Goal: Browse casually: Explore the website without a specific task or goal

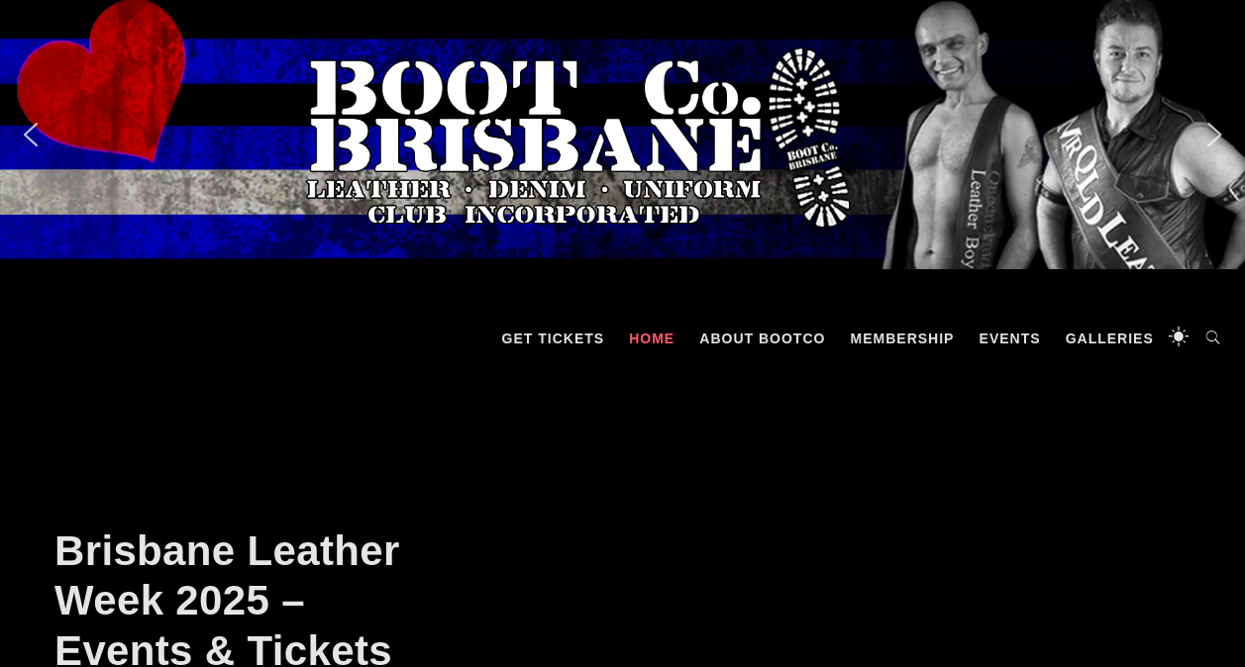
scroll to position [891, 0]
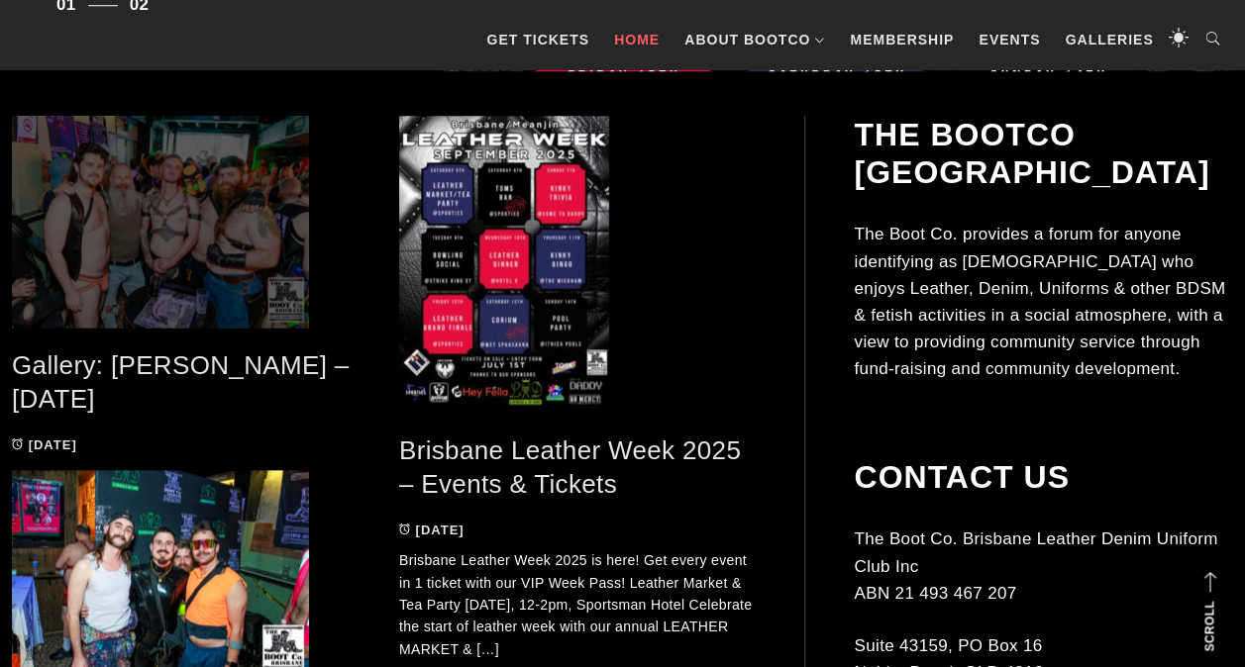
click at [153, 231] on span at bounding box center [190, 222] width 357 height 212
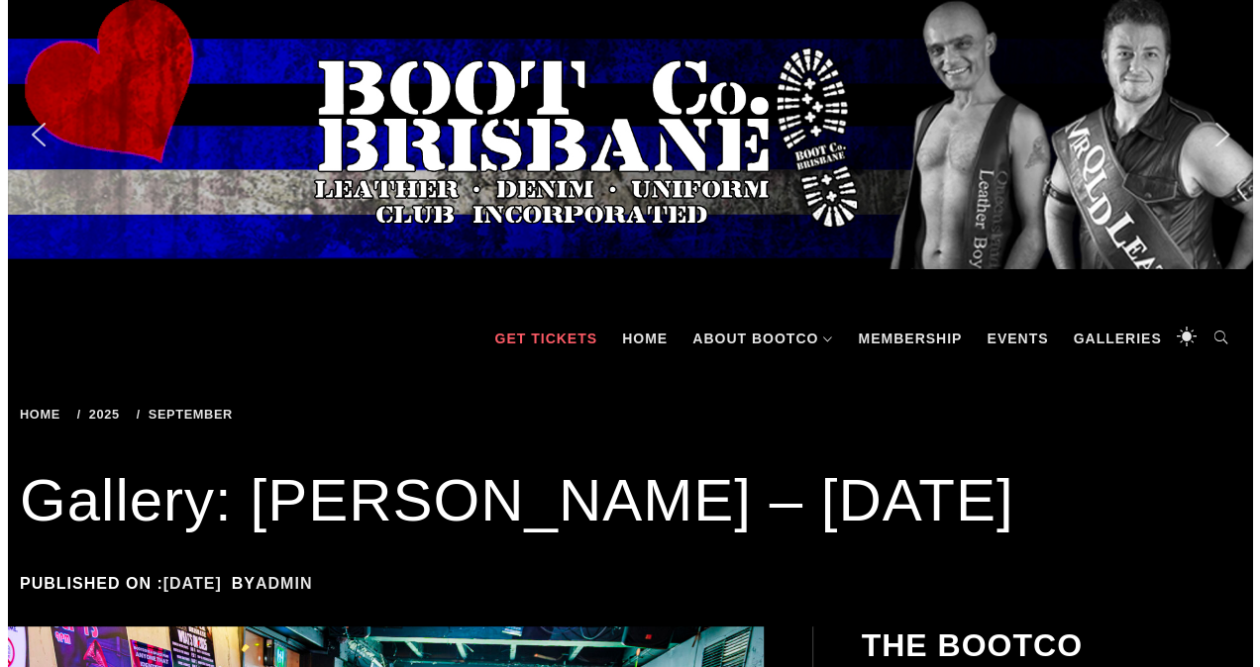
scroll to position [891, 0]
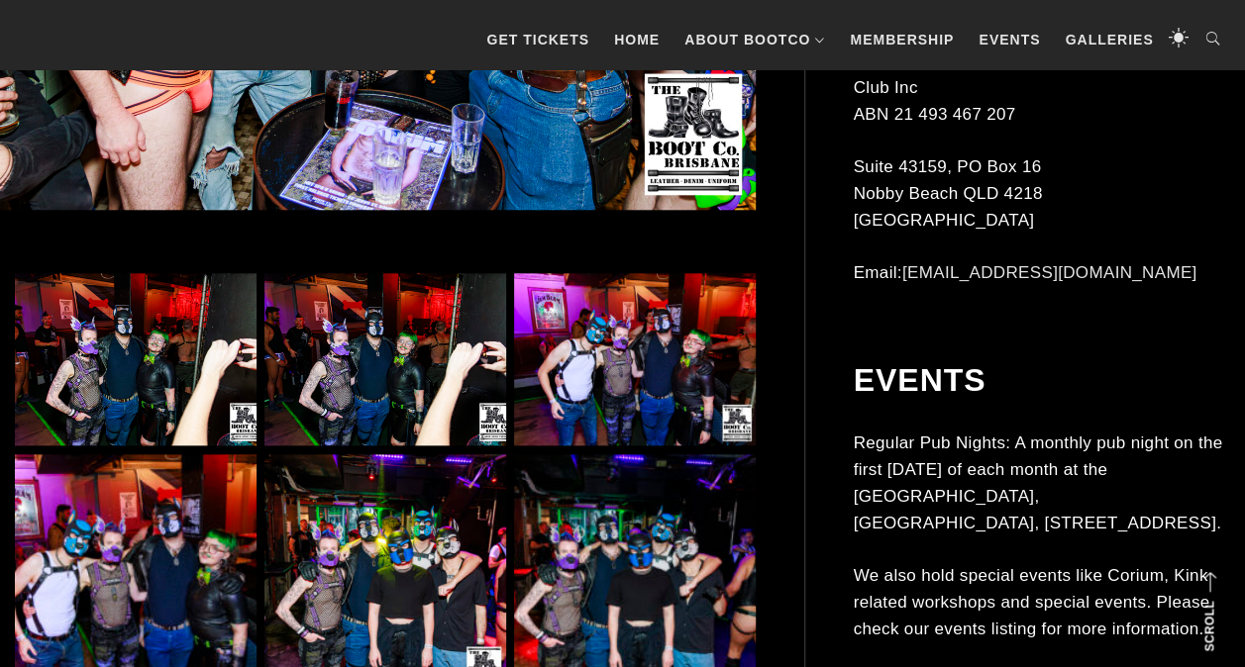
click at [138, 353] on img at bounding box center [136, 359] width 242 height 172
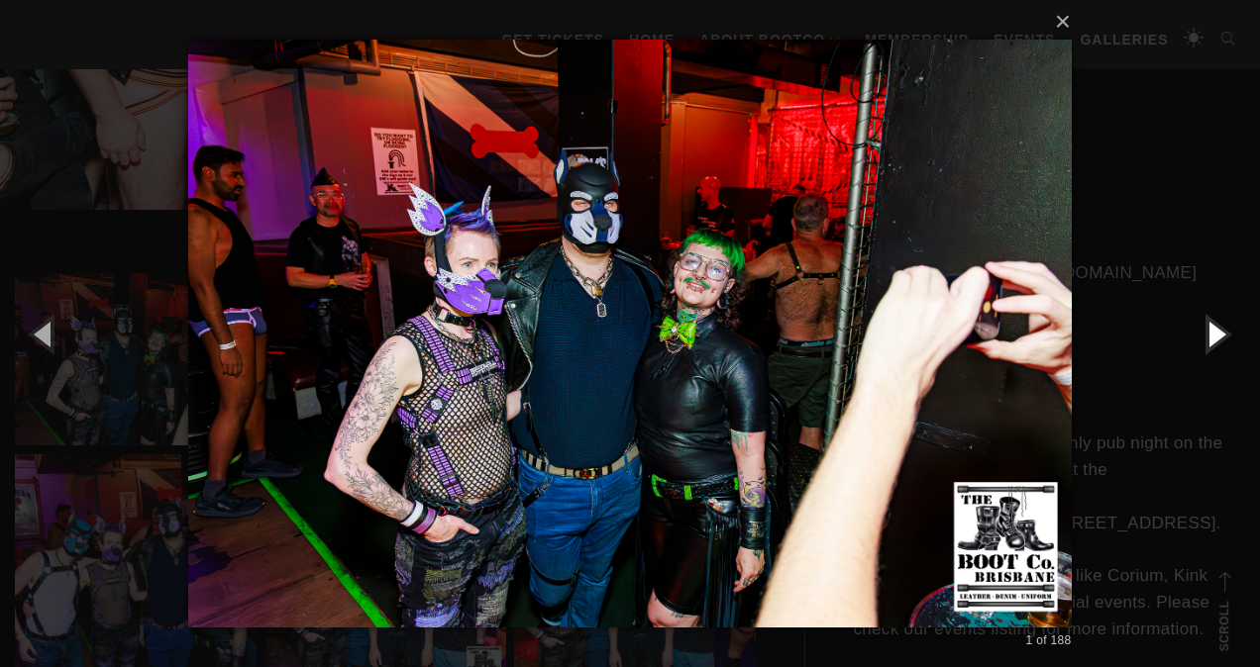
click at [1218, 332] on button "button" at bounding box center [1214, 333] width 89 height 109
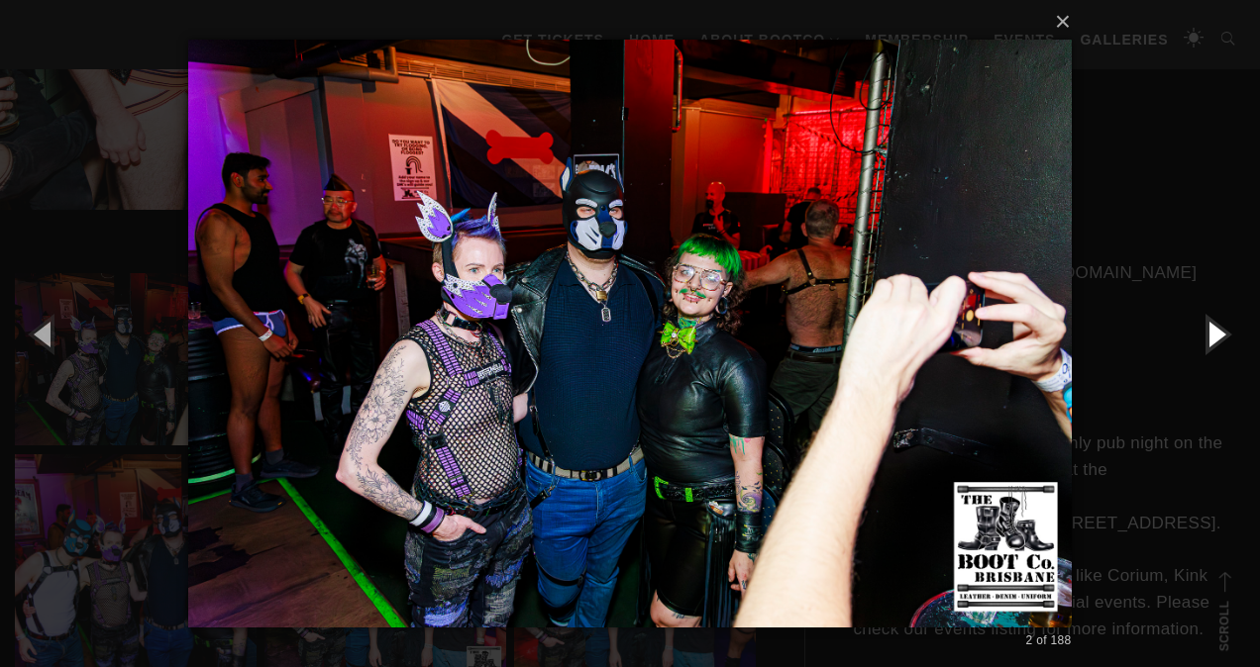
click at [1218, 332] on button "button" at bounding box center [1214, 333] width 89 height 109
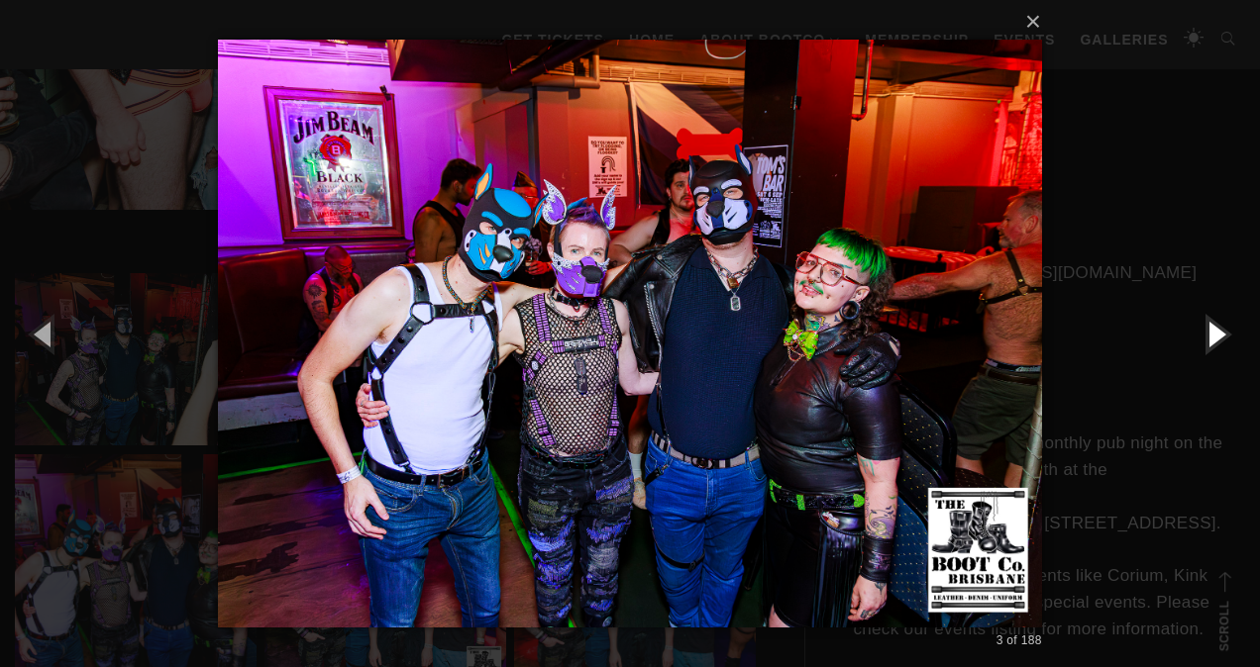
click at [1218, 333] on button "button" at bounding box center [1214, 333] width 89 height 109
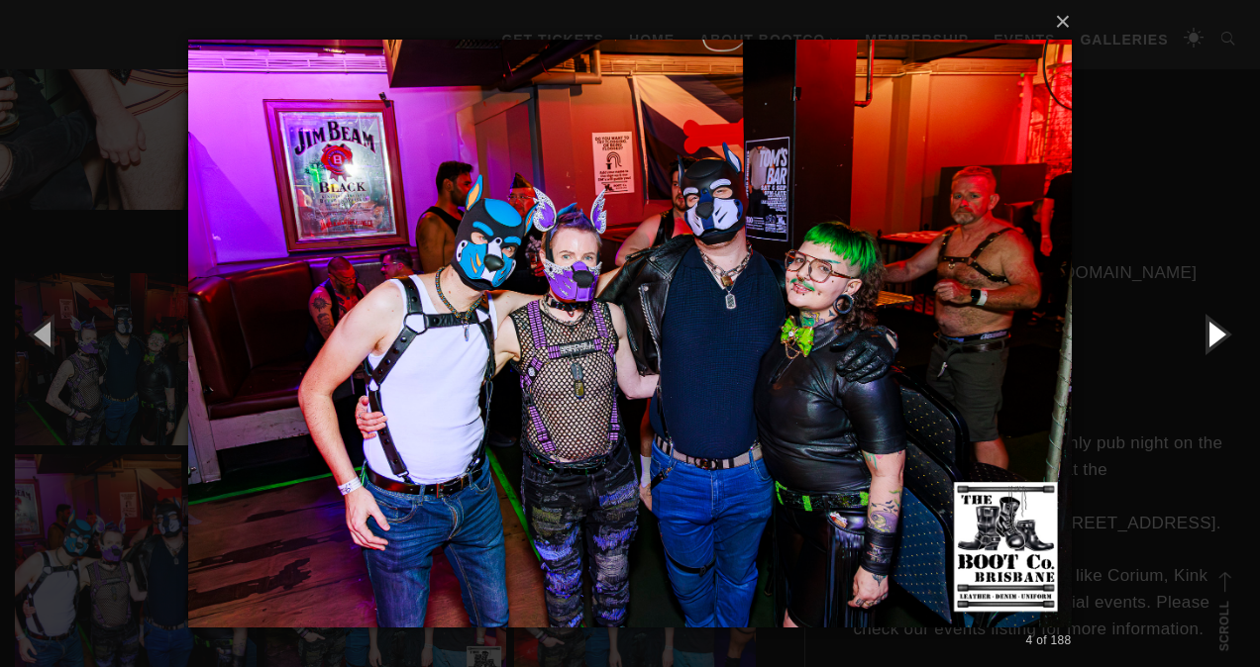
click at [1218, 333] on button "button" at bounding box center [1214, 333] width 89 height 109
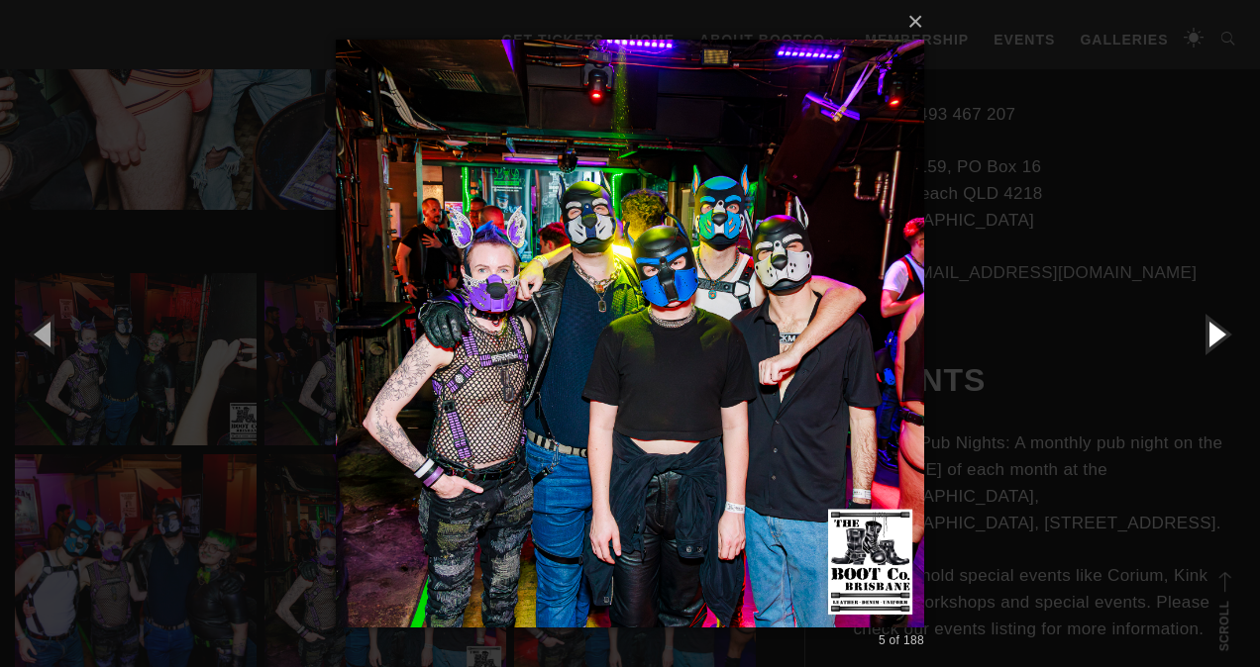
click at [1218, 333] on button "button" at bounding box center [1214, 333] width 89 height 109
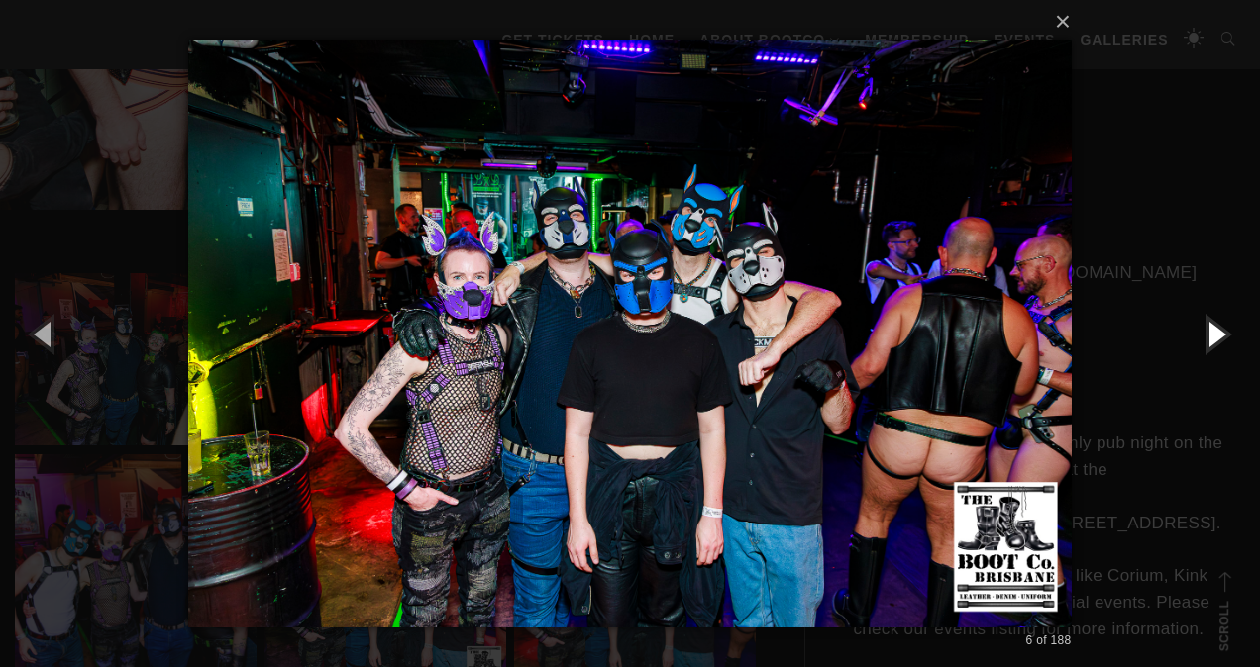
click at [1218, 333] on button "button" at bounding box center [1214, 333] width 89 height 109
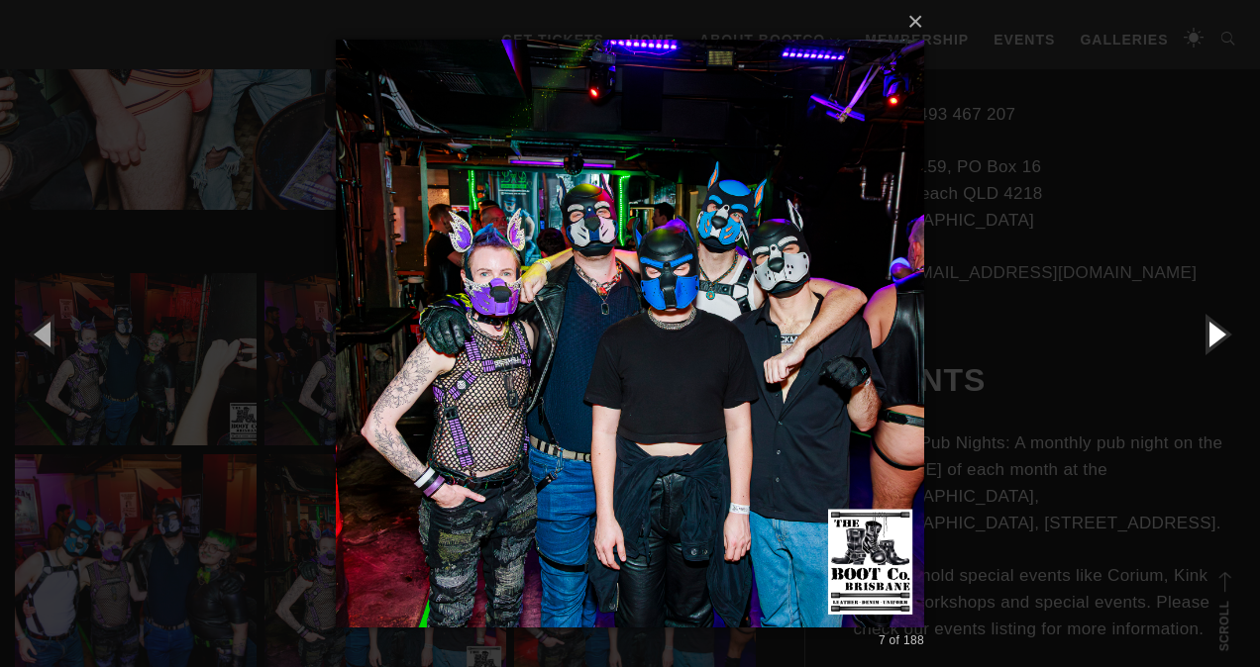
click at [1218, 333] on button "button" at bounding box center [1214, 333] width 89 height 109
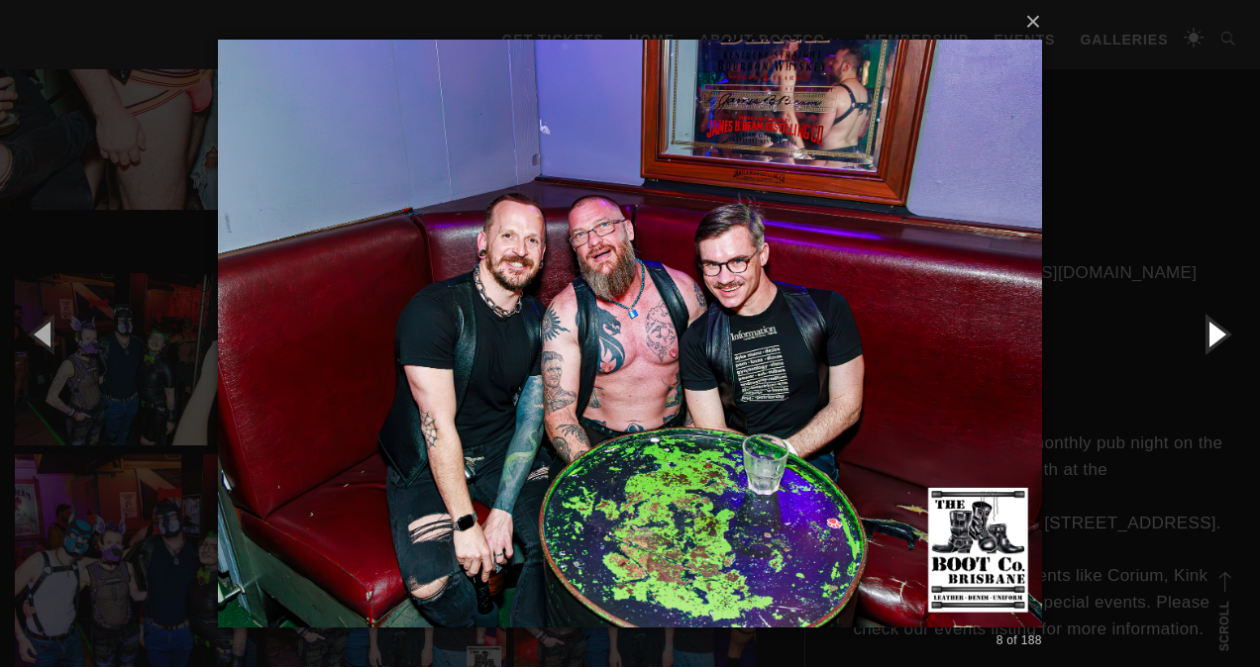
click at [1218, 333] on button "button" at bounding box center [1214, 333] width 89 height 109
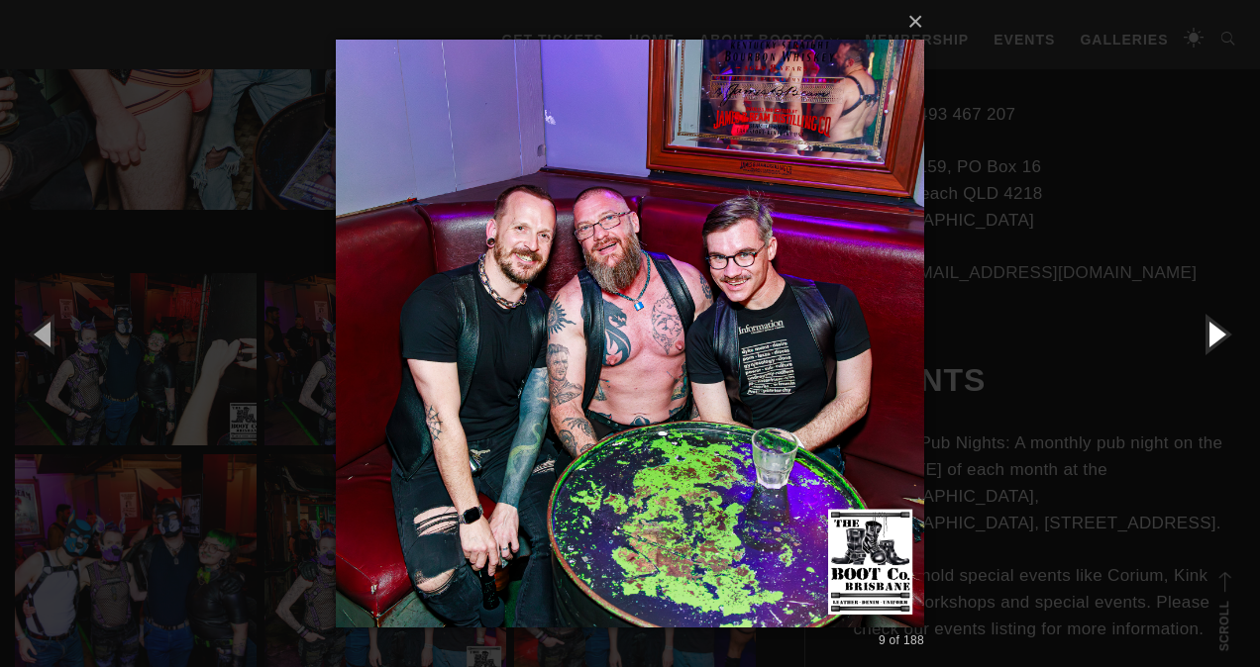
click at [1218, 333] on button "button" at bounding box center [1214, 333] width 89 height 109
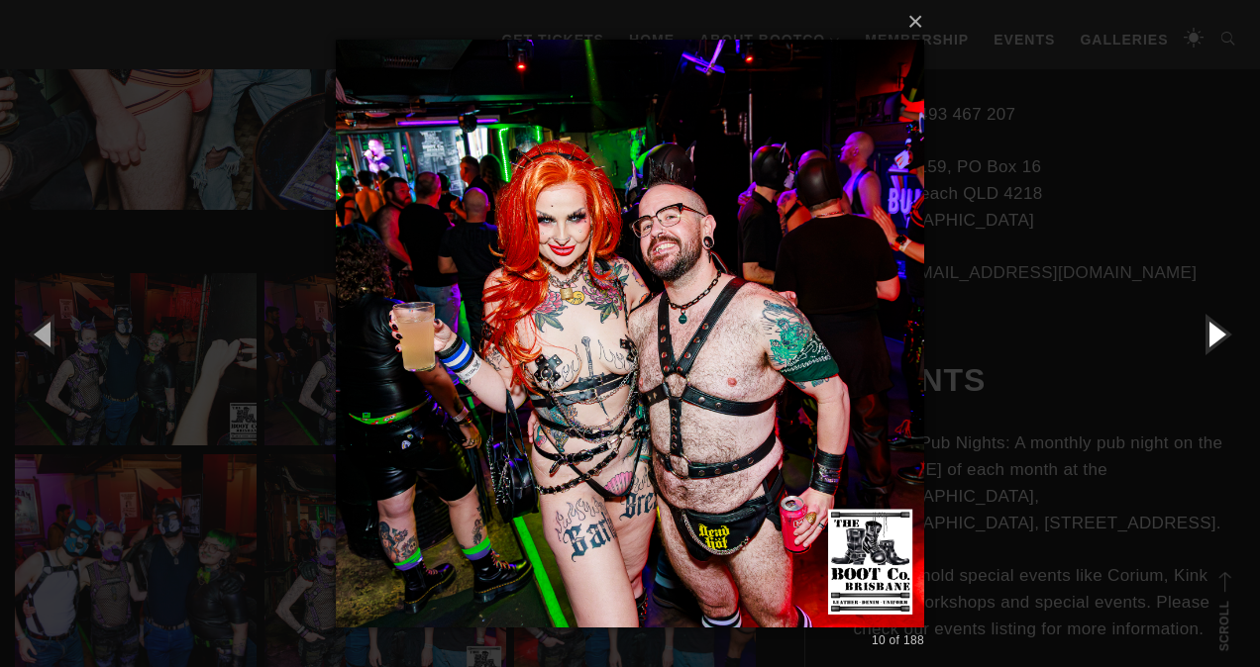
click at [1218, 333] on button "button" at bounding box center [1214, 333] width 89 height 109
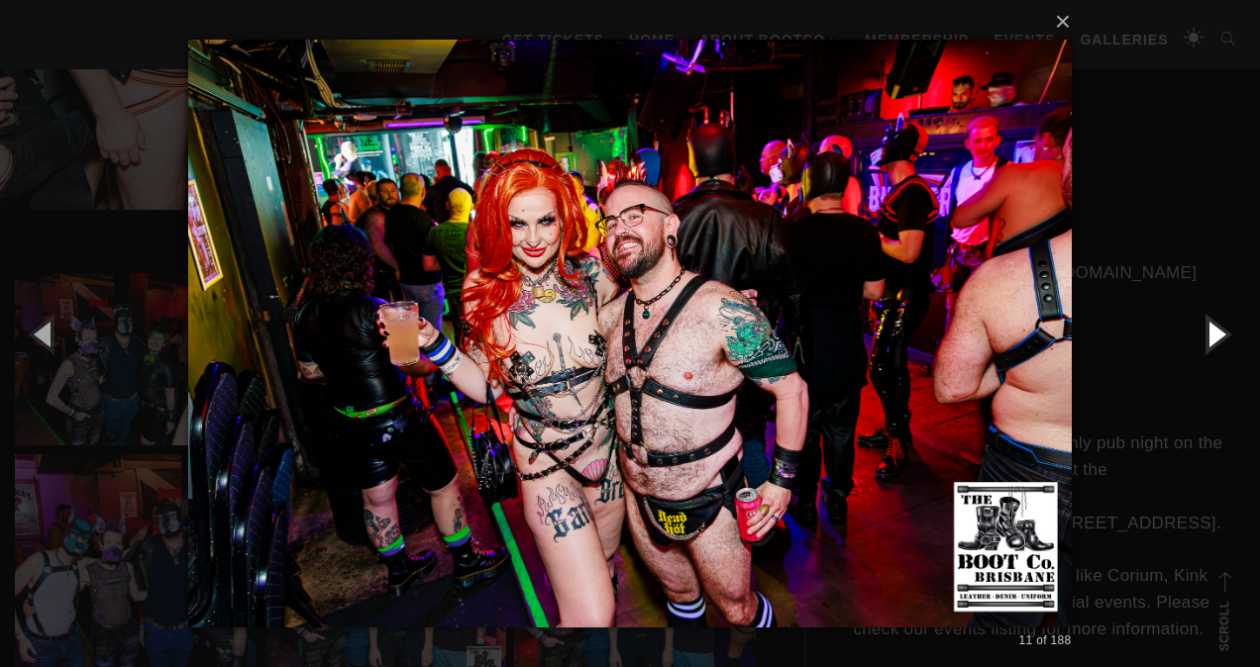
click at [1218, 333] on button "button" at bounding box center [1214, 333] width 89 height 109
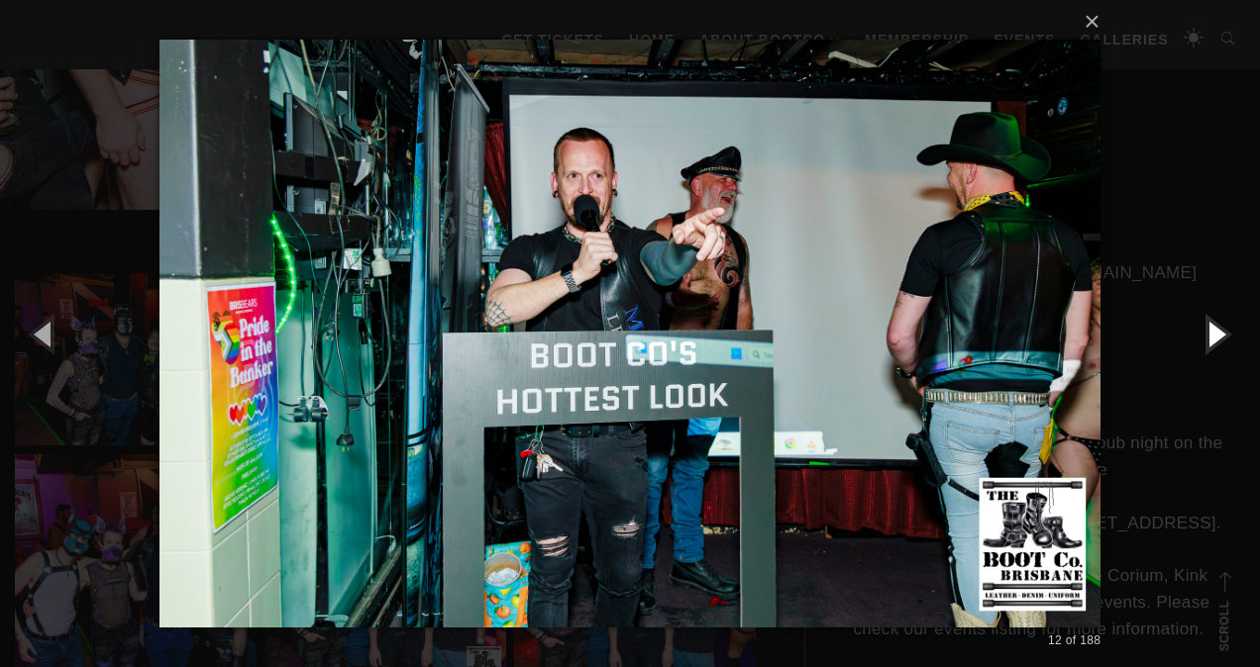
click at [1218, 333] on button "button" at bounding box center [1214, 333] width 89 height 109
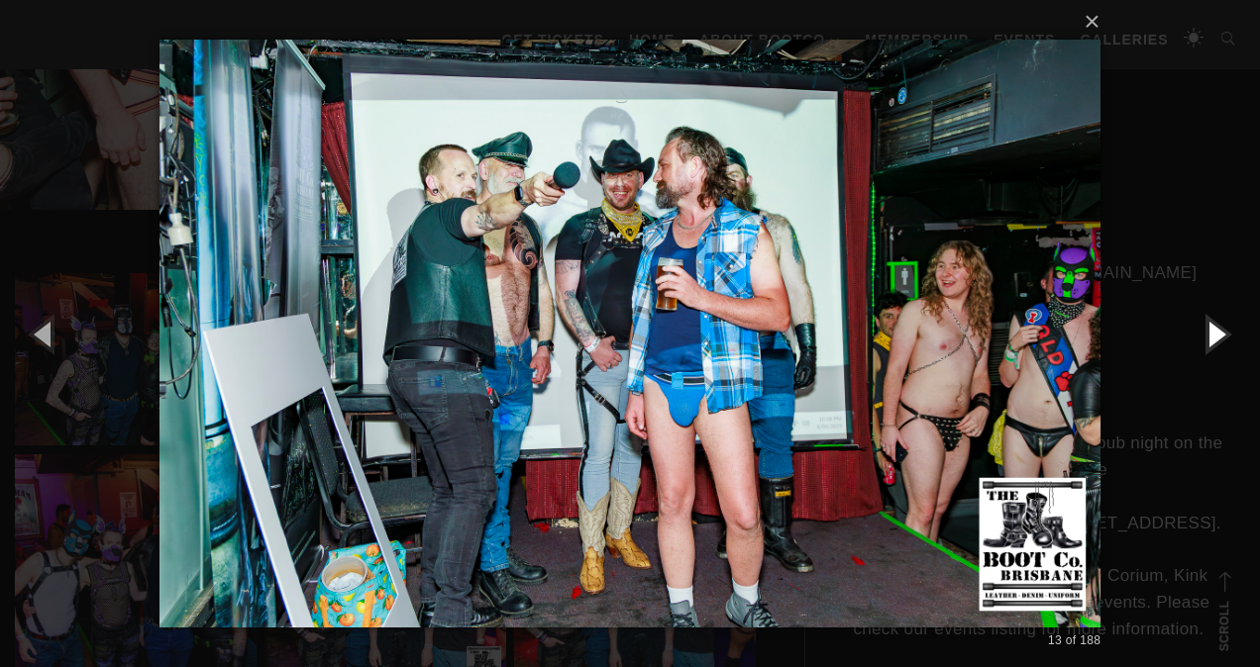
click at [1218, 333] on button "button" at bounding box center [1214, 333] width 89 height 109
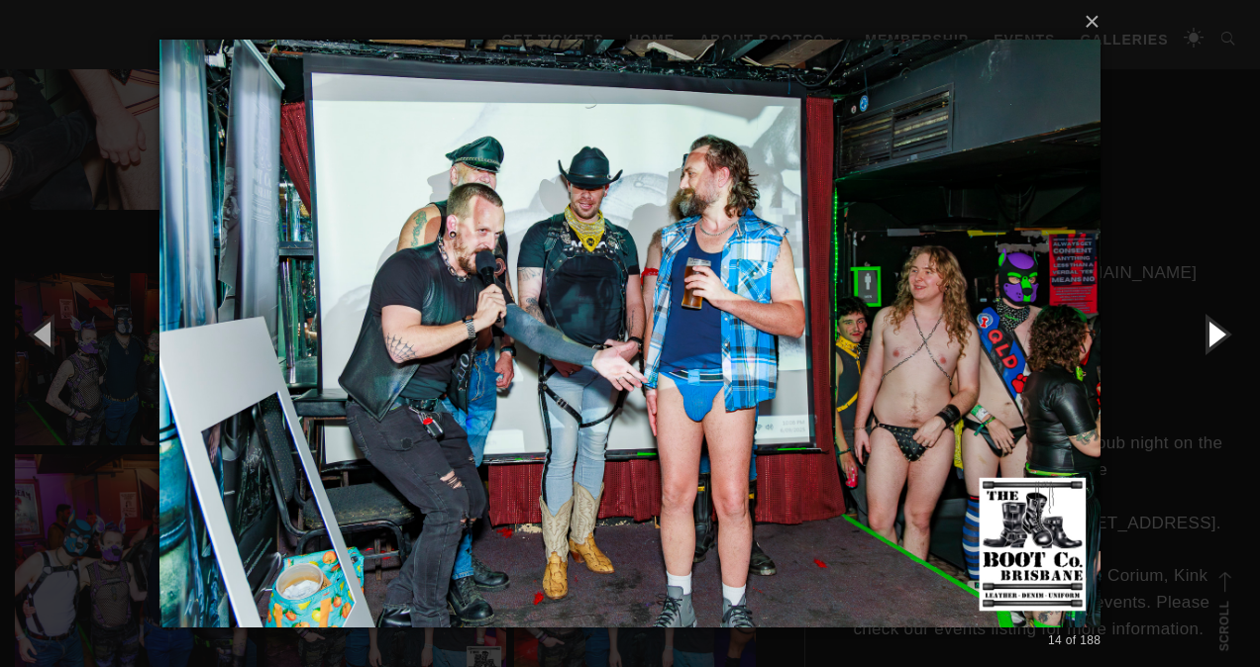
click at [1218, 333] on button "button" at bounding box center [1214, 333] width 89 height 109
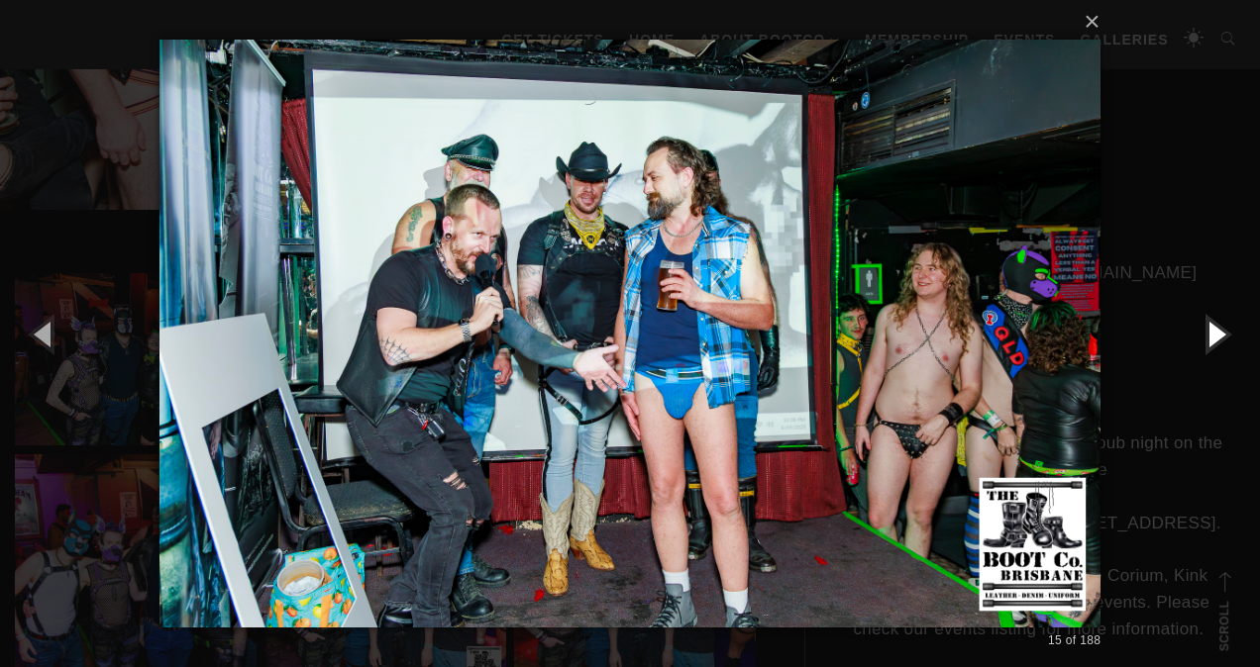
click at [1218, 333] on button "button" at bounding box center [1214, 333] width 89 height 109
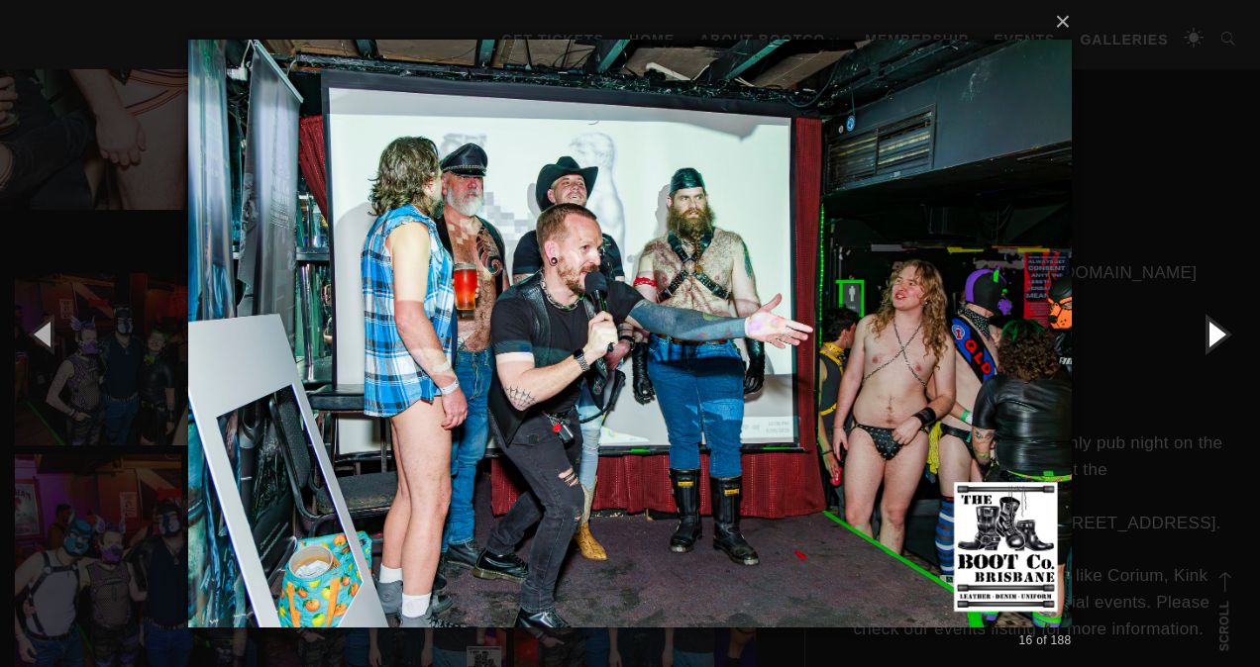
click at [1218, 333] on button "button" at bounding box center [1214, 333] width 89 height 109
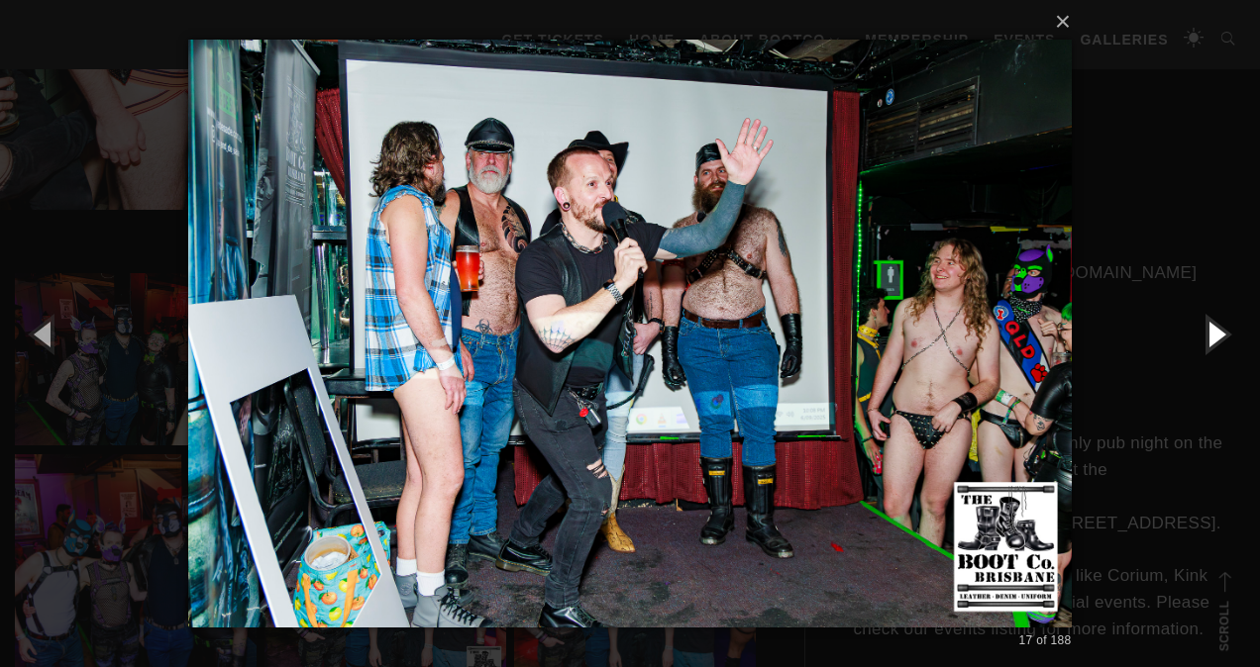
click at [1218, 333] on button "button" at bounding box center [1214, 333] width 89 height 109
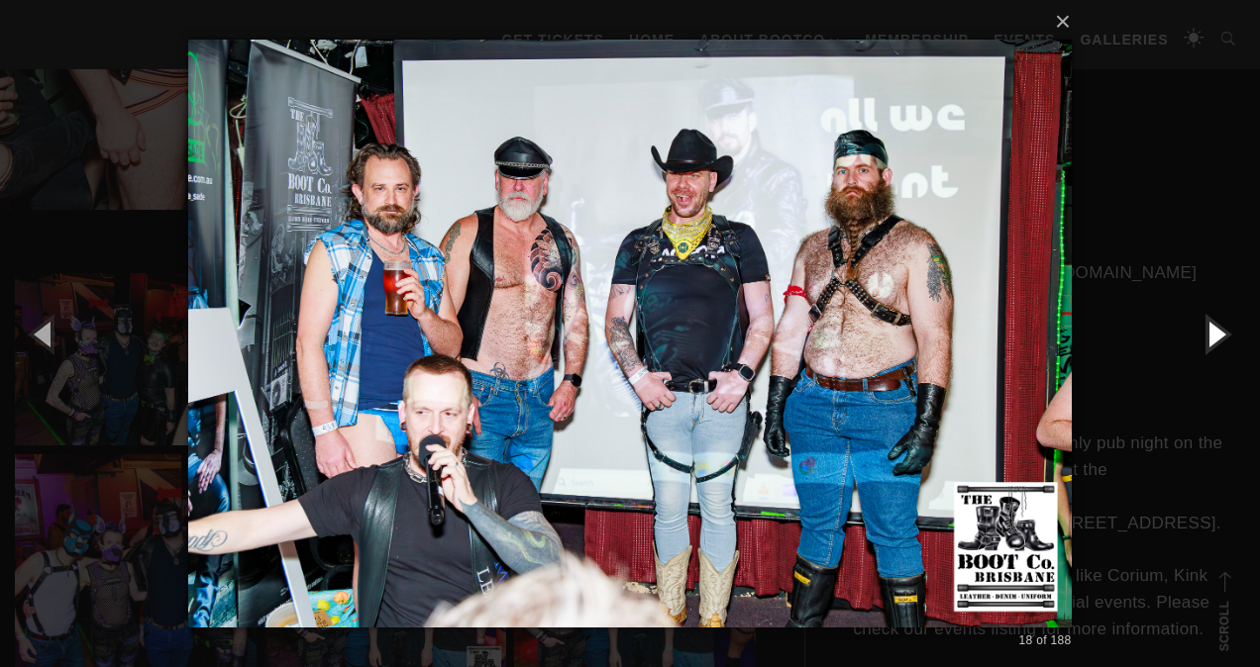
click at [1218, 333] on button "button" at bounding box center [1214, 333] width 89 height 109
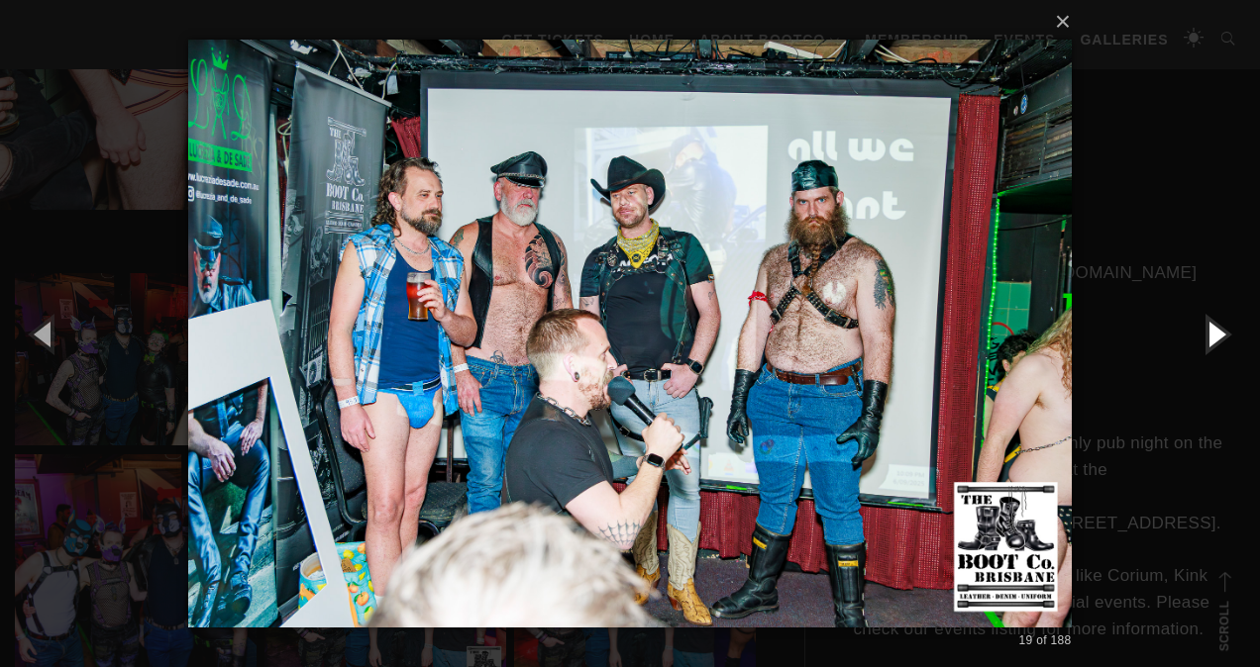
click at [1218, 333] on button "button" at bounding box center [1214, 333] width 89 height 109
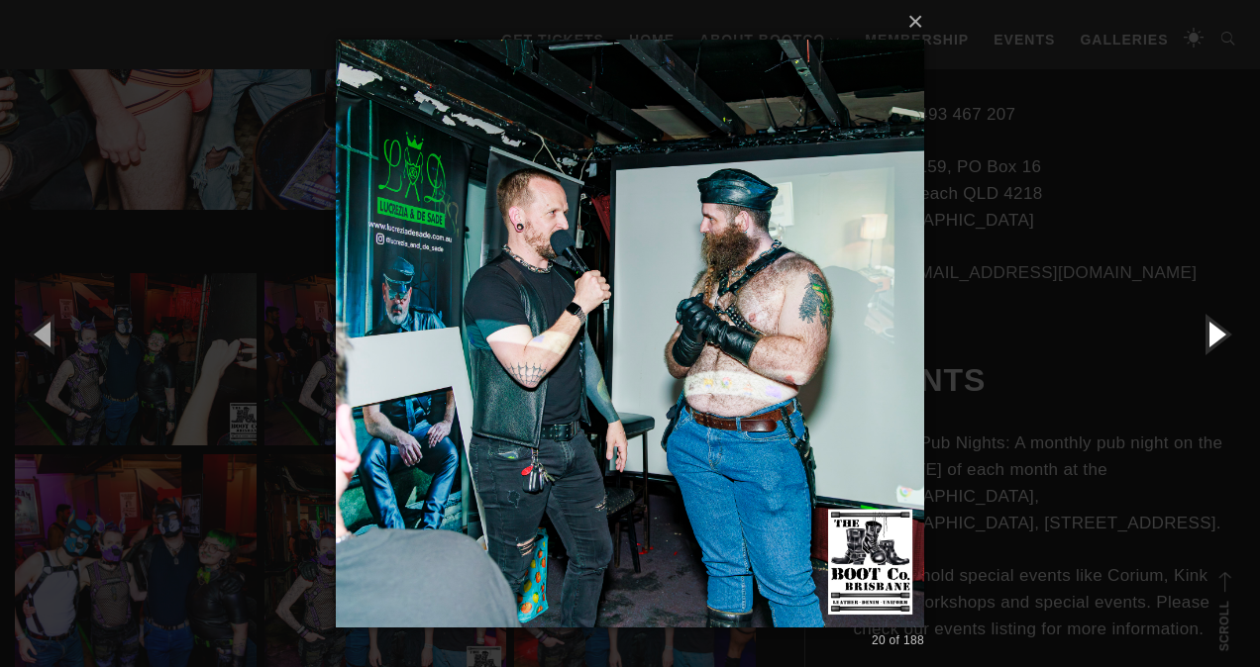
click at [1218, 333] on button "button" at bounding box center [1214, 333] width 89 height 109
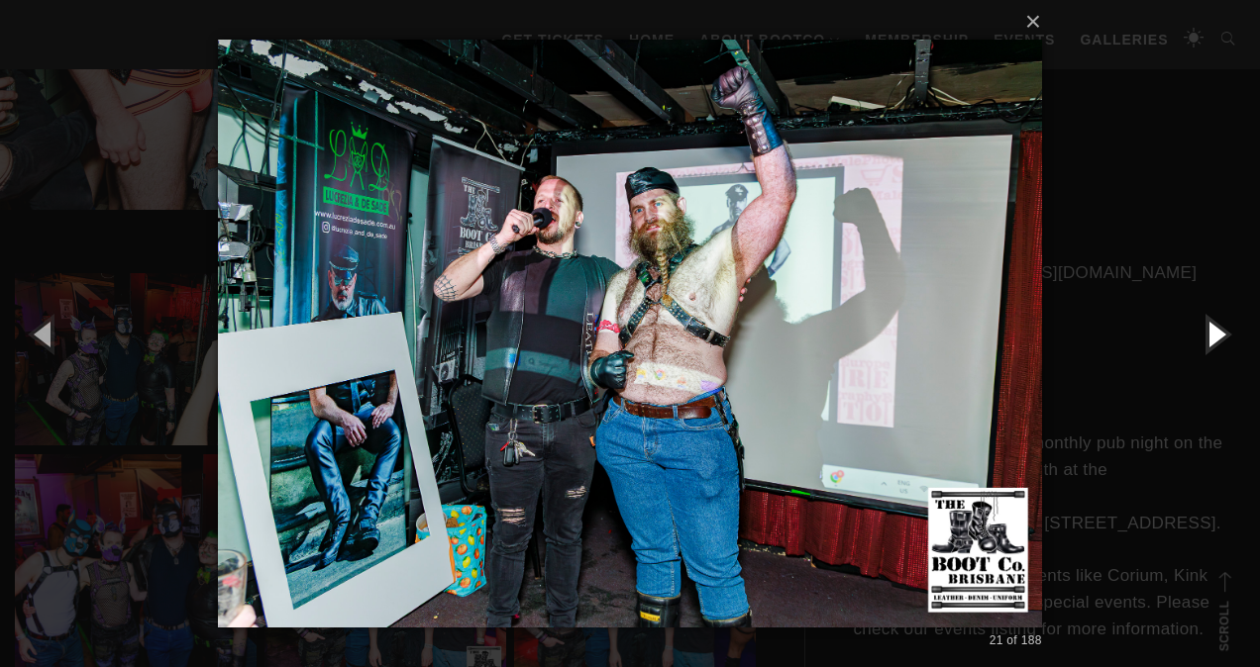
click at [1218, 333] on button "button" at bounding box center [1214, 333] width 89 height 109
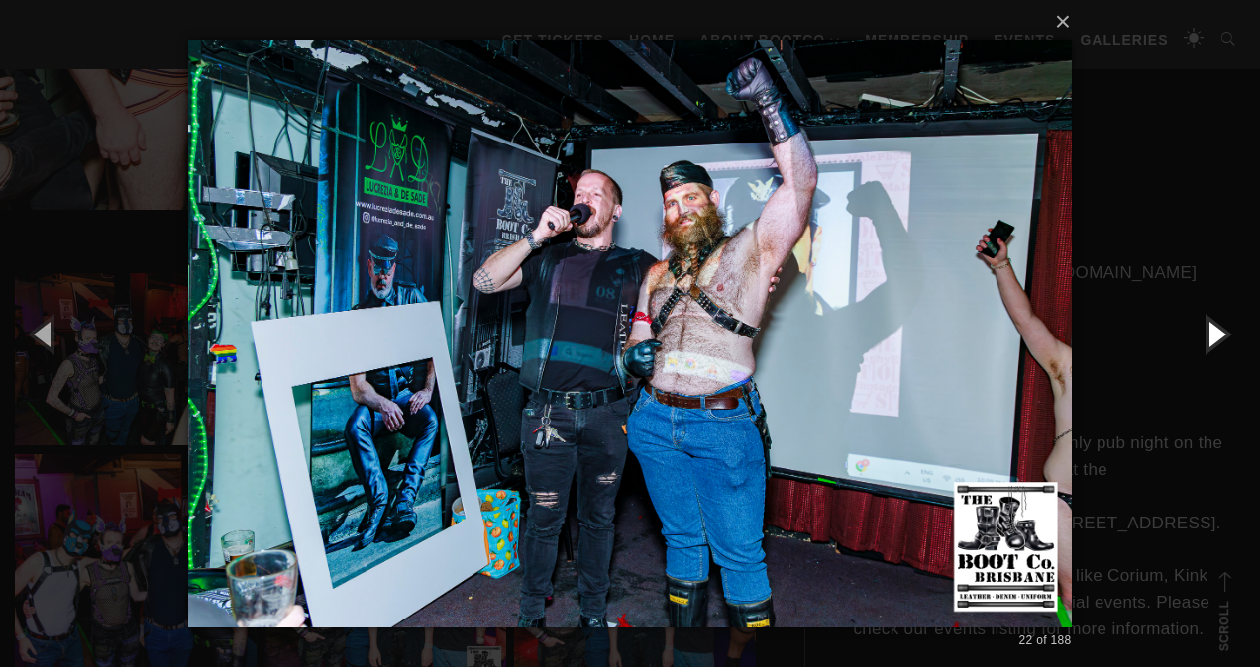
click at [1218, 333] on button "button" at bounding box center [1214, 333] width 89 height 109
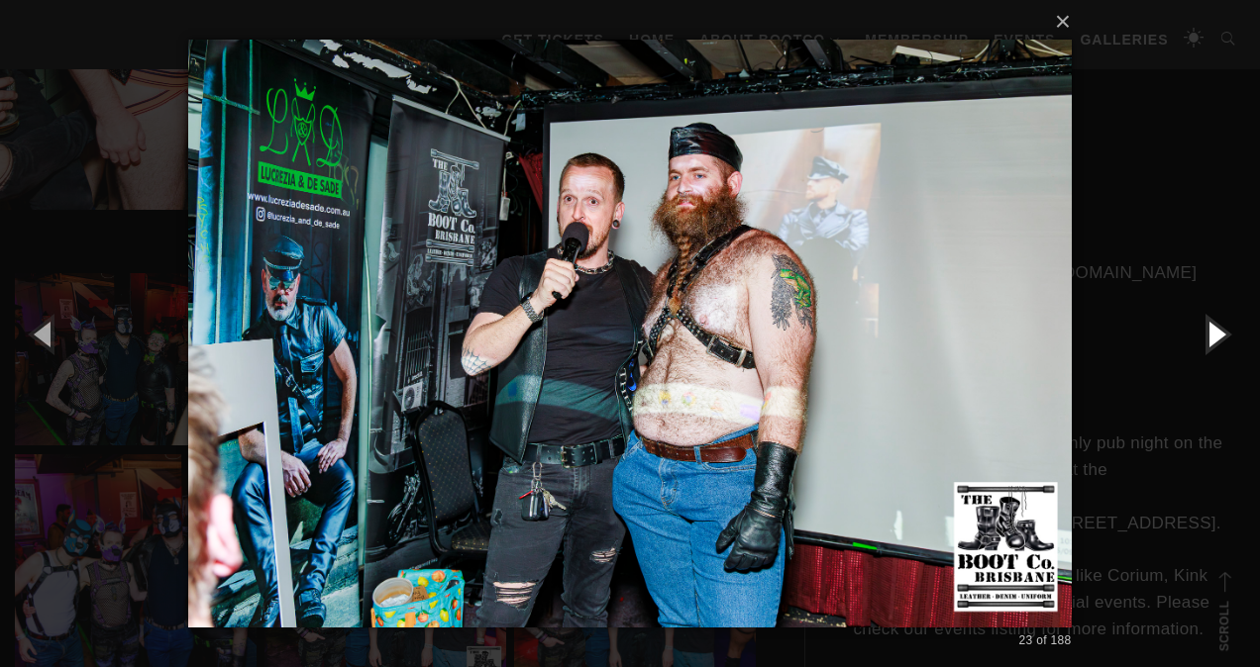
click at [1218, 333] on button "button" at bounding box center [1214, 333] width 89 height 109
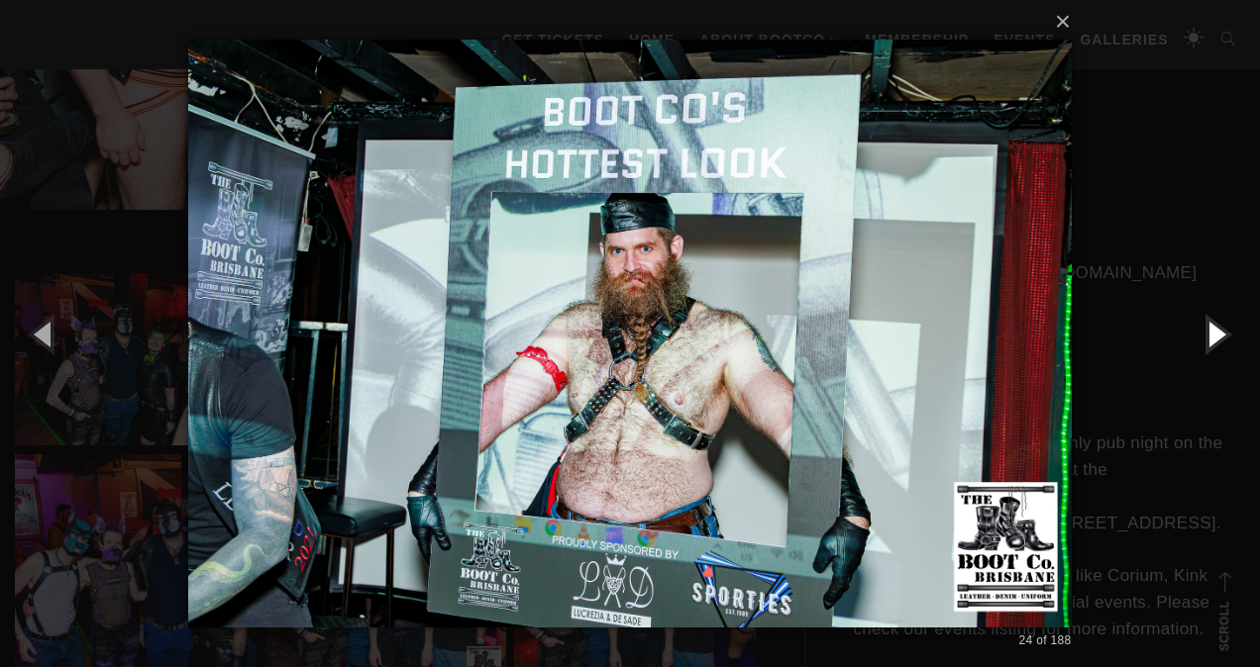
click at [1218, 333] on button "button" at bounding box center [1214, 333] width 89 height 109
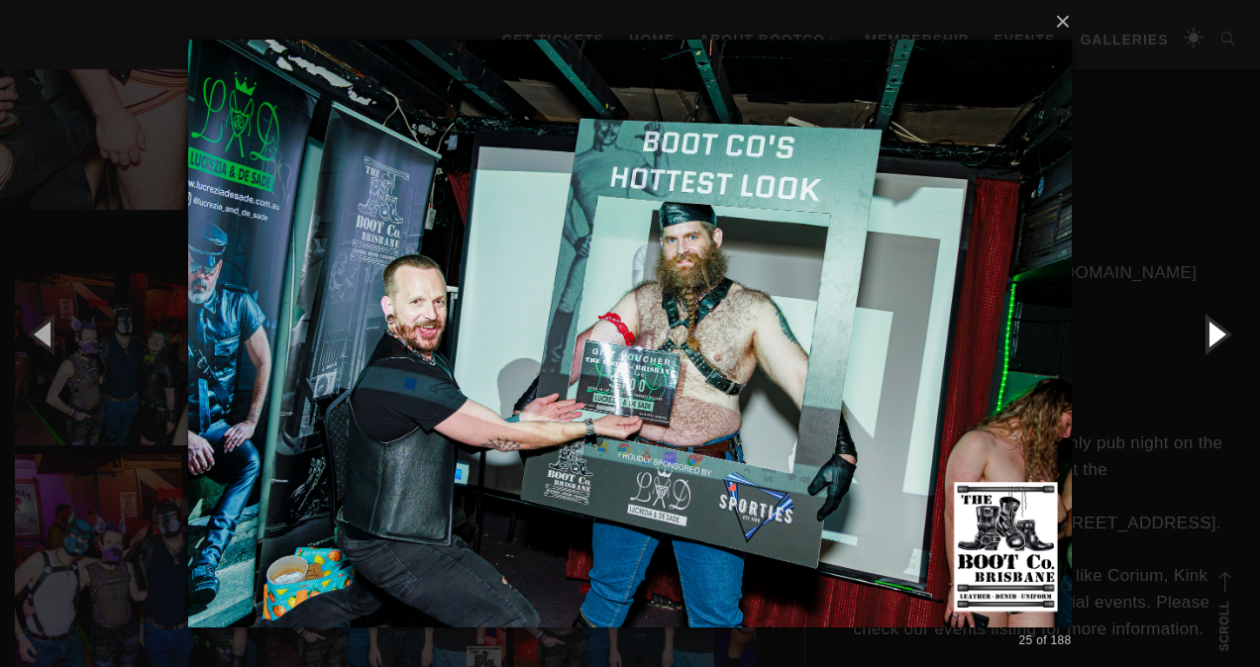
click at [1218, 333] on button "button" at bounding box center [1214, 333] width 89 height 109
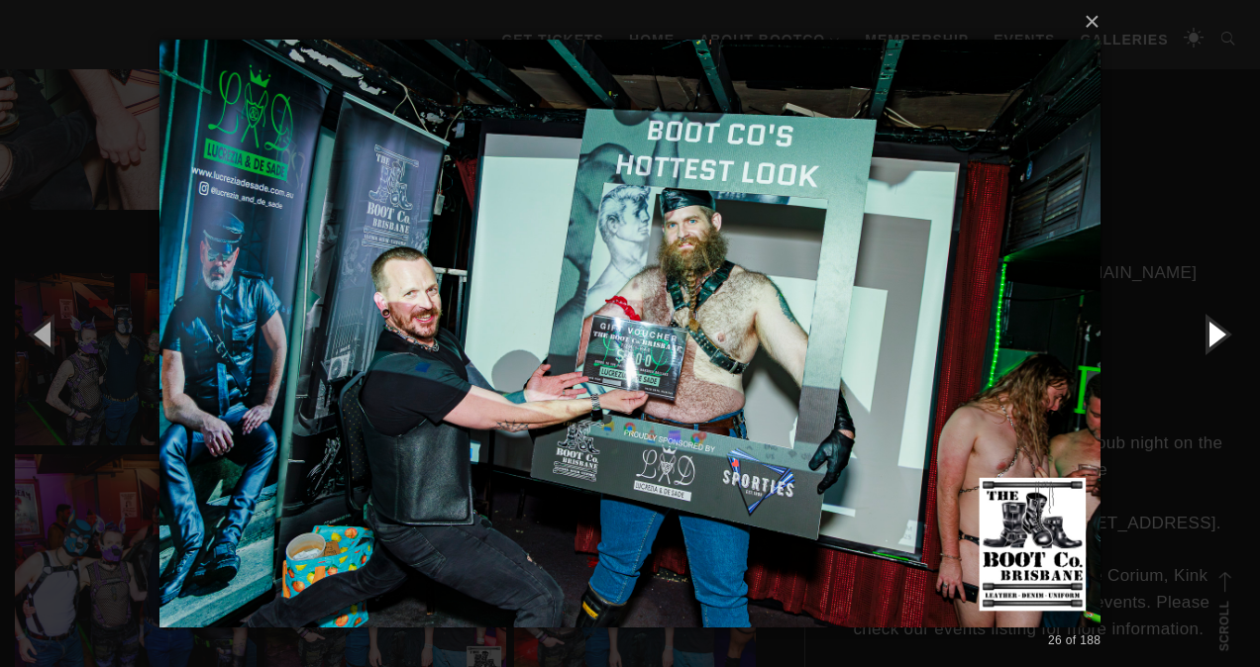
click at [1218, 333] on button "button" at bounding box center [1214, 333] width 89 height 109
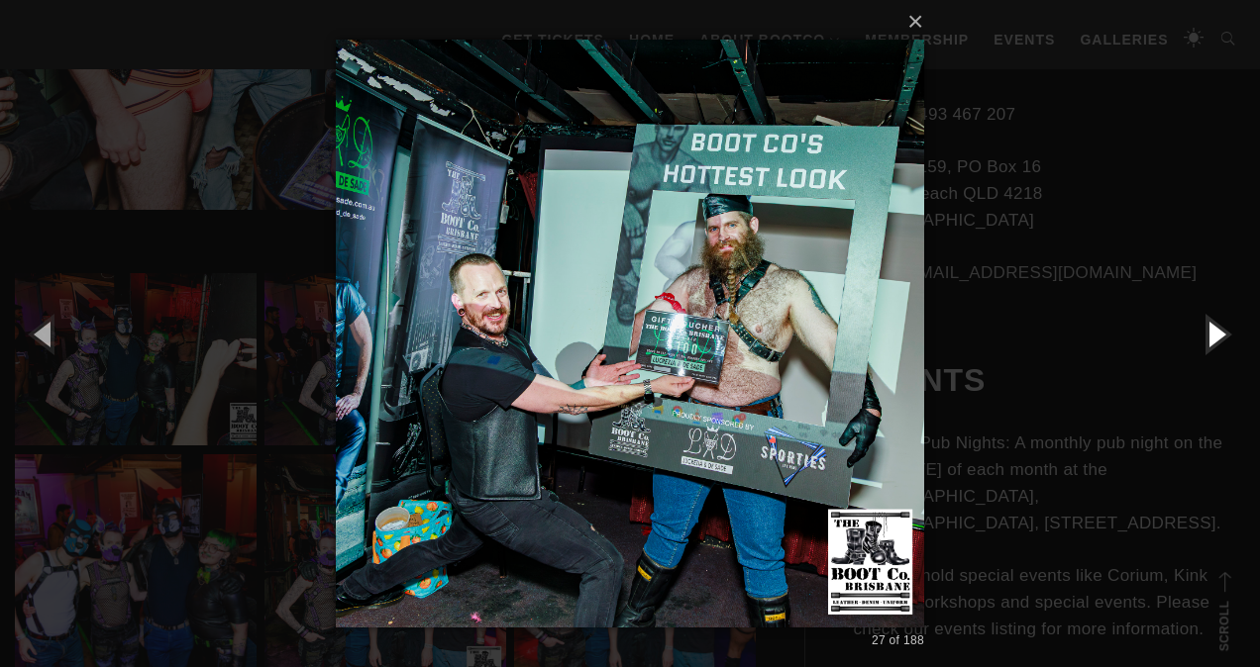
click at [1218, 333] on button "button" at bounding box center [1214, 333] width 89 height 109
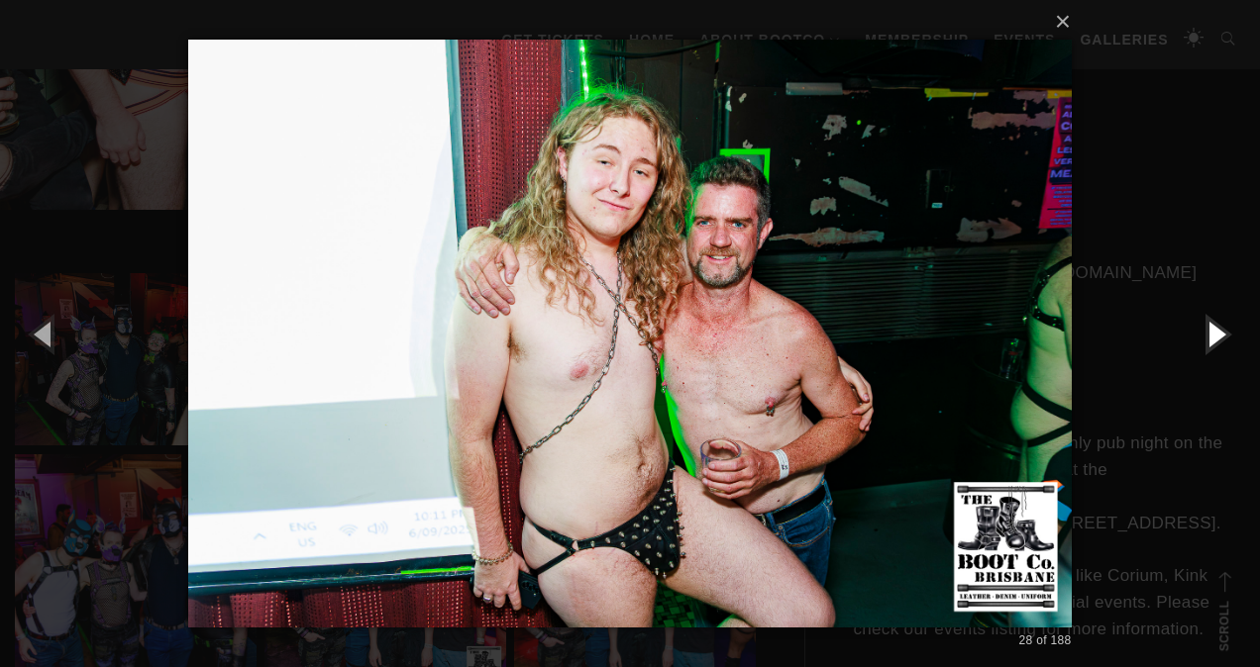
click at [1218, 333] on button "button" at bounding box center [1214, 333] width 89 height 109
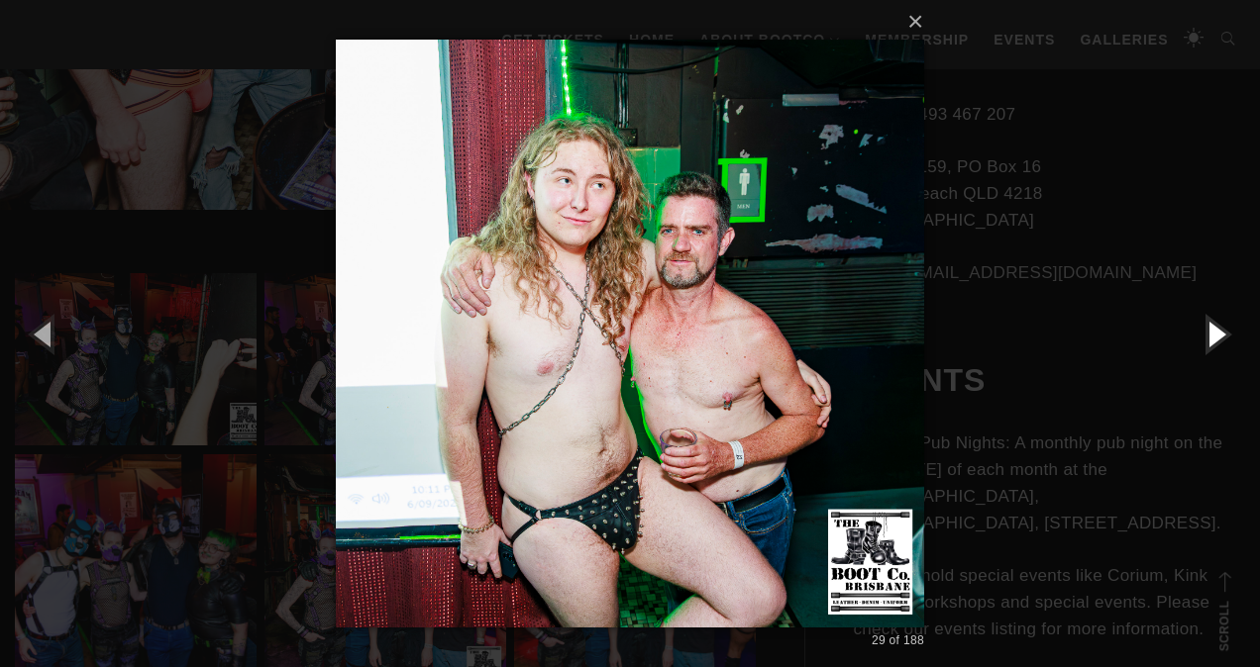
click at [1218, 333] on button "button" at bounding box center [1214, 333] width 89 height 109
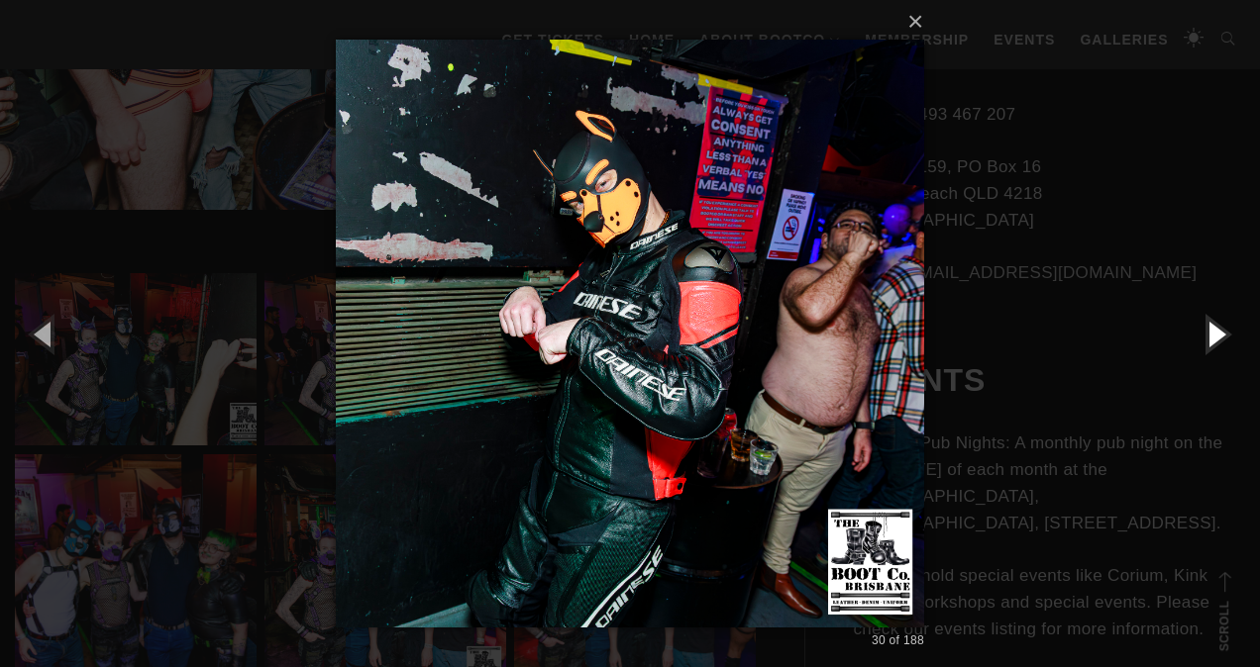
click at [1218, 333] on button "button" at bounding box center [1214, 333] width 89 height 109
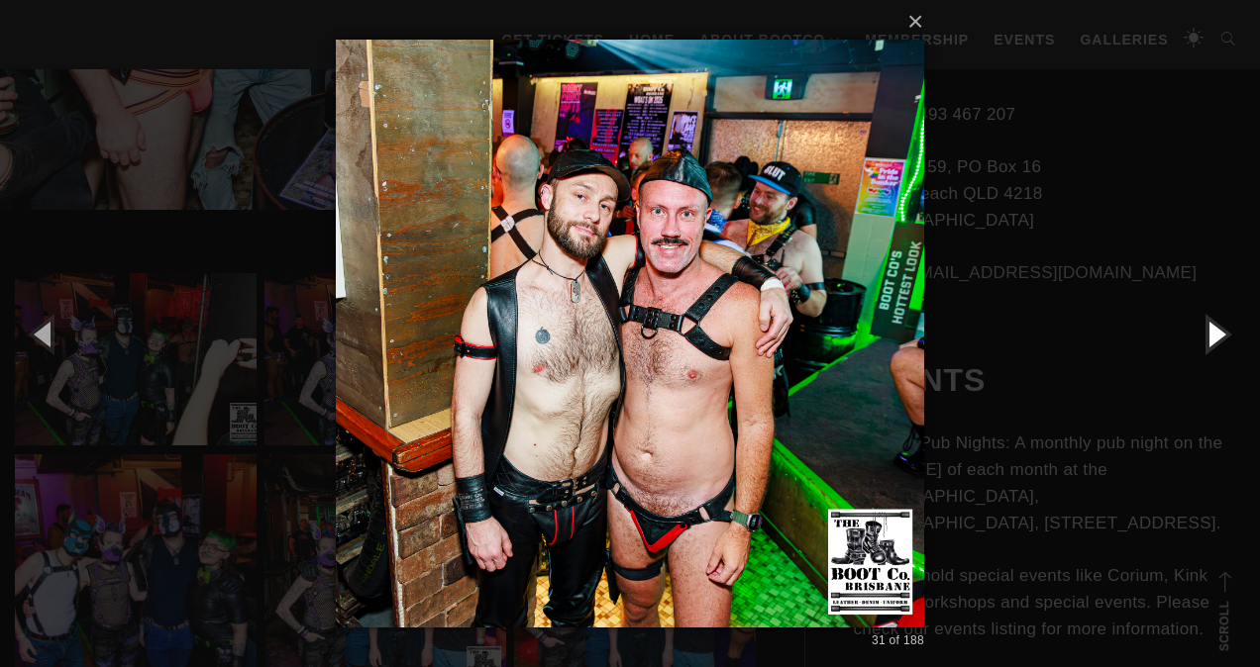
click at [1218, 333] on button "button" at bounding box center [1214, 333] width 89 height 109
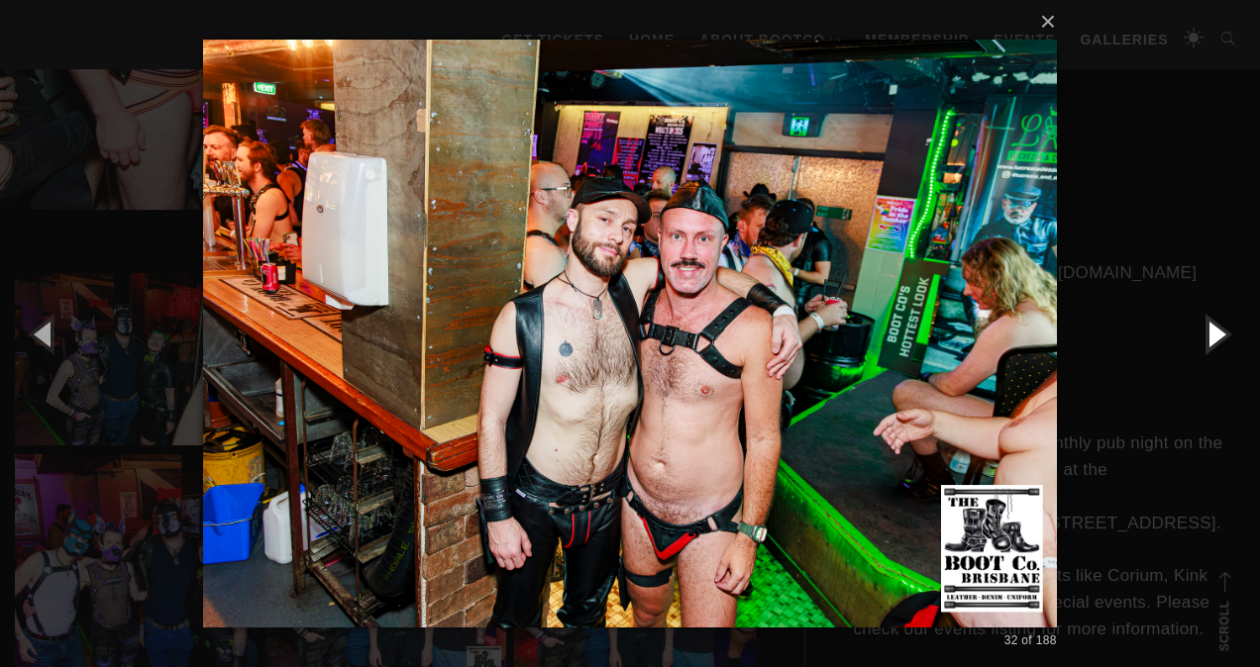
click at [1218, 333] on button "button" at bounding box center [1214, 333] width 89 height 109
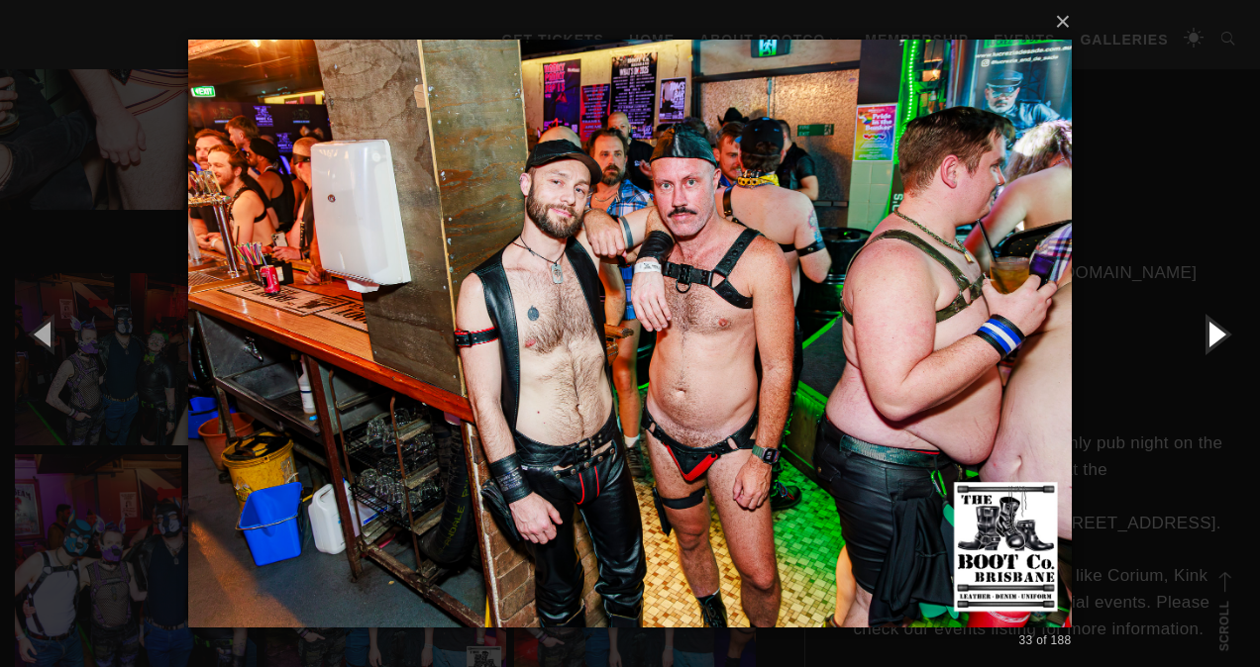
click at [1218, 333] on button "button" at bounding box center [1214, 333] width 89 height 109
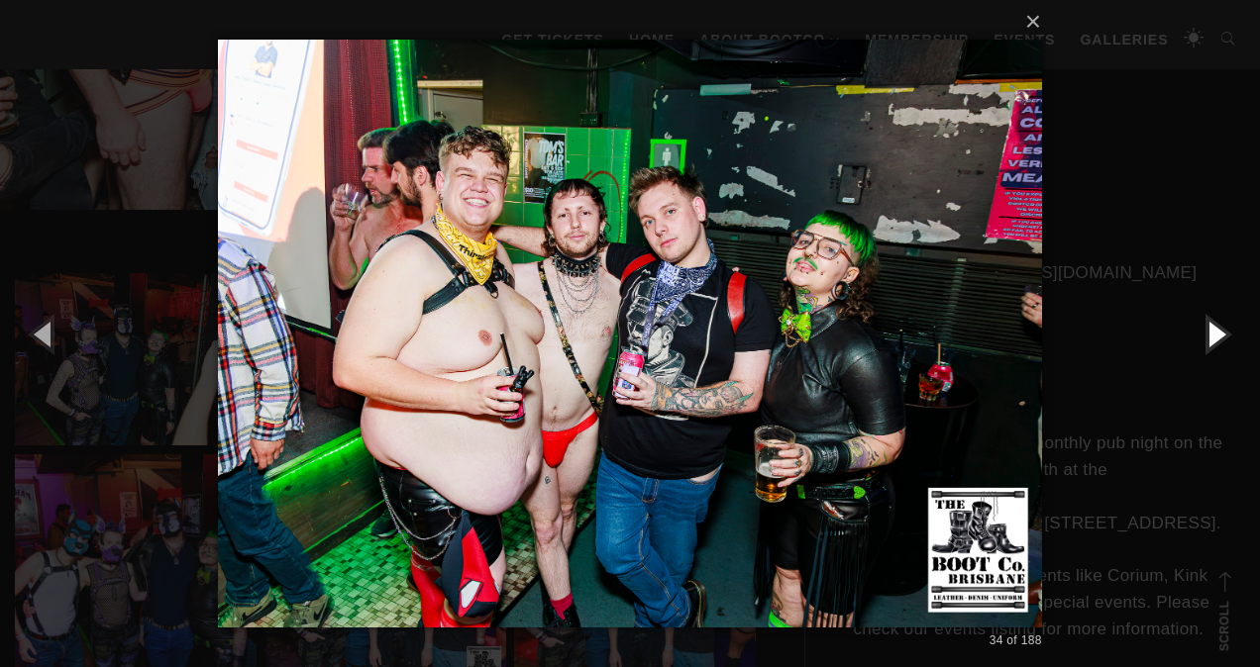
click at [1218, 333] on button "button" at bounding box center [1214, 333] width 89 height 109
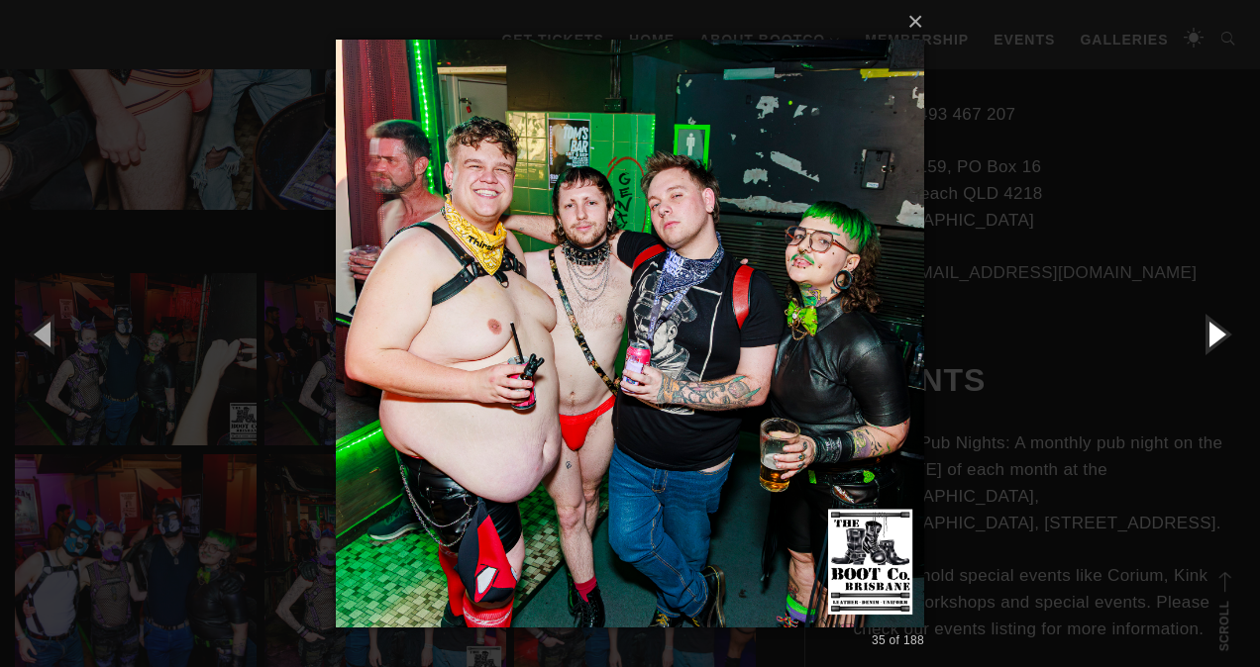
click at [1218, 333] on button "button" at bounding box center [1214, 333] width 89 height 109
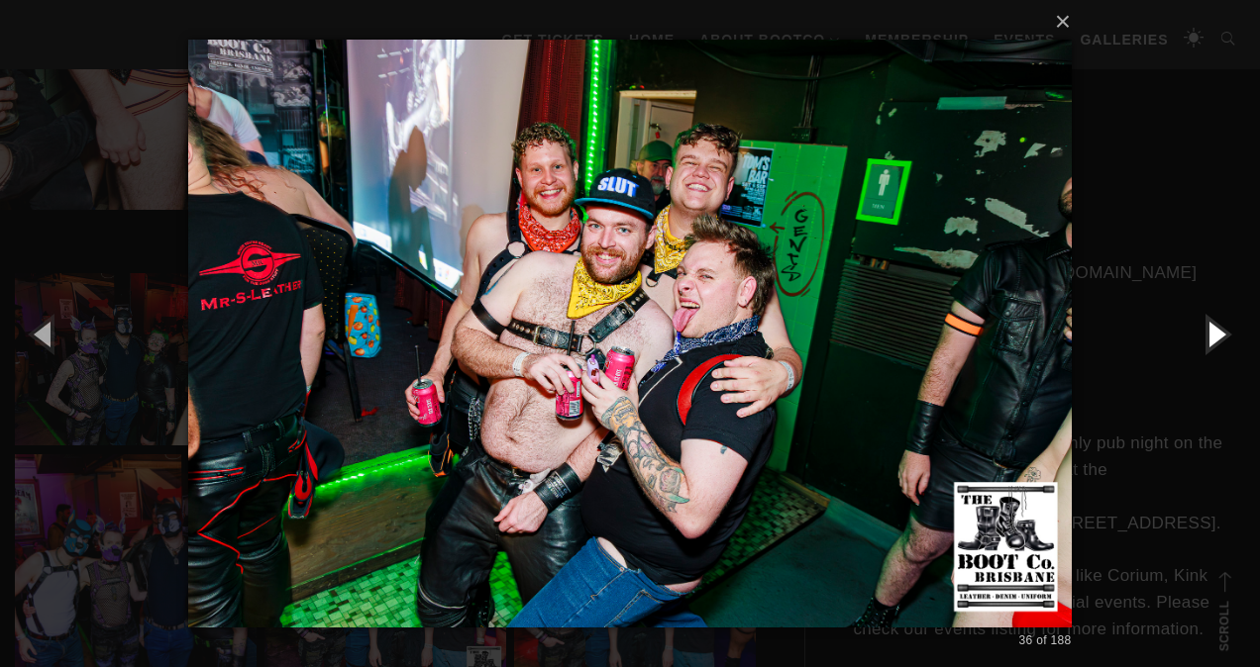
click at [1218, 333] on button "button" at bounding box center [1214, 333] width 89 height 109
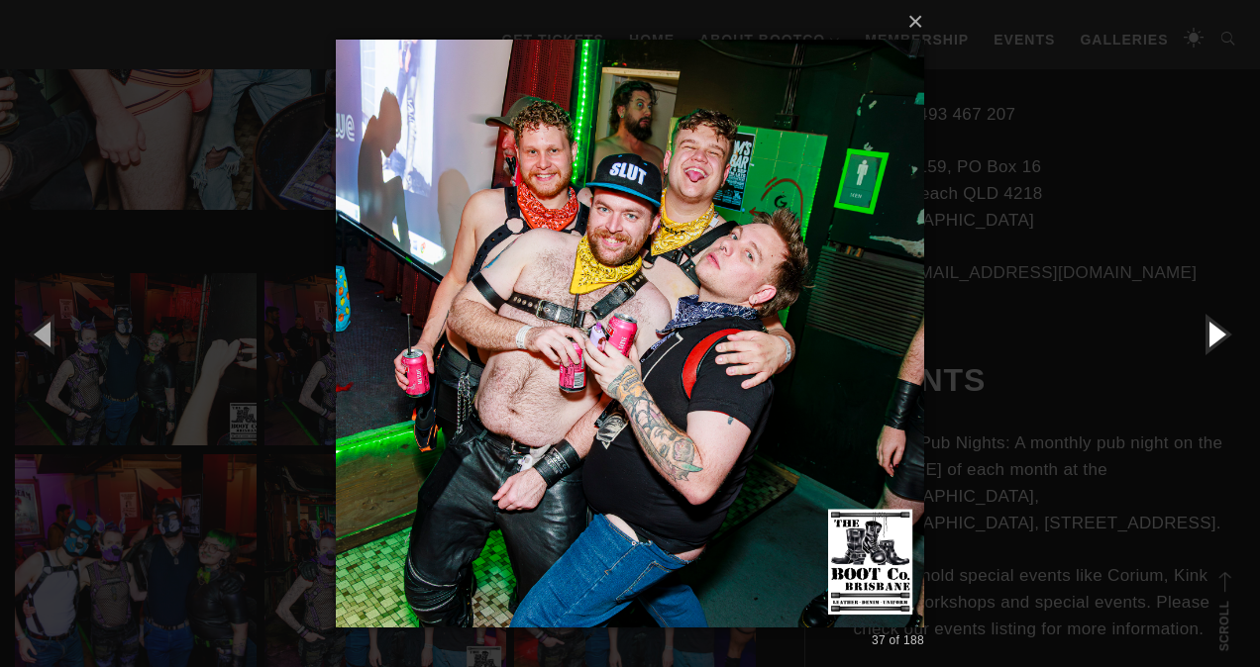
click at [1218, 333] on button "button" at bounding box center [1214, 333] width 89 height 109
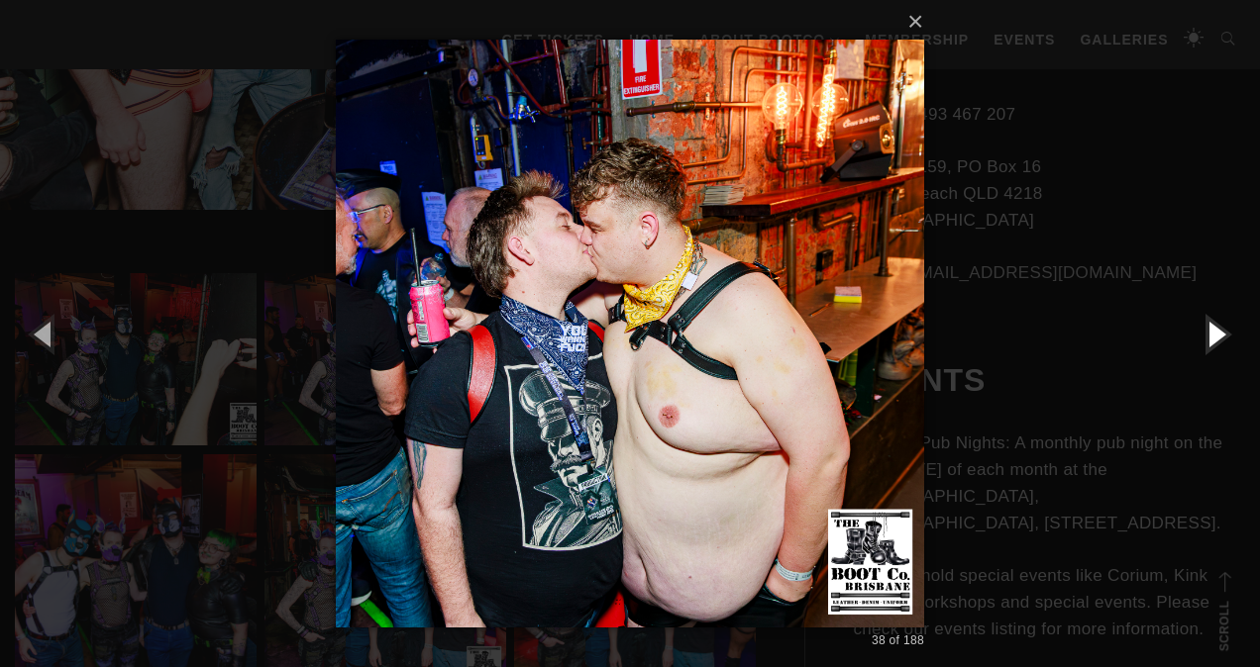
click at [1218, 333] on button "button" at bounding box center [1214, 333] width 89 height 109
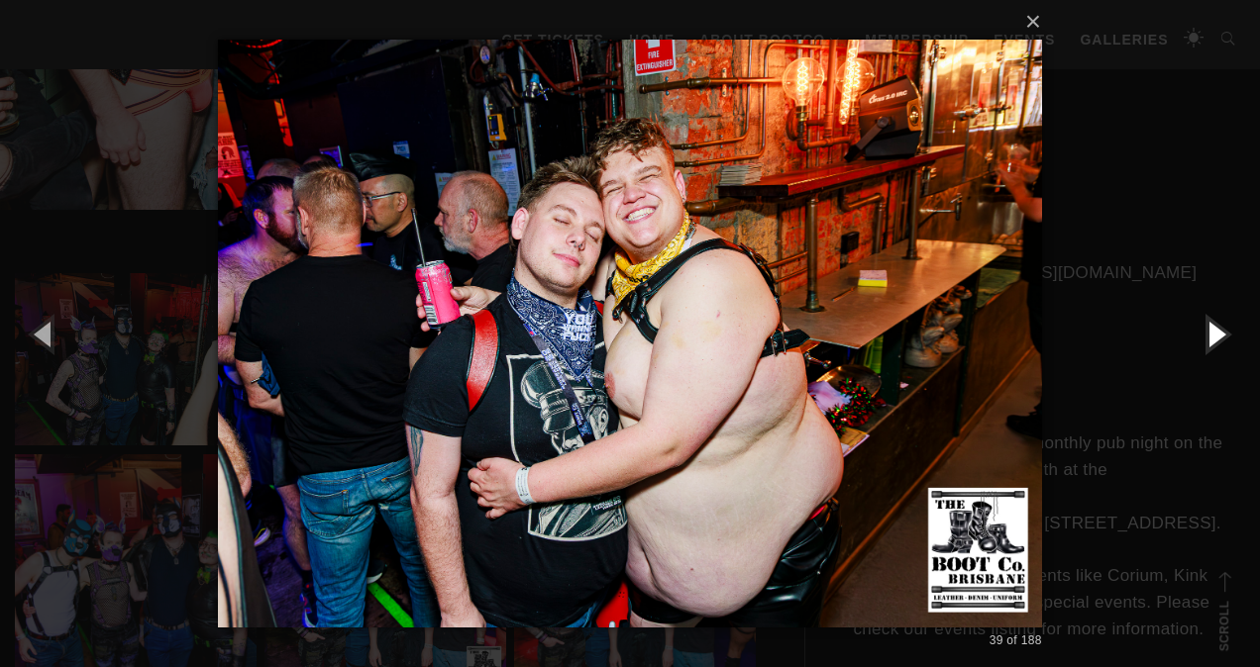
click at [1218, 333] on button "button" at bounding box center [1214, 333] width 89 height 109
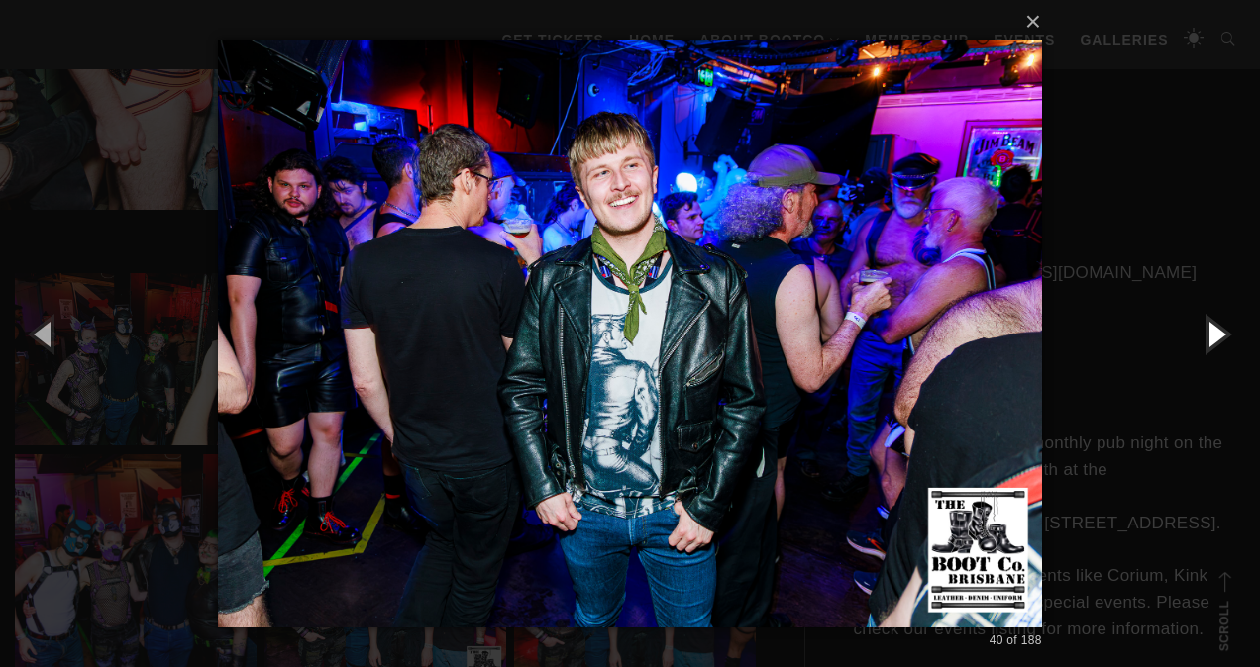
click at [1218, 333] on button "button" at bounding box center [1214, 333] width 89 height 109
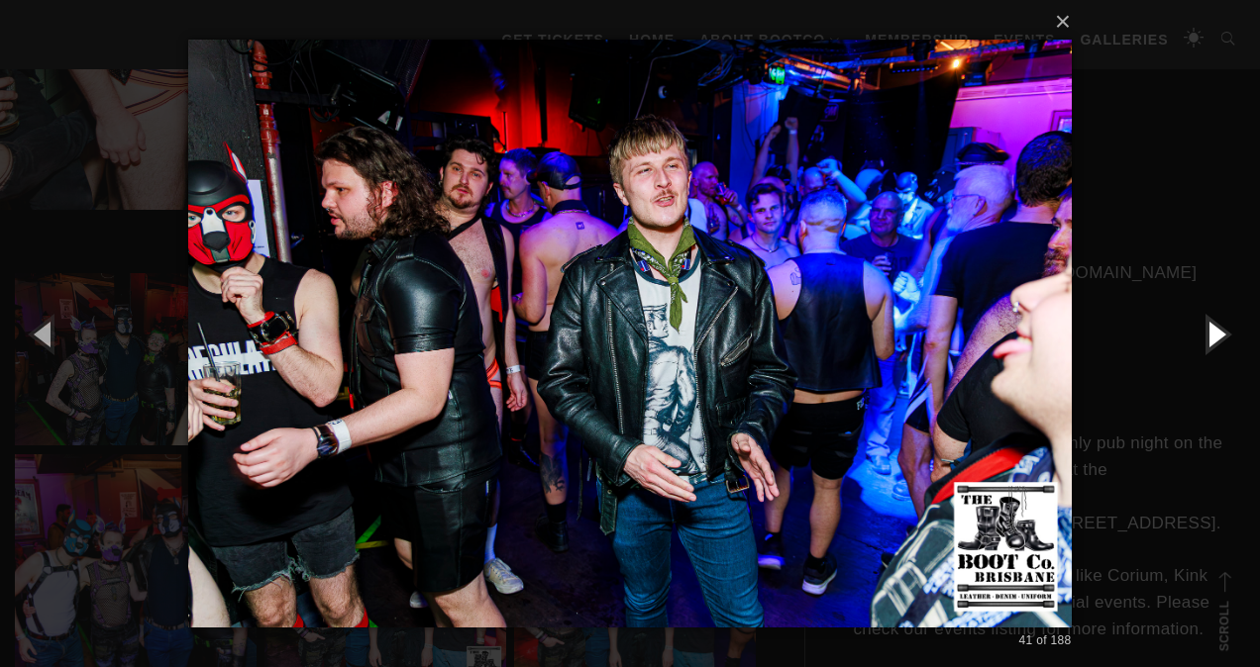
click at [1218, 333] on button "button" at bounding box center [1214, 333] width 89 height 109
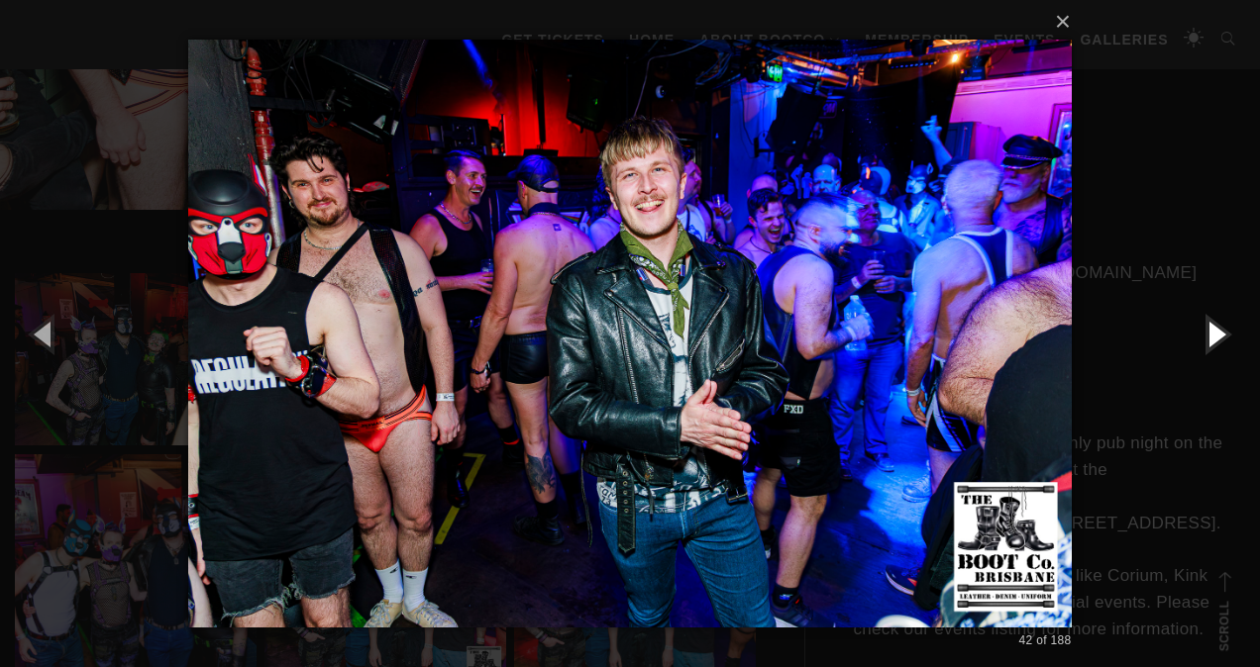
click at [1218, 333] on button "button" at bounding box center [1214, 333] width 89 height 109
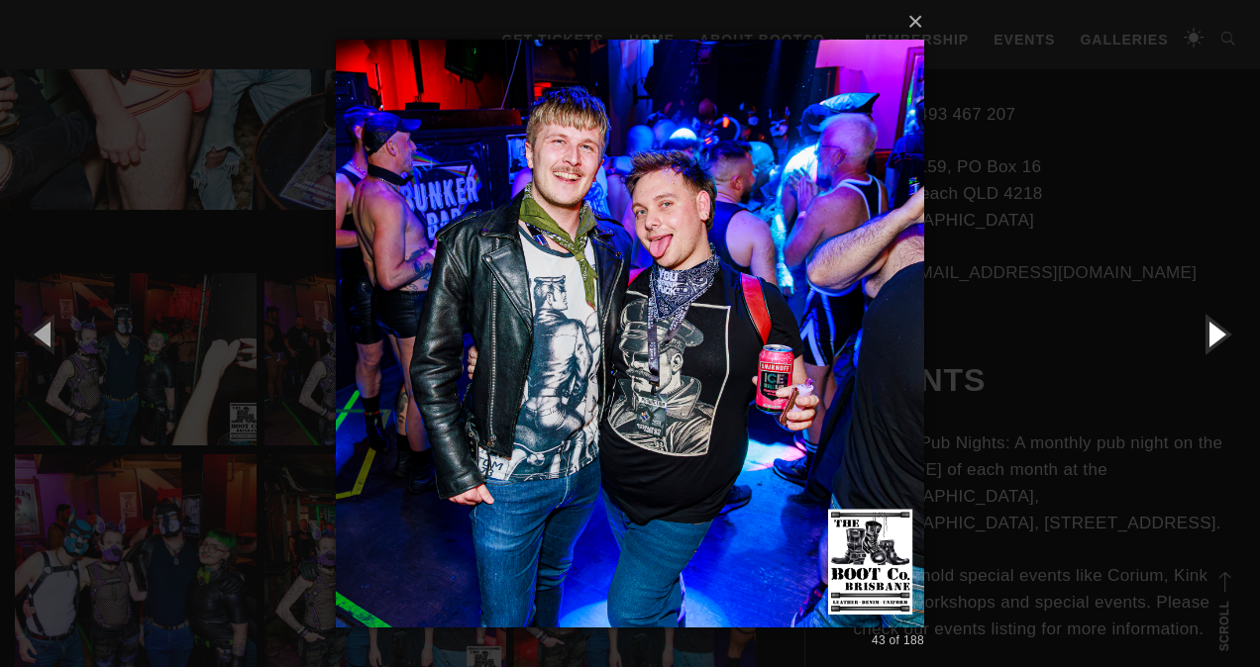
click at [1218, 333] on button "button" at bounding box center [1214, 333] width 89 height 109
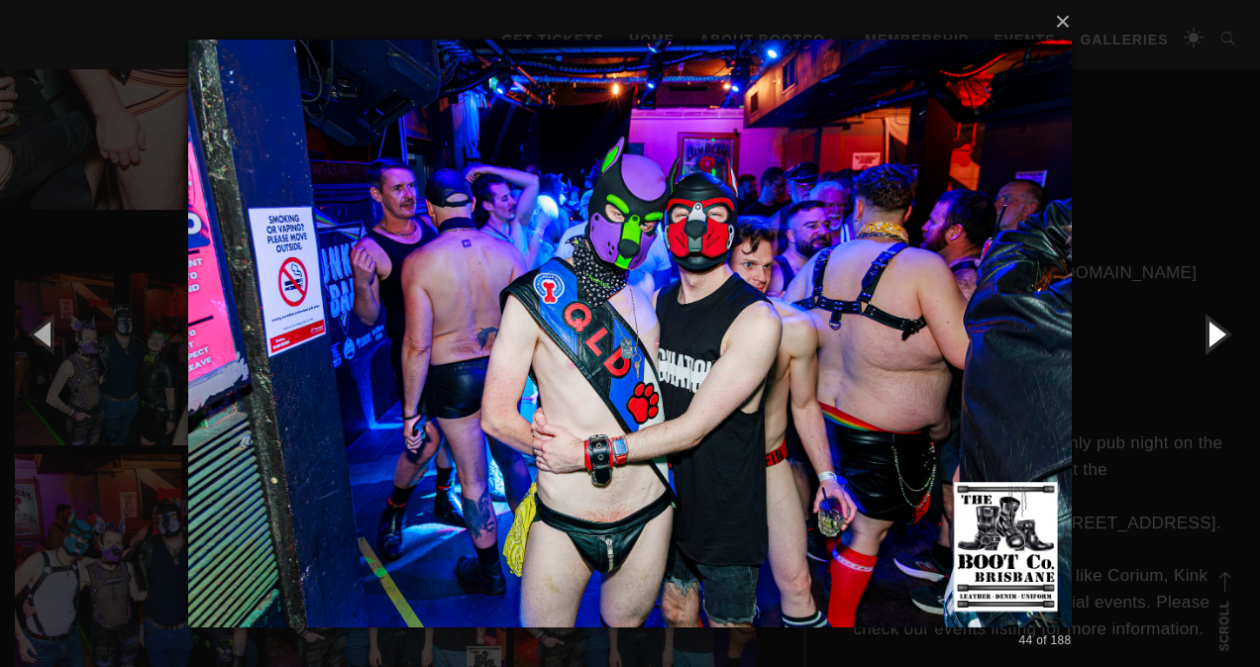
click at [1218, 333] on button "button" at bounding box center [1214, 333] width 89 height 109
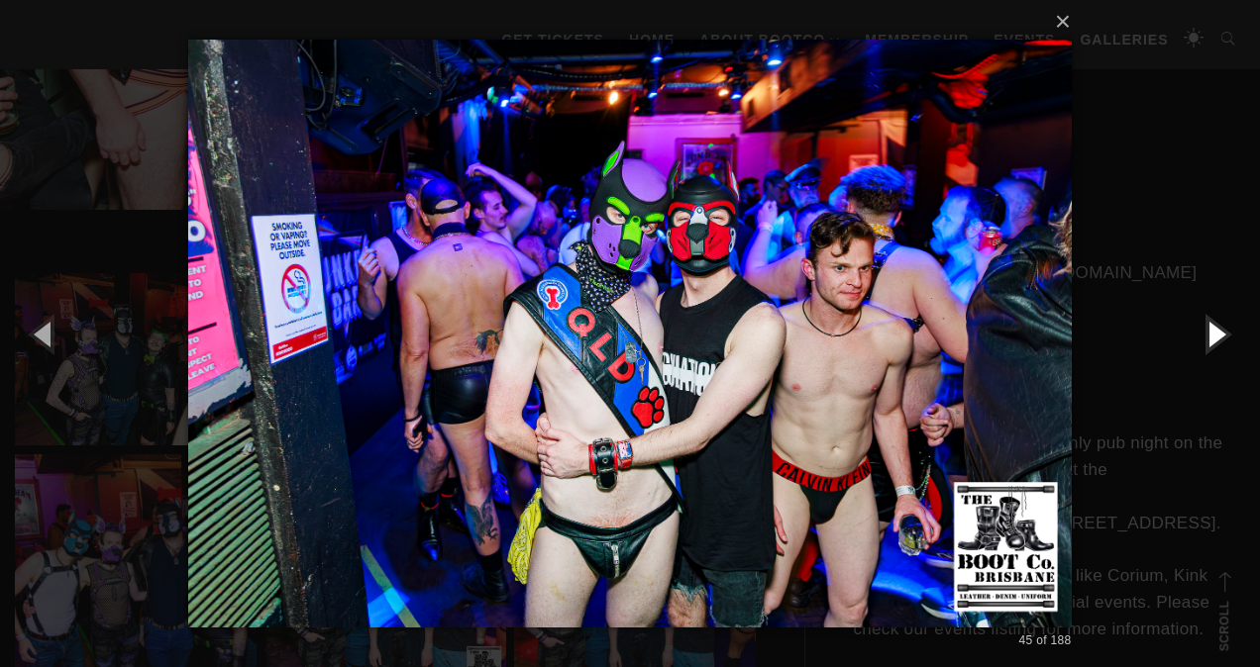
click at [1218, 333] on button "button" at bounding box center [1214, 333] width 89 height 109
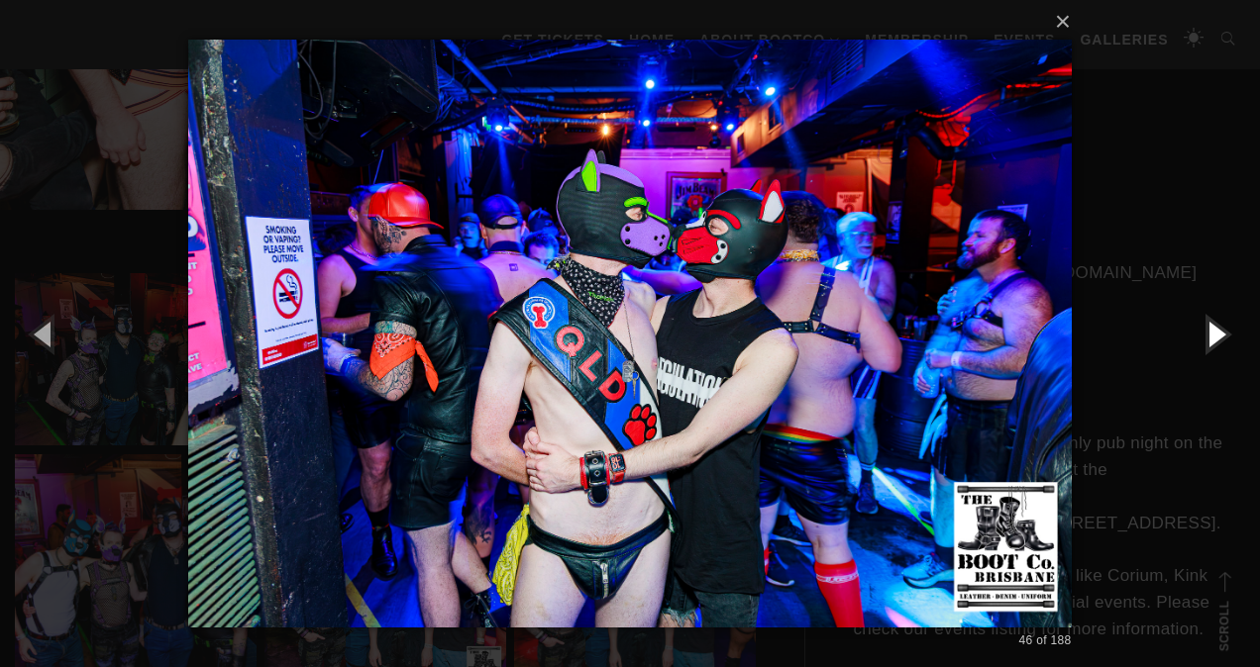
click at [1218, 333] on button "button" at bounding box center [1214, 333] width 89 height 109
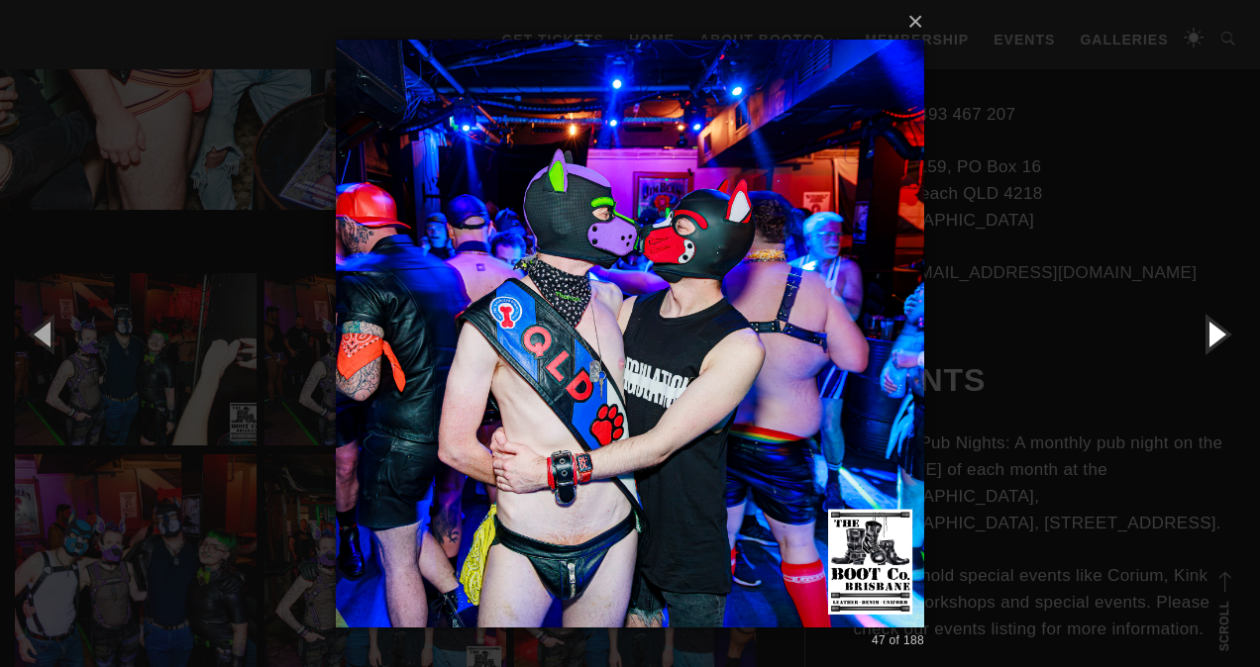
click at [1218, 333] on button "button" at bounding box center [1214, 333] width 89 height 109
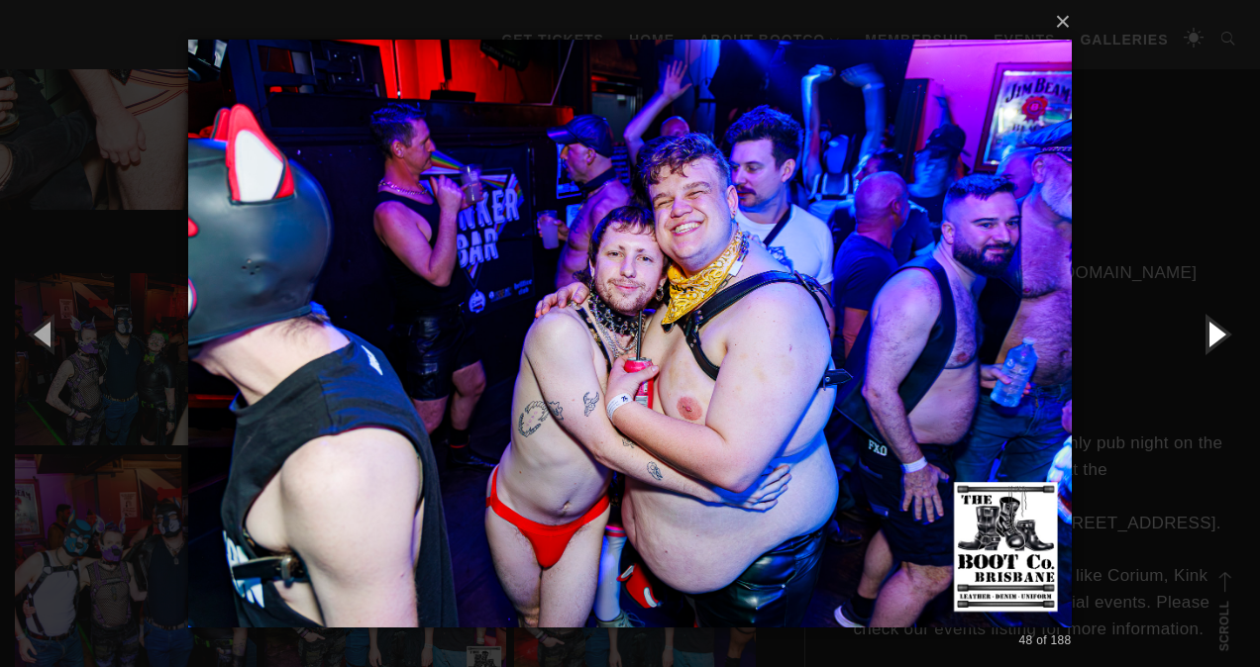
click at [1218, 333] on button "button" at bounding box center [1214, 333] width 89 height 109
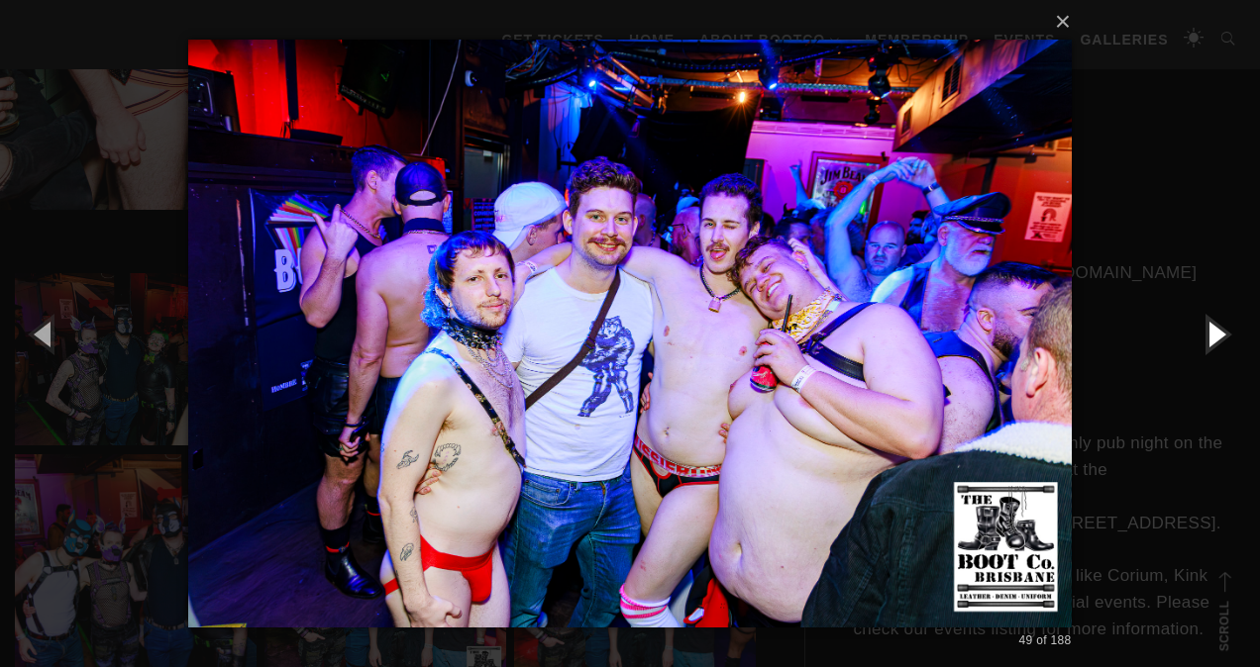
click at [1218, 333] on button "button" at bounding box center [1214, 333] width 89 height 109
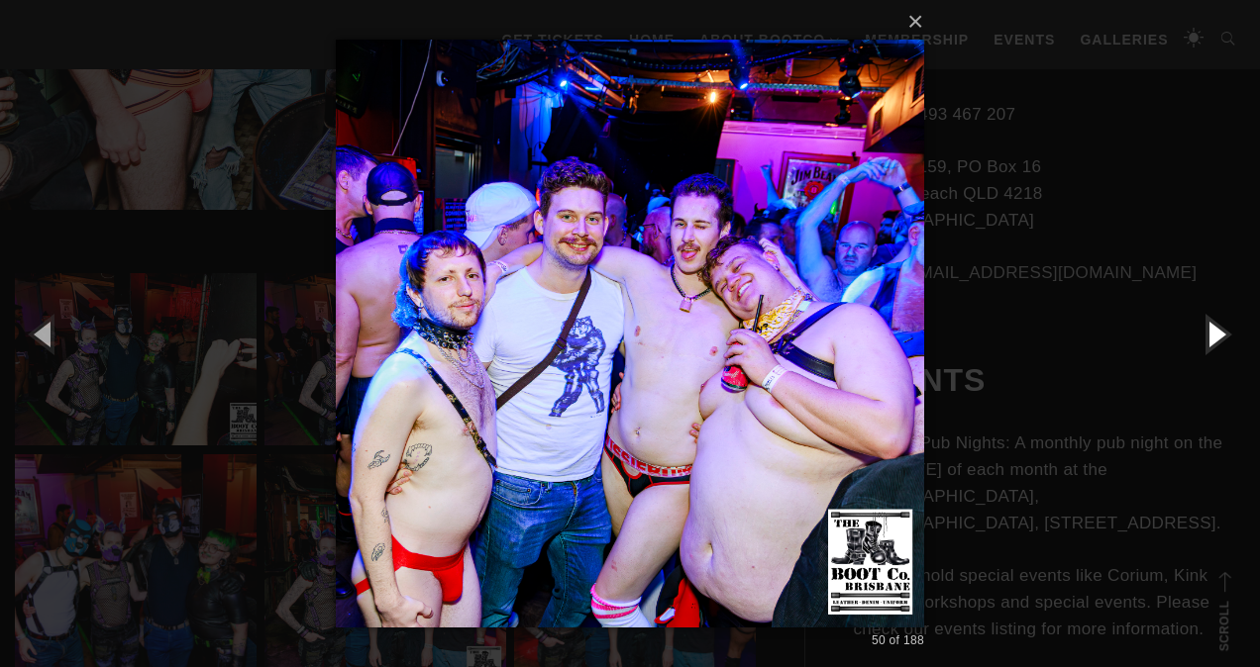
click at [1218, 333] on button "button" at bounding box center [1214, 333] width 89 height 109
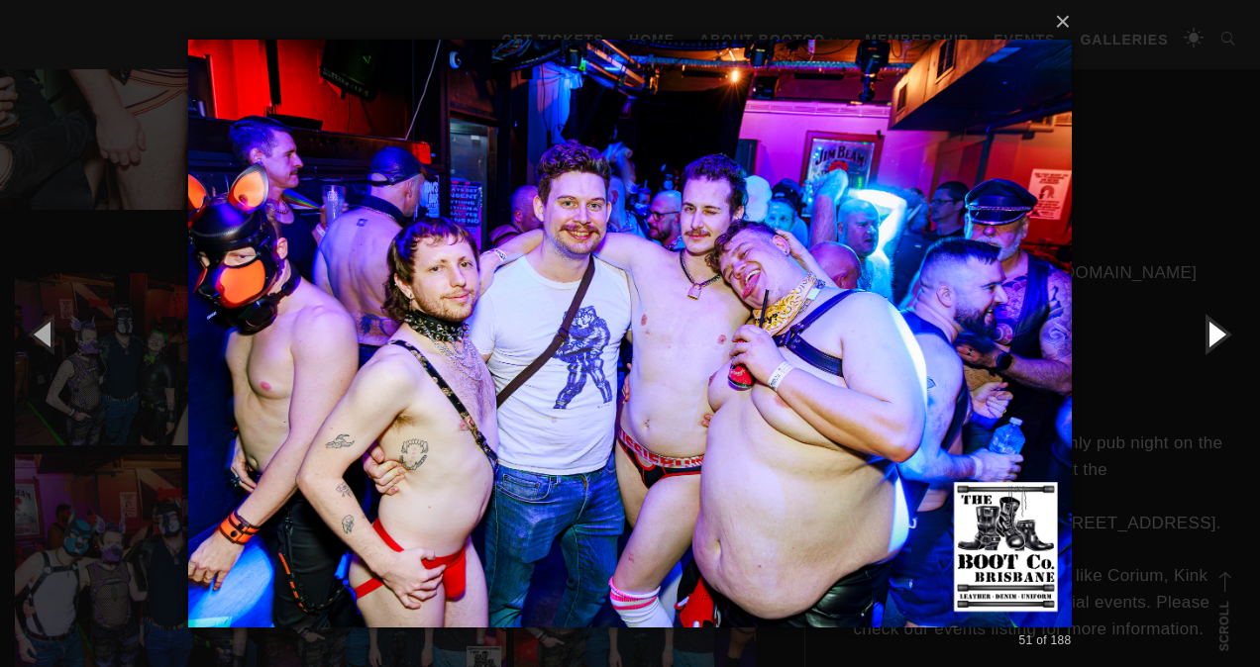
click at [1212, 337] on button "button" at bounding box center [1214, 333] width 89 height 109
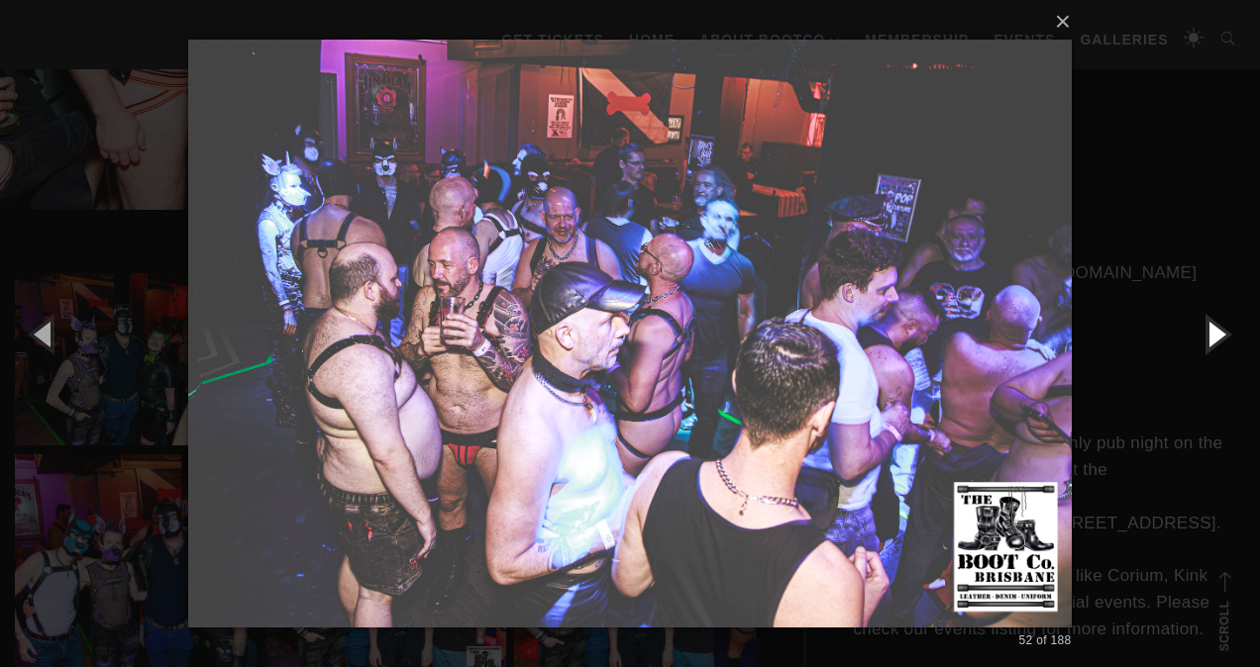
click at [1212, 337] on button "button" at bounding box center [1214, 333] width 89 height 109
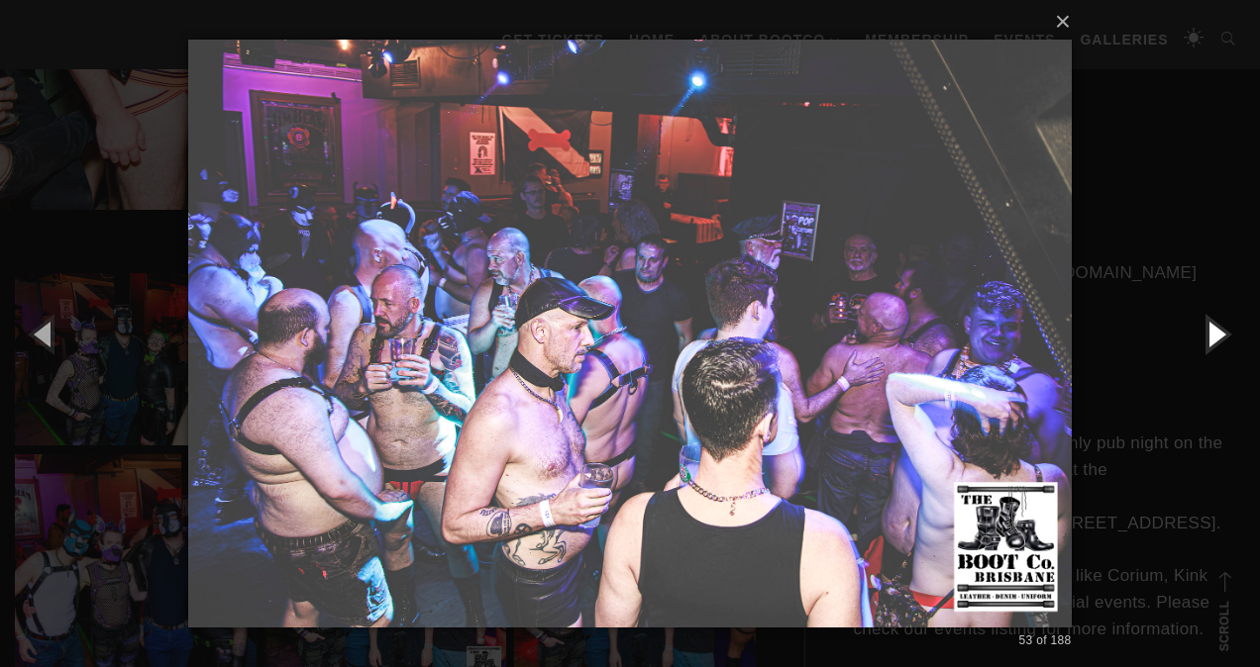
click at [1212, 337] on button "button" at bounding box center [1214, 333] width 89 height 109
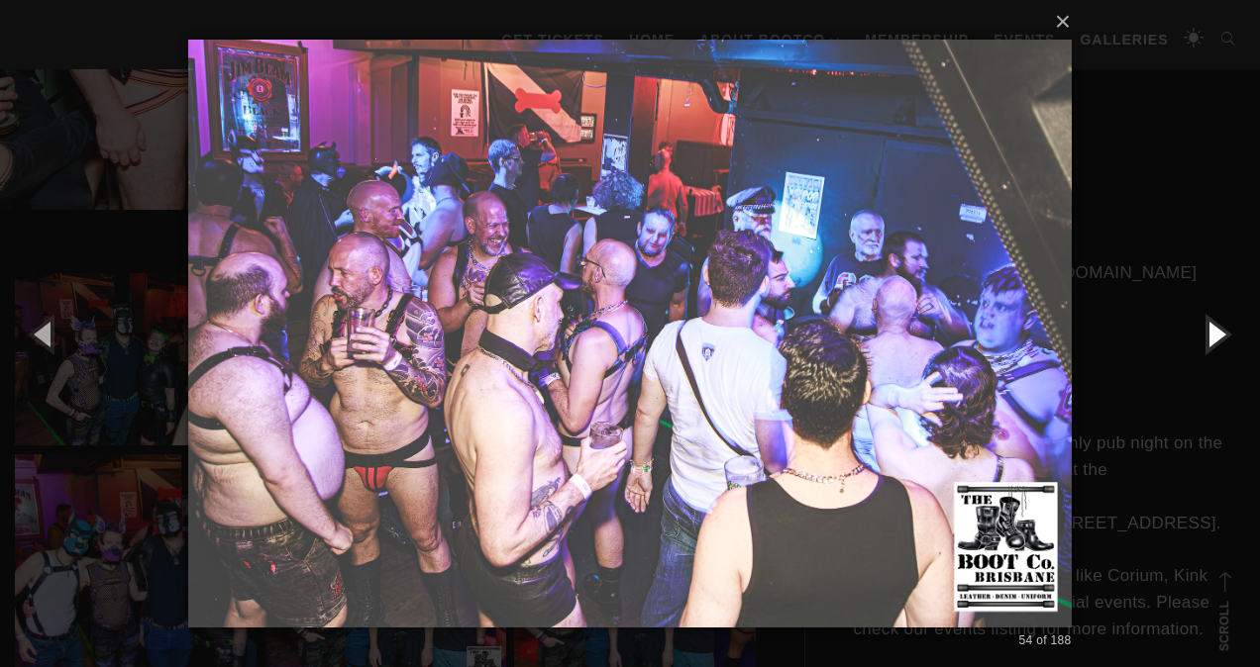
click at [1212, 337] on button "button" at bounding box center [1214, 333] width 89 height 109
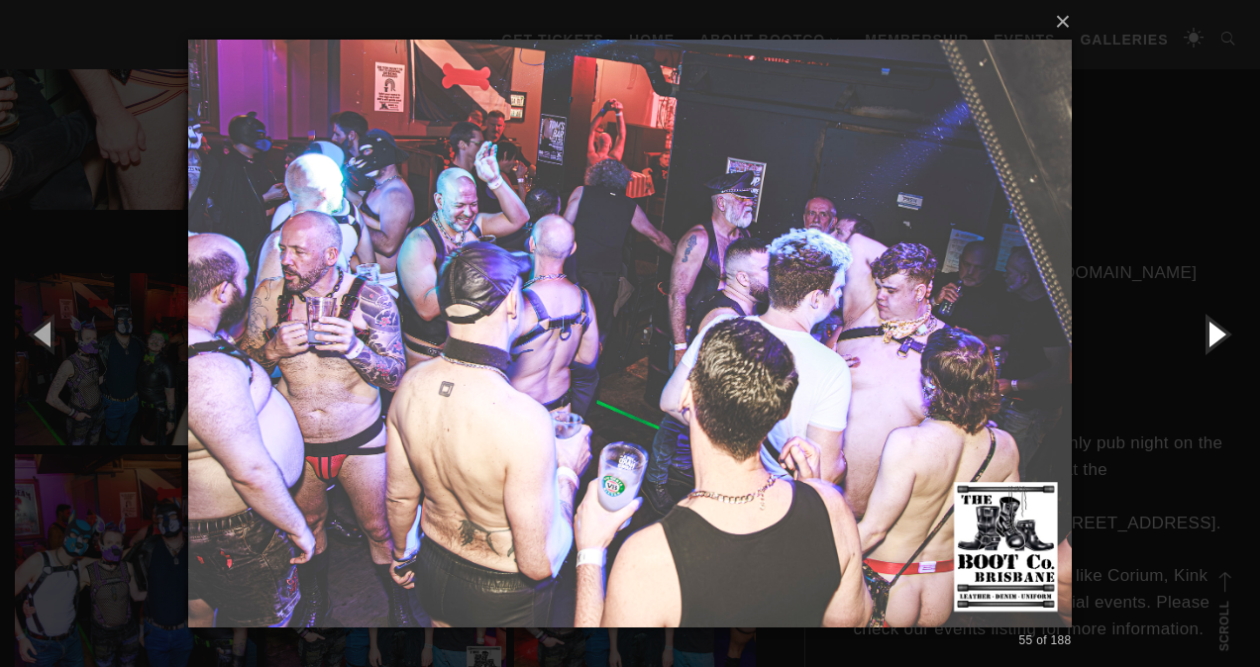
click at [1212, 337] on button "button" at bounding box center [1214, 333] width 89 height 109
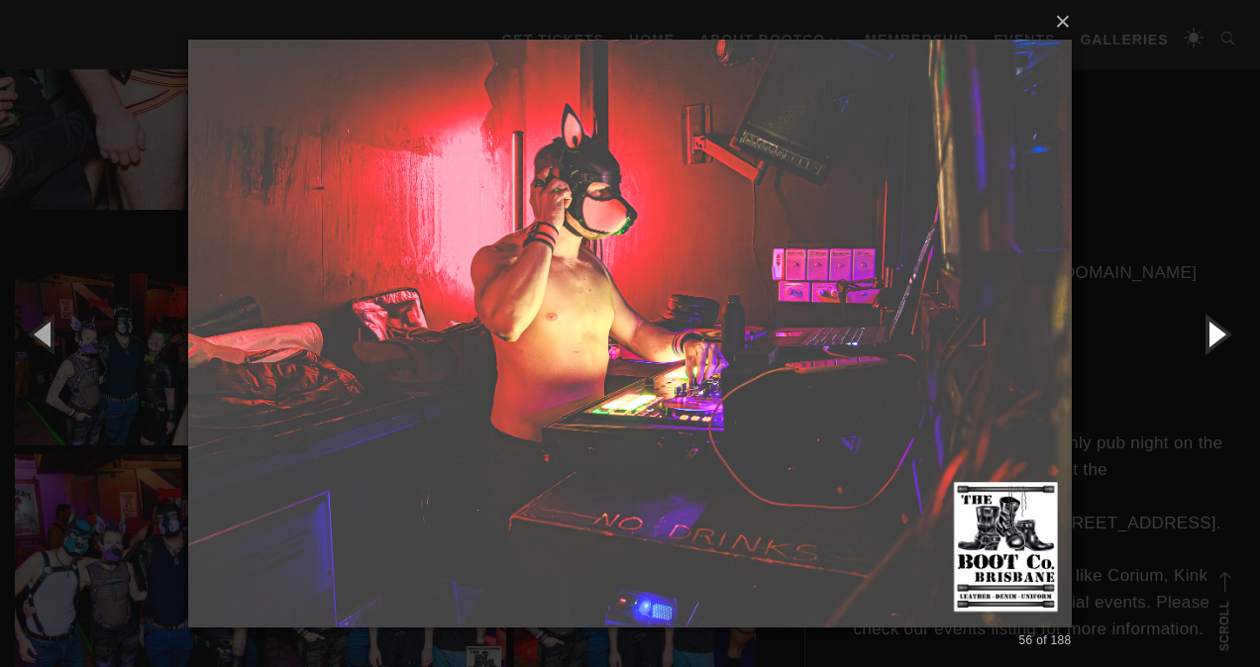
click at [1212, 337] on button "button" at bounding box center [1214, 333] width 89 height 109
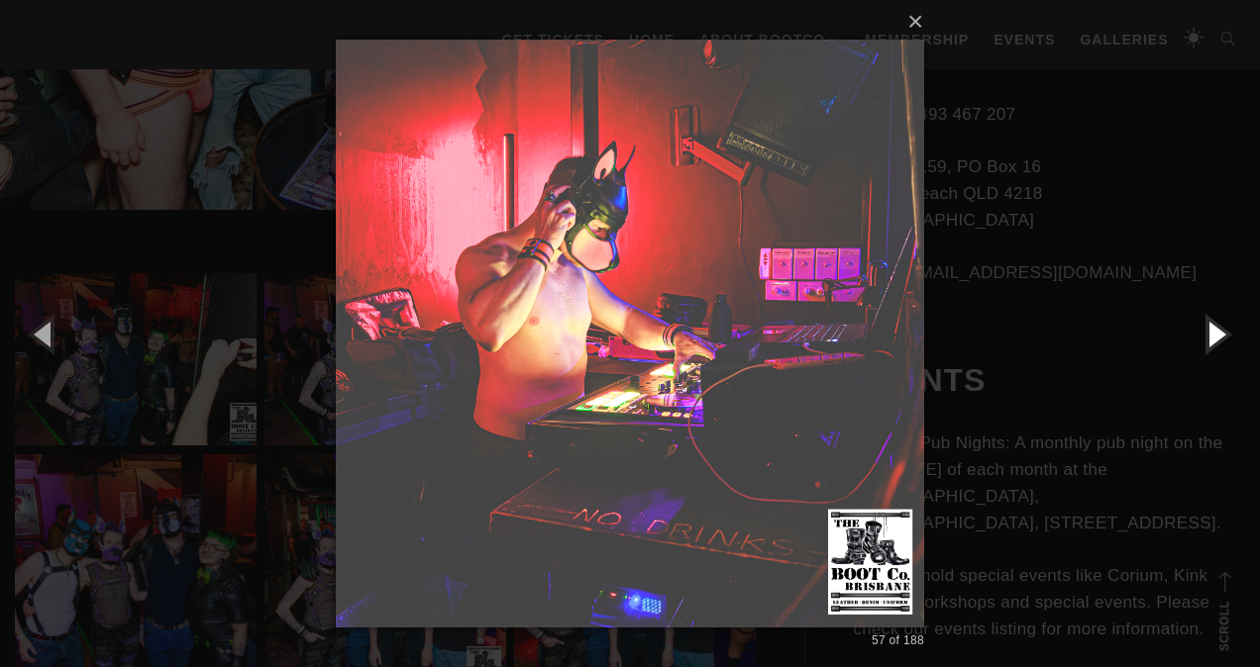
click at [1212, 337] on button "button" at bounding box center [1214, 333] width 89 height 109
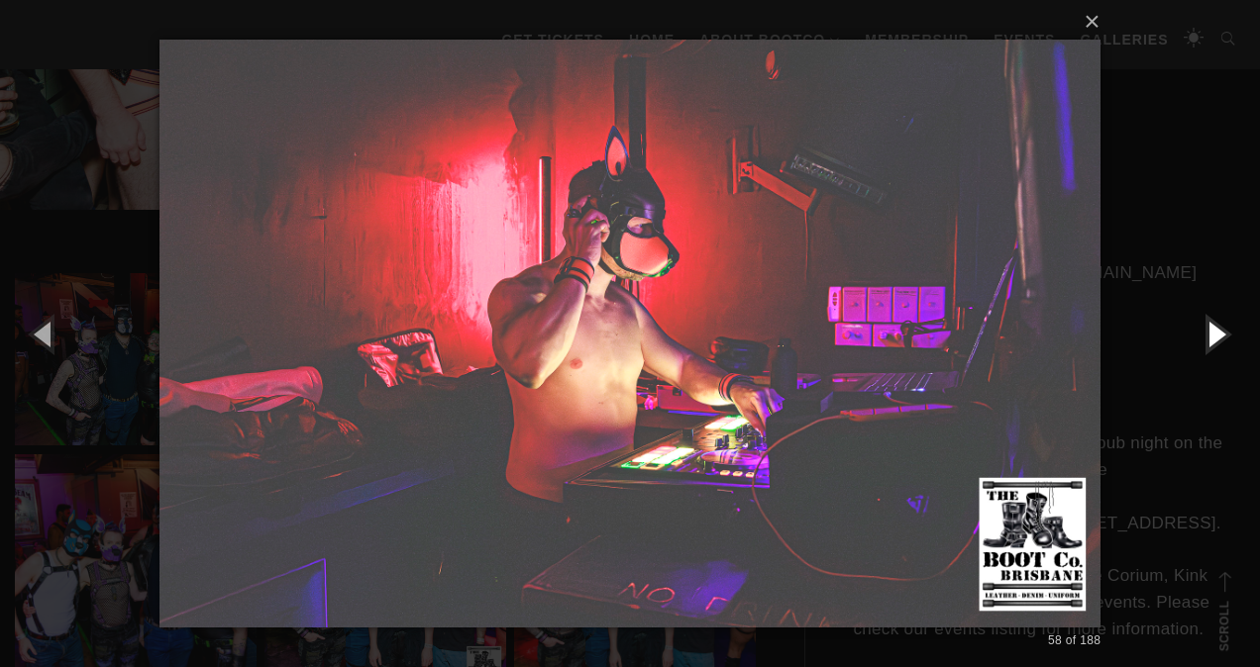
click at [1212, 337] on button "button" at bounding box center [1214, 333] width 89 height 109
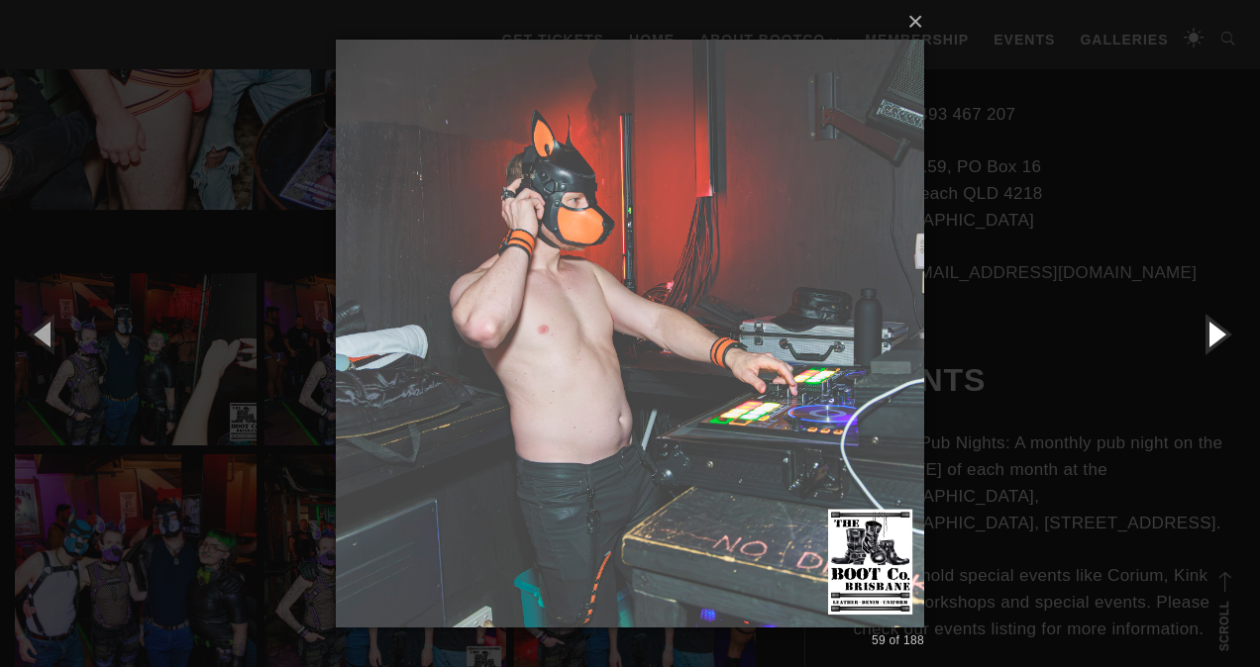
click at [1212, 337] on button "button" at bounding box center [1214, 333] width 89 height 109
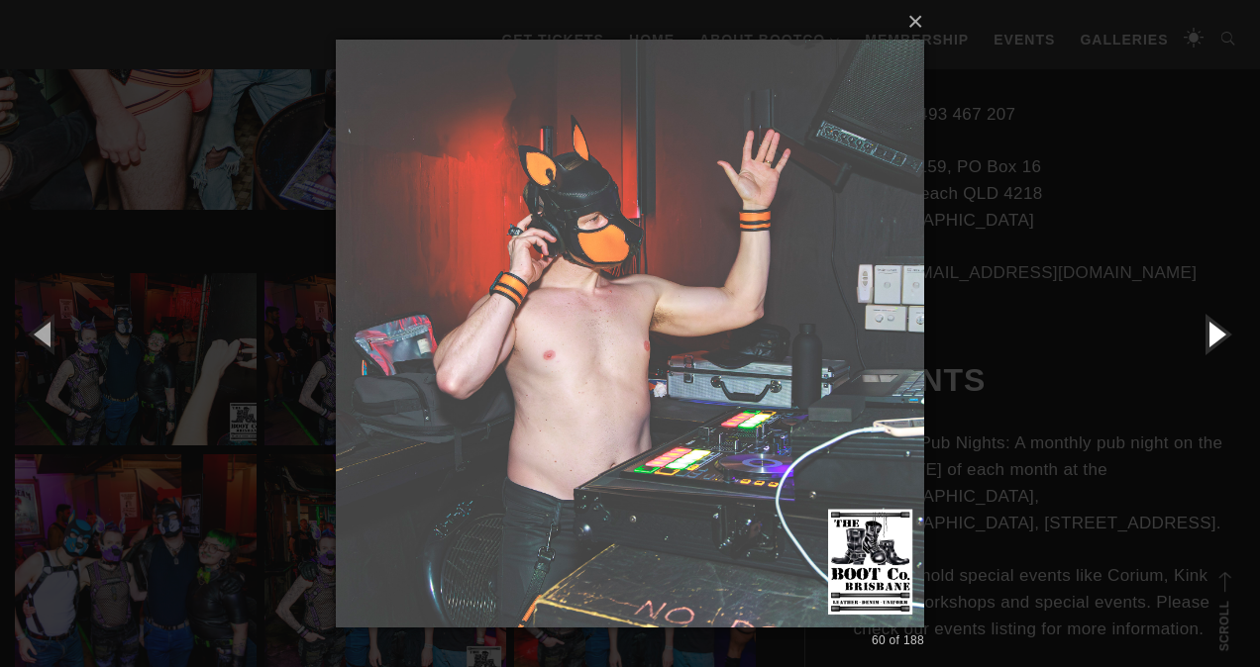
click at [1212, 337] on button "button" at bounding box center [1214, 333] width 89 height 109
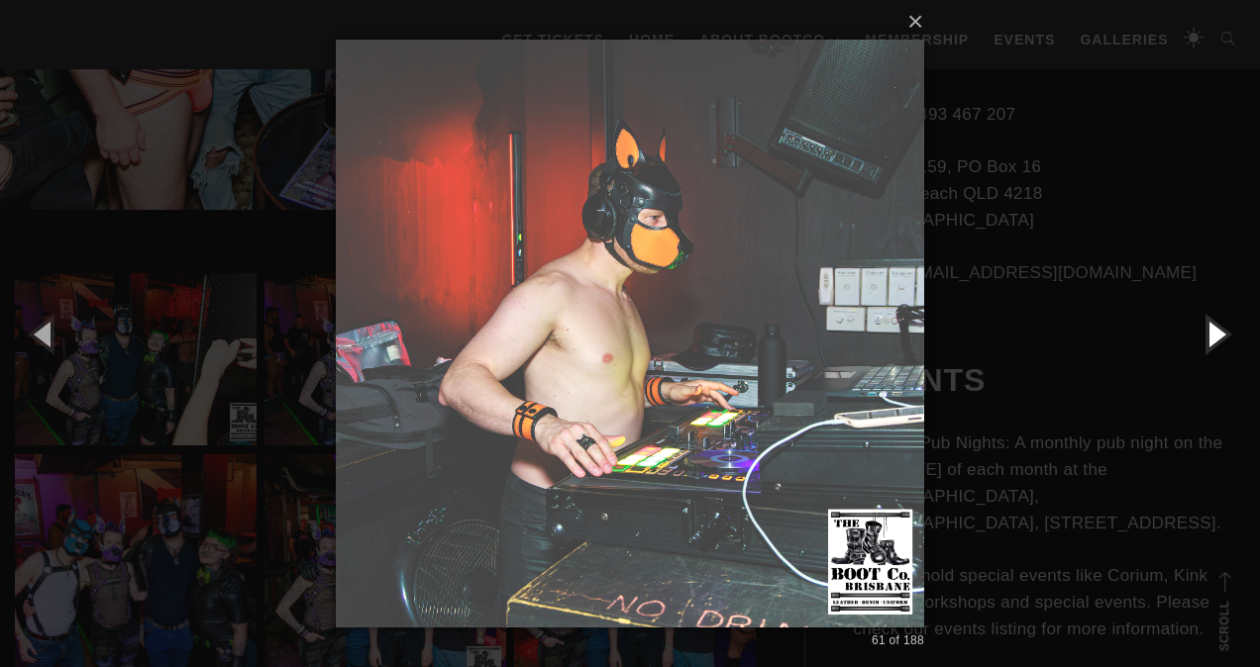
click at [1212, 337] on button "button" at bounding box center [1214, 333] width 89 height 109
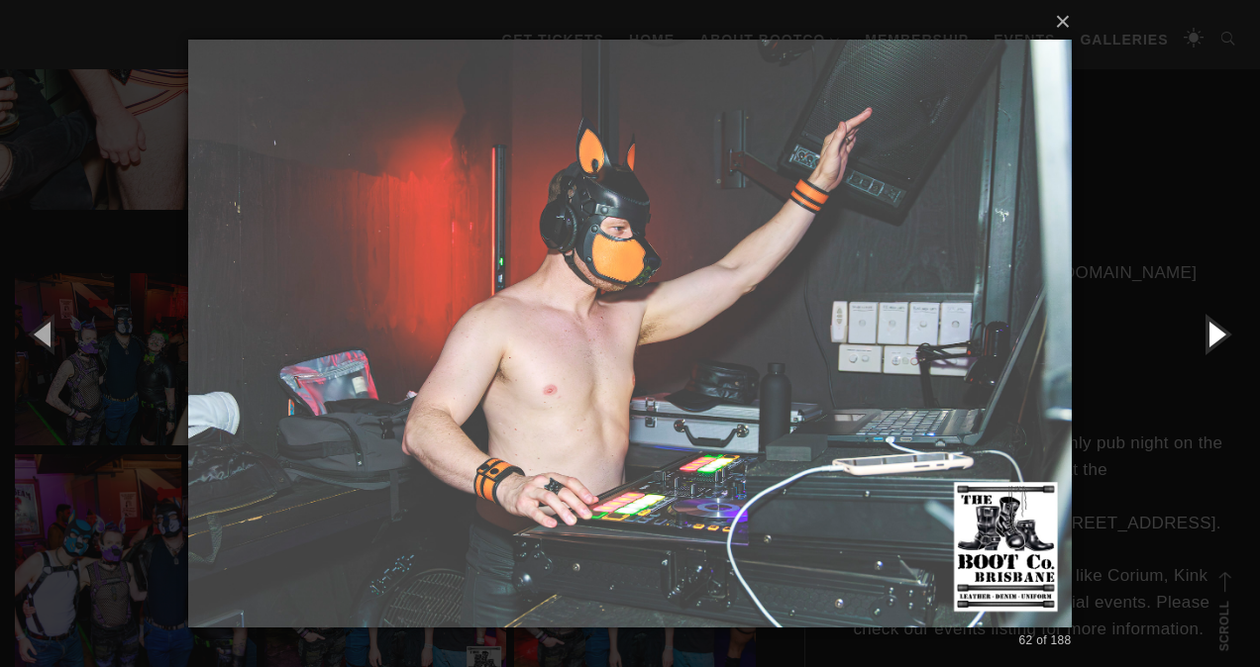
click at [1212, 337] on button "button" at bounding box center [1214, 333] width 89 height 109
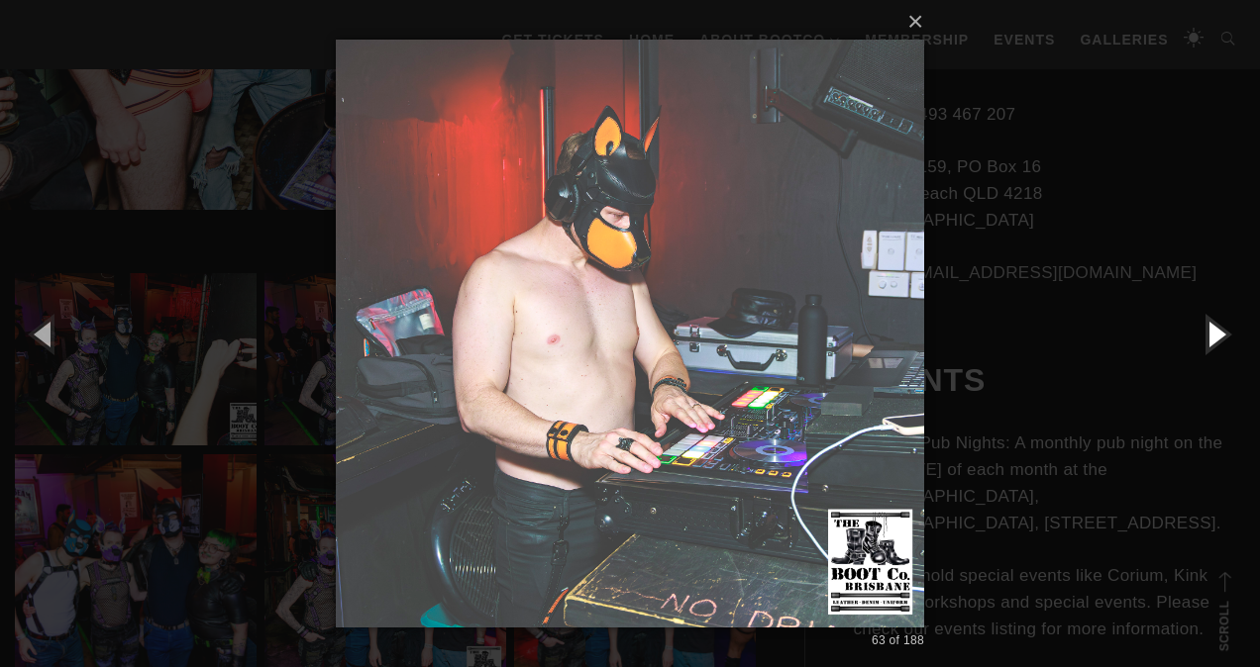
click at [1212, 337] on button "button" at bounding box center [1214, 333] width 89 height 109
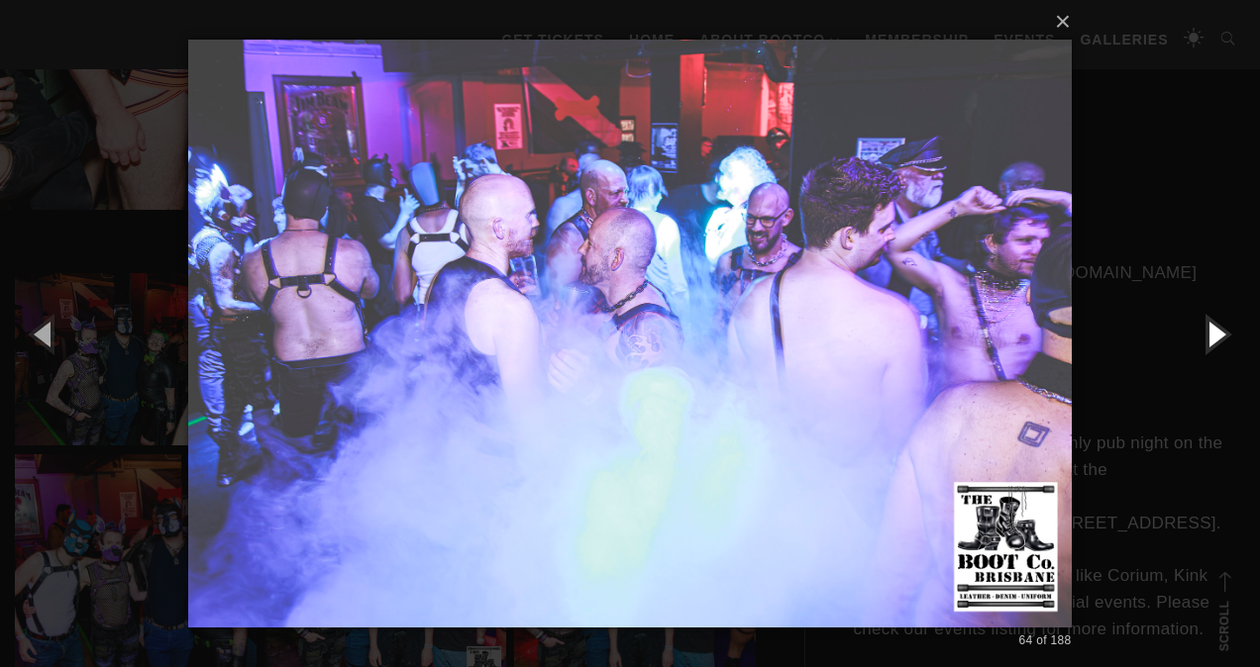
click at [1212, 336] on button "button" at bounding box center [1214, 333] width 89 height 109
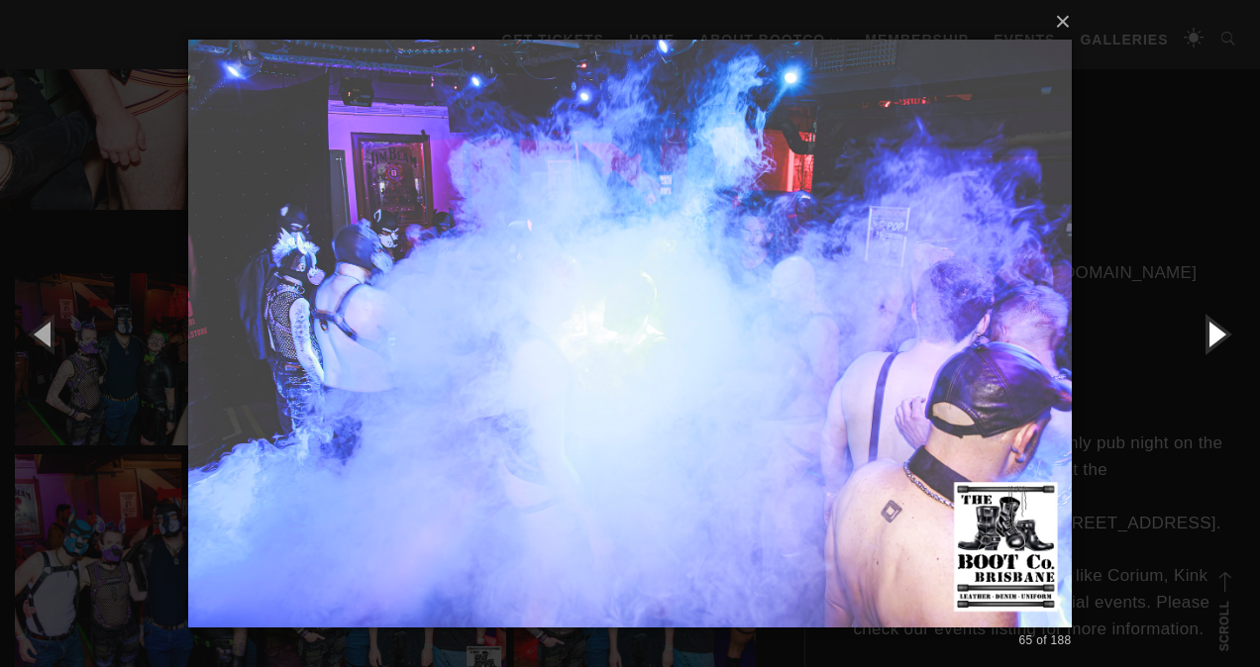
click at [1212, 336] on button "button" at bounding box center [1214, 333] width 89 height 109
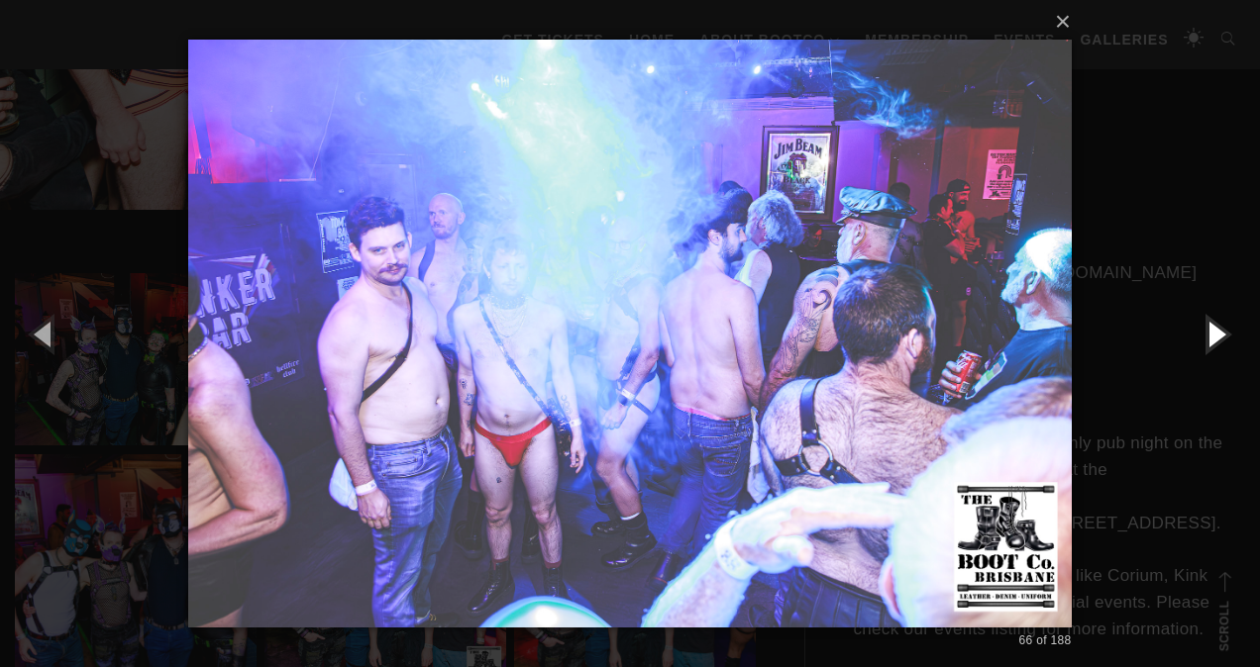
click at [1212, 336] on button "button" at bounding box center [1214, 333] width 89 height 109
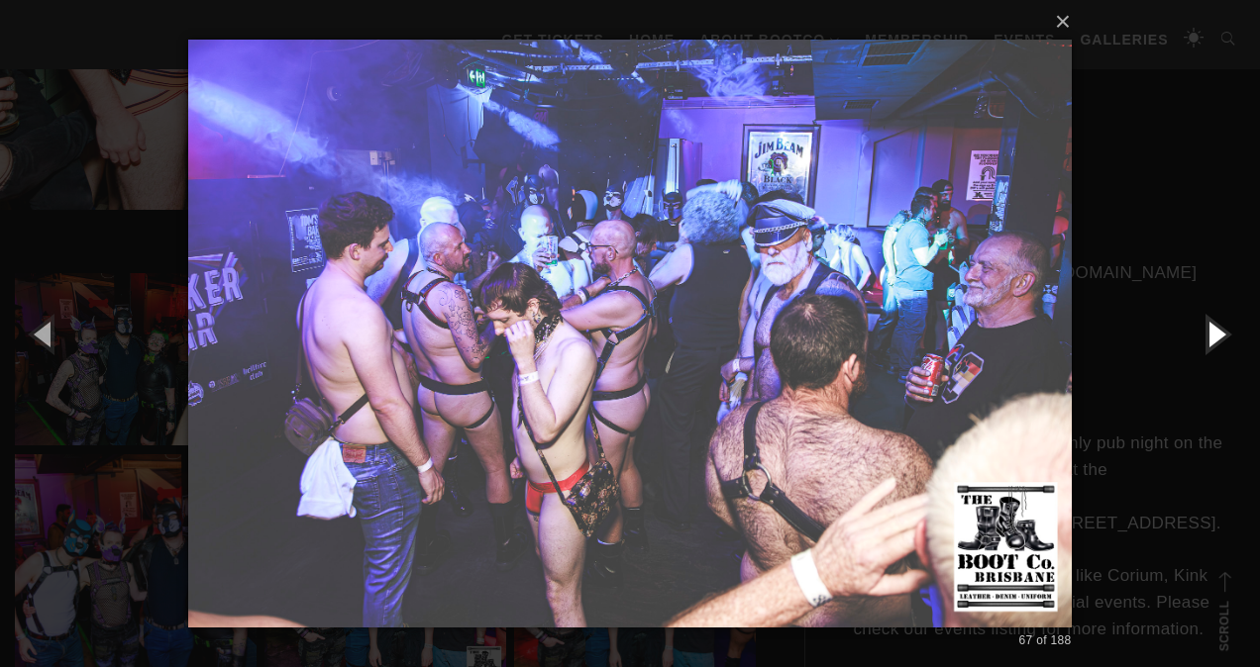
click at [1212, 336] on button "button" at bounding box center [1214, 333] width 89 height 109
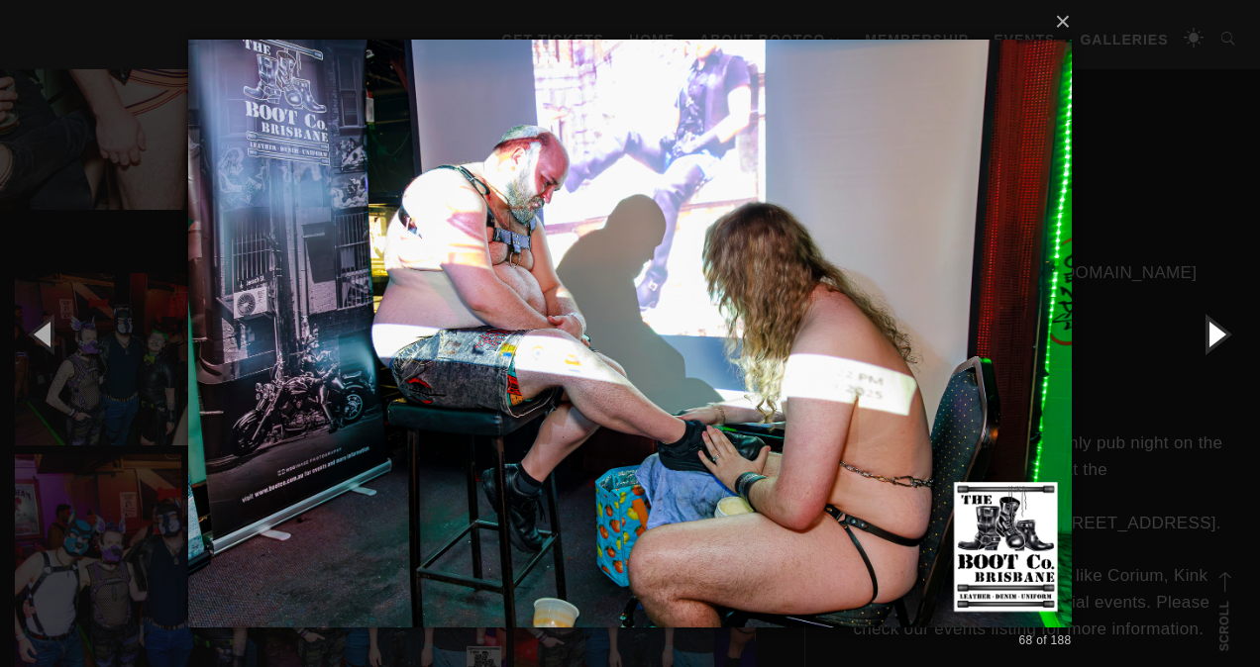
click at [1212, 336] on button "button" at bounding box center [1214, 333] width 89 height 109
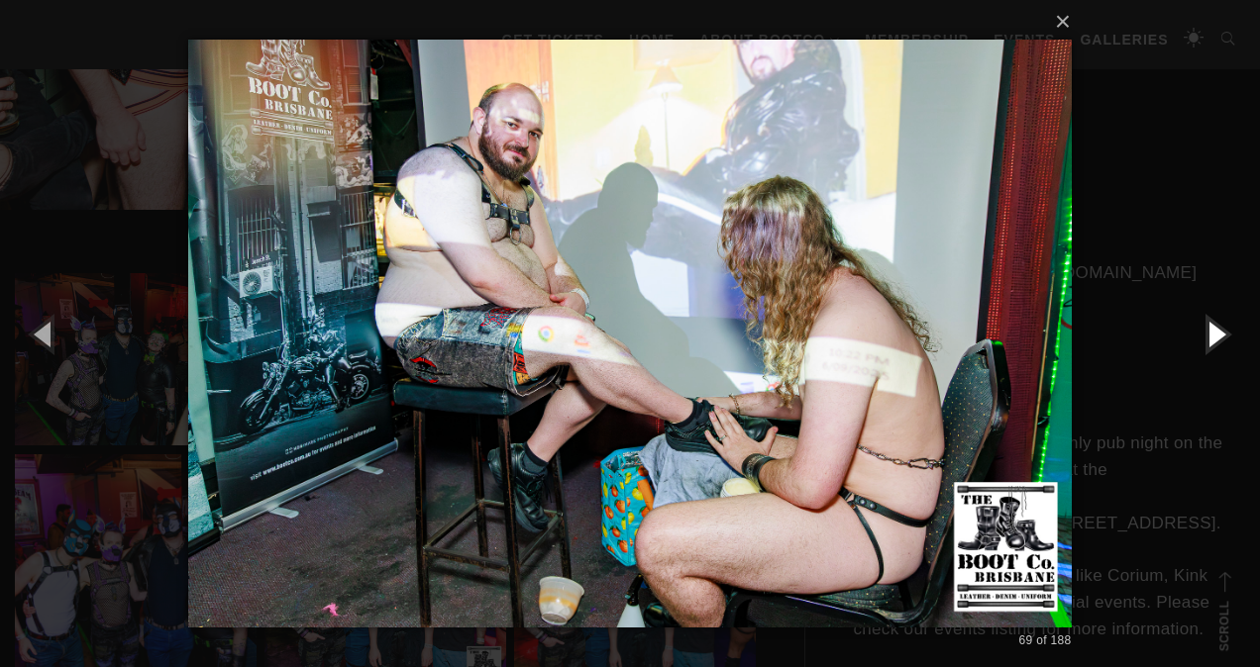
click at [1212, 336] on button "button" at bounding box center [1214, 333] width 89 height 109
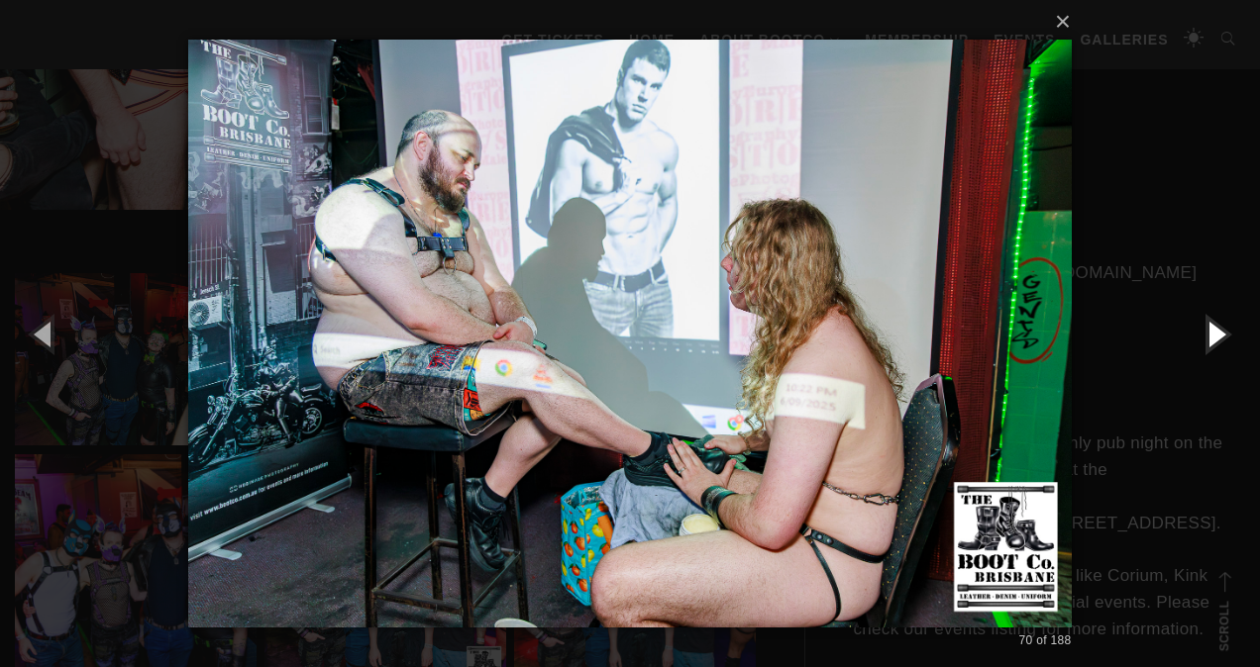
click at [1212, 336] on button "button" at bounding box center [1214, 333] width 89 height 109
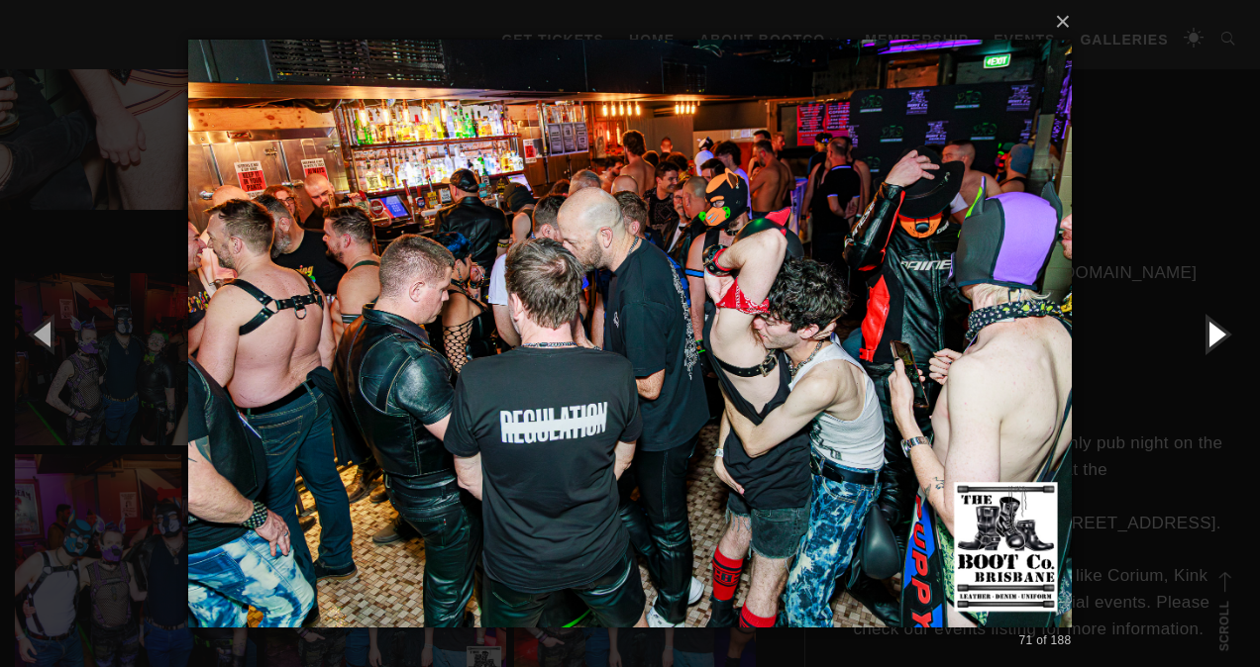
click at [1212, 334] on button "button" at bounding box center [1214, 333] width 89 height 109
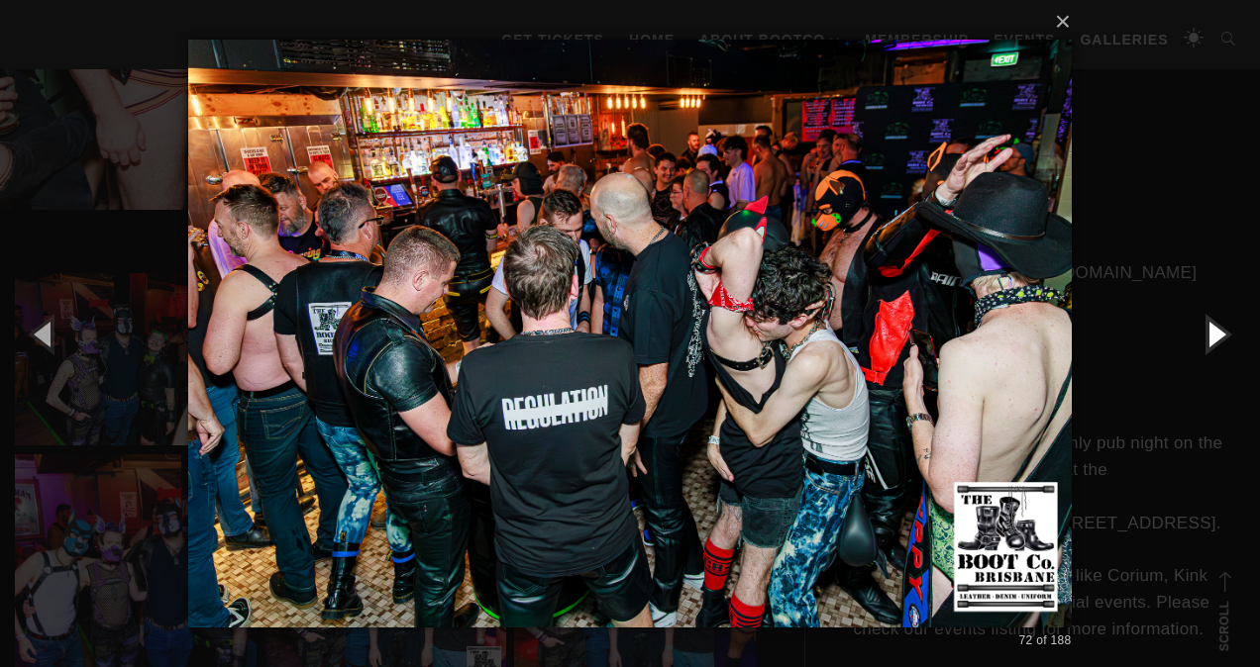
click at [1212, 334] on button "button" at bounding box center [1214, 333] width 89 height 109
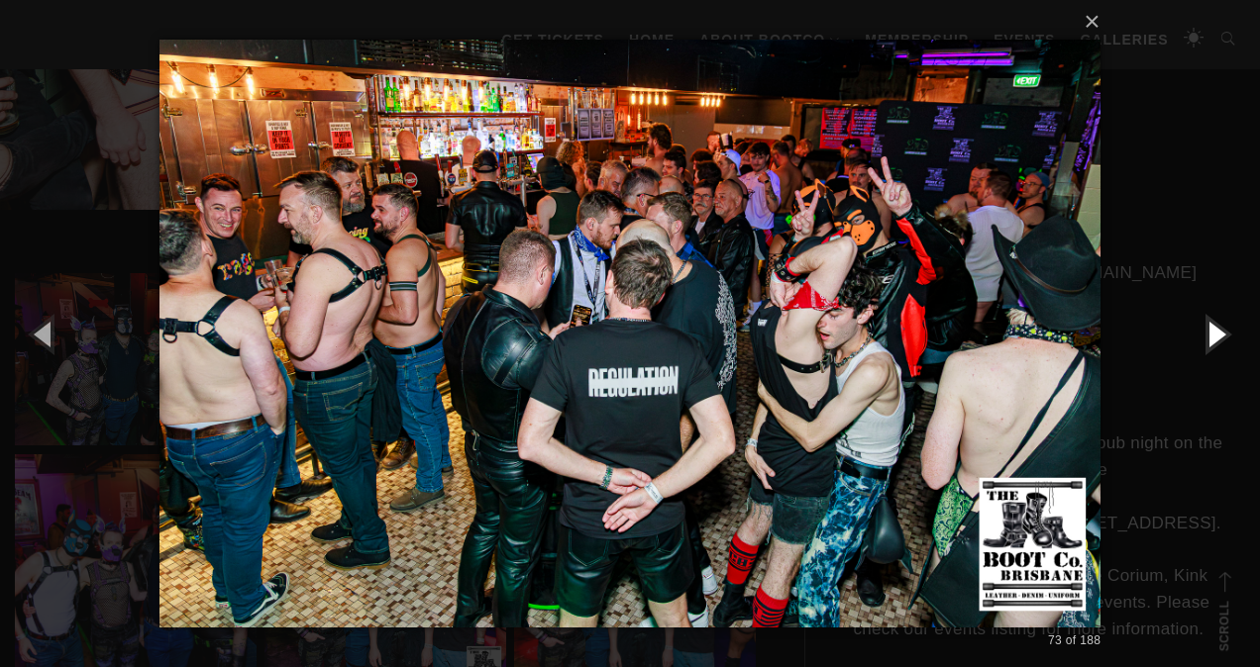
click at [1212, 334] on button "button" at bounding box center [1214, 333] width 89 height 109
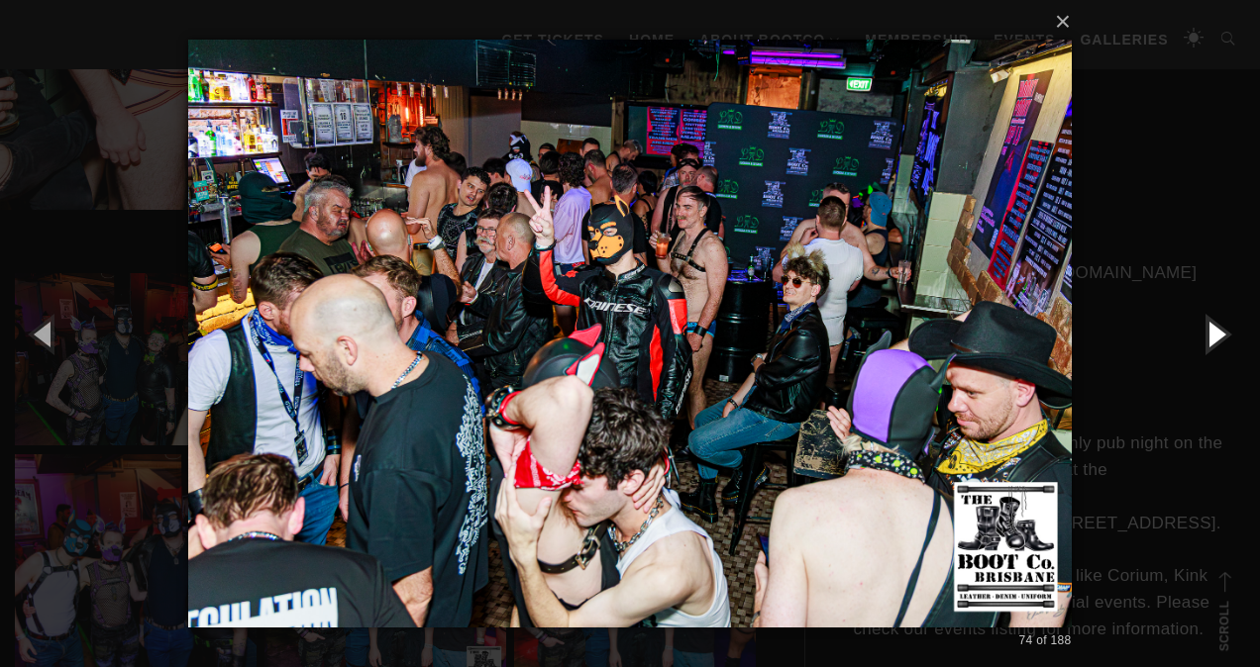
click at [1212, 333] on button "button" at bounding box center [1214, 333] width 89 height 109
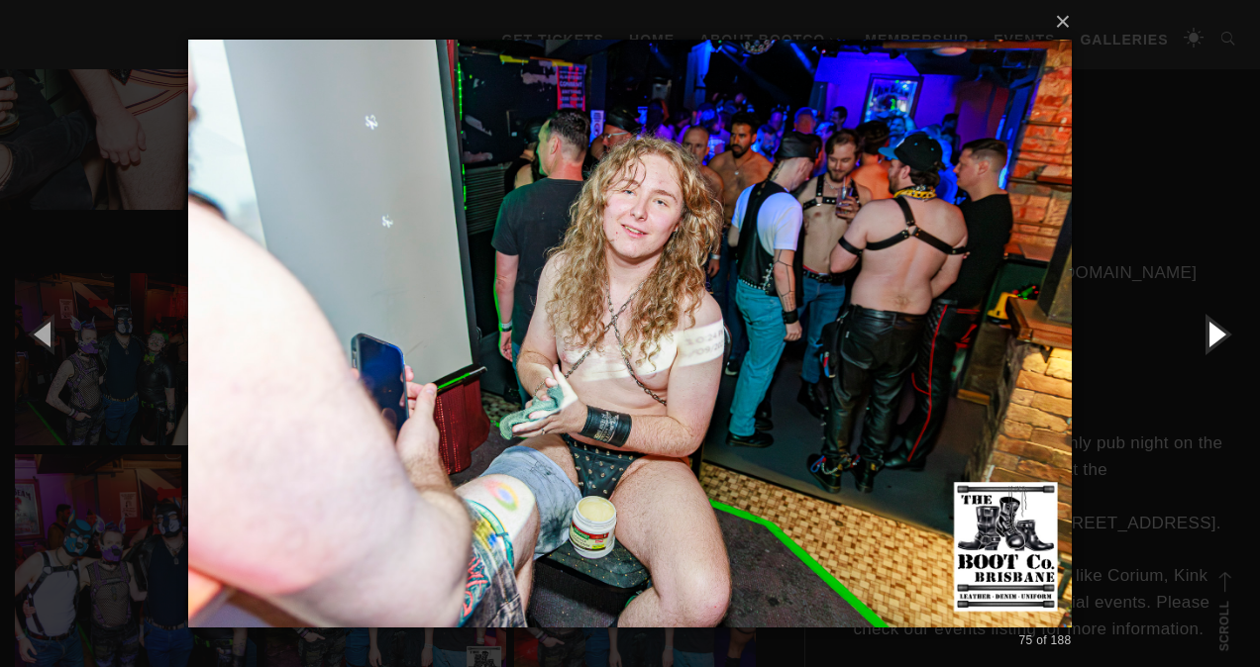
click at [1212, 333] on button "button" at bounding box center [1214, 333] width 89 height 109
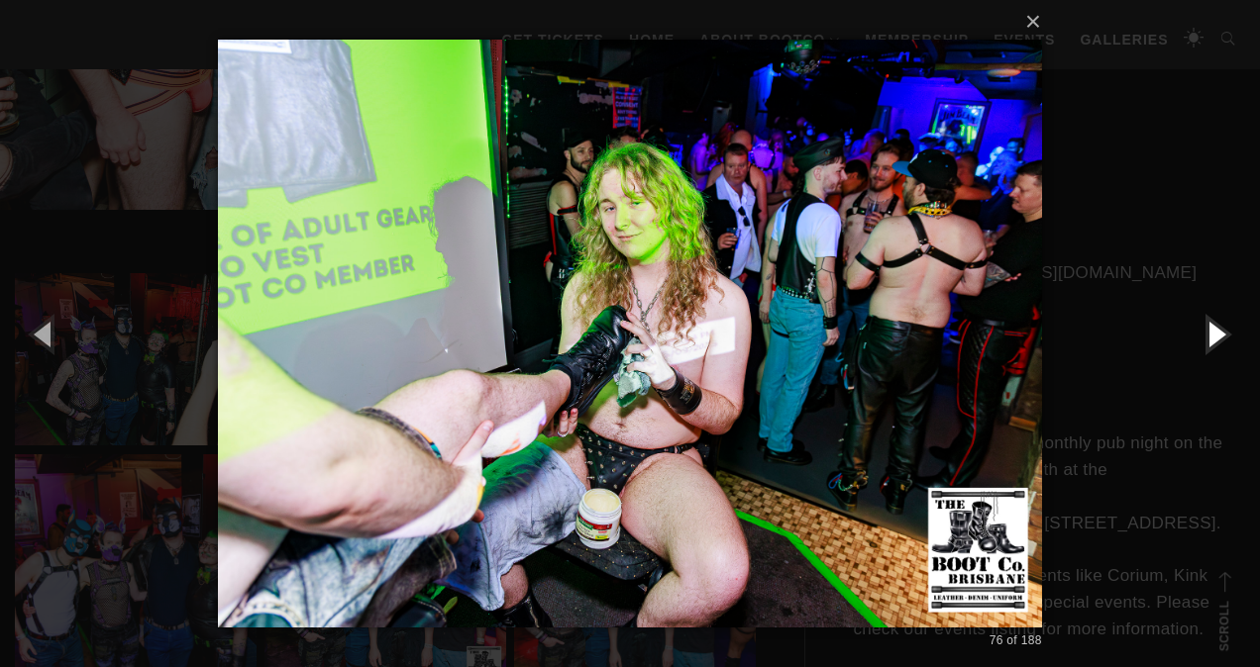
click at [1212, 333] on button "button" at bounding box center [1214, 333] width 89 height 109
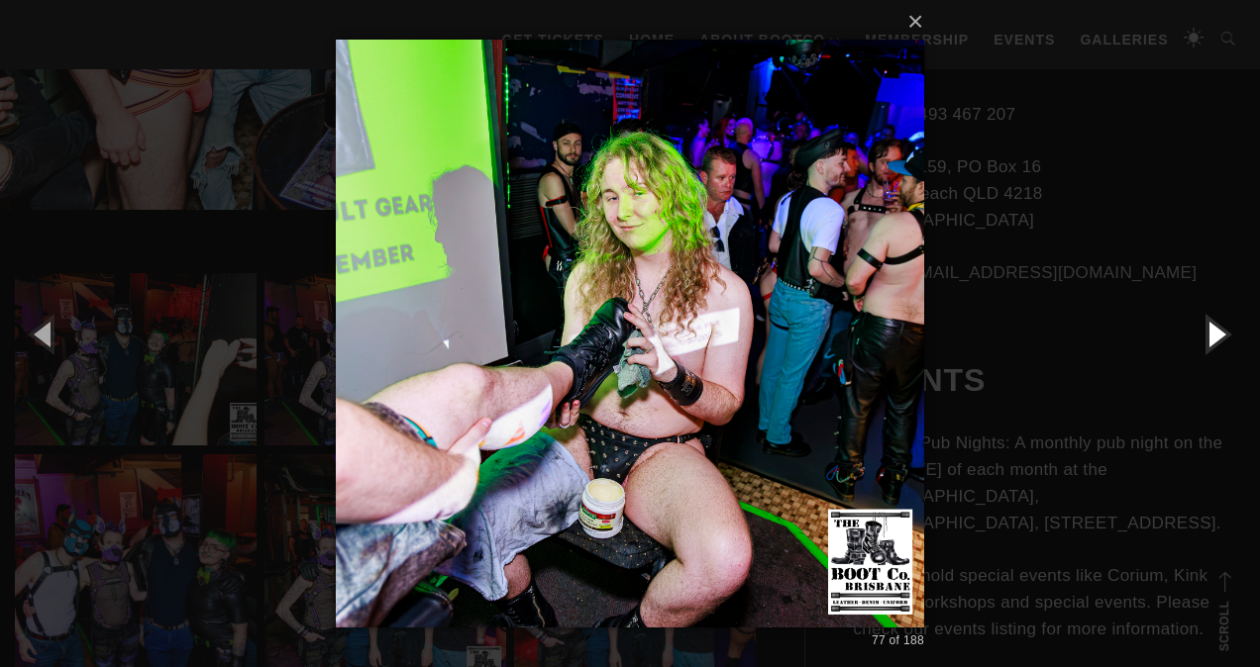
click at [1212, 333] on button "button" at bounding box center [1214, 333] width 89 height 109
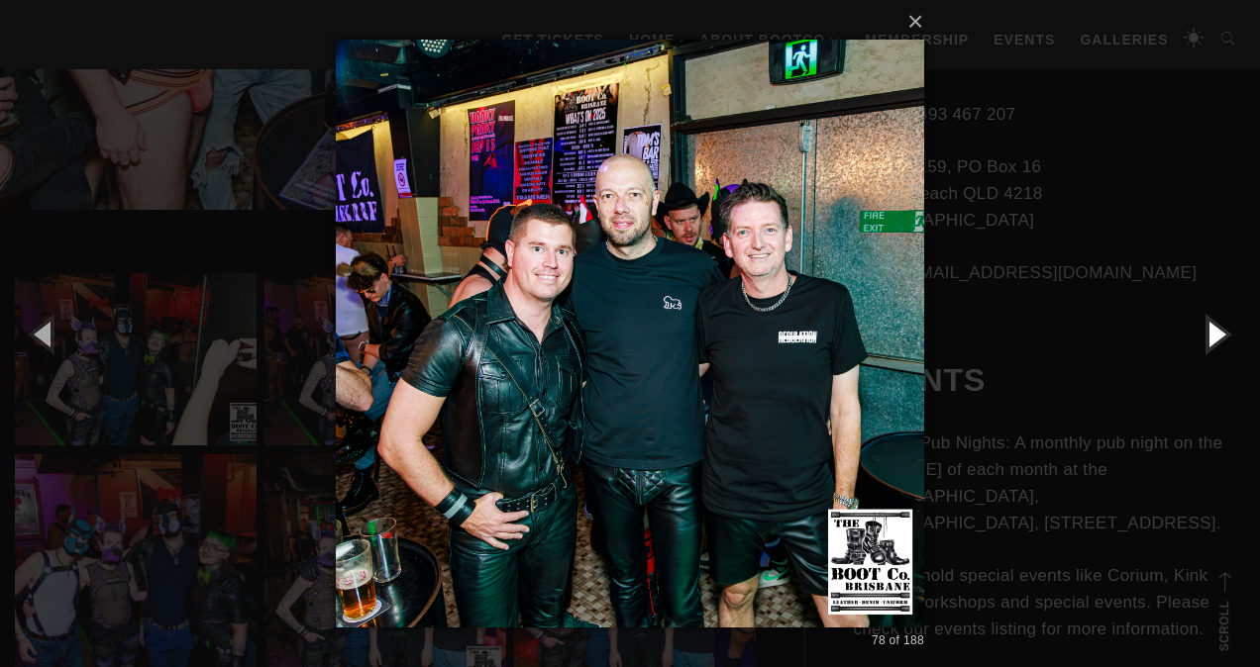
click at [1212, 332] on button "button" at bounding box center [1214, 333] width 89 height 109
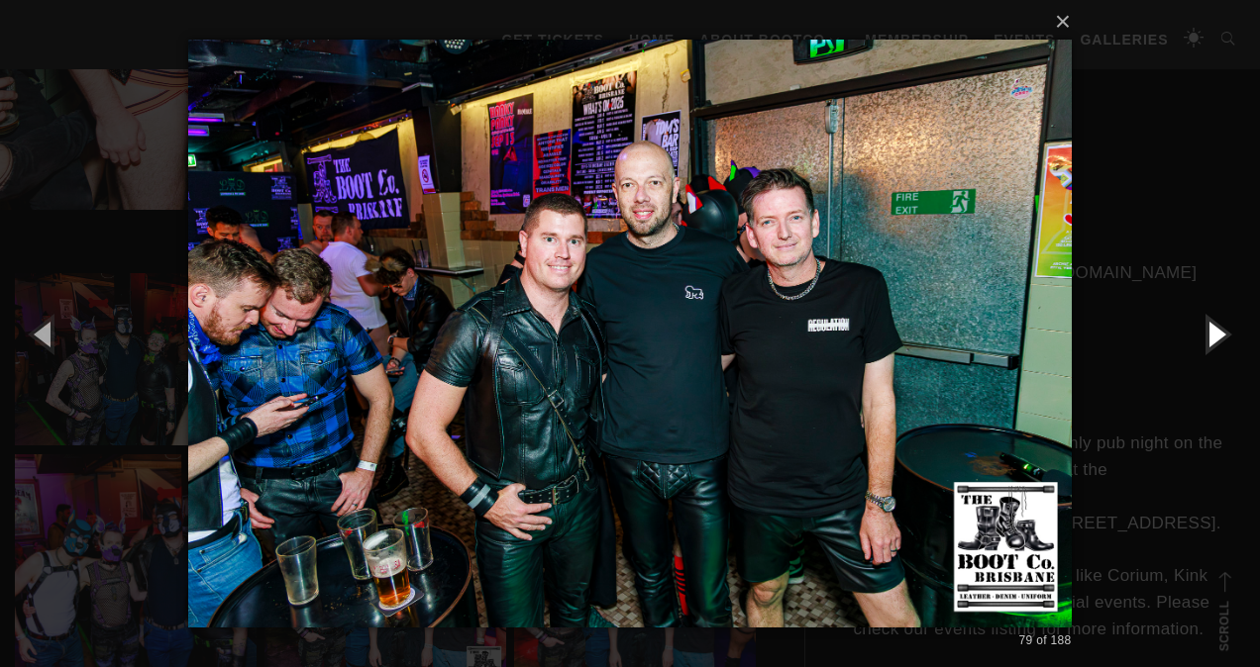
click at [1212, 330] on button "button" at bounding box center [1214, 333] width 89 height 109
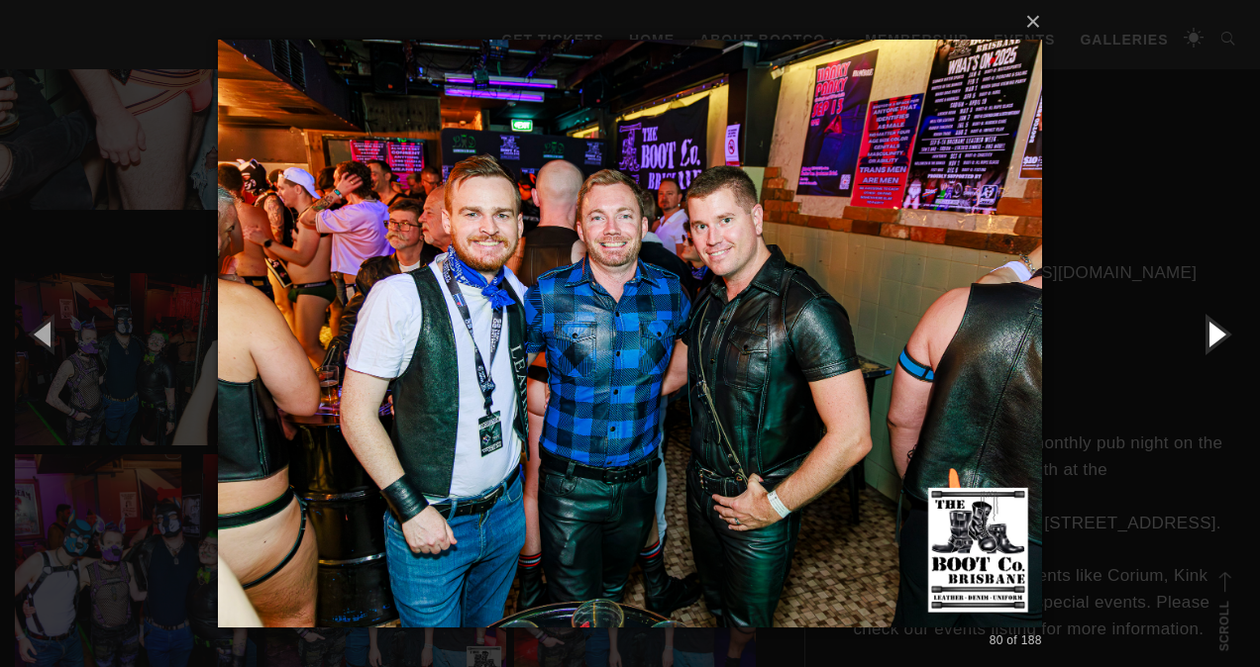
click at [1212, 330] on button "button" at bounding box center [1214, 333] width 89 height 109
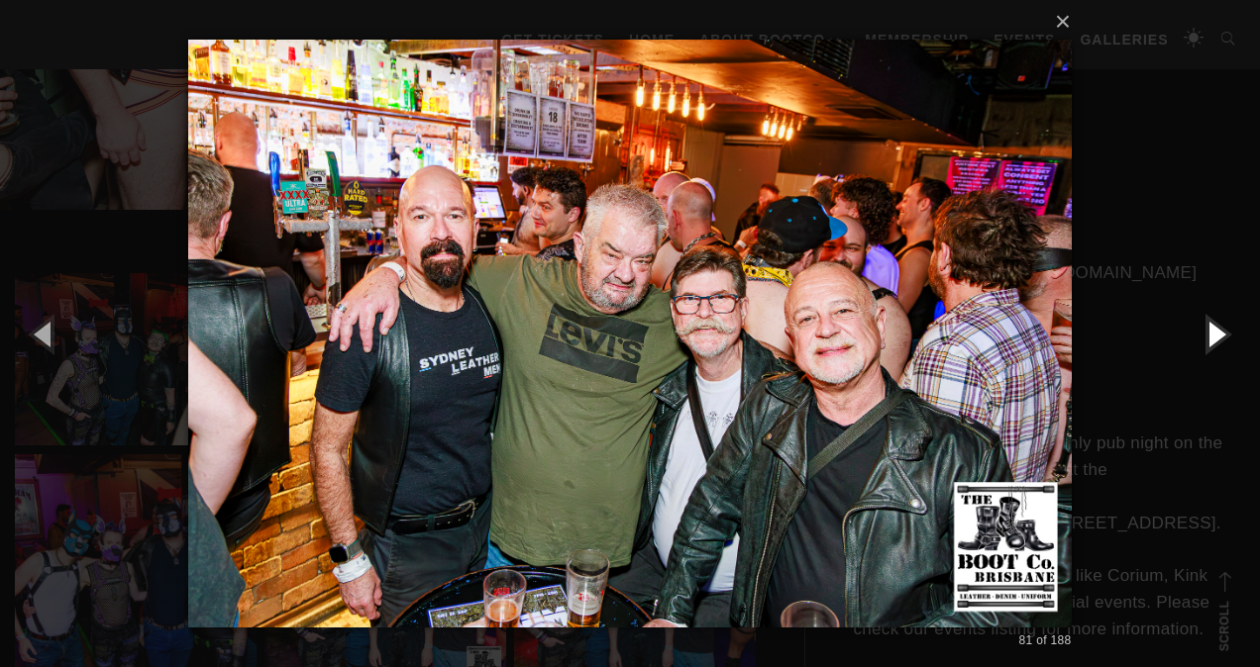
click at [1212, 330] on button "button" at bounding box center [1214, 333] width 89 height 109
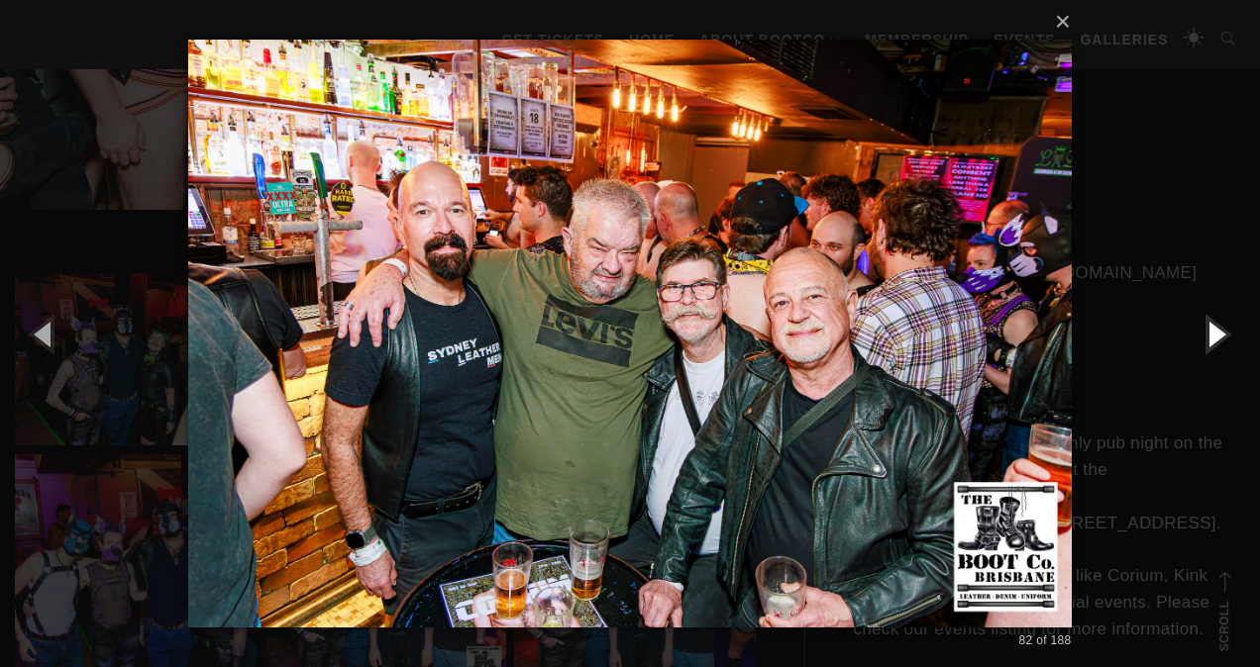
click at [1212, 330] on button "button" at bounding box center [1214, 333] width 89 height 109
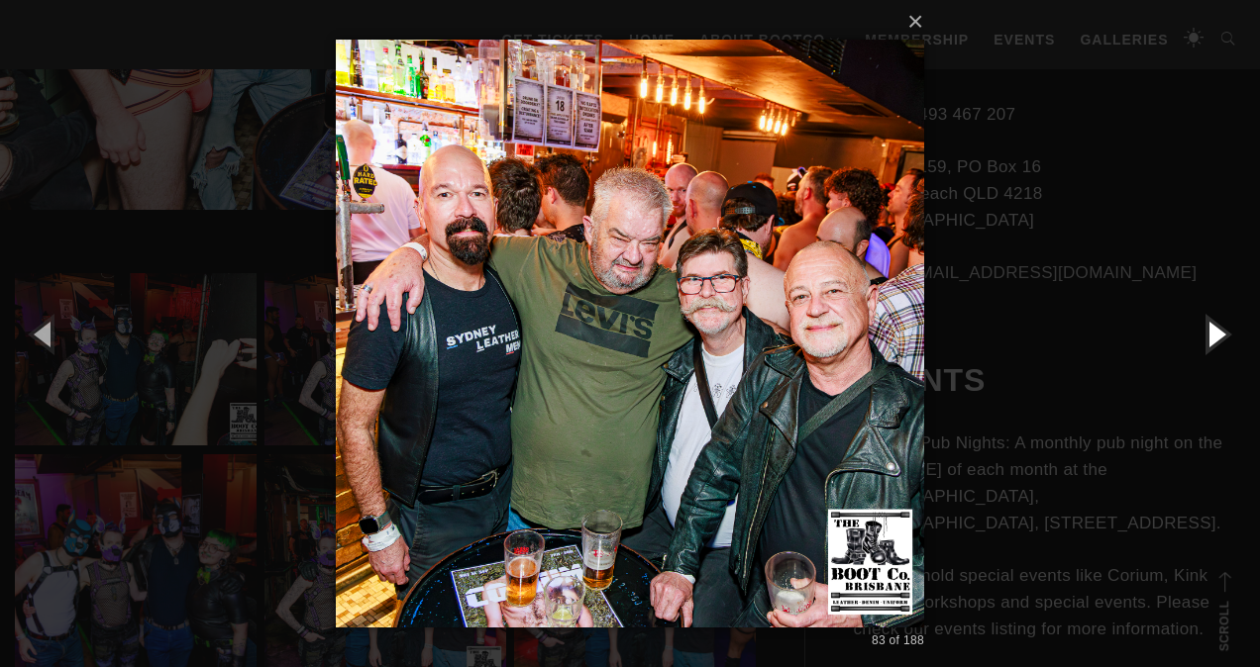
click at [1212, 330] on button "button" at bounding box center [1214, 333] width 89 height 109
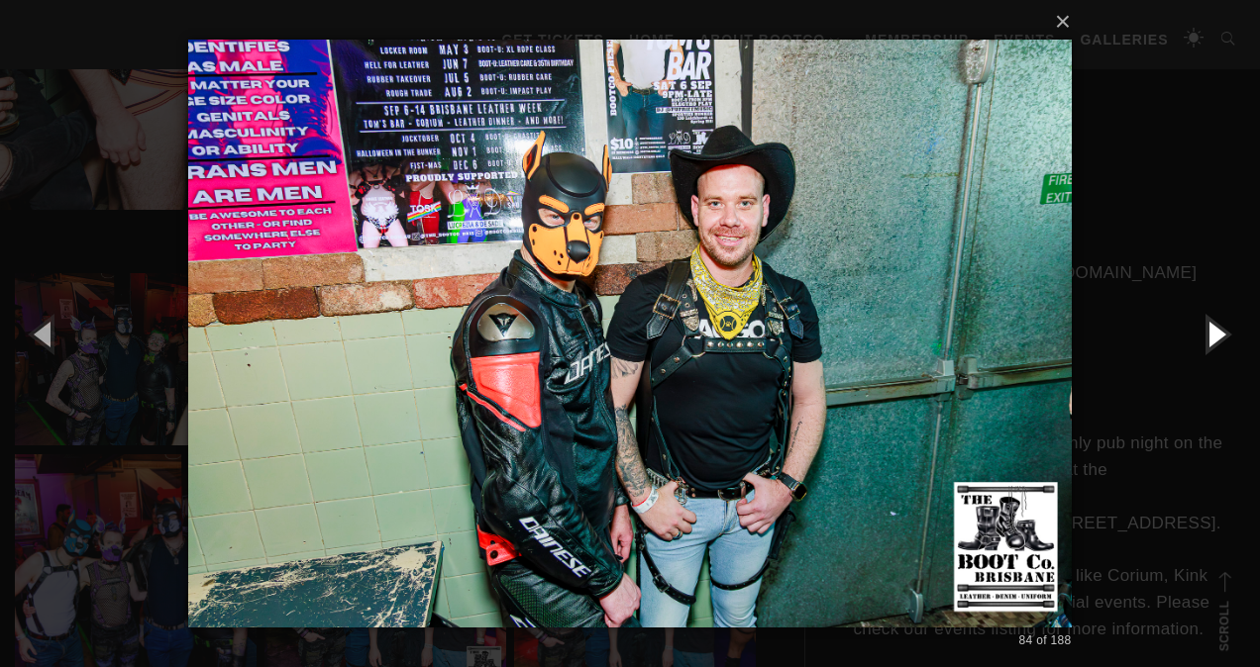
click at [1212, 330] on button "button" at bounding box center [1214, 333] width 89 height 109
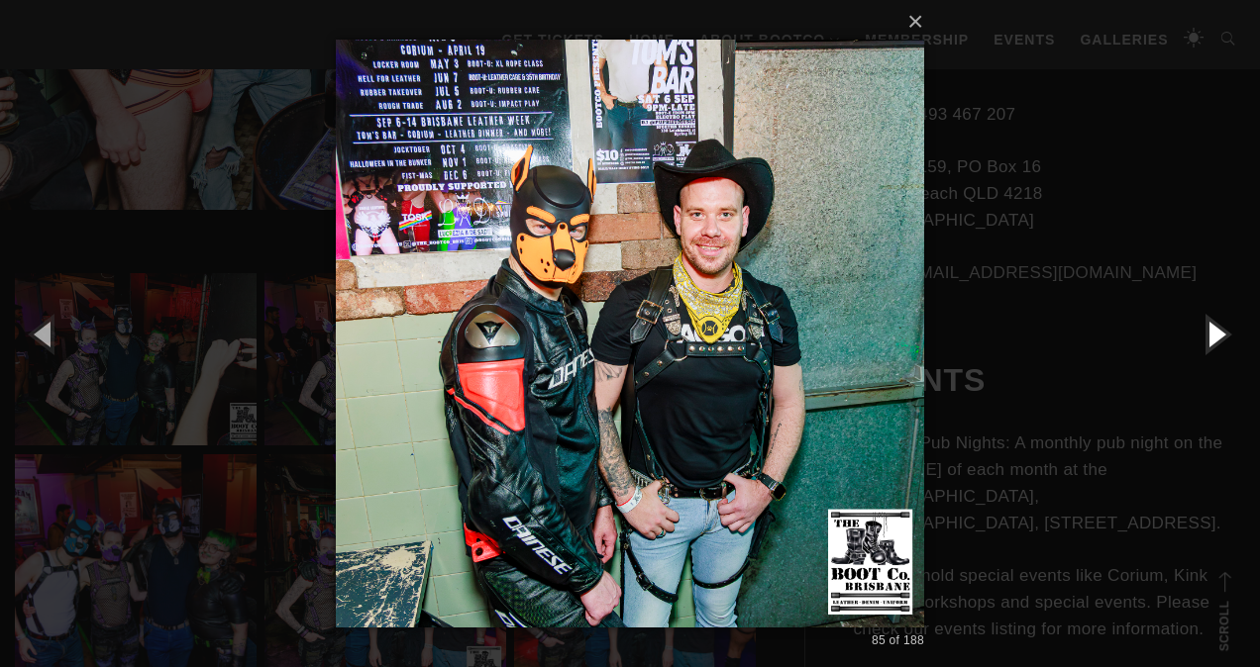
click at [1212, 330] on button "button" at bounding box center [1214, 333] width 89 height 109
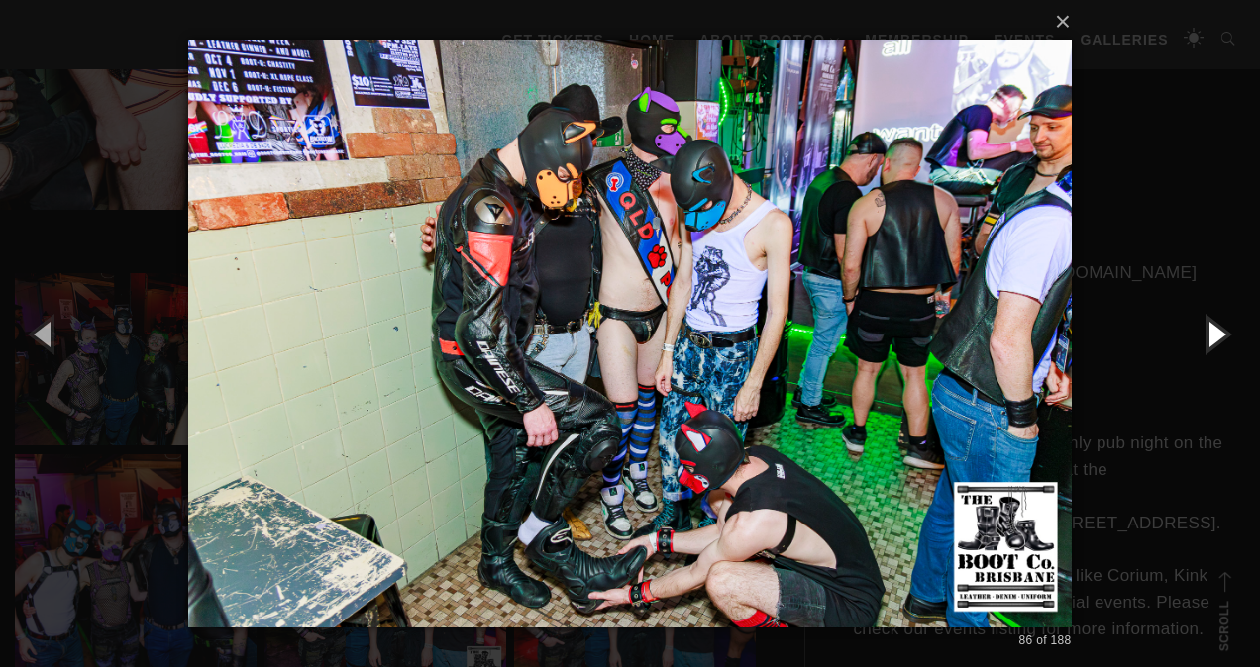
click at [1212, 330] on button "button" at bounding box center [1214, 333] width 89 height 109
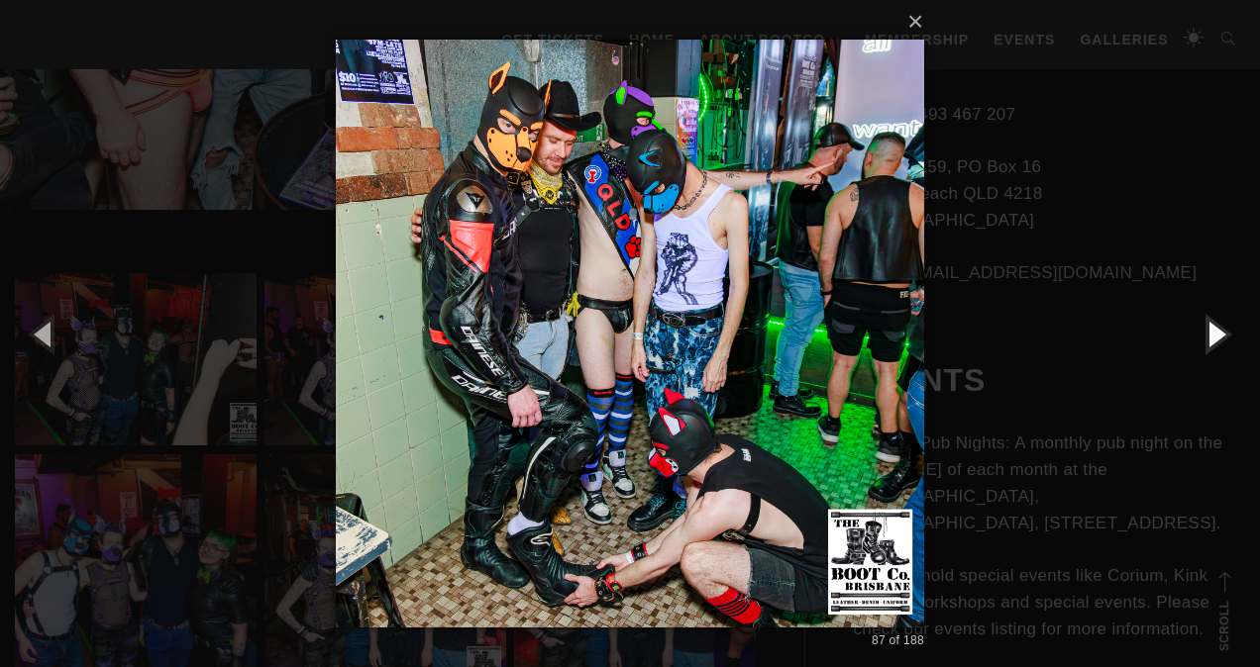
click at [1212, 330] on button "button" at bounding box center [1214, 333] width 89 height 109
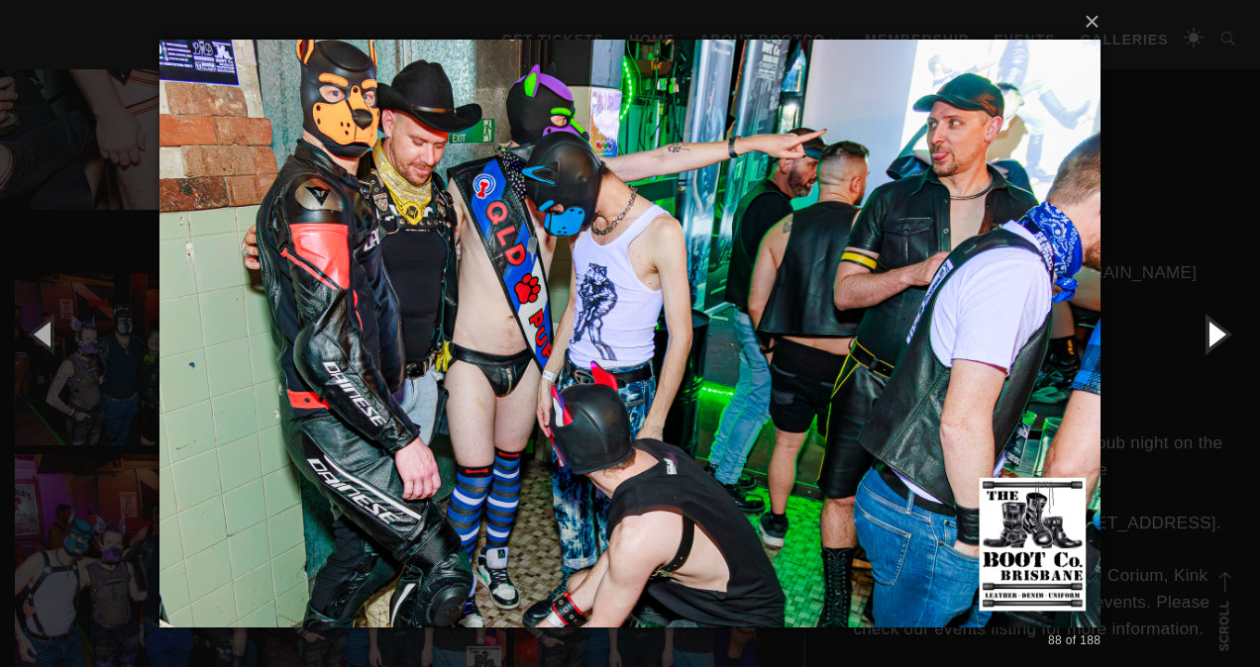
click at [1212, 330] on button "button" at bounding box center [1214, 333] width 89 height 109
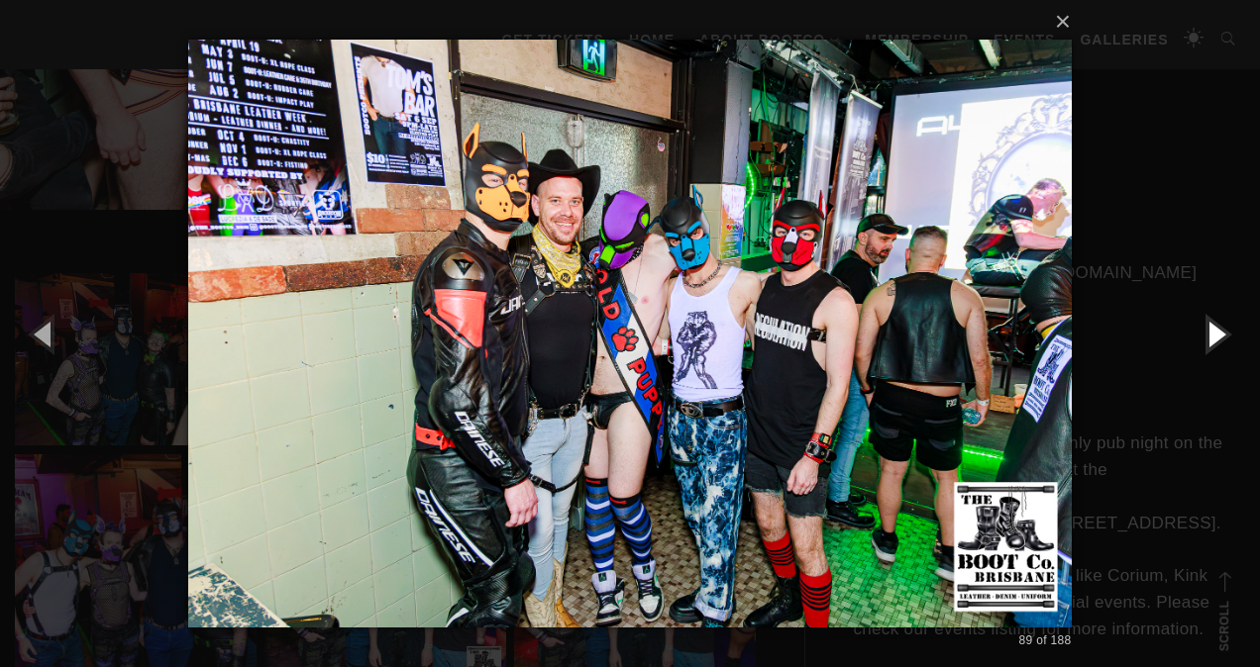
click at [1212, 330] on button "button" at bounding box center [1214, 333] width 89 height 109
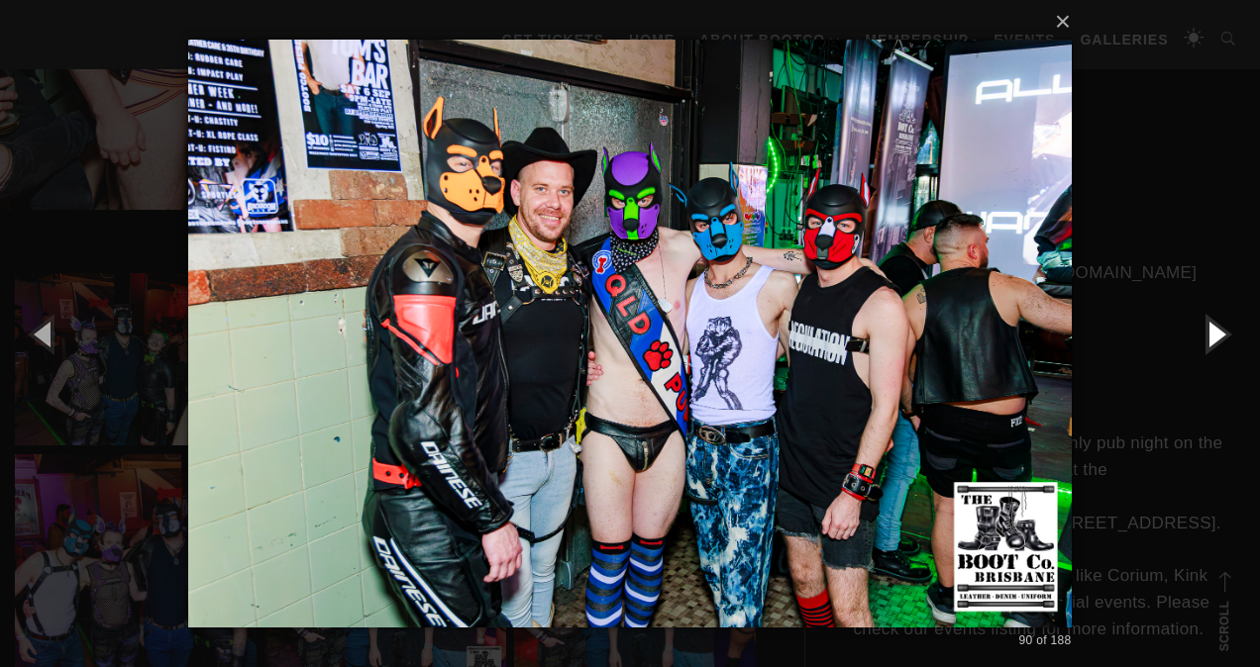
click at [1212, 330] on button "button" at bounding box center [1214, 333] width 89 height 109
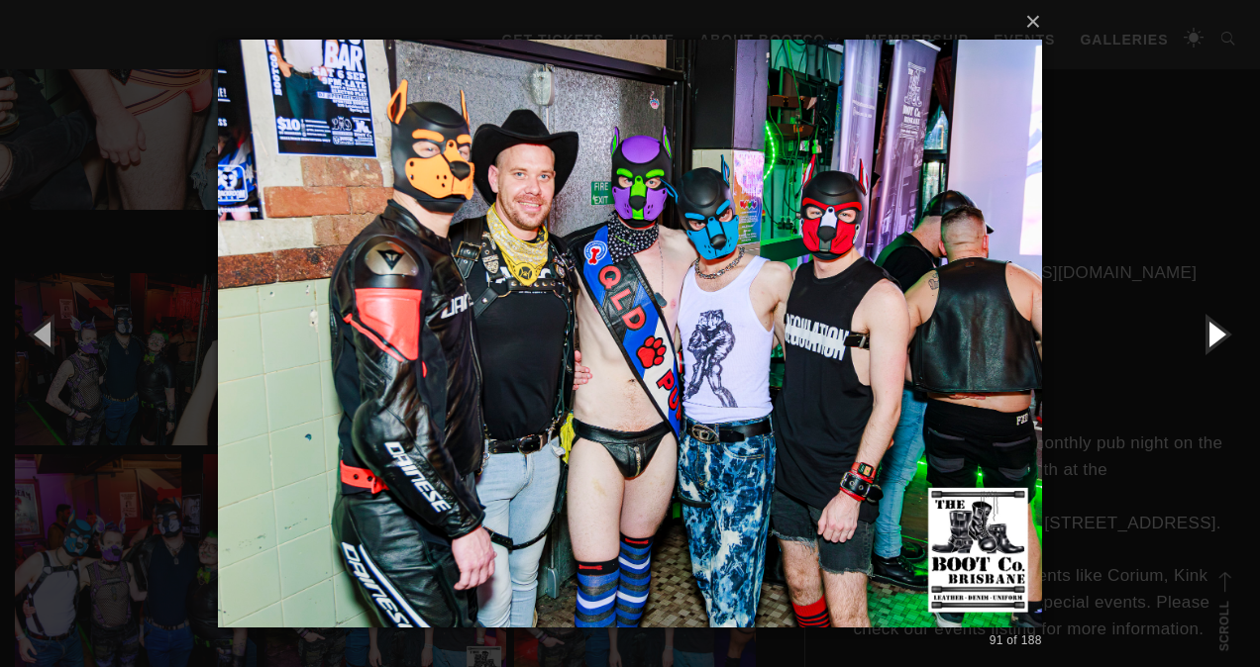
click at [1212, 330] on button "button" at bounding box center [1214, 333] width 89 height 109
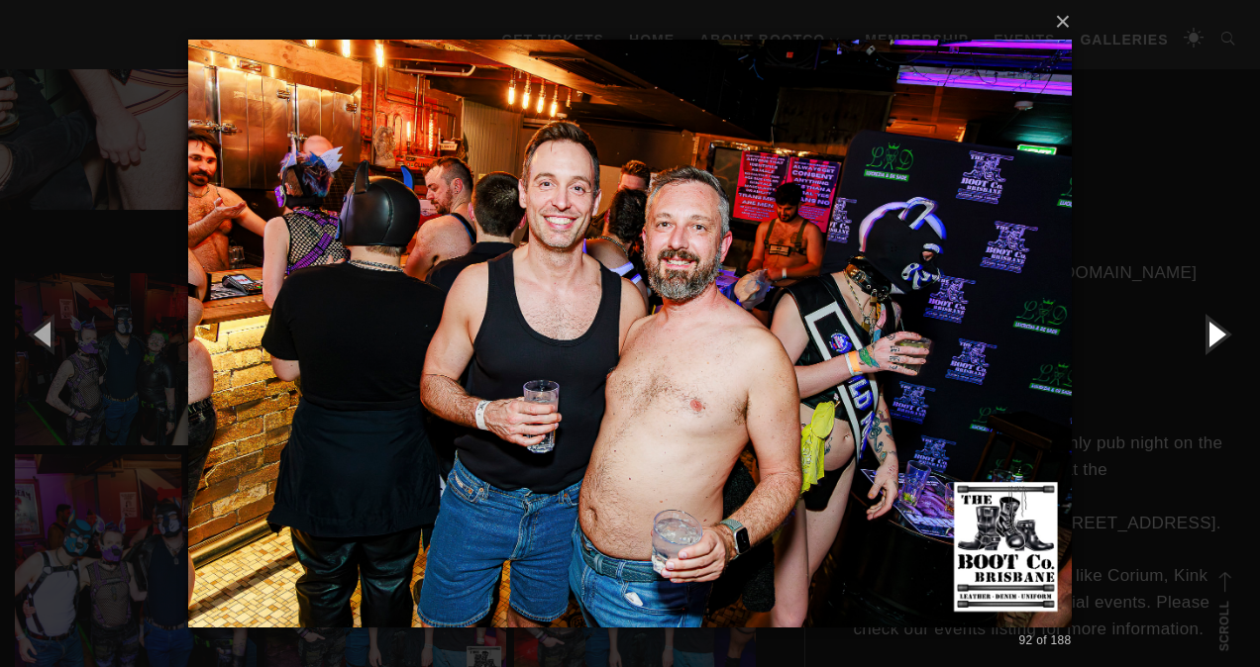
click at [1212, 330] on button "button" at bounding box center [1214, 333] width 89 height 109
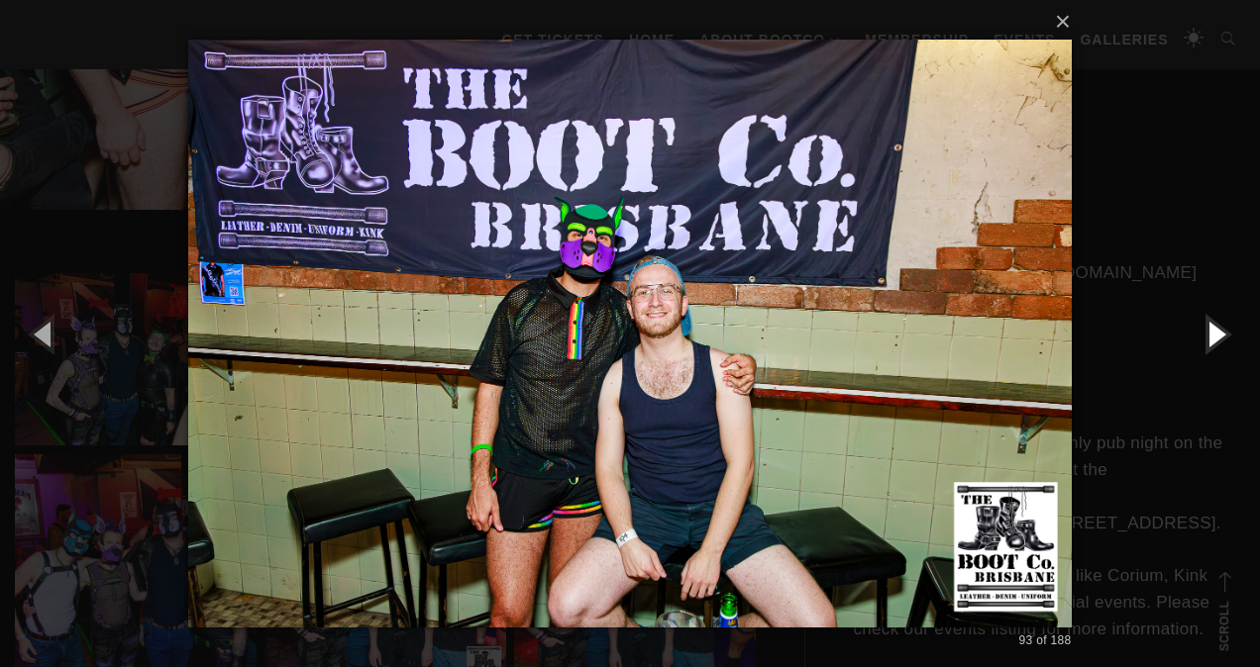
click at [1212, 330] on button "button" at bounding box center [1214, 333] width 89 height 109
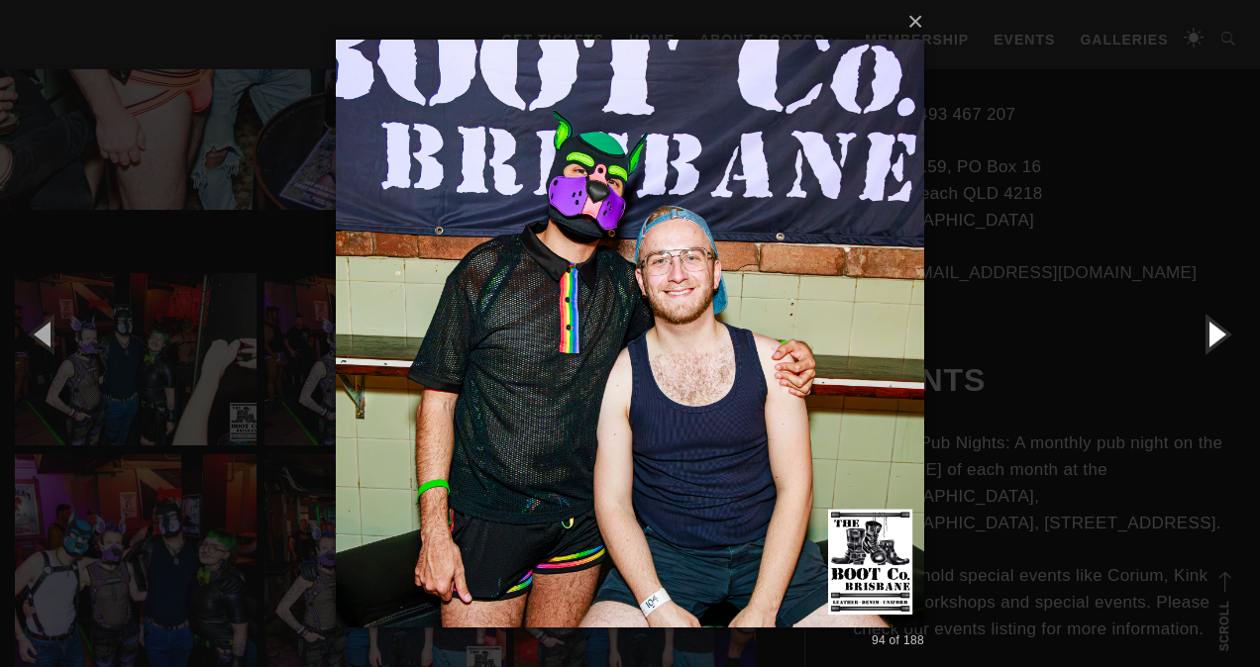
click at [1212, 330] on button "button" at bounding box center [1214, 333] width 89 height 109
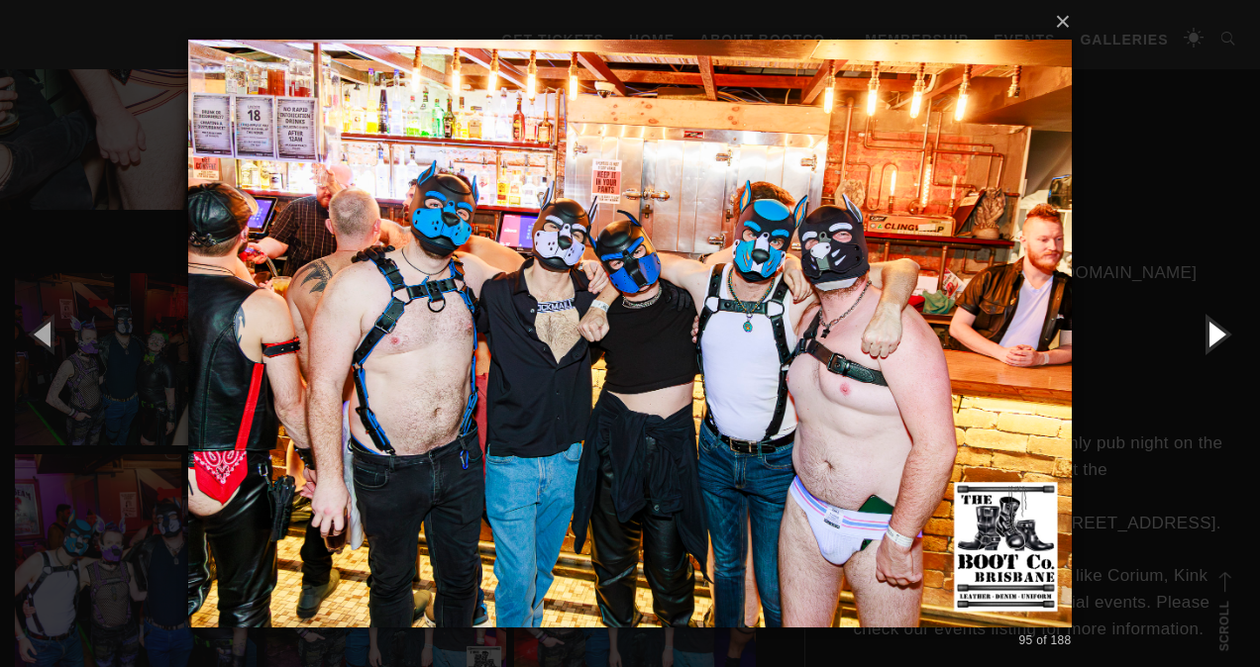
click at [1212, 330] on button "button" at bounding box center [1214, 333] width 89 height 109
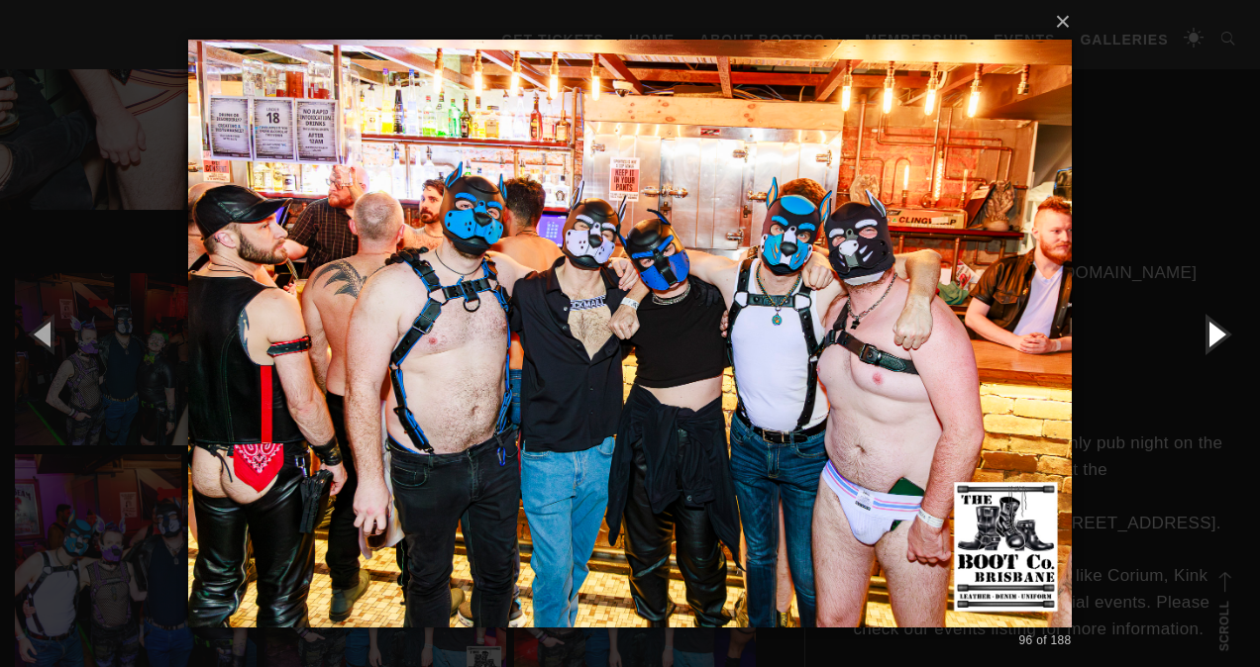
click at [1212, 330] on button "button" at bounding box center [1214, 333] width 89 height 109
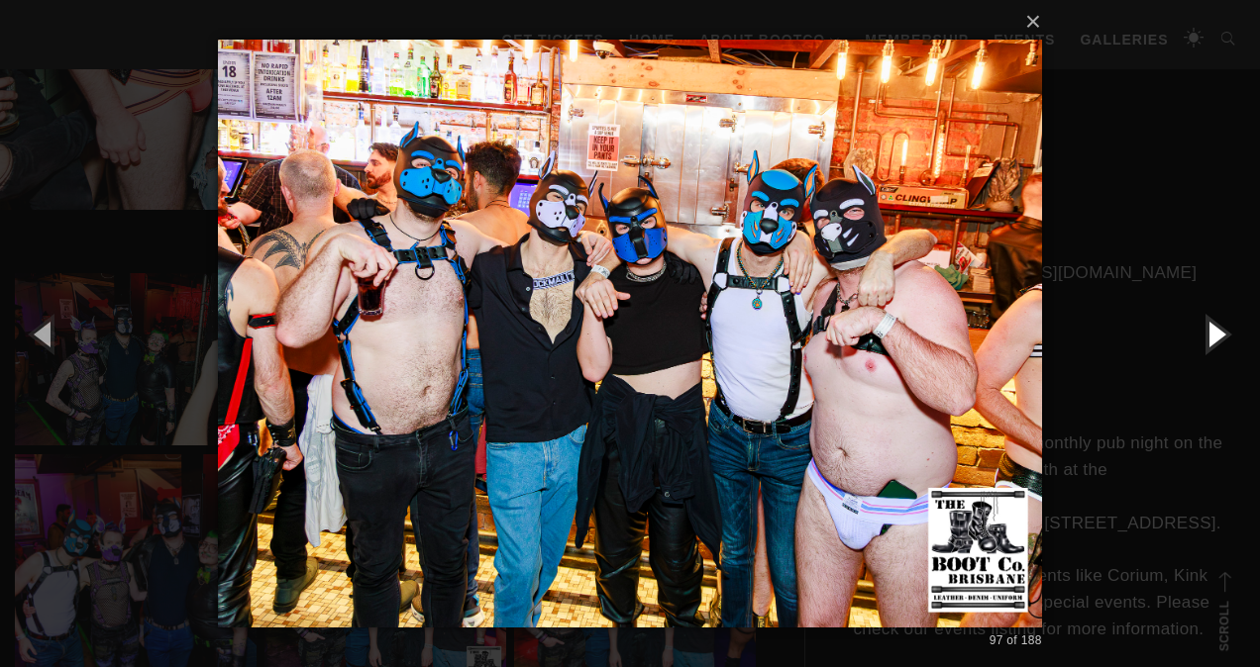
click at [1212, 330] on button "button" at bounding box center [1214, 333] width 89 height 109
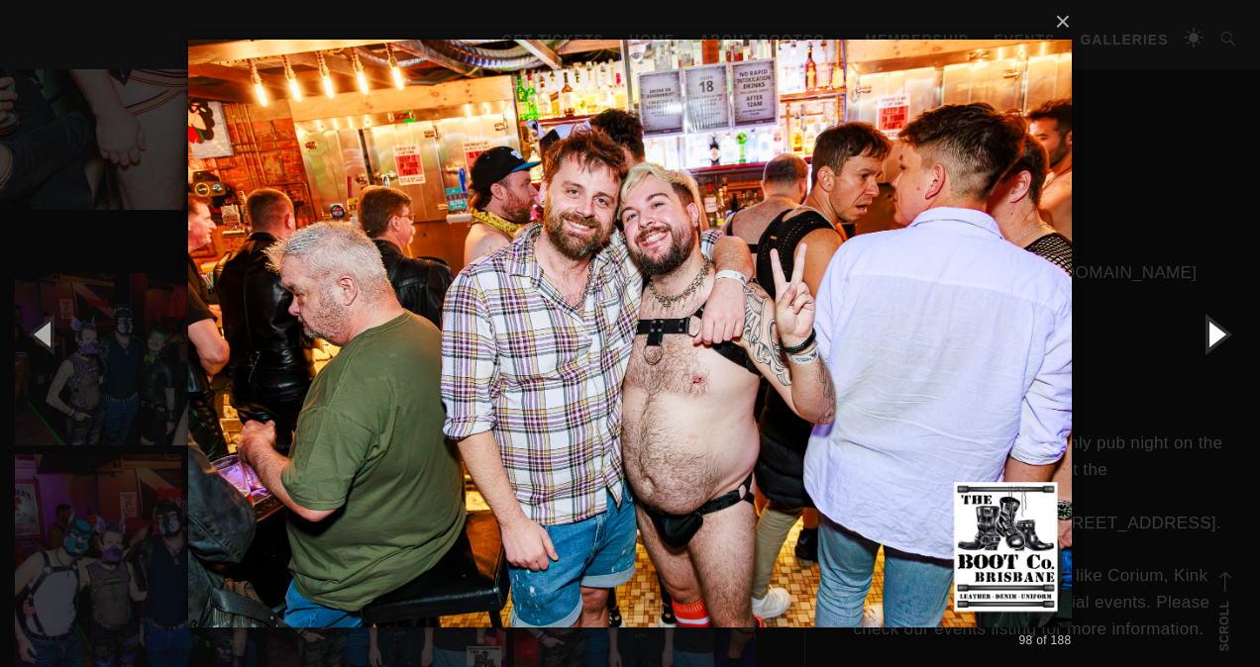
click at [1212, 329] on button "button" at bounding box center [1214, 333] width 89 height 109
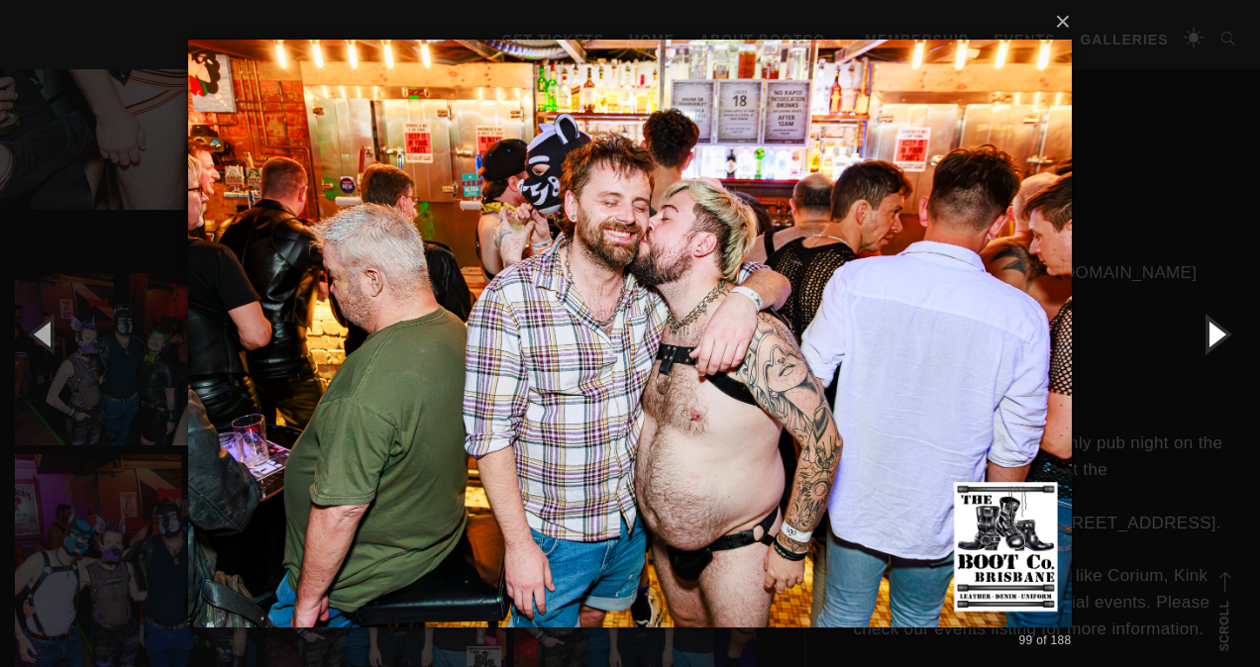
click at [1212, 329] on button "button" at bounding box center [1214, 333] width 89 height 109
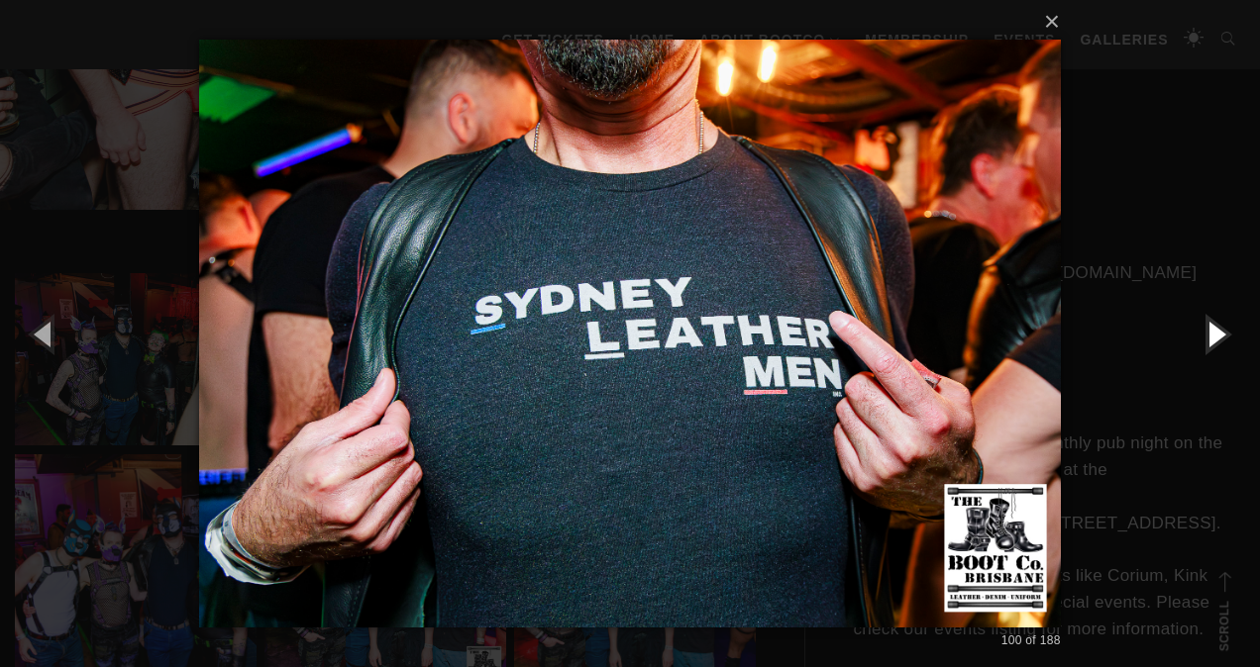
click at [1212, 329] on button "button" at bounding box center [1214, 333] width 89 height 109
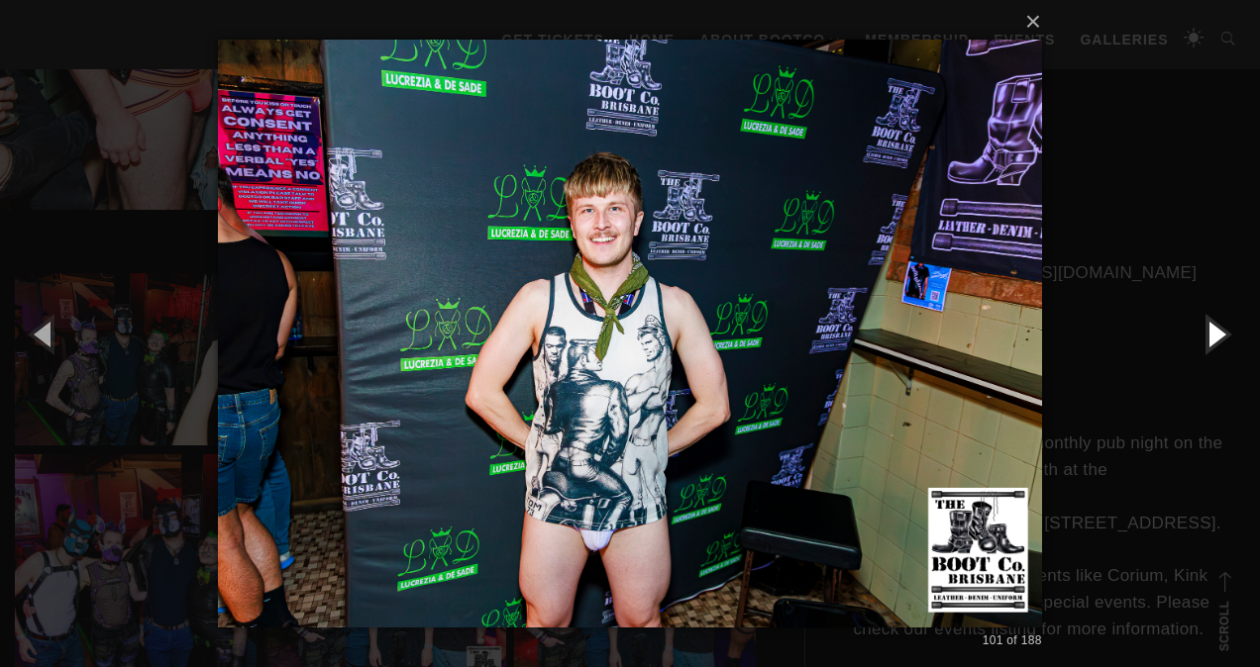
click at [1212, 329] on button "button" at bounding box center [1214, 333] width 89 height 109
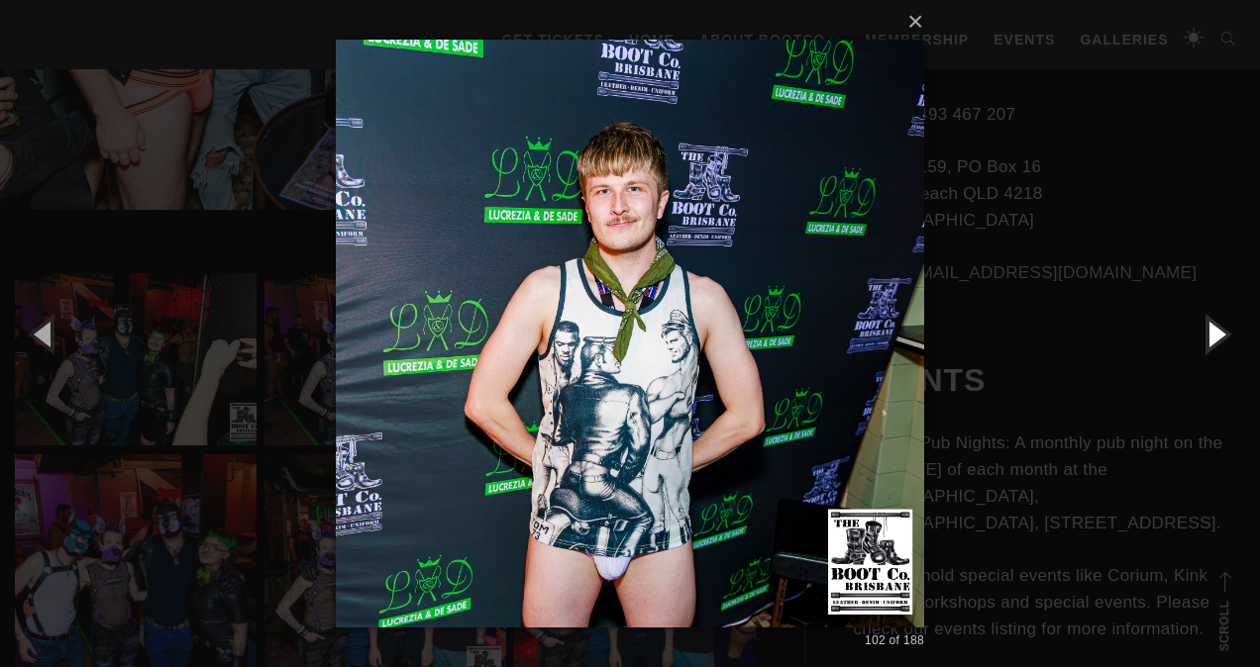
click at [1212, 329] on button "button" at bounding box center [1214, 333] width 89 height 109
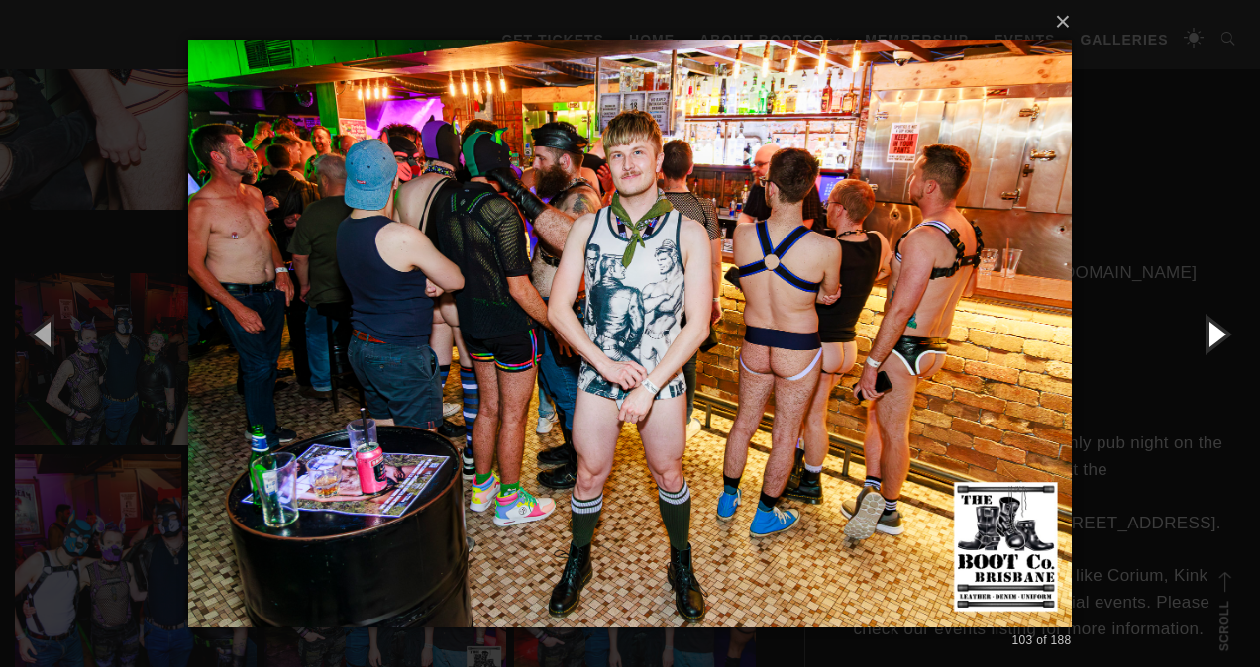
click at [1212, 329] on button "button" at bounding box center [1214, 333] width 89 height 109
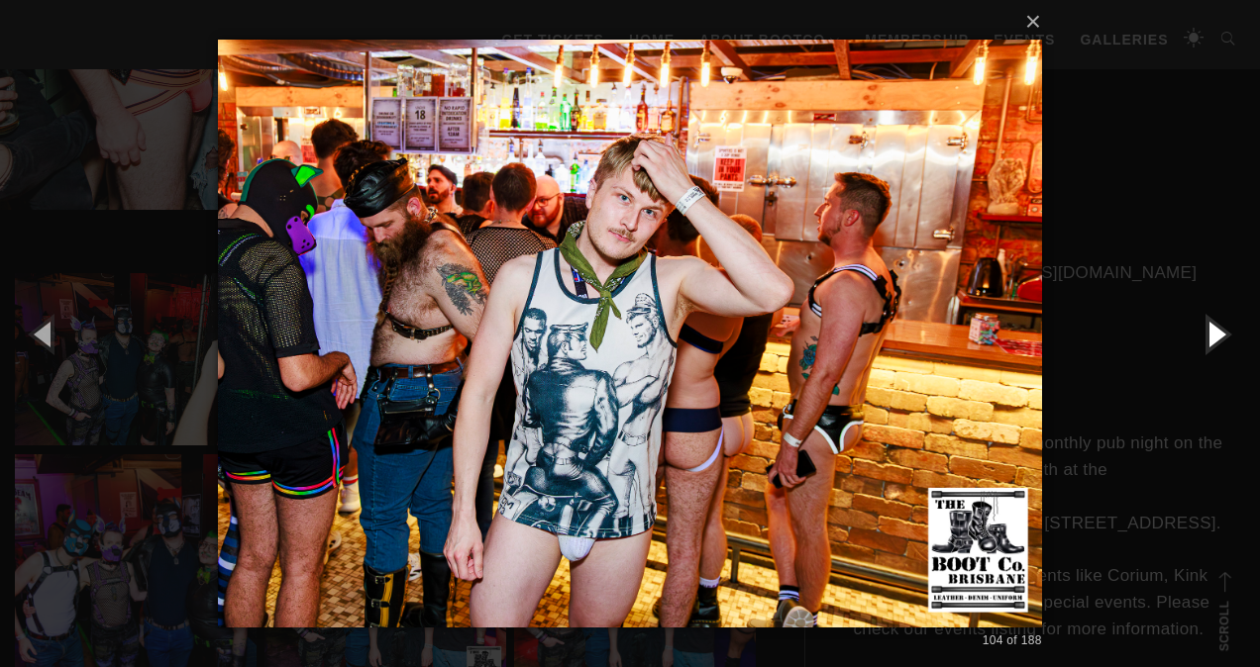
click at [1212, 329] on button "button" at bounding box center [1214, 333] width 89 height 109
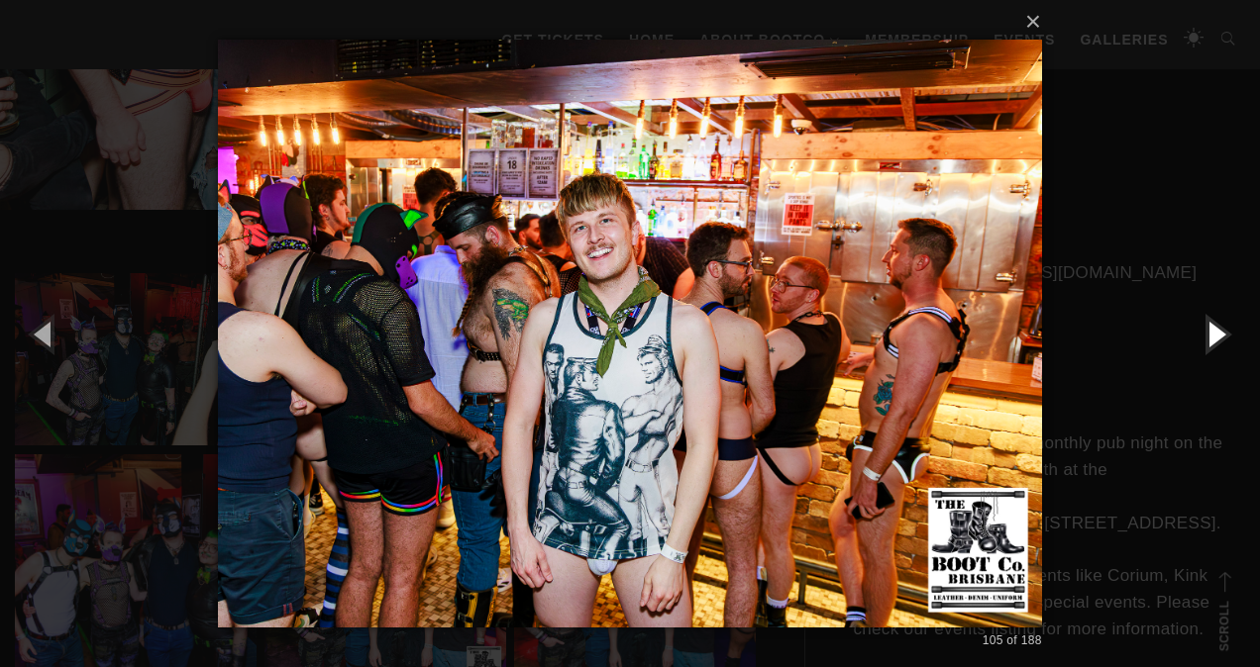
click at [1212, 329] on button "button" at bounding box center [1214, 333] width 89 height 109
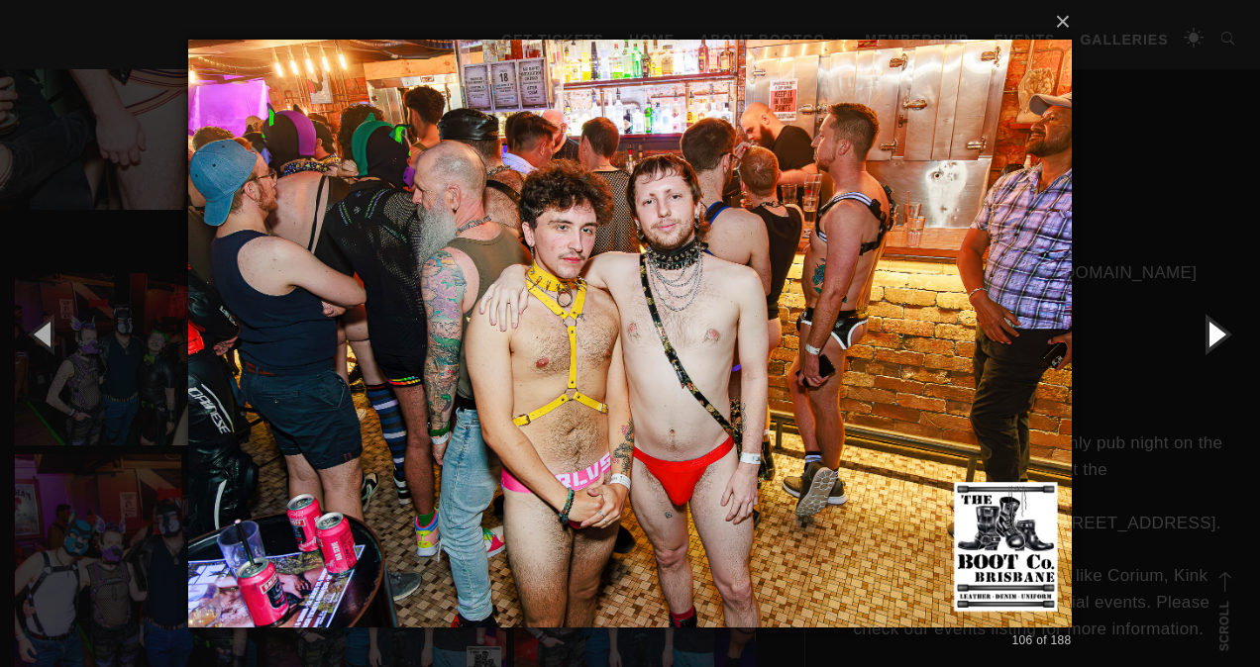
click at [1212, 329] on button "button" at bounding box center [1214, 333] width 89 height 109
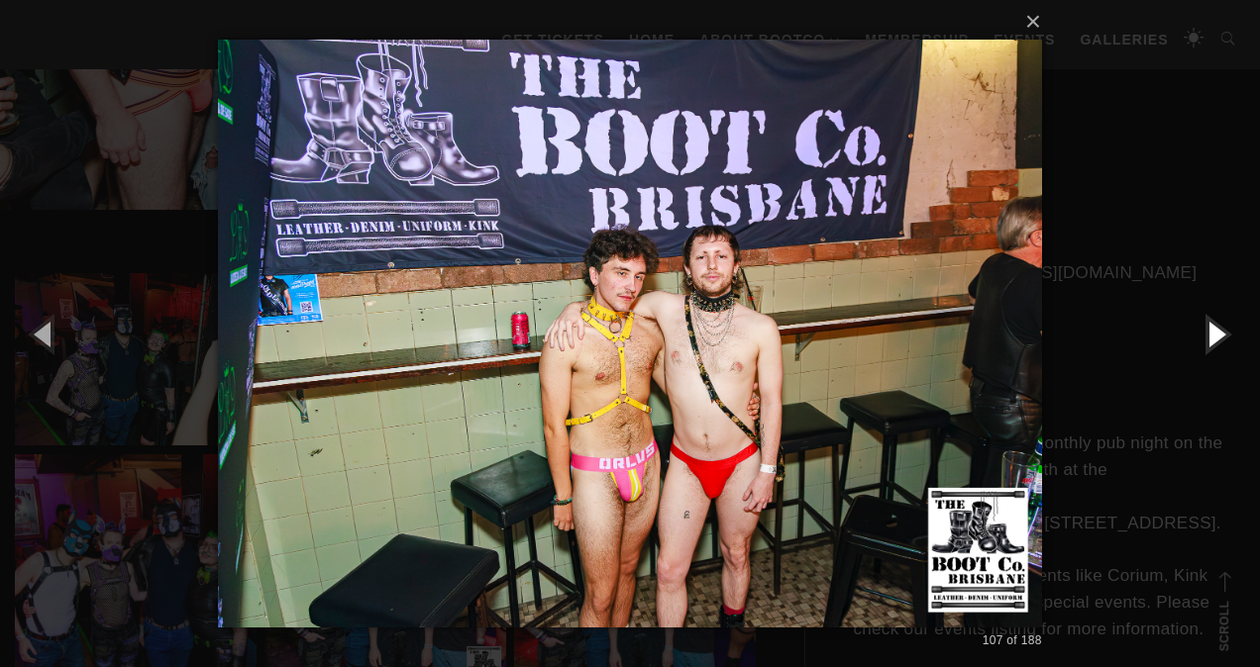
click at [1212, 329] on button "button" at bounding box center [1214, 333] width 89 height 109
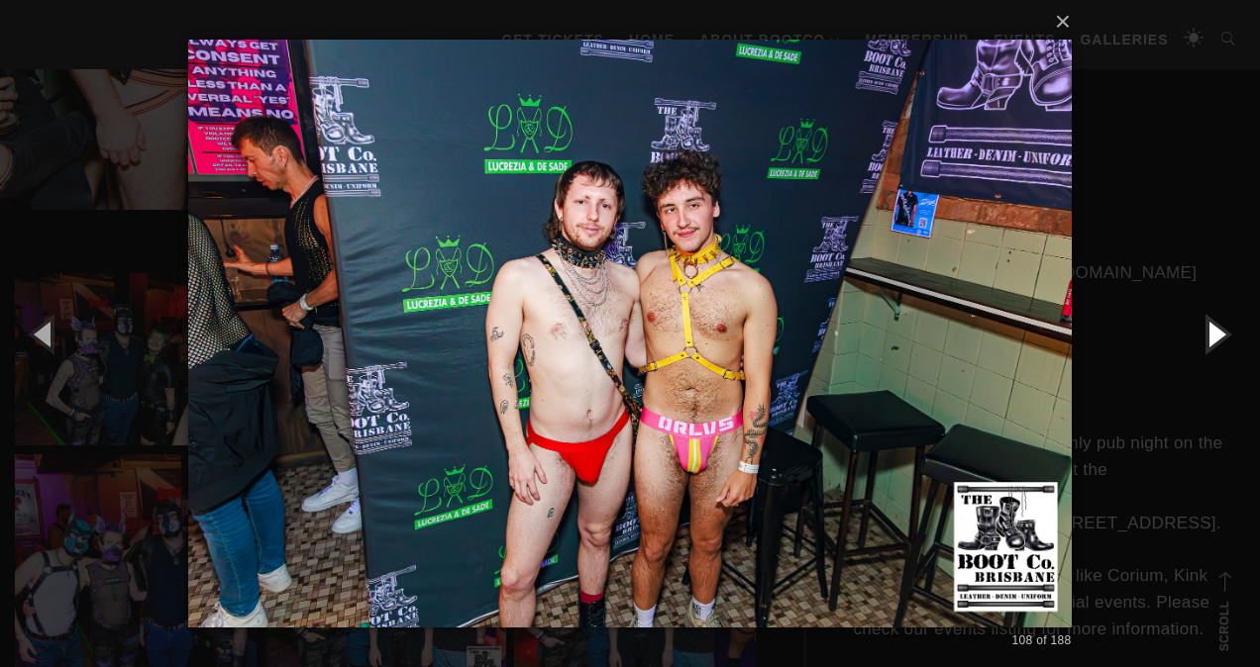
click at [1212, 329] on button "button" at bounding box center [1214, 333] width 89 height 109
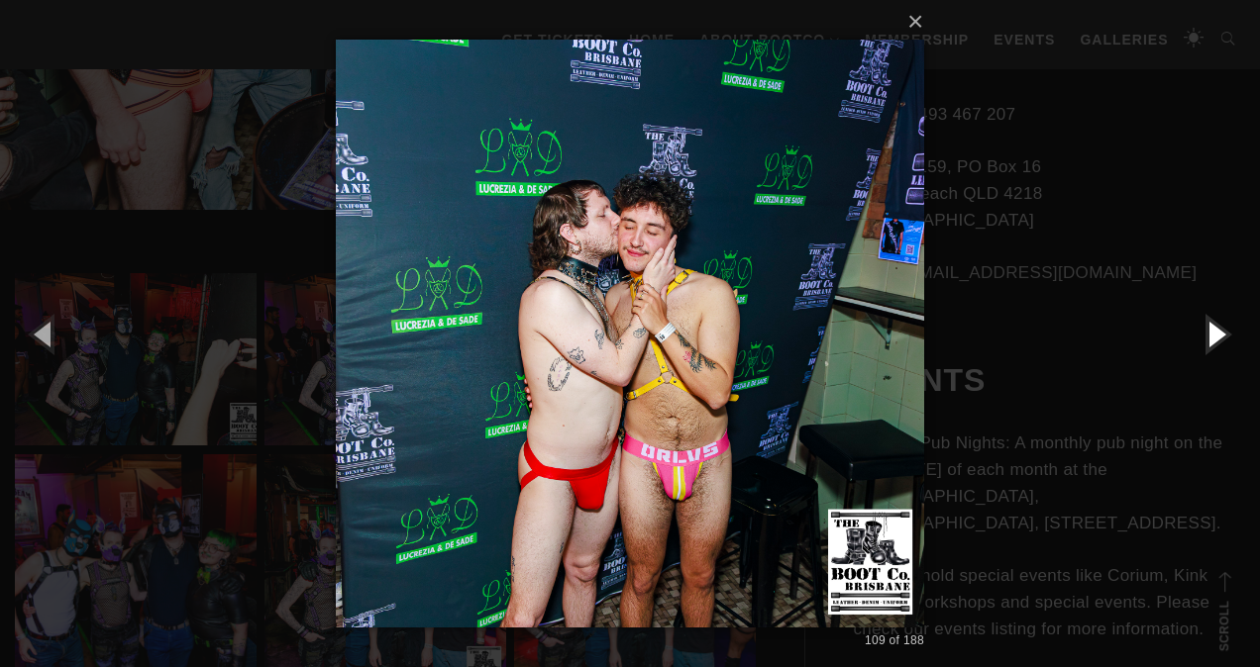
click at [1212, 329] on button "button" at bounding box center [1214, 333] width 89 height 109
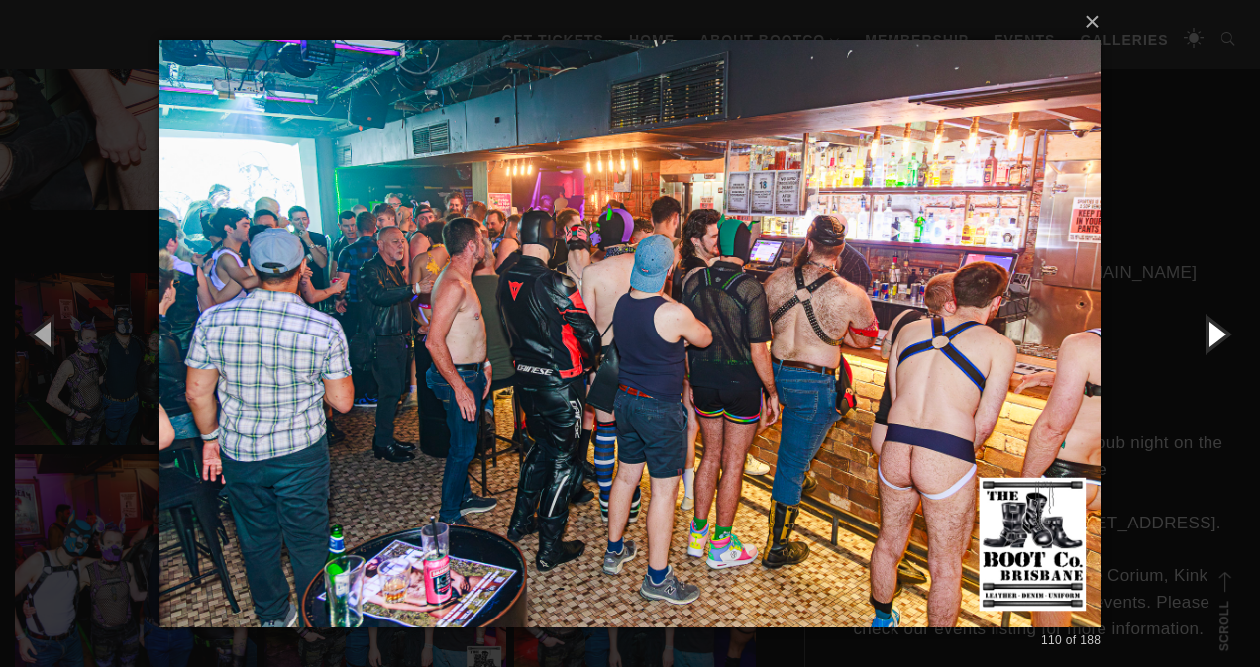
click at [1212, 329] on button "button" at bounding box center [1214, 333] width 89 height 109
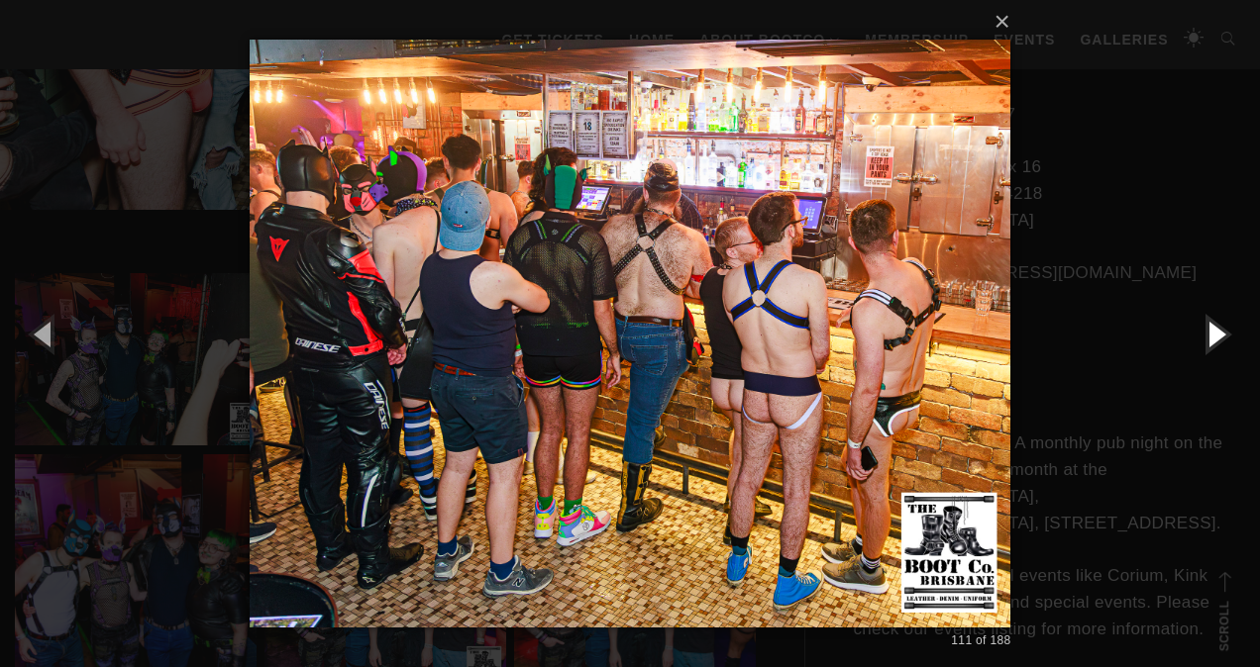
click at [1212, 329] on button "button" at bounding box center [1214, 333] width 89 height 109
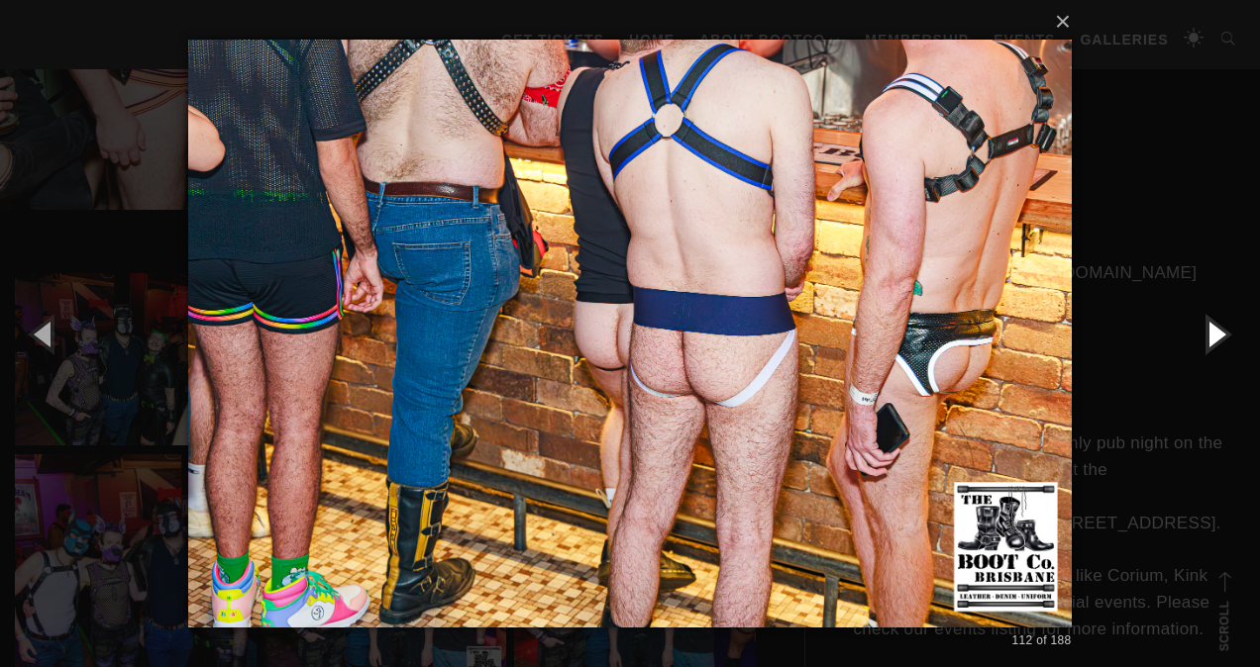
click at [1212, 329] on button "button" at bounding box center [1214, 333] width 89 height 109
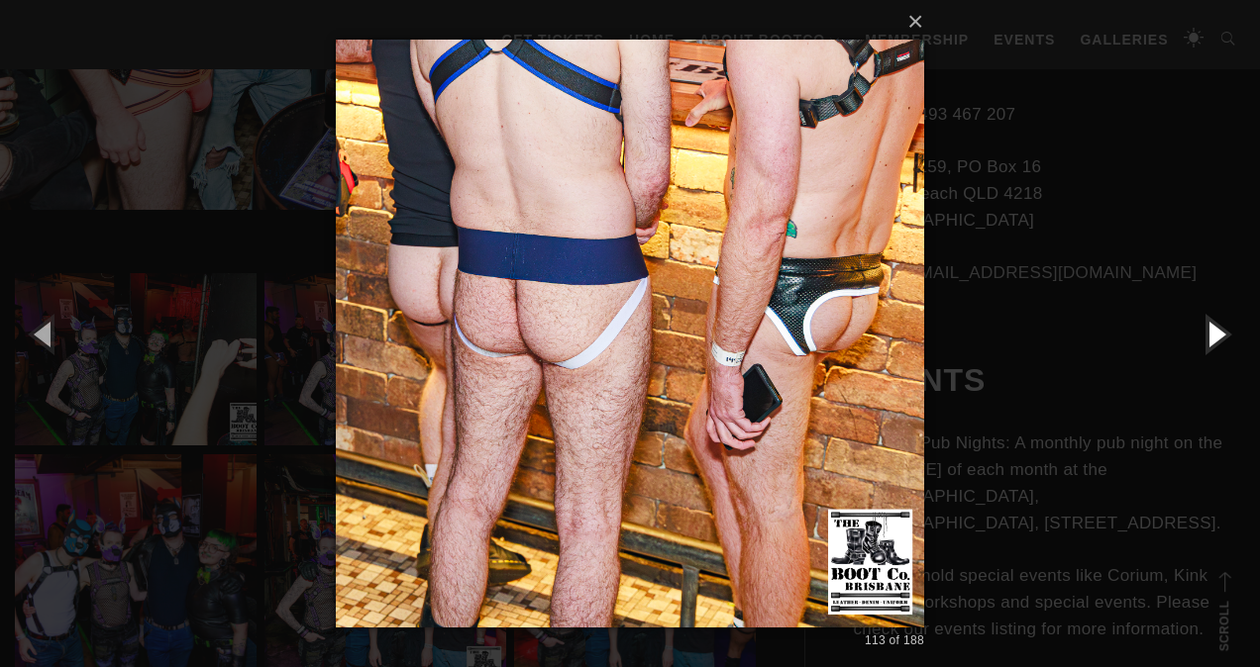
click at [1212, 329] on button "button" at bounding box center [1214, 333] width 89 height 109
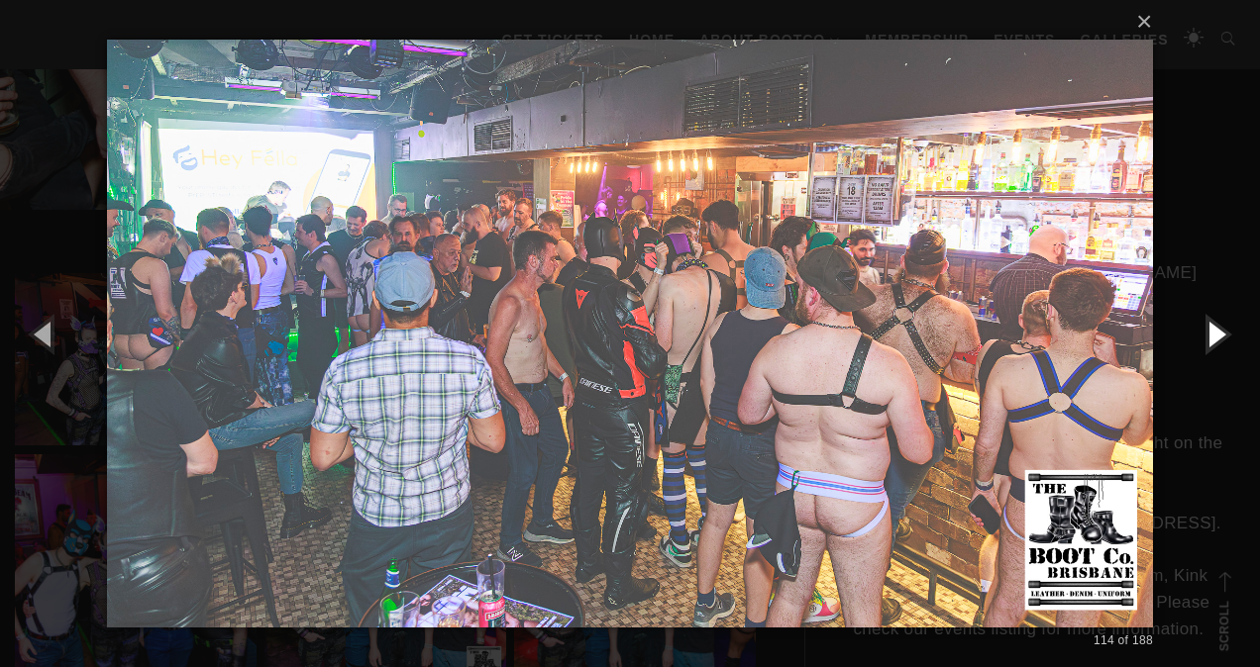
click at [1212, 329] on button "button" at bounding box center [1214, 333] width 89 height 109
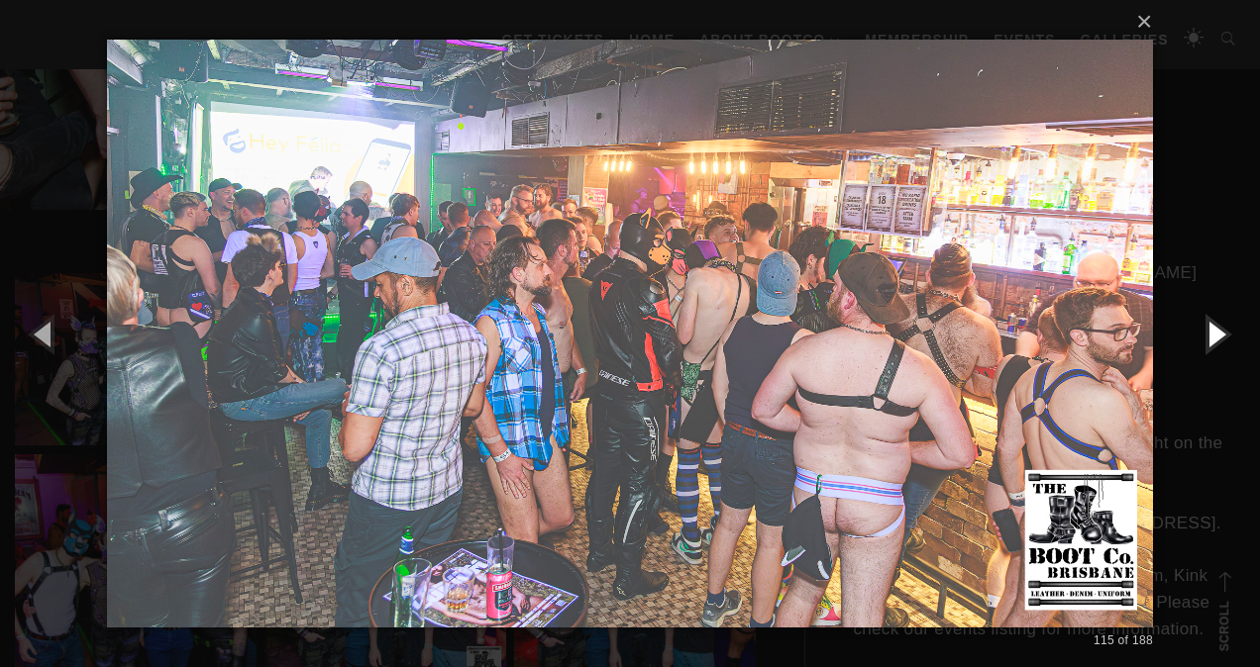
click at [1212, 329] on button "button" at bounding box center [1214, 333] width 89 height 109
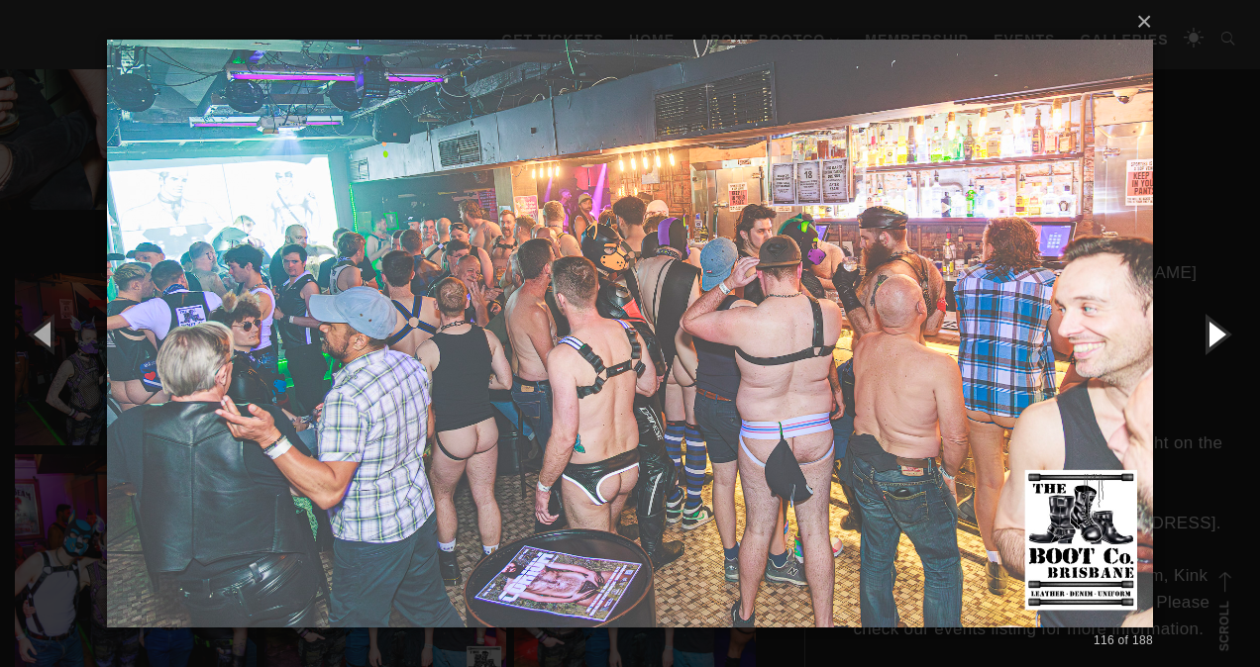
click at [1212, 329] on button "button" at bounding box center [1214, 333] width 89 height 109
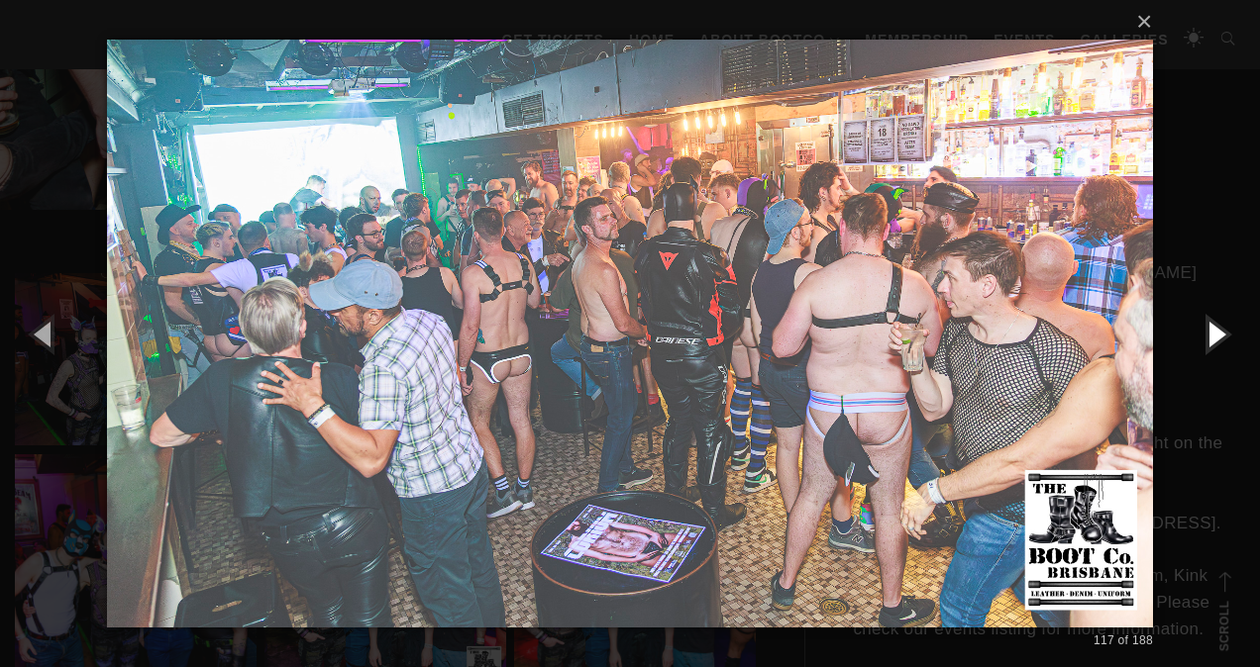
click at [1212, 329] on button "button" at bounding box center [1214, 333] width 89 height 109
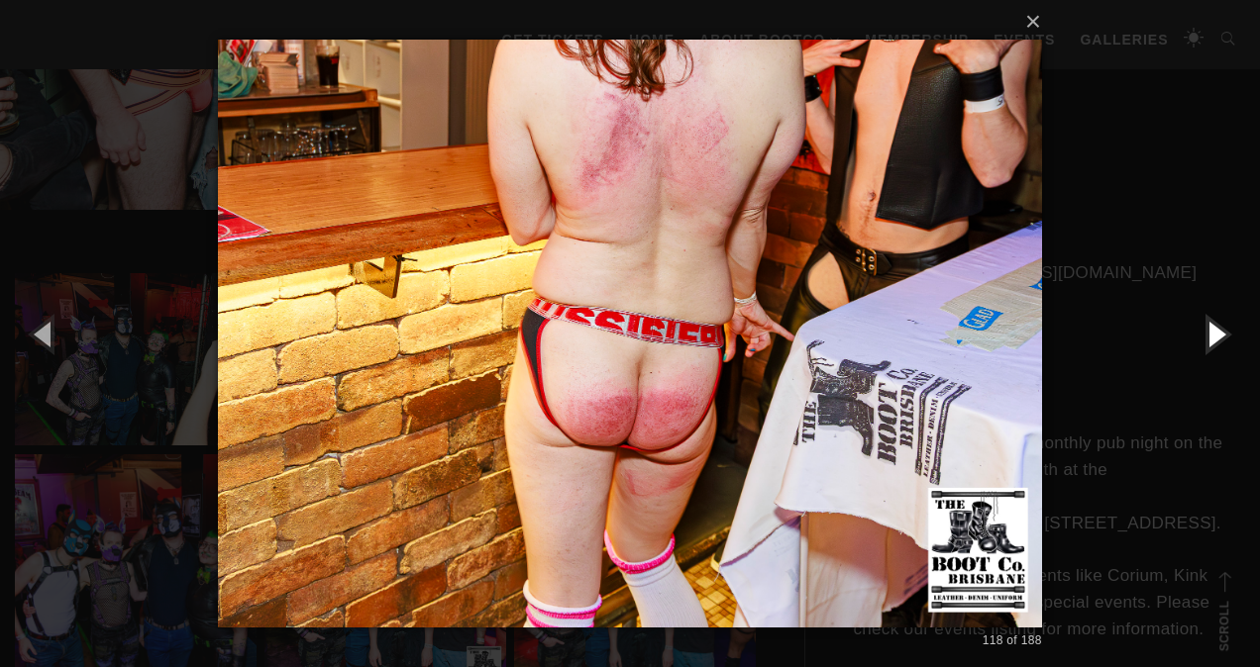
click at [1212, 329] on button "button" at bounding box center [1214, 333] width 89 height 109
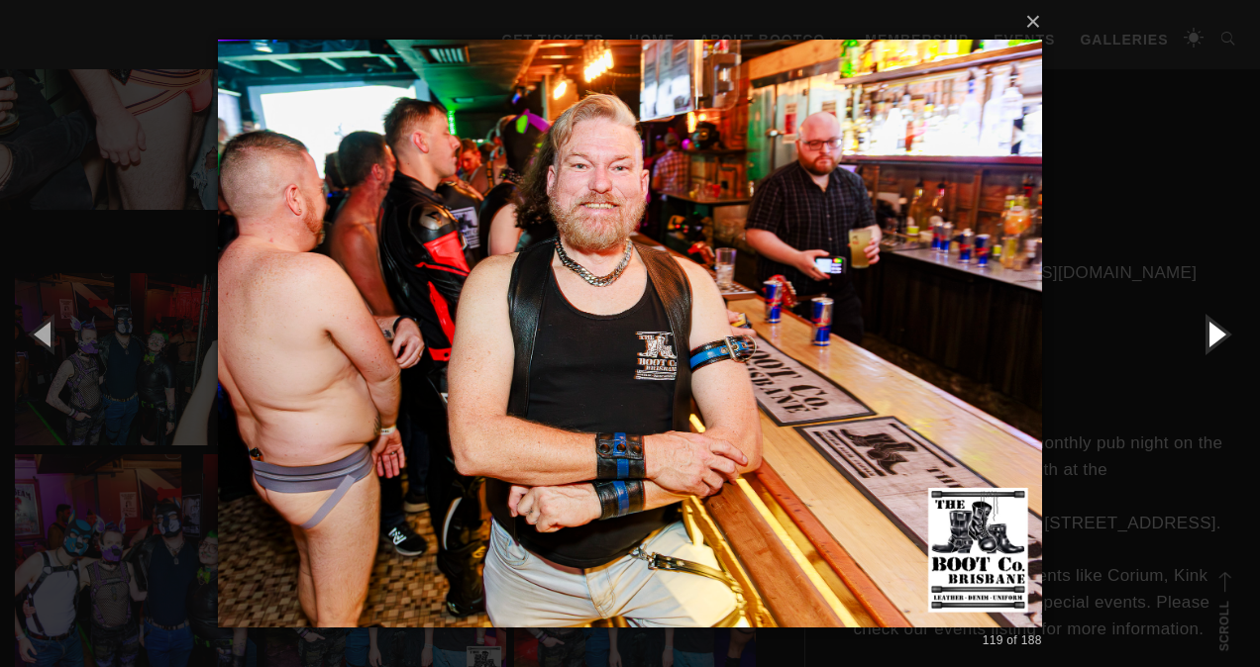
click at [1212, 329] on button "button" at bounding box center [1214, 333] width 89 height 109
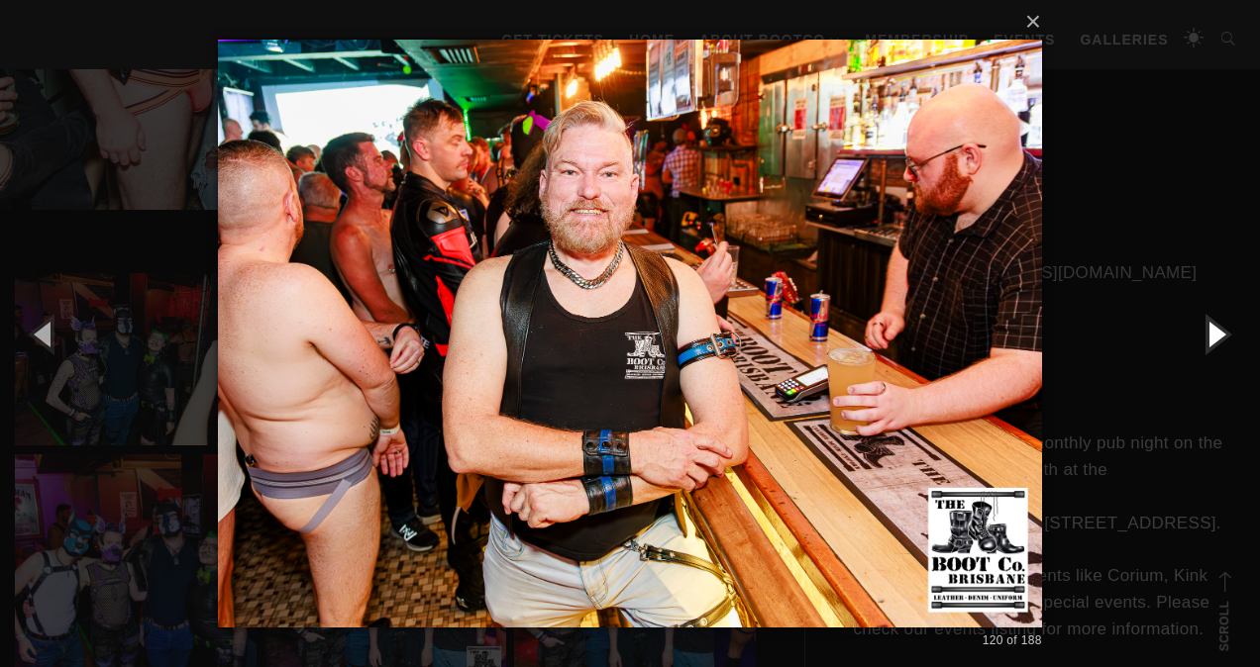
click at [1212, 329] on button "button" at bounding box center [1214, 333] width 89 height 109
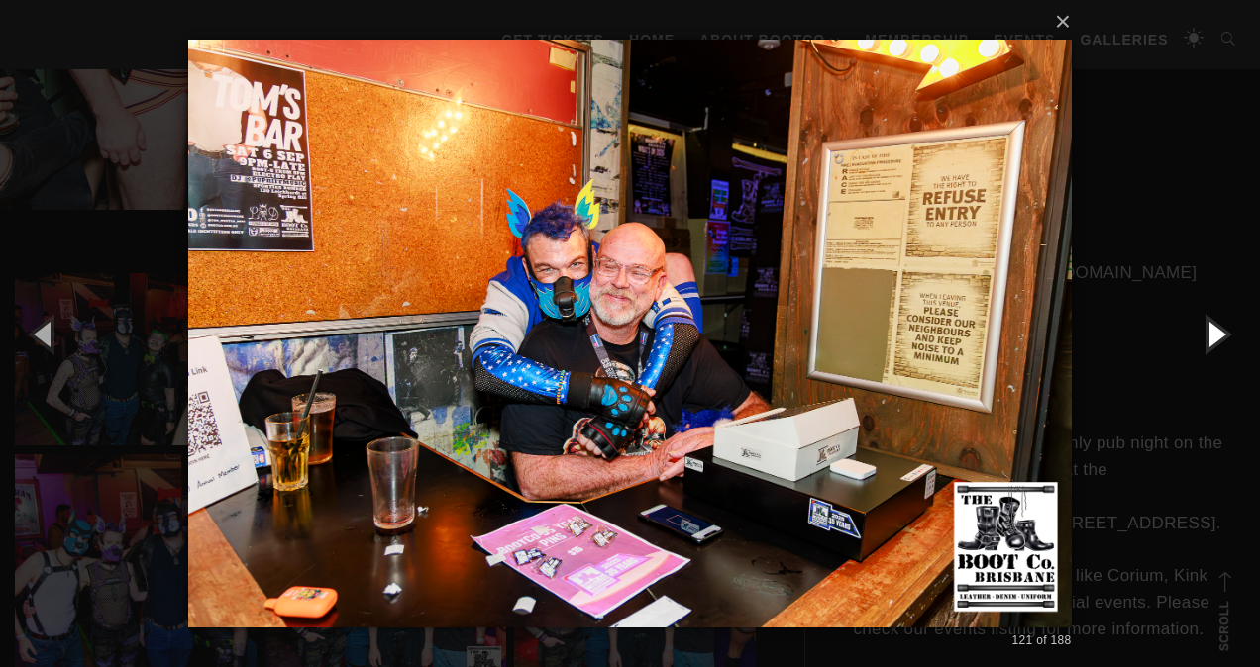
click at [1212, 329] on button "button" at bounding box center [1214, 333] width 89 height 109
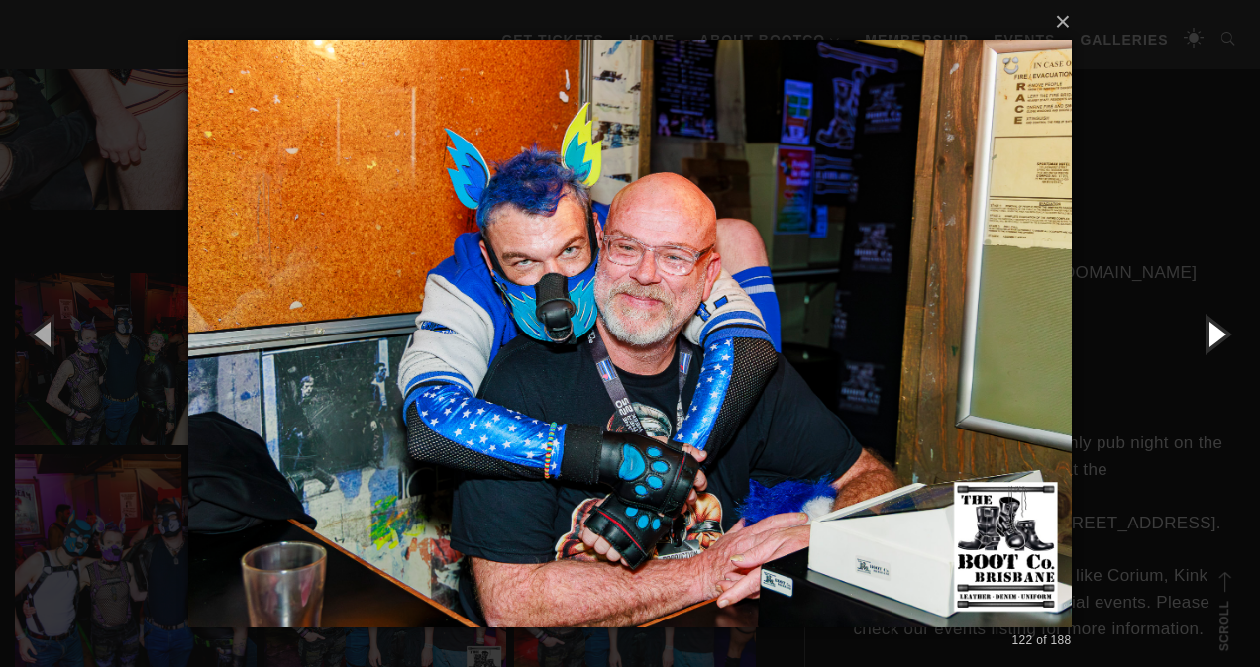
click at [1212, 329] on button "button" at bounding box center [1214, 333] width 89 height 109
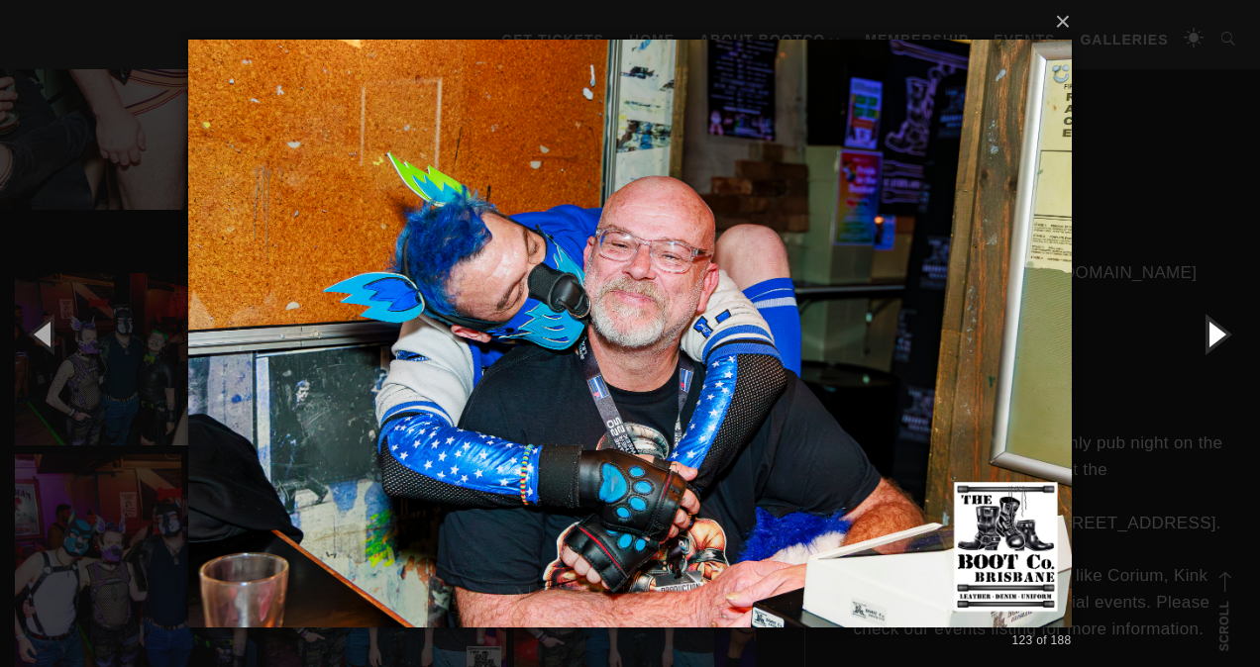
click at [1212, 329] on button "button" at bounding box center [1214, 333] width 89 height 109
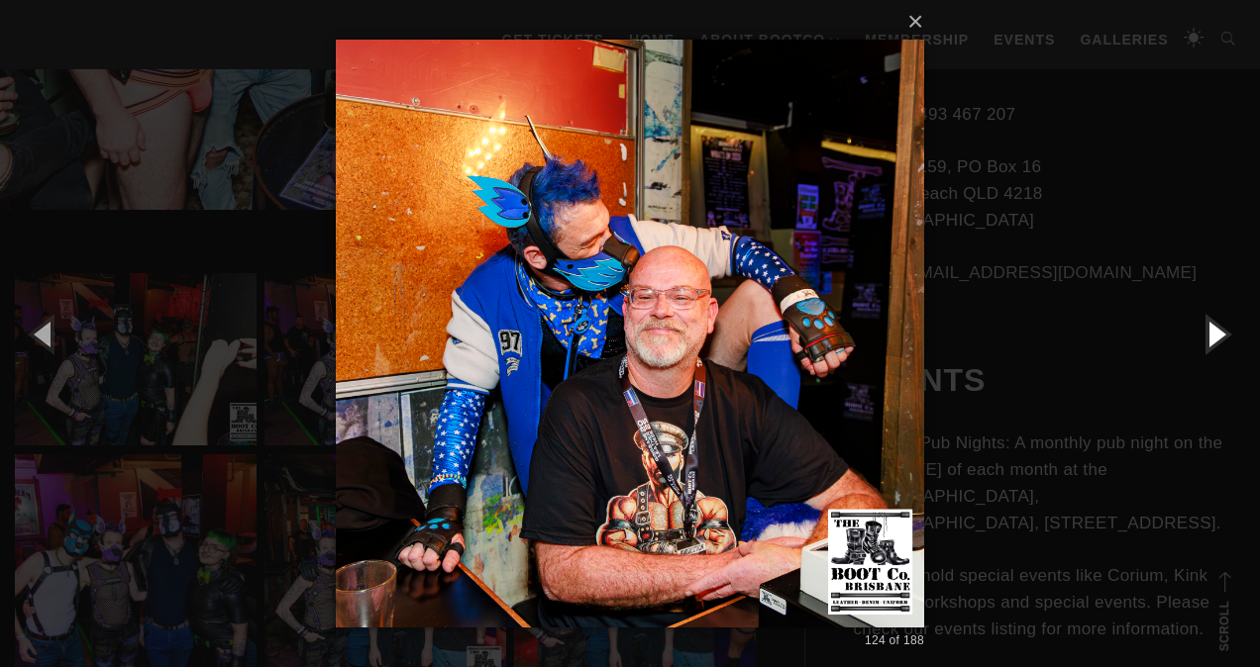
click at [1212, 329] on button "button" at bounding box center [1214, 333] width 89 height 109
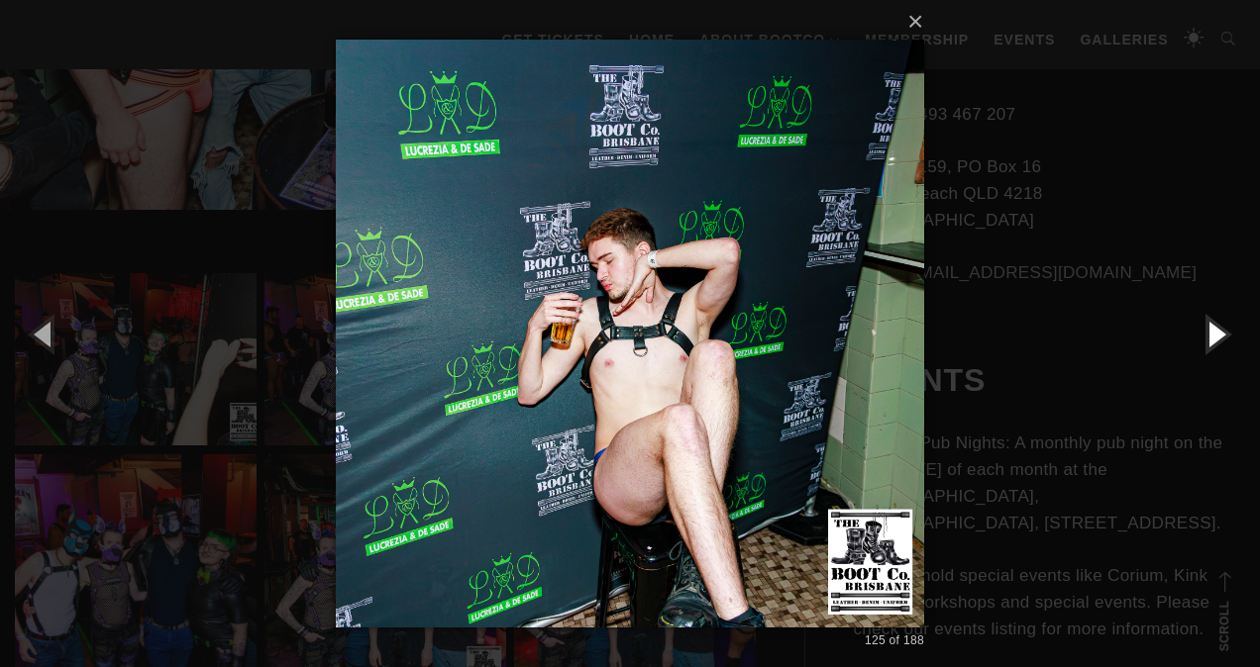
click at [1212, 329] on button "button" at bounding box center [1214, 333] width 89 height 109
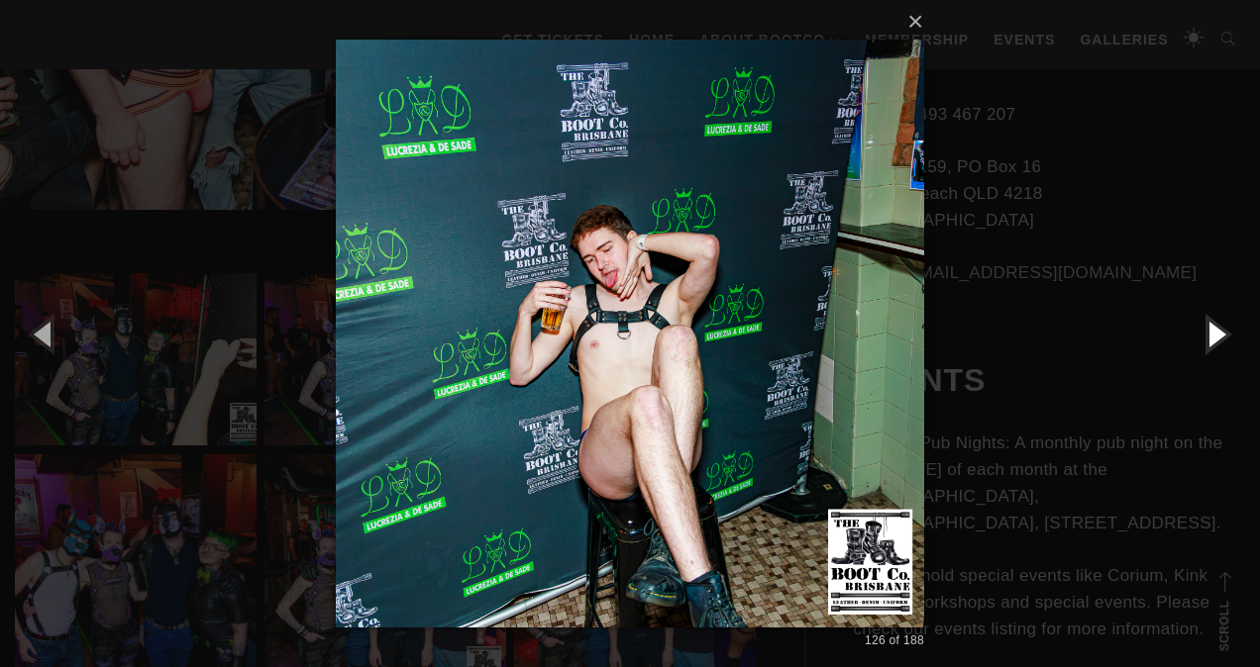
click at [1212, 329] on button "button" at bounding box center [1214, 333] width 89 height 109
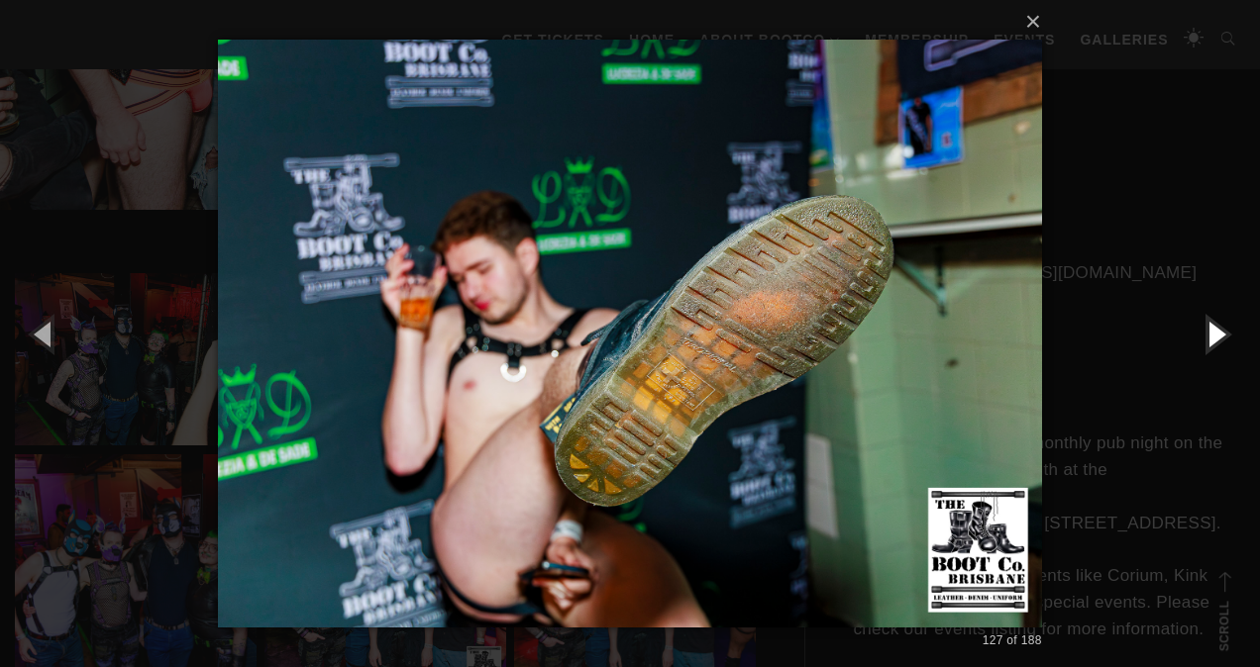
click at [1212, 329] on button "button" at bounding box center [1214, 333] width 89 height 109
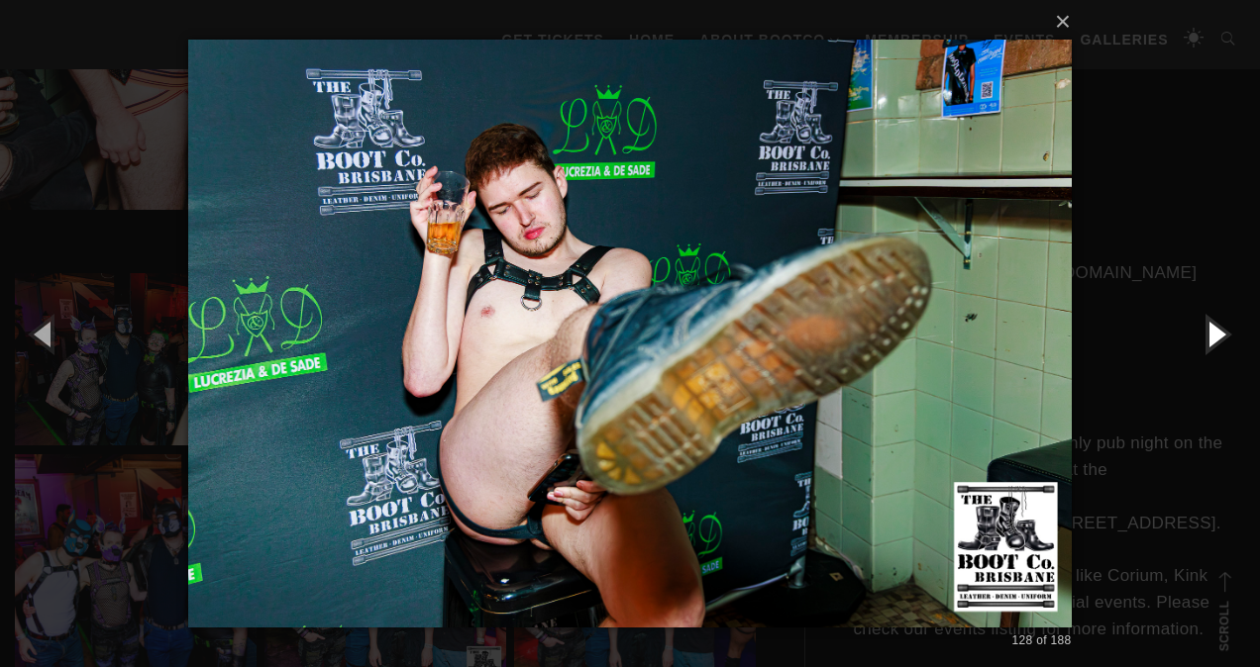
click at [1212, 329] on button "button" at bounding box center [1214, 333] width 89 height 109
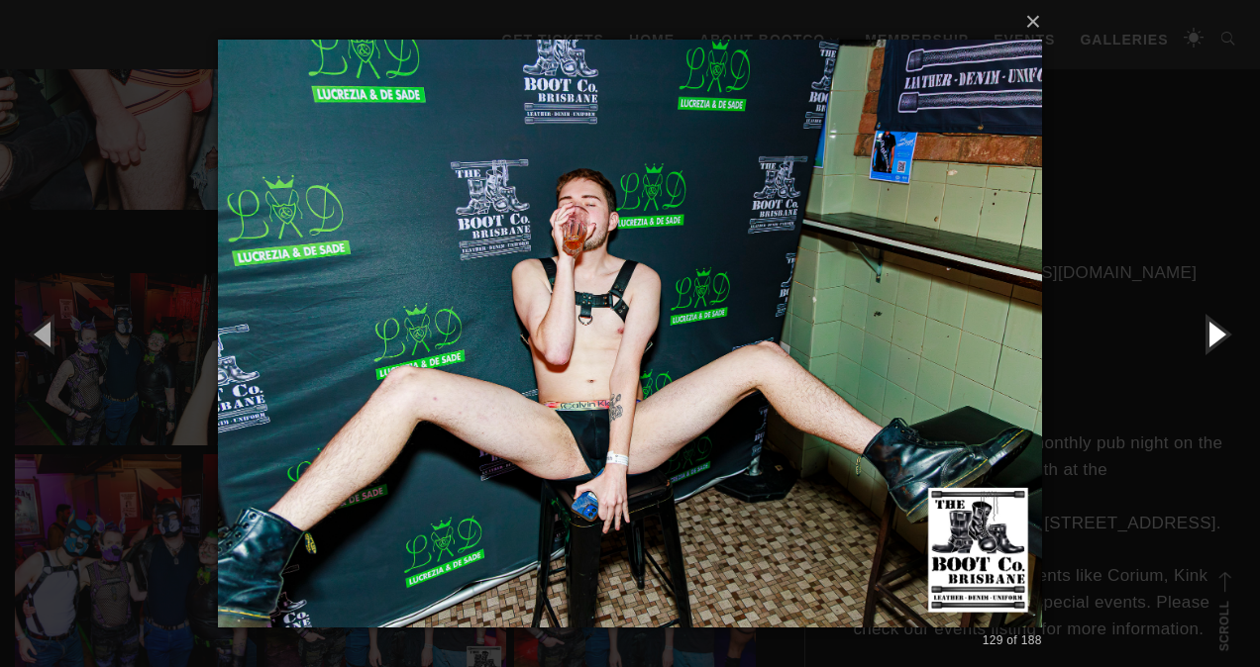
click at [1212, 329] on button "button" at bounding box center [1214, 333] width 89 height 109
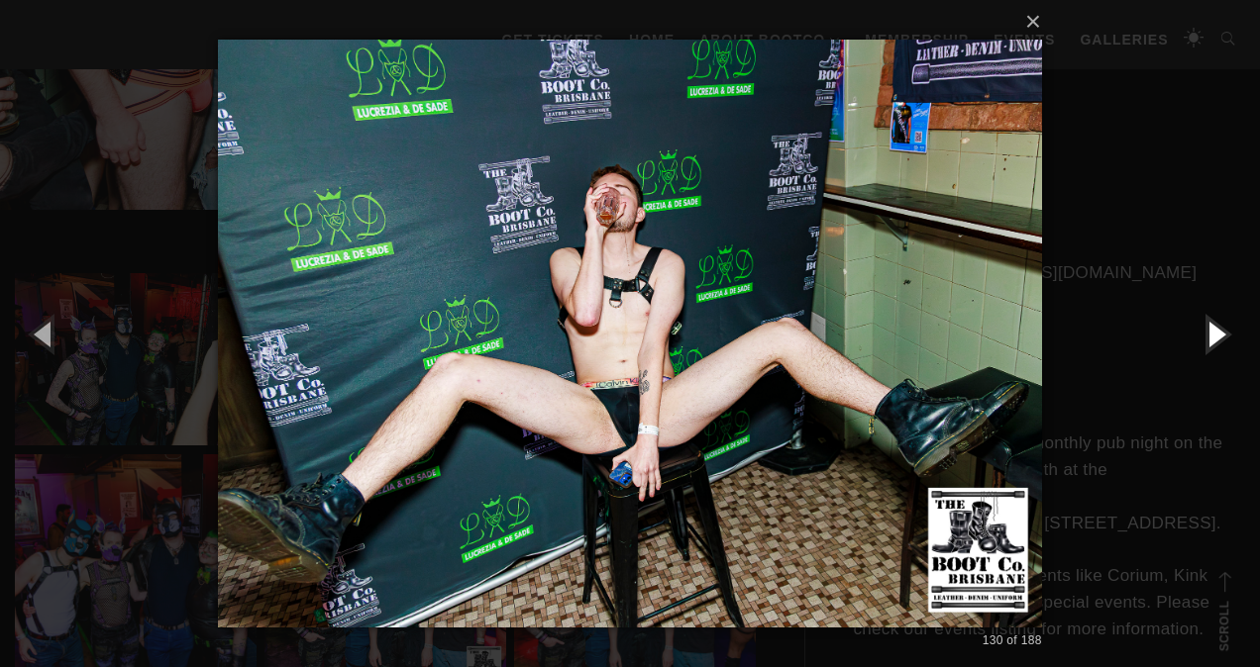
click at [1212, 329] on button "button" at bounding box center [1214, 333] width 89 height 109
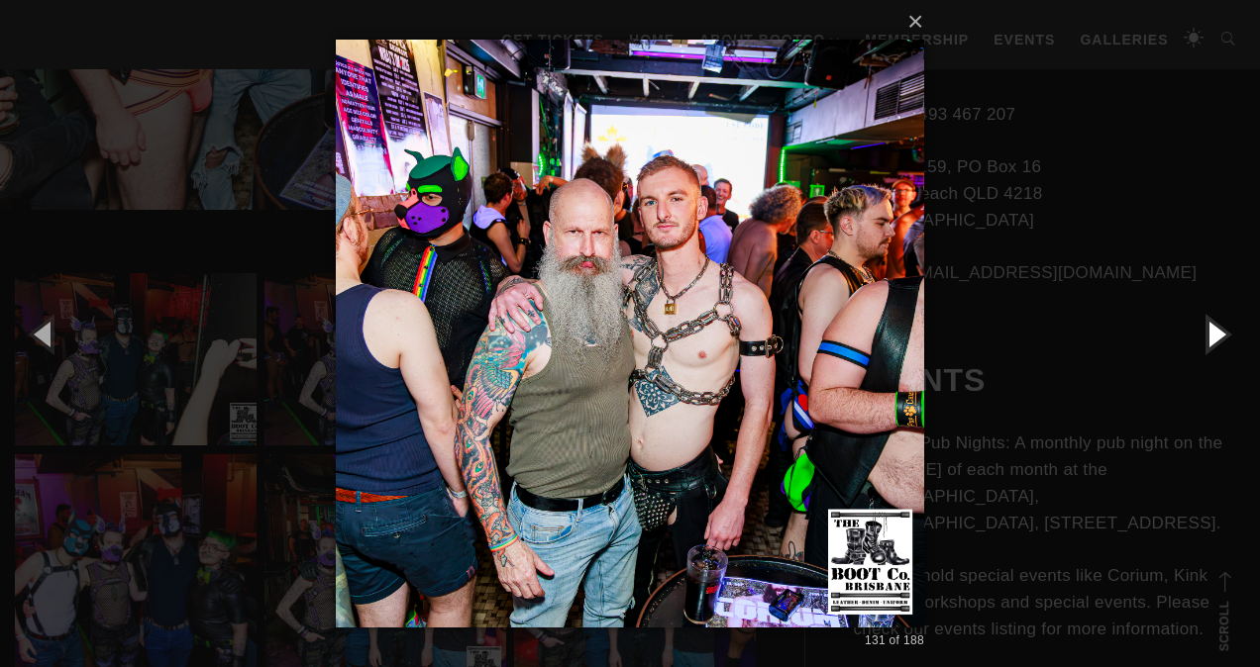
click at [1212, 329] on button "button" at bounding box center [1214, 333] width 89 height 109
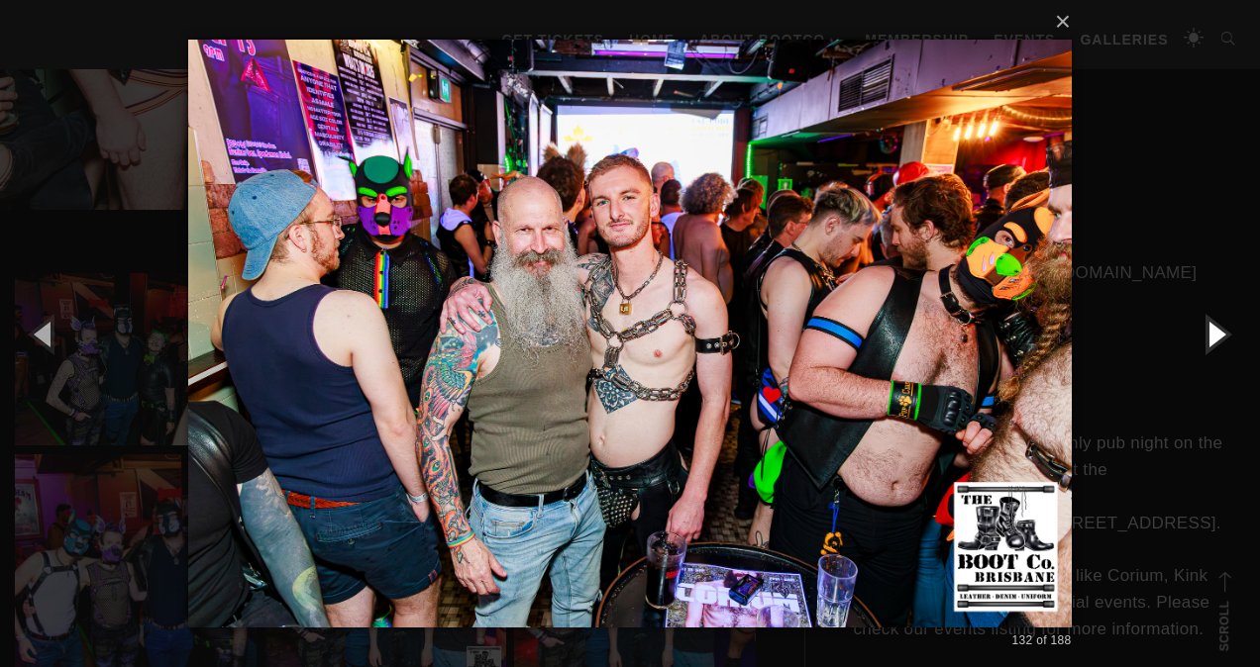
click at [1212, 329] on button "button" at bounding box center [1214, 333] width 89 height 109
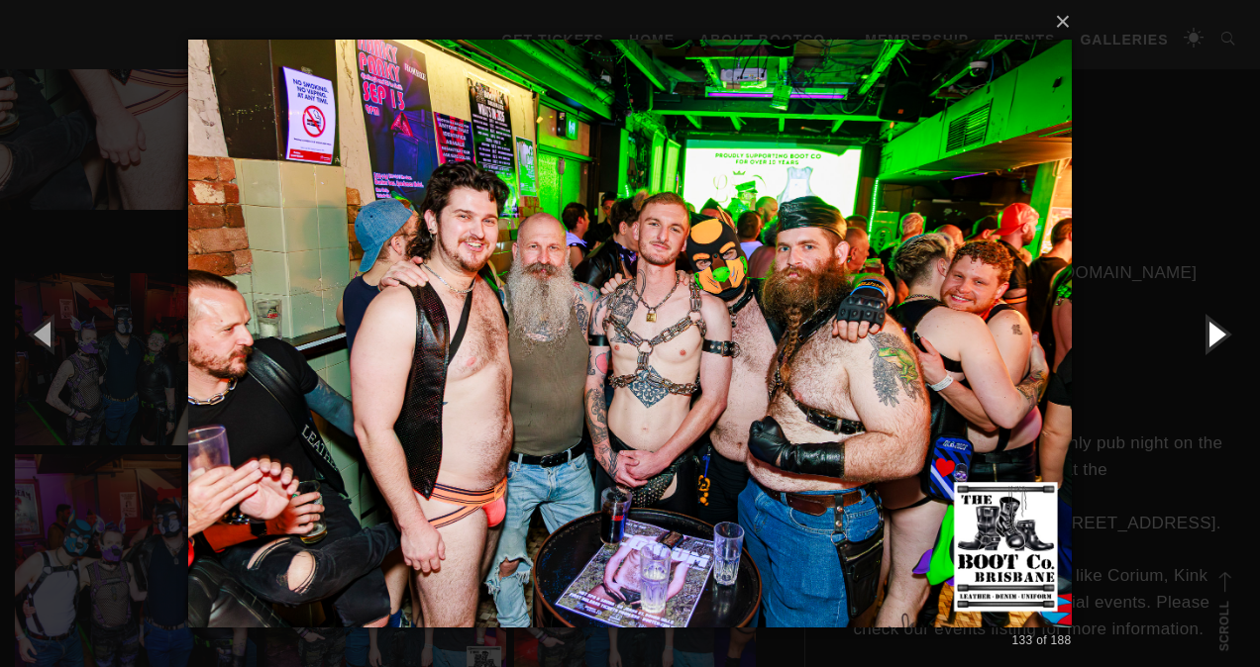
click at [1212, 329] on button "button" at bounding box center [1214, 333] width 89 height 109
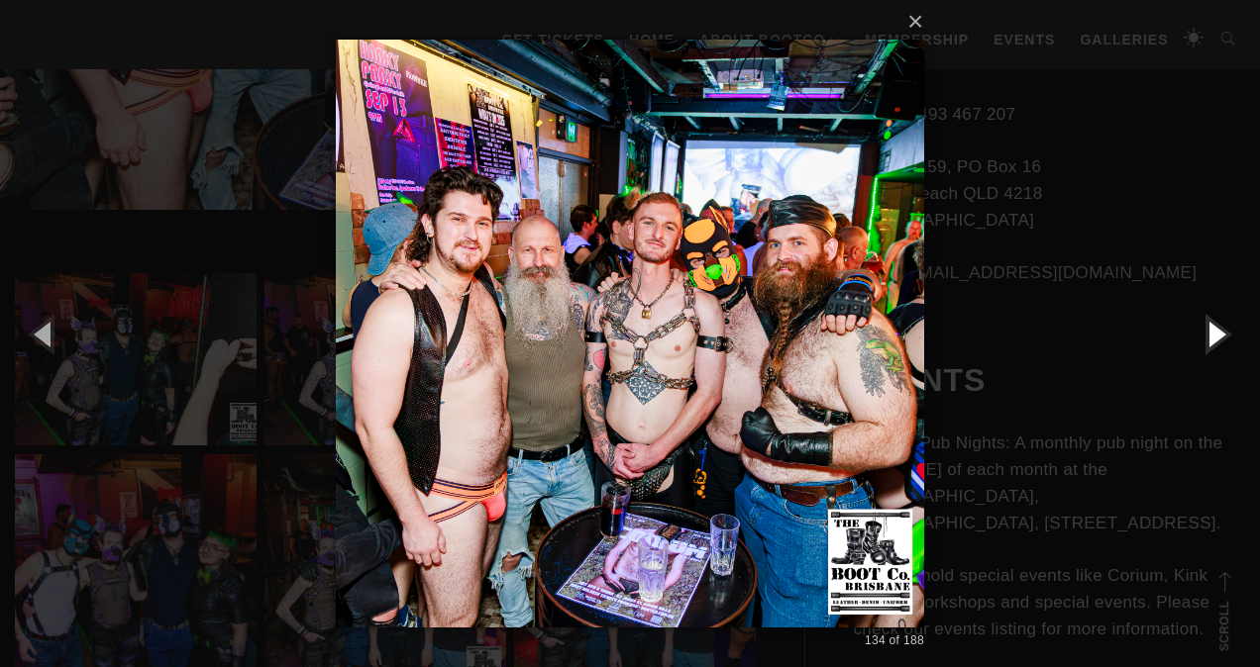
click at [1212, 329] on button "button" at bounding box center [1214, 333] width 89 height 109
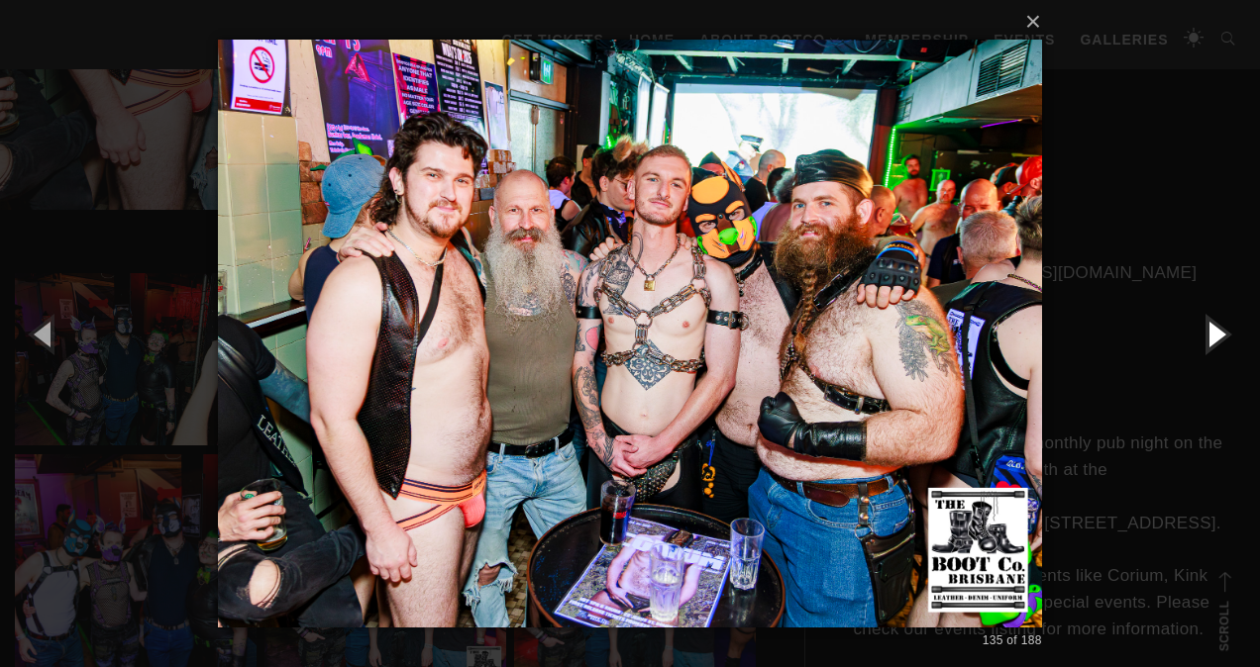
click at [1212, 329] on button "button" at bounding box center [1214, 333] width 89 height 109
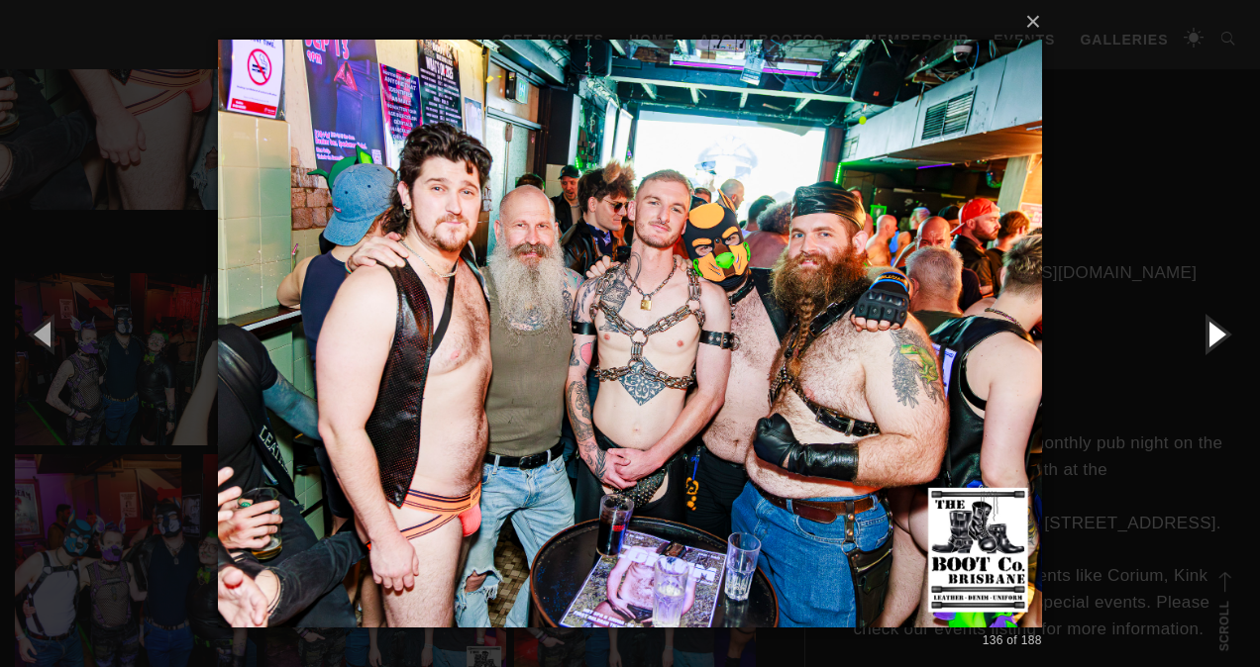
click at [1212, 329] on button "button" at bounding box center [1214, 333] width 89 height 109
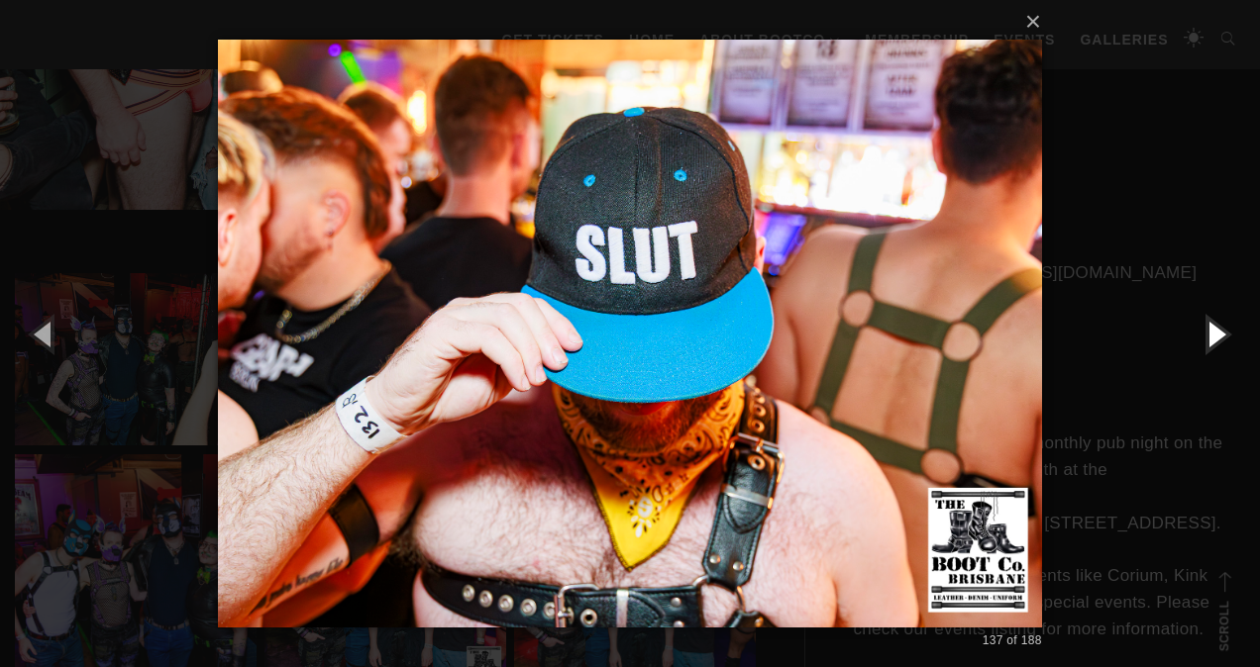
click at [1212, 329] on button "button" at bounding box center [1214, 333] width 89 height 109
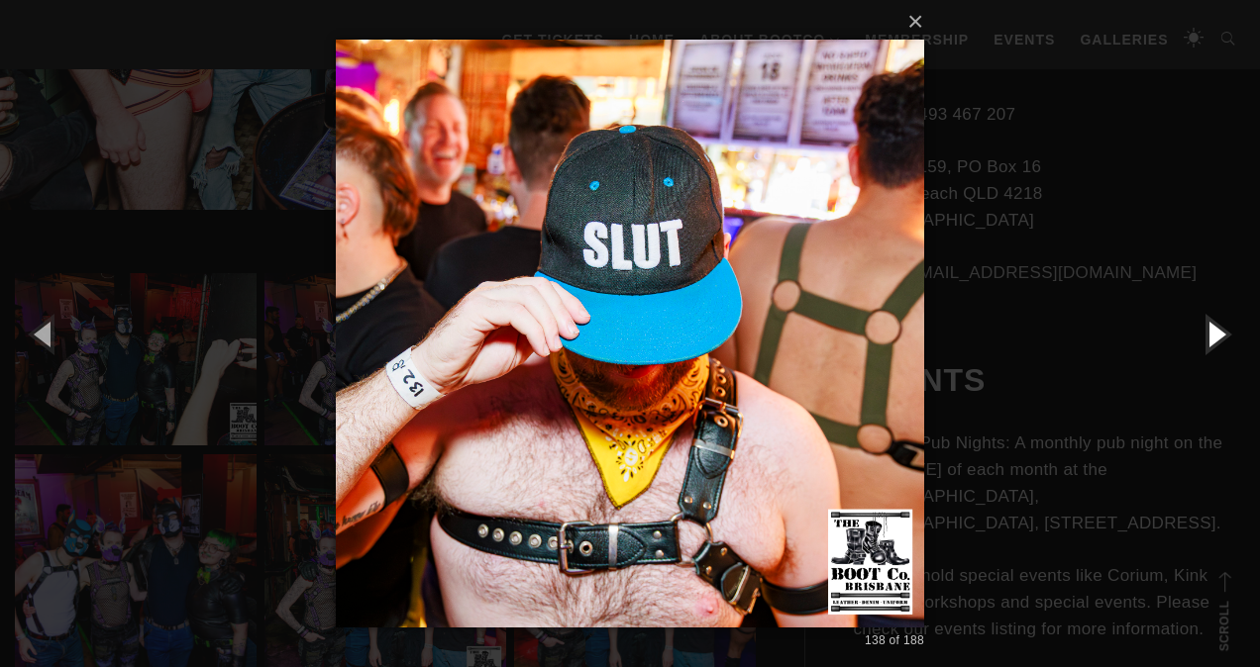
click at [1212, 329] on button "button" at bounding box center [1214, 333] width 89 height 109
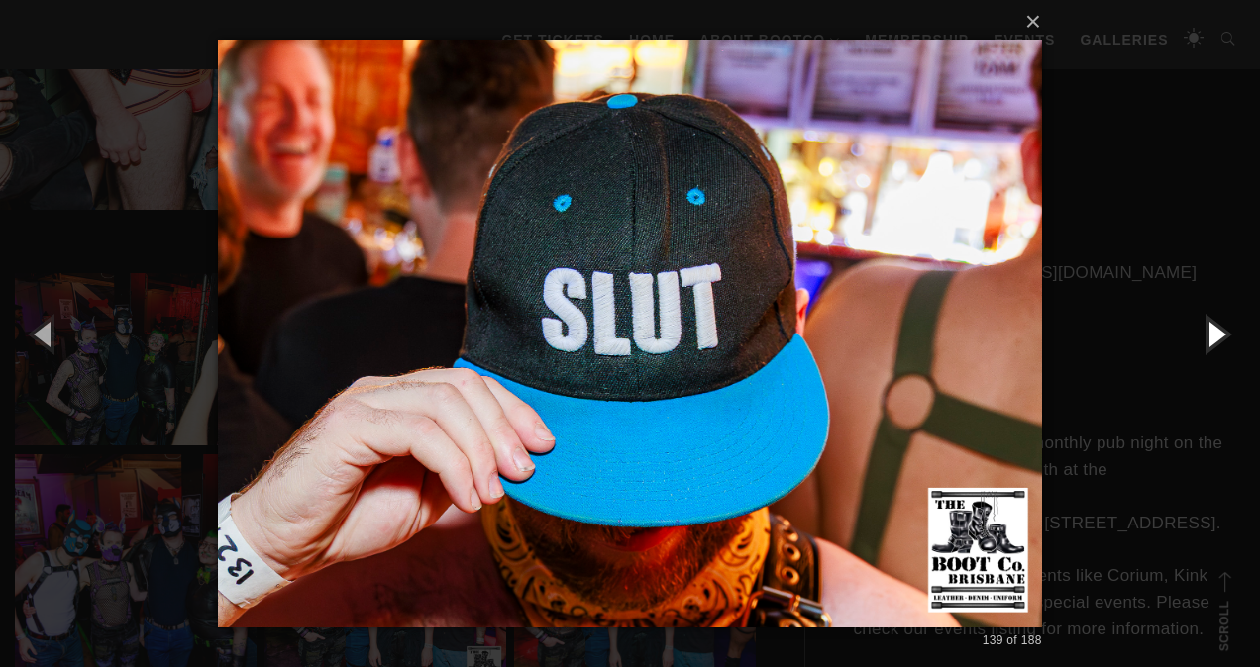
click at [1212, 329] on button "button" at bounding box center [1214, 333] width 89 height 109
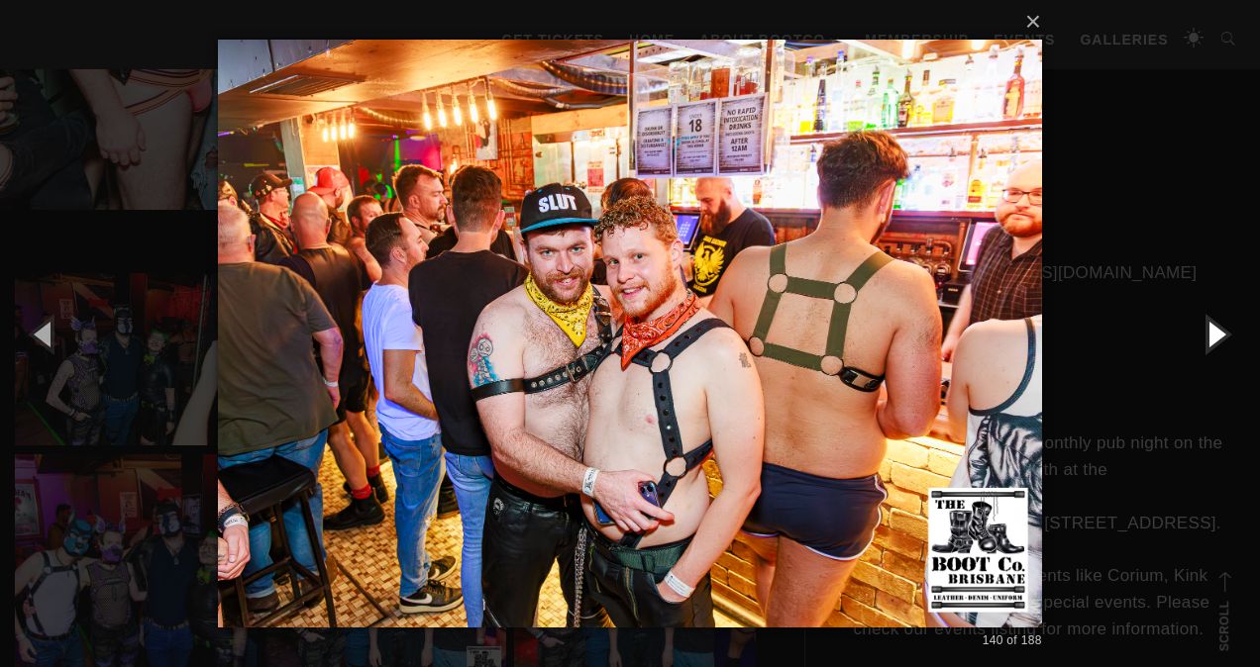
click at [1212, 329] on button "button" at bounding box center [1214, 333] width 89 height 109
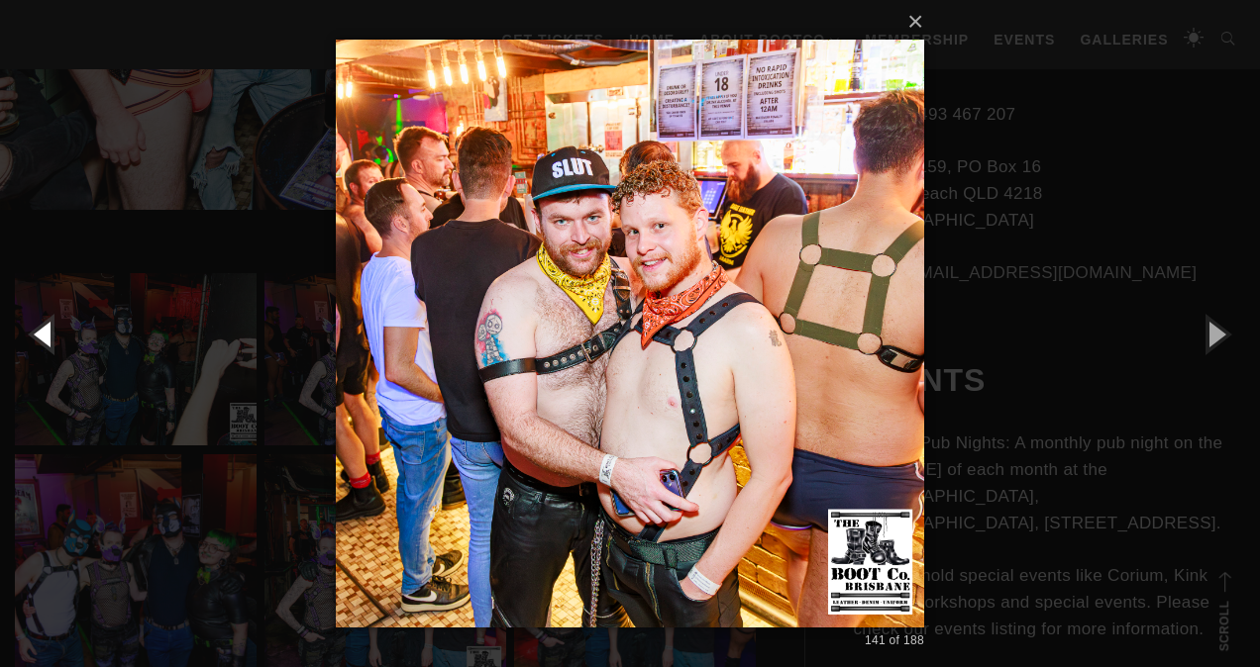
click at [43, 332] on button "button" at bounding box center [44, 333] width 89 height 109
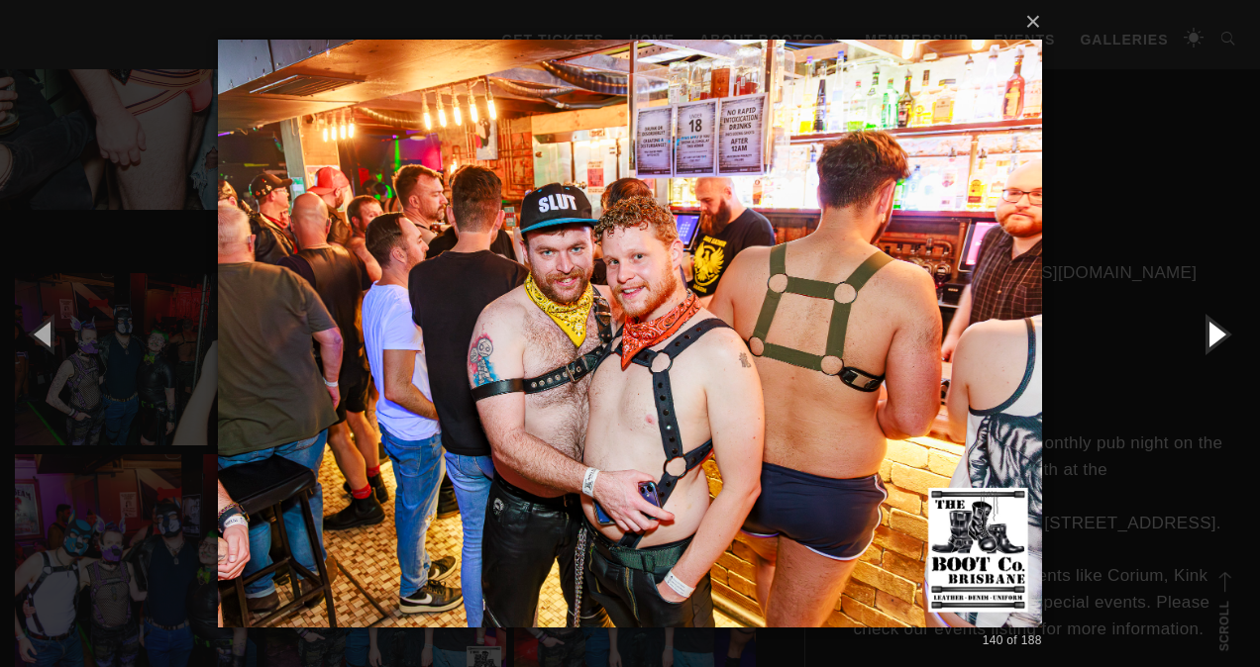
click at [1211, 339] on button "button" at bounding box center [1214, 333] width 89 height 109
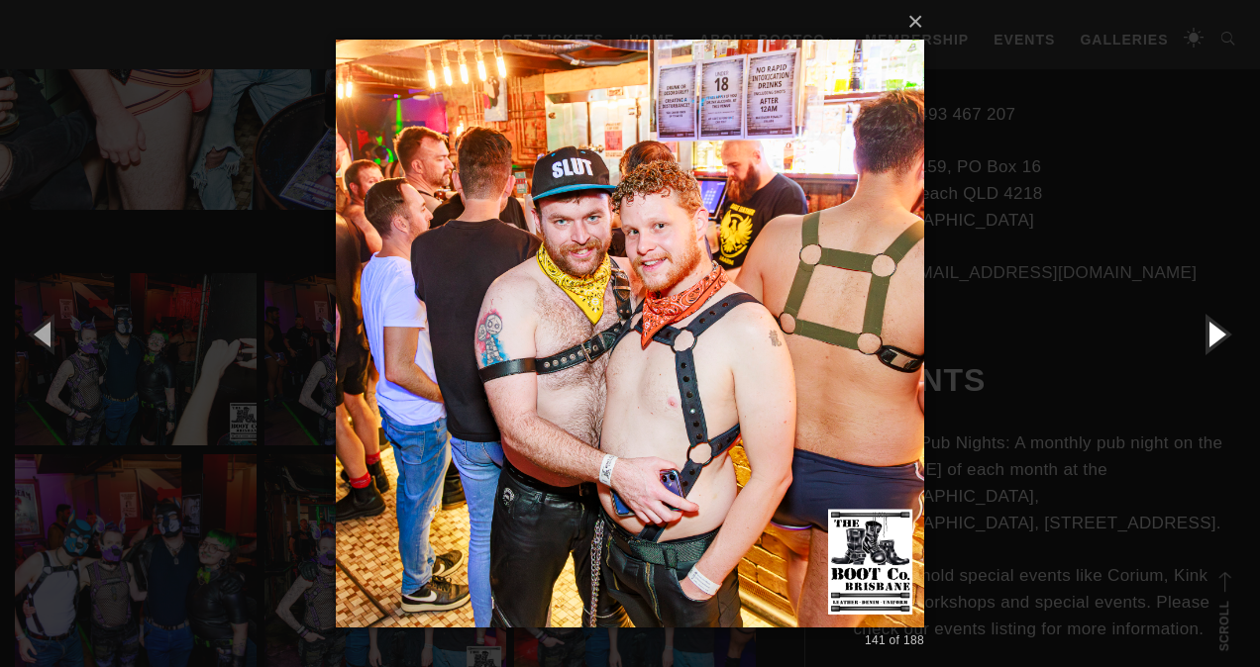
click at [1211, 339] on button "button" at bounding box center [1214, 333] width 89 height 109
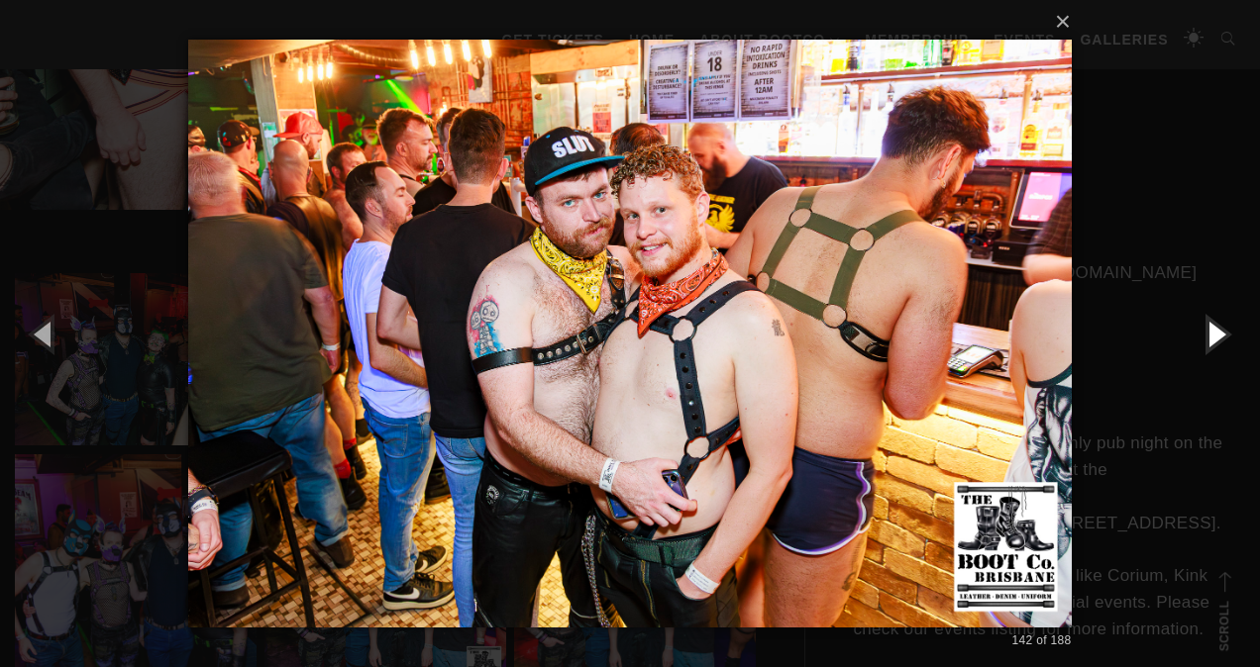
click at [1211, 339] on button "button" at bounding box center [1214, 333] width 89 height 109
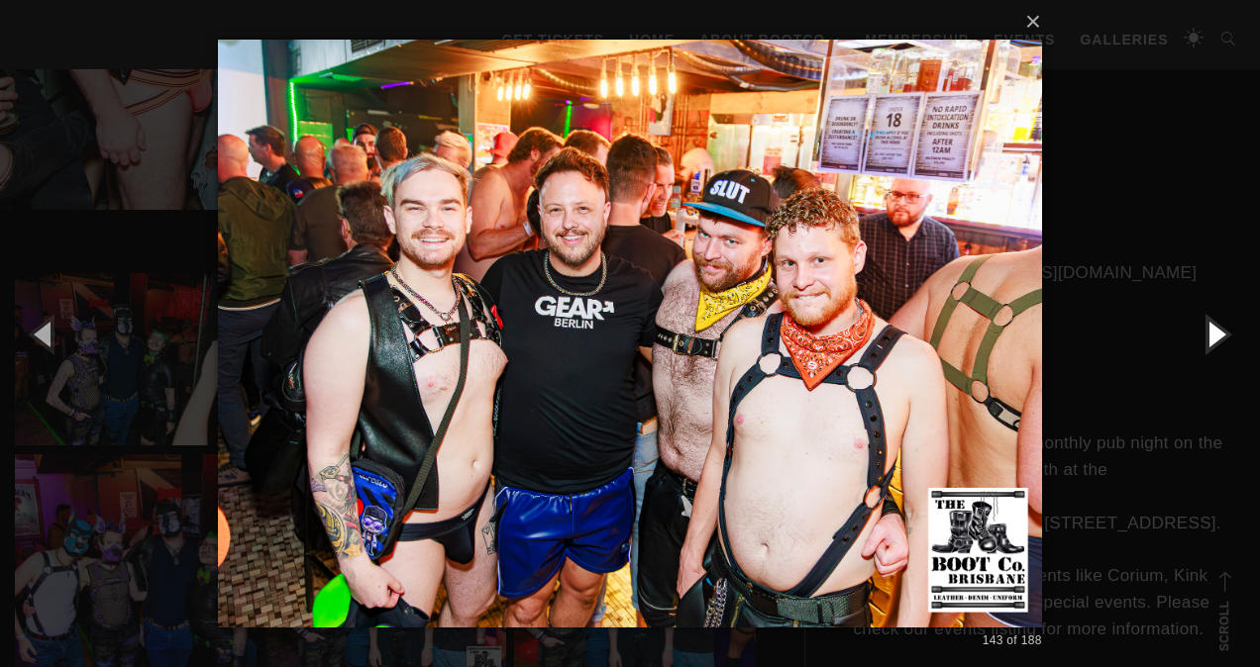
click at [1211, 339] on button "button" at bounding box center [1214, 333] width 89 height 109
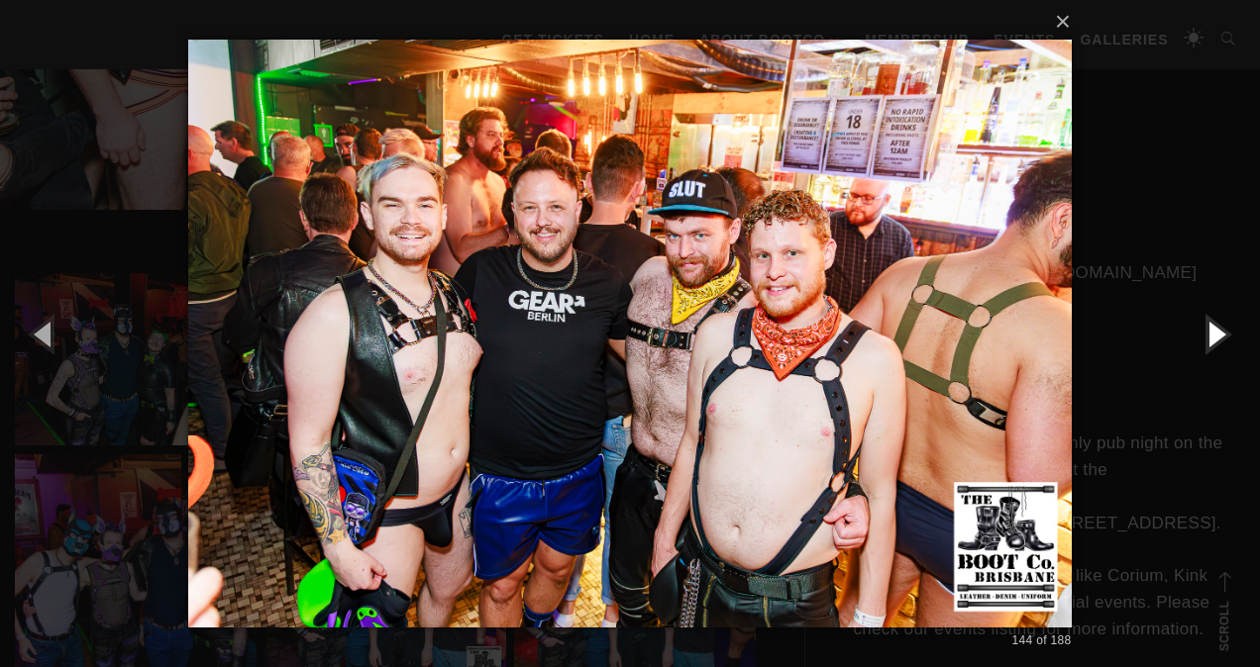
click at [1211, 339] on button "button" at bounding box center [1214, 333] width 89 height 109
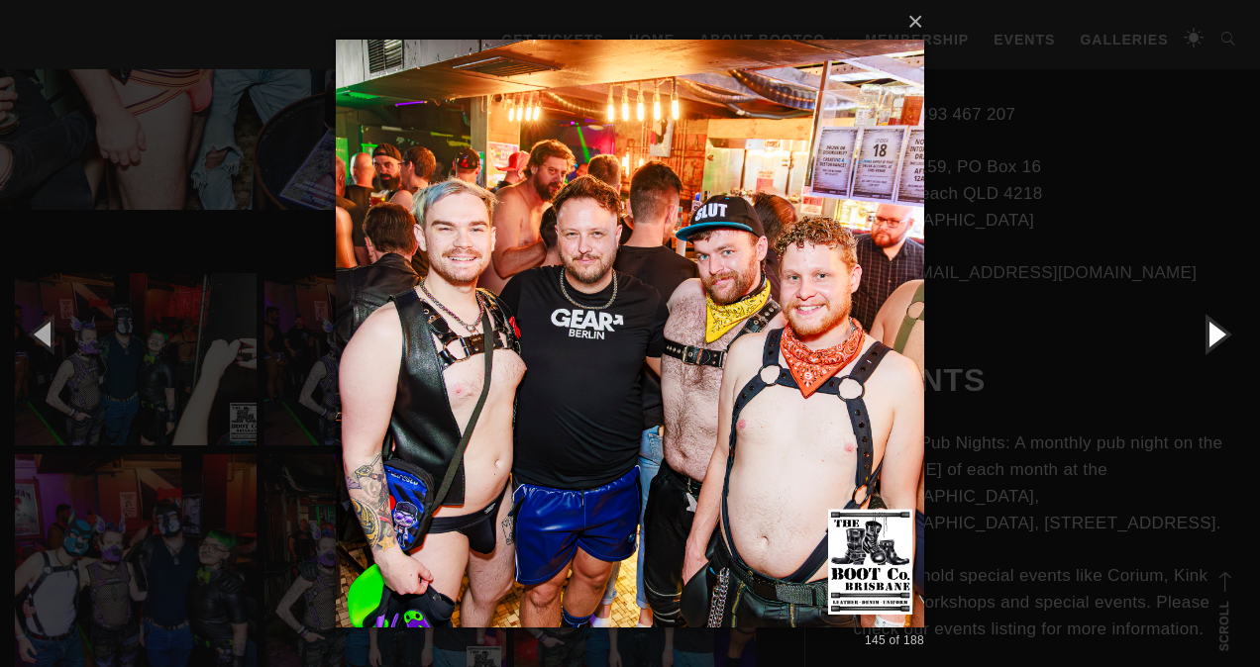
click at [1211, 339] on button "button" at bounding box center [1214, 333] width 89 height 109
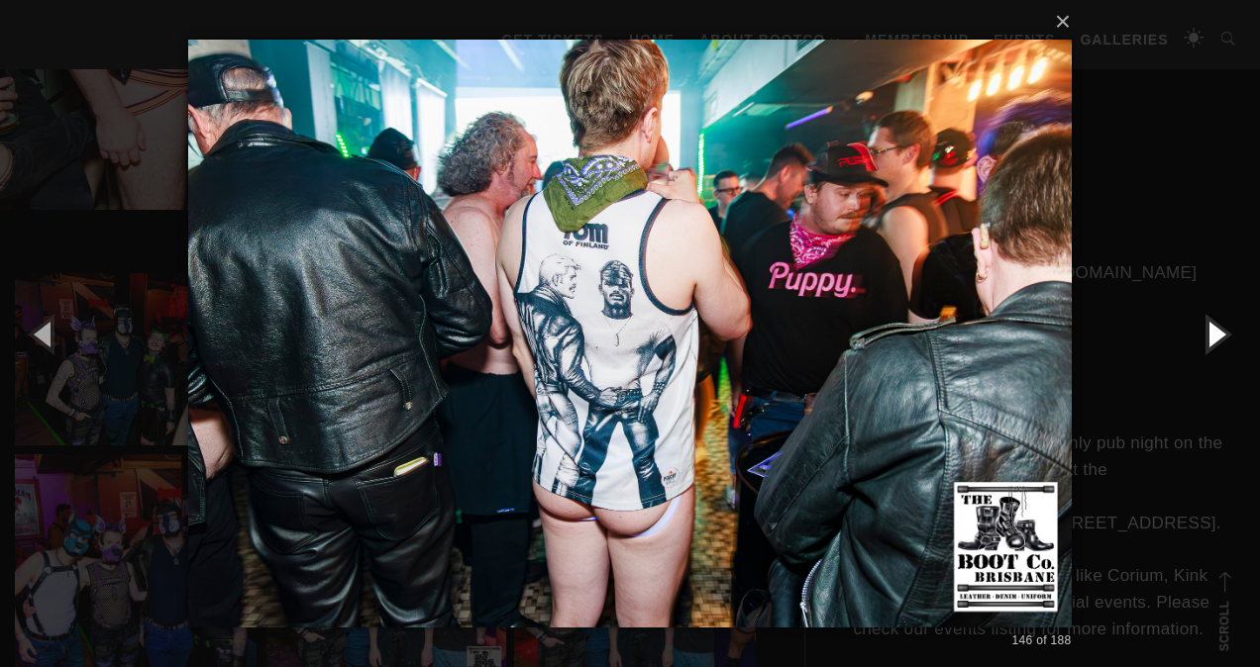
click at [1211, 339] on button "button" at bounding box center [1214, 333] width 89 height 109
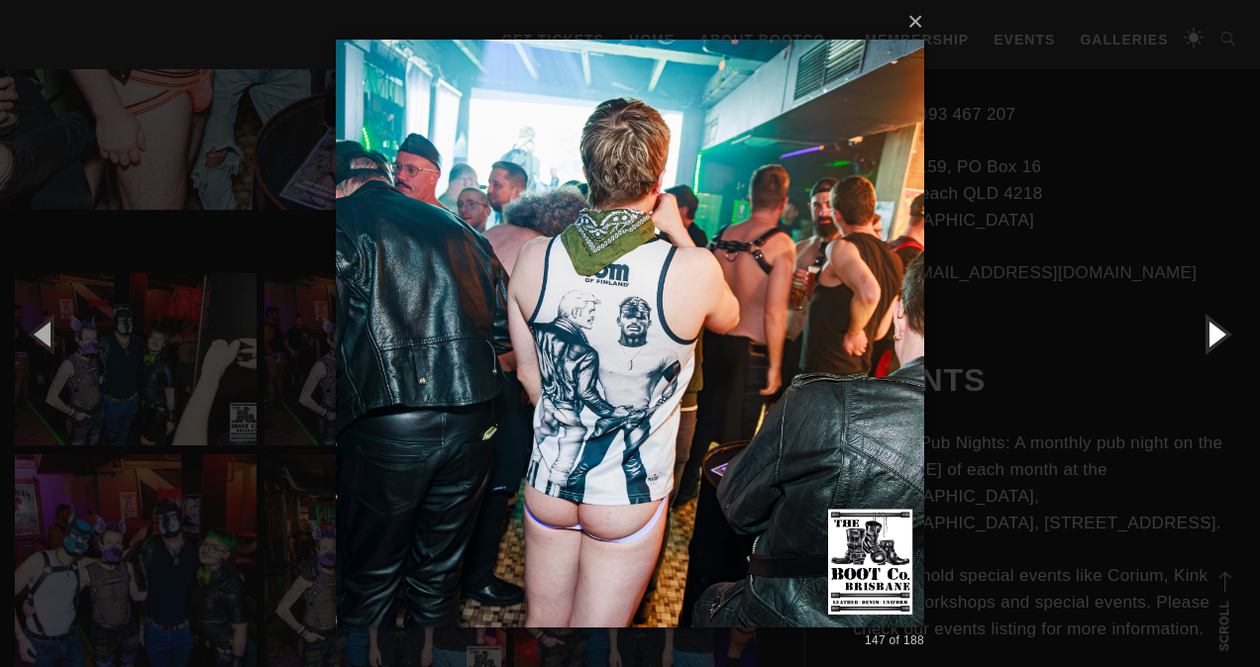
click at [1211, 339] on button "button" at bounding box center [1214, 333] width 89 height 109
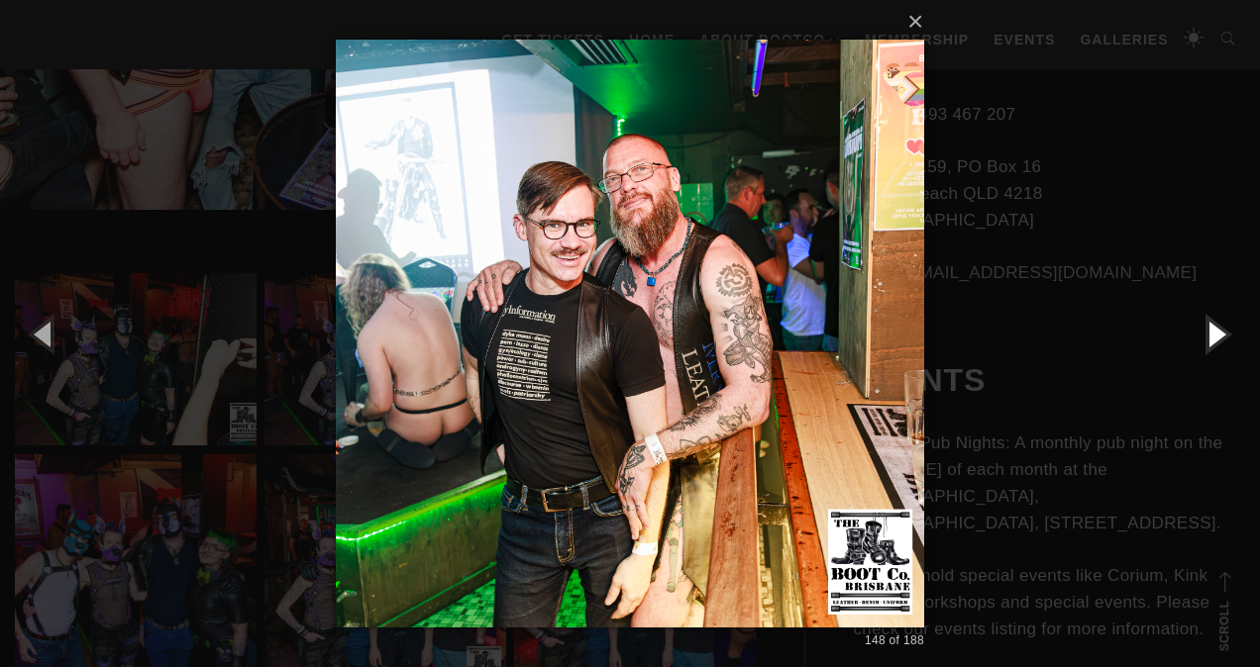
click at [1211, 339] on button "button" at bounding box center [1214, 333] width 89 height 109
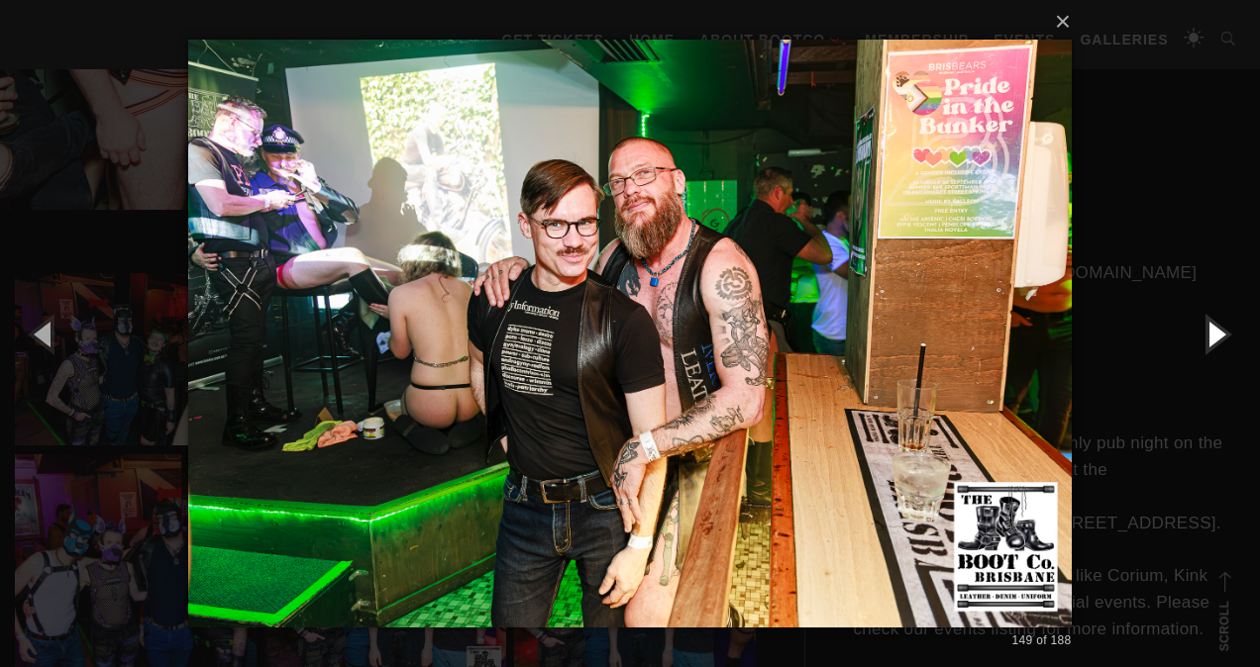
click at [1211, 339] on button "button" at bounding box center [1214, 333] width 89 height 109
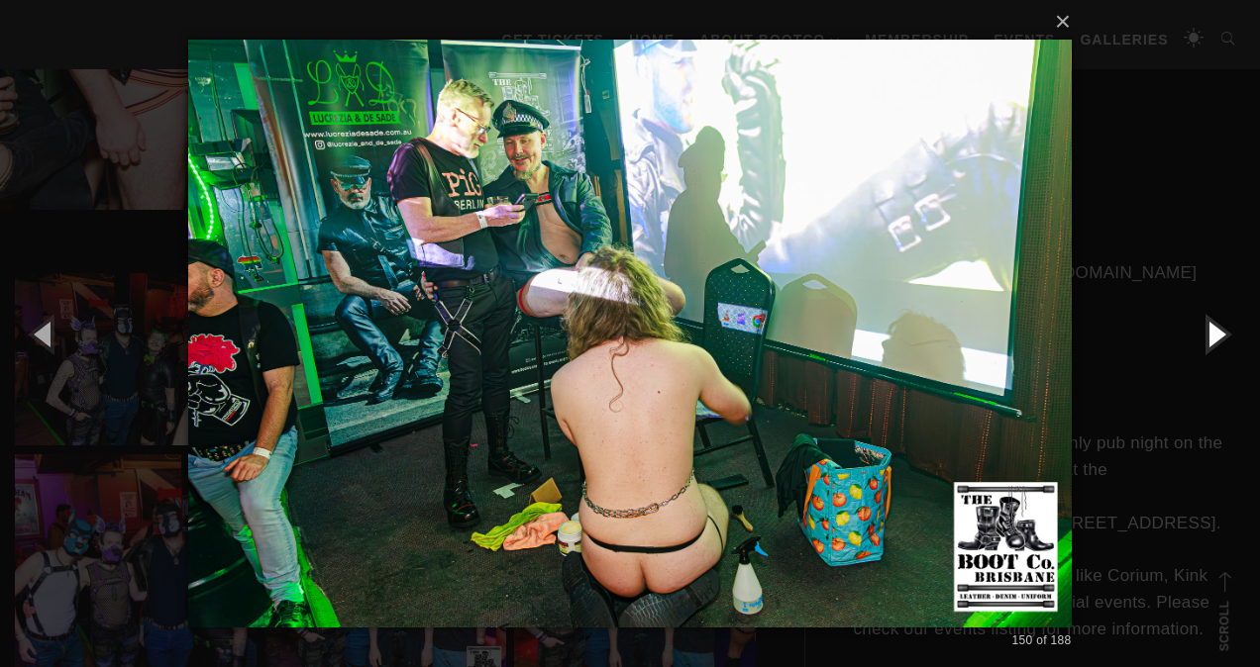
click at [1211, 339] on button "button" at bounding box center [1214, 333] width 89 height 109
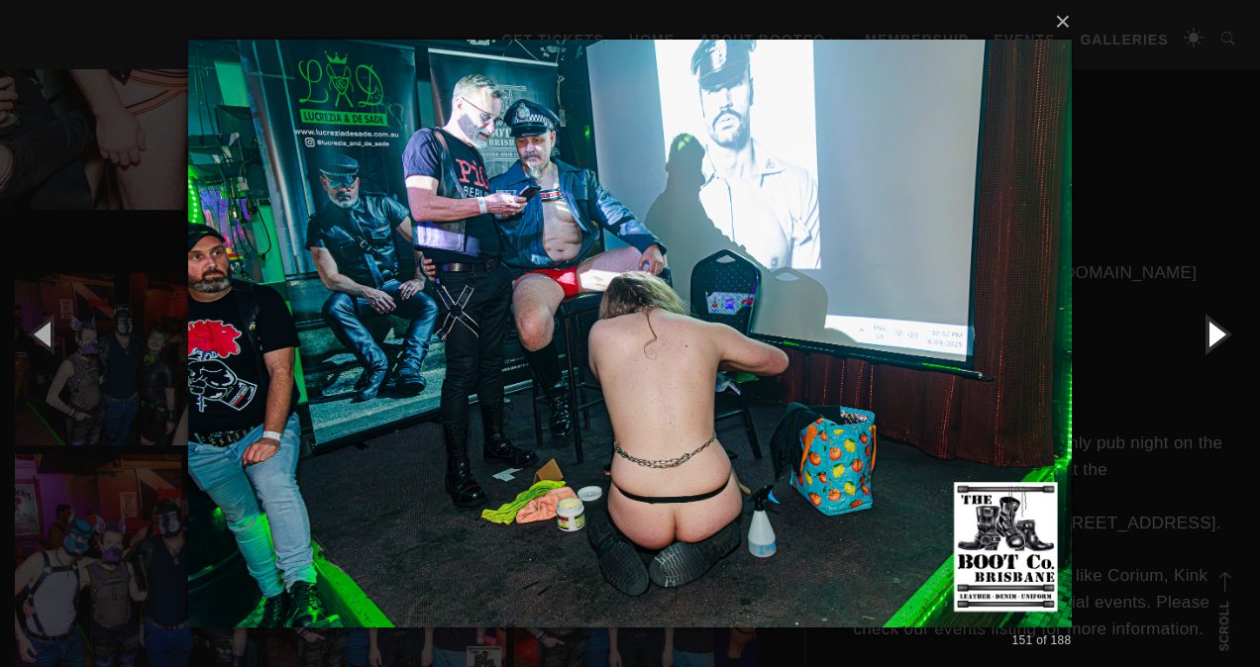
click at [1211, 339] on button "button" at bounding box center [1214, 333] width 89 height 109
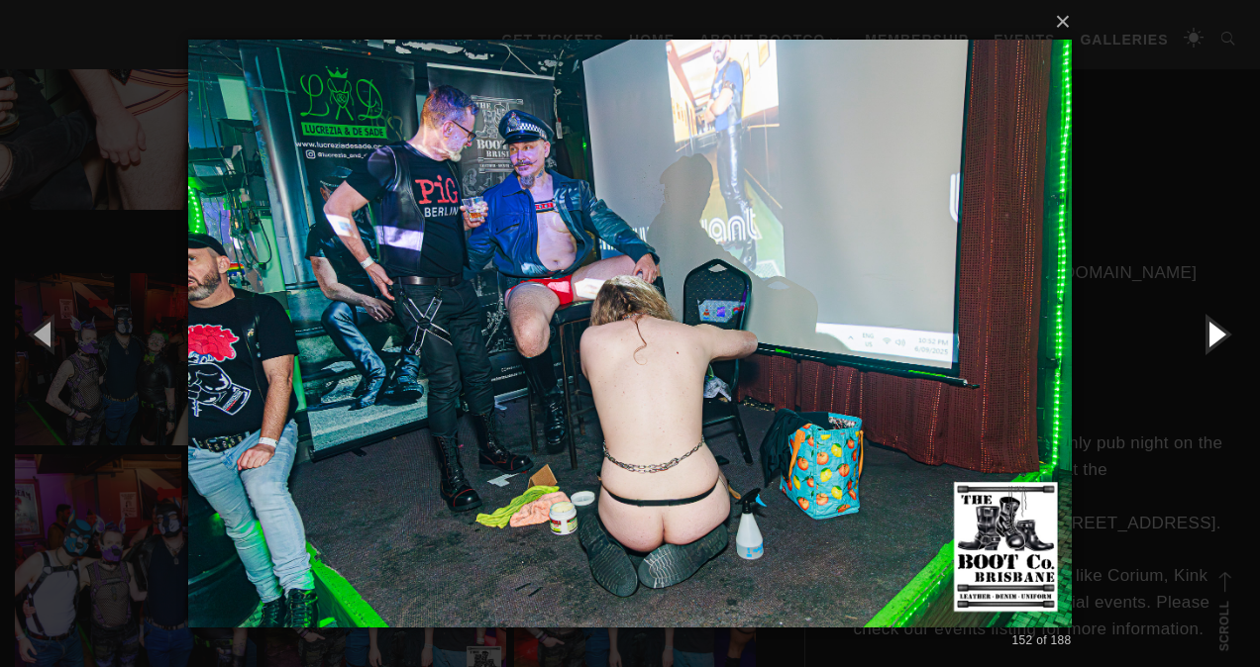
click at [1211, 339] on button "button" at bounding box center [1214, 333] width 89 height 109
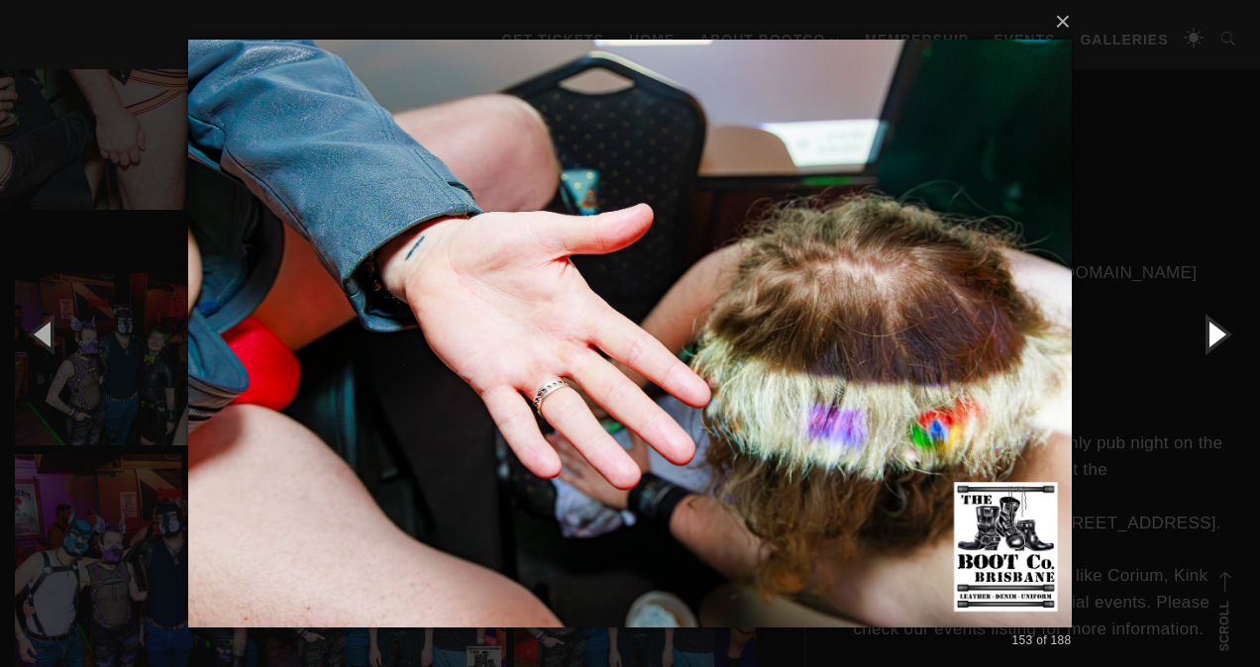
click at [1211, 339] on button "button" at bounding box center [1214, 333] width 89 height 109
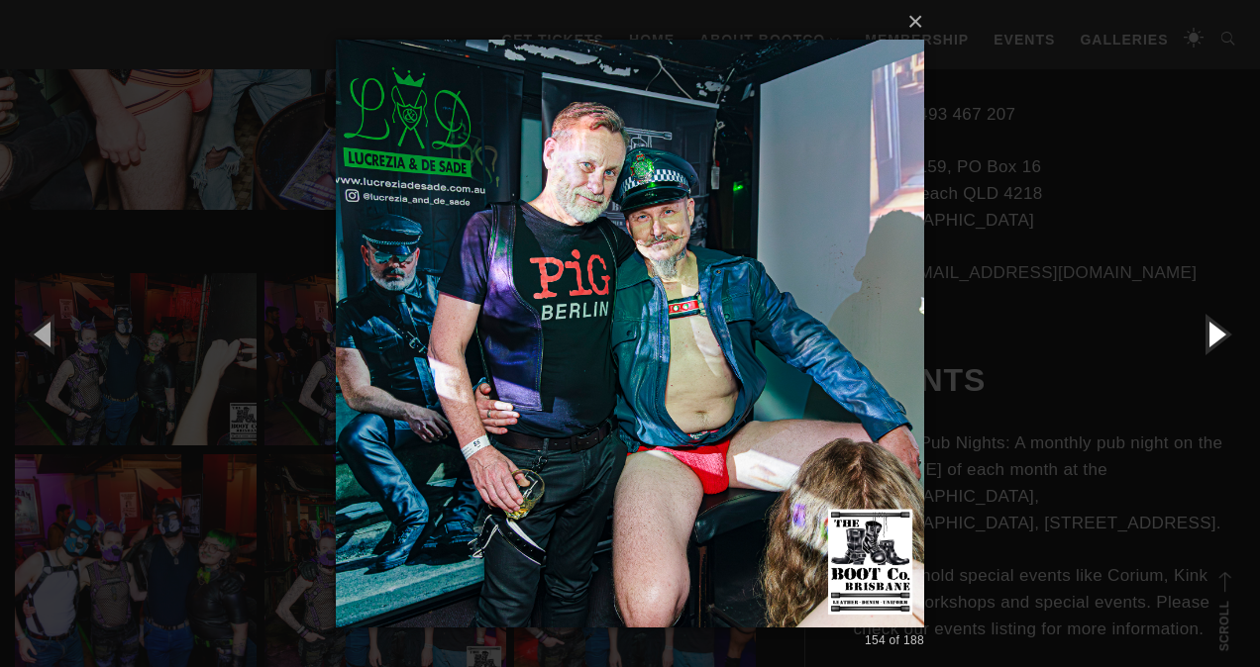
click at [1211, 339] on button "button" at bounding box center [1214, 333] width 89 height 109
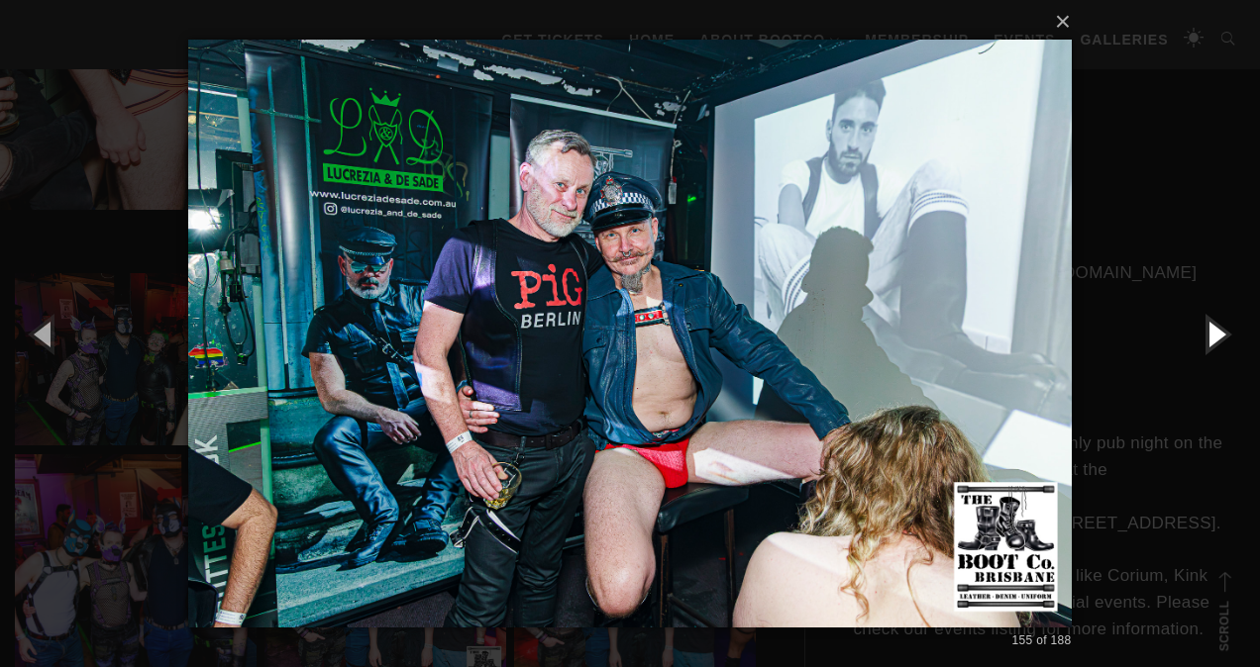
click at [1211, 339] on button "button" at bounding box center [1214, 333] width 89 height 109
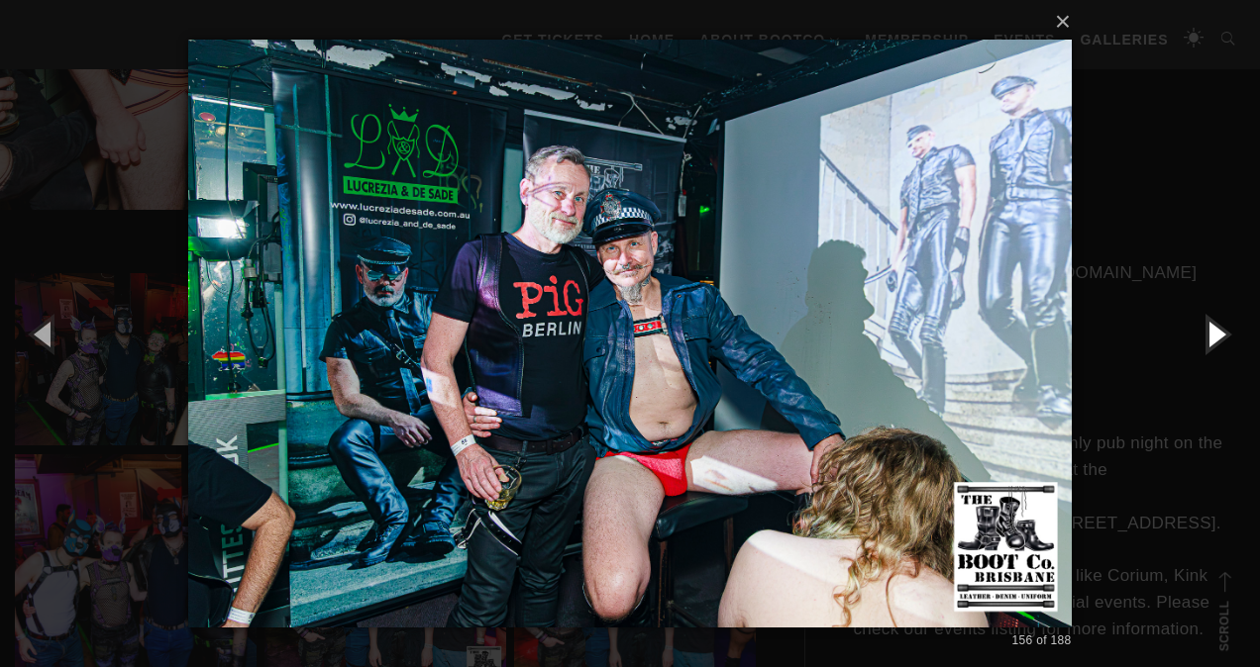
click at [1211, 339] on button "button" at bounding box center [1214, 333] width 89 height 109
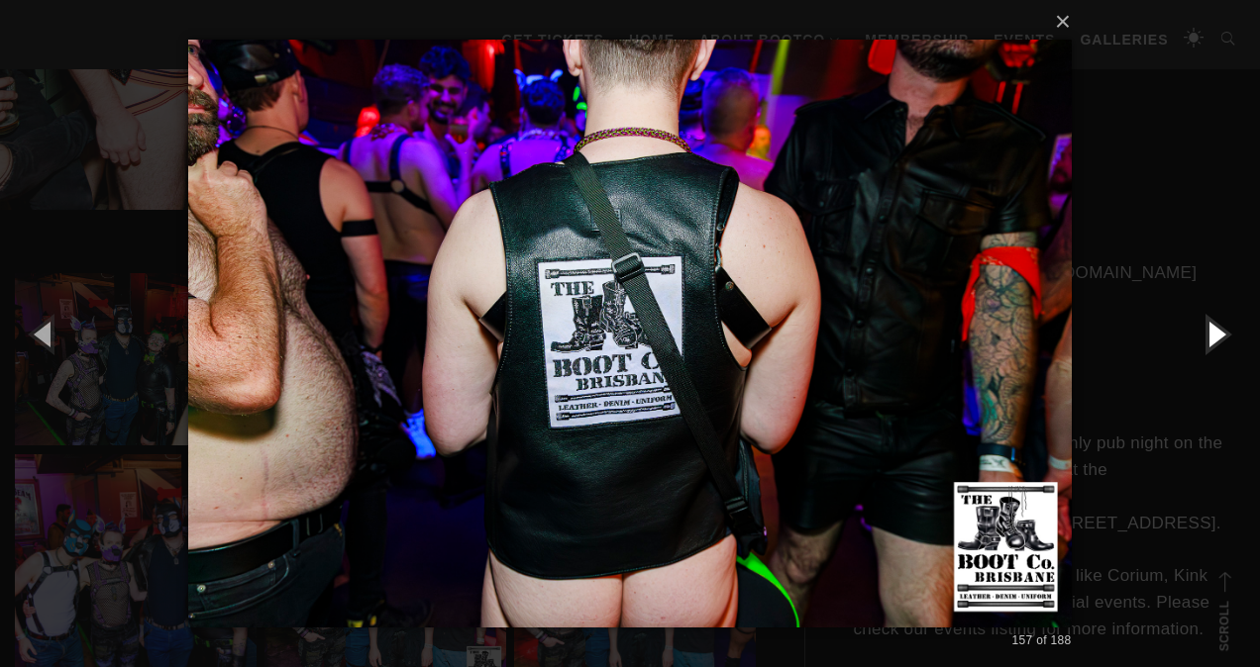
click at [1211, 339] on button "button" at bounding box center [1214, 333] width 89 height 109
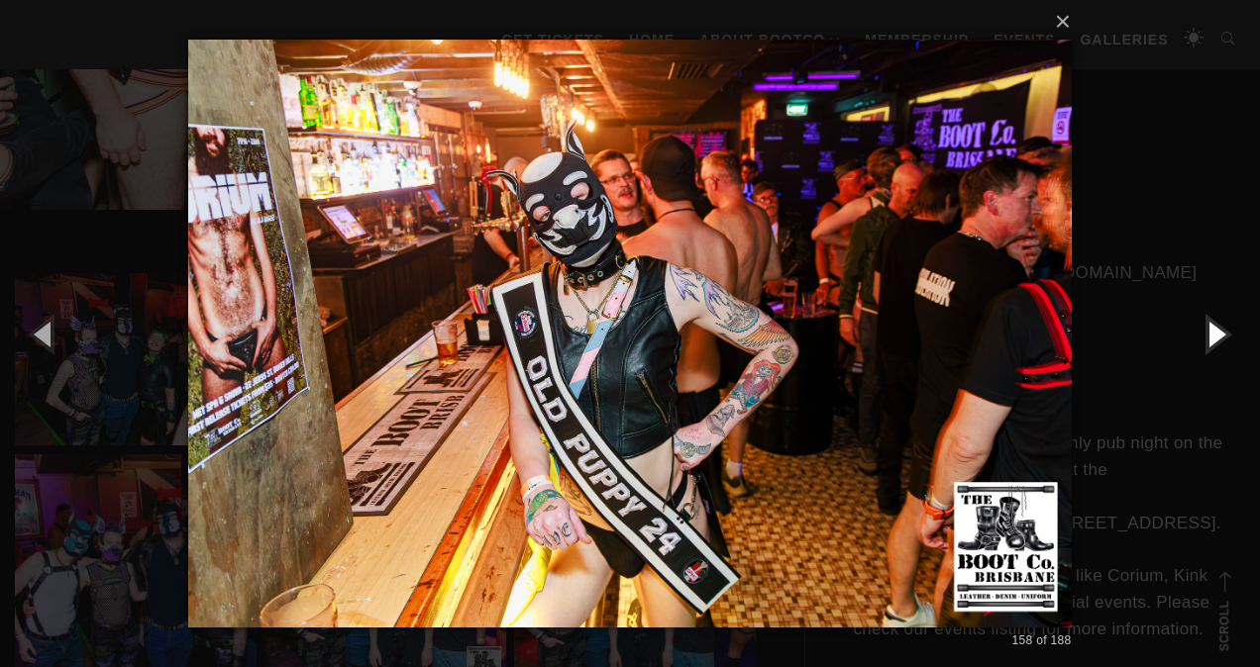
click at [1211, 337] on button "button" at bounding box center [1214, 333] width 89 height 109
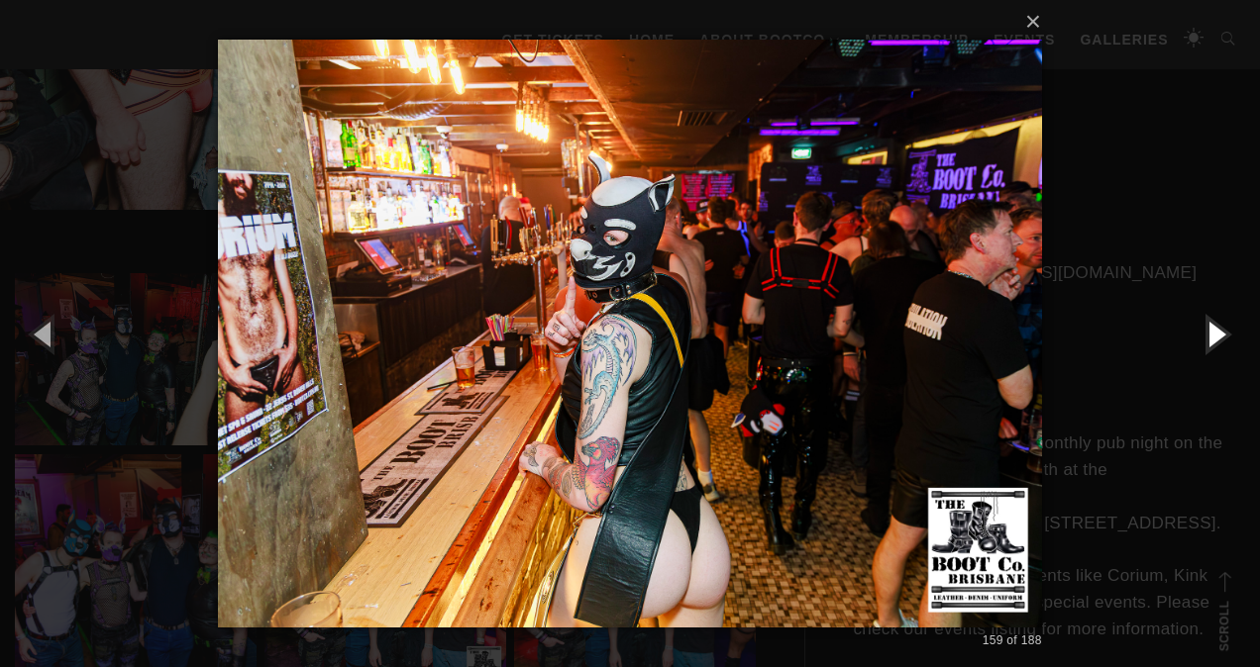
click at [1211, 337] on button "button" at bounding box center [1214, 333] width 89 height 109
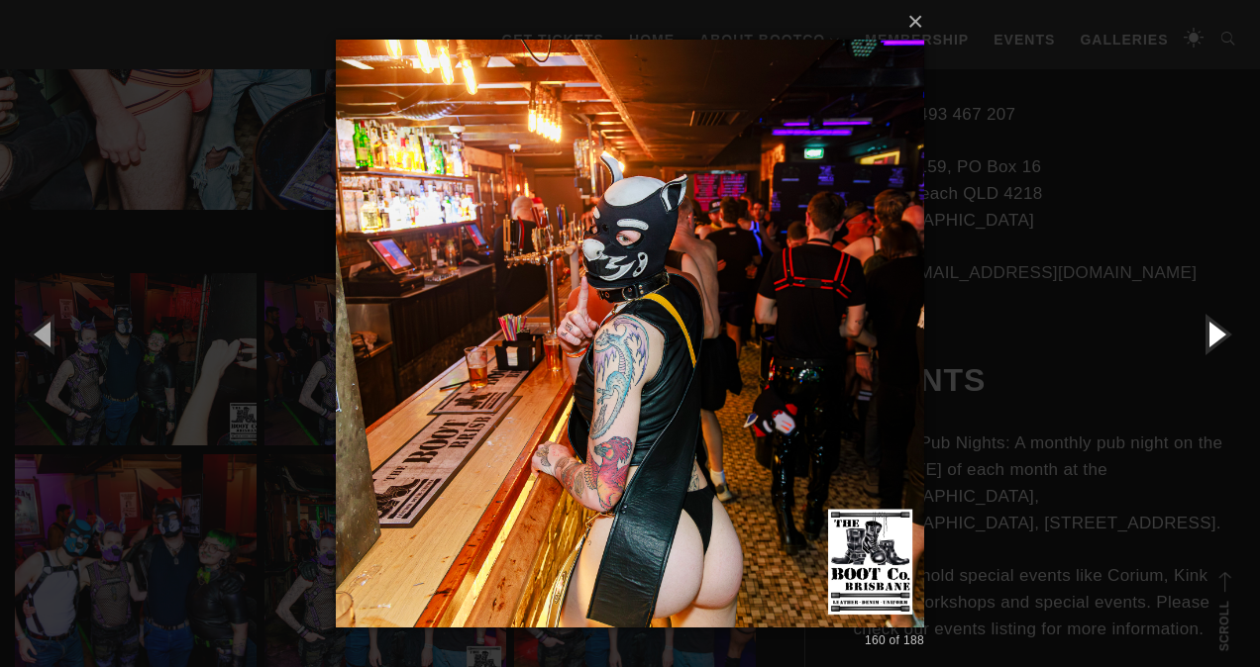
click at [1211, 337] on button "button" at bounding box center [1214, 333] width 89 height 109
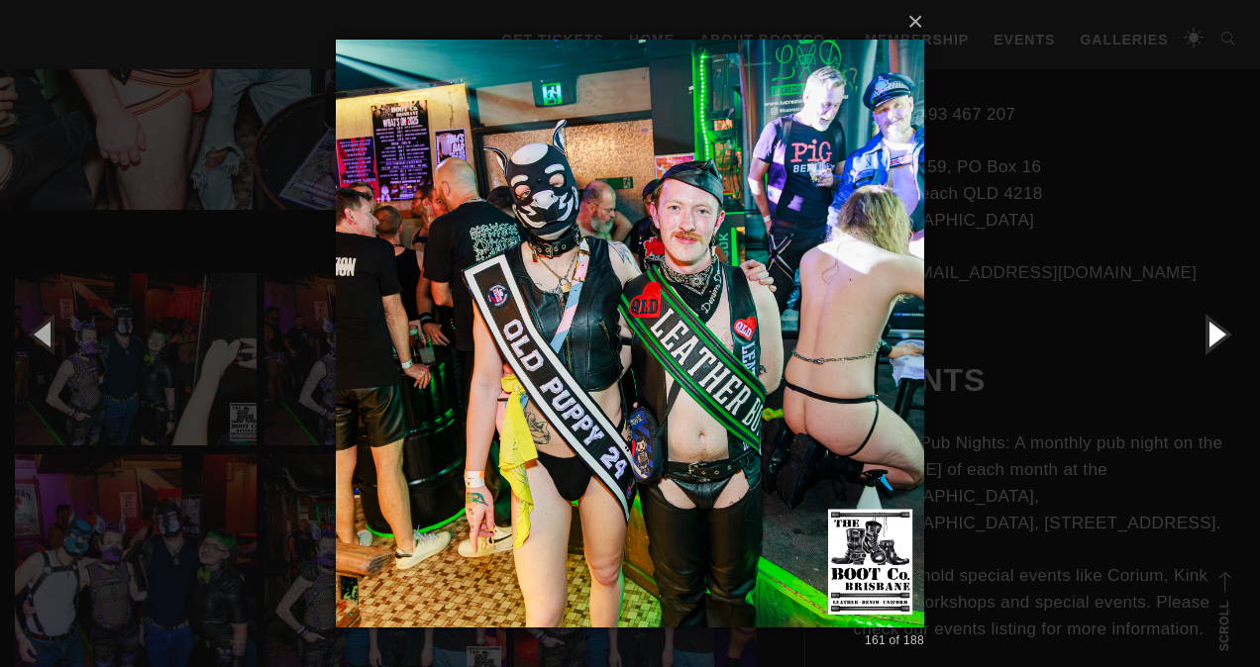
click at [1211, 337] on button "button" at bounding box center [1214, 333] width 89 height 109
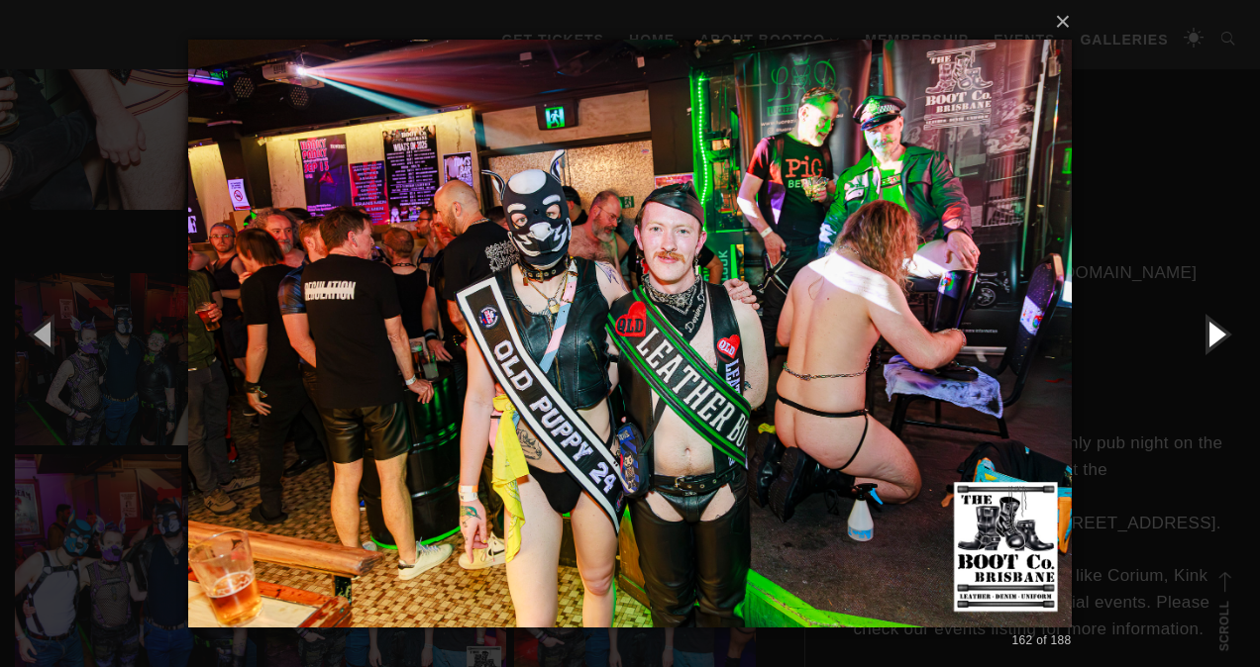
click at [1211, 337] on button "button" at bounding box center [1214, 333] width 89 height 109
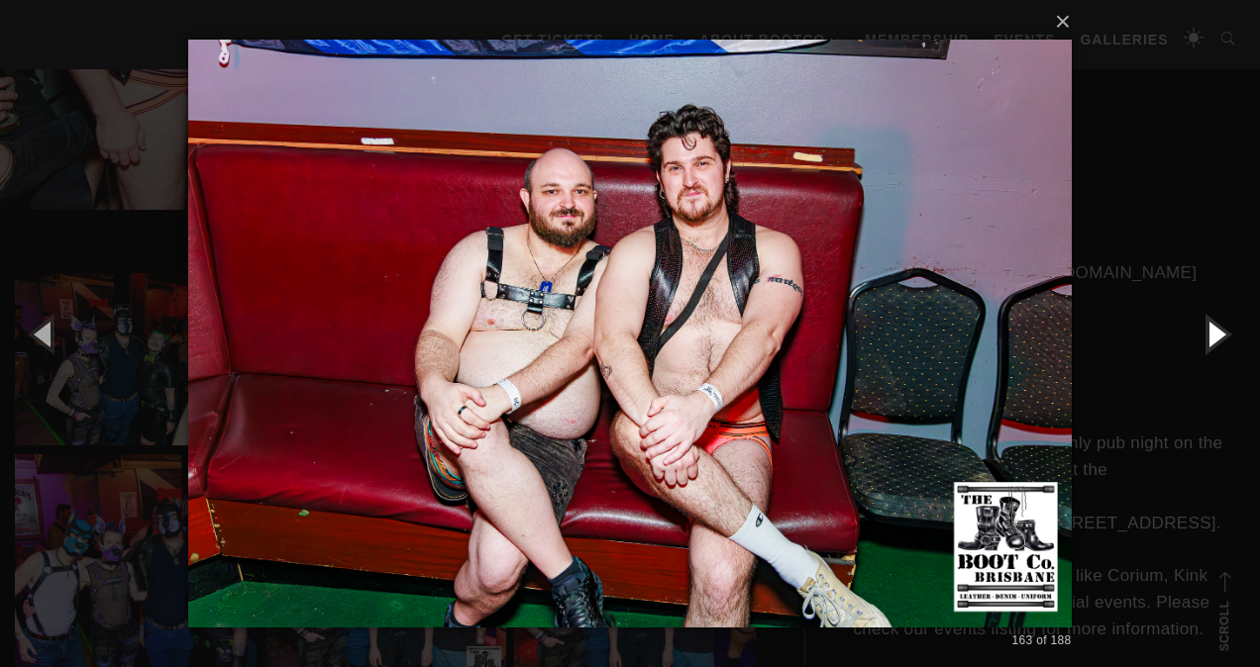
click at [1211, 337] on button "button" at bounding box center [1214, 333] width 89 height 109
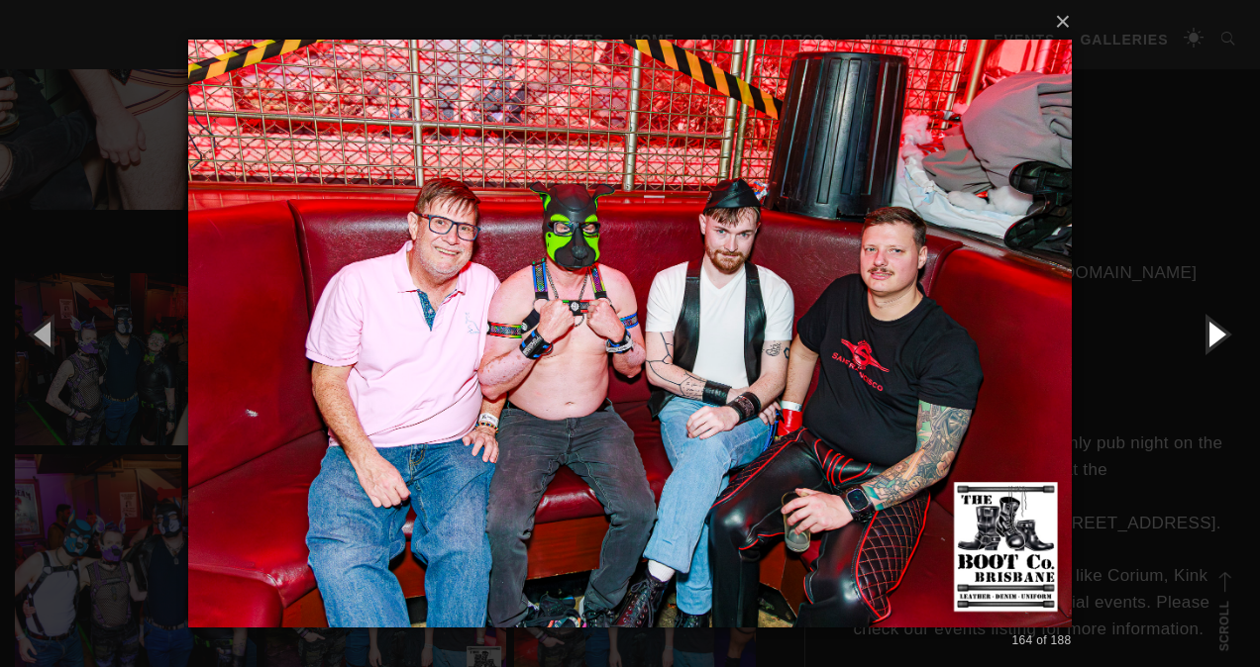
click at [1211, 337] on button "button" at bounding box center [1214, 333] width 89 height 109
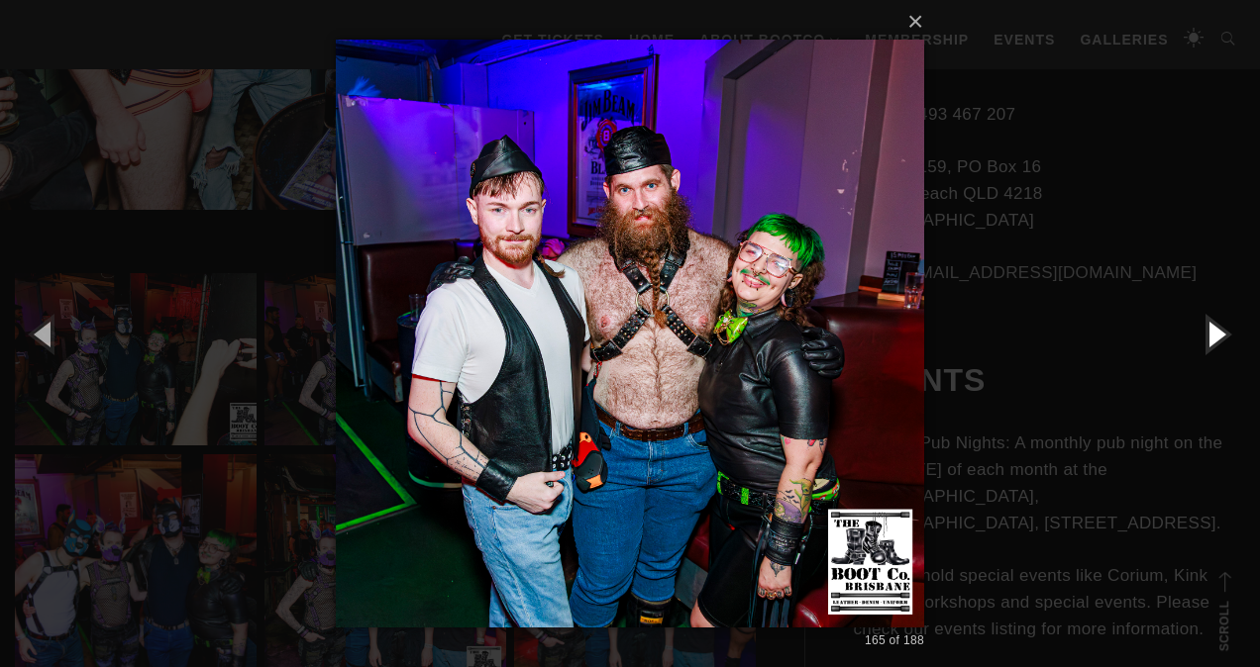
click at [1211, 337] on button "button" at bounding box center [1214, 333] width 89 height 109
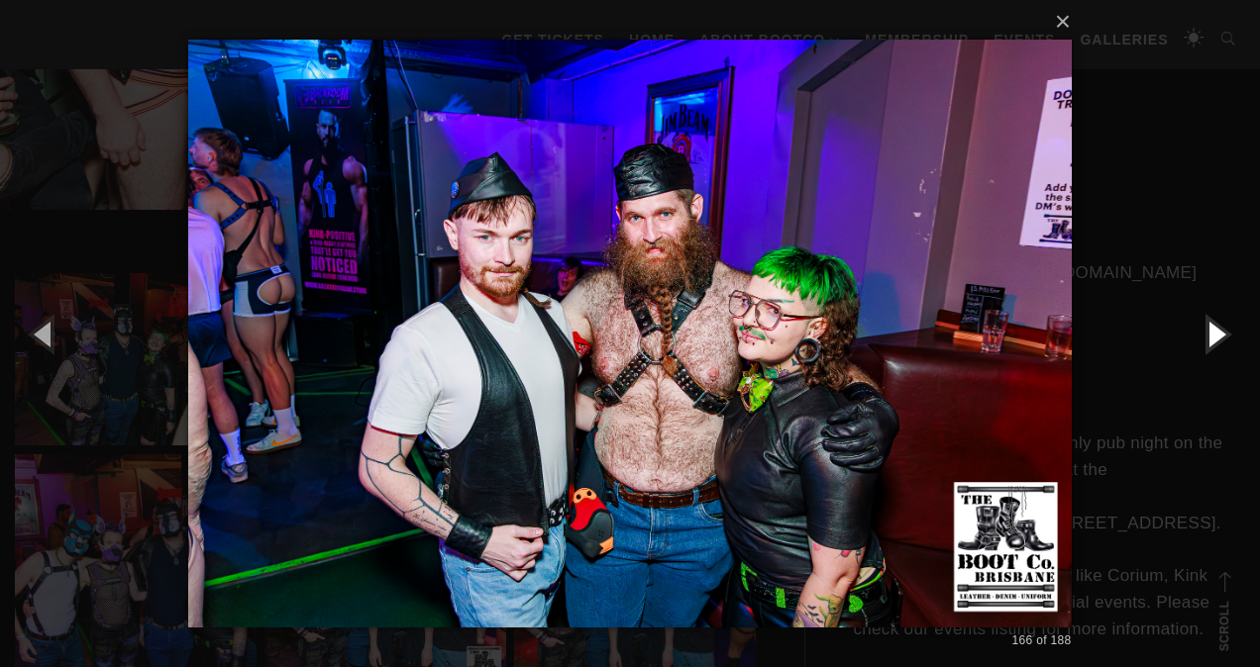
click at [1211, 337] on button "button" at bounding box center [1214, 333] width 89 height 109
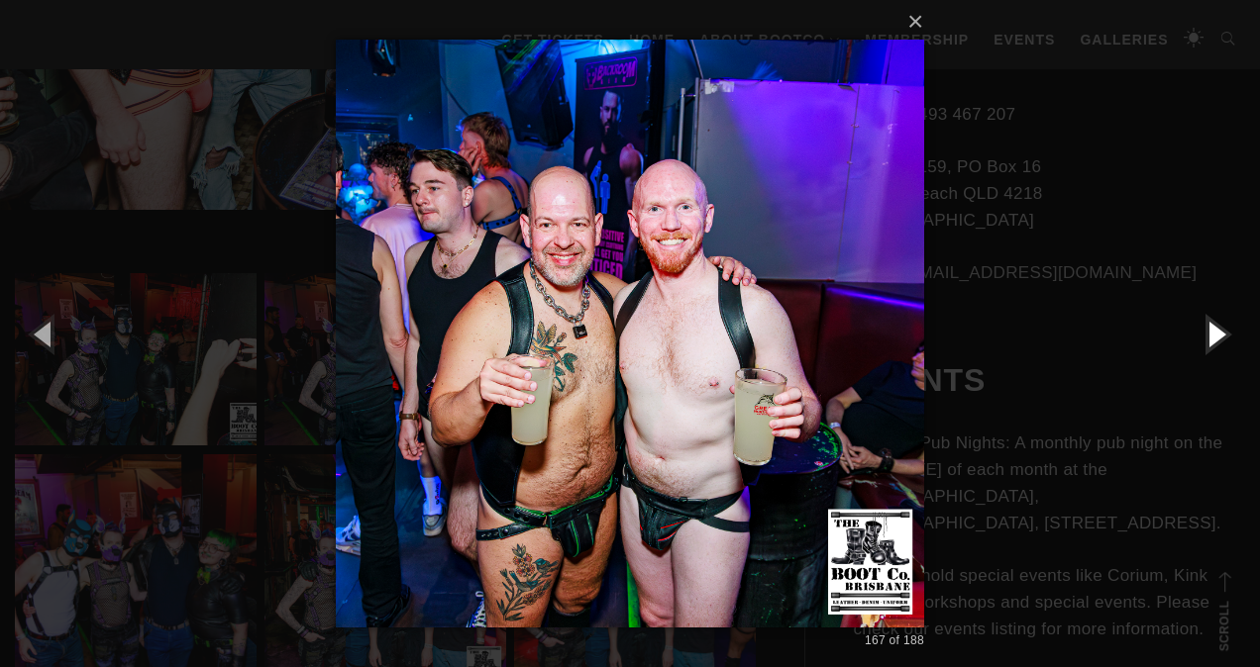
click at [1211, 337] on button "button" at bounding box center [1214, 333] width 89 height 109
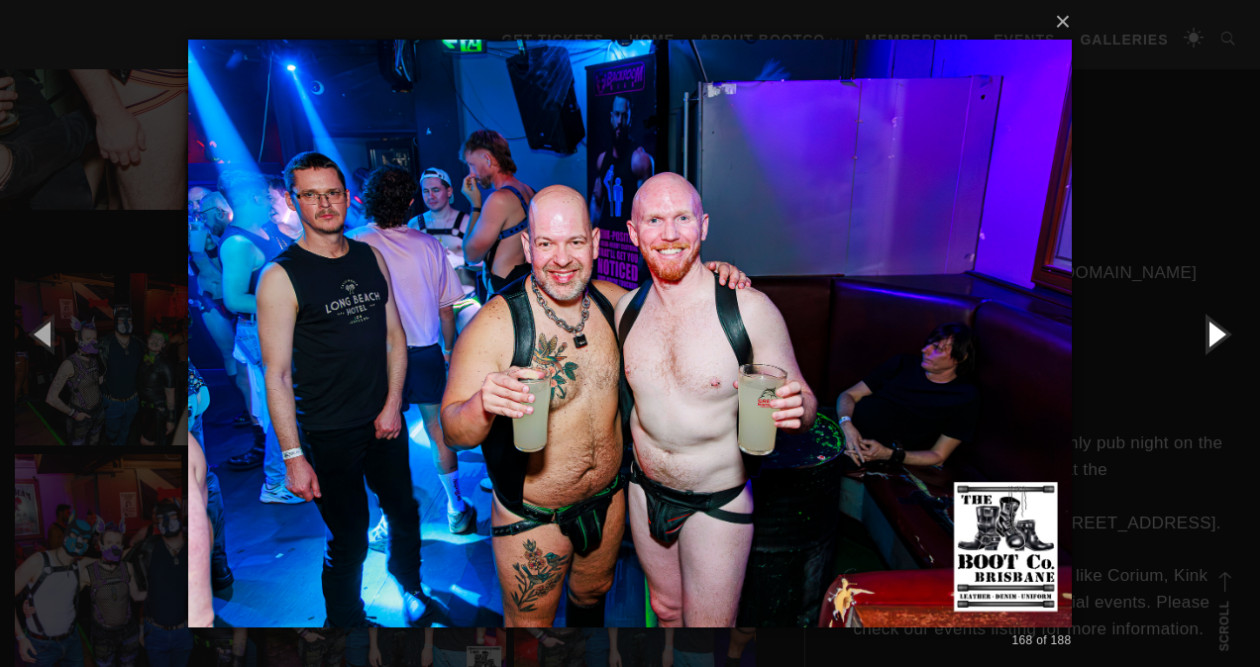
click at [1211, 337] on button "button" at bounding box center [1214, 333] width 89 height 109
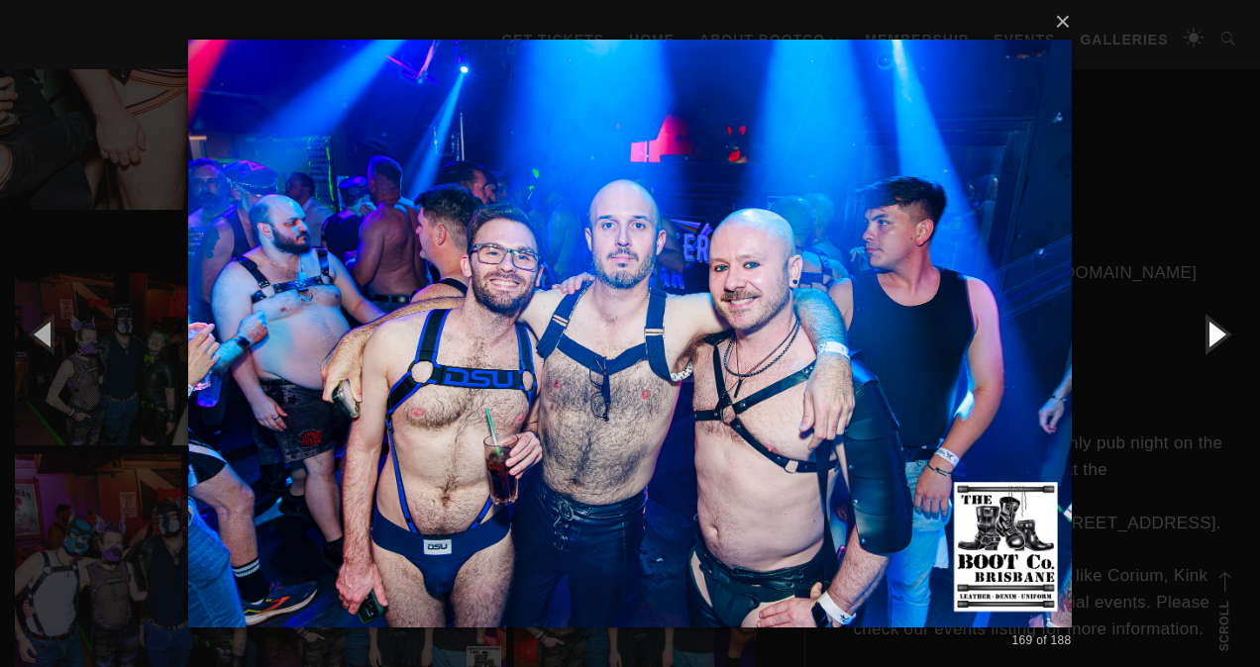
click at [1211, 337] on button "button" at bounding box center [1214, 333] width 89 height 109
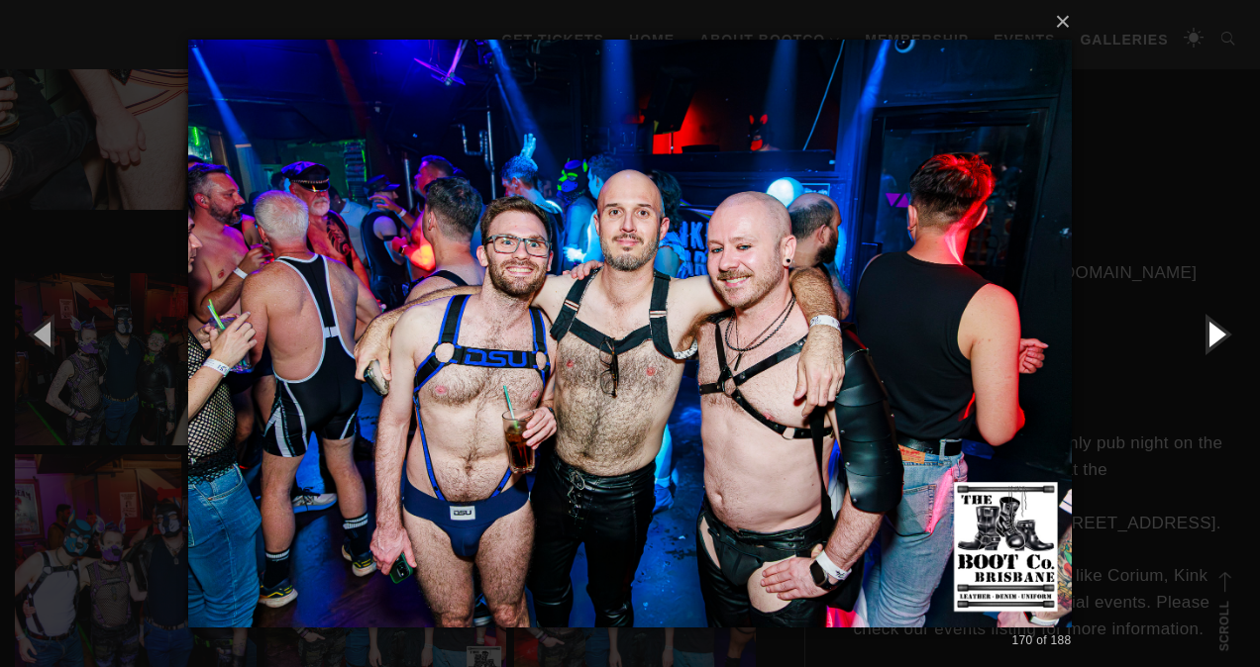
click at [1211, 337] on button "button" at bounding box center [1214, 333] width 89 height 109
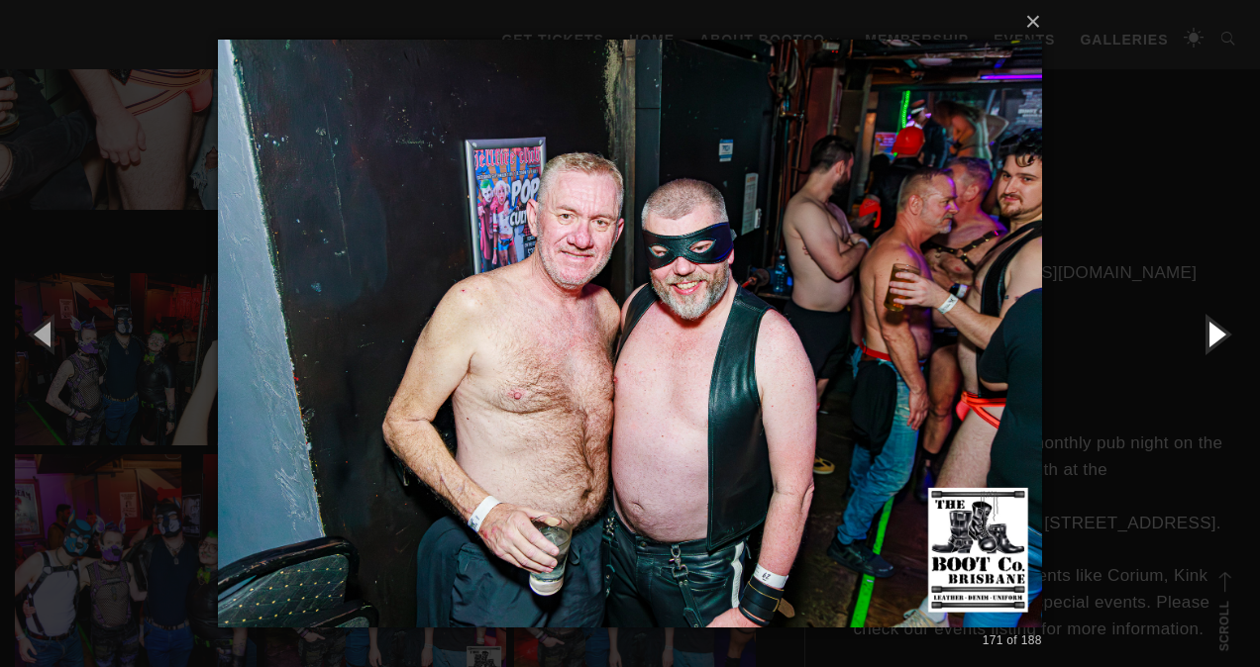
click at [1211, 337] on button "button" at bounding box center [1214, 333] width 89 height 109
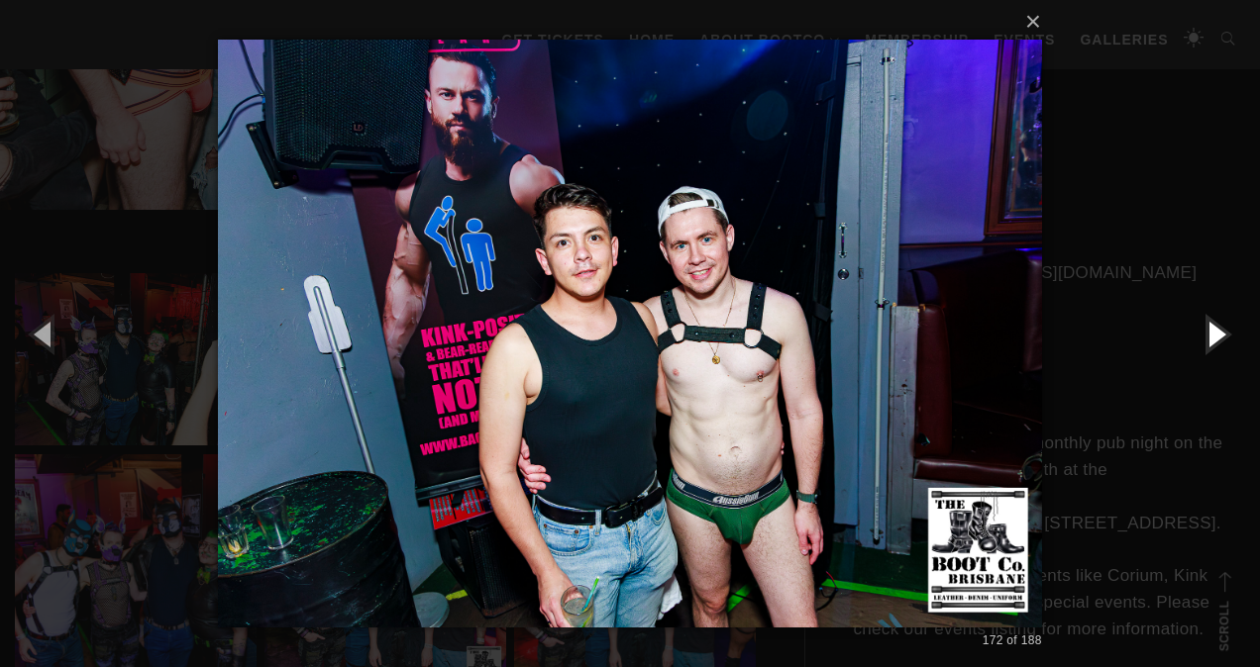
click at [1211, 337] on button "button" at bounding box center [1214, 333] width 89 height 109
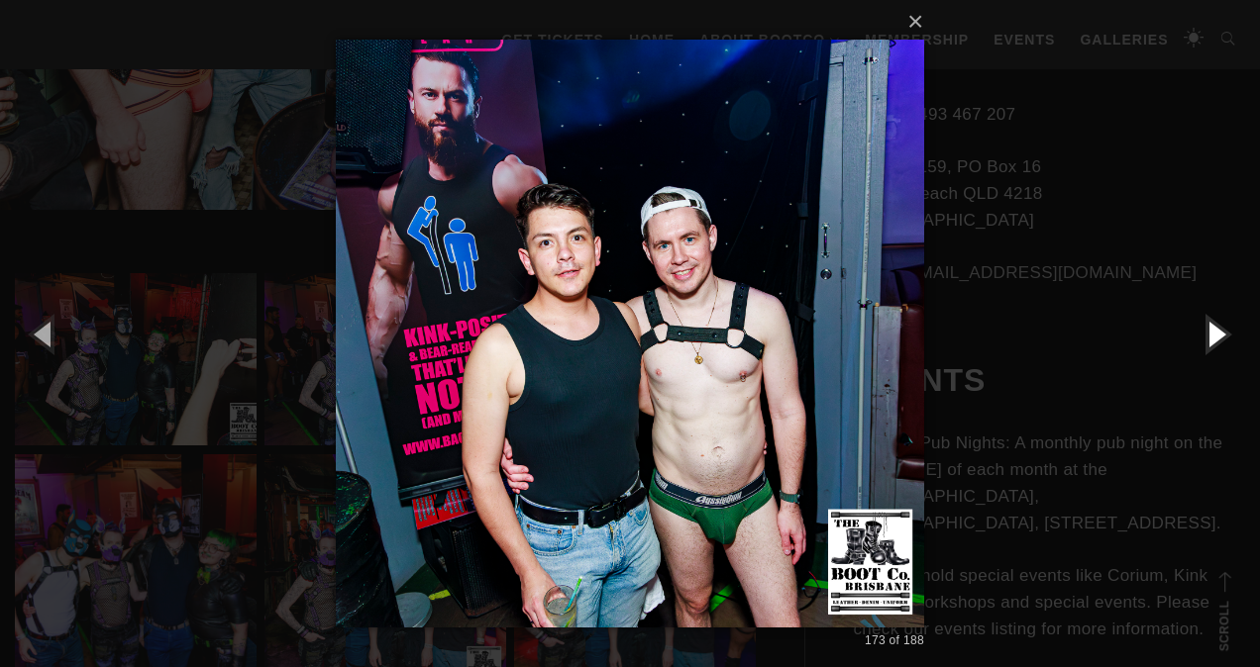
click at [1211, 337] on button "button" at bounding box center [1214, 333] width 89 height 109
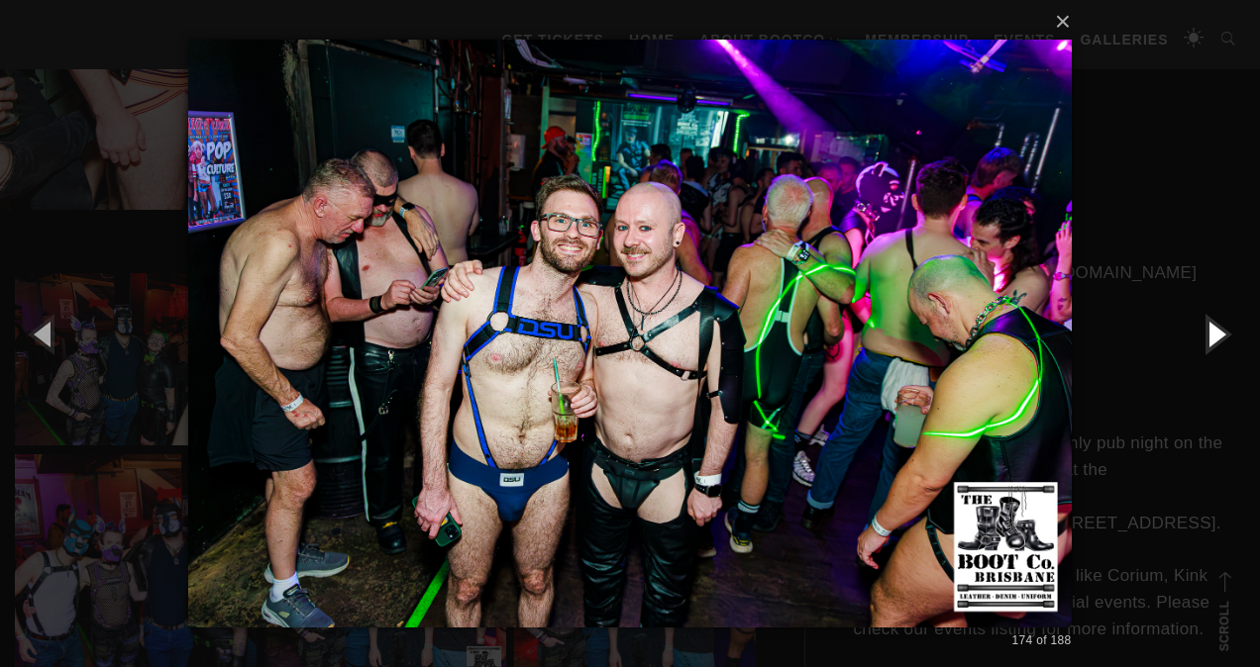
click at [1211, 337] on button "button" at bounding box center [1214, 333] width 89 height 109
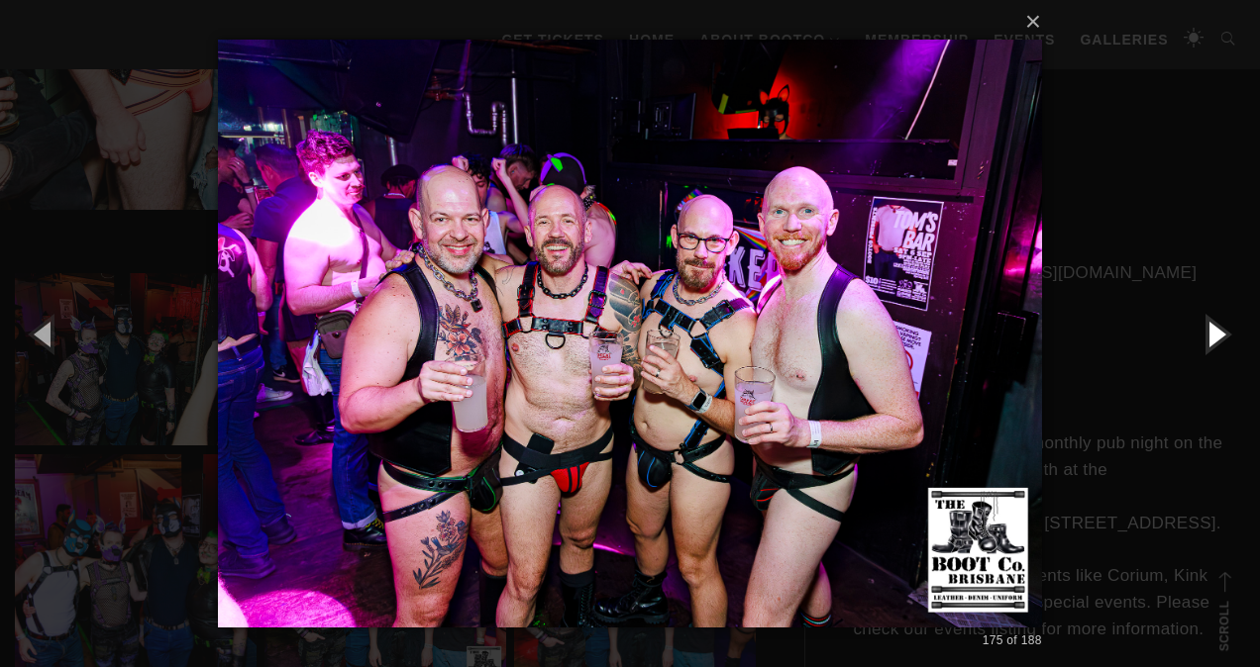
click at [1211, 337] on button "button" at bounding box center [1214, 333] width 89 height 109
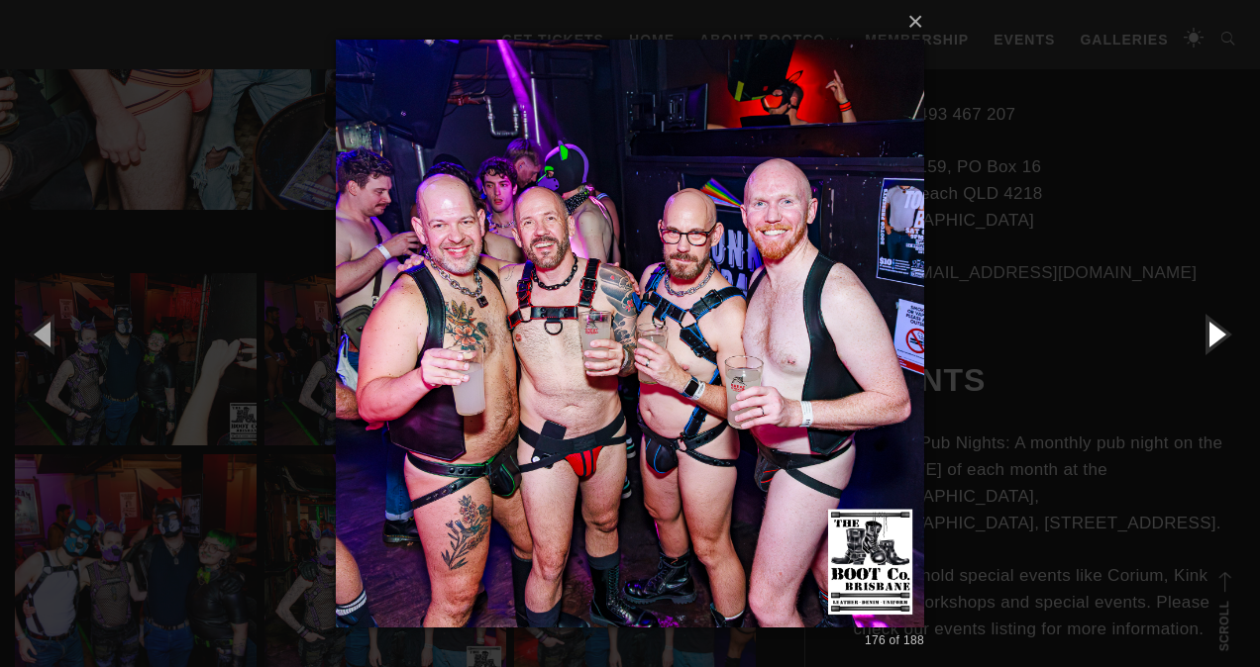
click at [1211, 337] on button "button" at bounding box center [1214, 333] width 89 height 109
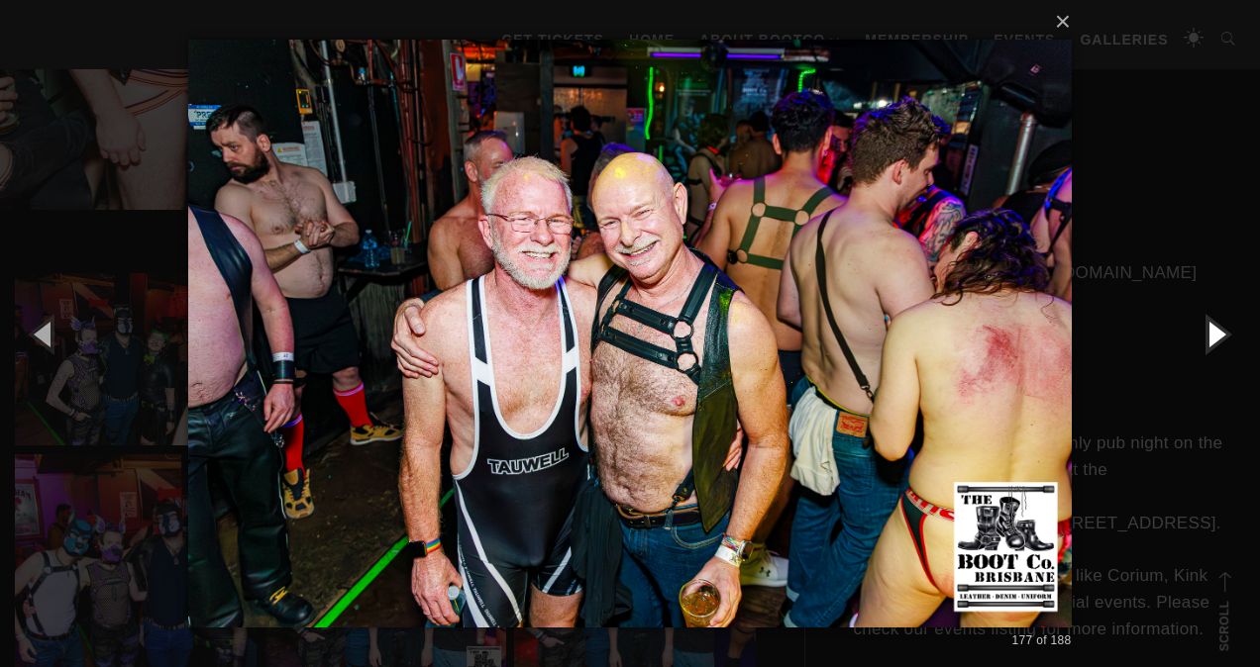
click at [1211, 337] on button "button" at bounding box center [1214, 333] width 89 height 109
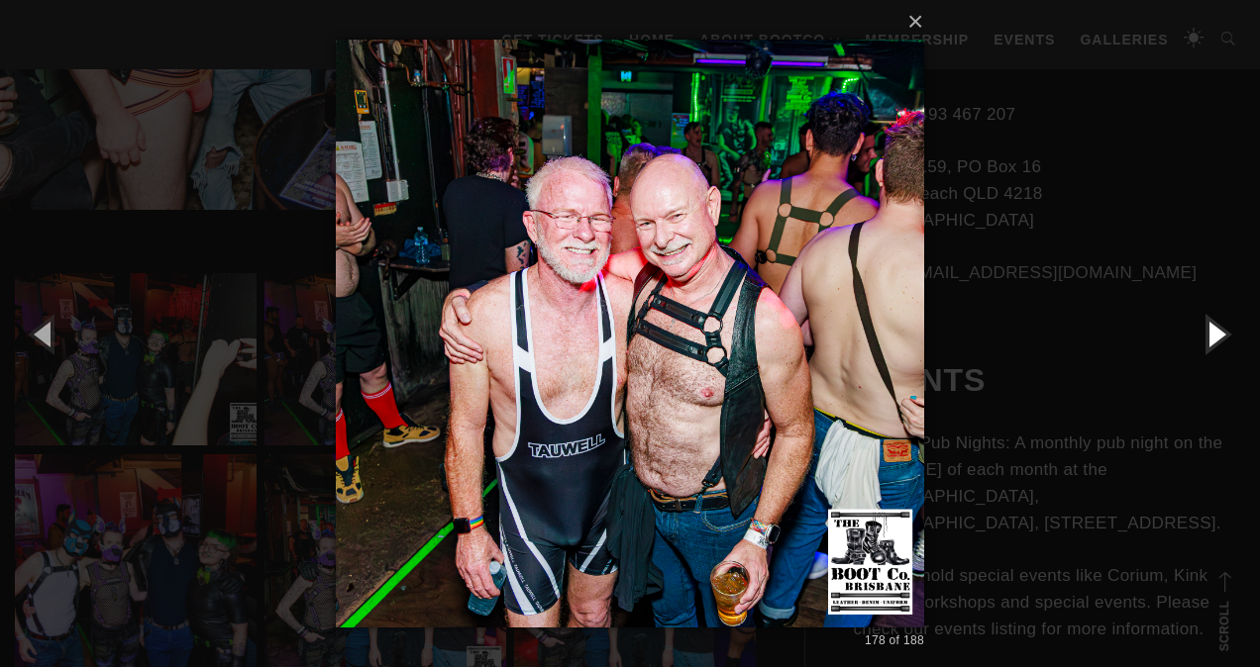
click at [1211, 337] on button "button" at bounding box center [1214, 333] width 89 height 109
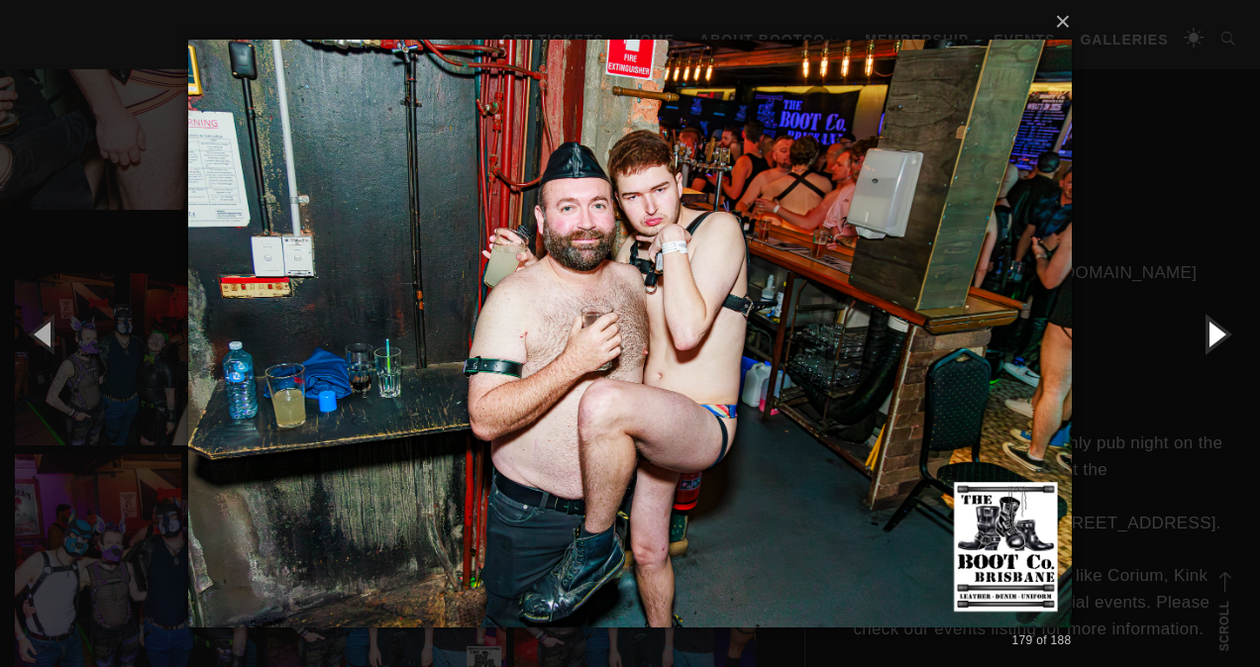
click at [1211, 337] on button "button" at bounding box center [1214, 333] width 89 height 109
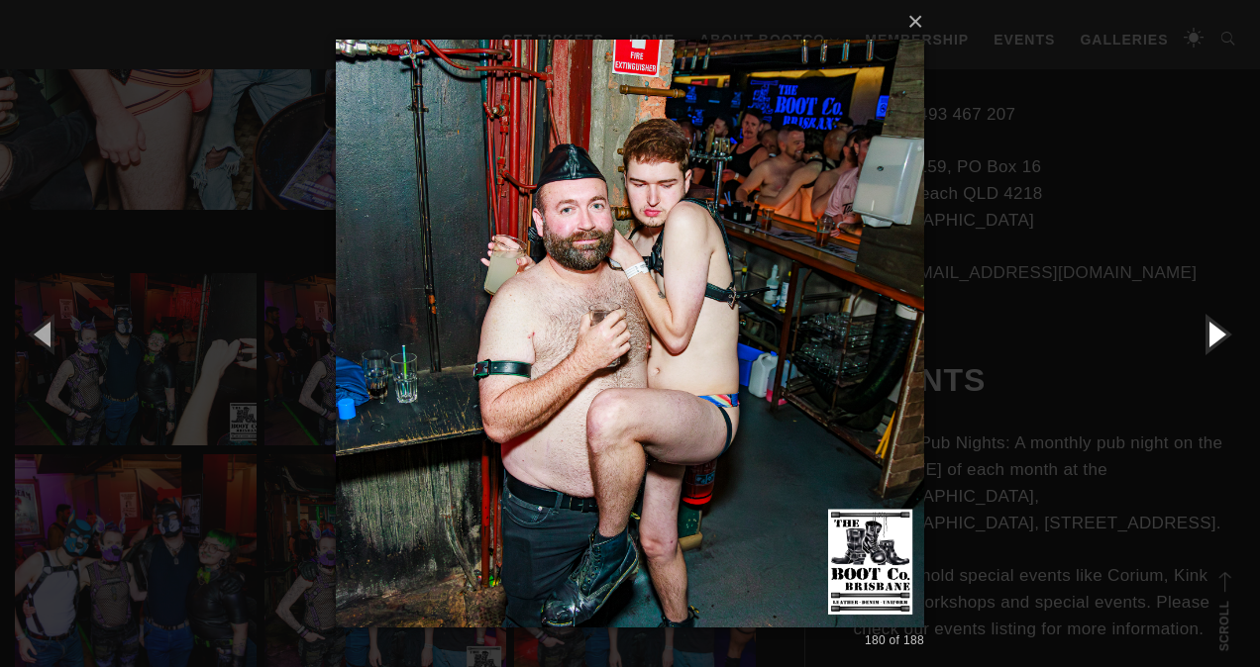
click at [1211, 337] on button "button" at bounding box center [1214, 333] width 89 height 109
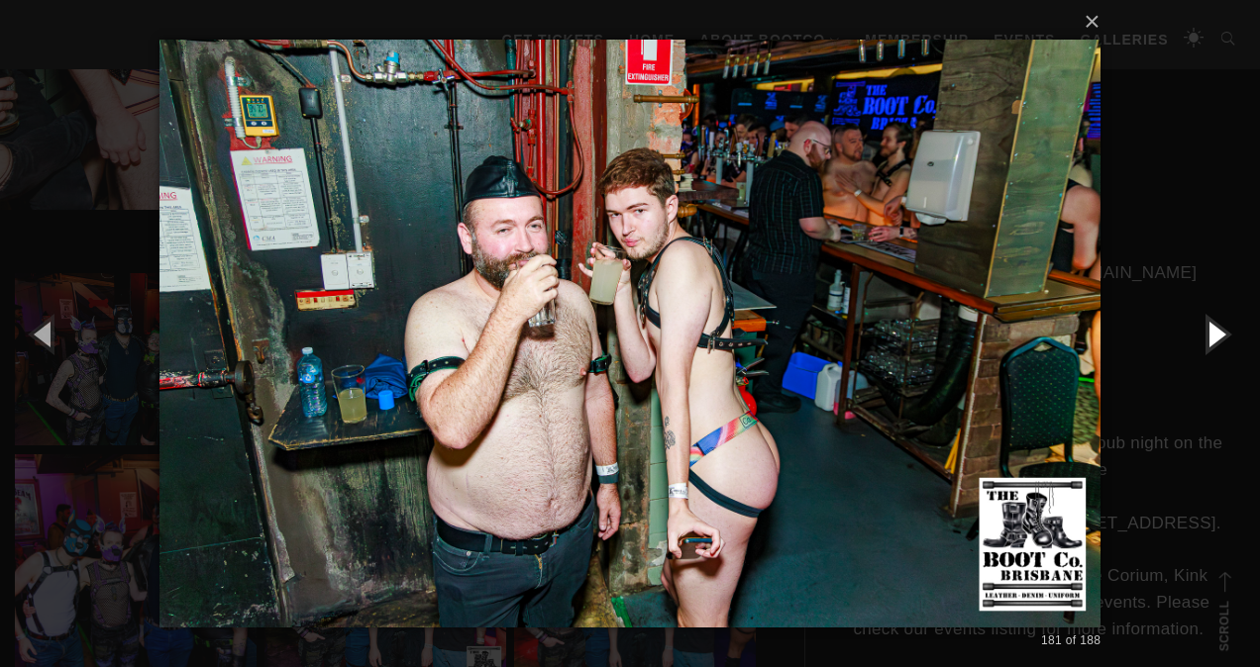
click at [1211, 337] on button "button" at bounding box center [1214, 333] width 89 height 109
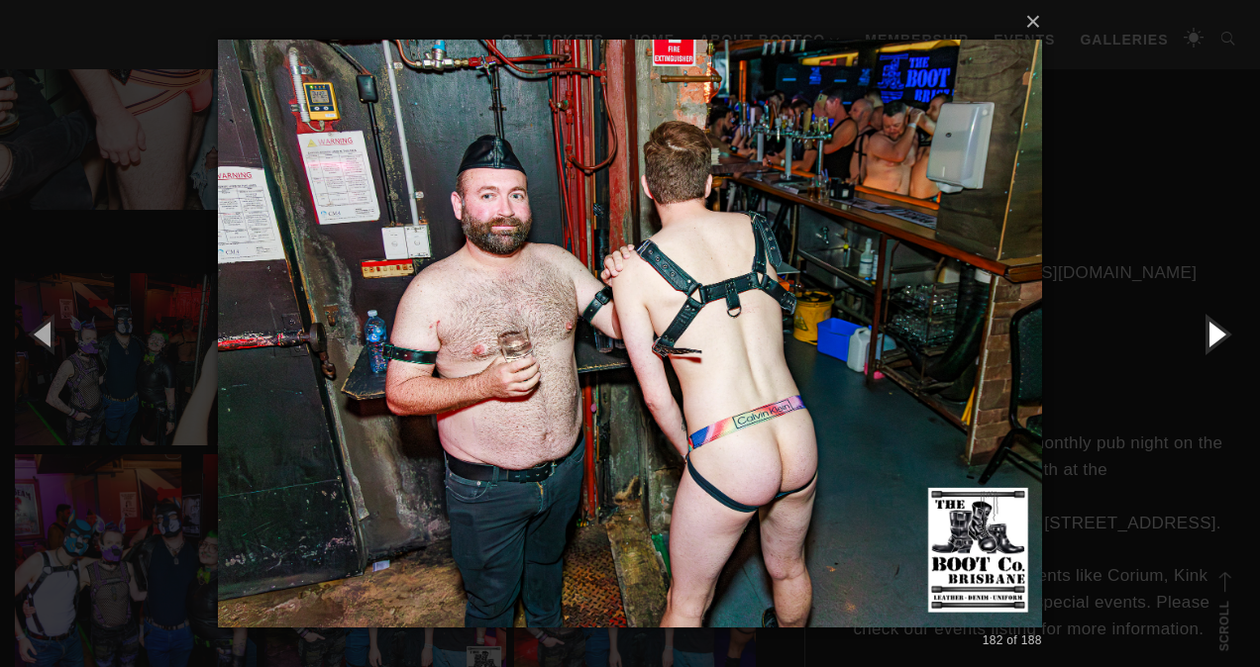
click at [1211, 337] on button "button" at bounding box center [1214, 333] width 89 height 109
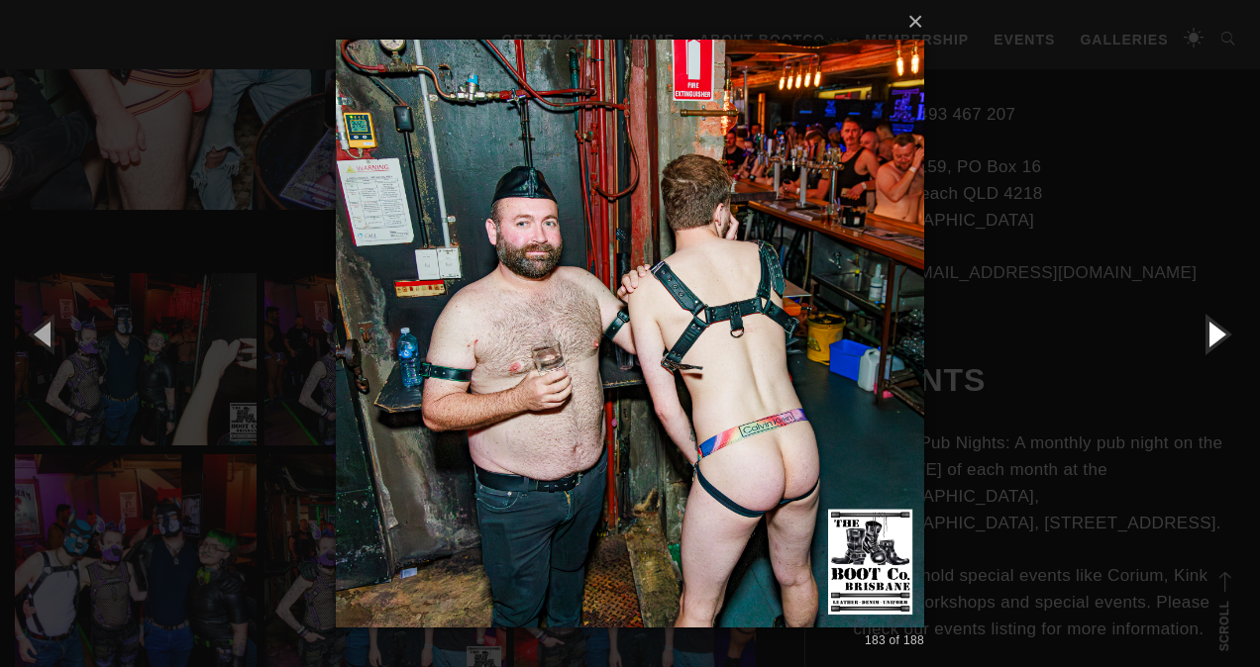
click at [1211, 337] on button "button" at bounding box center [1214, 333] width 89 height 109
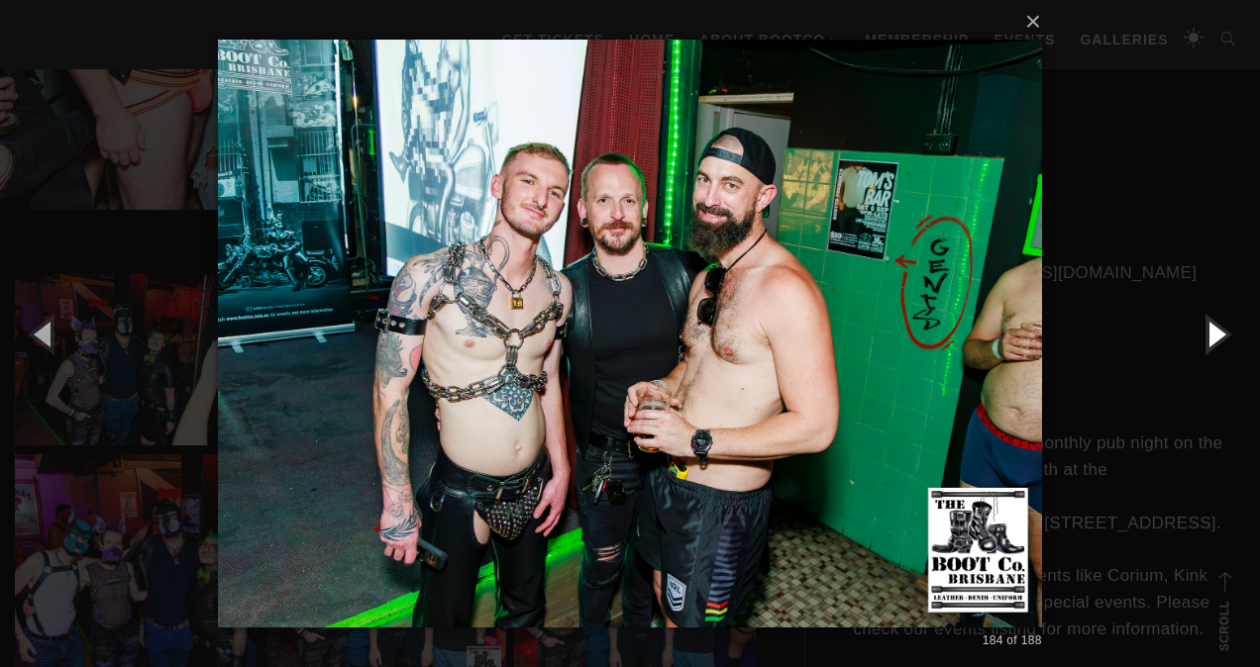
click at [1211, 337] on button "button" at bounding box center [1214, 333] width 89 height 109
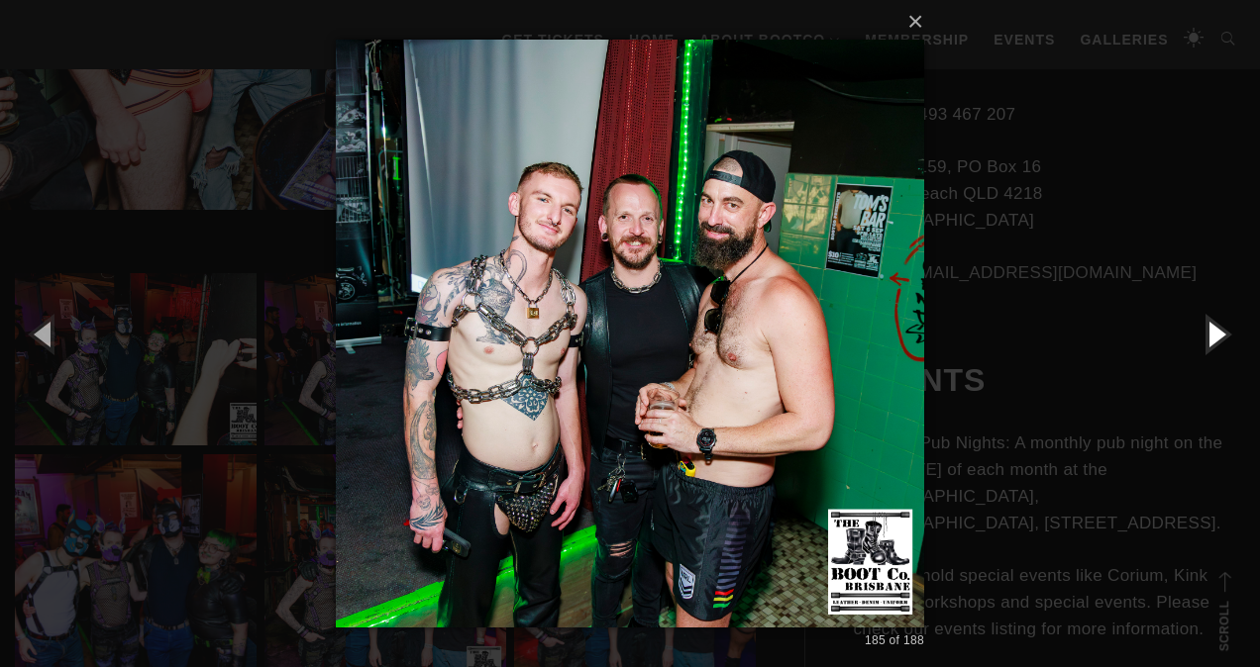
click at [1211, 337] on button "button" at bounding box center [1214, 333] width 89 height 109
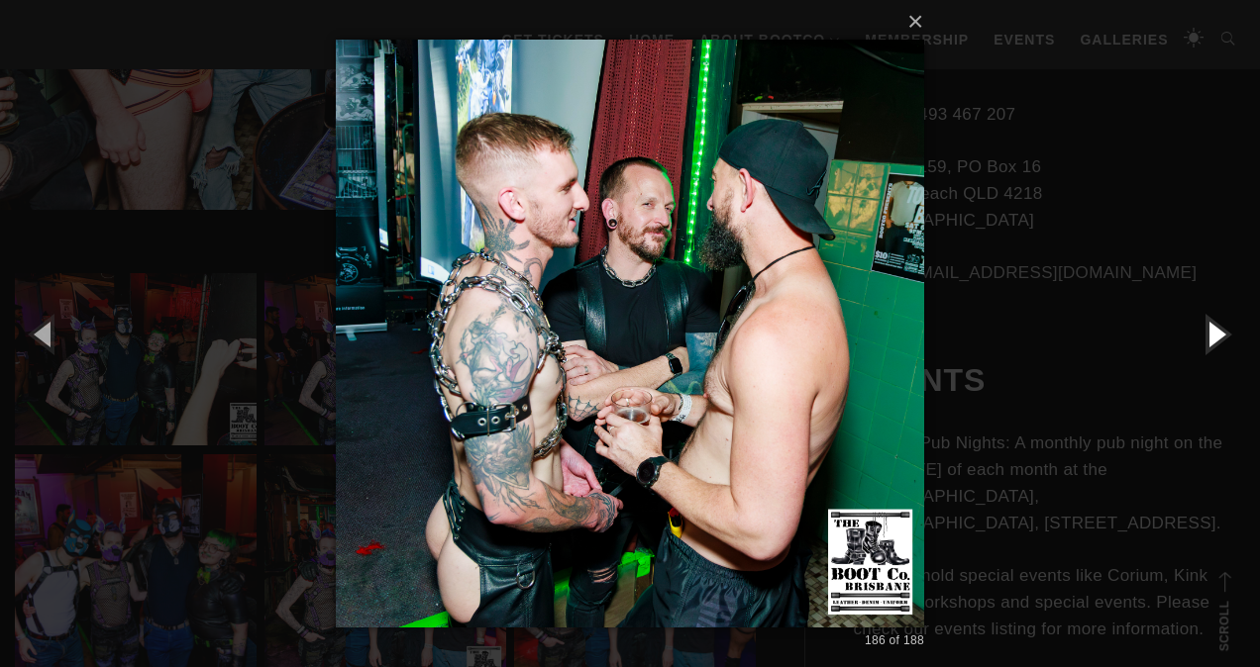
click at [1211, 337] on button "button" at bounding box center [1214, 333] width 89 height 109
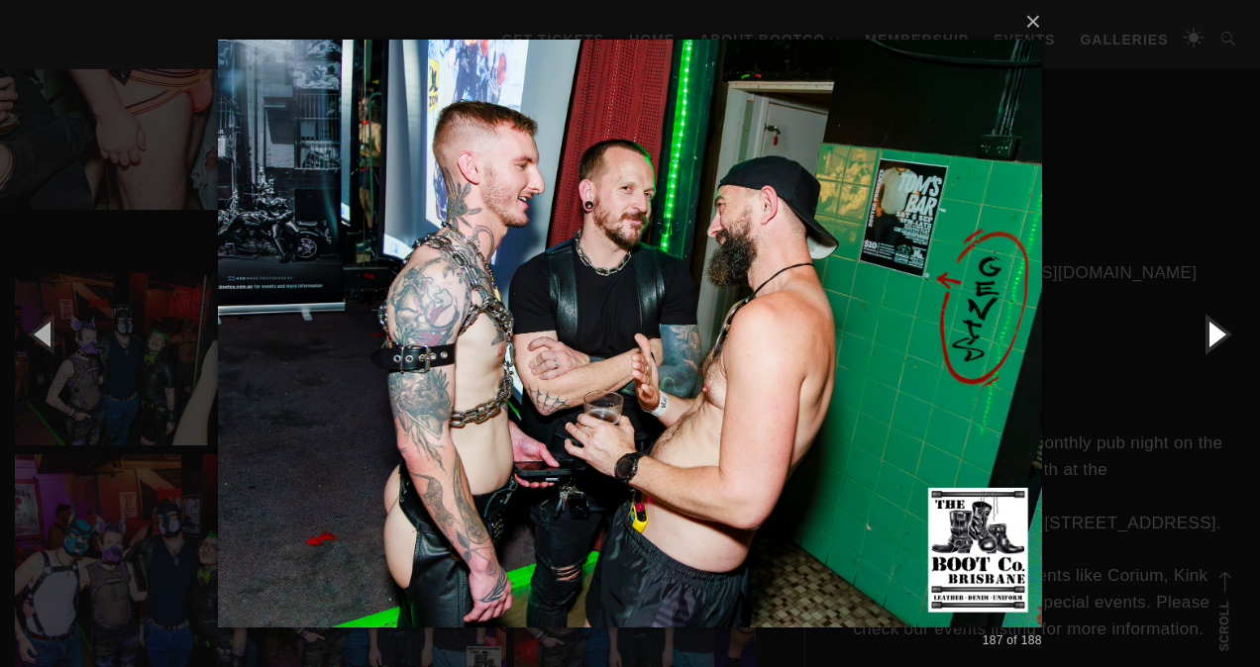
click at [1211, 337] on button "button" at bounding box center [1214, 333] width 89 height 109
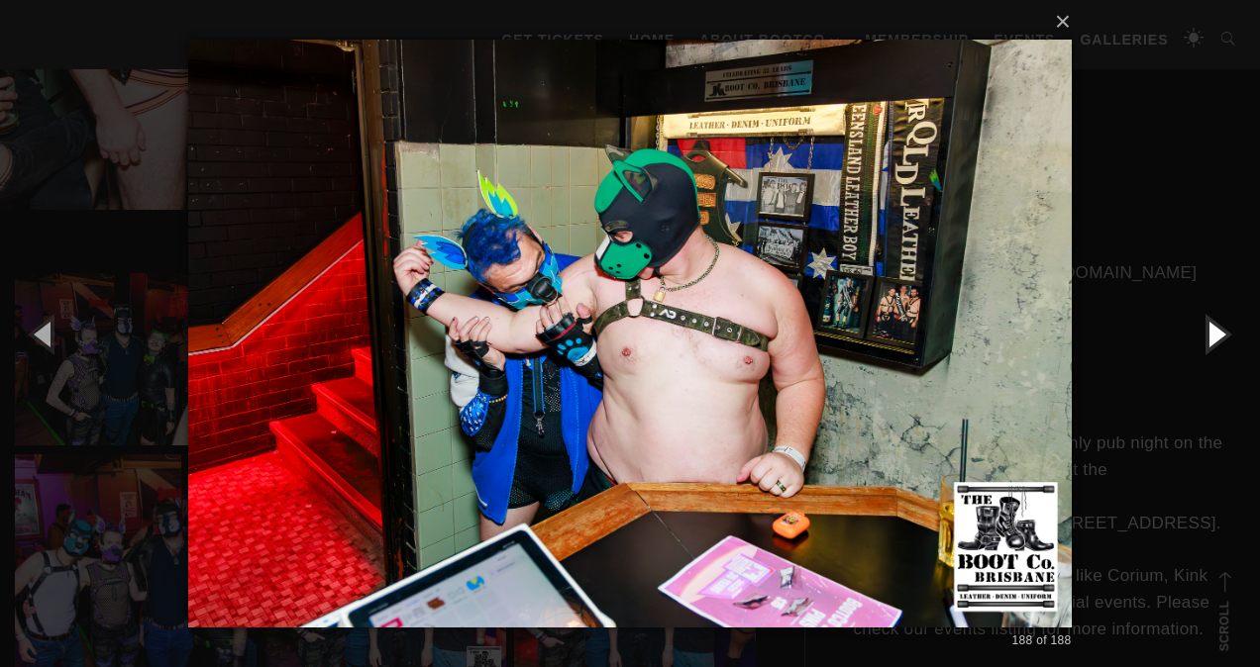
click at [1211, 337] on button "button" at bounding box center [1214, 333] width 89 height 109
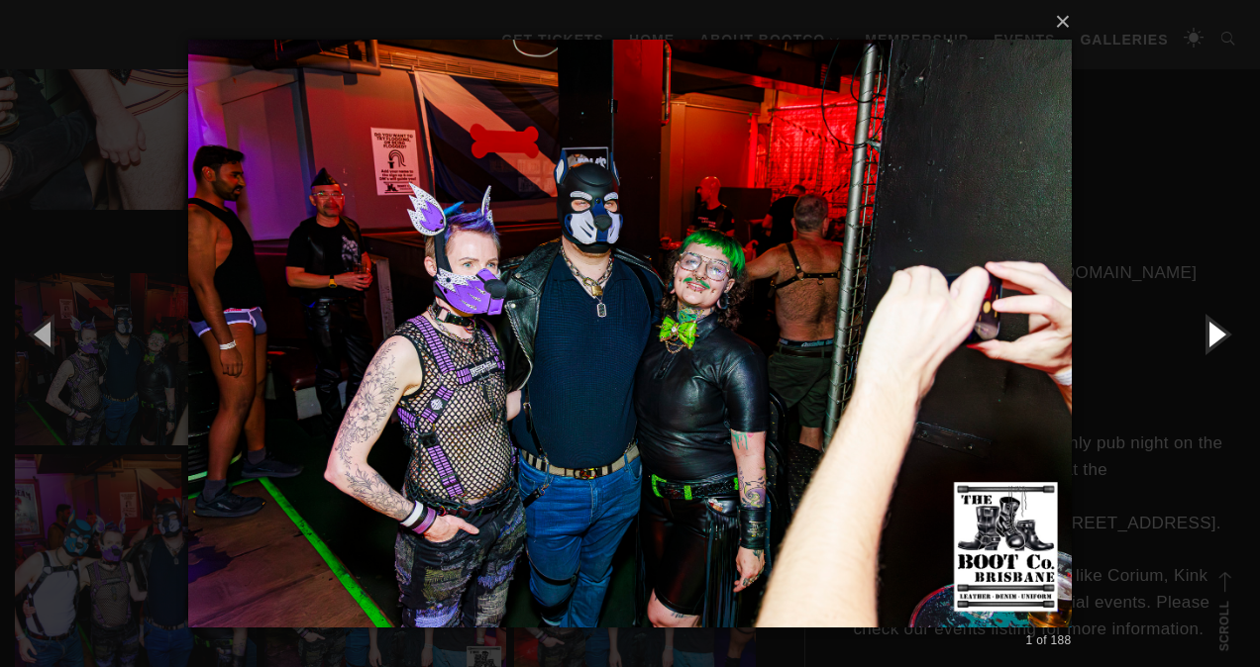
click at [1211, 337] on button "button" at bounding box center [1214, 333] width 89 height 109
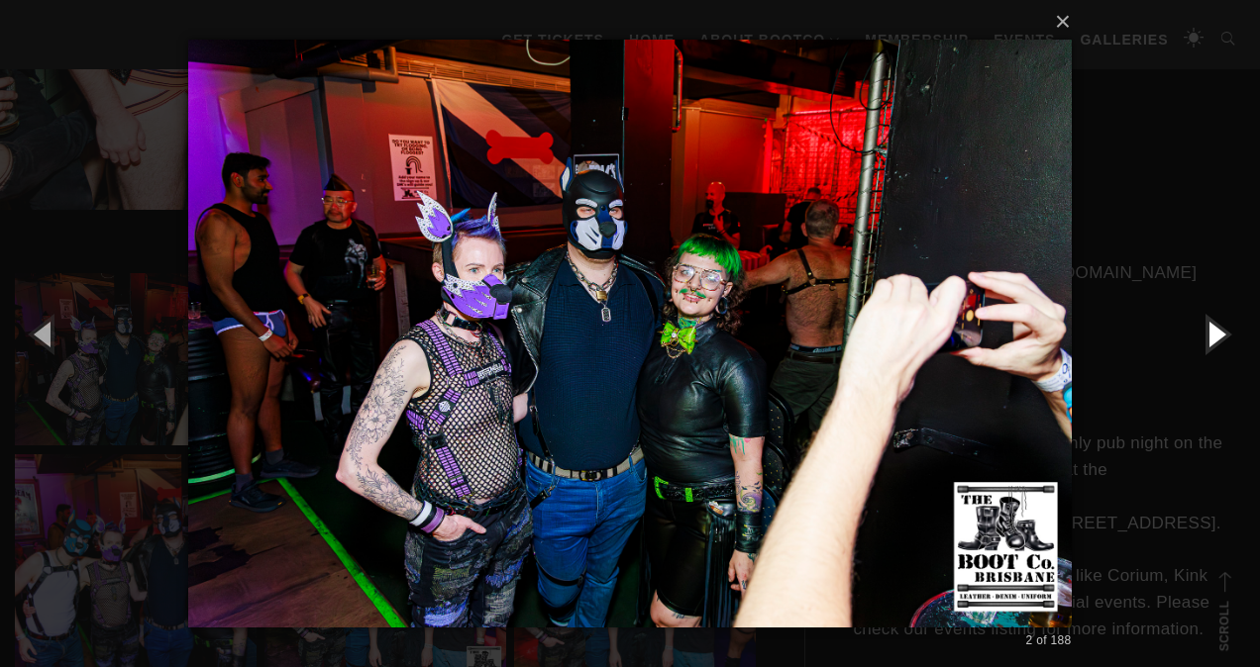
click at [1211, 337] on button "button" at bounding box center [1214, 333] width 89 height 109
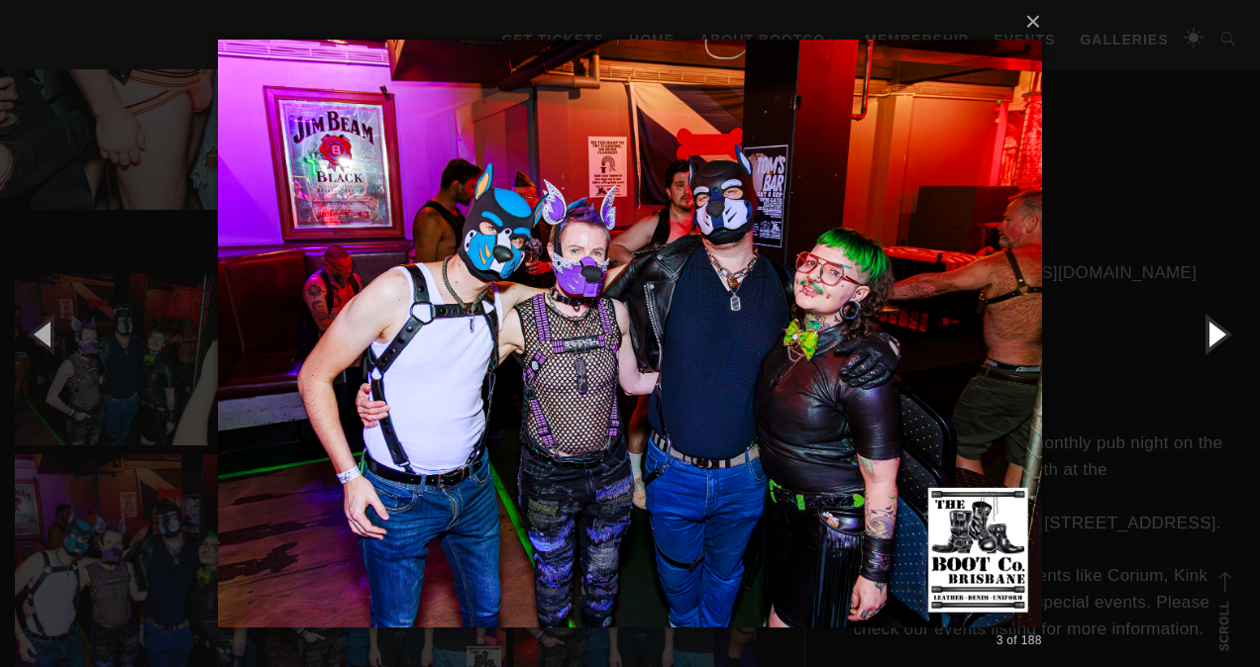
click at [1211, 337] on button "button" at bounding box center [1214, 333] width 89 height 109
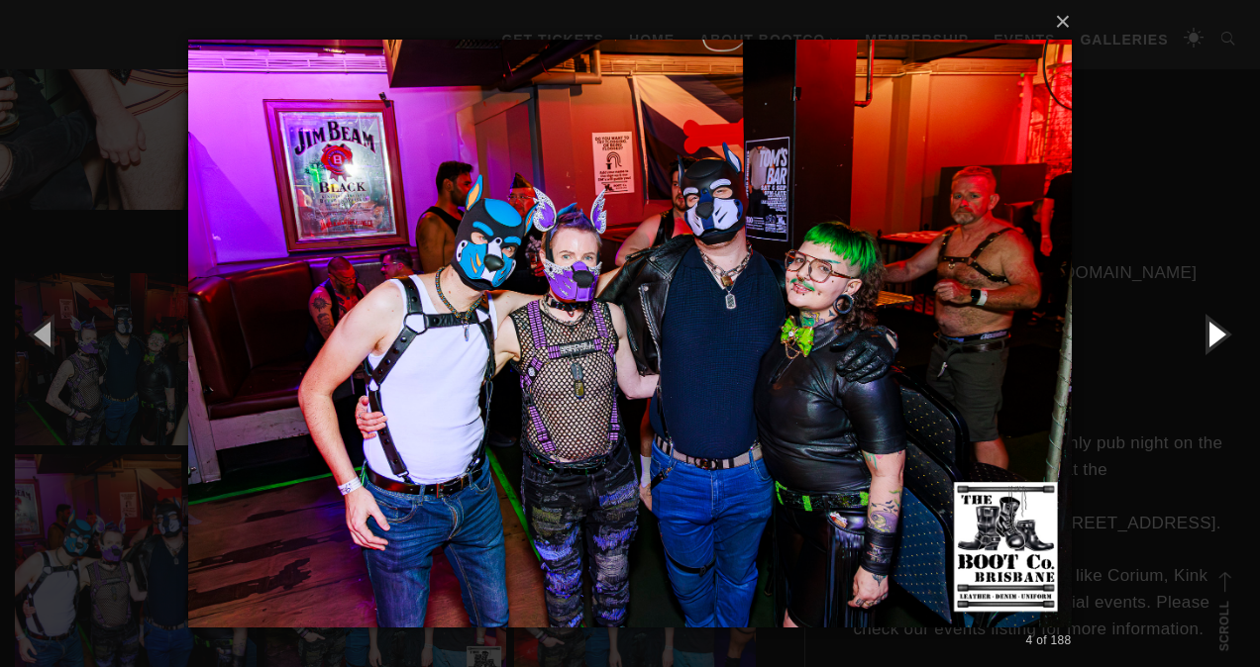
click at [1211, 337] on button "button" at bounding box center [1214, 333] width 89 height 109
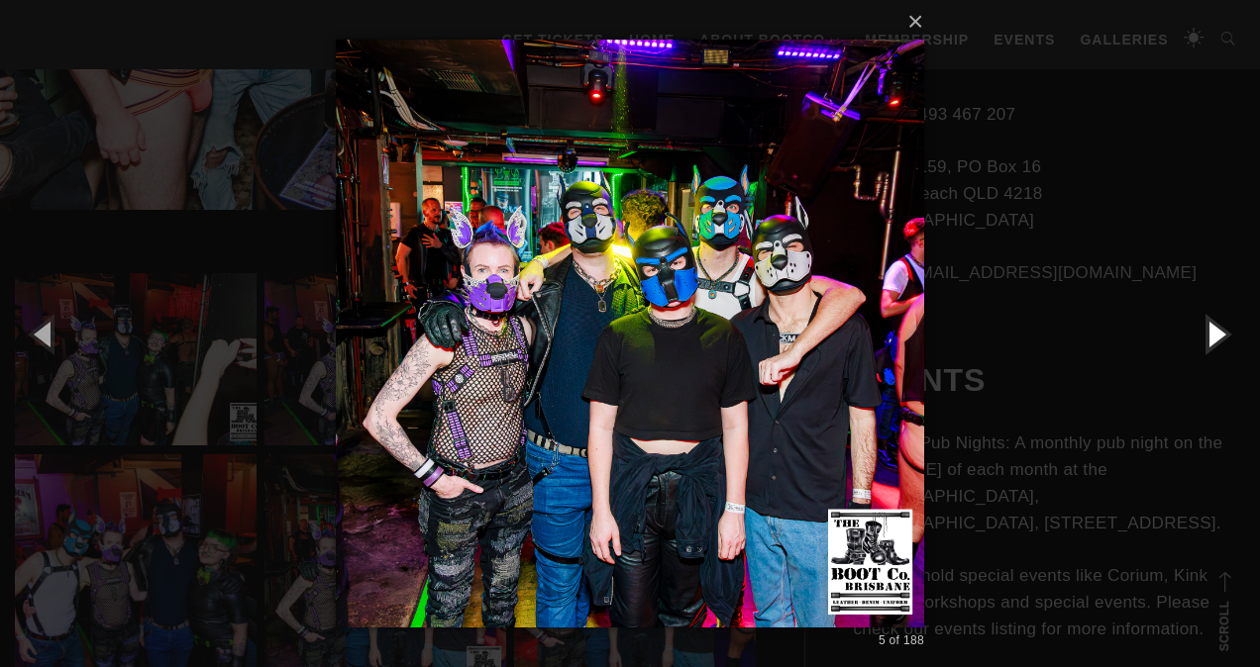
click at [1211, 337] on button "button" at bounding box center [1214, 333] width 89 height 109
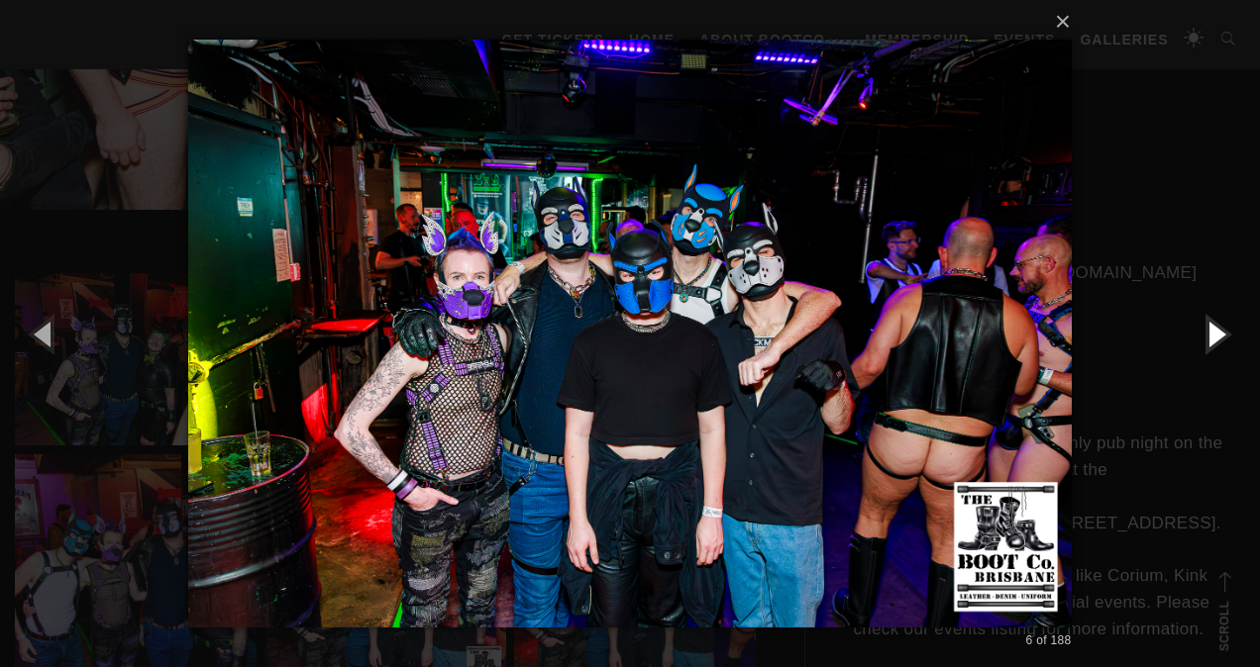
click at [1211, 337] on button "button" at bounding box center [1214, 333] width 89 height 109
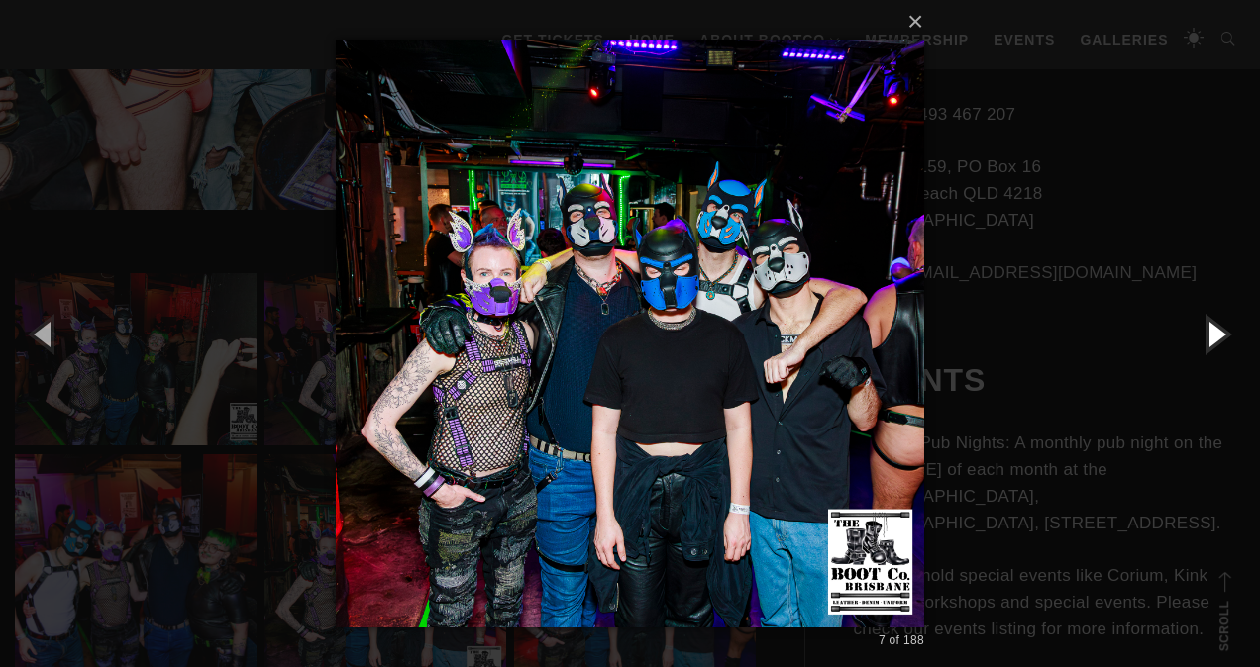
click at [1211, 337] on button "button" at bounding box center [1214, 333] width 89 height 109
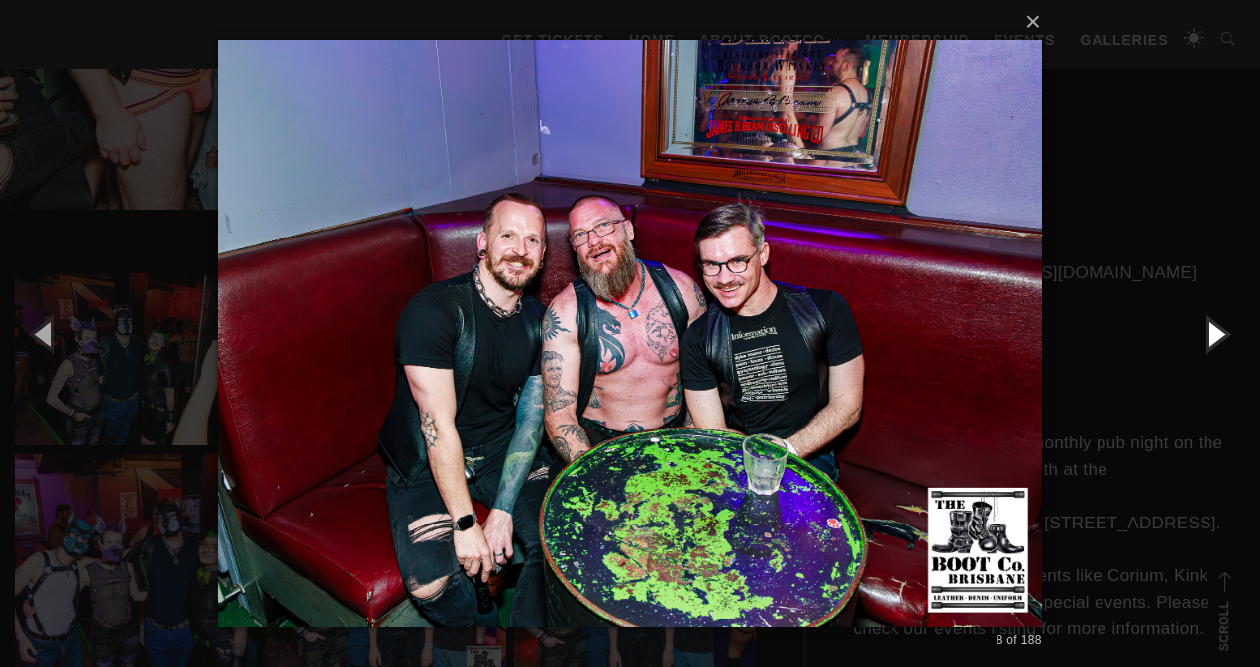
click at [1211, 337] on button "button" at bounding box center [1214, 333] width 89 height 109
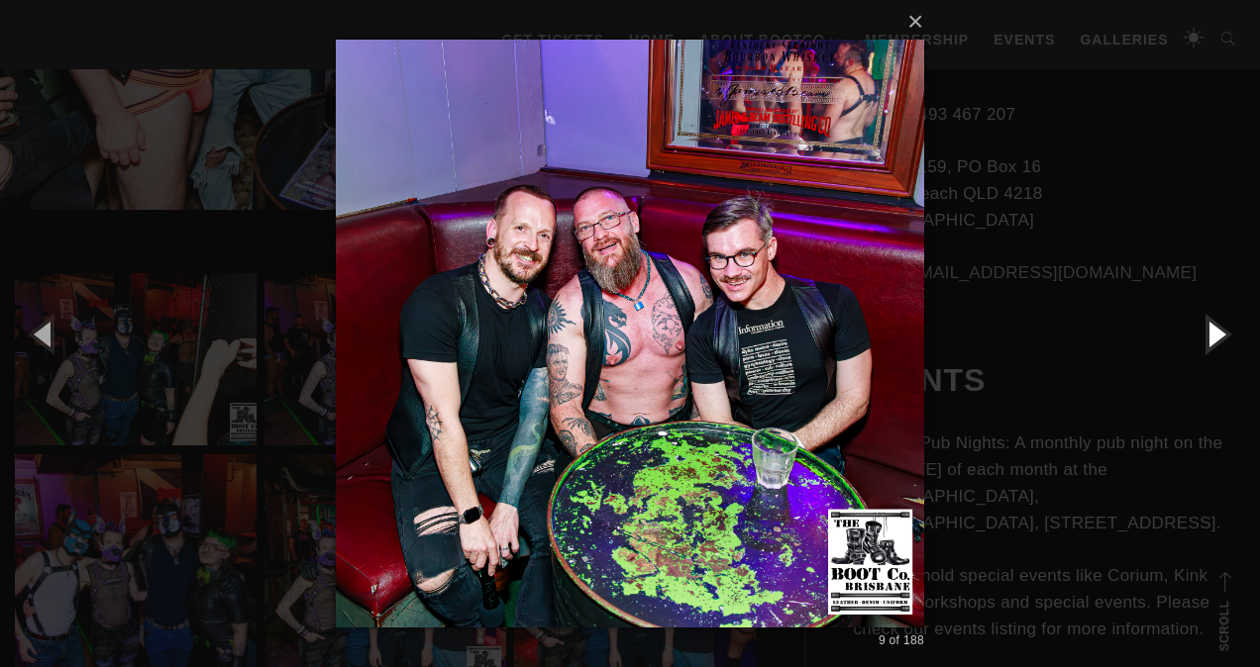
click at [1211, 337] on button "button" at bounding box center [1214, 333] width 89 height 109
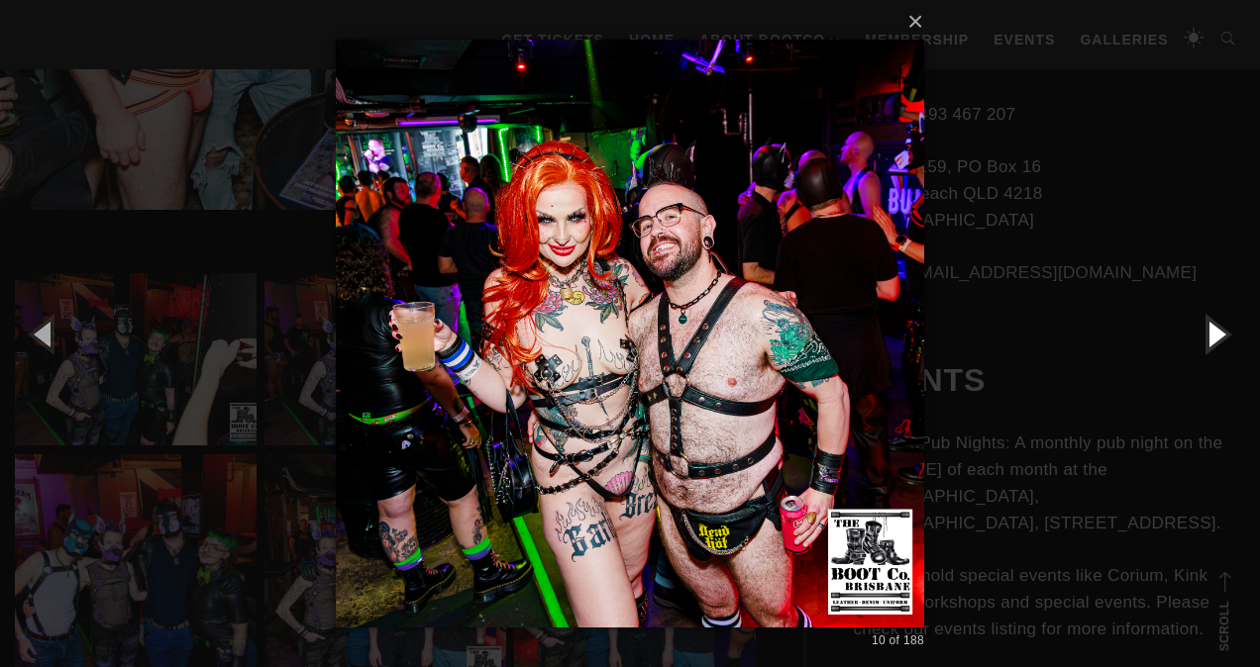
click at [1211, 337] on button "button" at bounding box center [1214, 333] width 89 height 109
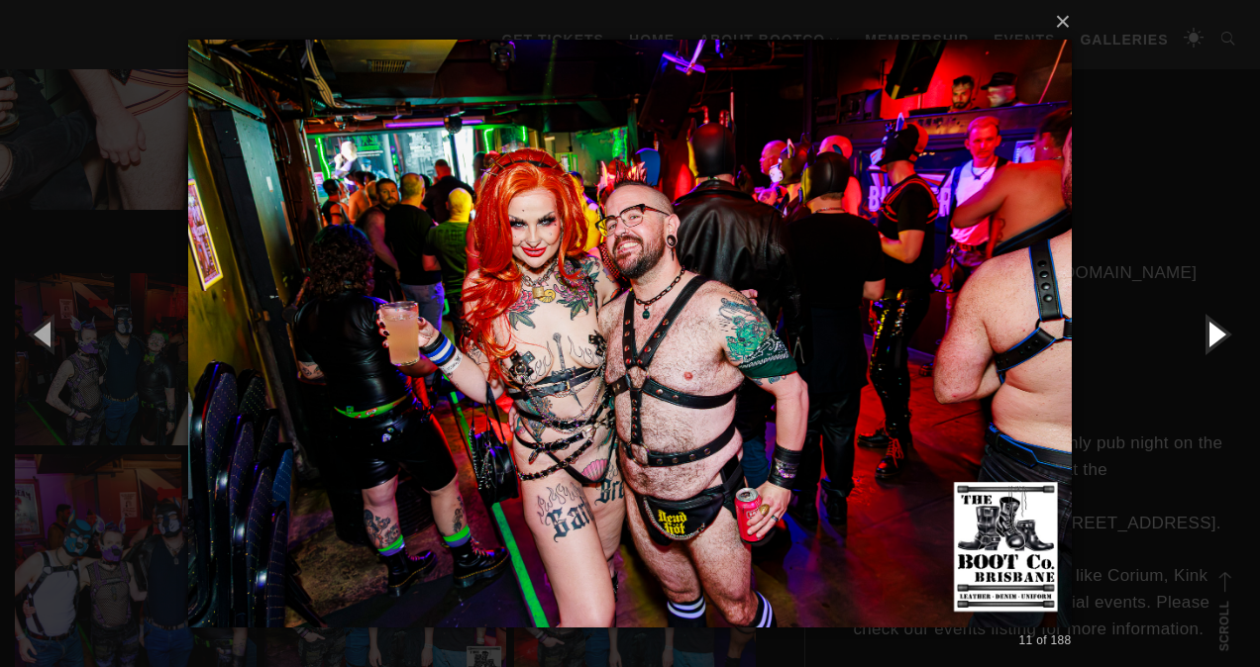
click at [1211, 337] on button "button" at bounding box center [1214, 333] width 89 height 109
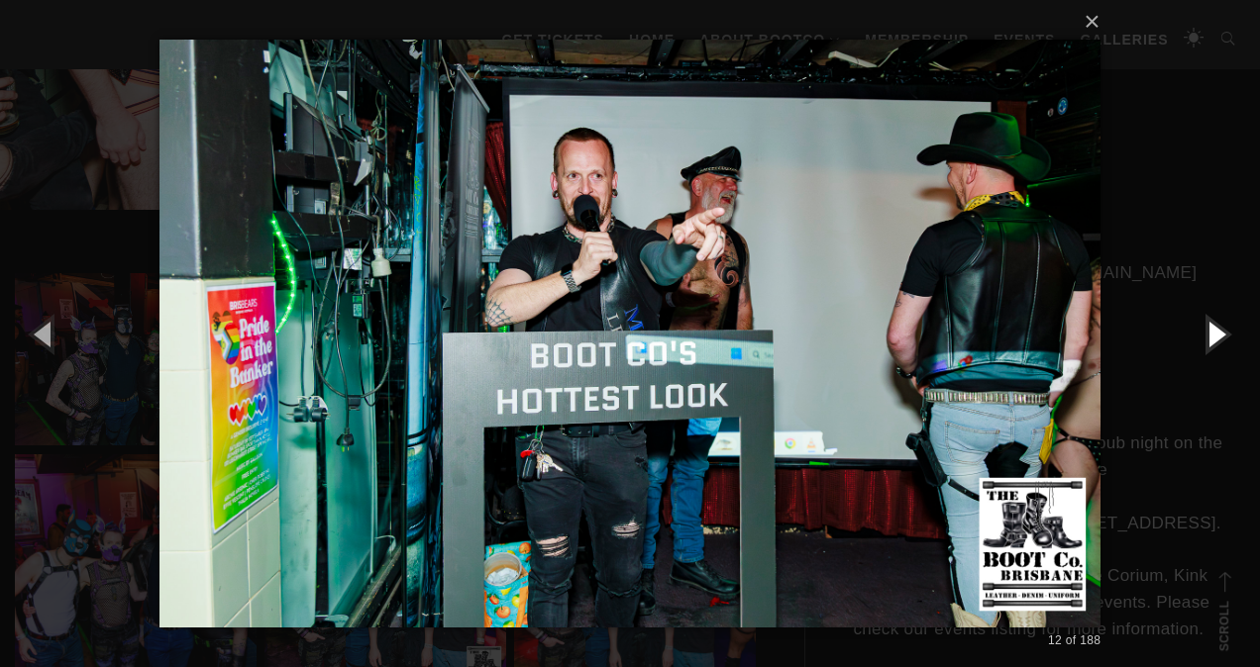
click at [1211, 337] on button "button" at bounding box center [1214, 333] width 89 height 109
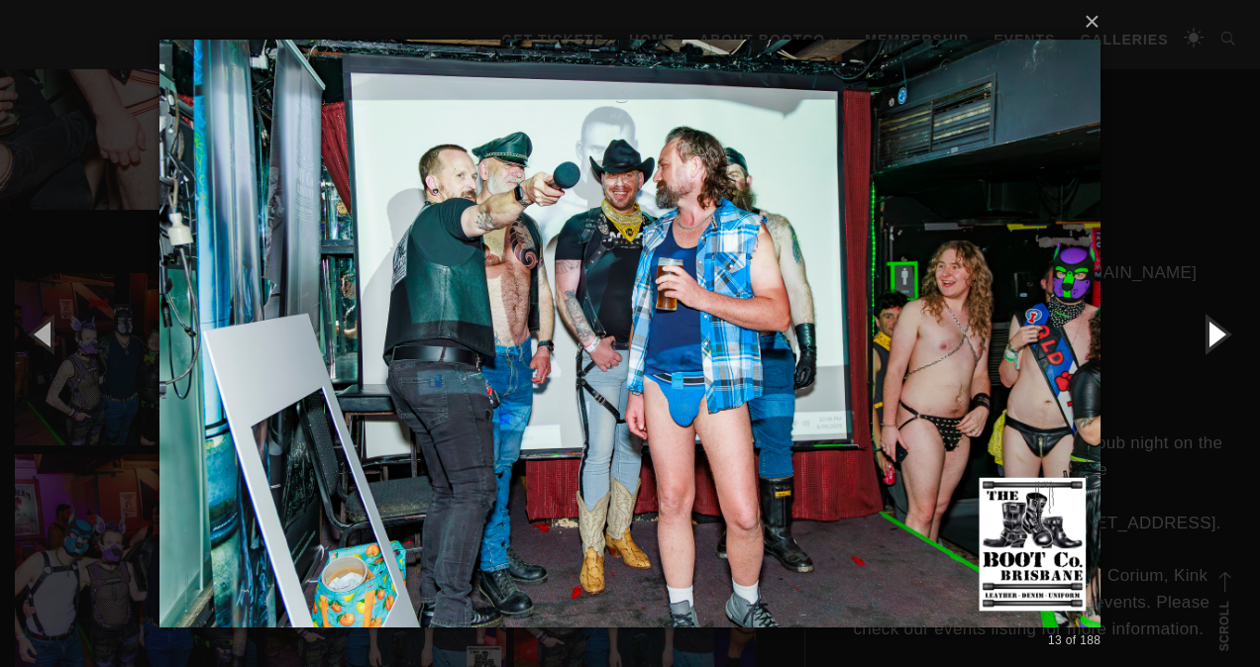
click at [1211, 337] on button "button" at bounding box center [1214, 333] width 89 height 109
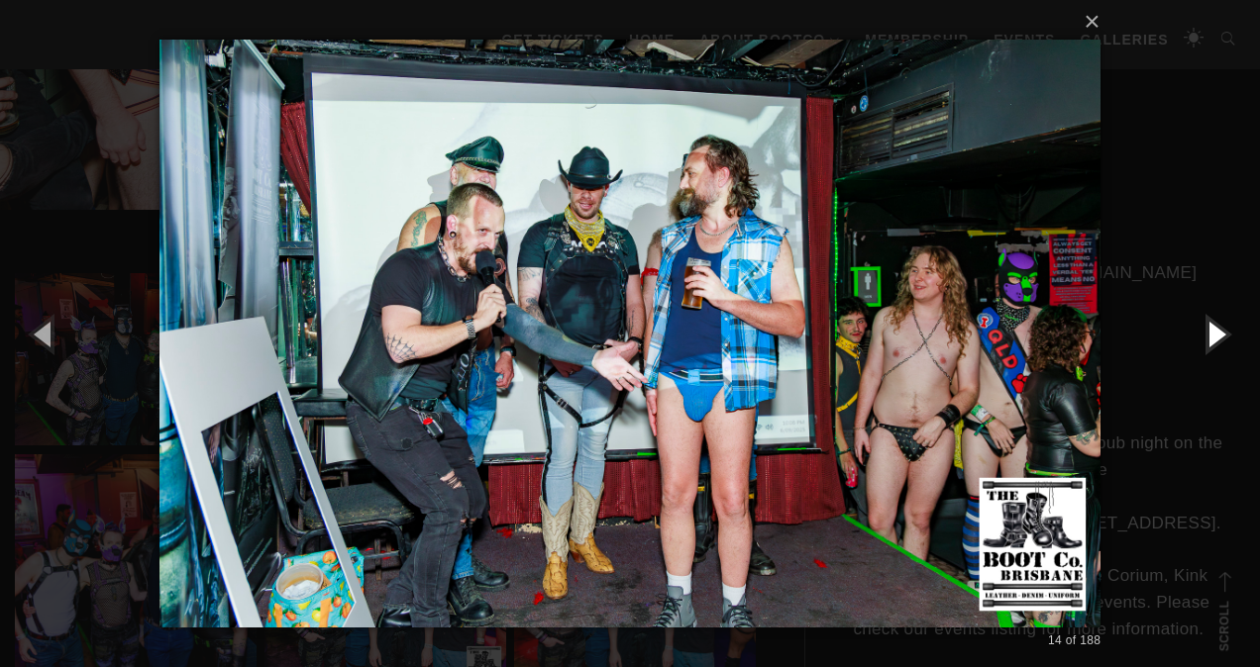
click at [1211, 337] on button "button" at bounding box center [1214, 333] width 89 height 109
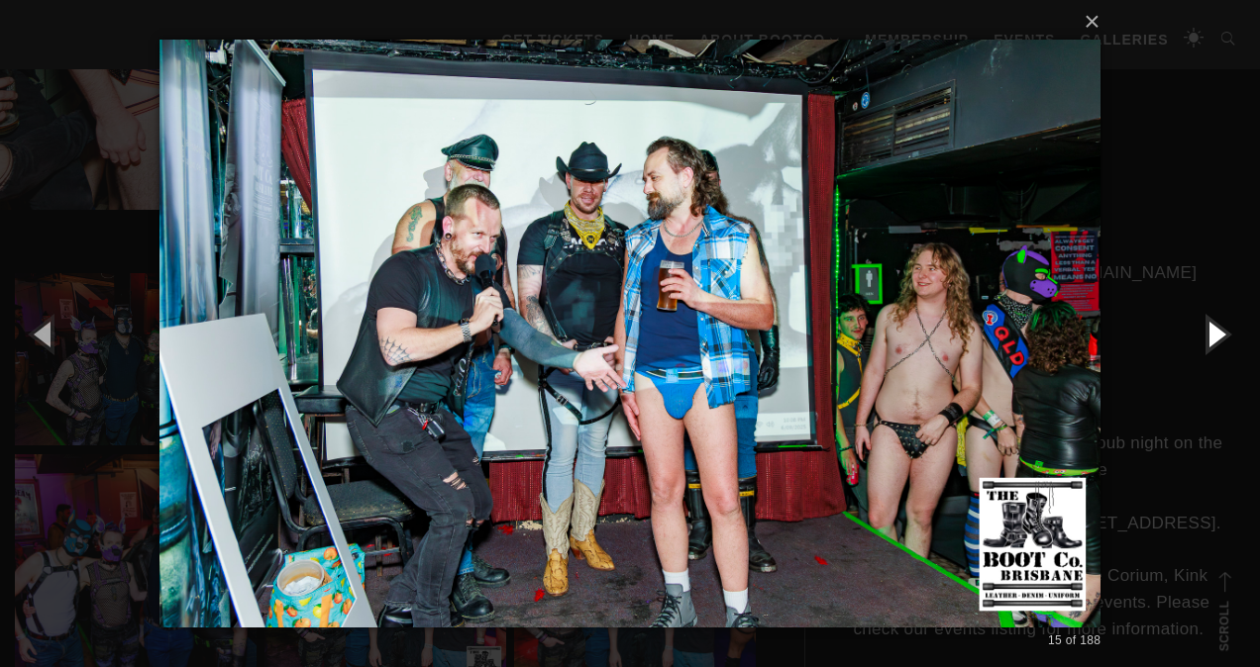
click at [1211, 337] on button "button" at bounding box center [1214, 333] width 89 height 109
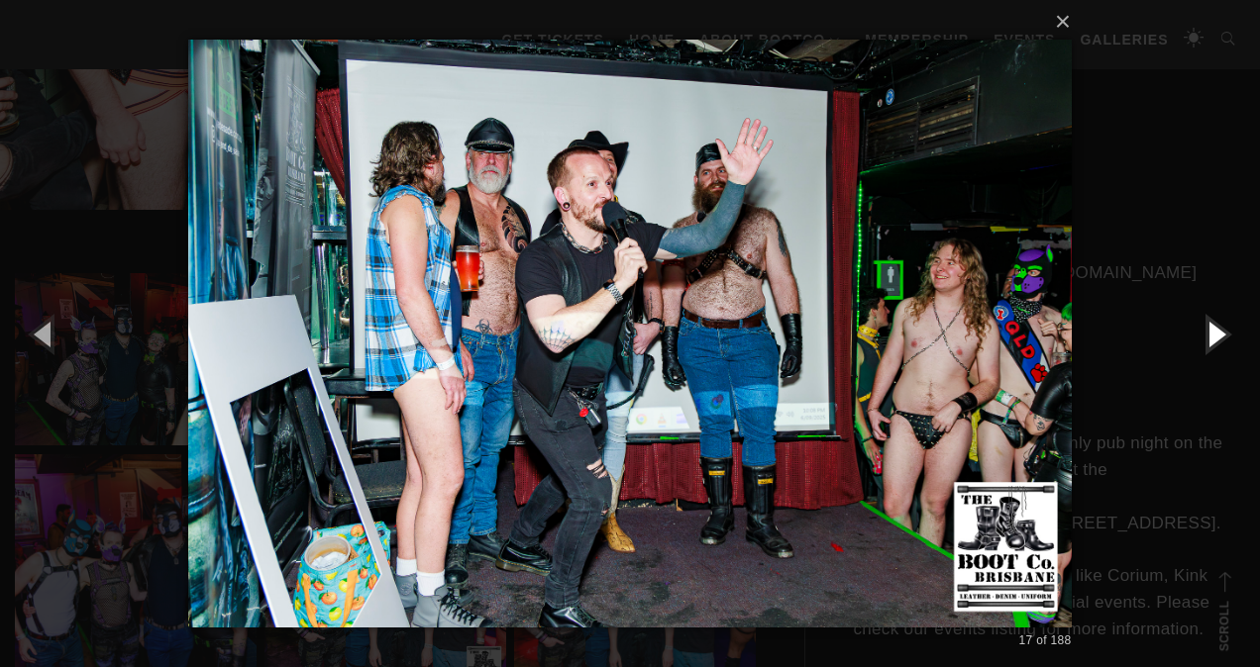
click at [1211, 337] on button "button" at bounding box center [1214, 333] width 89 height 109
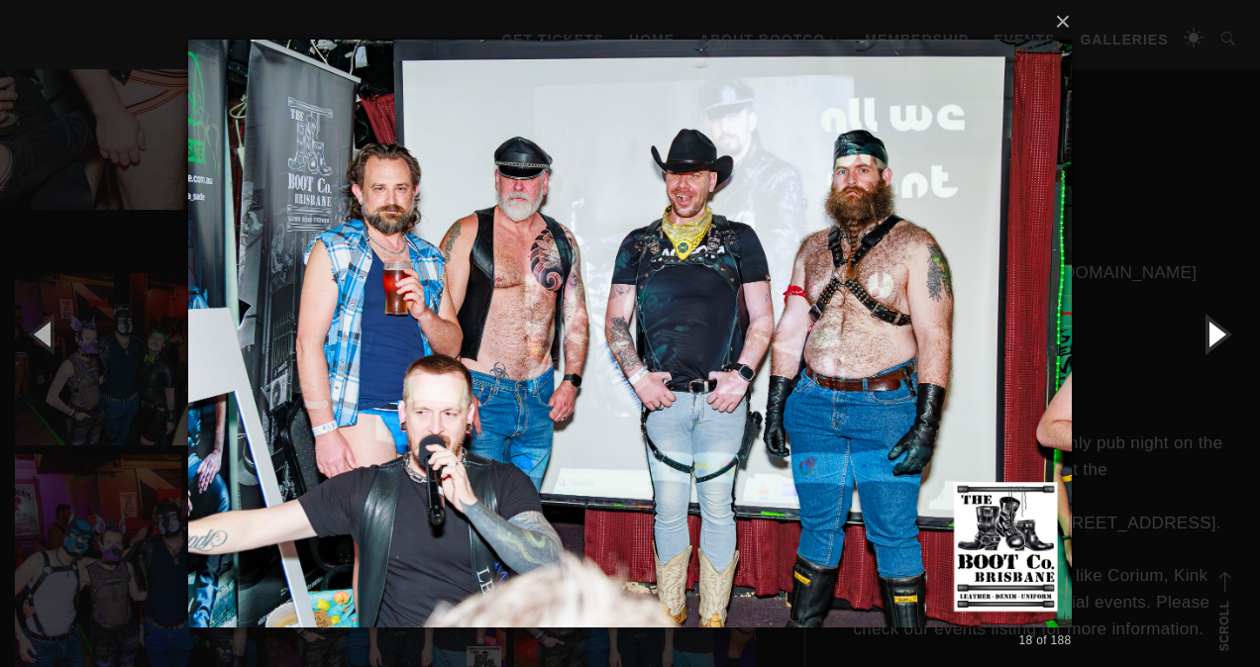
click at [1211, 337] on button "button" at bounding box center [1214, 333] width 89 height 109
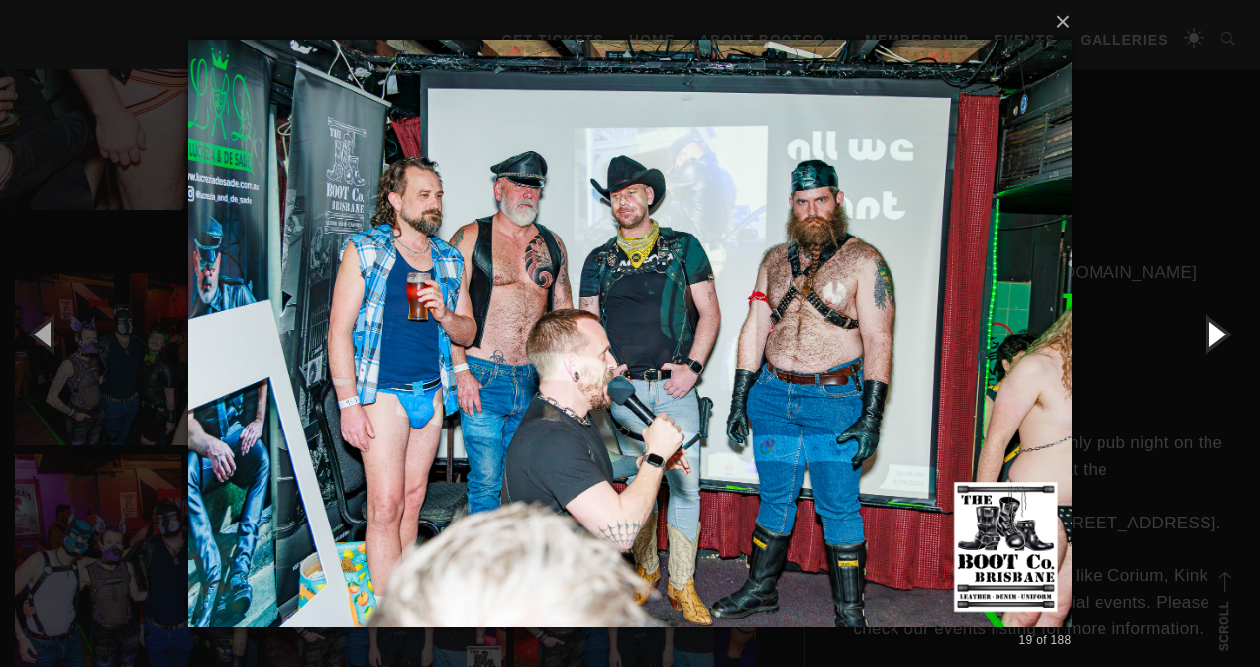
click at [1211, 337] on button "button" at bounding box center [1214, 333] width 89 height 109
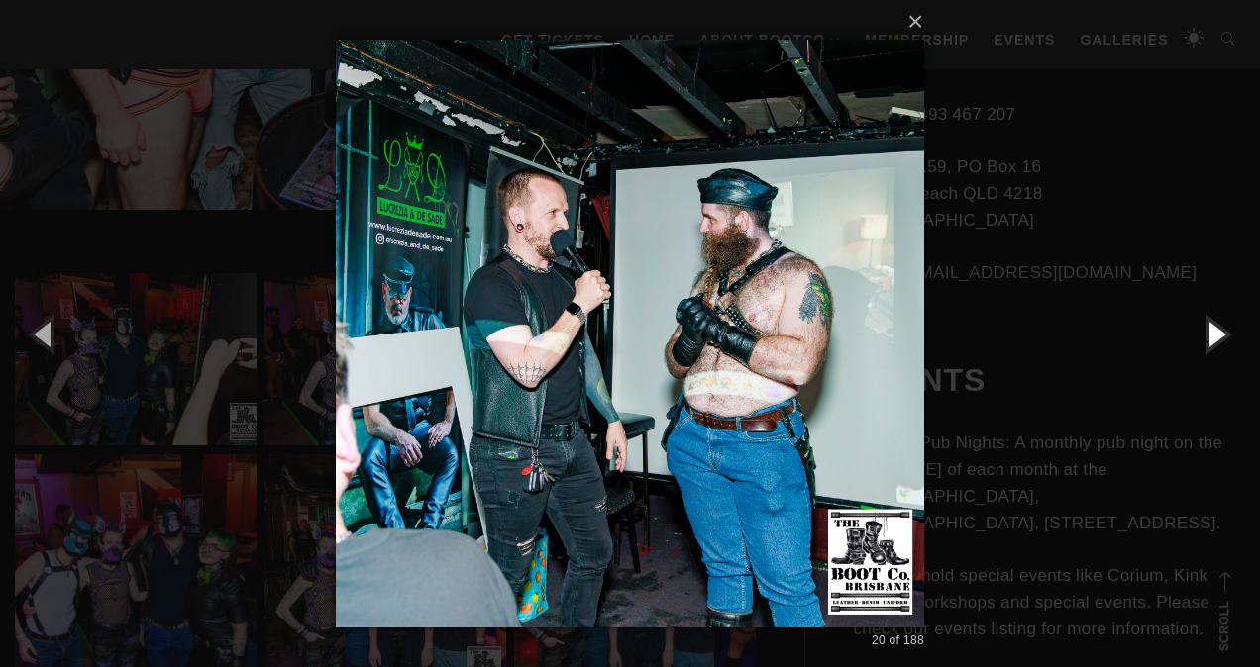
click at [1211, 337] on button "button" at bounding box center [1214, 333] width 89 height 109
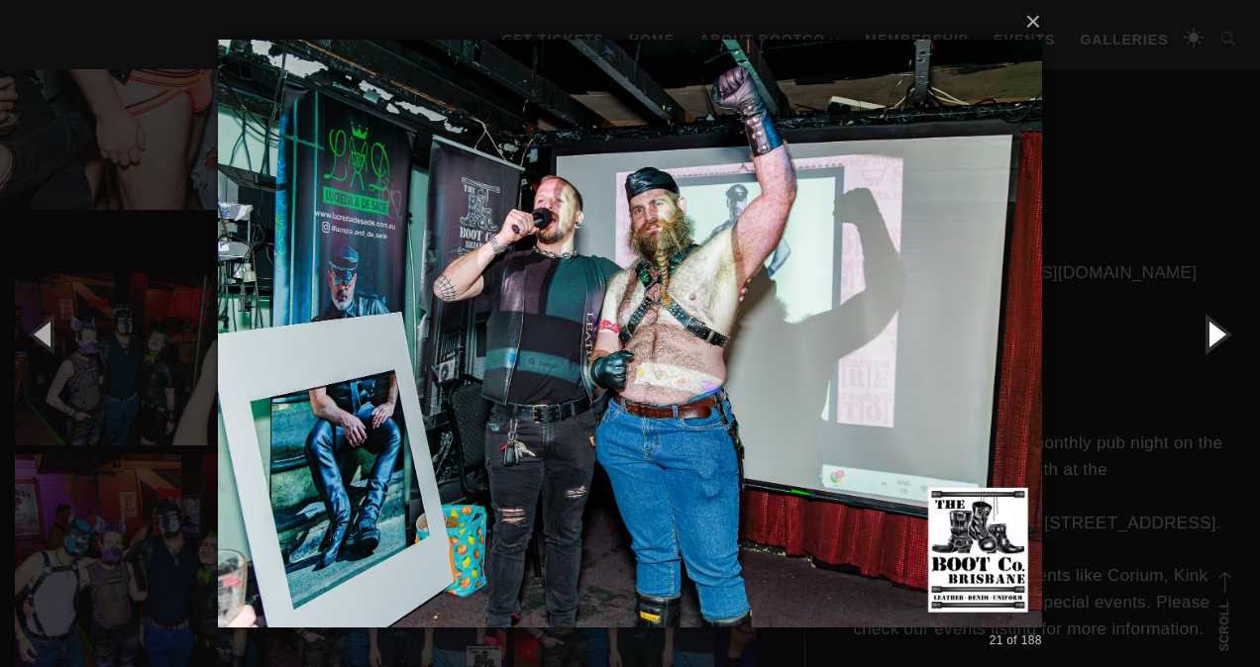
click at [1211, 337] on button "button" at bounding box center [1214, 333] width 89 height 109
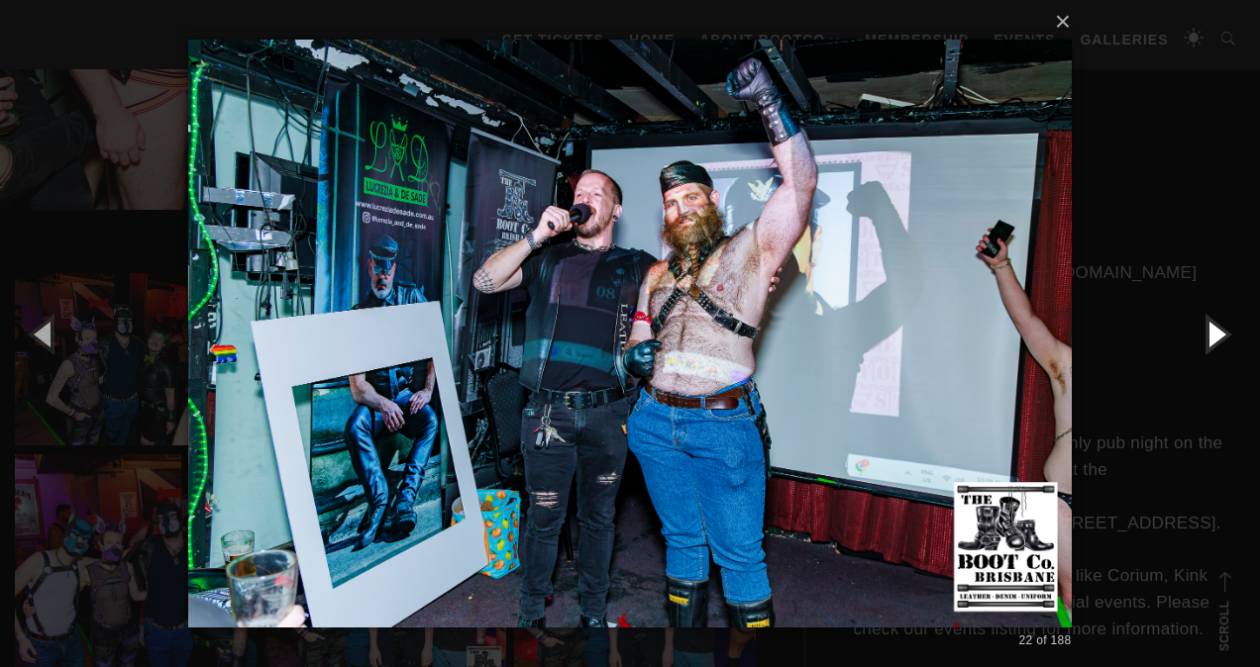
click at [1211, 337] on button "button" at bounding box center [1214, 333] width 89 height 109
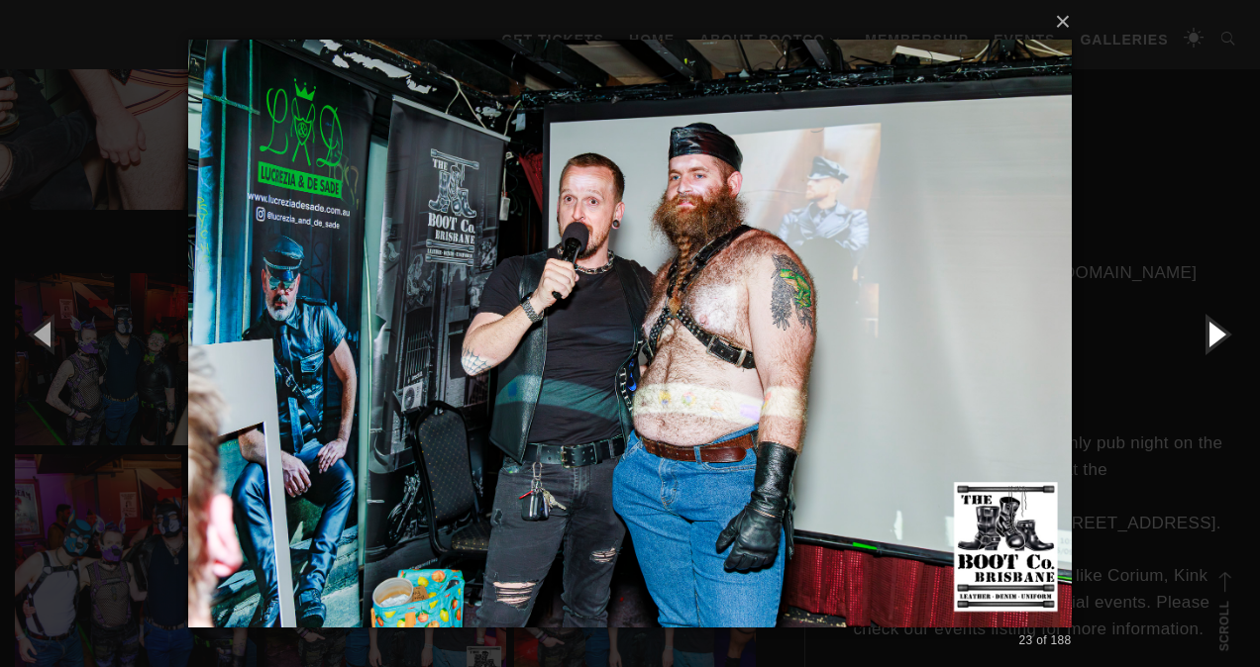
click at [1211, 337] on button "button" at bounding box center [1214, 333] width 89 height 109
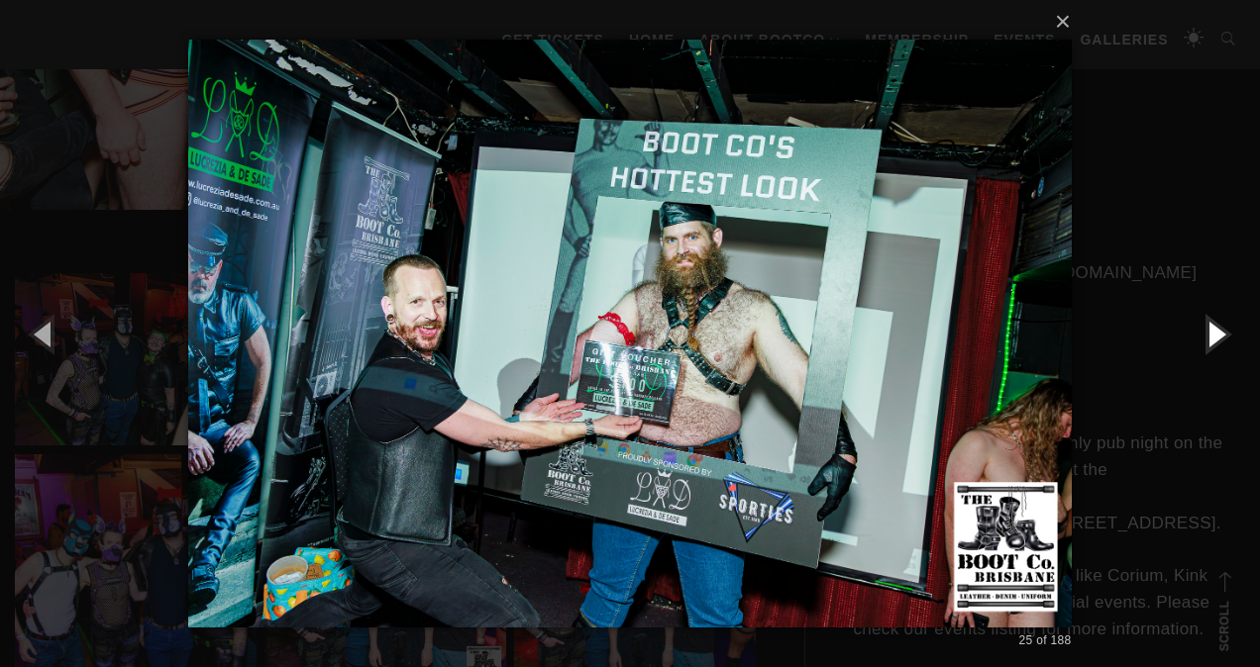
click at [1211, 337] on button "button" at bounding box center [1214, 333] width 89 height 109
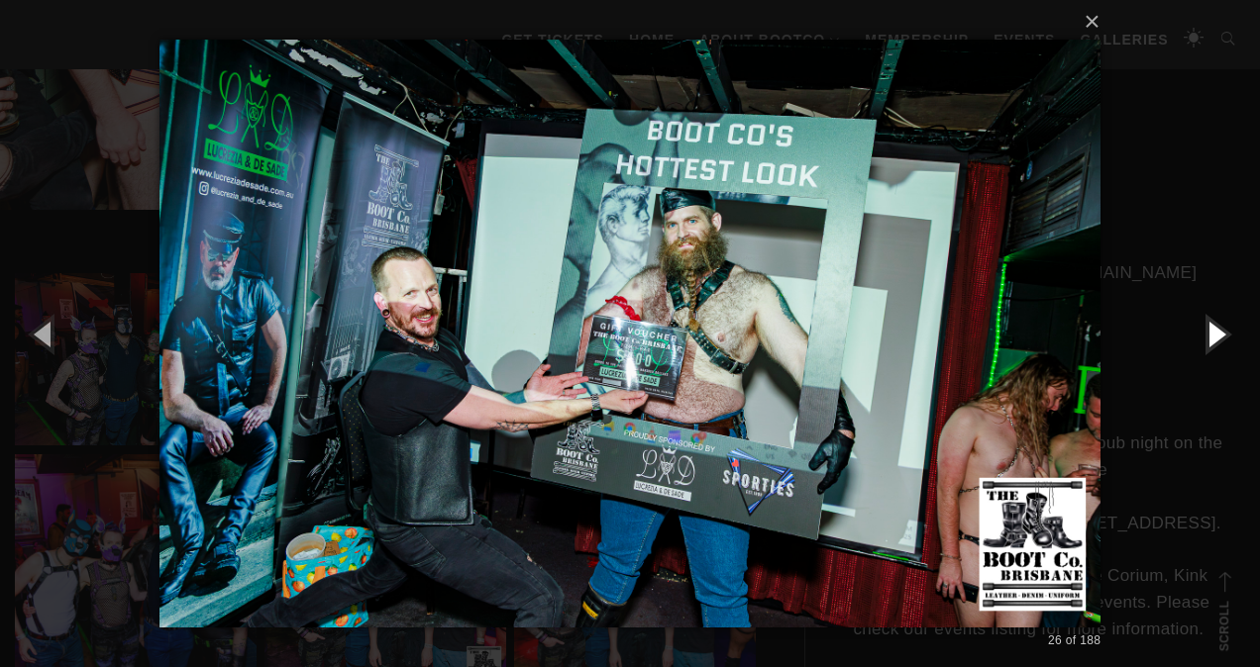
click at [1211, 337] on button "button" at bounding box center [1214, 333] width 89 height 109
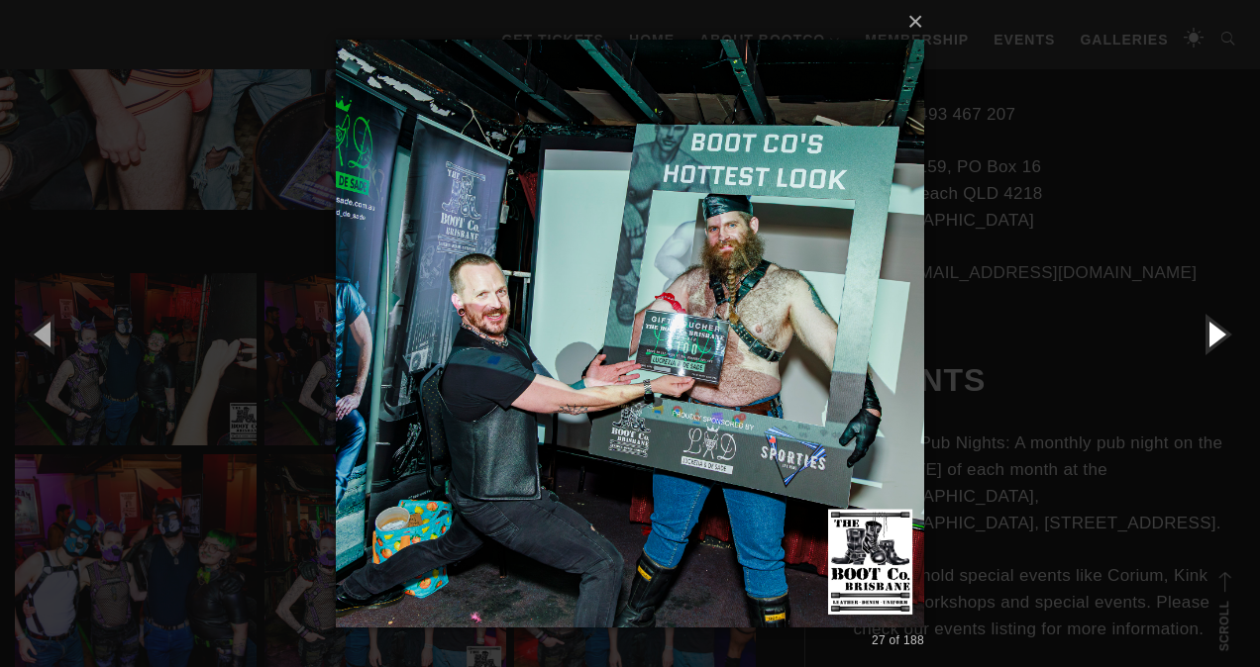
click at [1211, 337] on button "button" at bounding box center [1214, 333] width 89 height 109
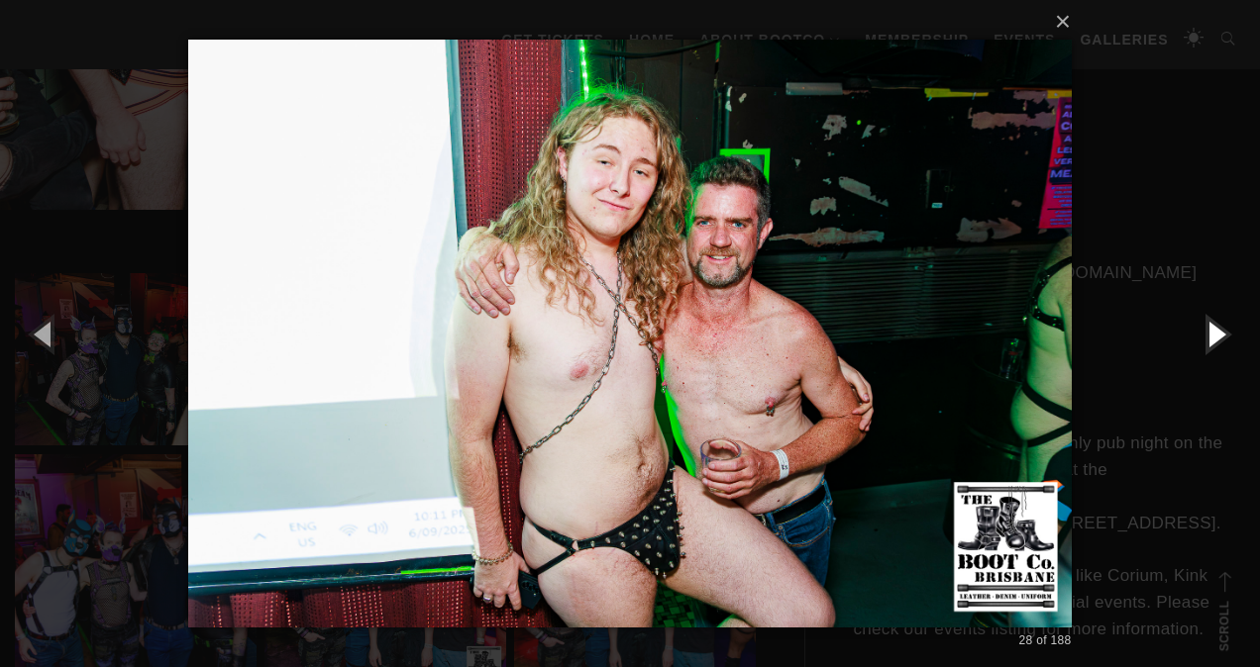
click at [1211, 337] on button "button" at bounding box center [1214, 333] width 89 height 109
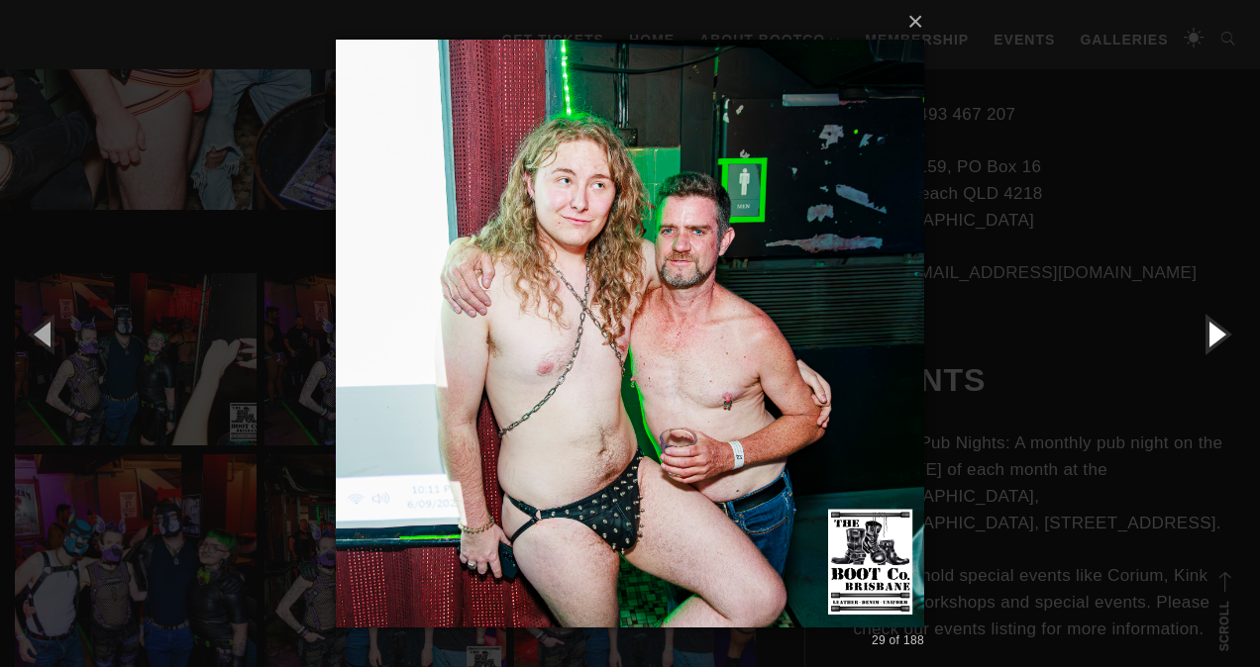
click at [1211, 337] on button "button" at bounding box center [1214, 333] width 89 height 109
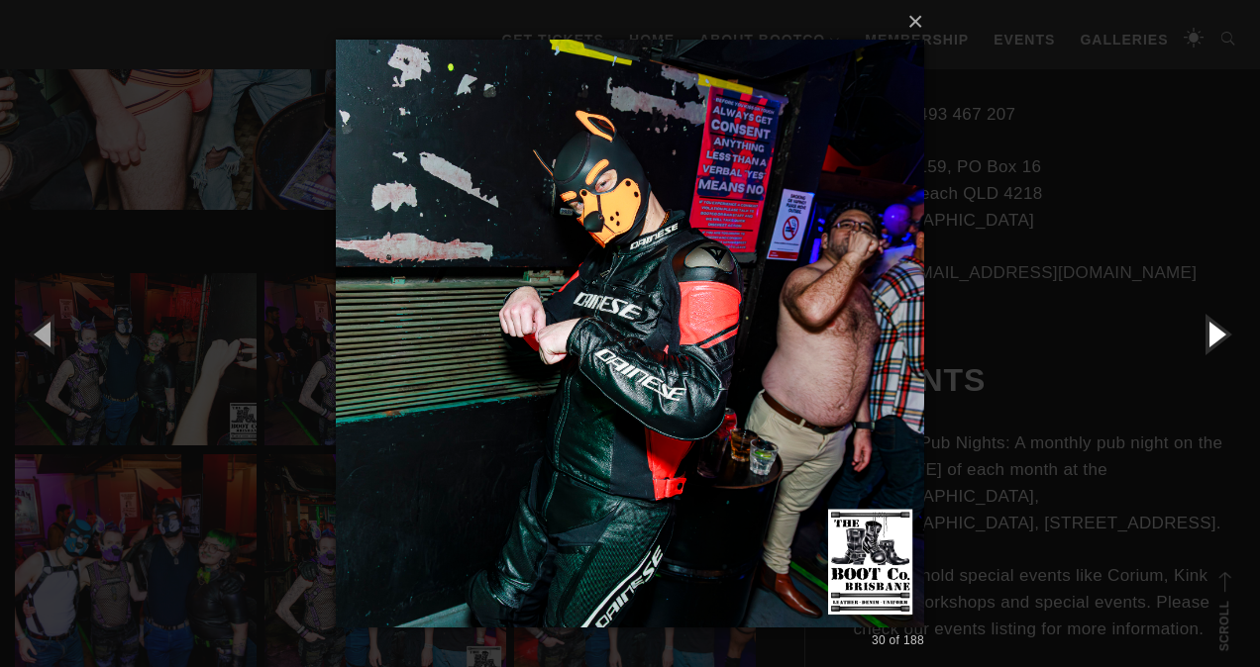
click at [1211, 337] on button "button" at bounding box center [1214, 333] width 89 height 109
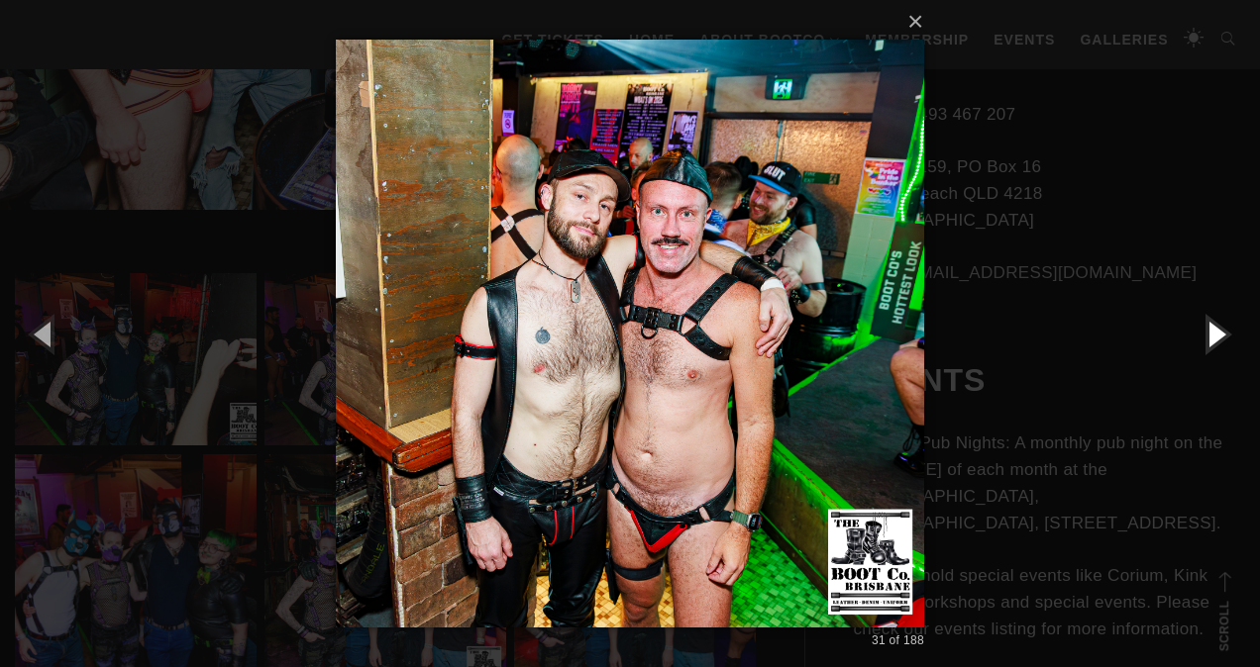
click at [1211, 337] on button "button" at bounding box center [1214, 333] width 89 height 109
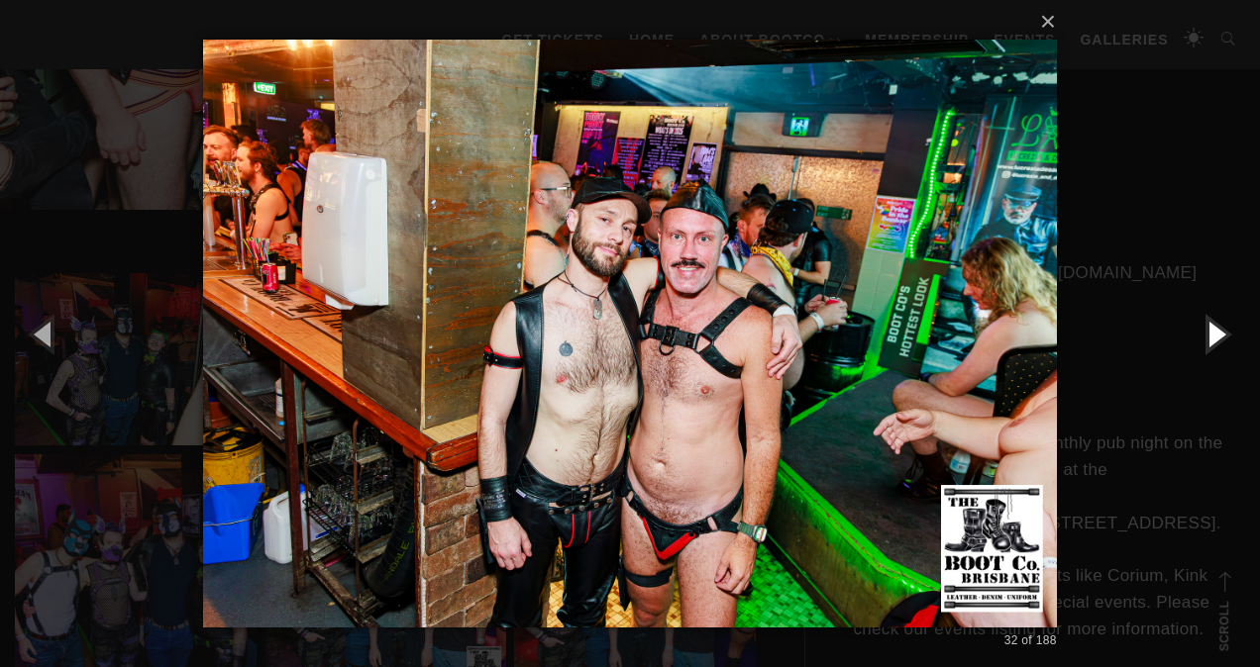
click at [1211, 337] on button "button" at bounding box center [1214, 333] width 89 height 109
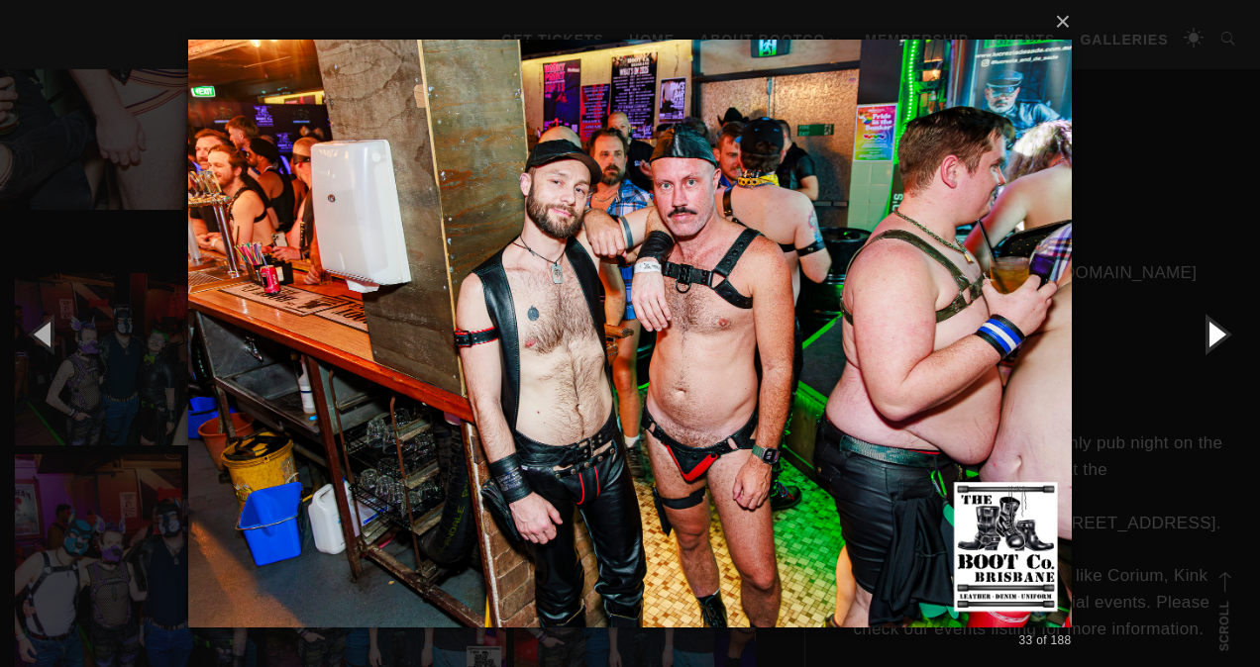
click at [1211, 337] on button "button" at bounding box center [1214, 333] width 89 height 109
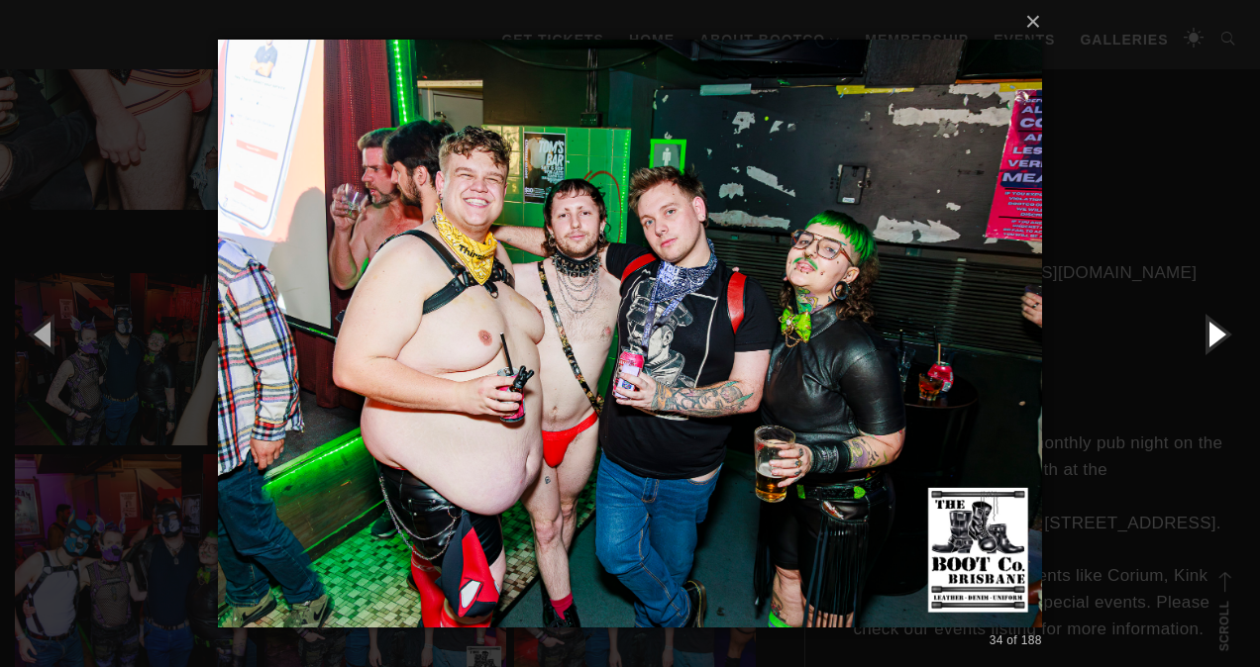
click at [1211, 337] on button "button" at bounding box center [1214, 333] width 89 height 109
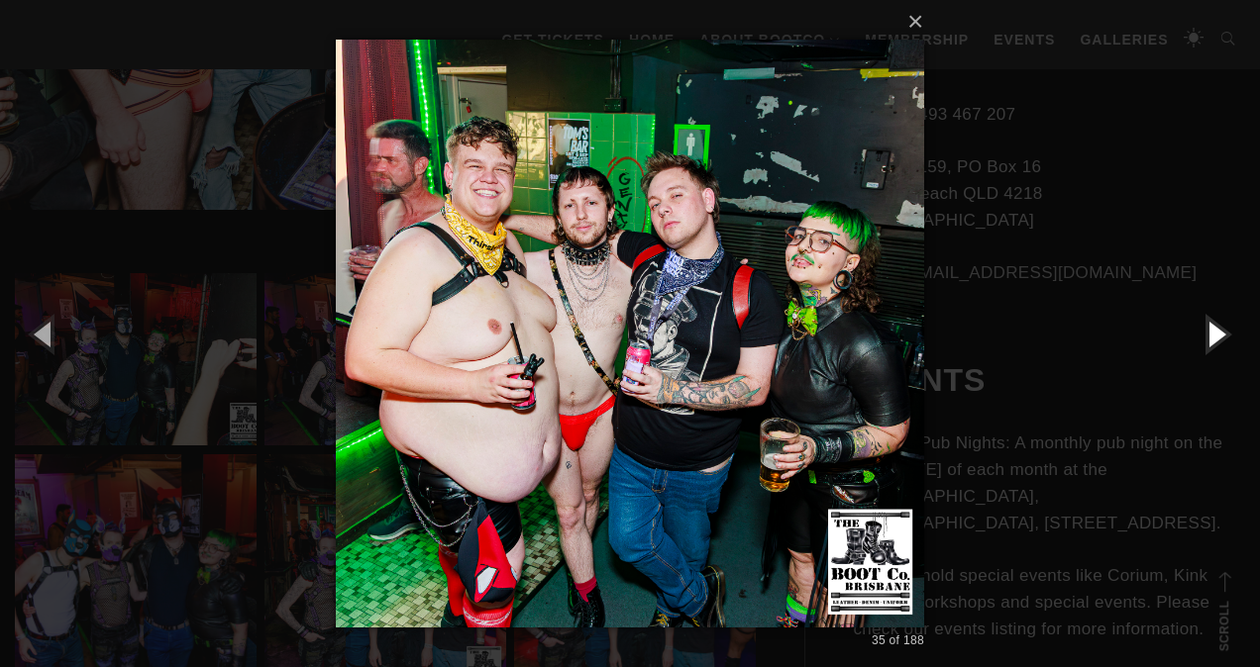
click at [1211, 337] on button "button" at bounding box center [1214, 333] width 89 height 109
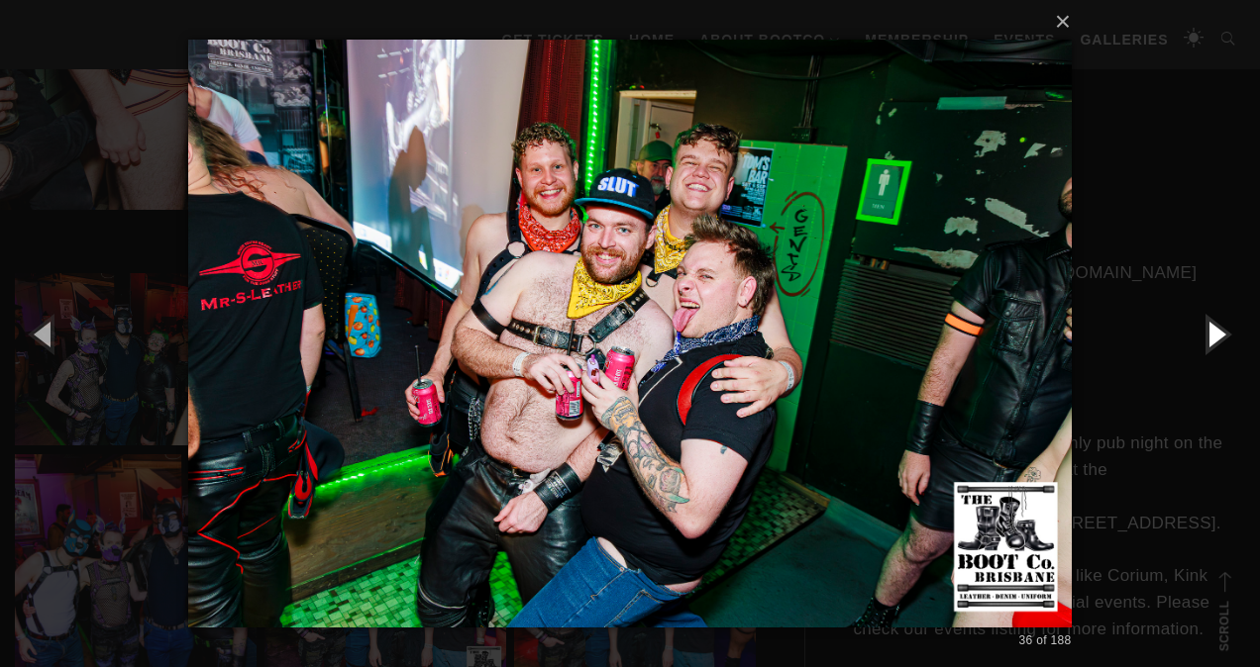
click at [1211, 337] on button "button" at bounding box center [1214, 333] width 89 height 109
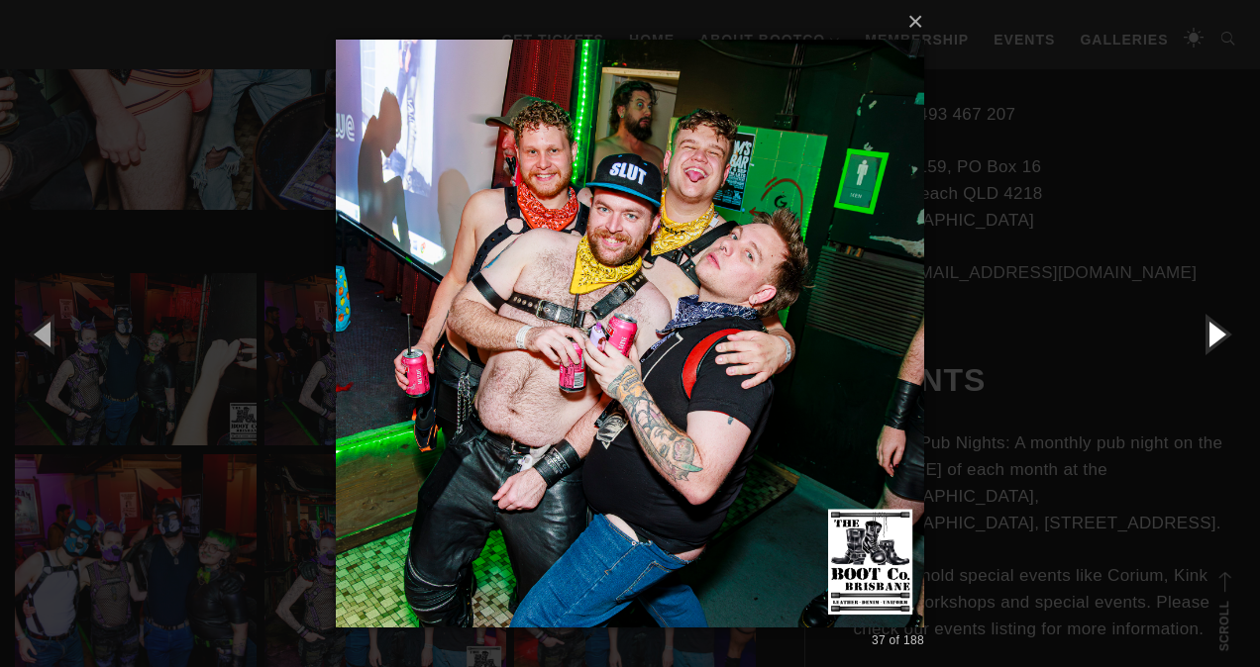
click at [1211, 337] on button "button" at bounding box center [1214, 333] width 89 height 109
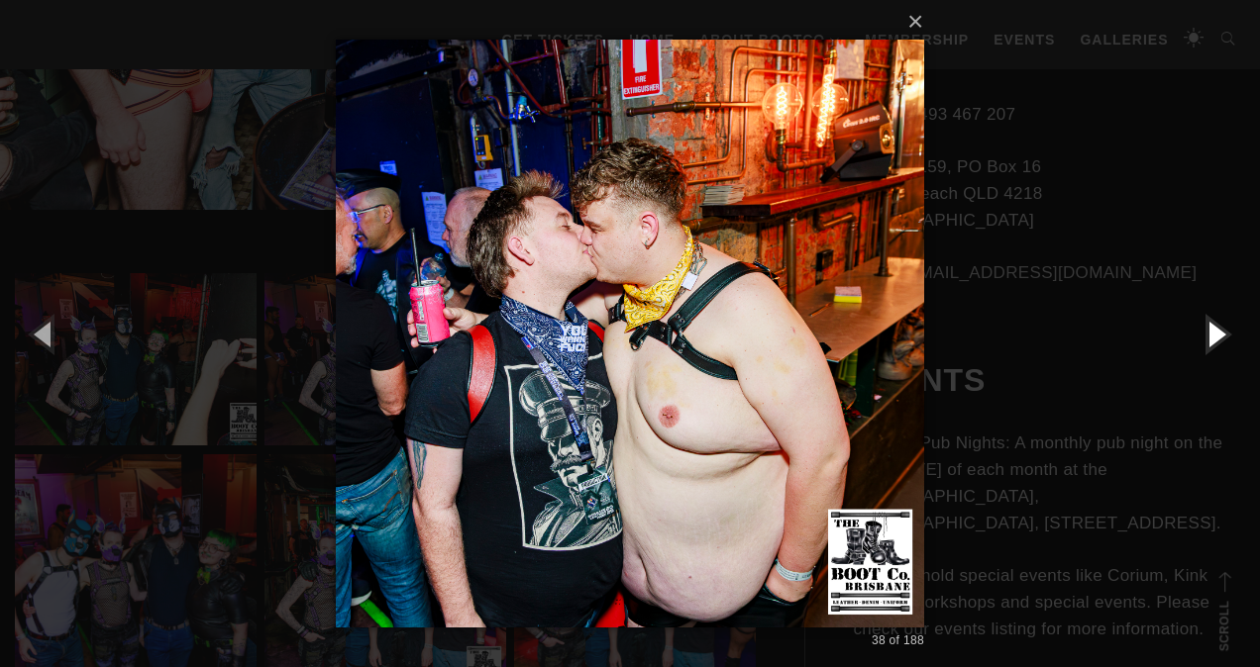
click at [1211, 337] on button "button" at bounding box center [1214, 333] width 89 height 109
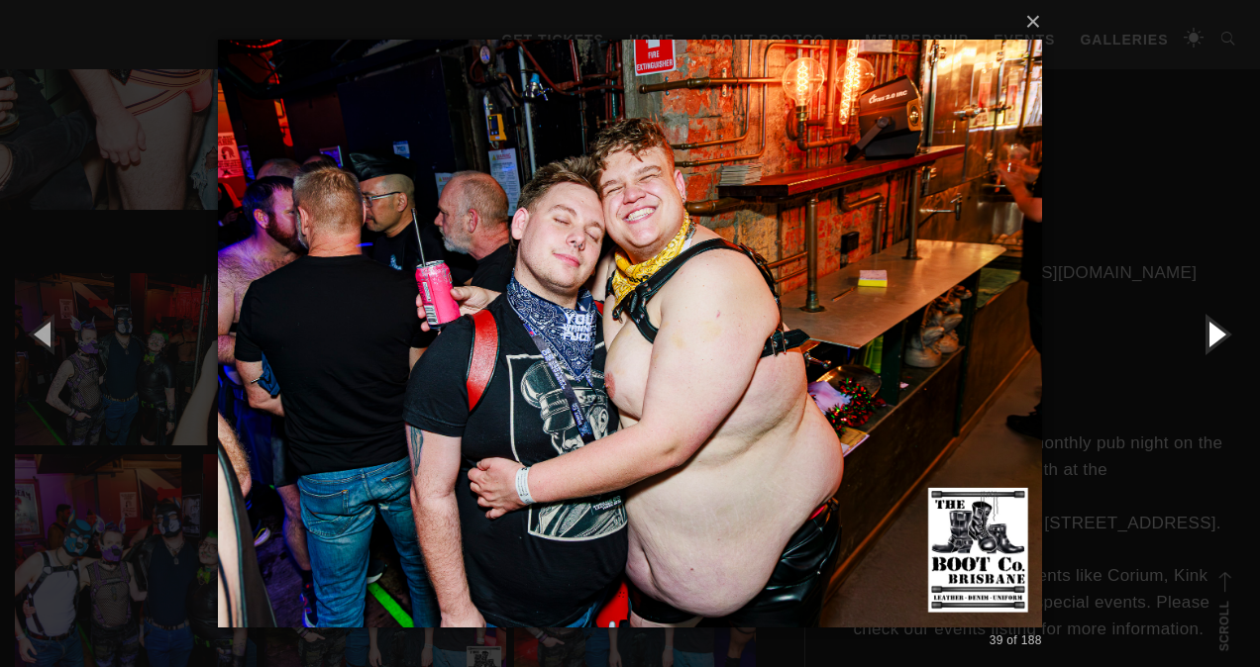
click at [1211, 337] on button "button" at bounding box center [1214, 333] width 89 height 109
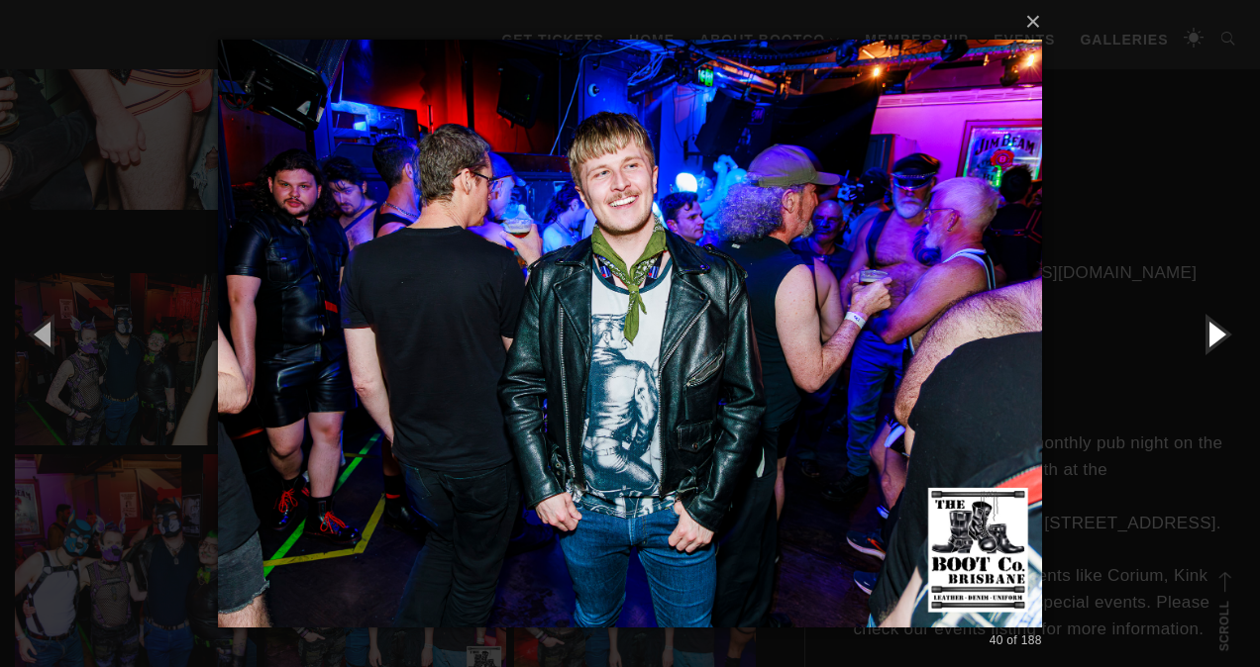
click at [1211, 337] on button "button" at bounding box center [1214, 333] width 89 height 109
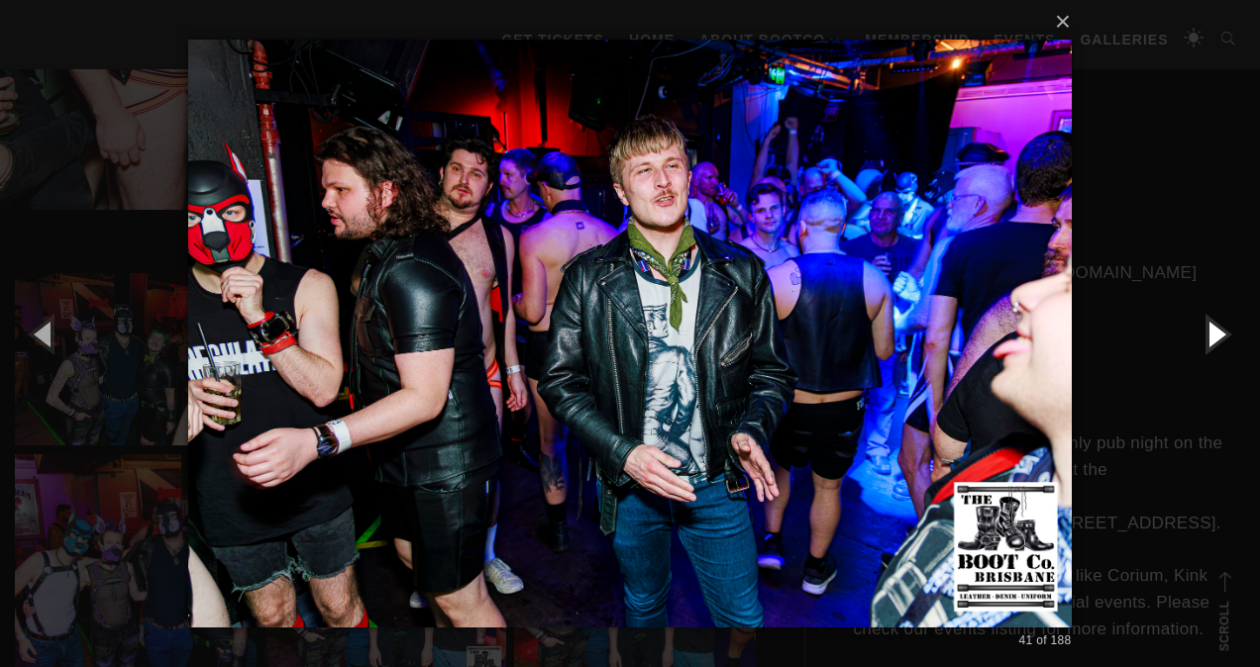
click at [1211, 337] on button "button" at bounding box center [1214, 333] width 89 height 109
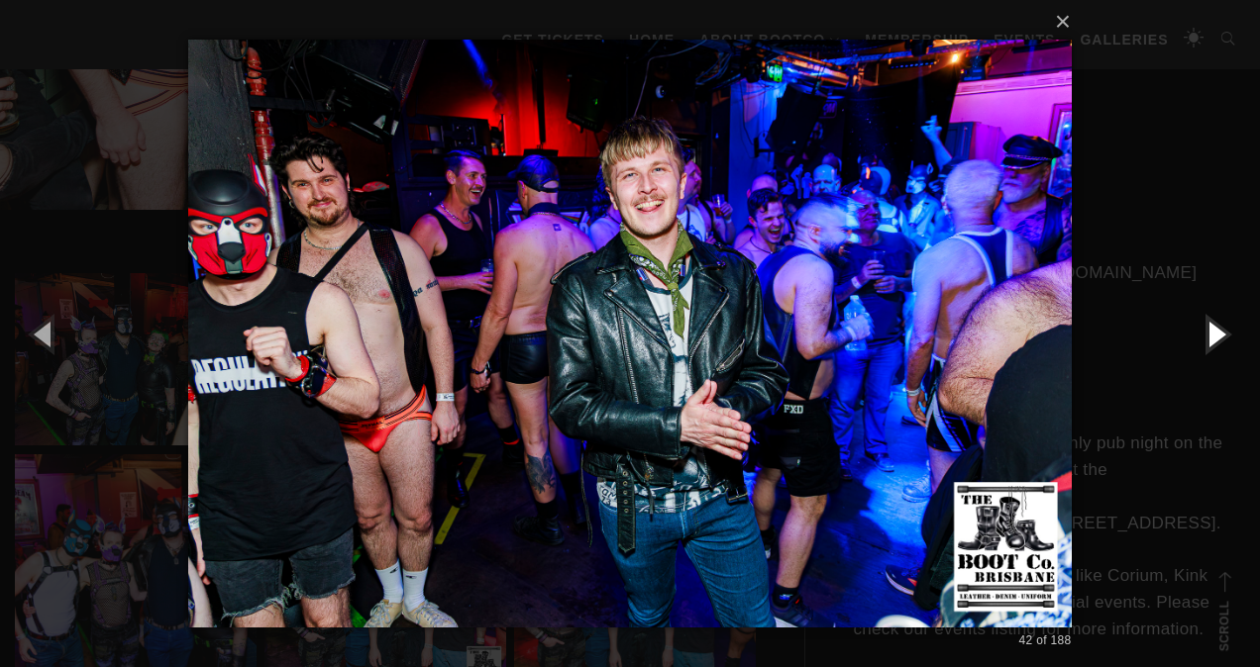
click at [1211, 337] on button "button" at bounding box center [1214, 333] width 89 height 109
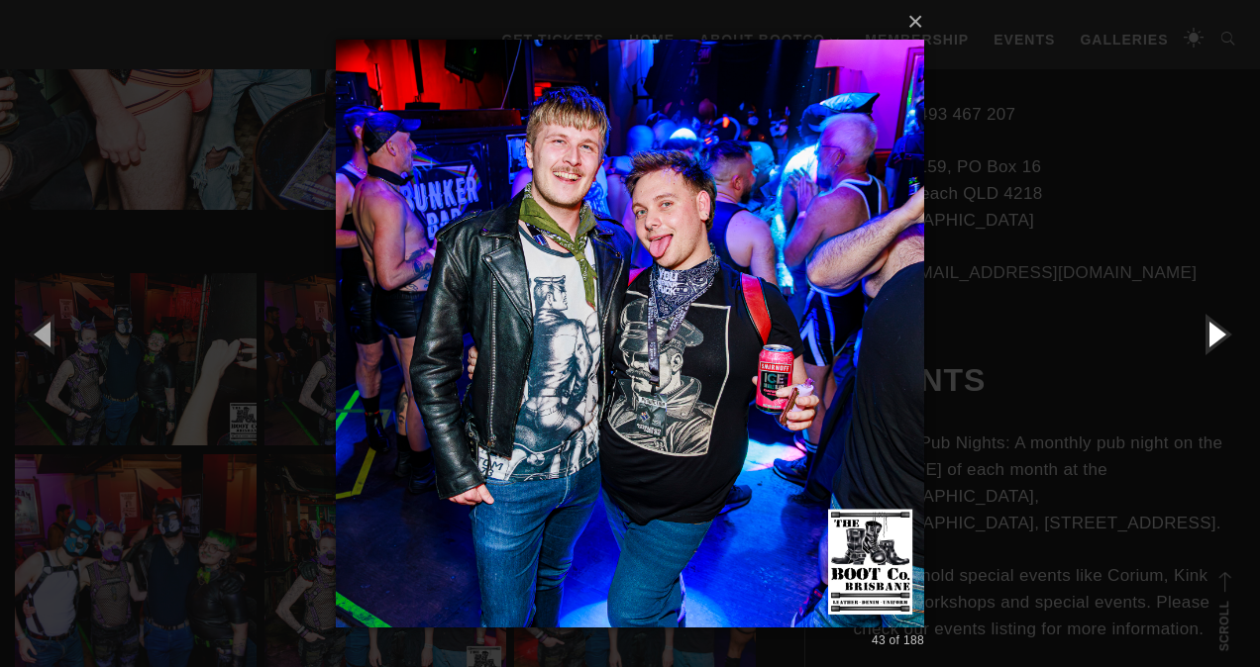
click at [1211, 337] on button "button" at bounding box center [1214, 333] width 89 height 109
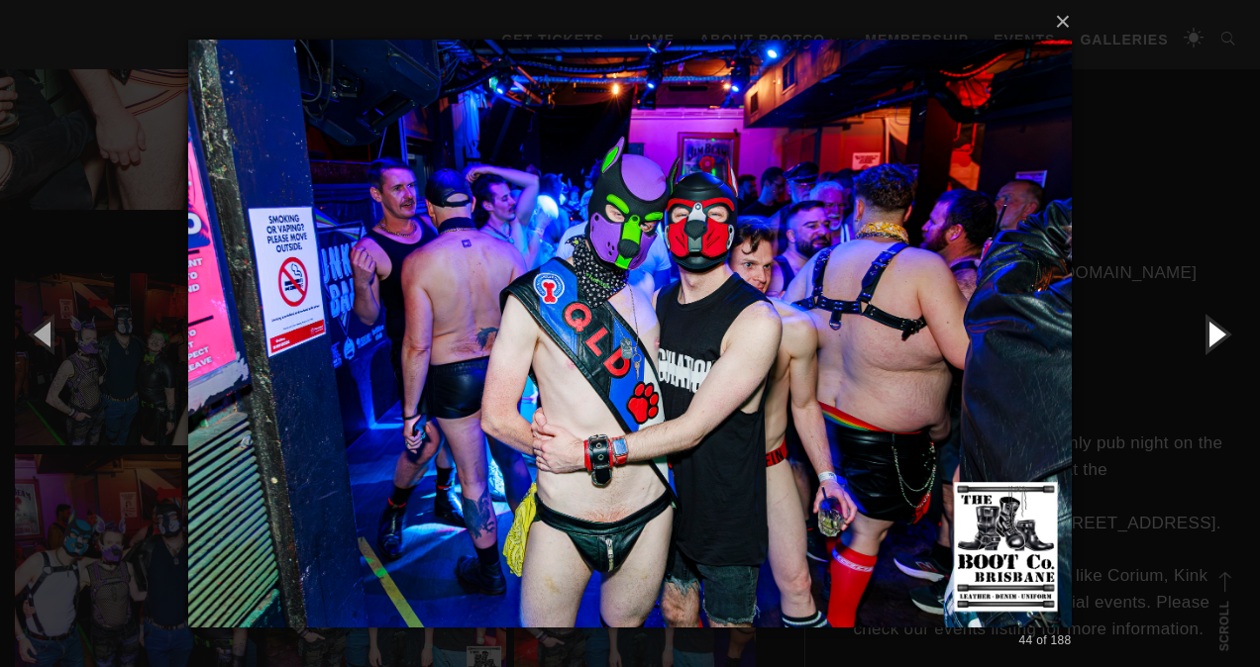
click at [1211, 337] on button "button" at bounding box center [1214, 333] width 89 height 109
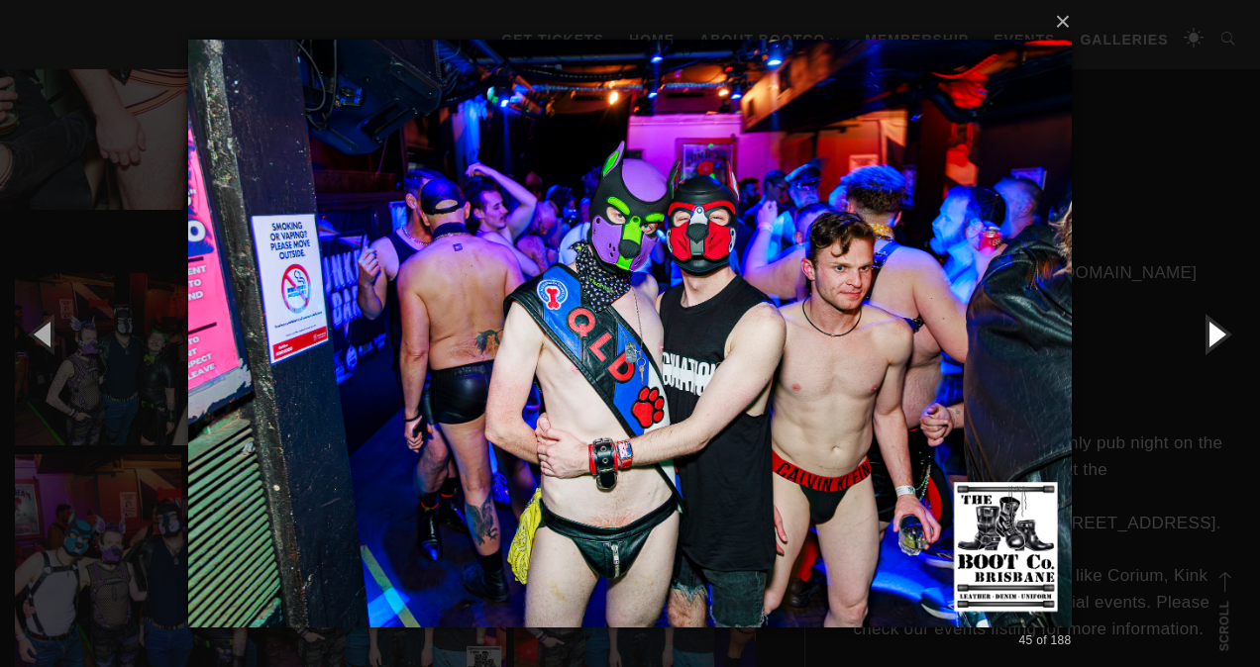
click at [1211, 337] on button "button" at bounding box center [1214, 333] width 89 height 109
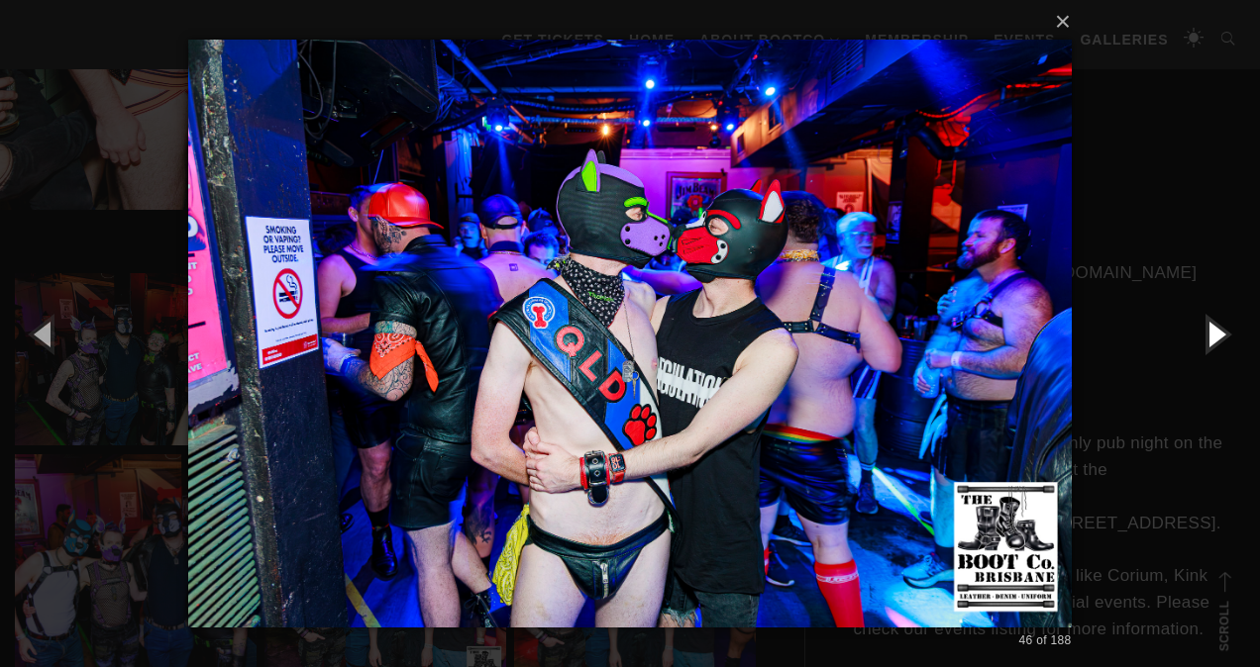
click at [1211, 337] on button "button" at bounding box center [1214, 333] width 89 height 109
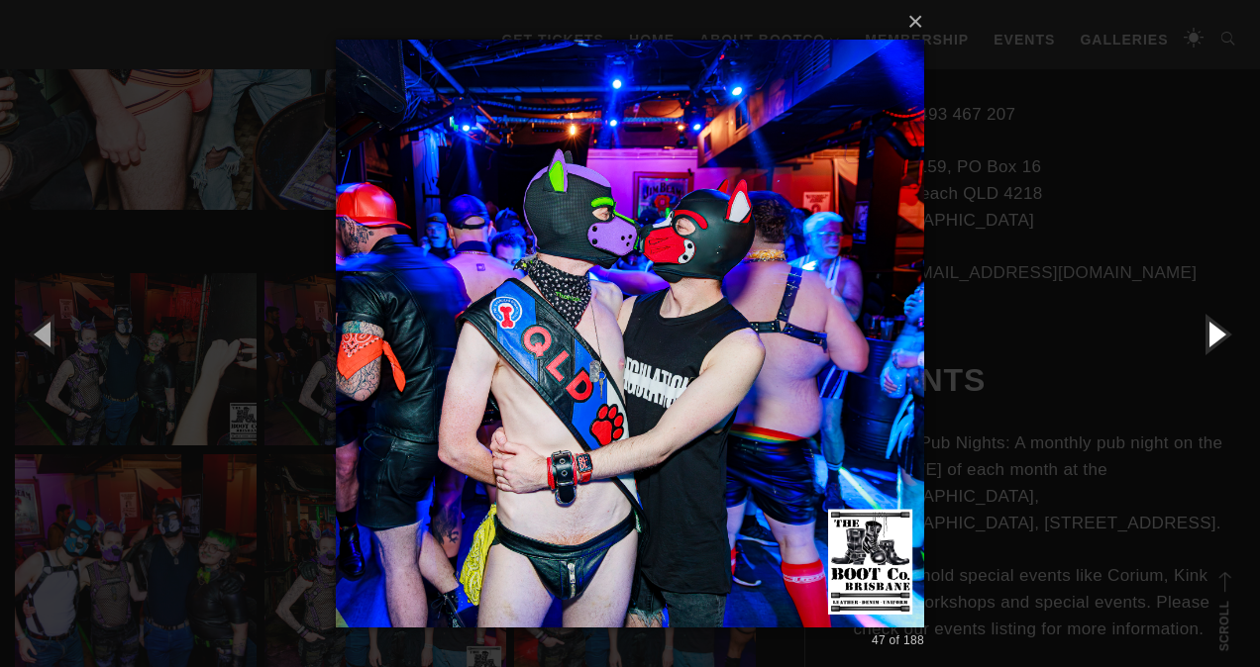
click at [1211, 337] on button "button" at bounding box center [1214, 333] width 89 height 109
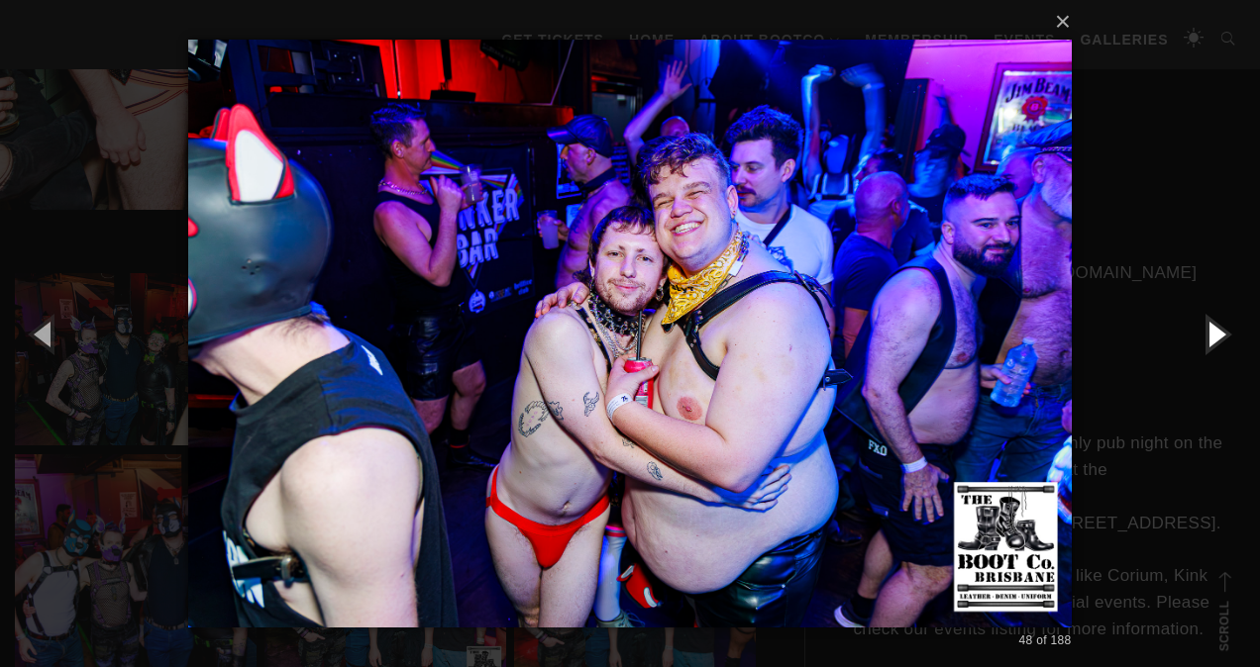
click at [1211, 337] on button "button" at bounding box center [1214, 333] width 89 height 109
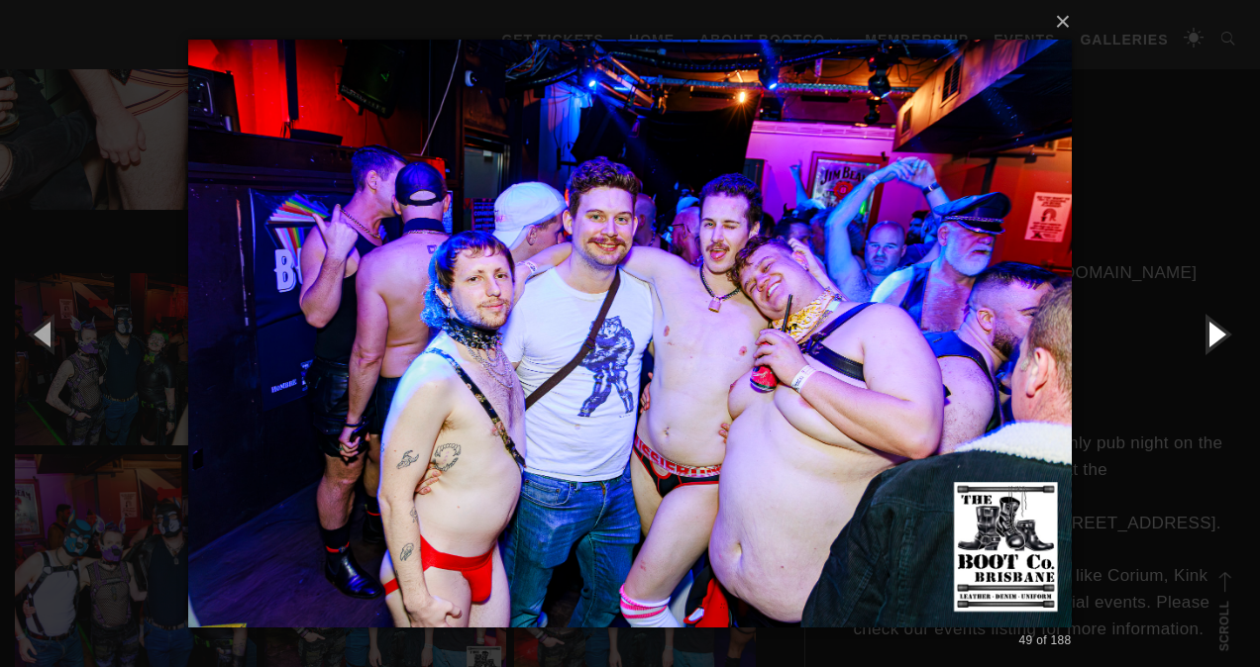
click at [1211, 337] on button "button" at bounding box center [1214, 333] width 89 height 109
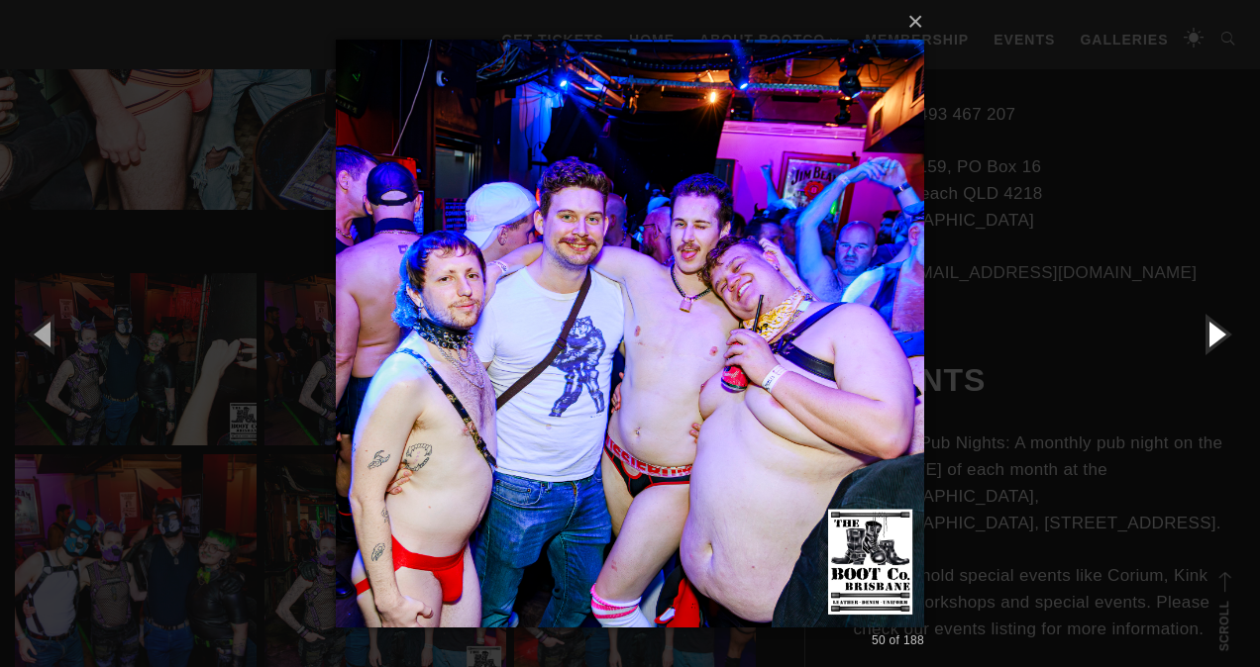
click at [1211, 337] on button "button" at bounding box center [1214, 333] width 89 height 109
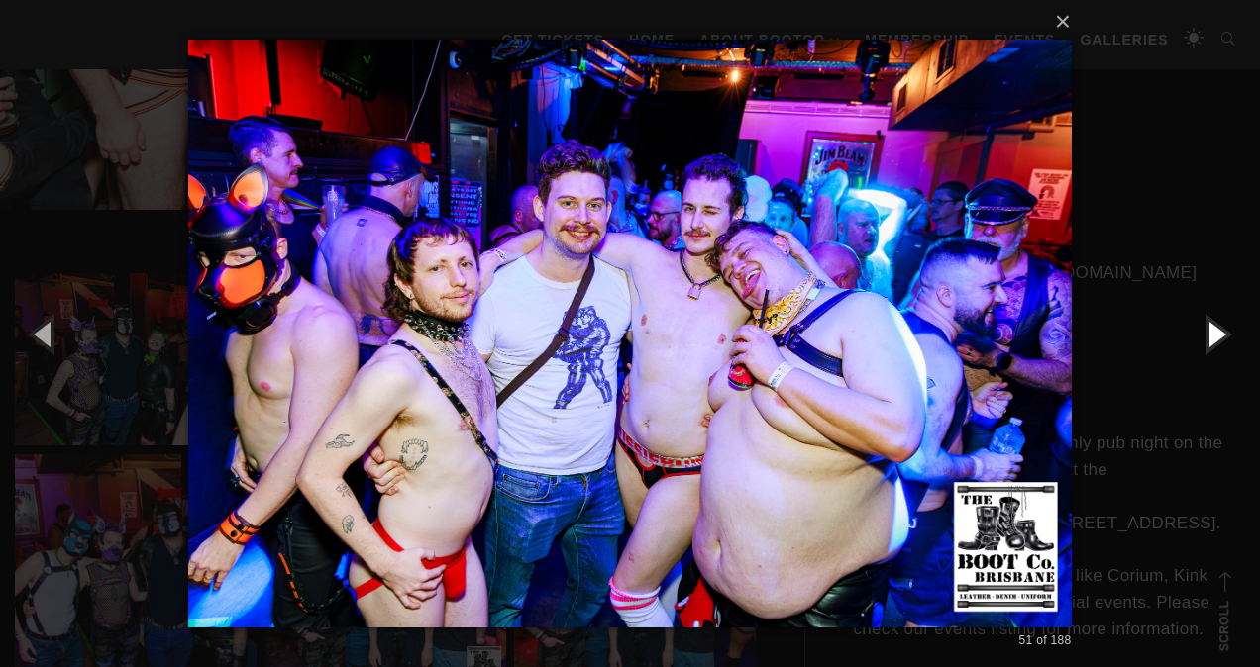
click at [1211, 337] on button "button" at bounding box center [1214, 333] width 89 height 109
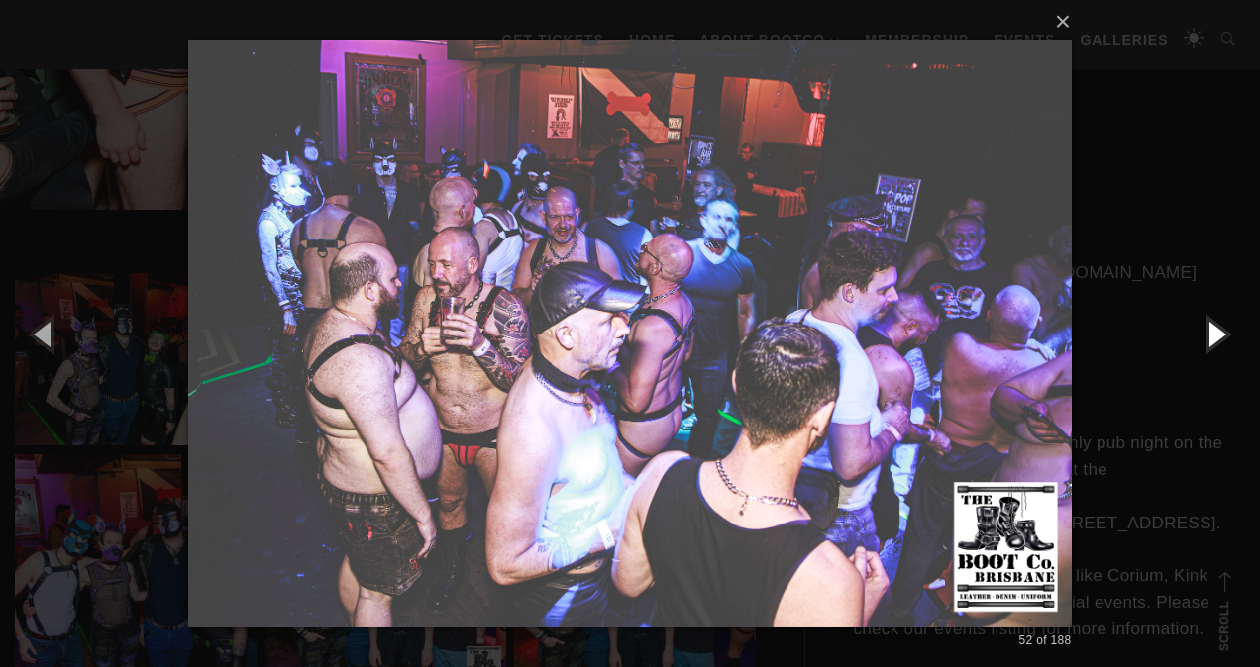
click at [1211, 337] on button "button" at bounding box center [1214, 333] width 89 height 109
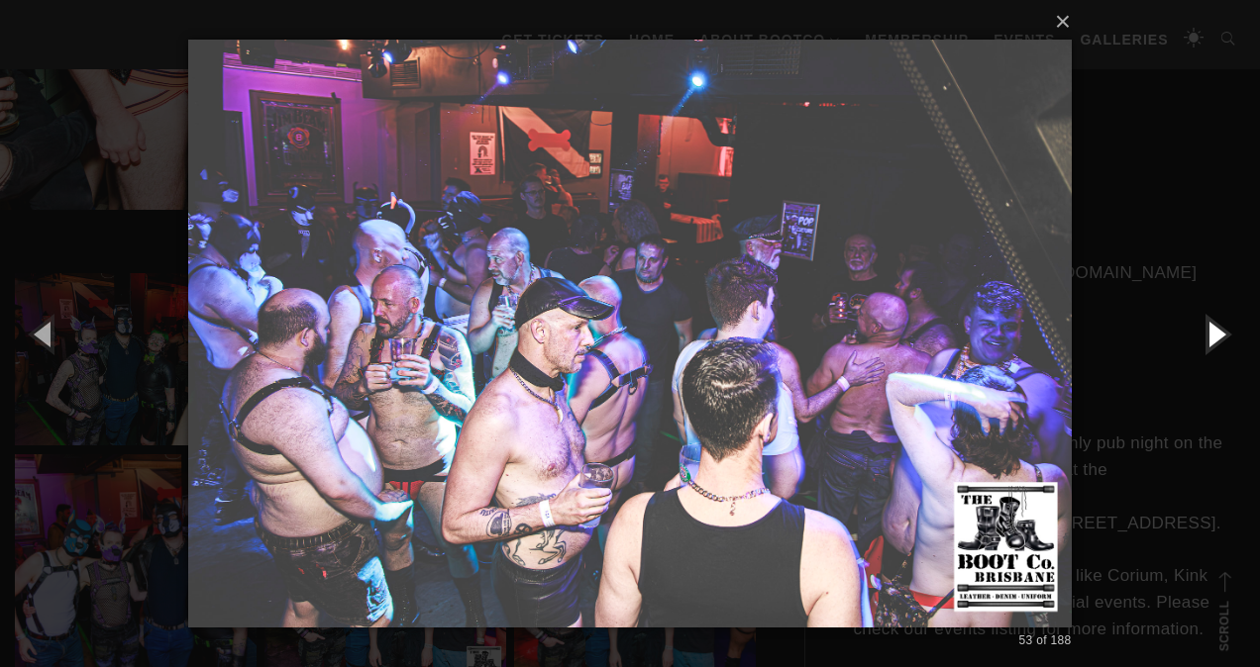
click at [1211, 337] on button "button" at bounding box center [1214, 333] width 89 height 109
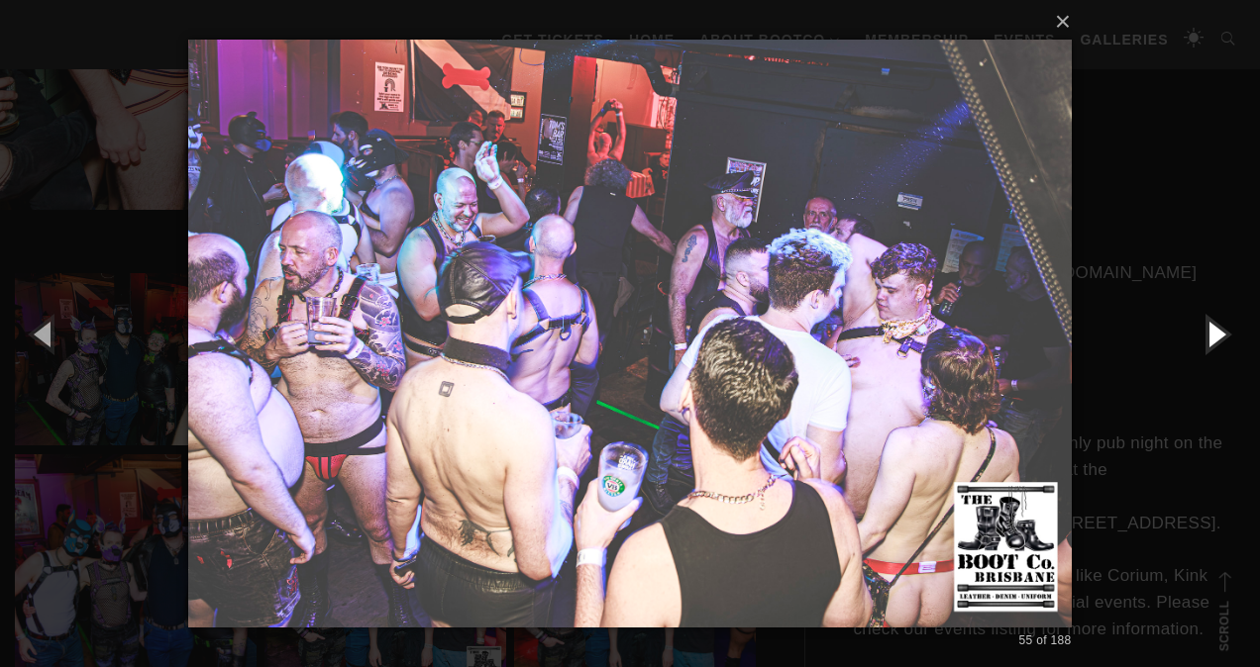
click at [1211, 337] on button "button" at bounding box center [1214, 333] width 89 height 109
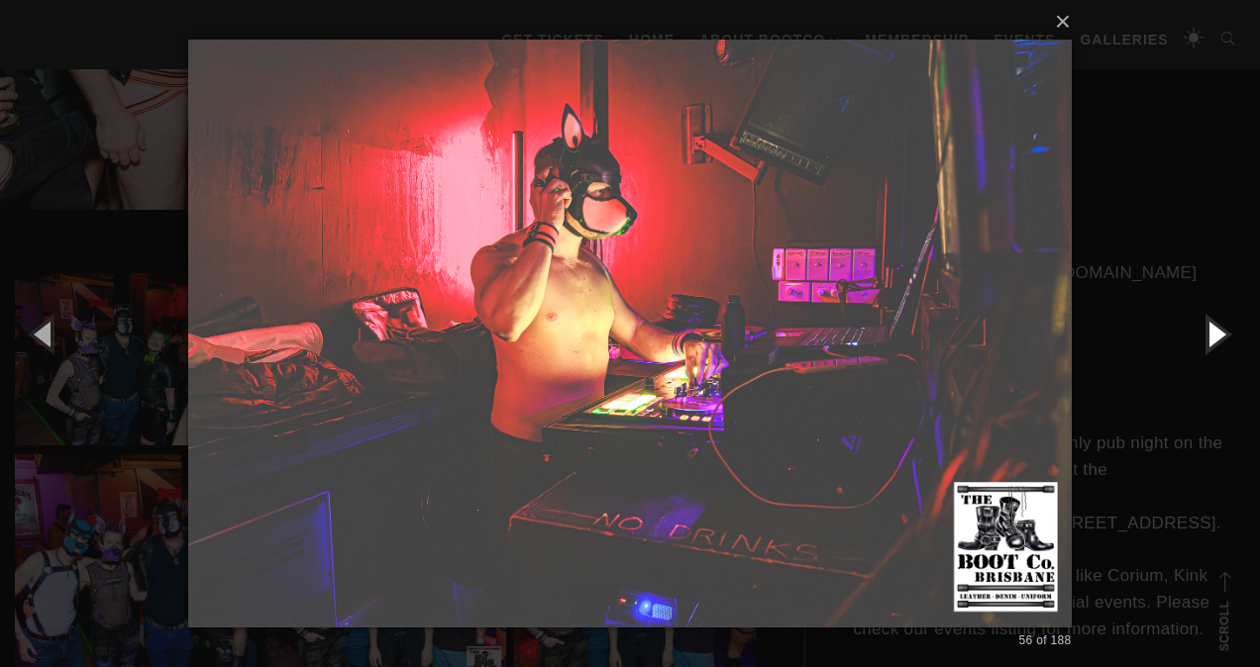
click at [1211, 337] on button "button" at bounding box center [1214, 333] width 89 height 109
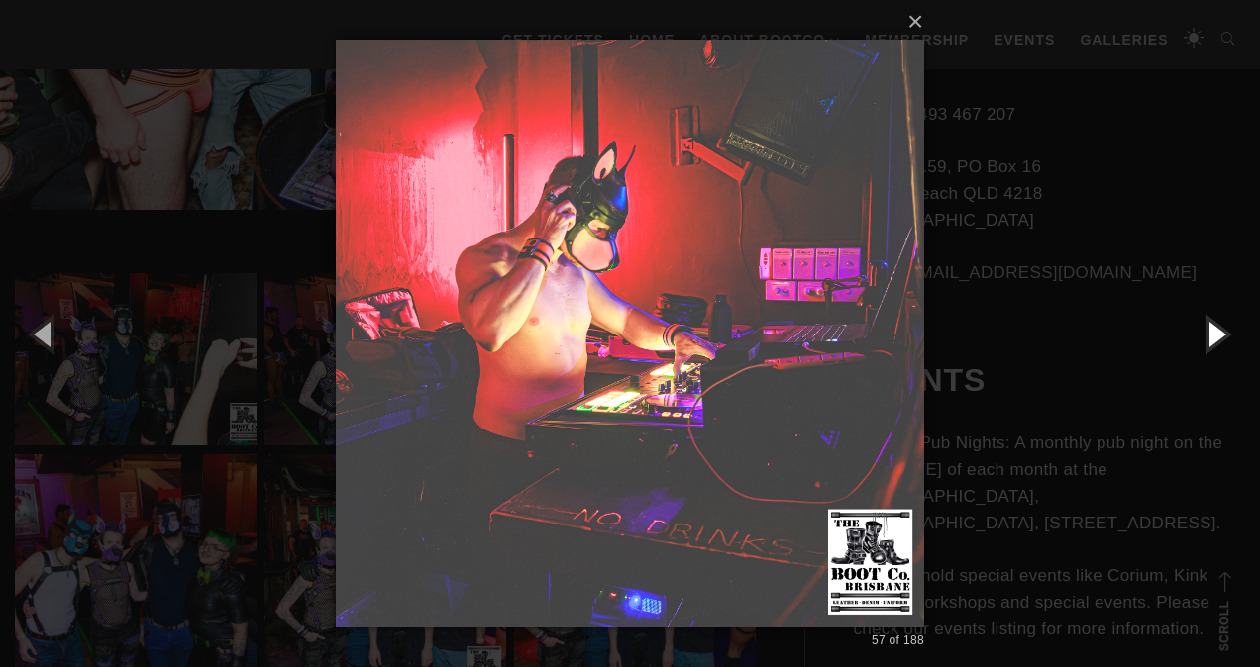
click at [1211, 337] on button "button" at bounding box center [1214, 333] width 89 height 109
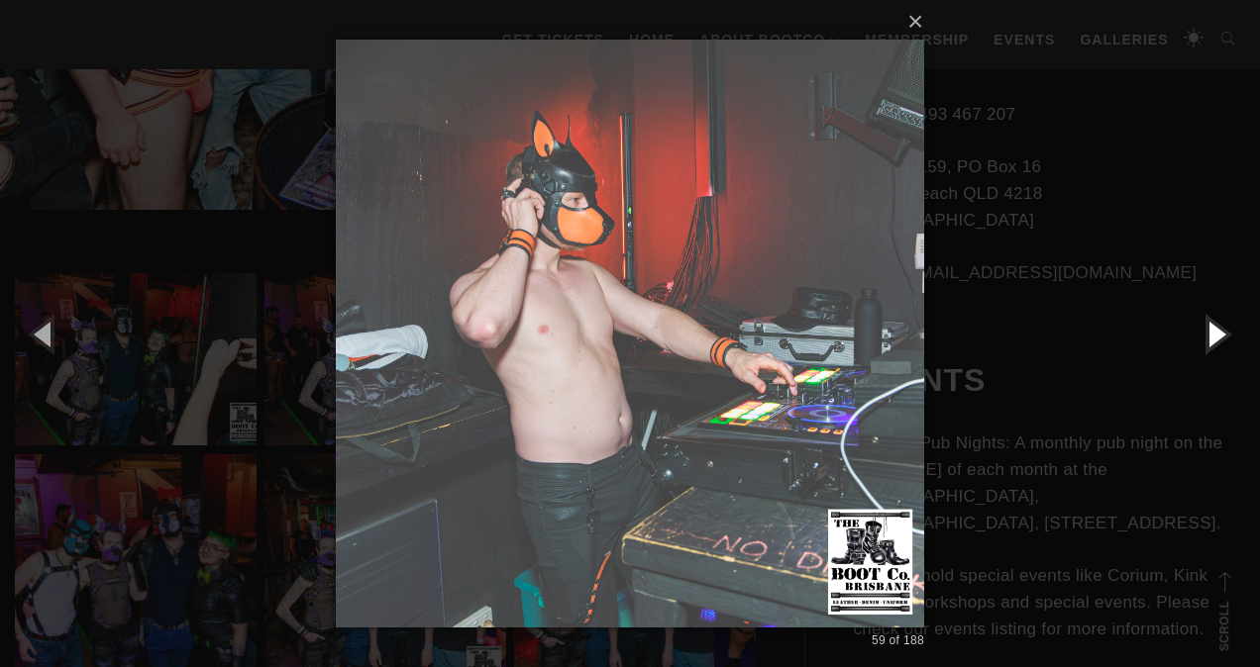
click at [1211, 337] on button "button" at bounding box center [1214, 333] width 89 height 109
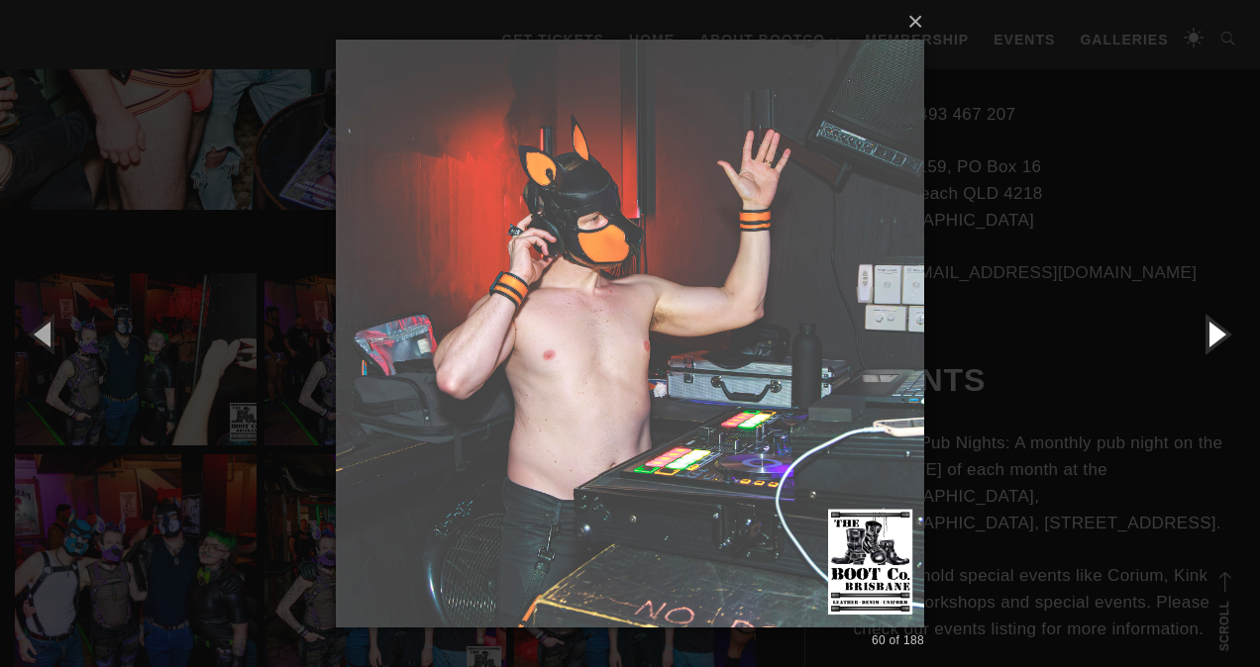
click at [1211, 337] on button "button" at bounding box center [1214, 333] width 89 height 109
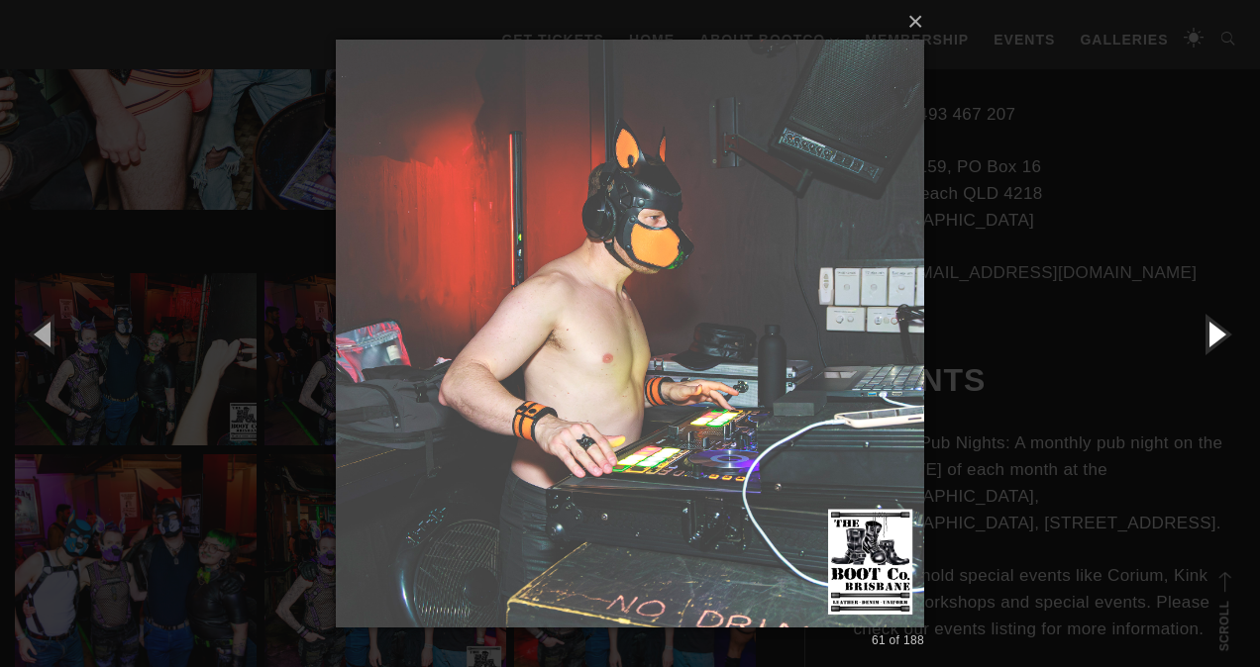
click at [1211, 337] on button "button" at bounding box center [1214, 333] width 89 height 109
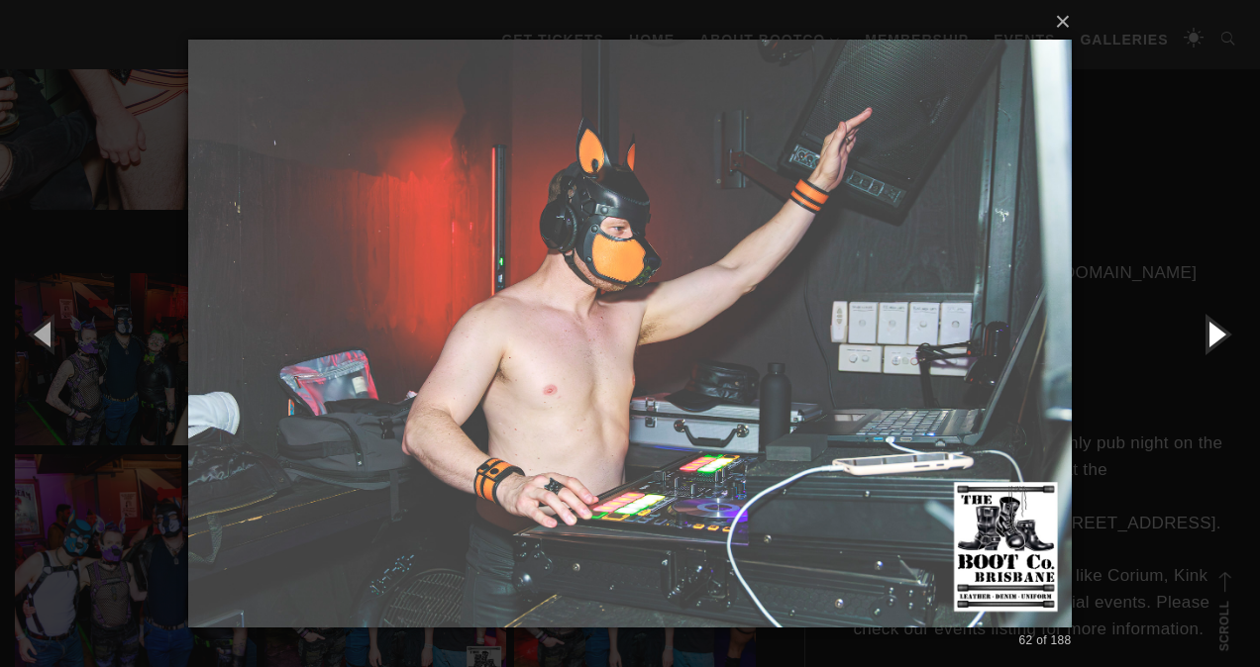
click at [1211, 337] on button "button" at bounding box center [1214, 333] width 89 height 109
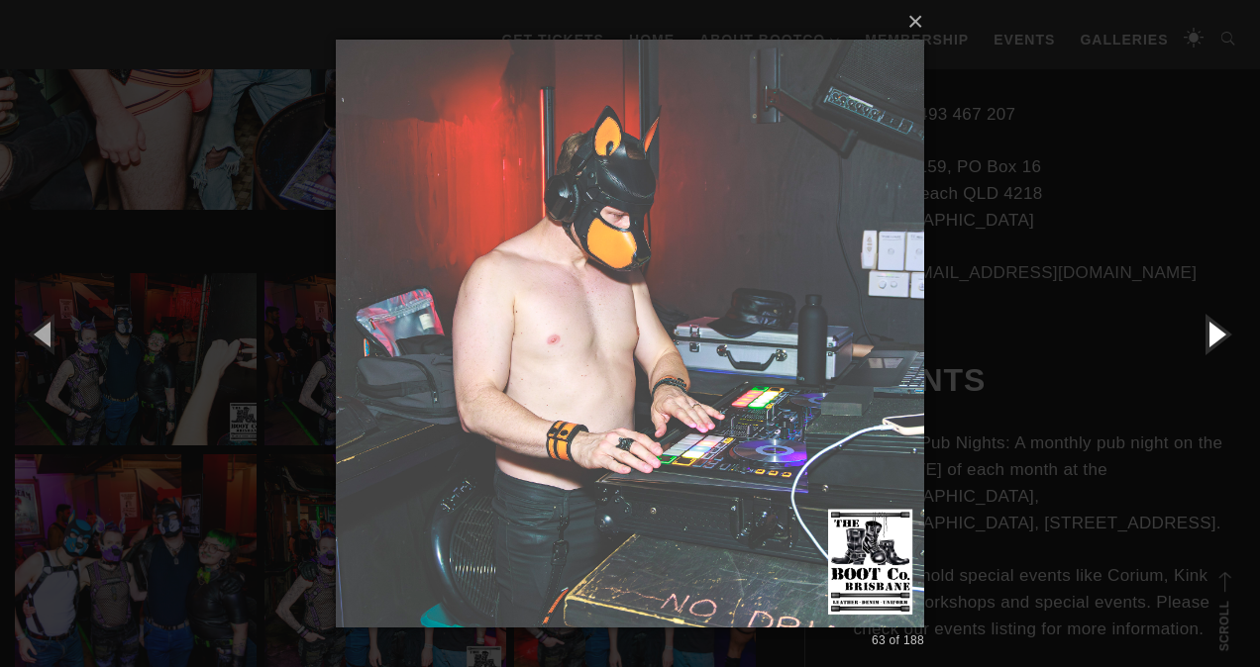
click at [1211, 337] on button "button" at bounding box center [1214, 333] width 89 height 109
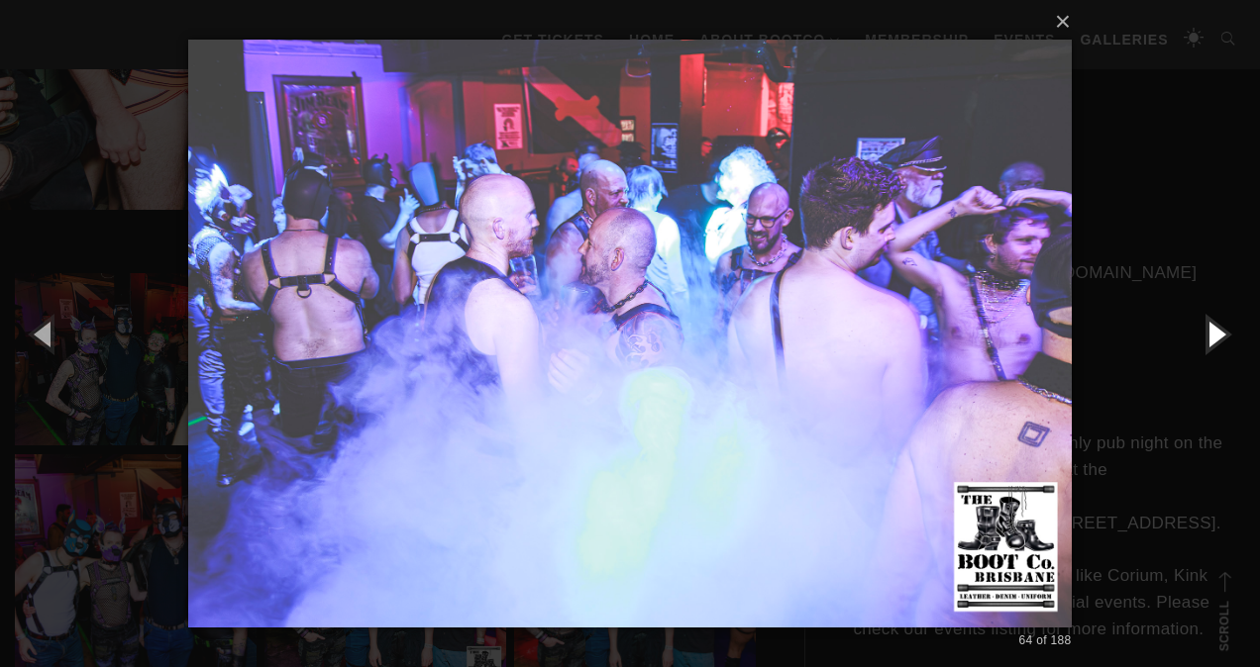
click at [1211, 337] on button "button" at bounding box center [1214, 333] width 89 height 109
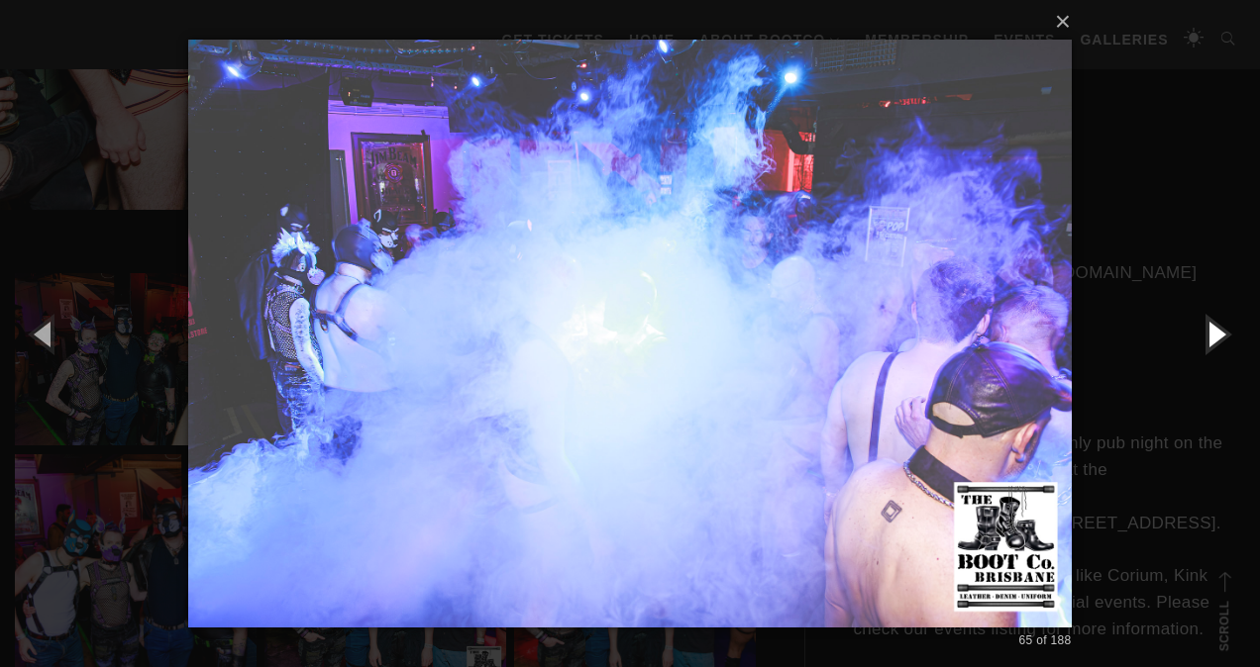
click at [1211, 337] on button "button" at bounding box center [1214, 333] width 89 height 109
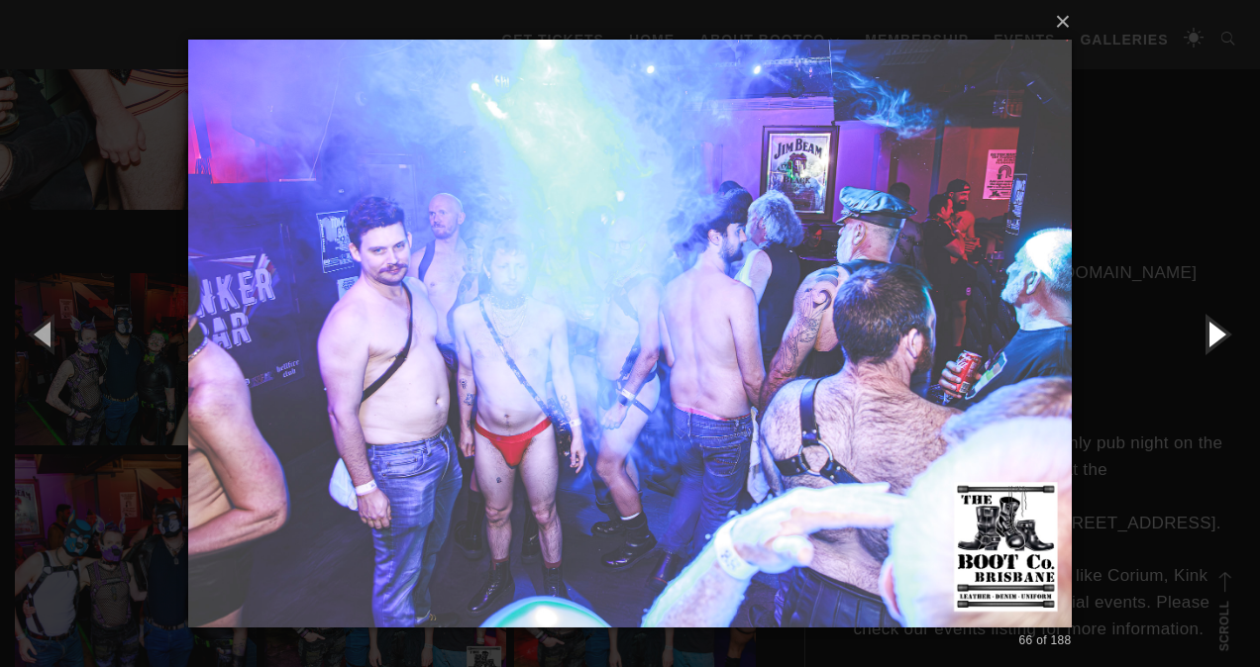
click at [1211, 337] on button "button" at bounding box center [1214, 333] width 89 height 109
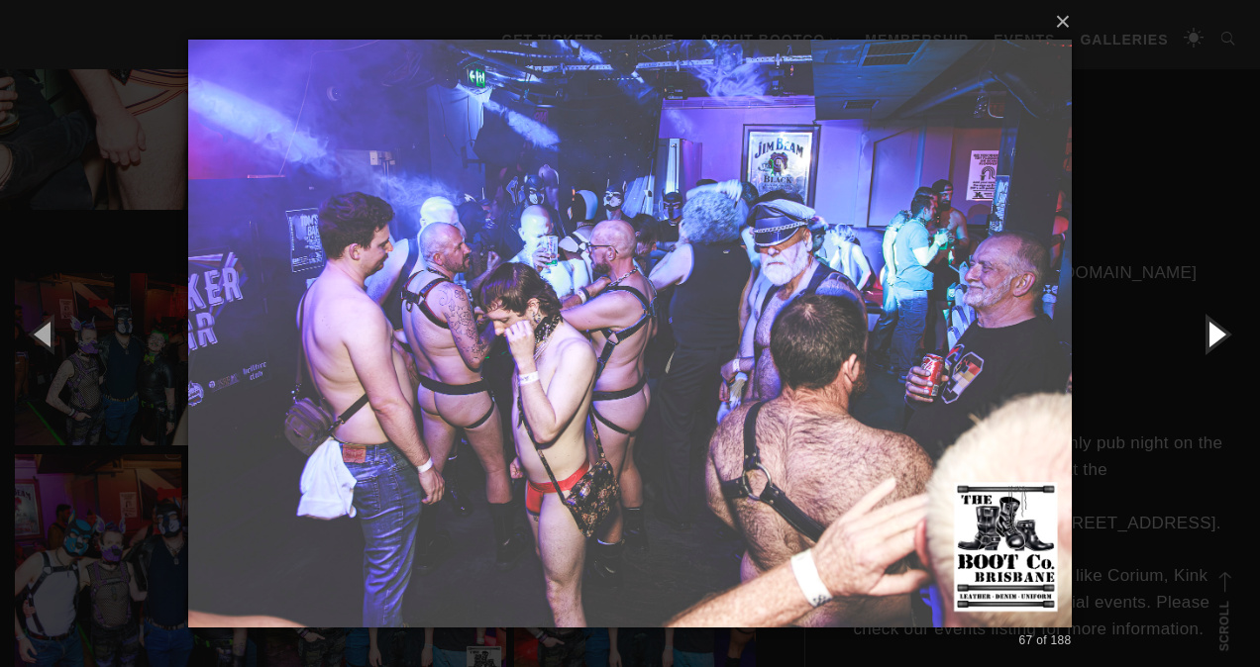
click at [1211, 337] on button "button" at bounding box center [1214, 333] width 89 height 109
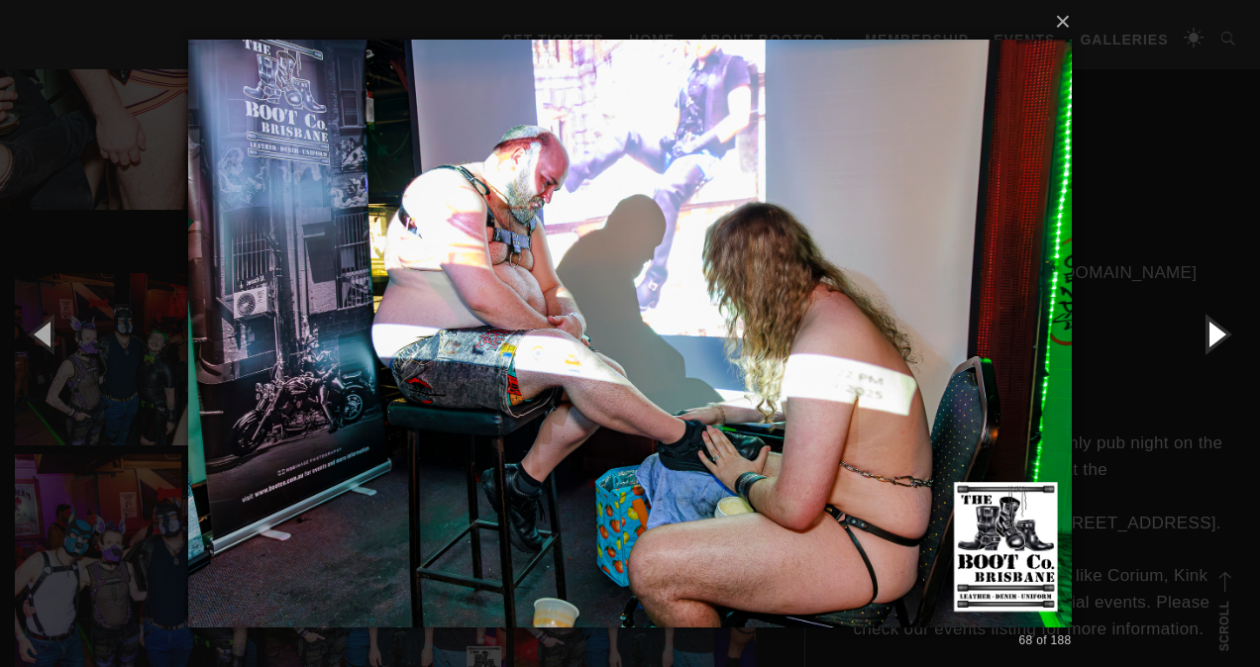
click at [1211, 337] on button "button" at bounding box center [1214, 333] width 89 height 109
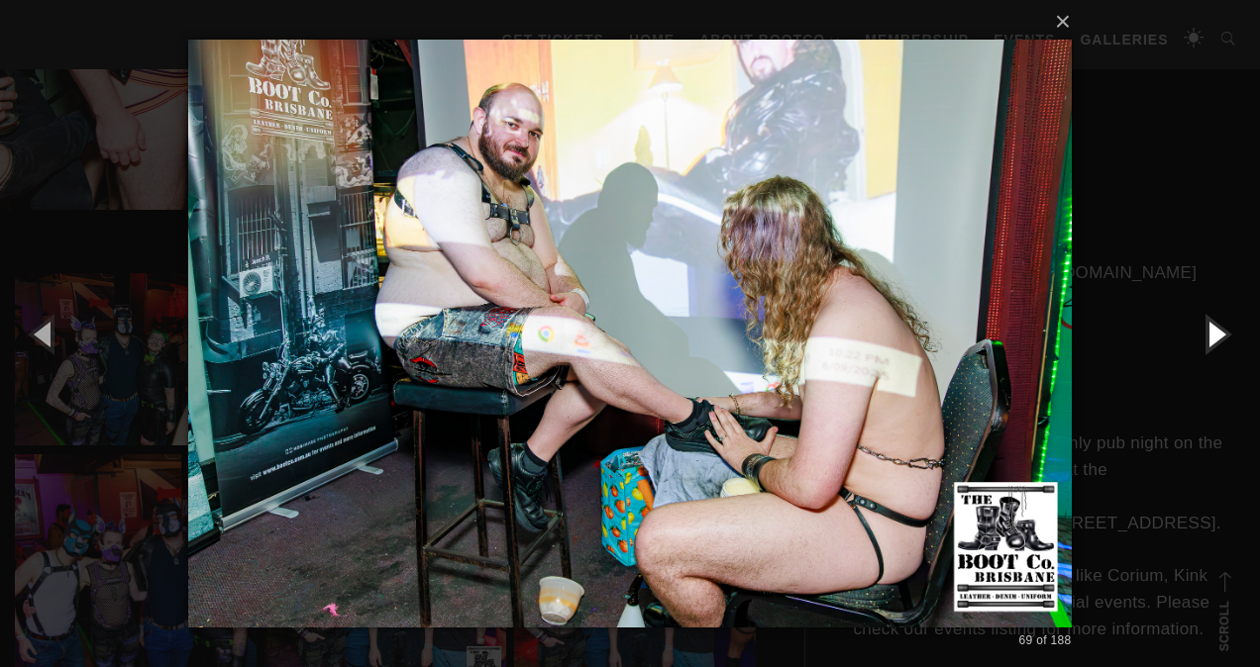
click at [1211, 337] on button "button" at bounding box center [1214, 333] width 89 height 109
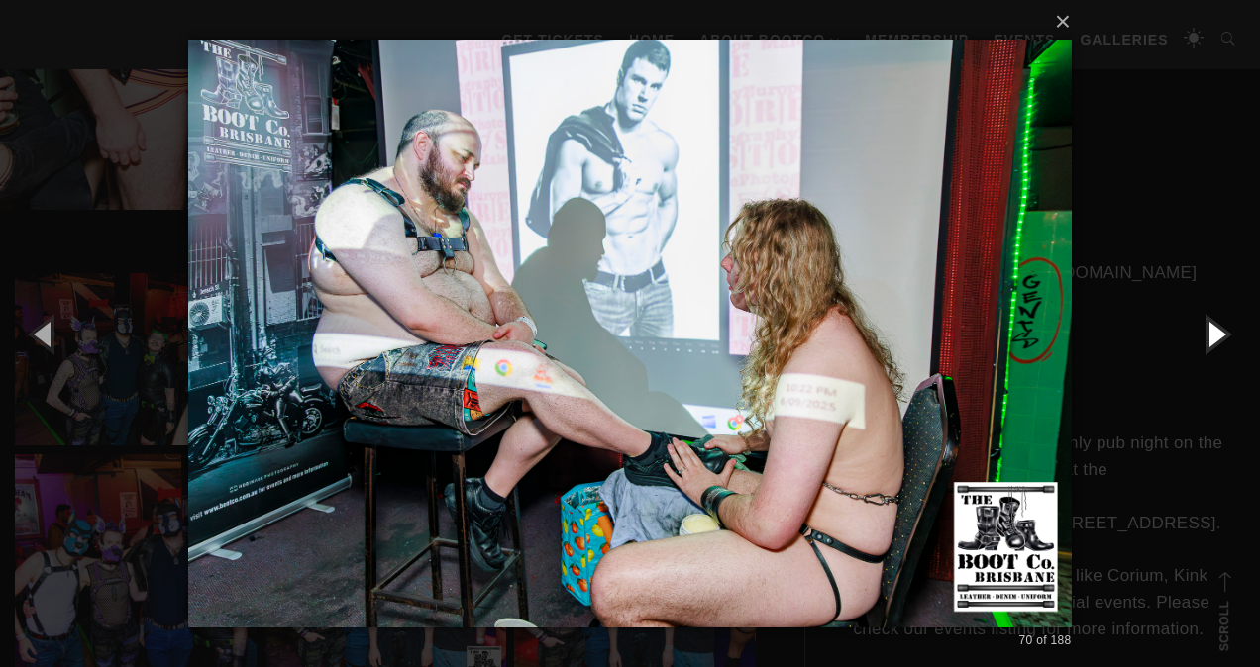
click at [1211, 337] on button "button" at bounding box center [1214, 333] width 89 height 109
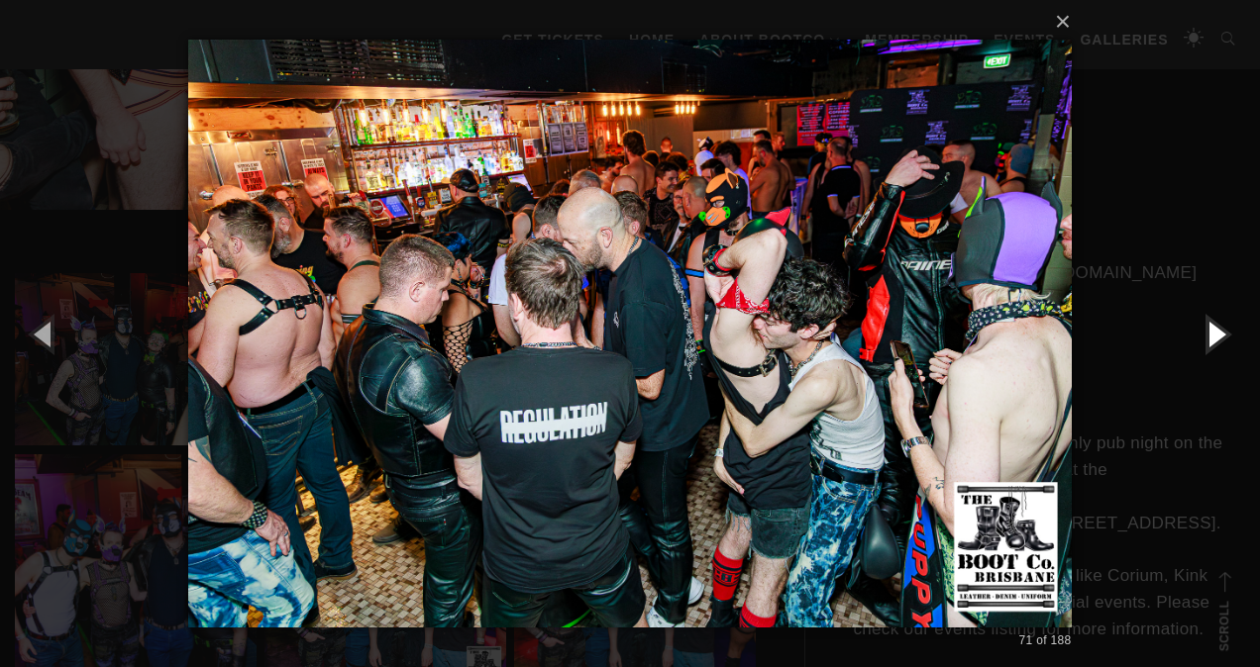
click at [1211, 337] on button "button" at bounding box center [1214, 333] width 89 height 109
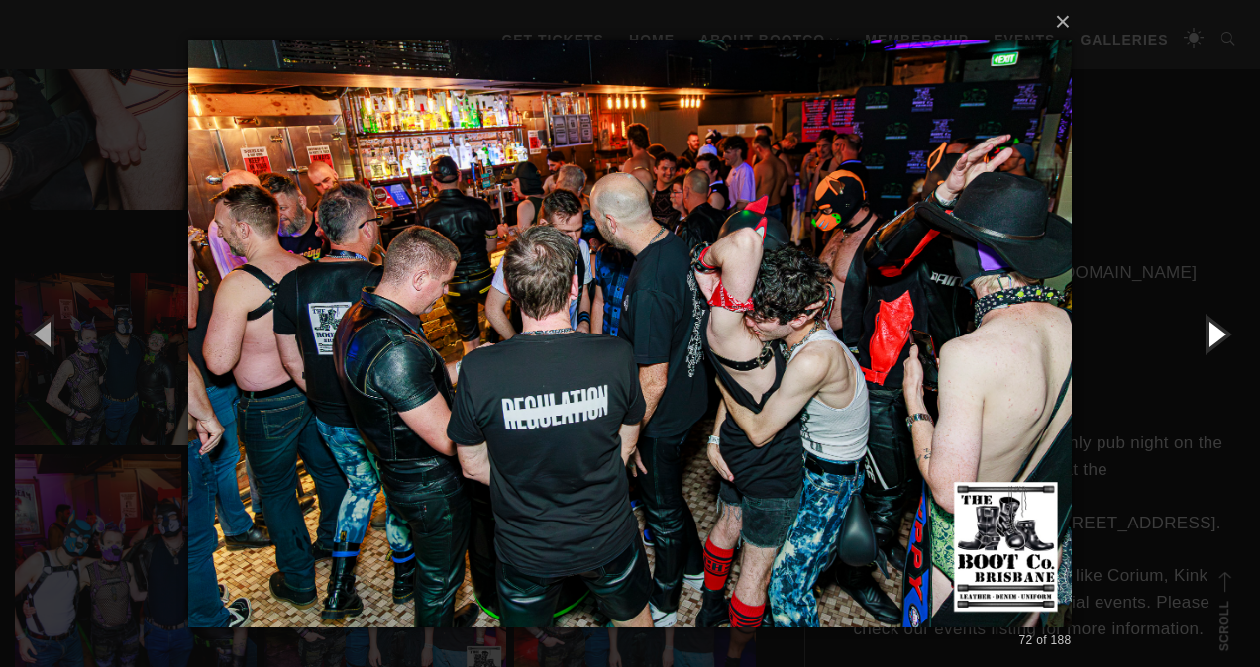
click at [1211, 337] on button "button" at bounding box center [1214, 333] width 89 height 109
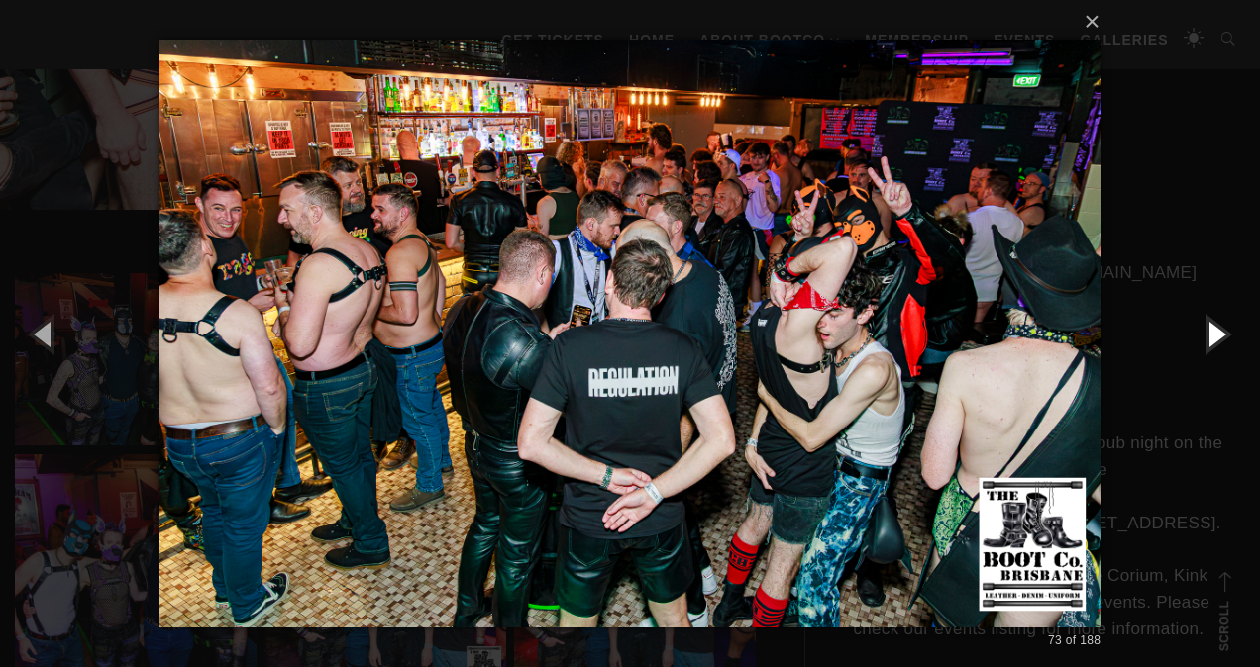
click at [1211, 337] on button "button" at bounding box center [1214, 333] width 89 height 109
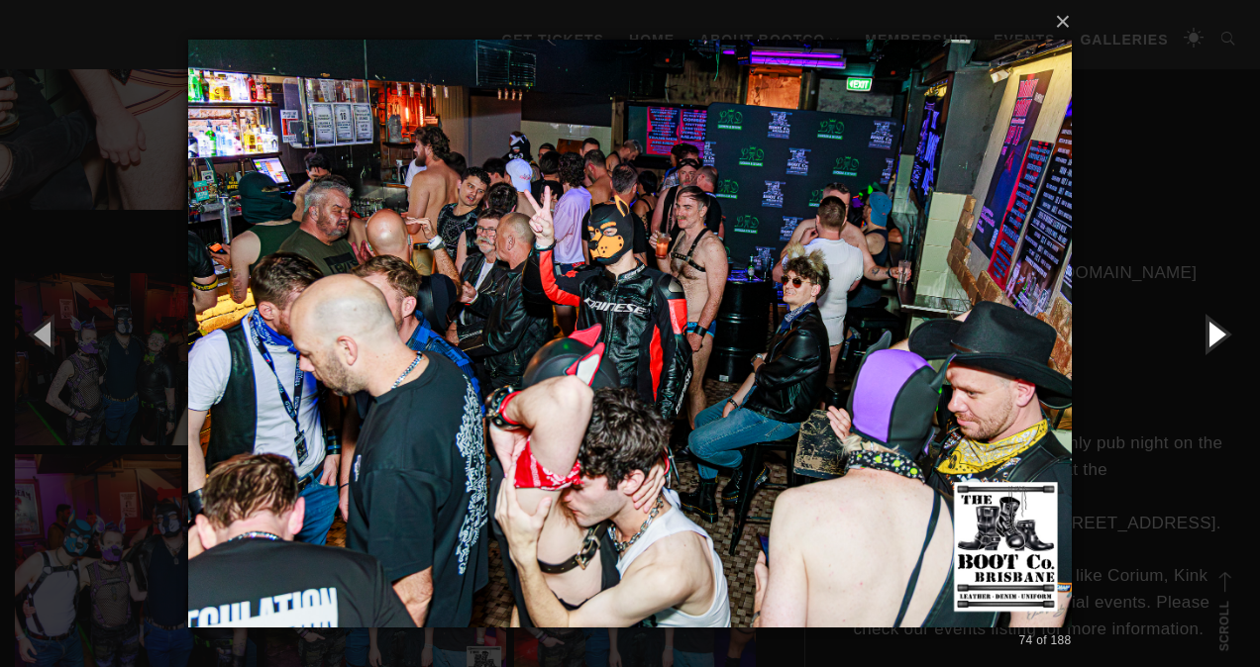
click at [1211, 337] on button "button" at bounding box center [1214, 333] width 89 height 109
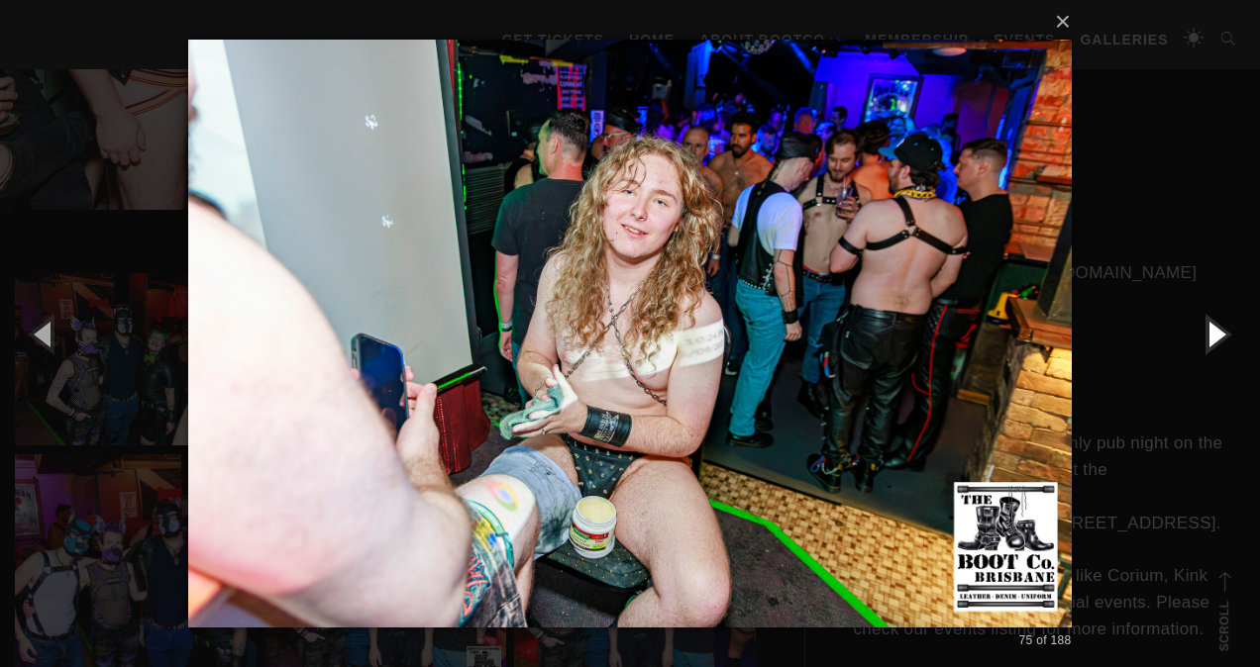
click at [1211, 337] on button "button" at bounding box center [1214, 333] width 89 height 109
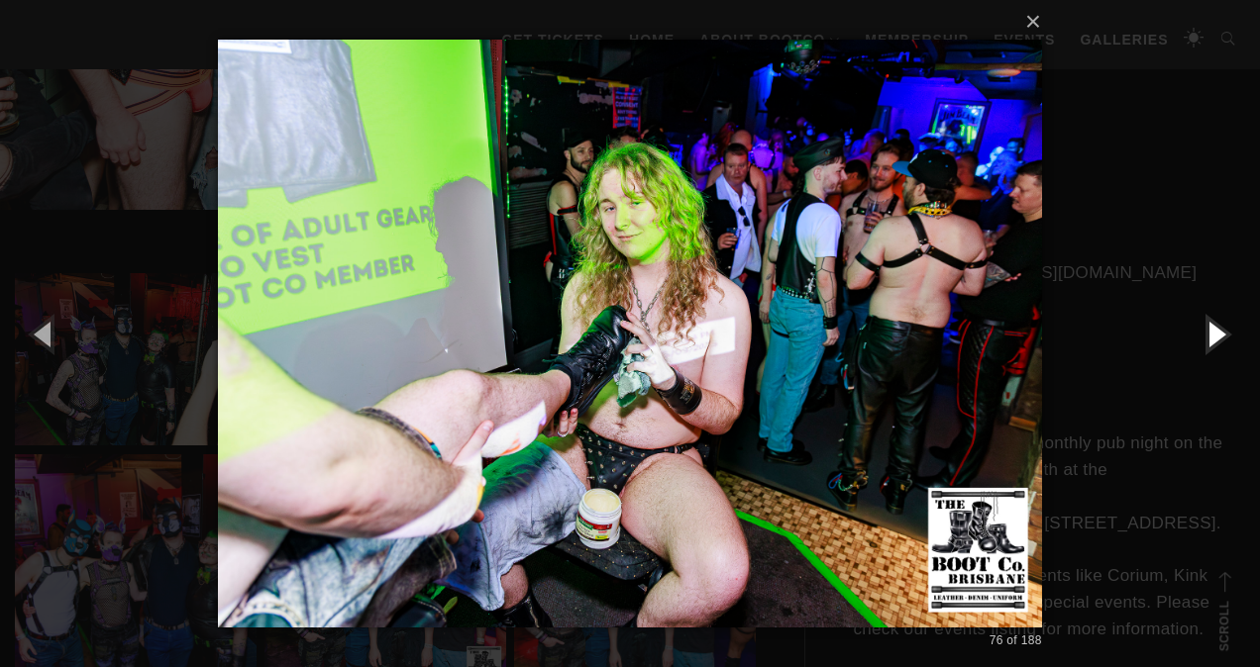
click at [1211, 336] on button "button" at bounding box center [1214, 333] width 89 height 109
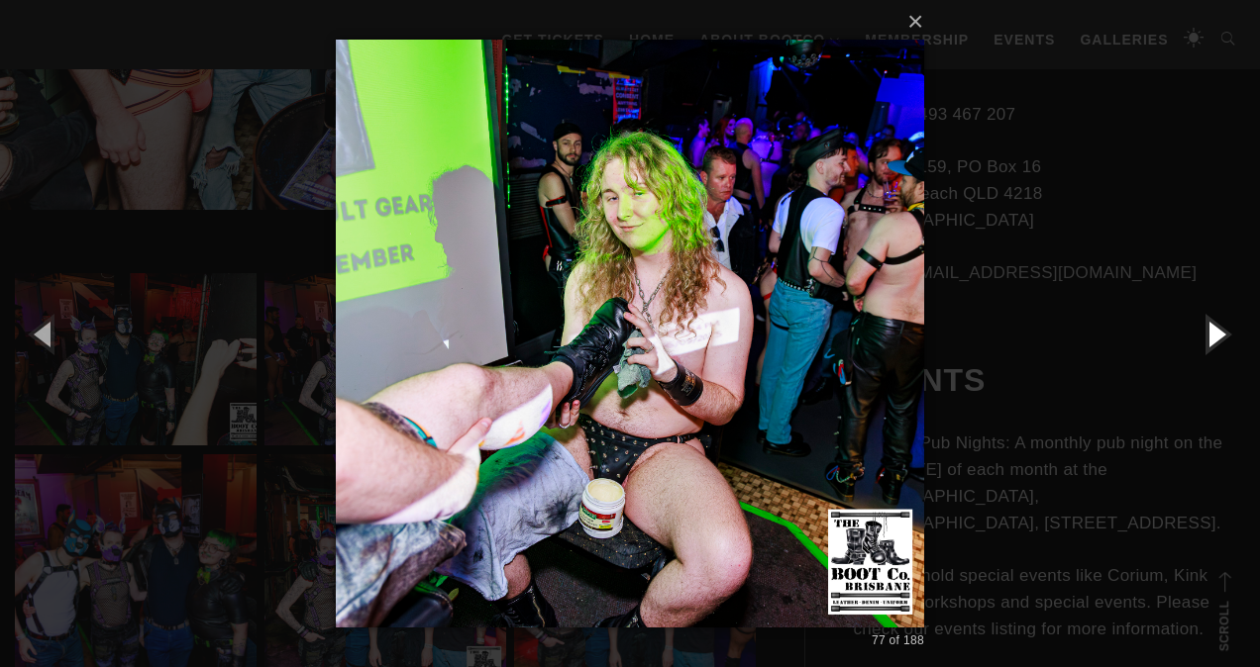
click at [1211, 336] on button "button" at bounding box center [1214, 333] width 89 height 109
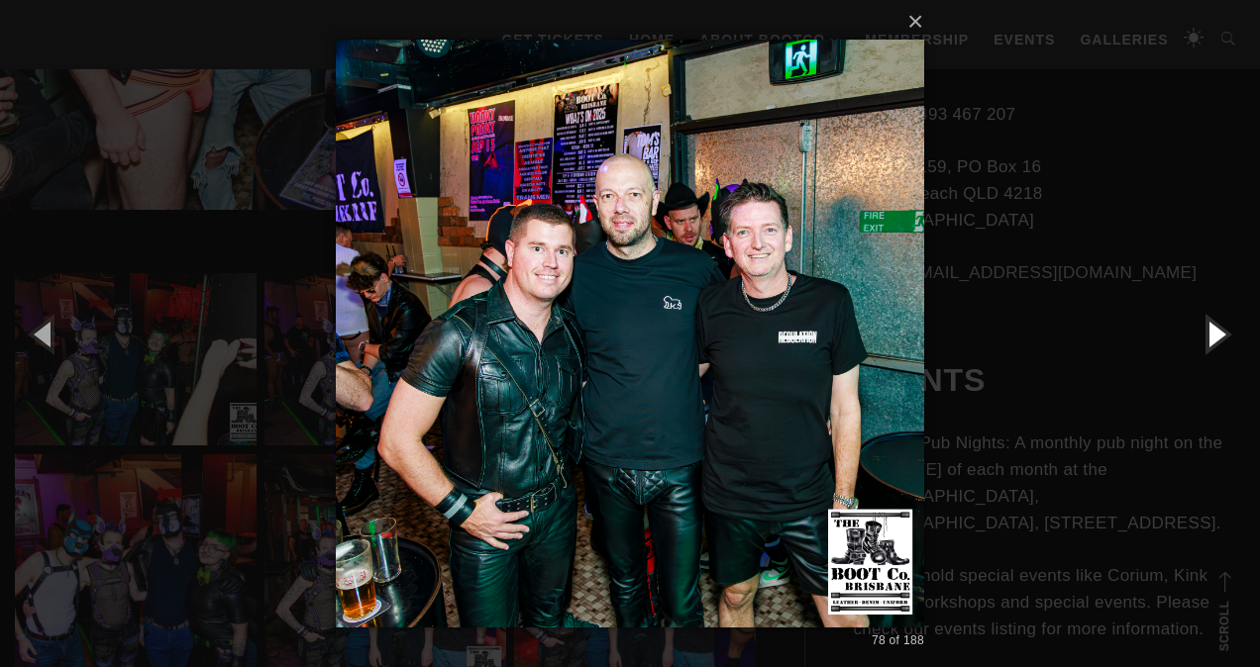
click at [1211, 336] on button "button" at bounding box center [1214, 333] width 89 height 109
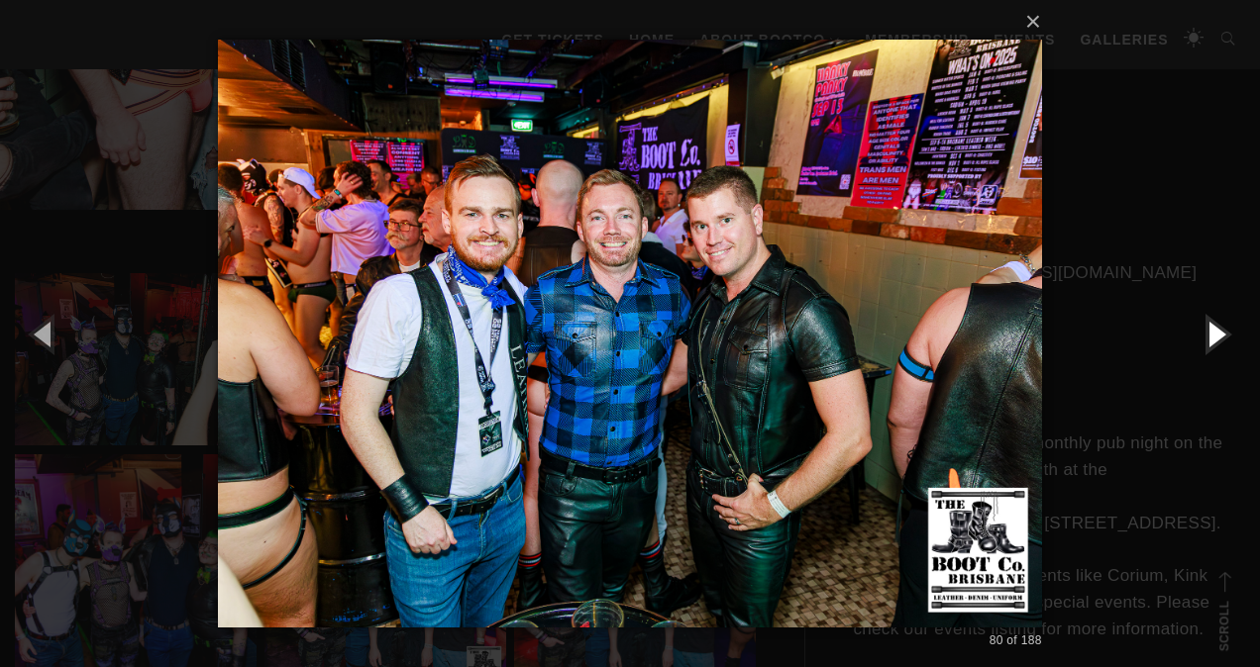
click at [1211, 336] on button "button" at bounding box center [1214, 333] width 89 height 109
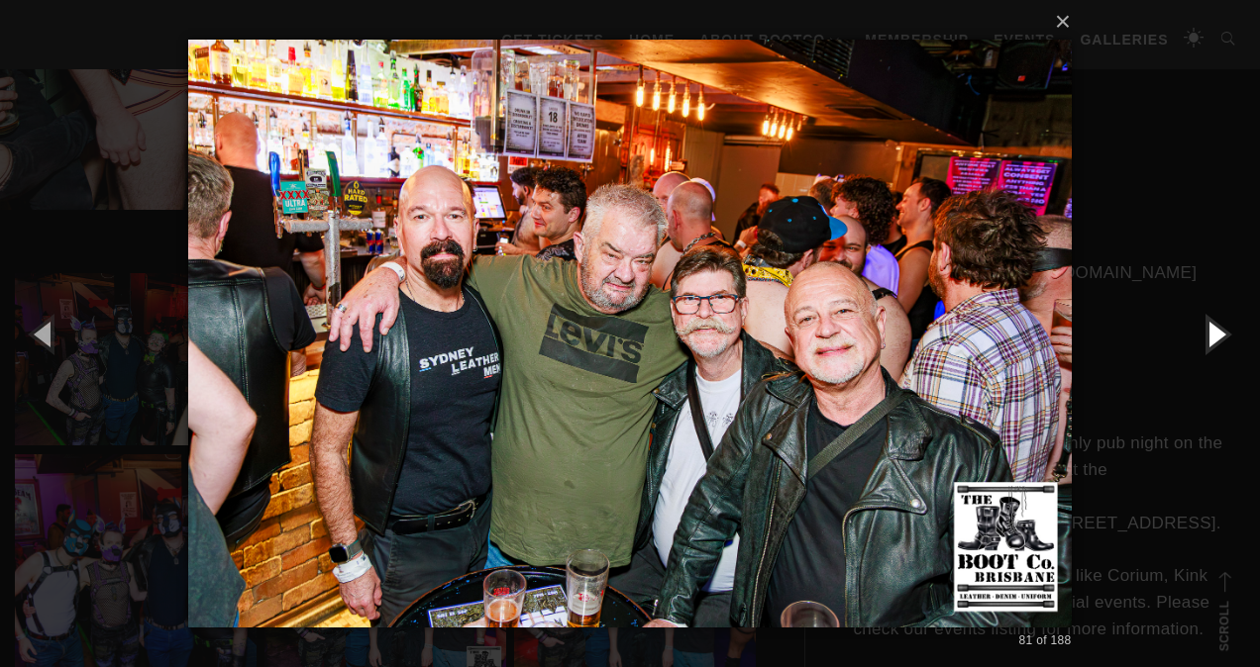
click at [1211, 336] on button "button" at bounding box center [1214, 333] width 89 height 109
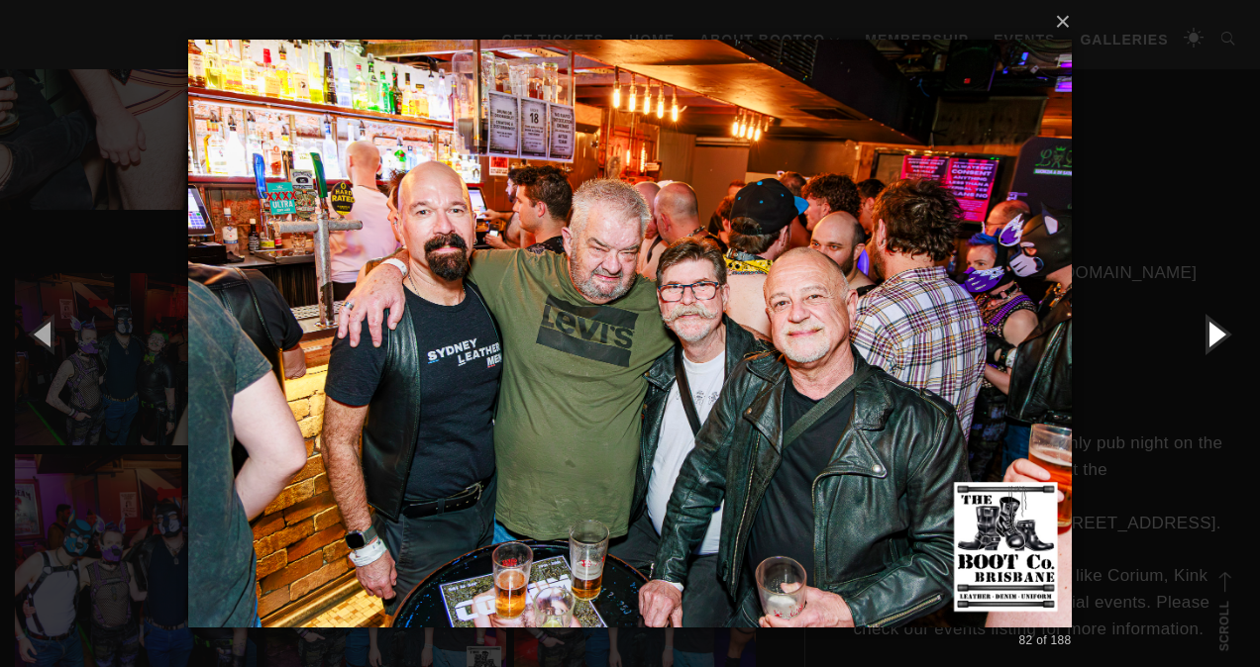
click at [1211, 336] on button "button" at bounding box center [1214, 333] width 89 height 109
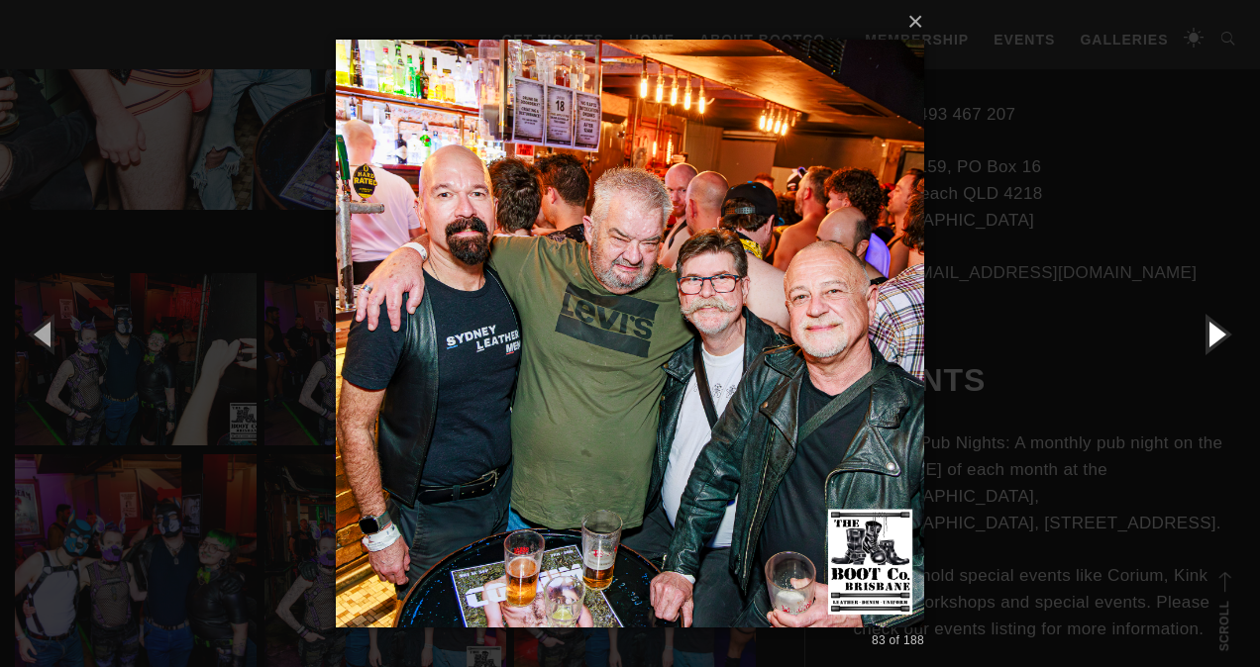
click at [1211, 336] on button "button" at bounding box center [1214, 333] width 89 height 109
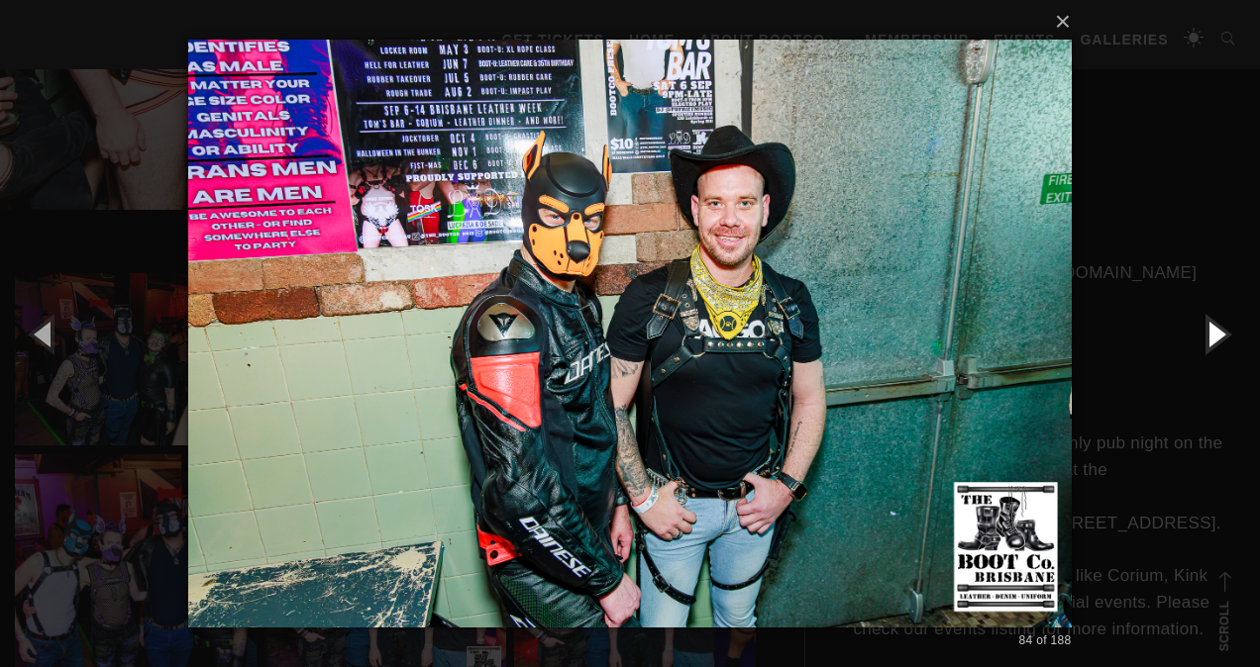
click at [1211, 336] on button "button" at bounding box center [1214, 333] width 89 height 109
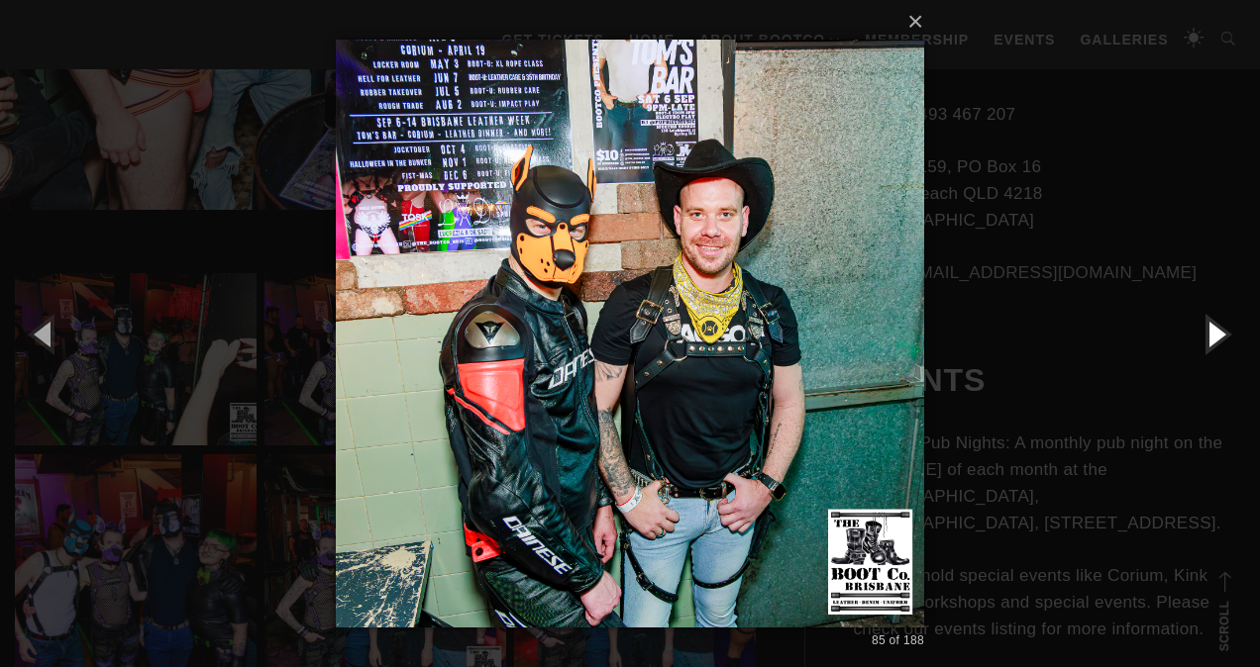
click at [1211, 336] on button "button" at bounding box center [1214, 333] width 89 height 109
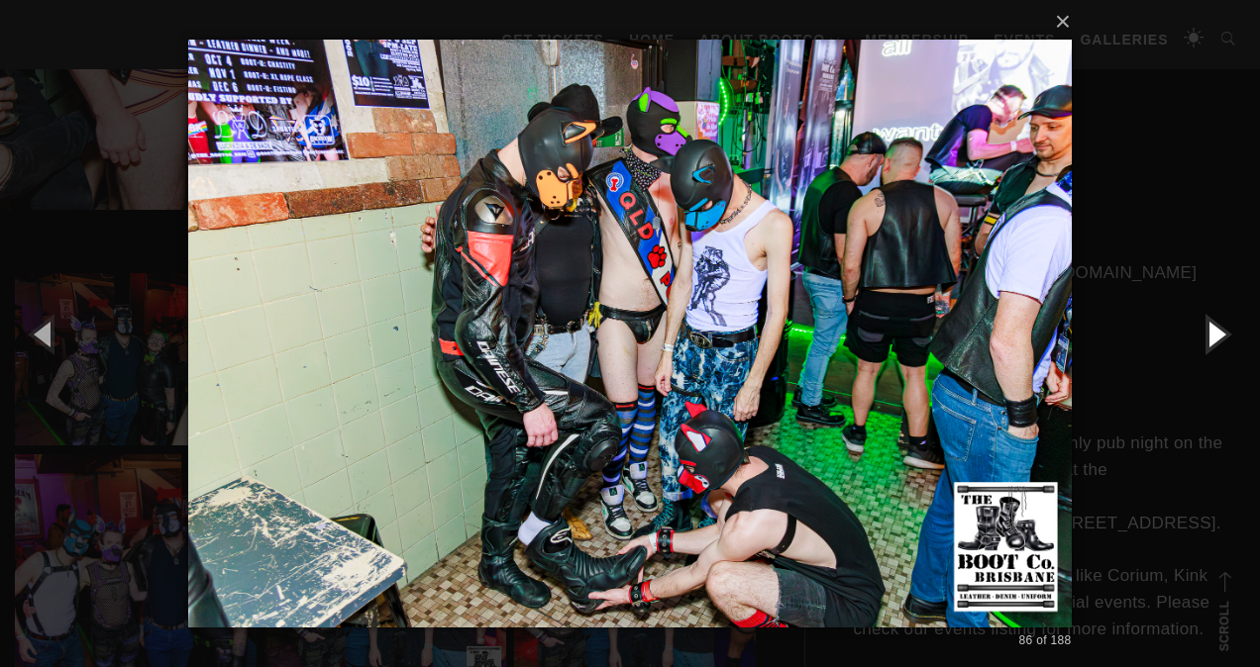
click at [1211, 336] on button "button" at bounding box center [1214, 333] width 89 height 109
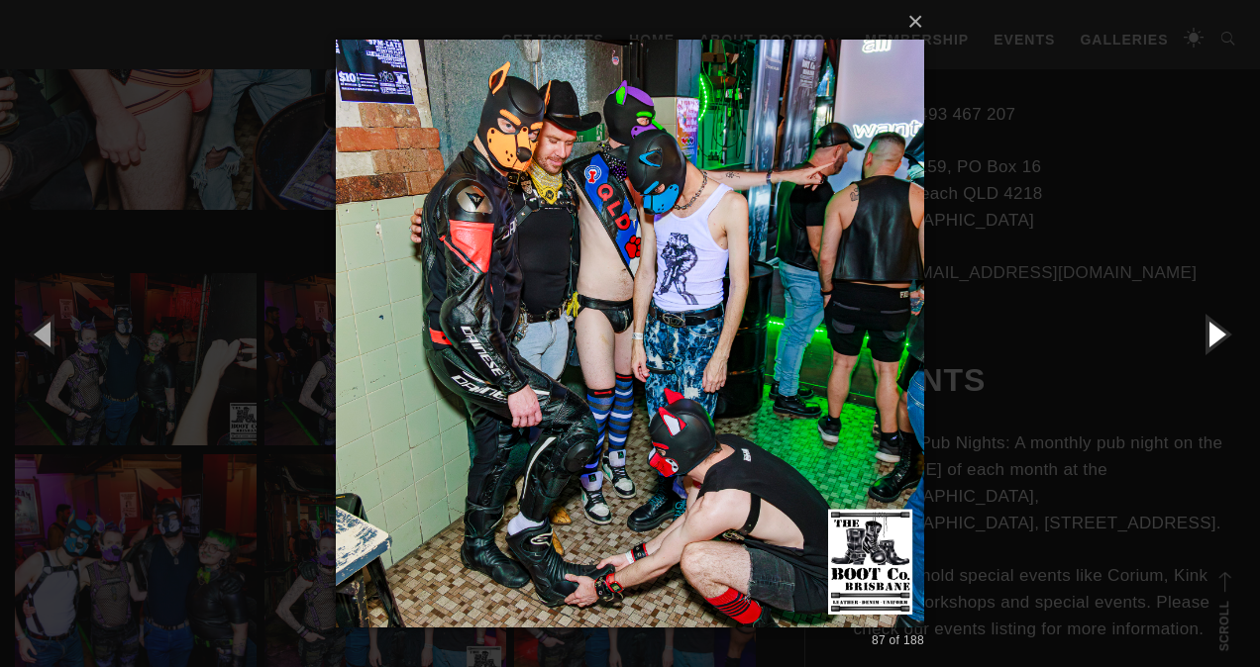
click at [1211, 336] on button "button" at bounding box center [1214, 333] width 89 height 109
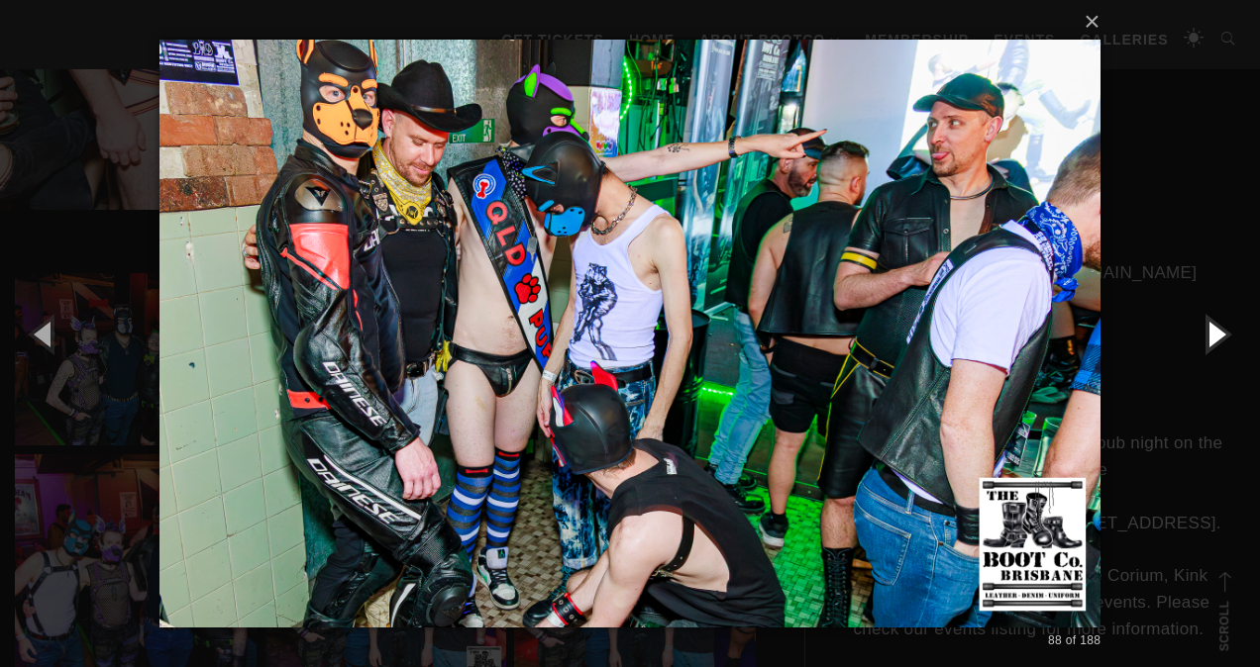
click at [1211, 336] on button "button" at bounding box center [1214, 333] width 89 height 109
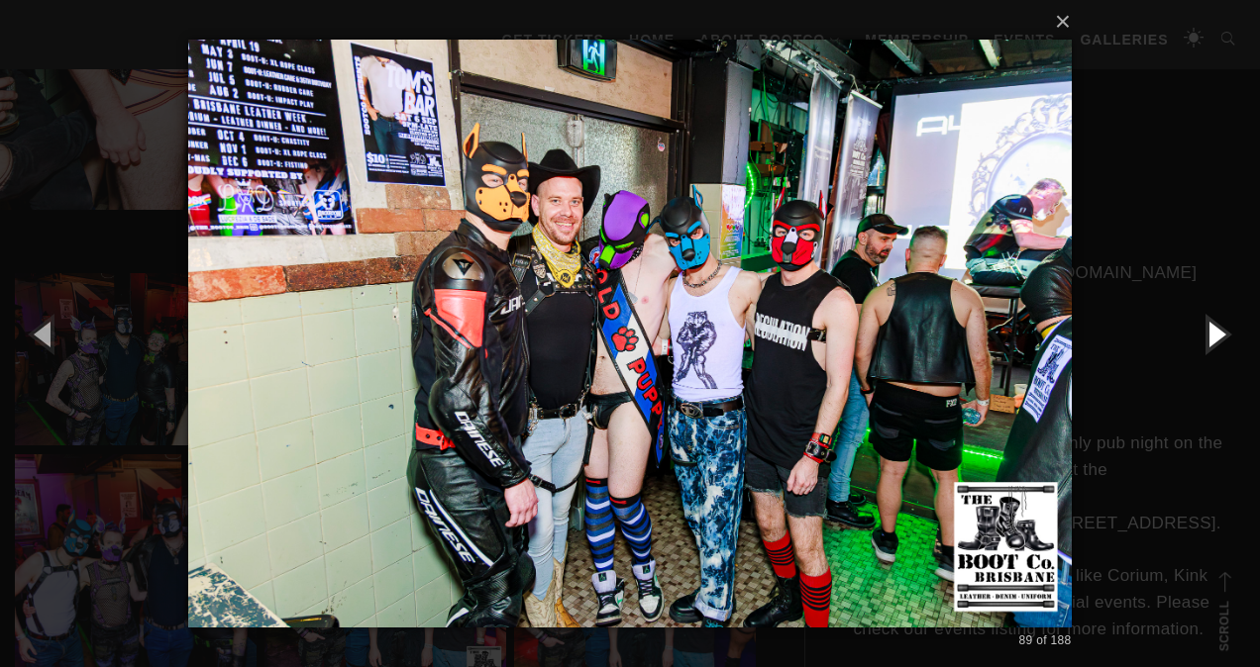
click at [1211, 336] on button "button" at bounding box center [1214, 333] width 89 height 109
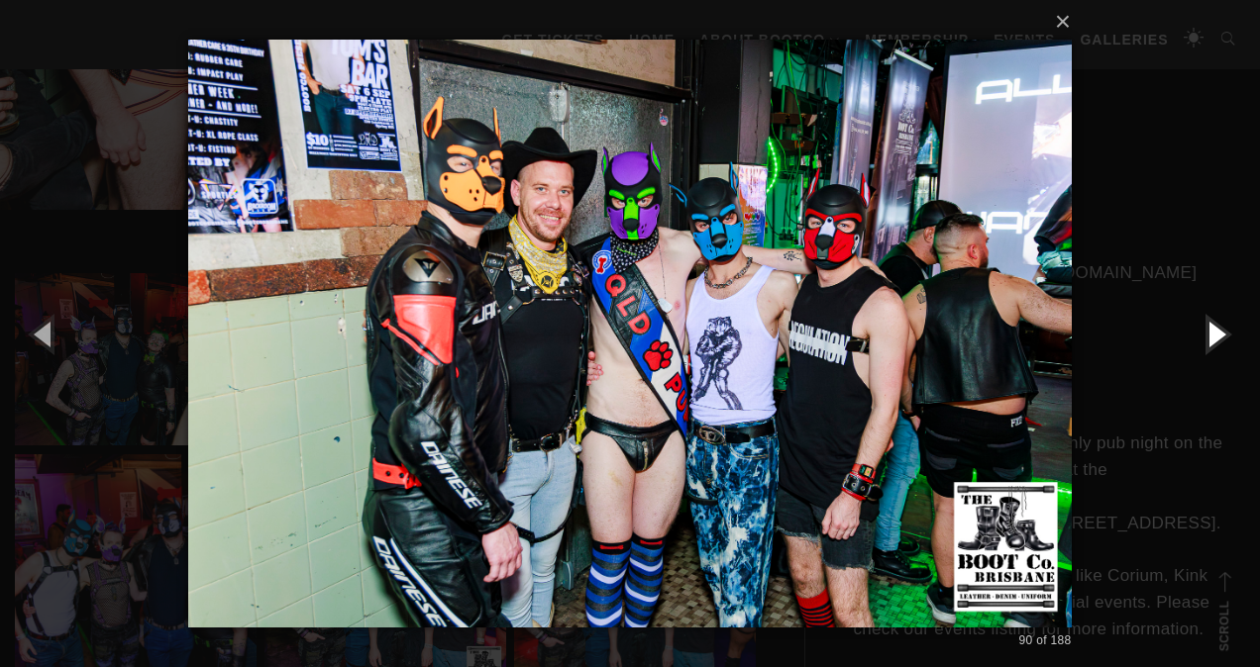
click at [1211, 336] on button "button" at bounding box center [1214, 333] width 89 height 109
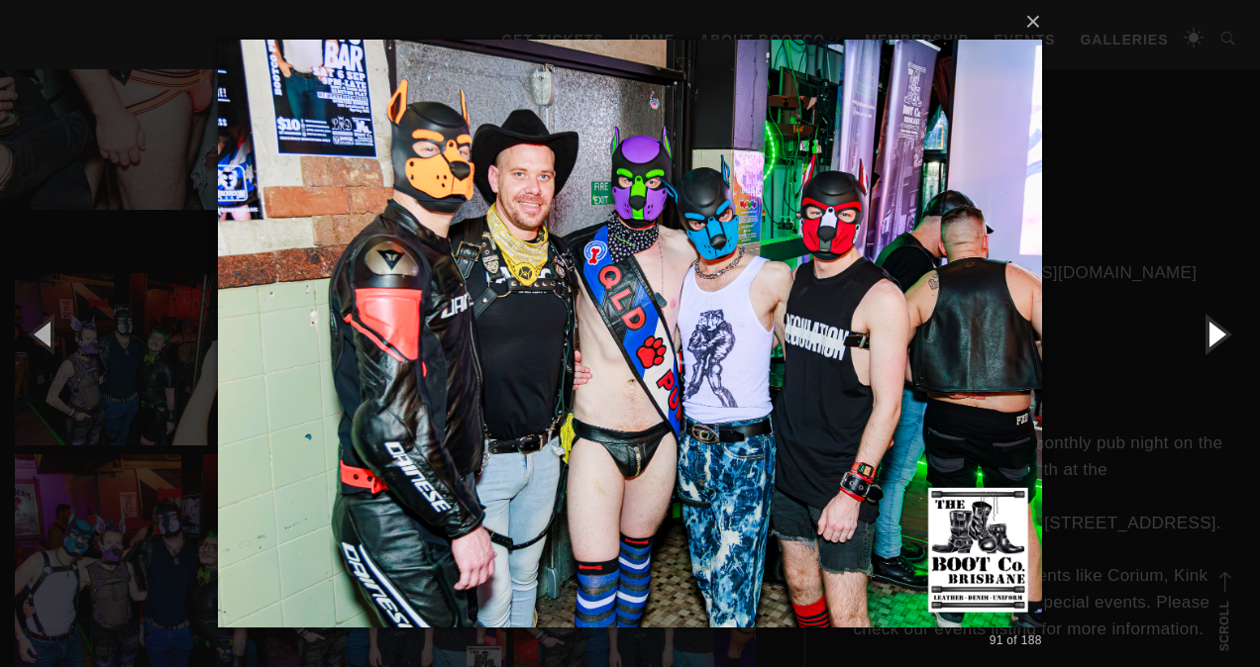
click at [1211, 336] on button "button" at bounding box center [1214, 333] width 89 height 109
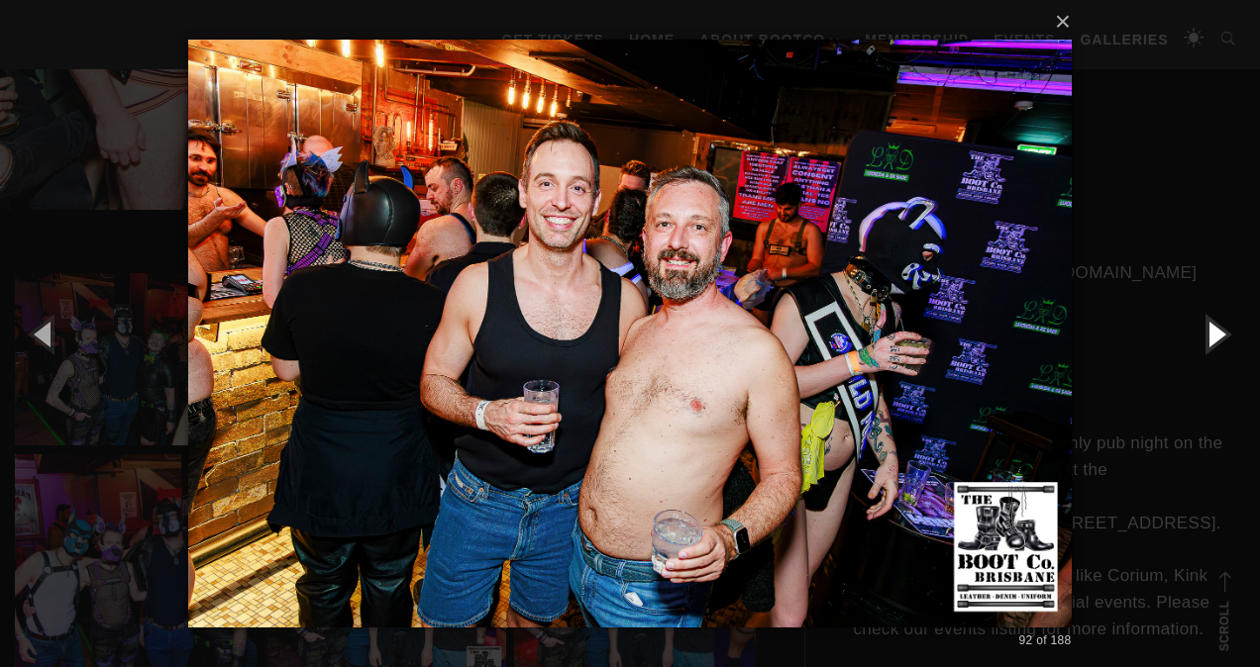
click at [1211, 336] on button "button" at bounding box center [1214, 333] width 89 height 109
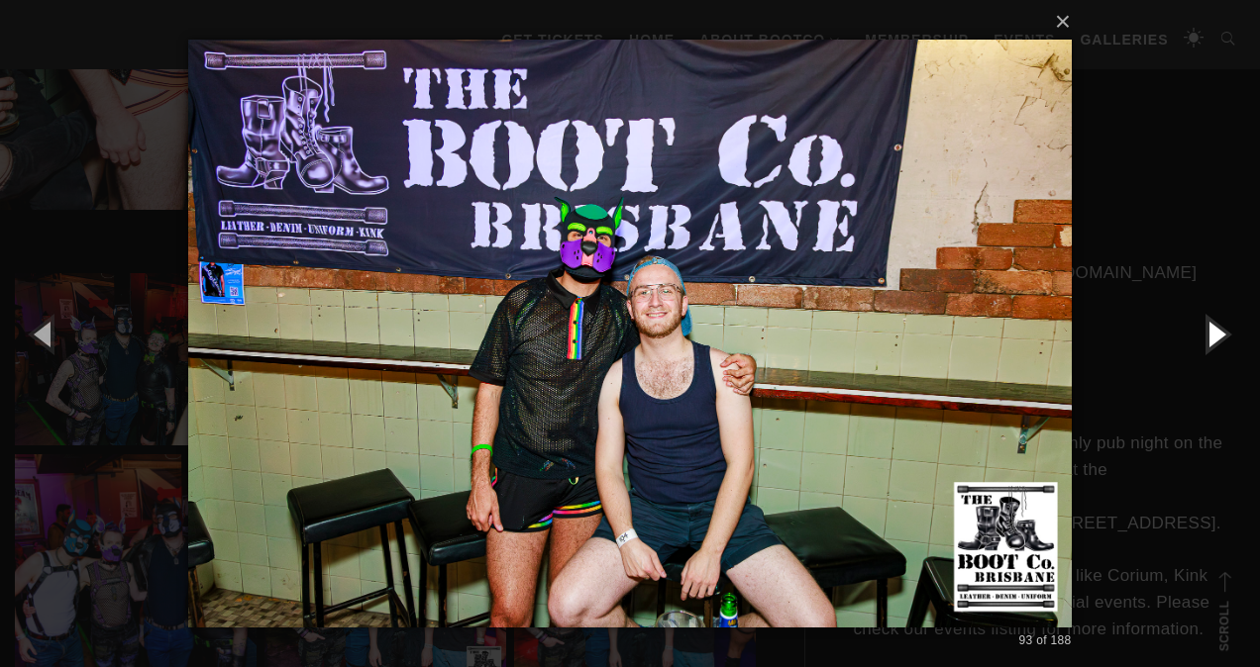
click at [1211, 336] on button "button" at bounding box center [1214, 333] width 89 height 109
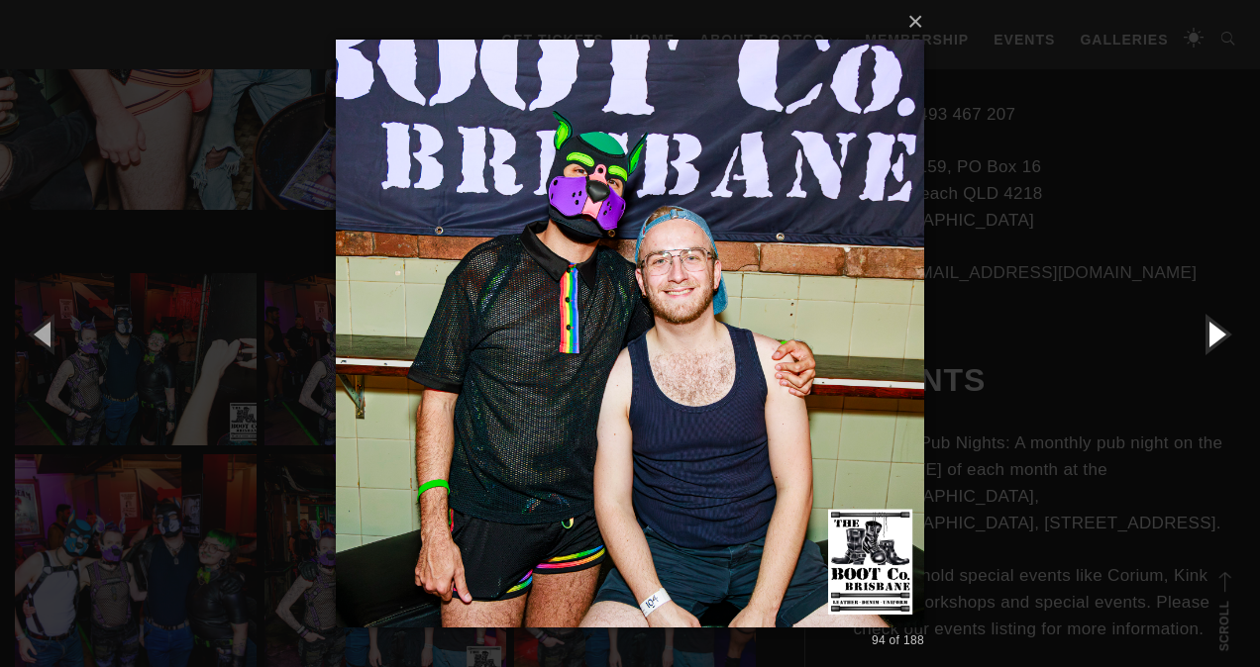
click at [1211, 336] on button "button" at bounding box center [1214, 333] width 89 height 109
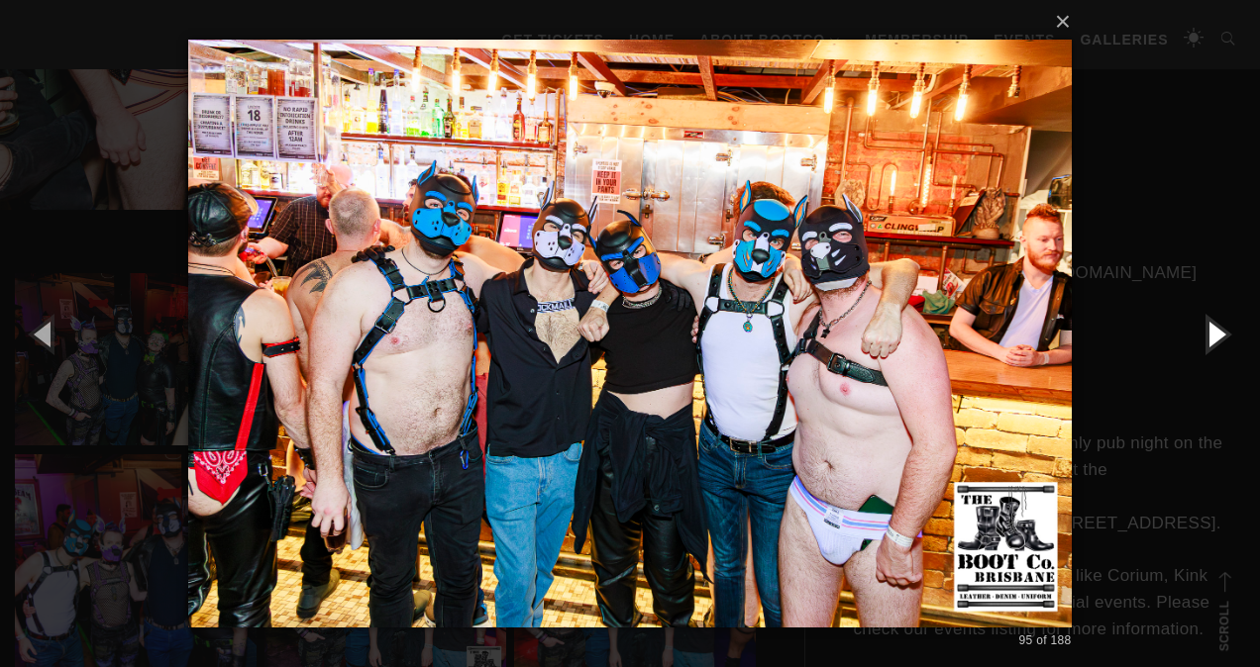
click at [1211, 336] on button "button" at bounding box center [1214, 333] width 89 height 109
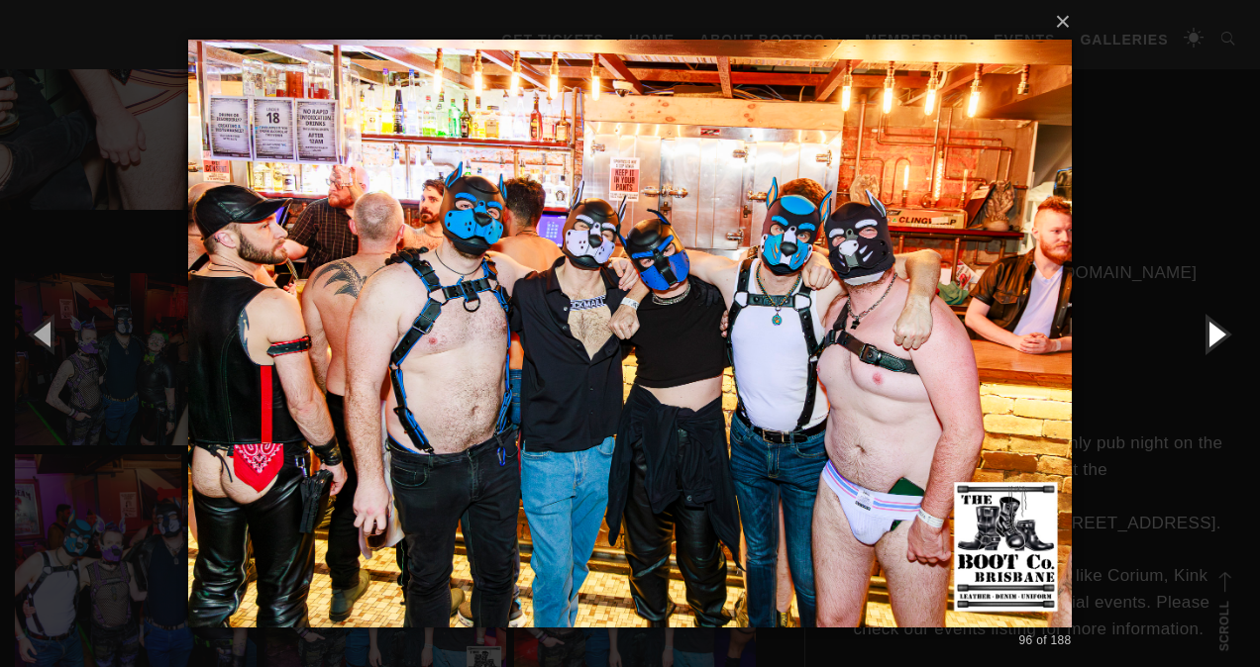
click at [1211, 336] on button "button" at bounding box center [1214, 333] width 89 height 109
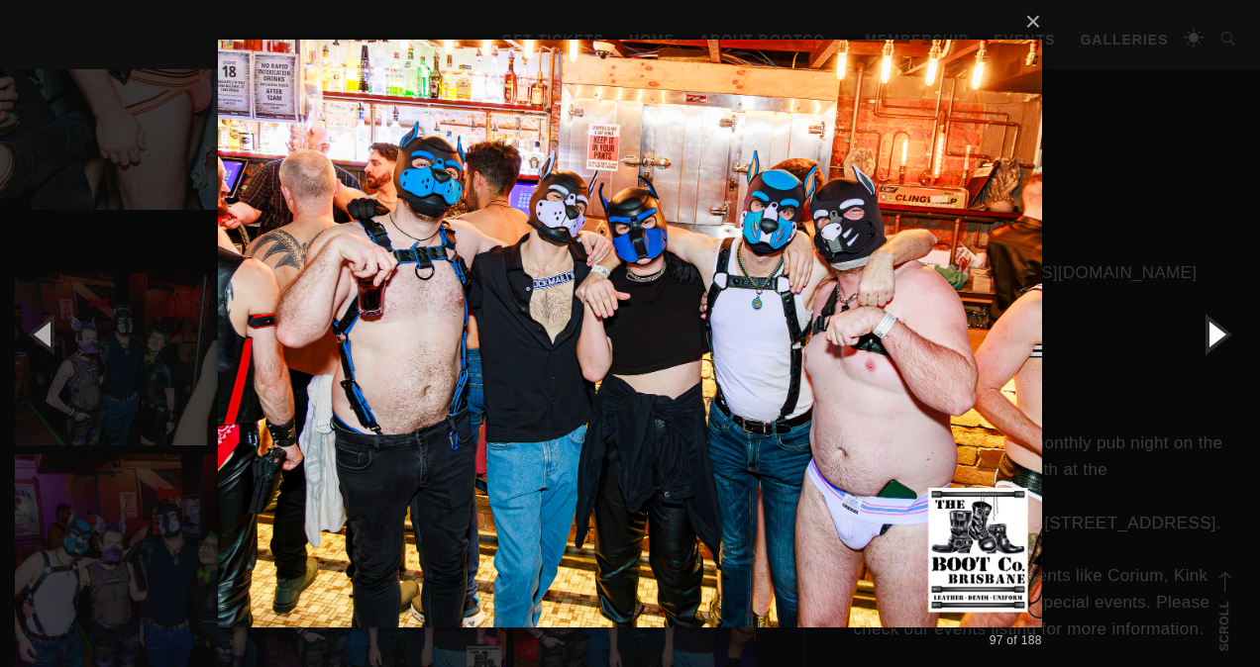
click at [1211, 336] on button "button" at bounding box center [1214, 333] width 89 height 109
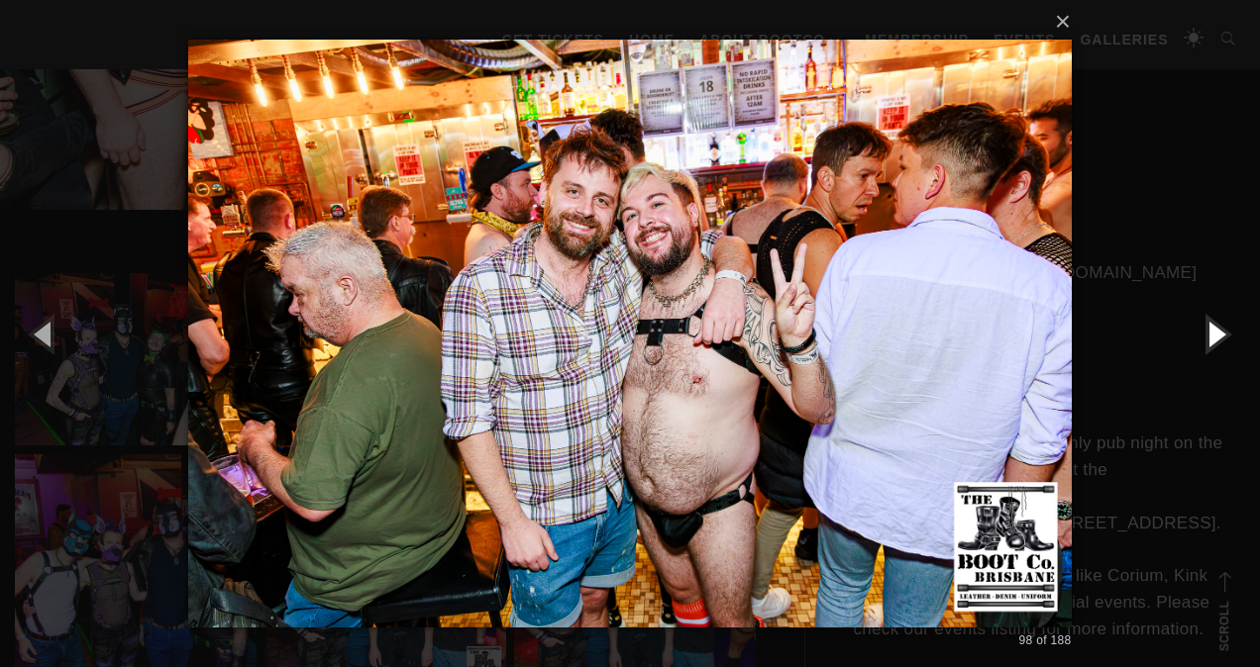
click at [1211, 336] on button "button" at bounding box center [1214, 333] width 89 height 109
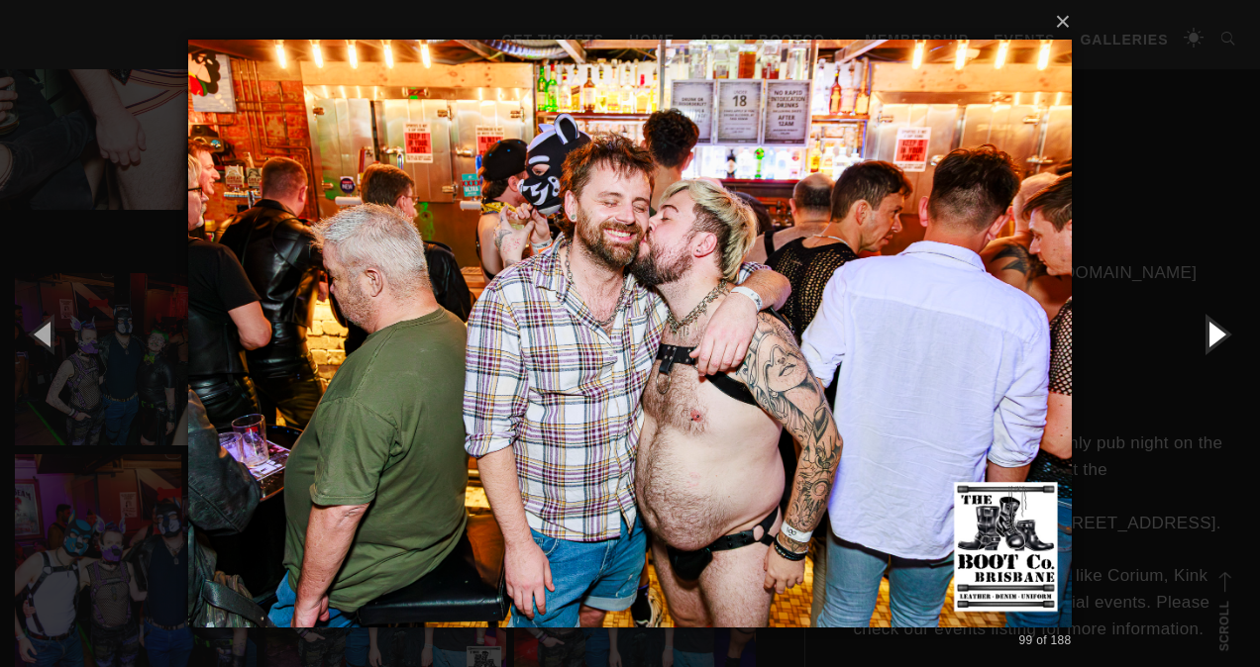
click at [1211, 336] on button "button" at bounding box center [1214, 333] width 89 height 109
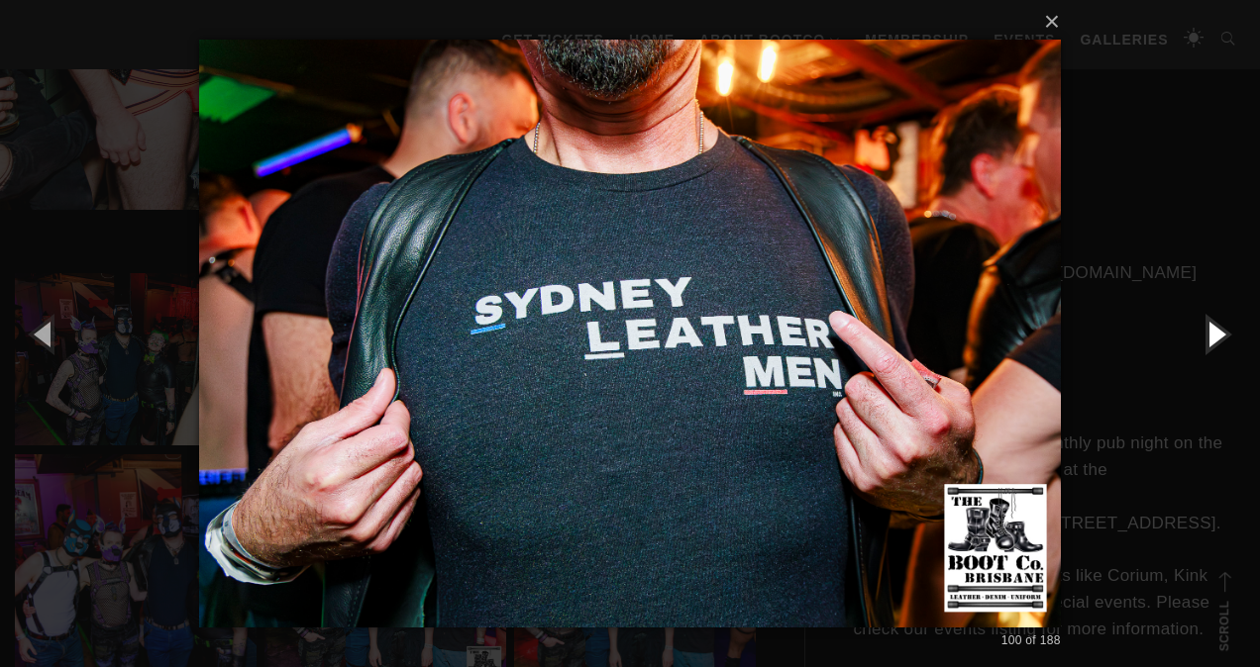
click at [1211, 336] on button "button" at bounding box center [1214, 333] width 89 height 109
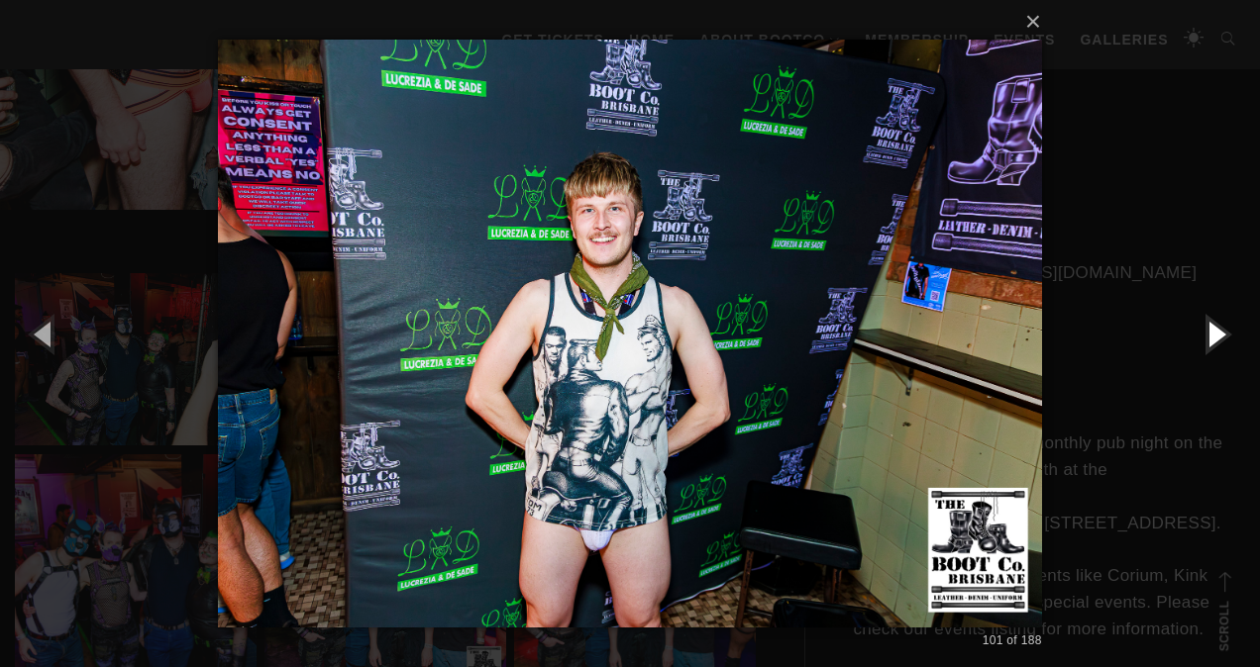
click at [1211, 336] on button "button" at bounding box center [1214, 333] width 89 height 109
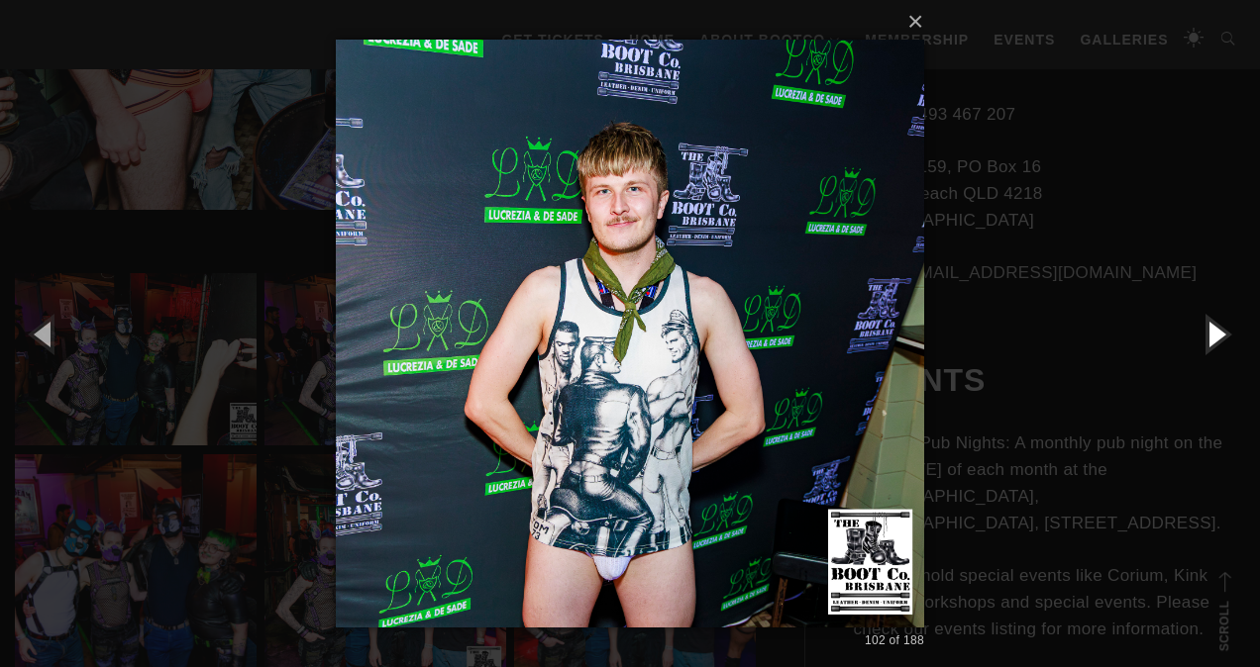
click at [1211, 336] on button "button" at bounding box center [1214, 333] width 89 height 109
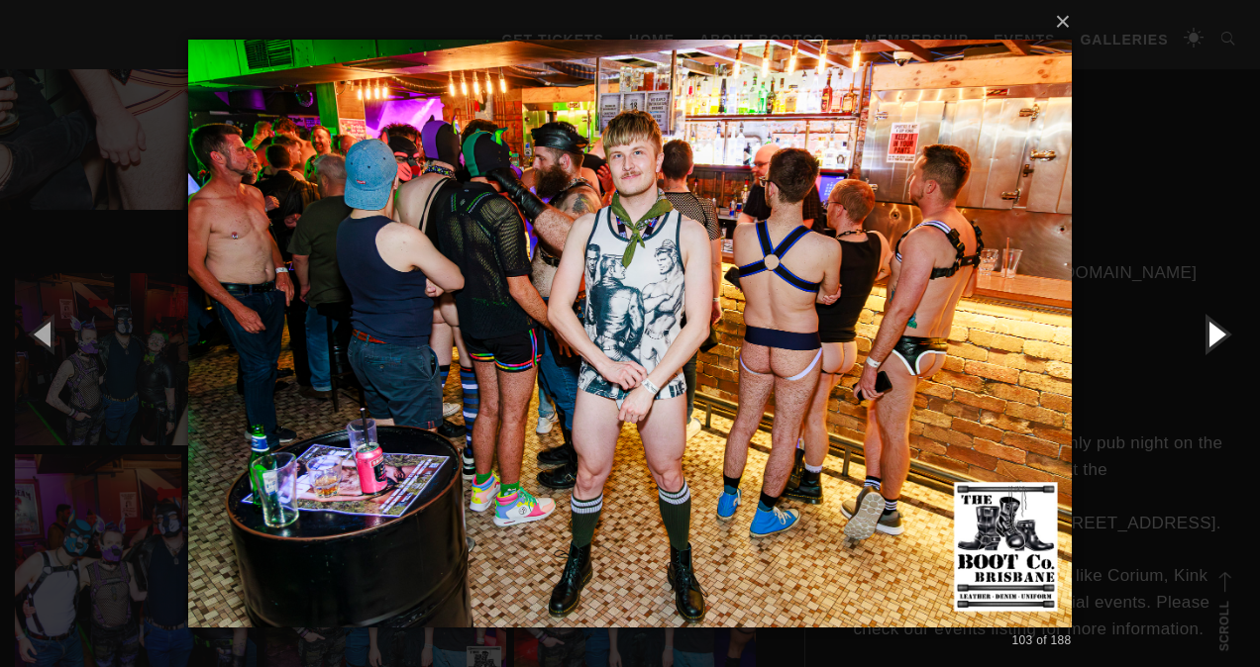
click at [1211, 336] on button "button" at bounding box center [1214, 333] width 89 height 109
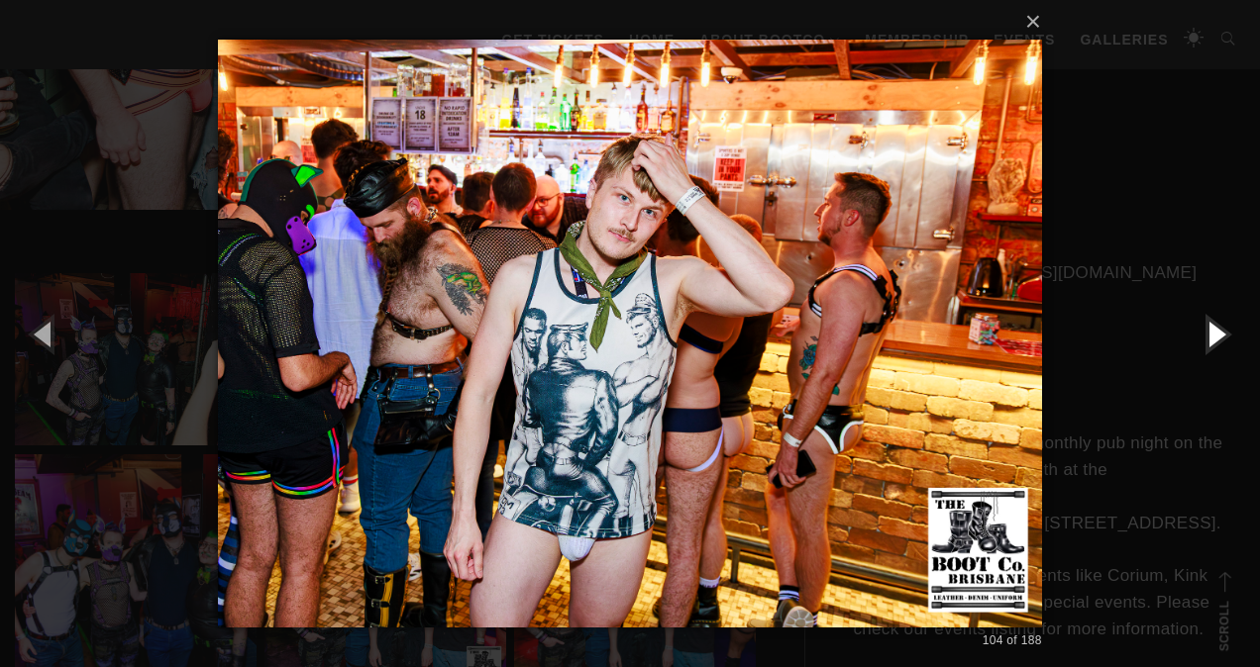
click at [1211, 336] on button "button" at bounding box center [1214, 333] width 89 height 109
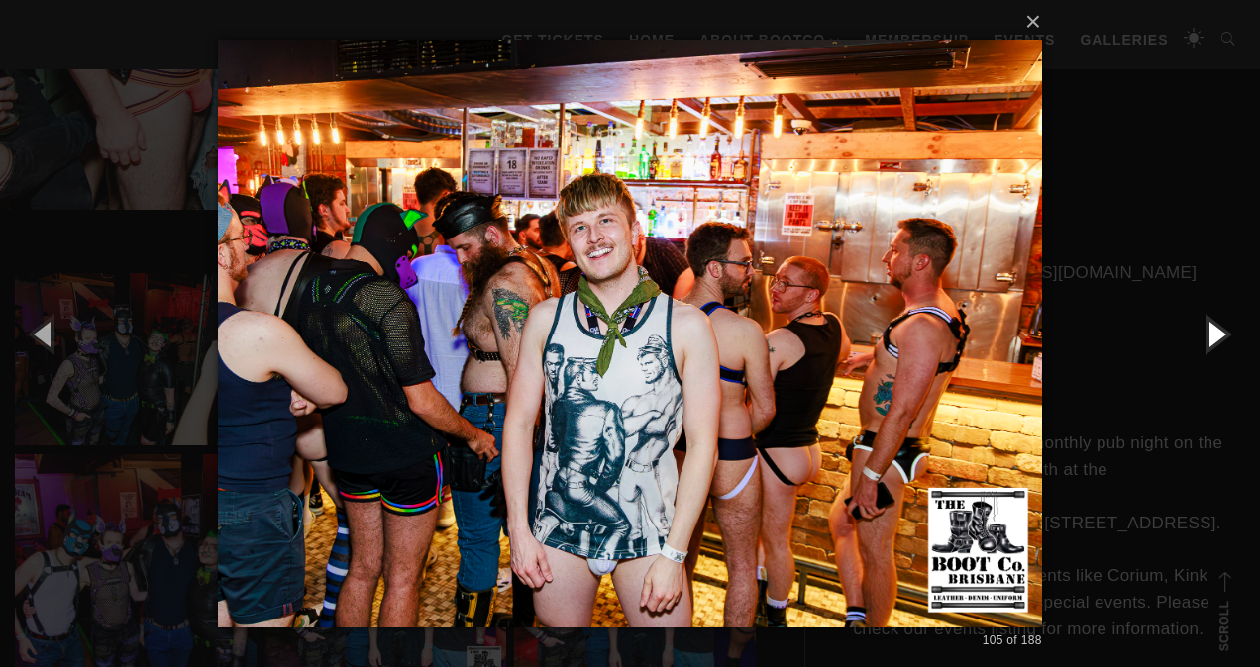
click at [1211, 336] on button "button" at bounding box center [1214, 333] width 89 height 109
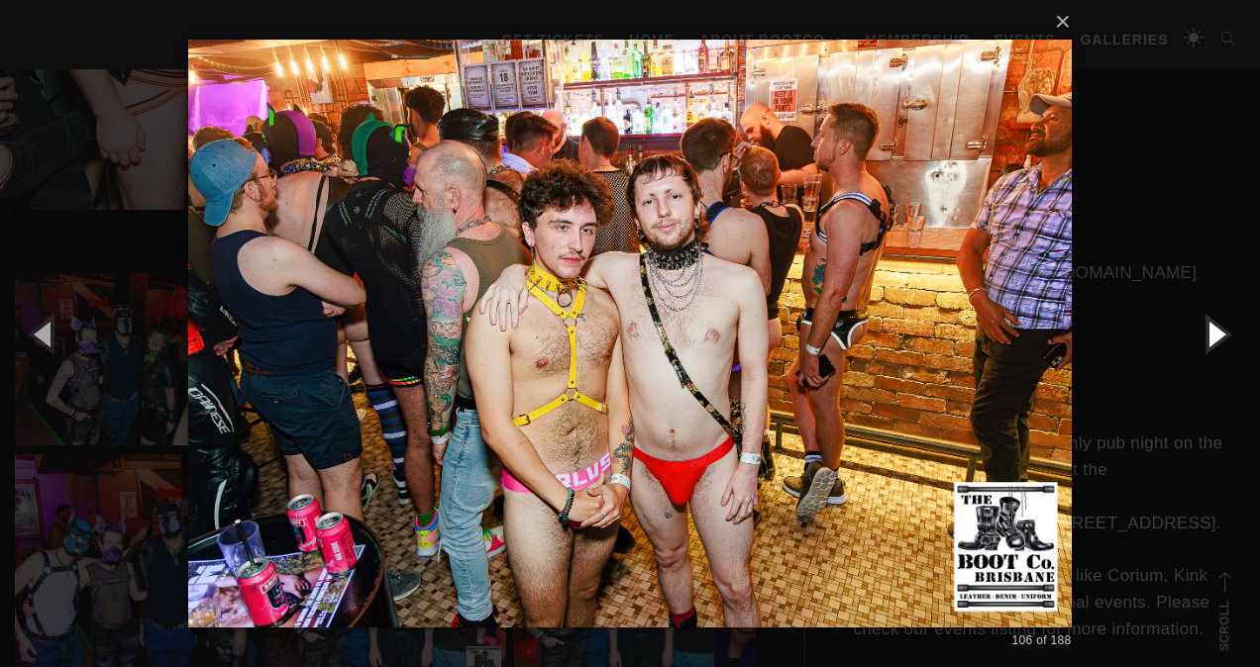
click at [1211, 336] on button "button" at bounding box center [1214, 333] width 89 height 109
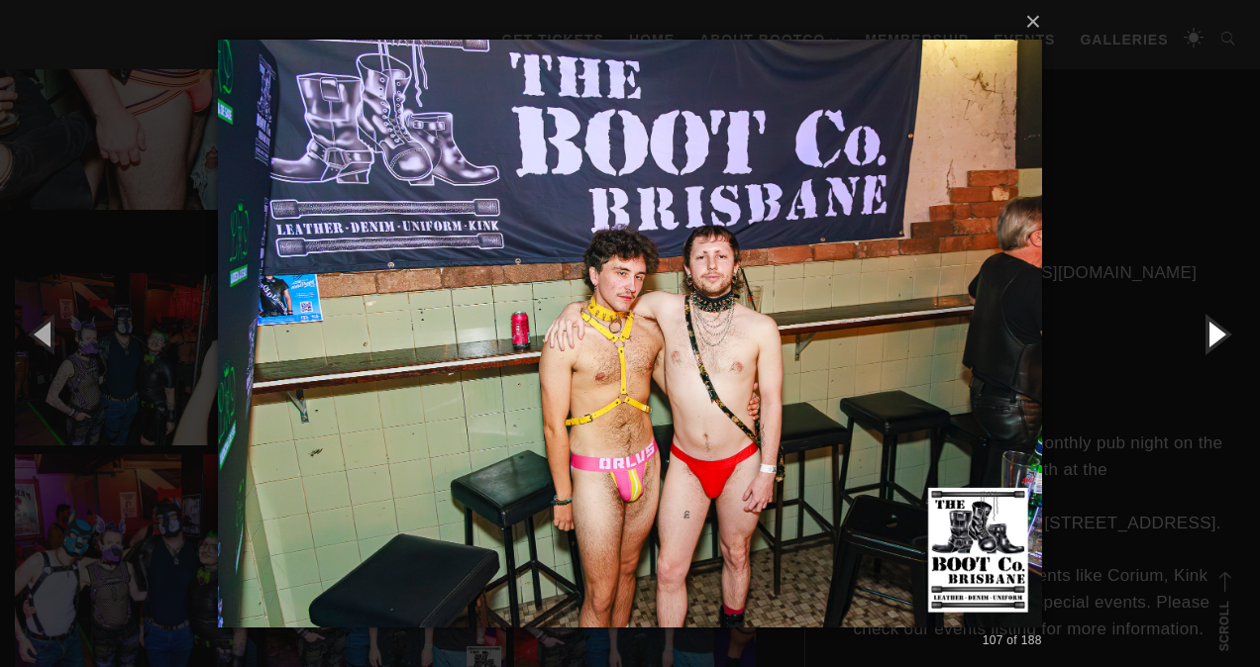
click at [1211, 336] on button "button" at bounding box center [1214, 333] width 89 height 109
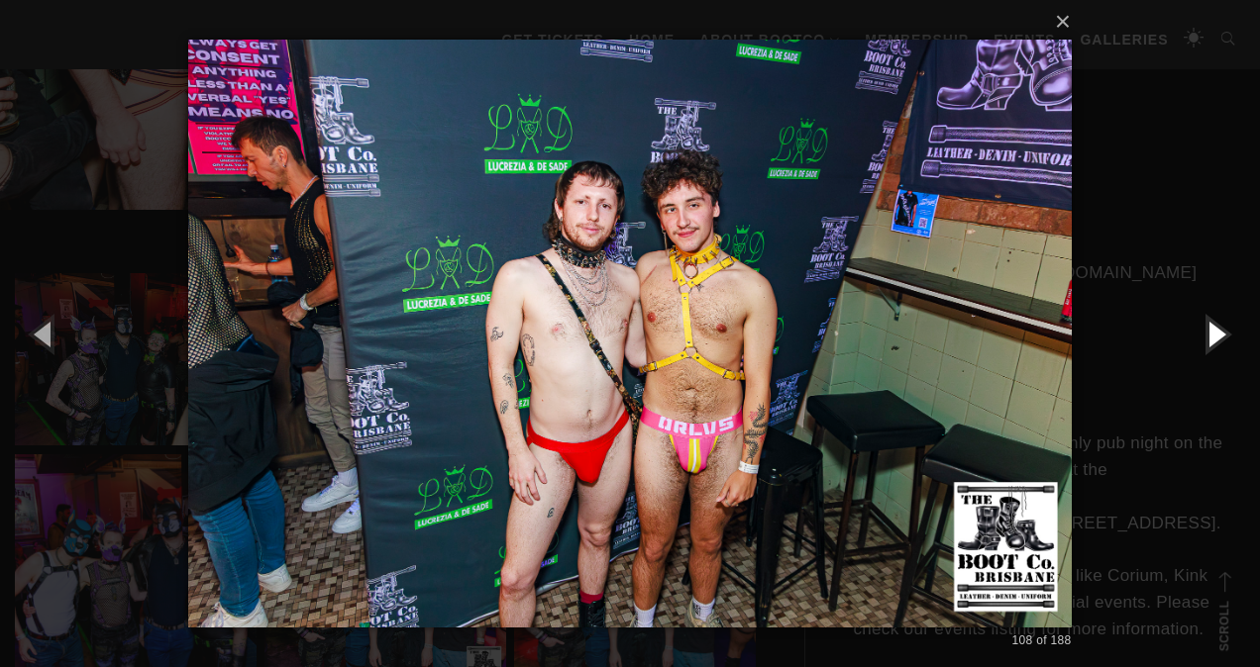
click at [1211, 336] on button "button" at bounding box center [1214, 333] width 89 height 109
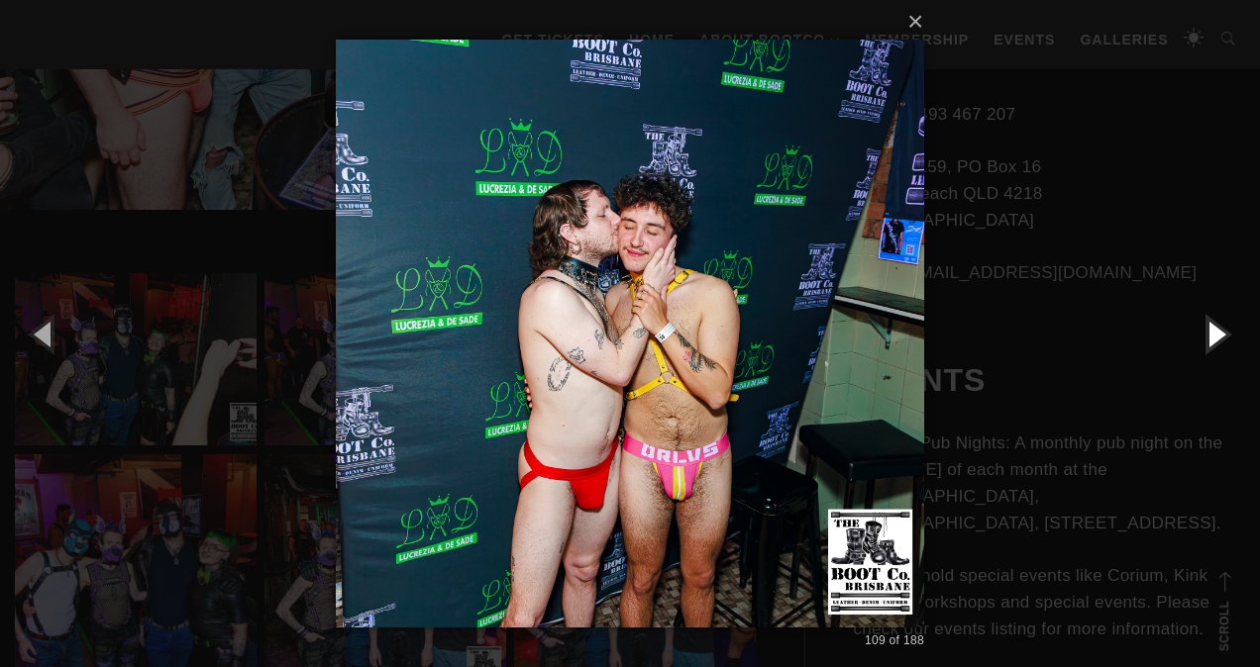
click at [1211, 336] on button "button" at bounding box center [1214, 333] width 89 height 109
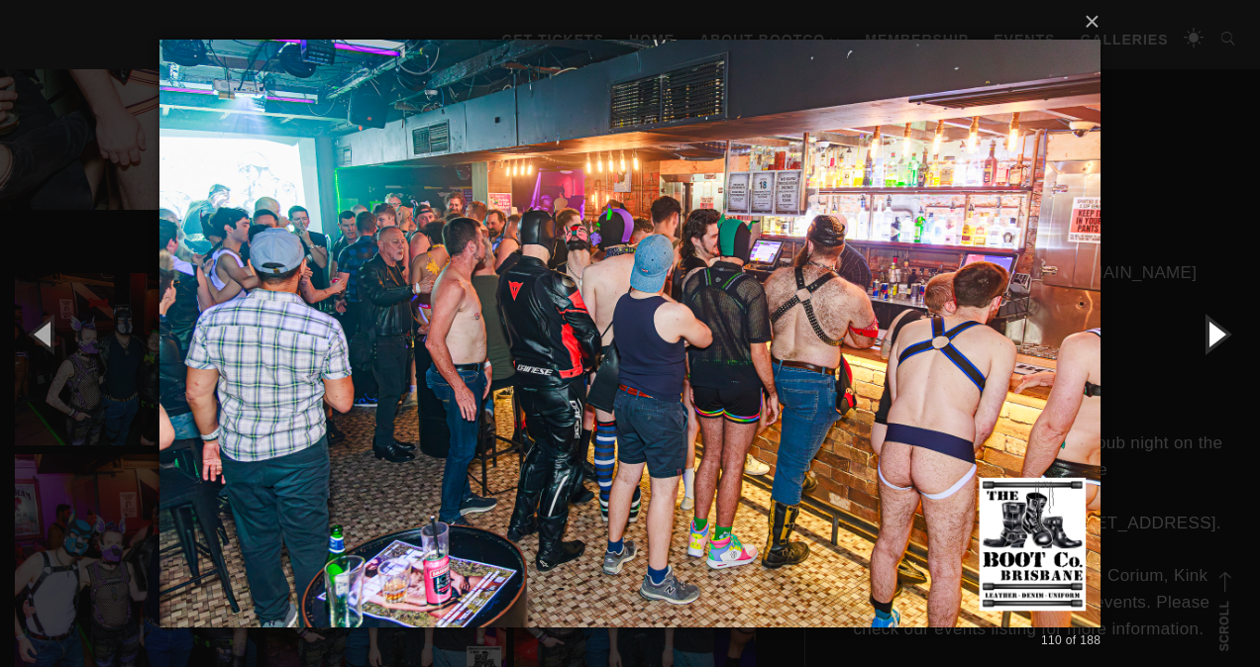
click at [1211, 336] on button "button" at bounding box center [1214, 333] width 89 height 109
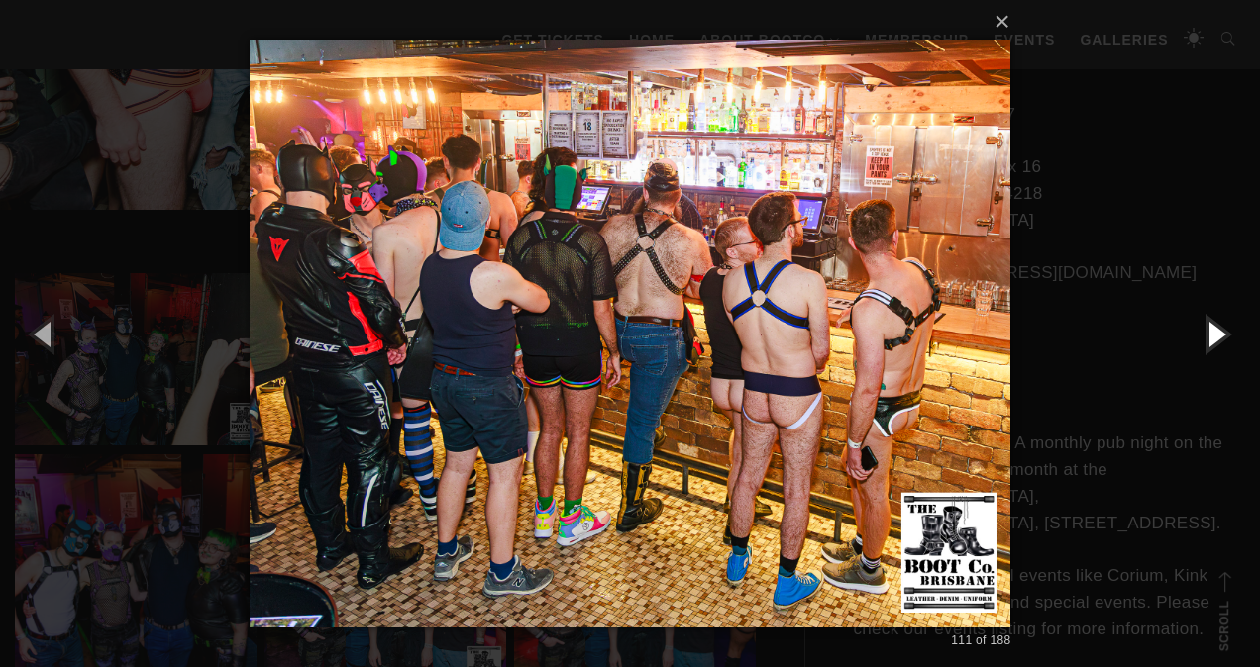
click at [1211, 336] on button "button" at bounding box center [1214, 333] width 89 height 109
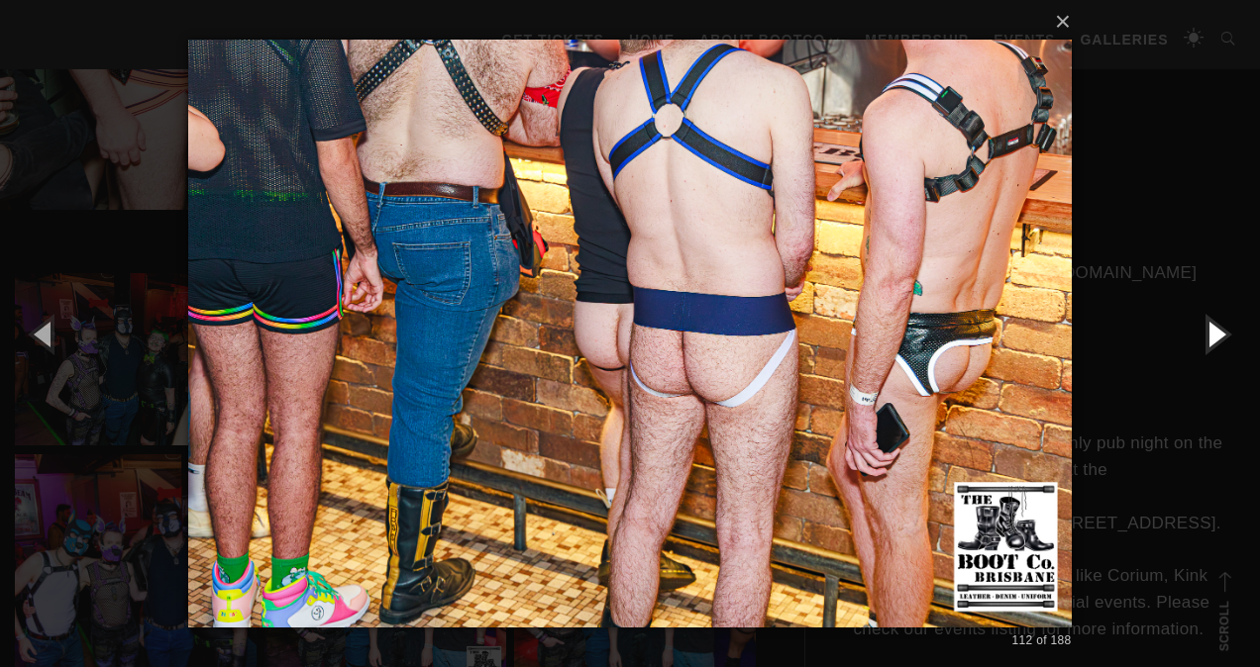
click at [1211, 336] on button "button" at bounding box center [1214, 333] width 89 height 109
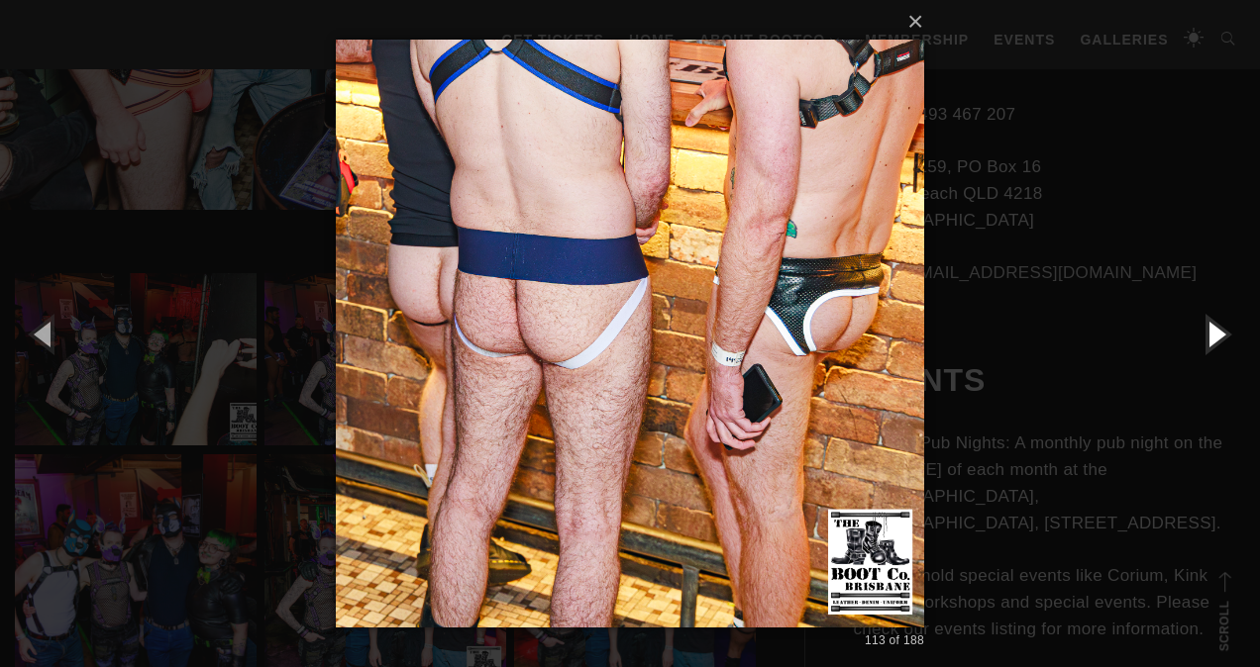
click at [1211, 336] on button "button" at bounding box center [1214, 333] width 89 height 109
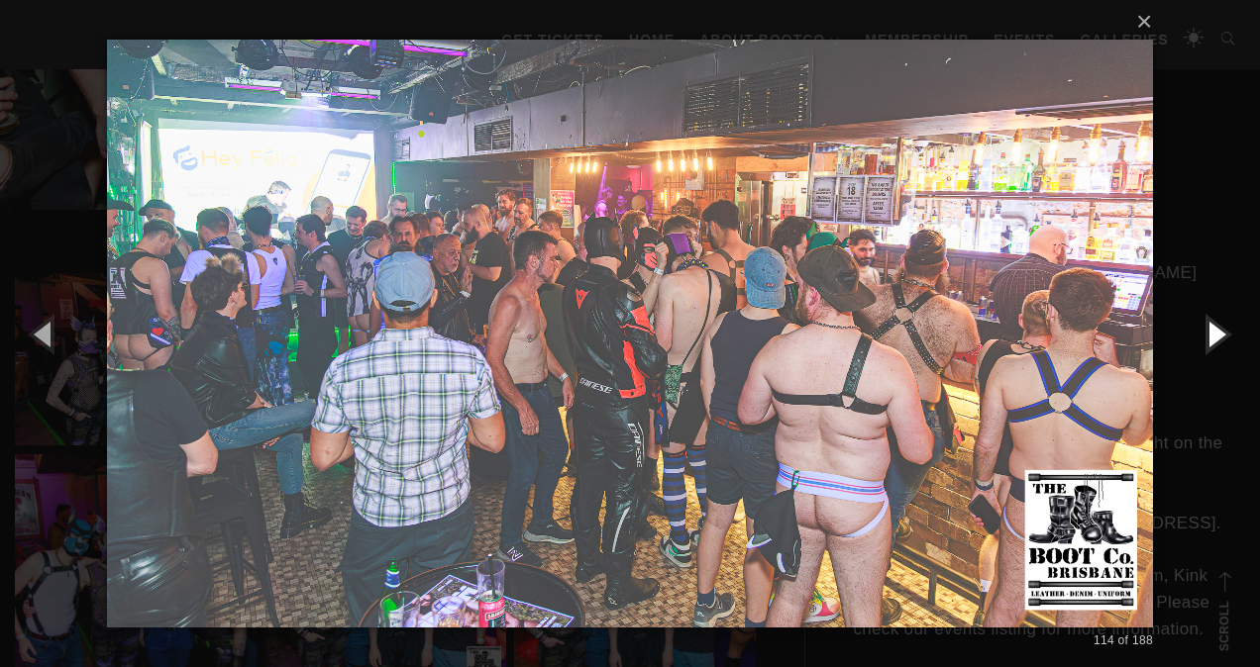
click at [1211, 336] on button "button" at bounding box center [1214, 333] width 89 height 109
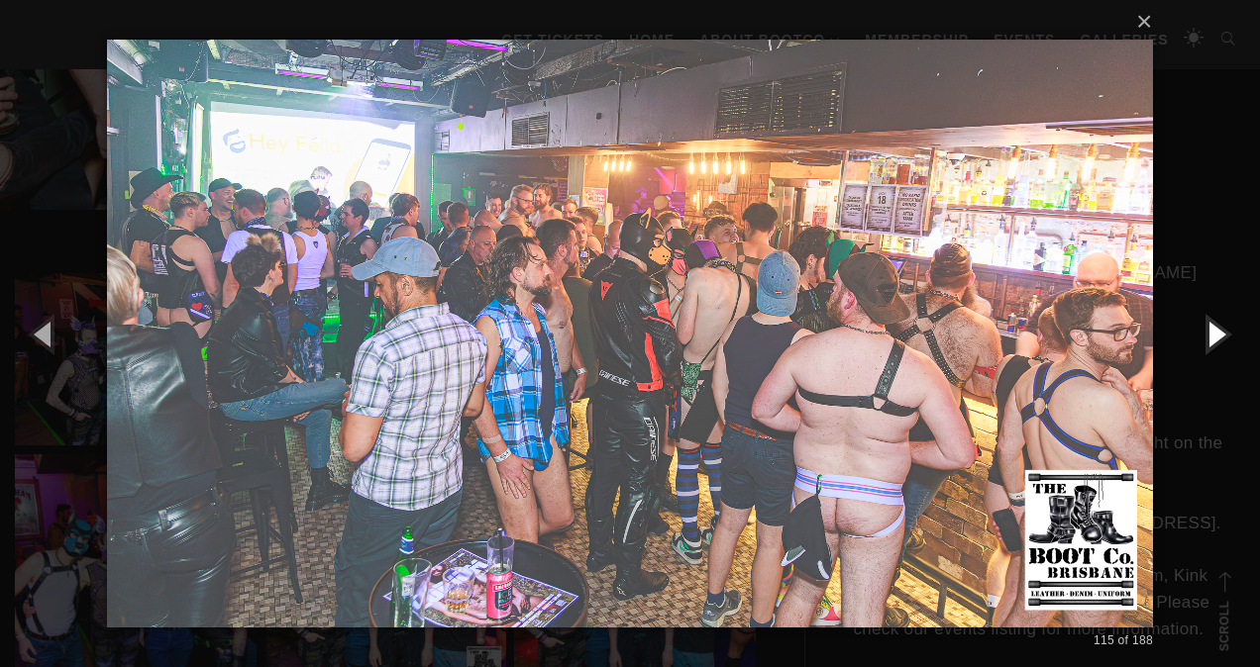
click at [1211, 336] on button "button" at bounding box center [1214, 333] width 89 height 109
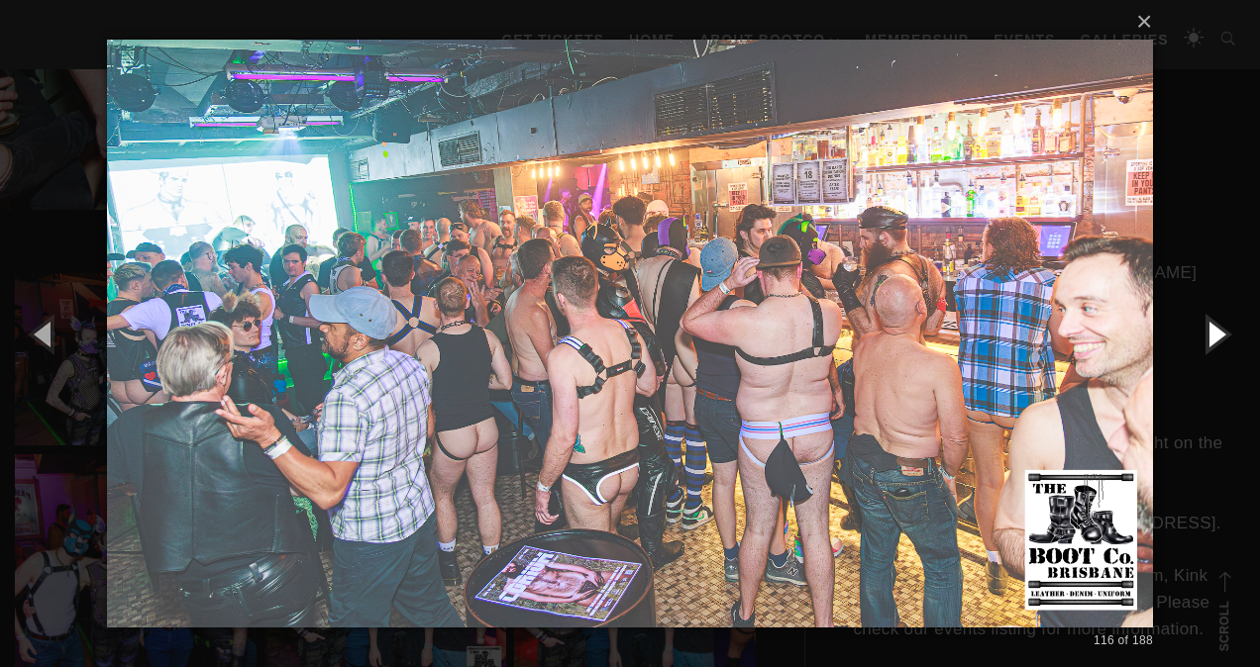
click at [1211, 336] on button "button" at bounding box center [1214, 333] width 89 height 109
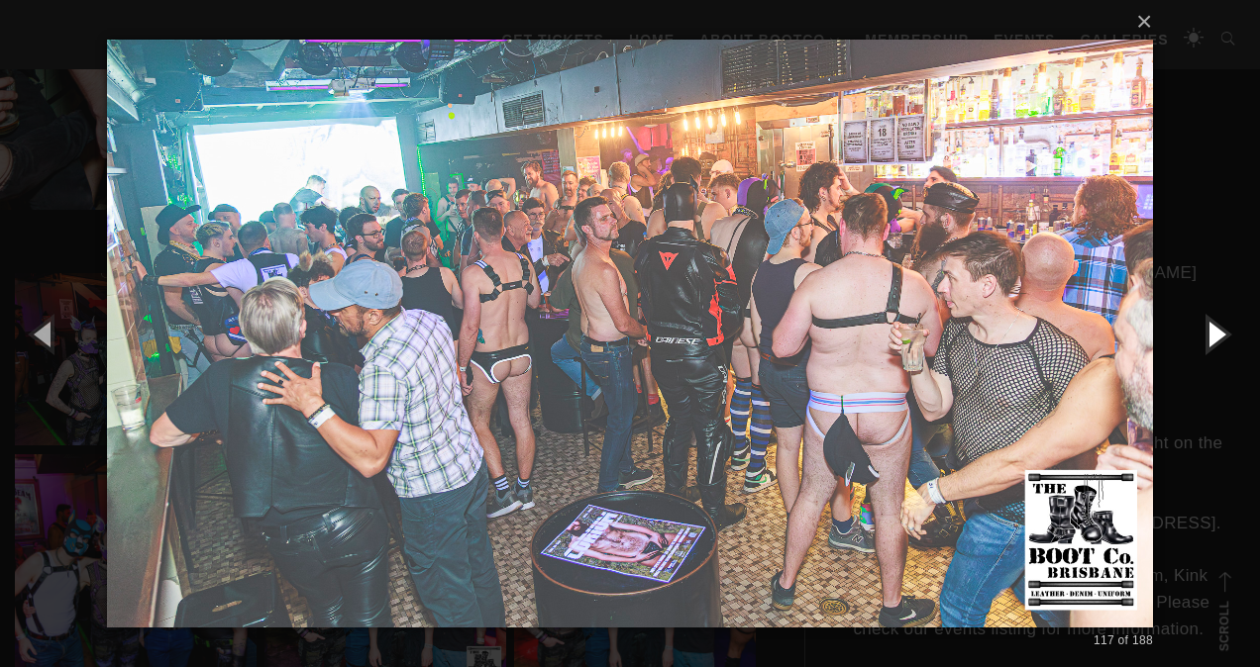
click at [1211, 336] on button "button" at bounding box center [1214, 333] width 89 height 109
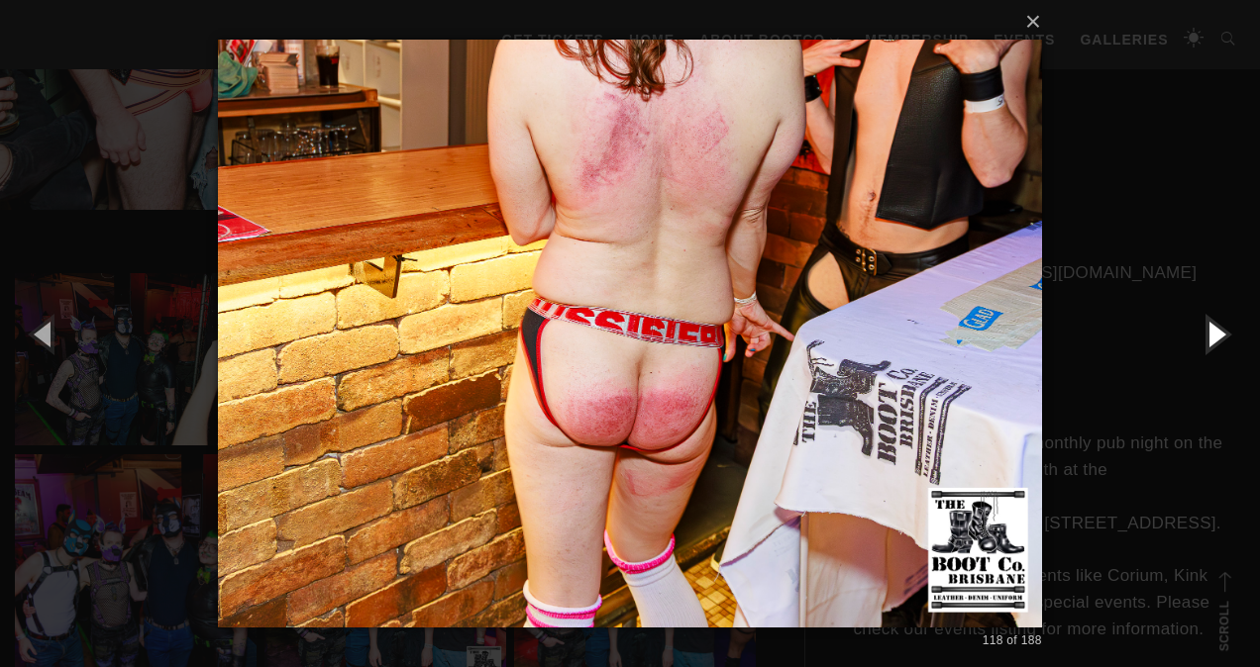
click at [1211, 336] on button "button" at bounding box center [1214, 333] width 89 height 109
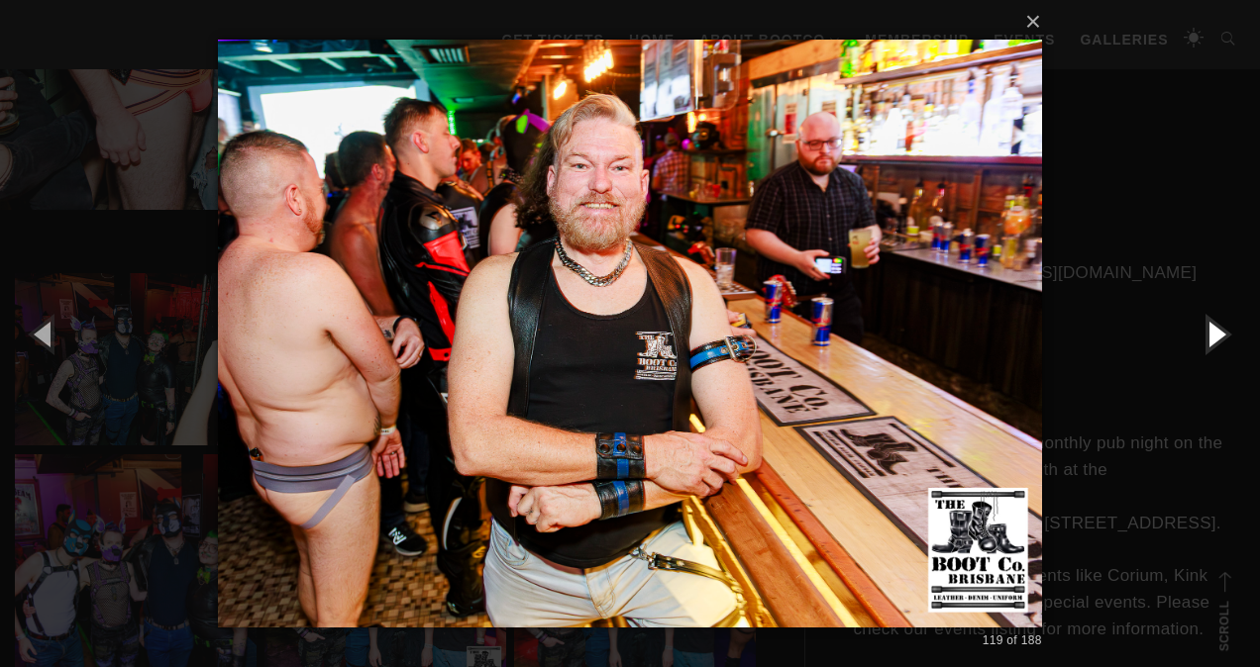
click at [1211, 336] on button "button" at bounding box center [1214, 333] width 89 height 109
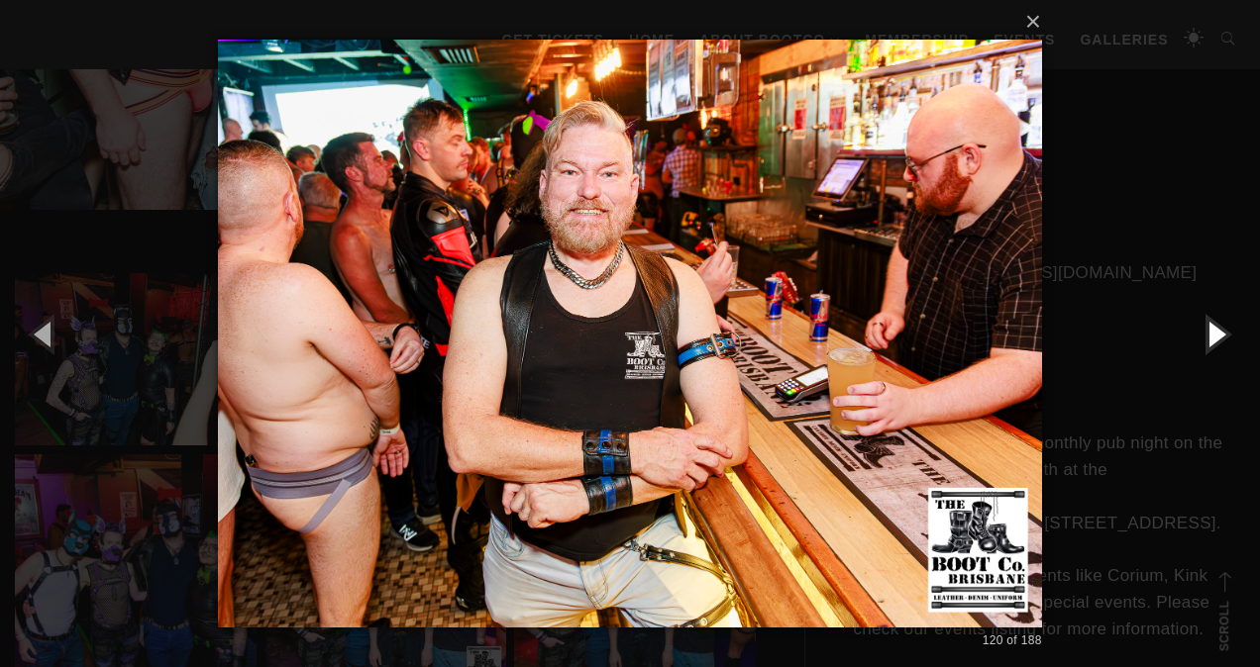
click at [1211, 335] on button "button" at bounding box center [1214, 333] width 89 height 109
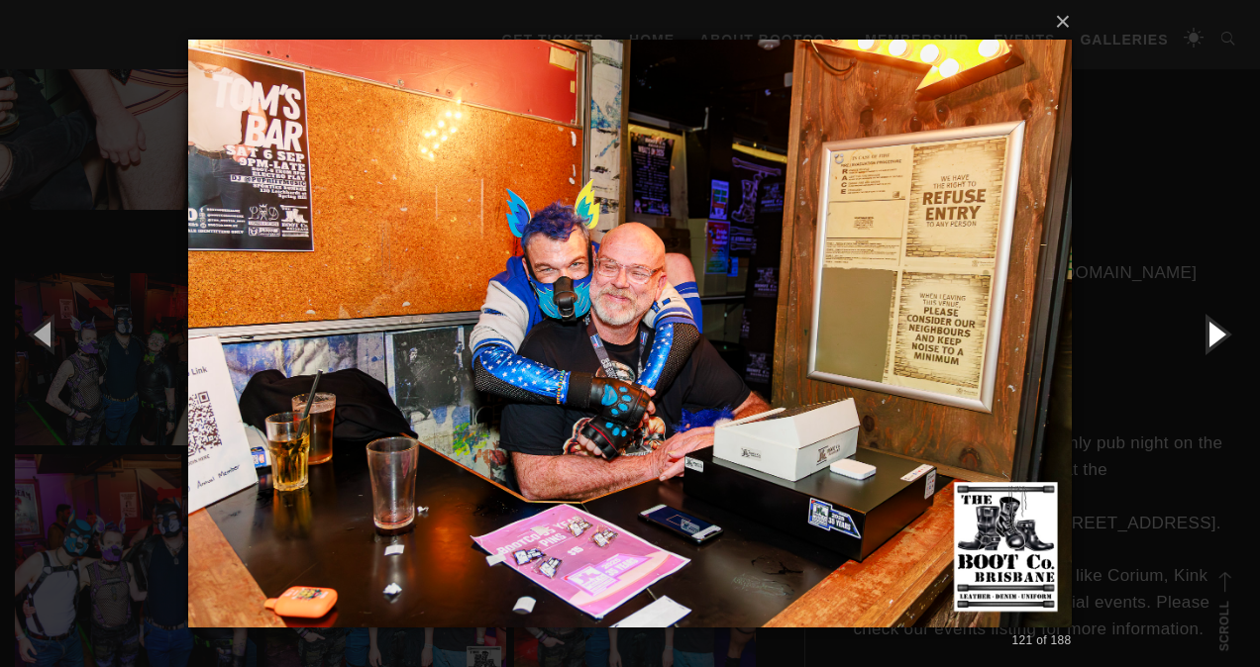
click at [1211, 335] on button "button" at bounding box center [1214, 333] width 89 height 109
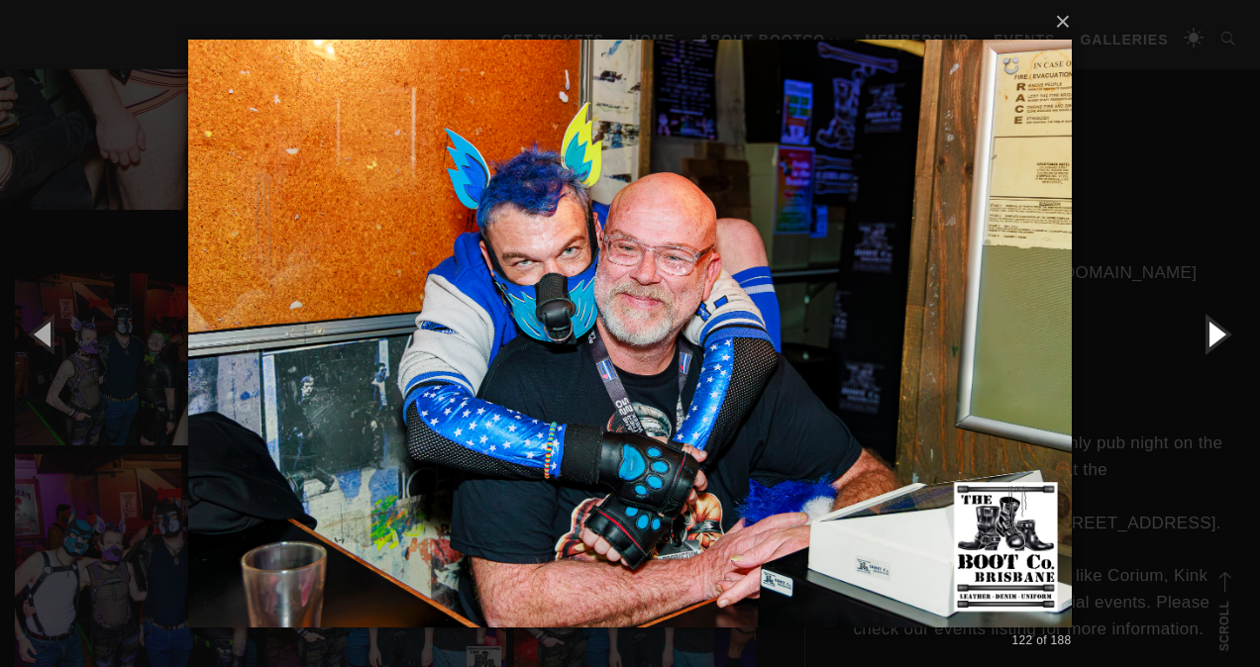
click at [1211, 335] on button "button" at bounding box center [1214, 333] width 89 height 109
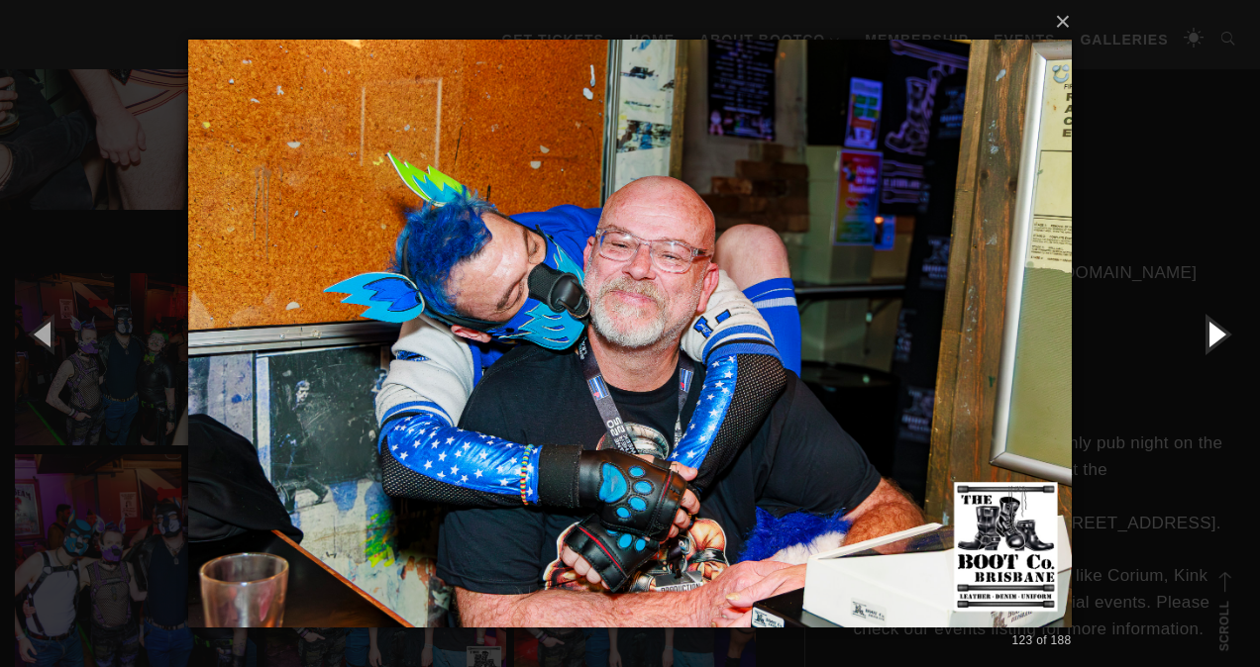
click at [1211, 335] on button "button" at bounding box center [1214, 333] width 89 height 109
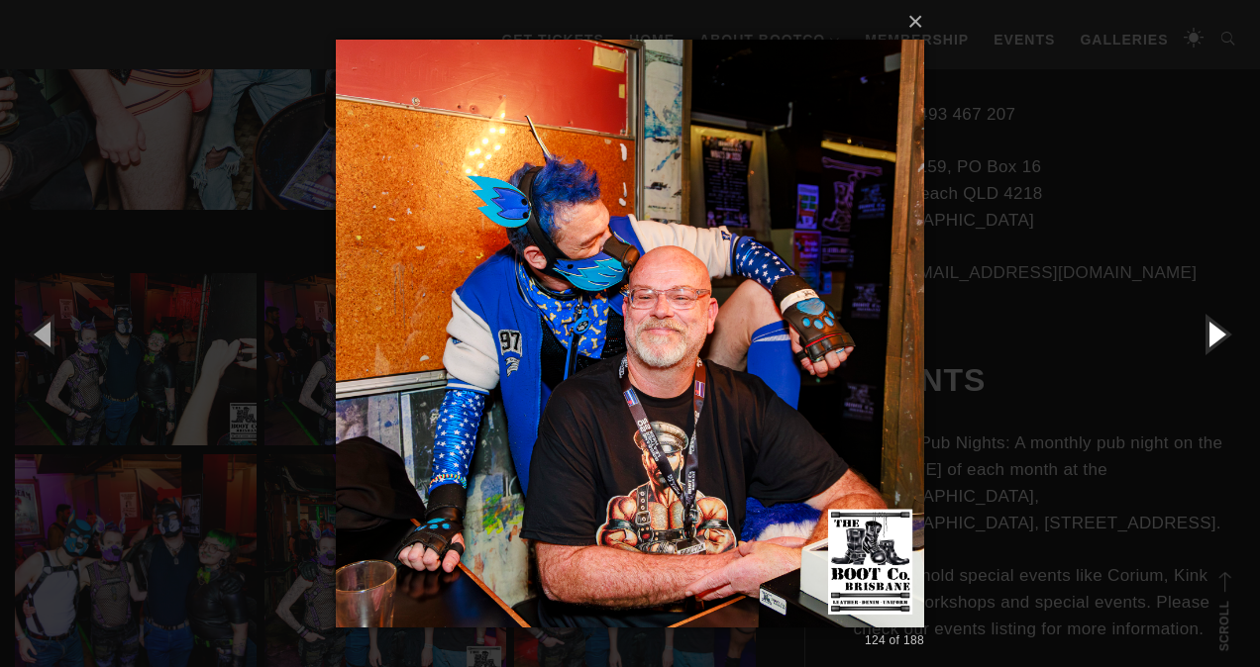
click at [1211, 335] on button "button" at bounding box center [1214, 333] width 89 height 109
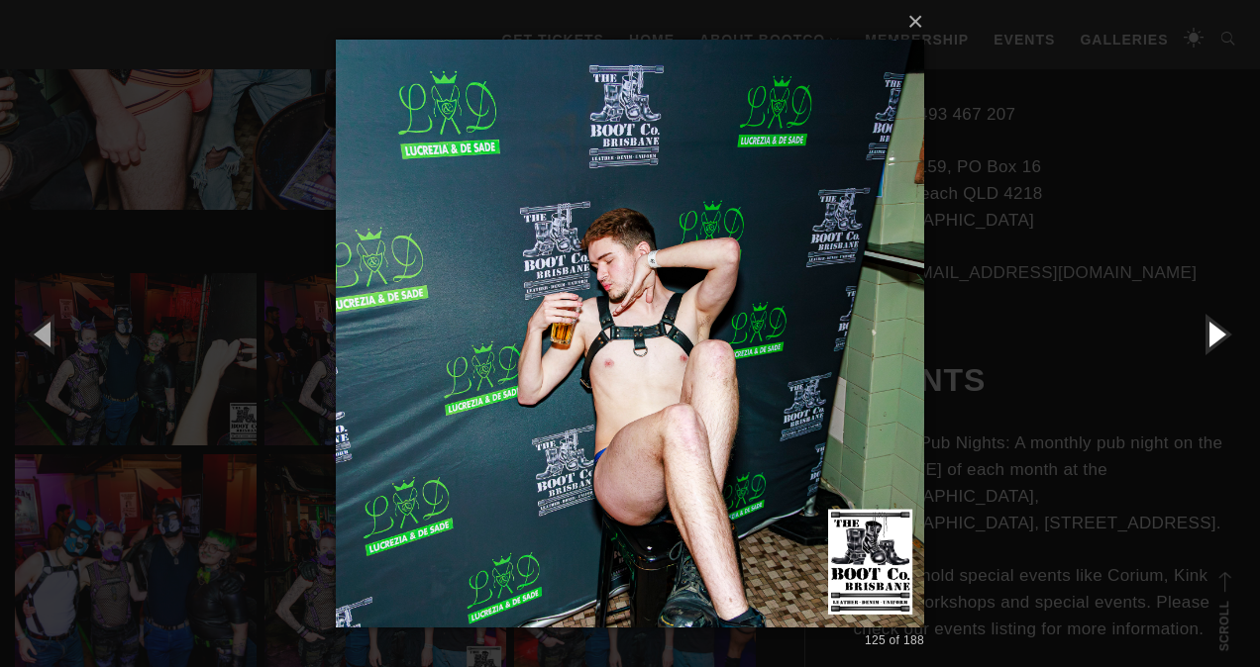
click at [1211, 335] on button "button" at bounding box center [1214, 333] width 89 height 109
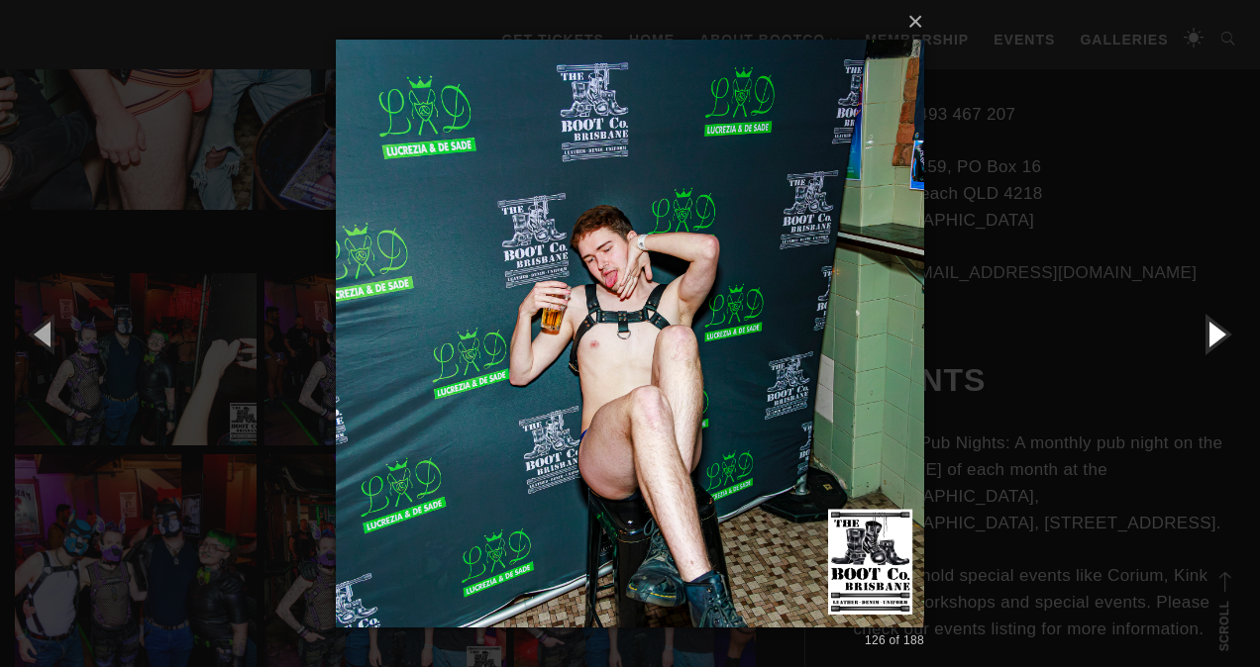
click at [1211, 335] on button "button" at bounding box center [1214, 333] width 89 height 109
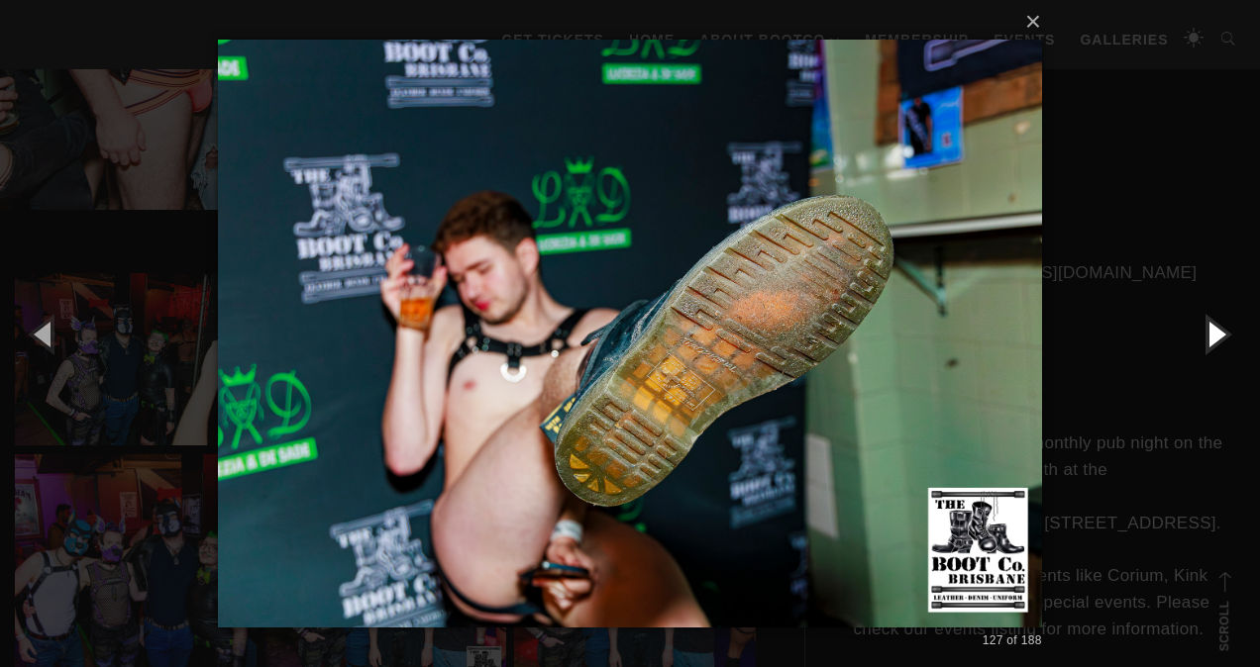
click at [1211, 335] on button "button" at bounding box center [1214, 333] width 89 height 109
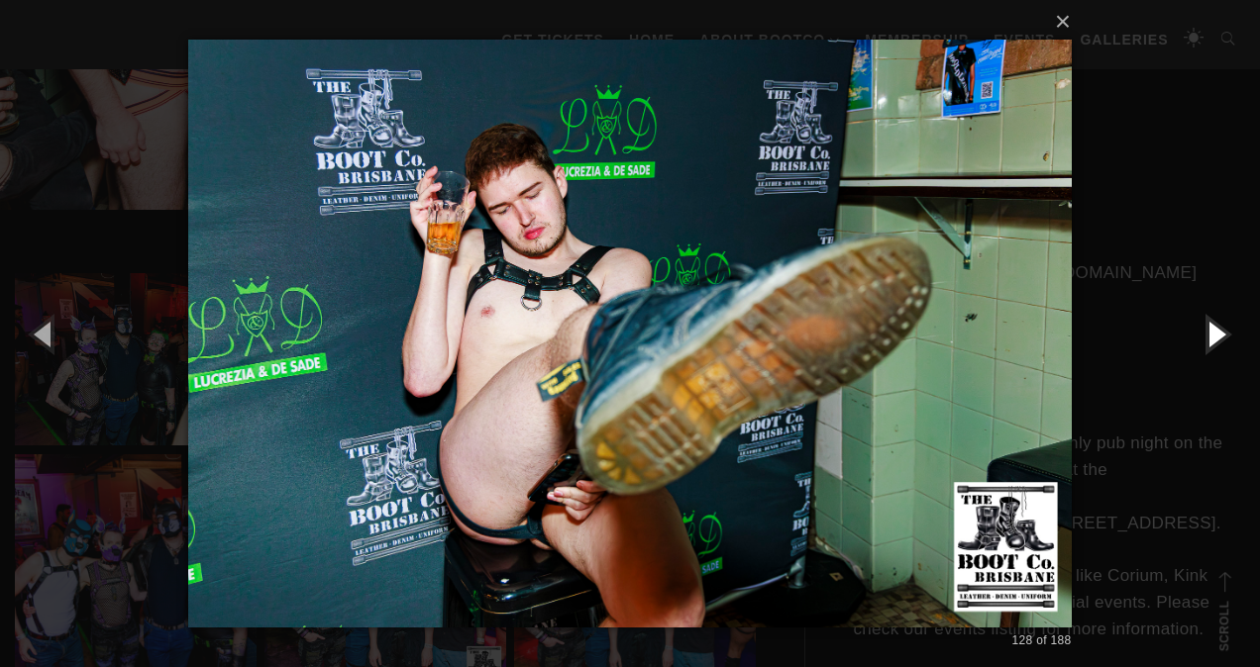
click at [1211, 335] on button "button" at bounding box center [1214, 333] width 89 height 109
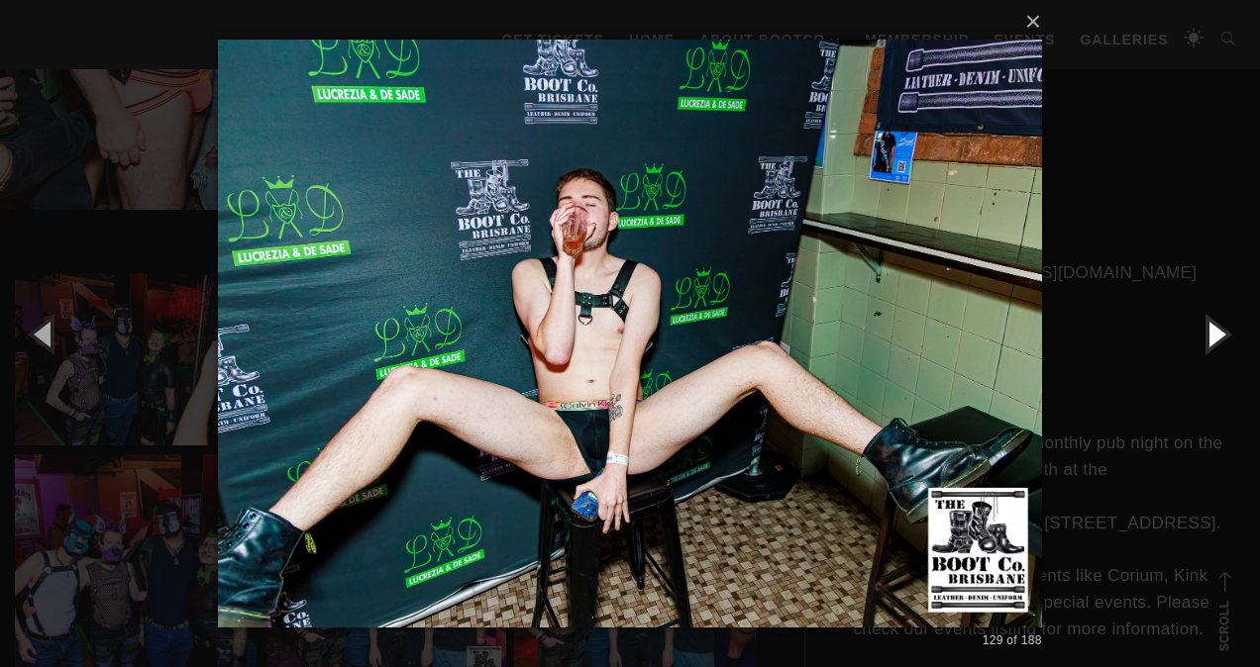
click at [1211, 335] on button "button" at bounding box center [1214, 333] width 89 height 109
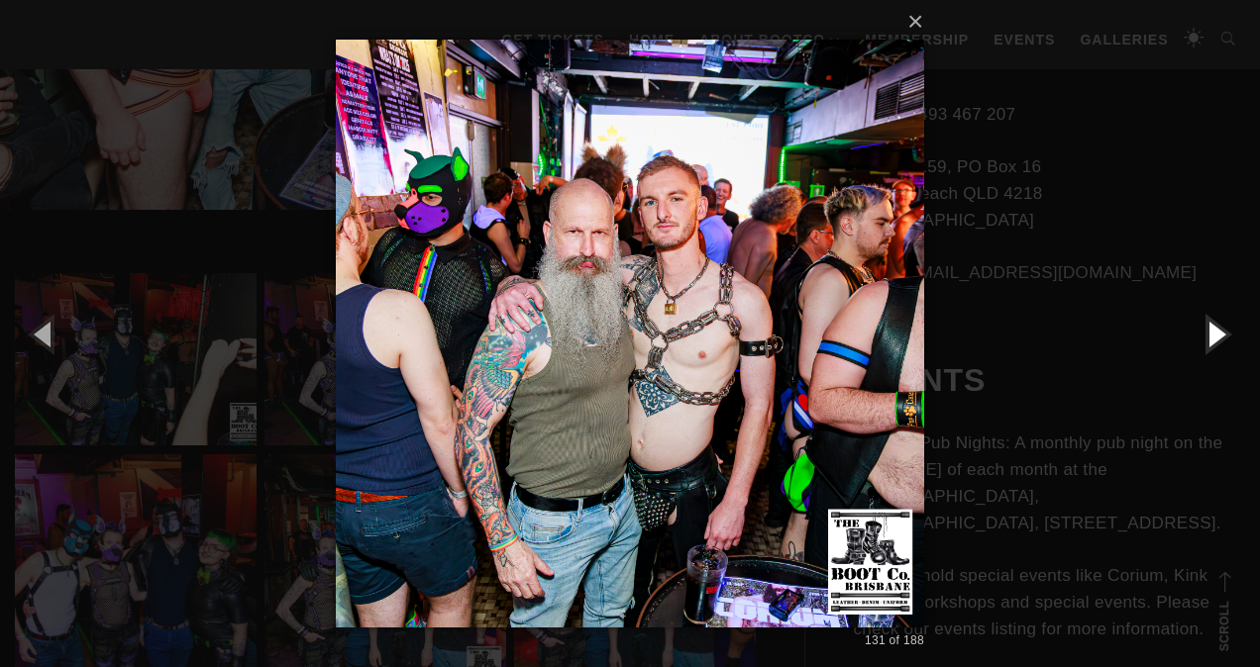
click at [1211, 335] on button "button" at bounding box center [1214, 333] width 89 height 109
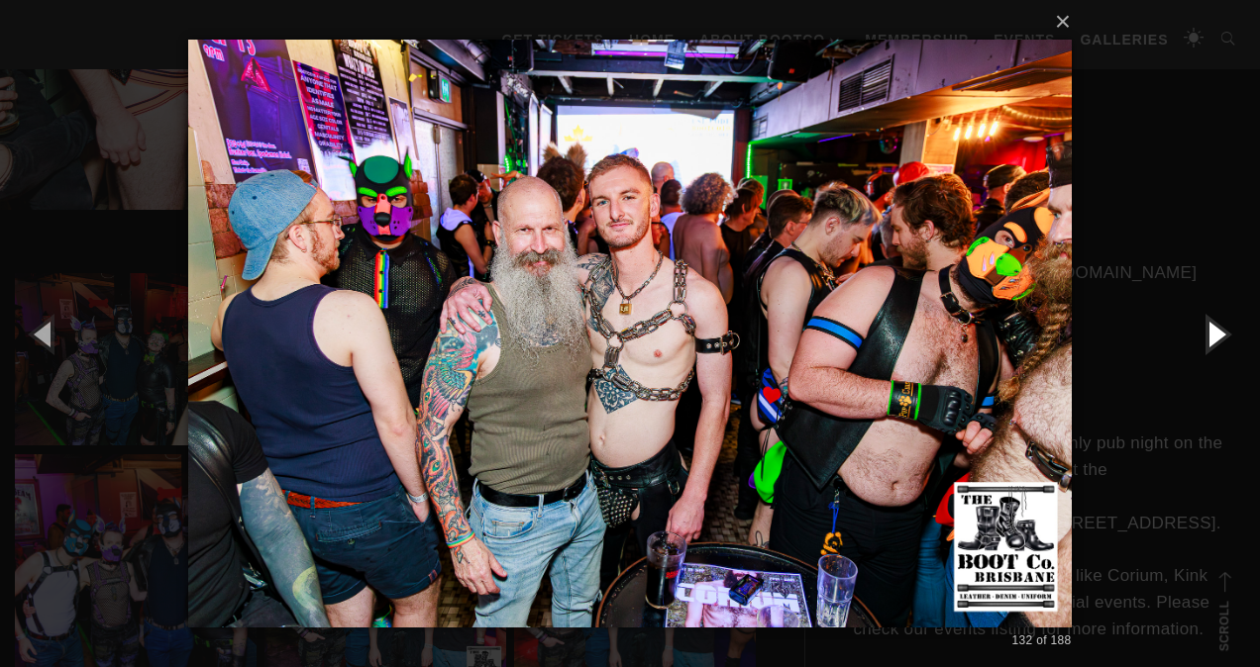
click at [1211, 335] on button "button" at bounding box center [1214, 333] width 89 height 109
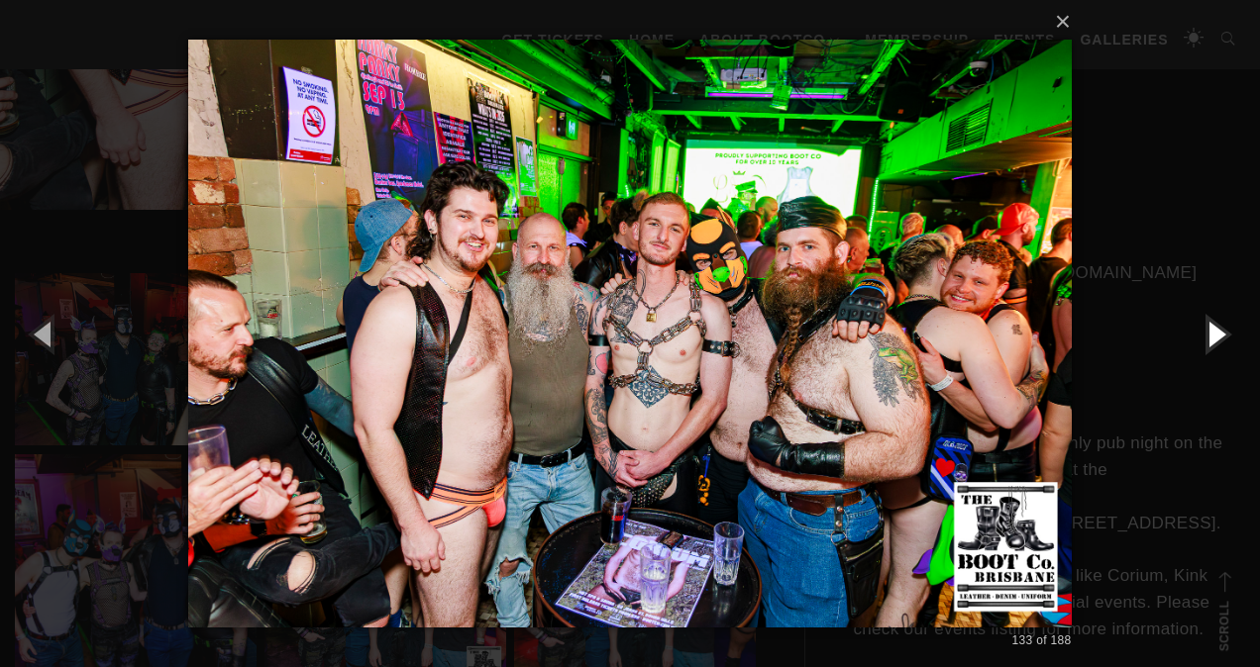
click at [1211, 335] on button "button" at bounding box center [1214, 333] width 89 height 109
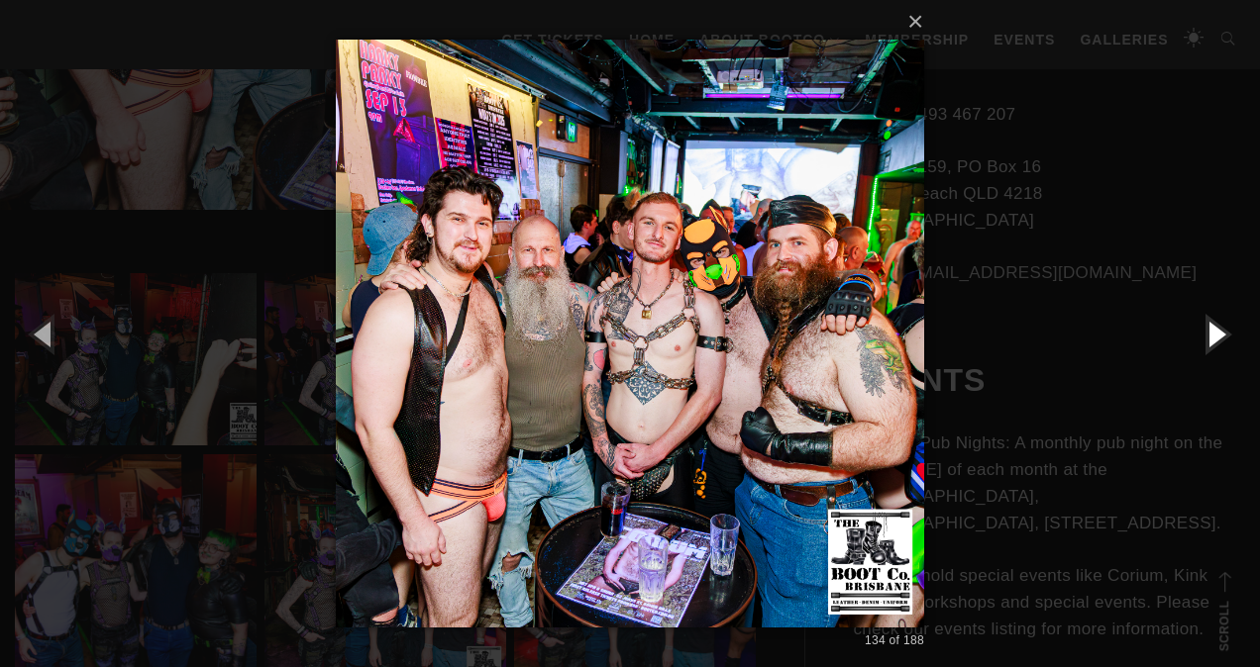
click at [1211, 335] on button "button" at bounding box center [1214, 333] width 89 height 109
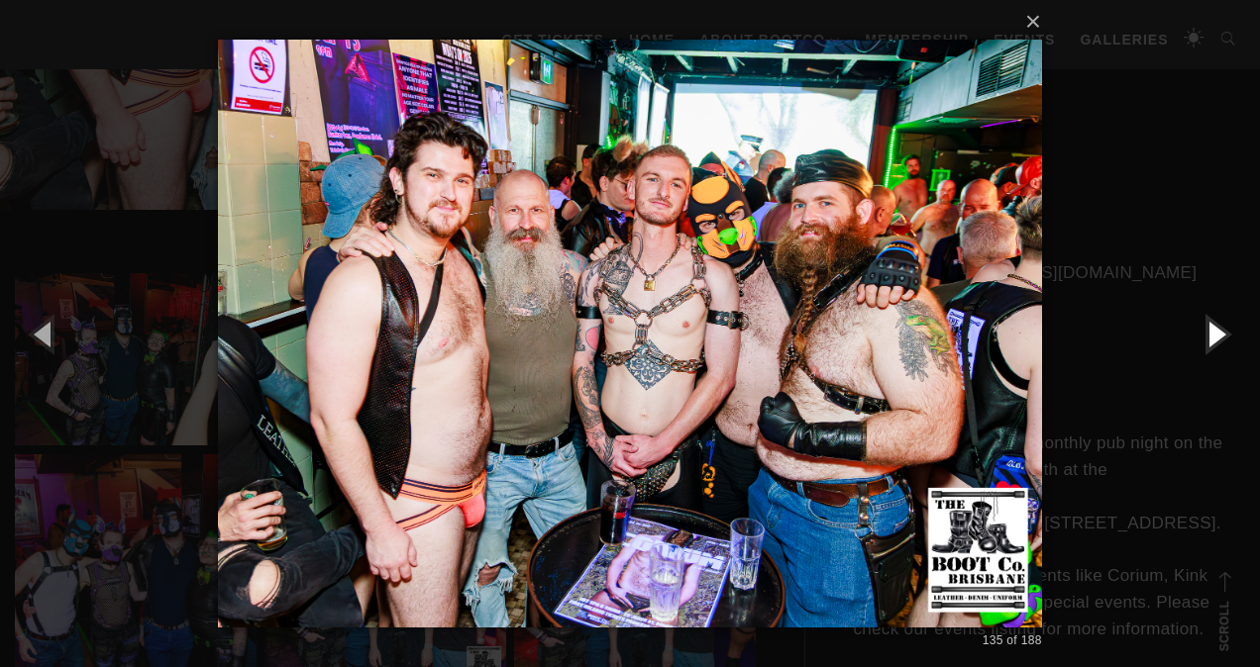
click at [1211, 335] on button "button" at bounding box center [1214, 333] width 89 height 109
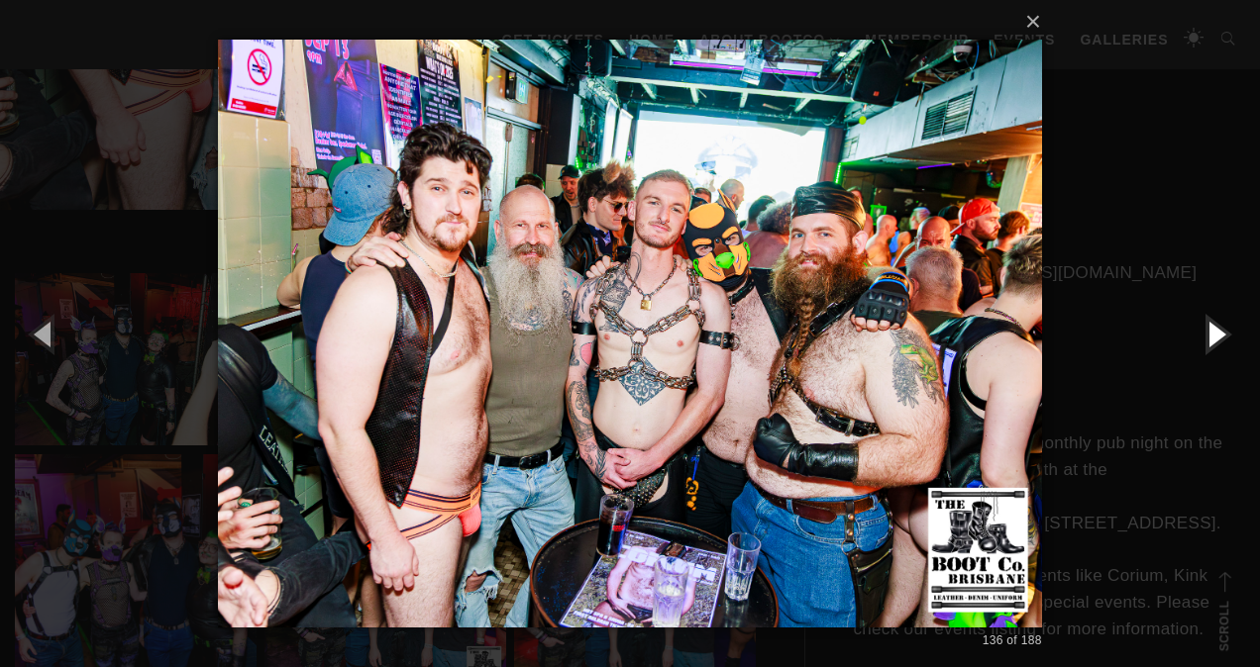
click at [1211, 335] on button "button" at bounding box center [1214, 333] width 89 height 109
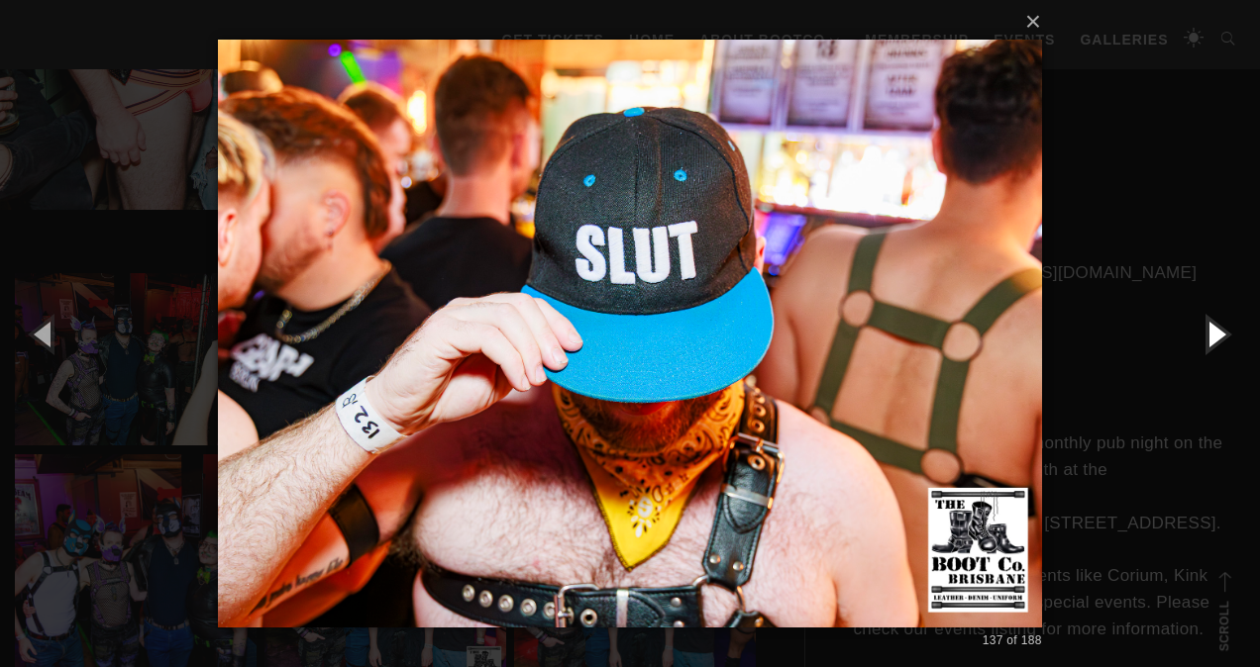
click at [1211, 335] on button "button" at bounding box center [1214, 333] width 89 height 109
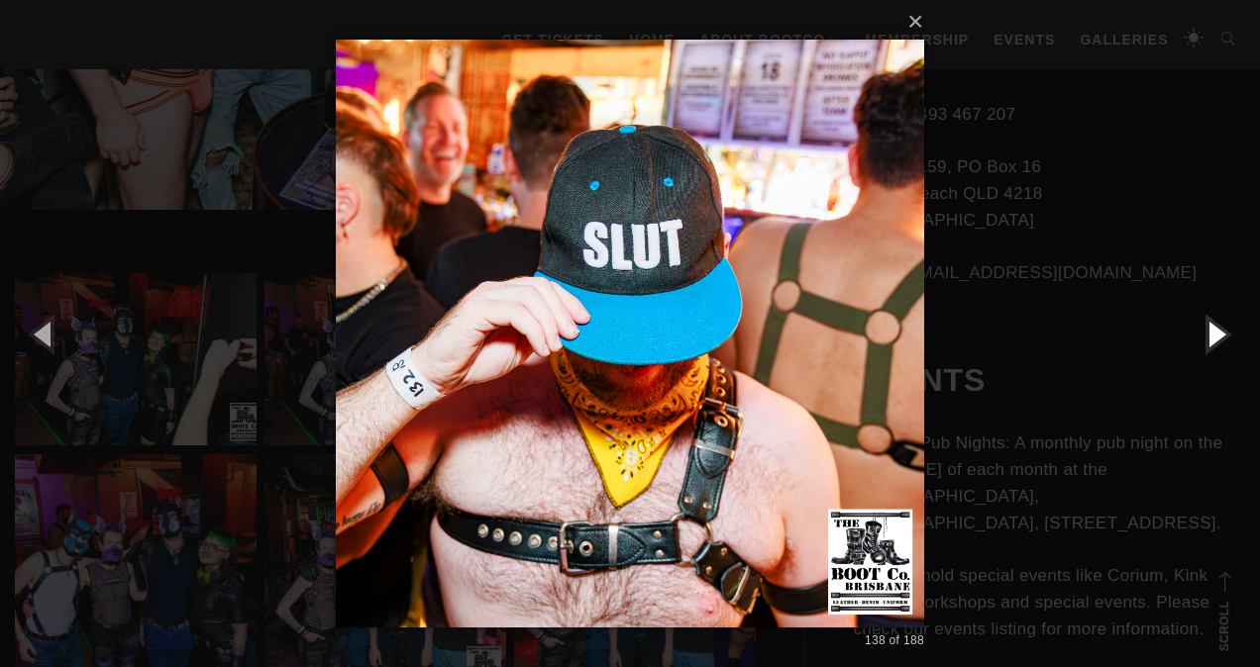
click at [1211, 335] on button "button" at bounding box center [1214, 333] width 89 height 109
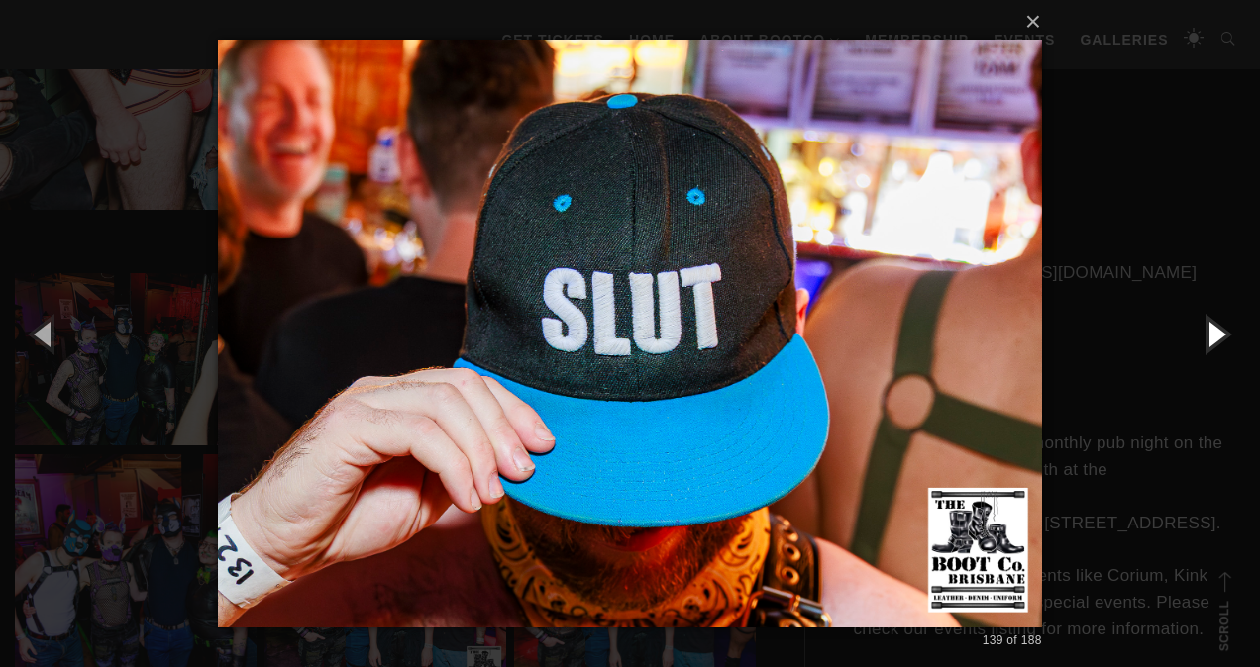
click at [1211, 335] on button "button" at bounding box center [1214, 333] width 89 height 109
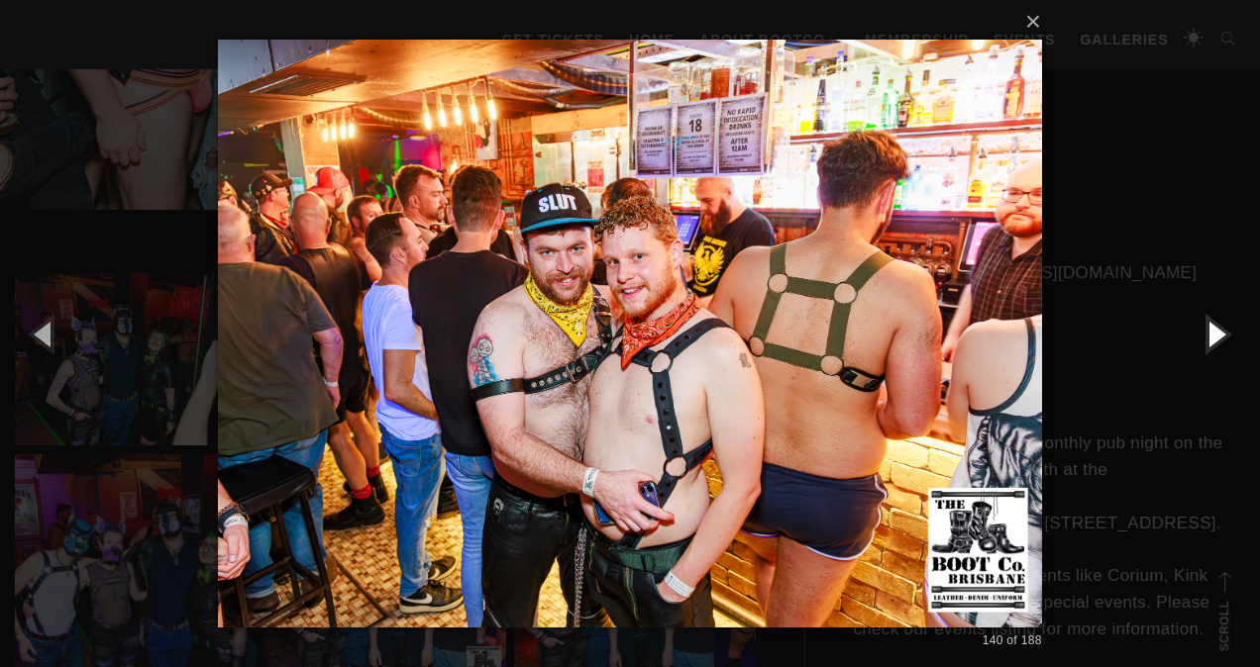
click at [1211, 335] on button "button" at bounding box center [1214, 333] width 89 height 109
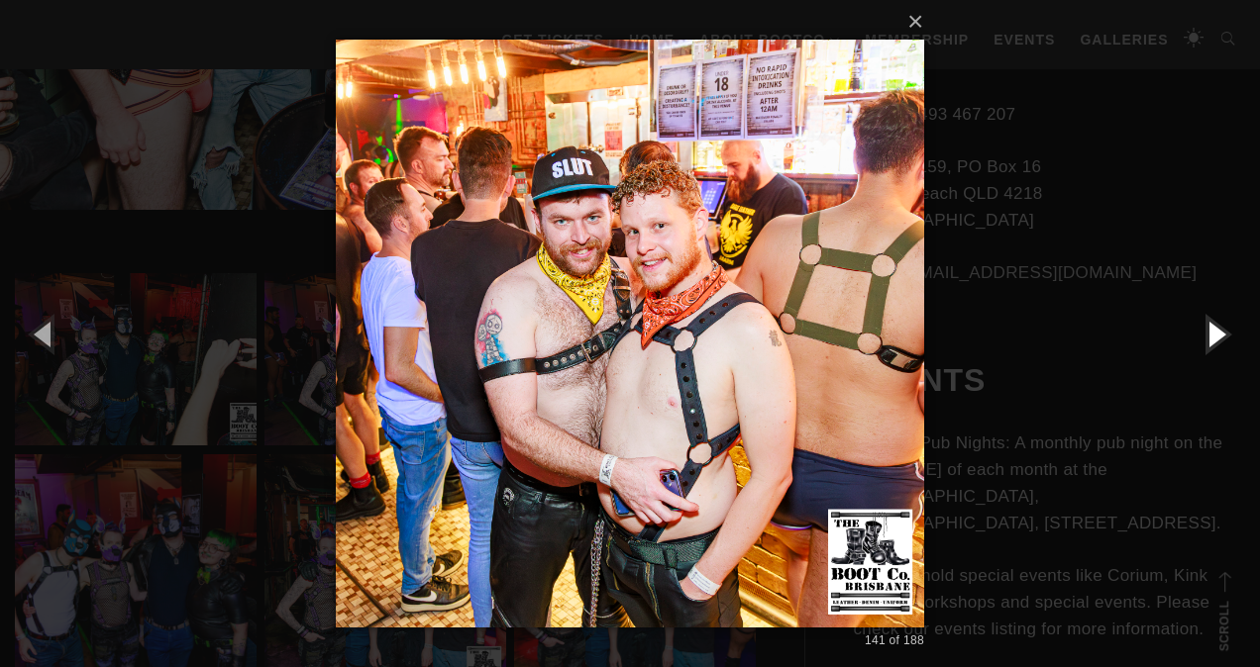
click at [1211, 335] on button "button" at bounding box center [1214, 333] width 89 height 109
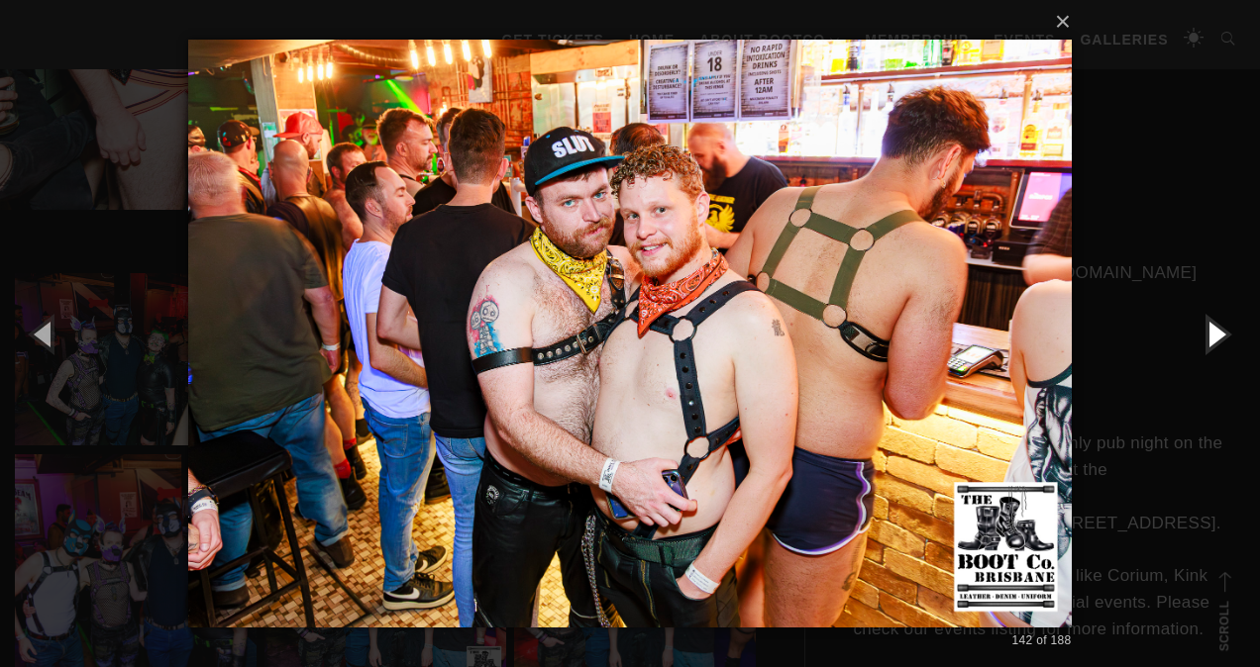
click at [1211, 335] on button "button" at bounding box center [1214, 333] width 89 height 109
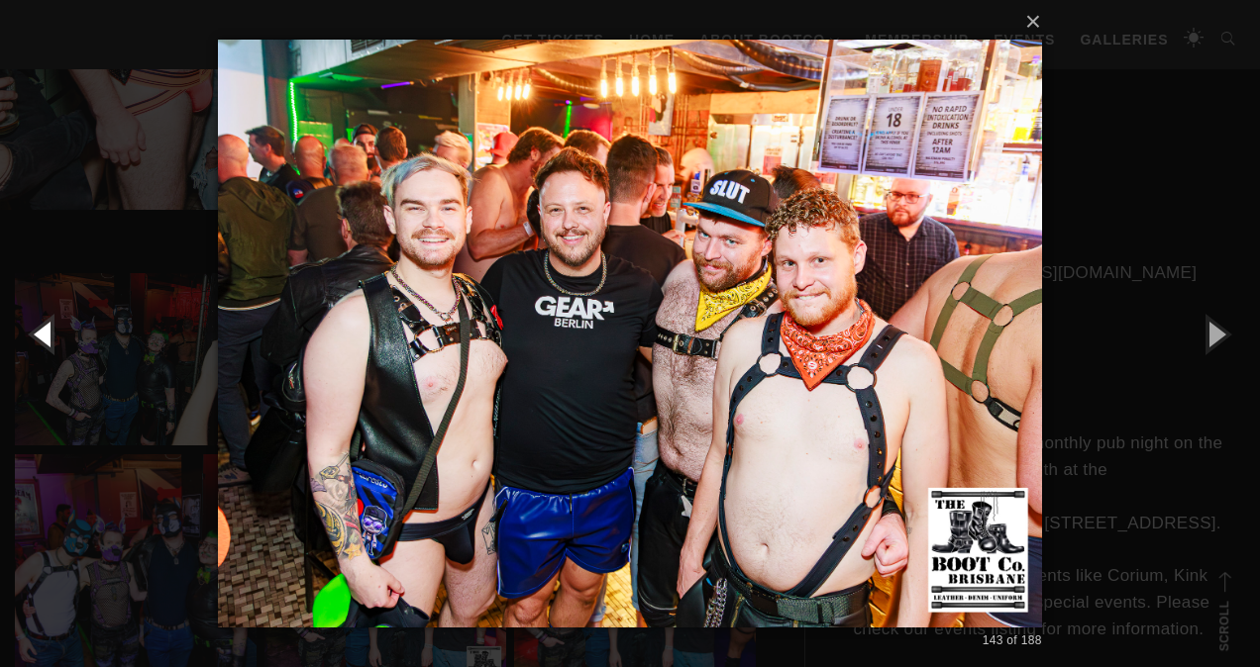
click at [44, 338] on button "button" at bounding box center [44, 333] width 89 height 109
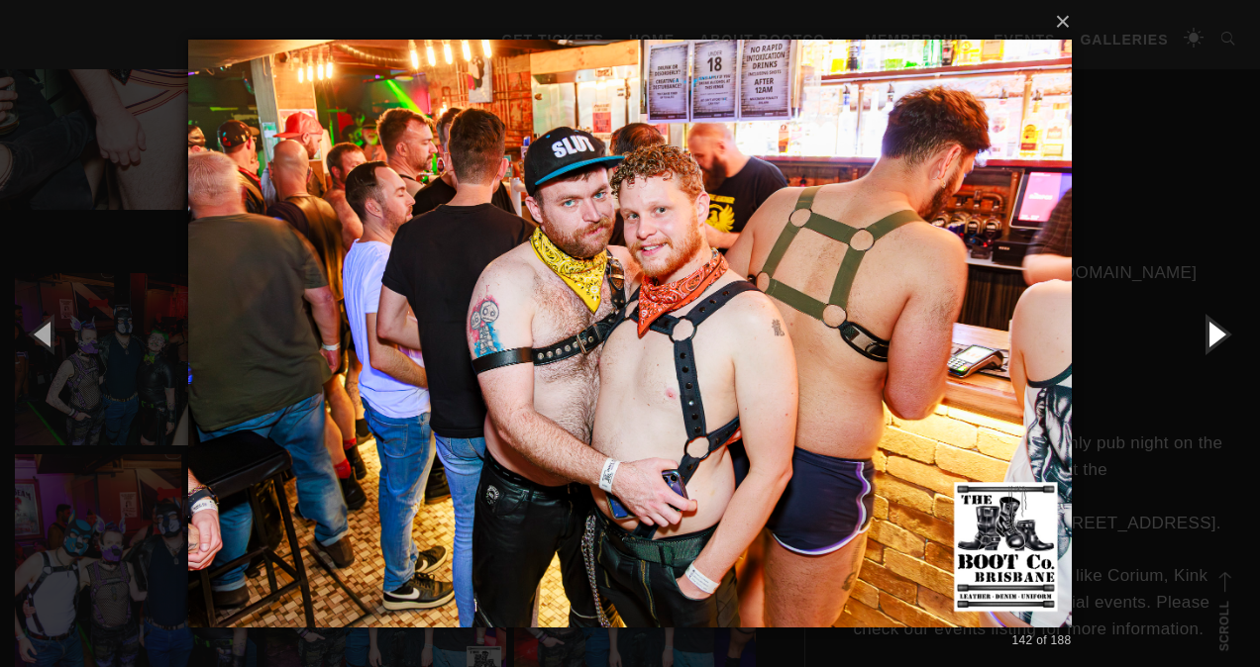
click at [1214, 337] on button "button" at bounding box center [1214, 333] width 89 height 109
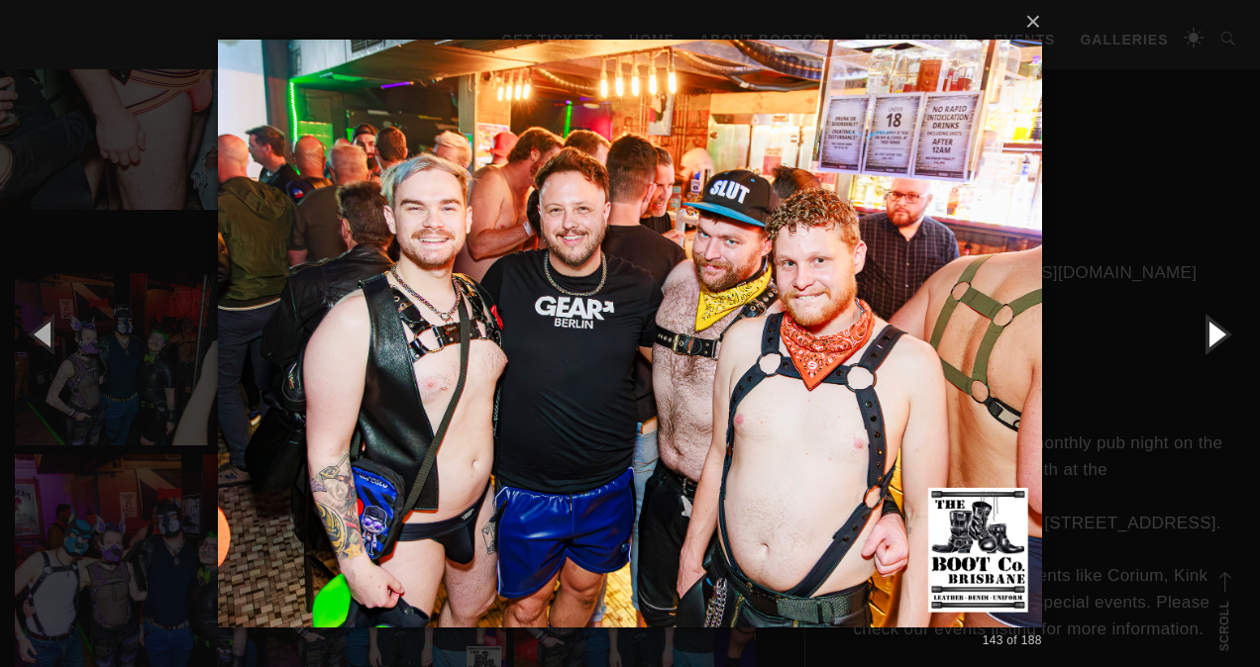
click at [1214, 337] on button "button" at bounding box center [1214, 333] width 89 height 109
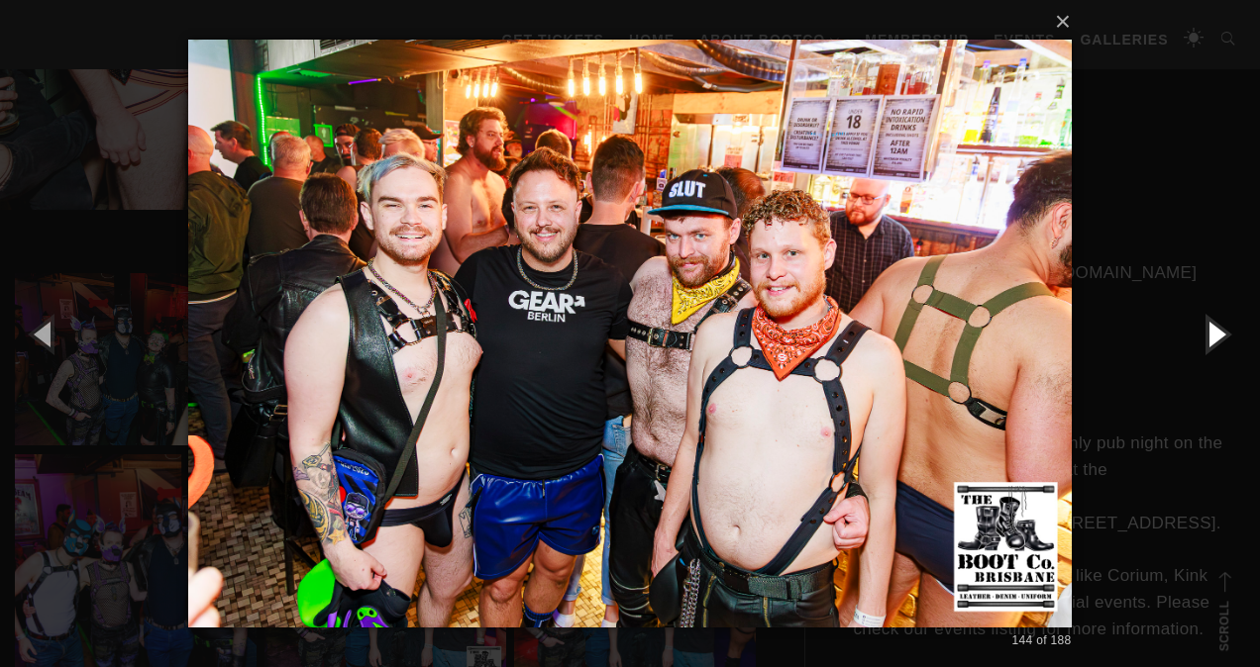
click at [1214, 337] on button "button" at bounding box center [1214, 333] width 89 height 109
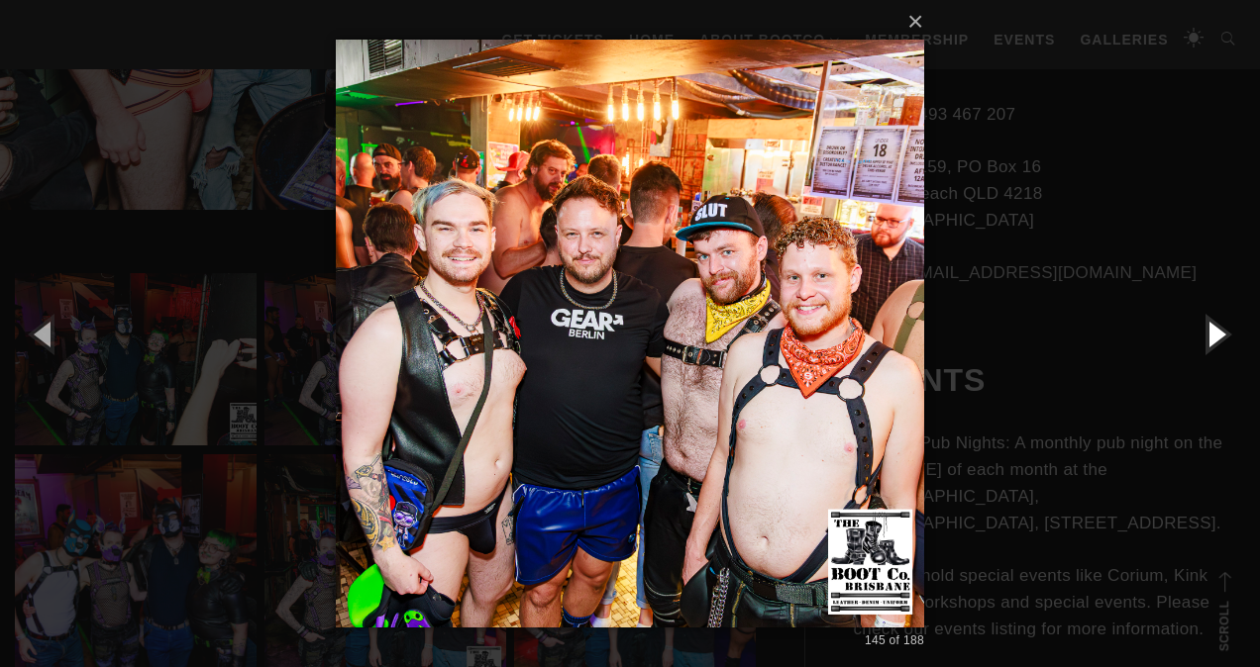
click at [1214, 337] on button "button" at bounding box center [1214, 333] width 89 height 109
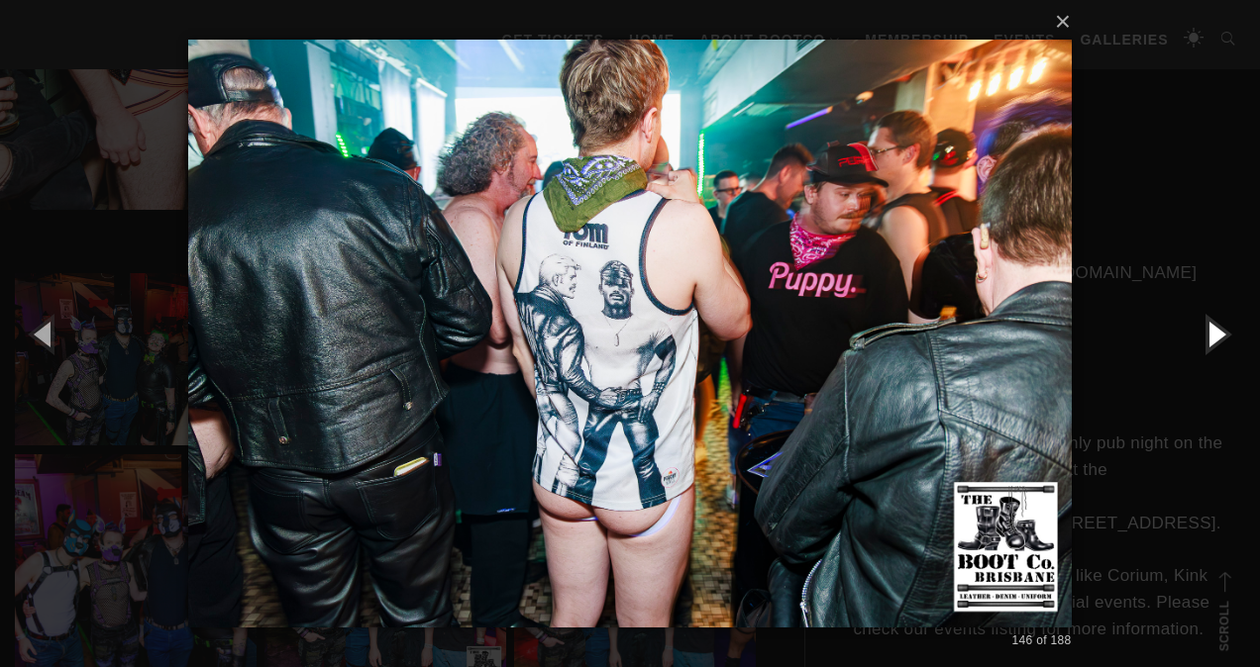
click at [1214, 337] on button "button" at bounding box center [1214, 333] width 89 height 109
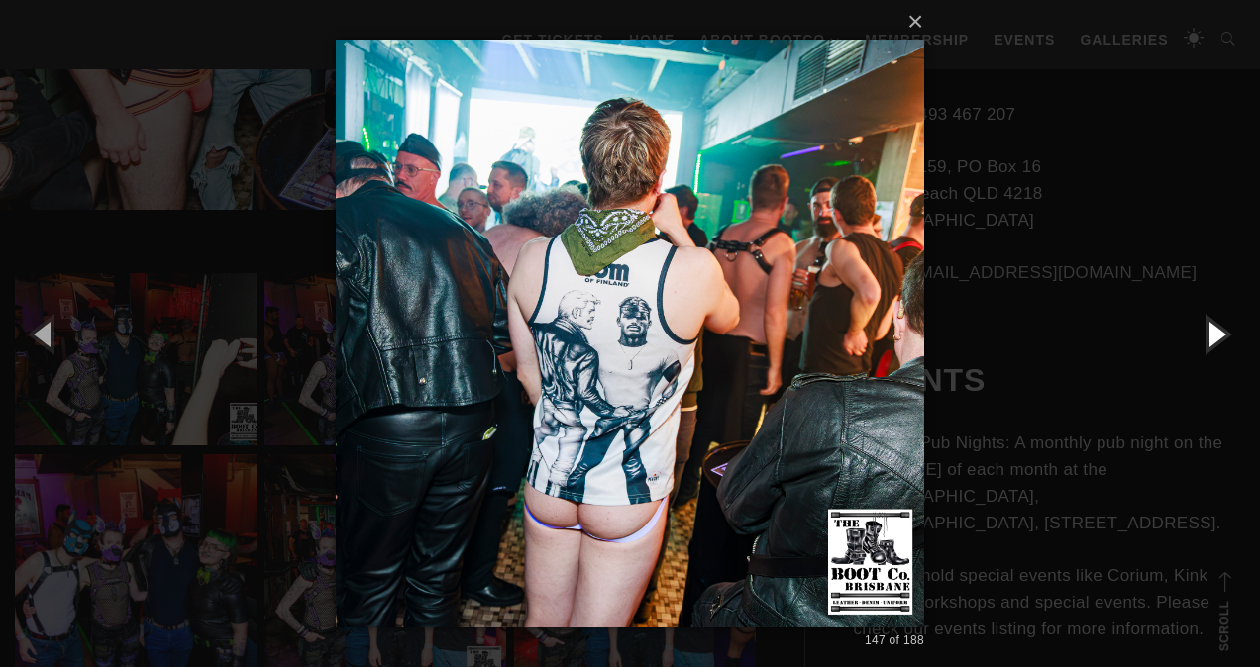
click at [1214, 337] on button "button" at bounding box center [1214, 333] width 89 height 109
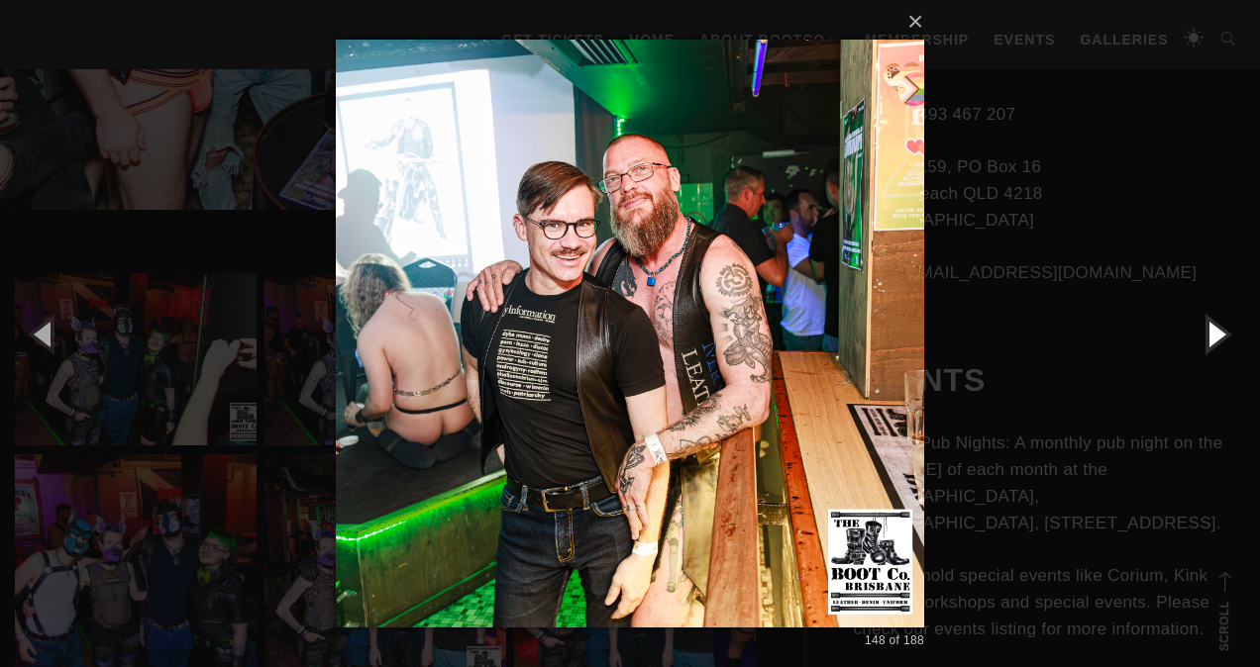
click at [1214, 337] on button "button" at bounding box center [1214, 333] width 89 height 109
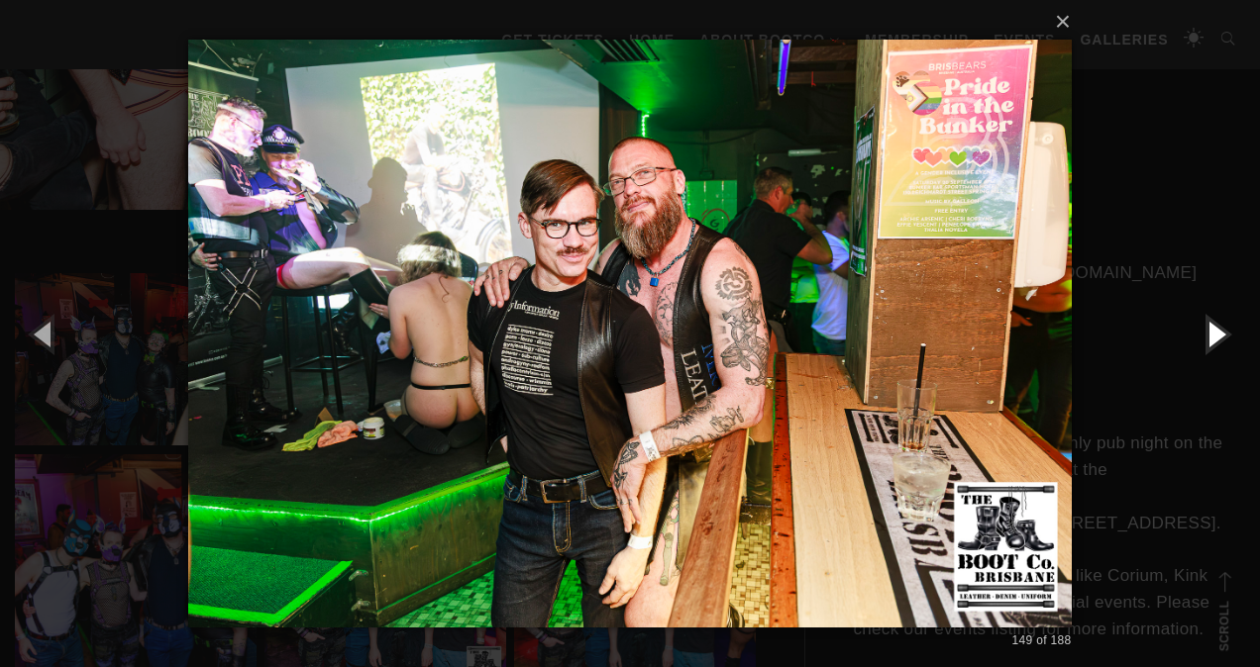
click at [1214, 337] on button "button" at bounding box center [1214, 333] width 89 height 109
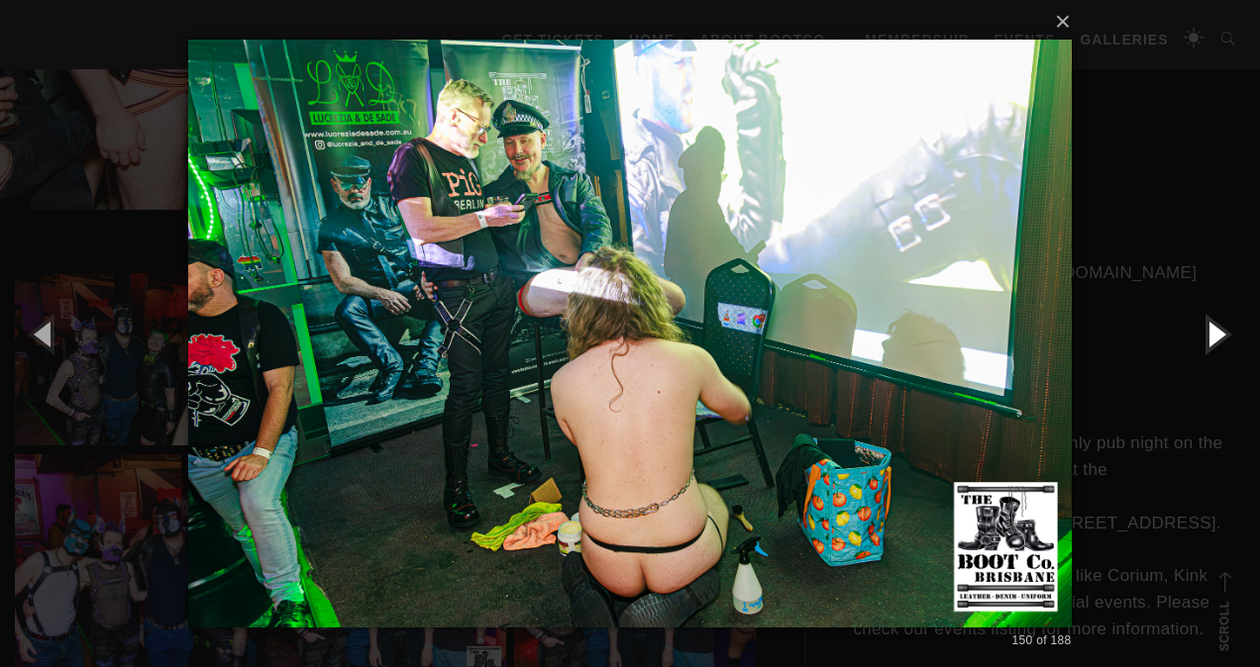
click at [1214, 337] on button "button" at bounding box center [1214, 333] width 89 height 109
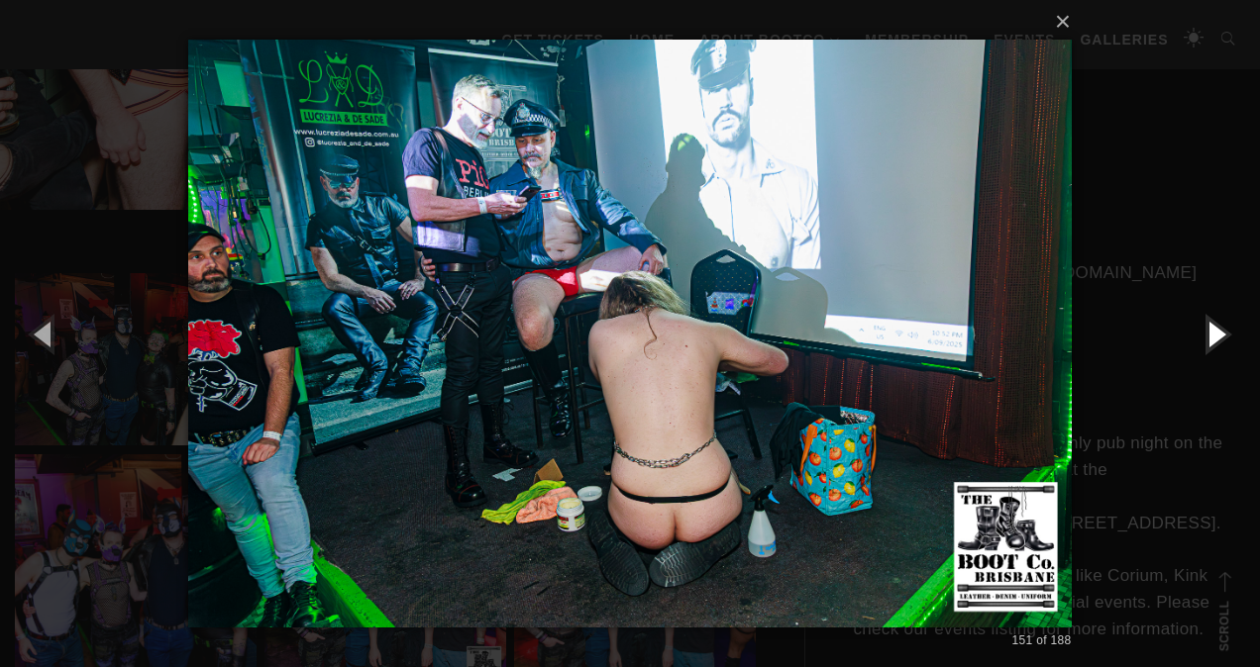
click at [1214, 337] on button "button" at bounding box center [1214, 333] width 89 height 109
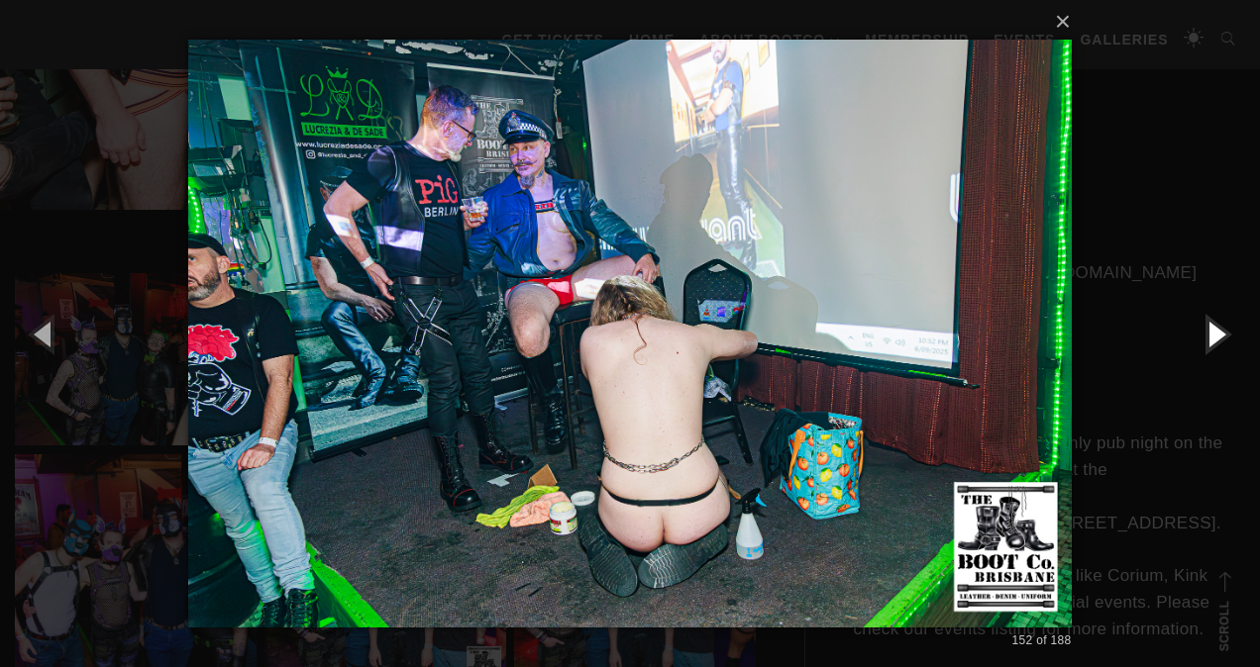
click at [1214, 337] on button "button" at bounding box center [1214, 333] width 89 height 109
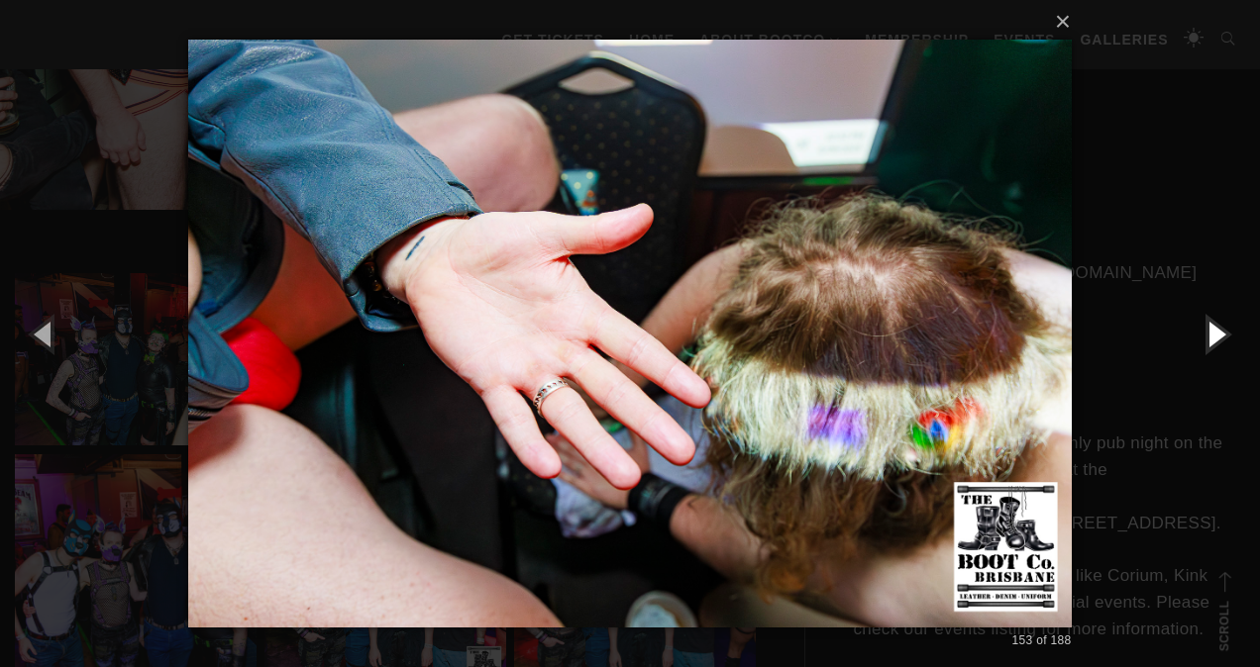
click at [1214, 337] on button "button" at bounding box center [1214, 333] width 89 height 109
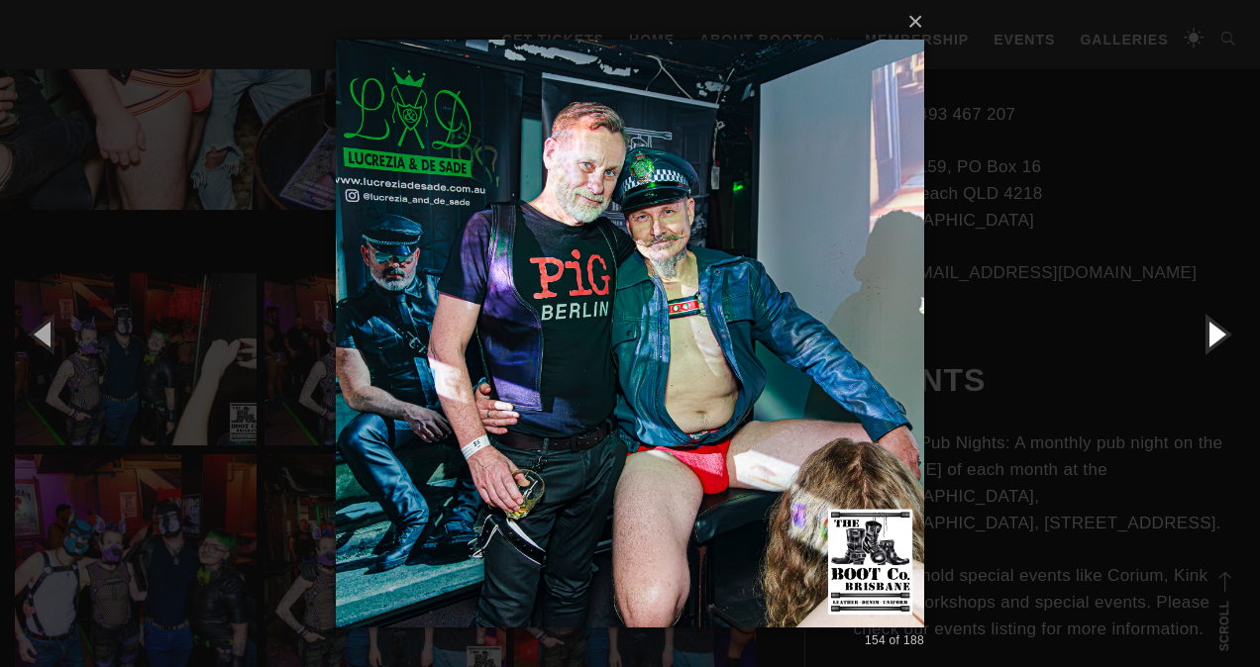
click at [1214, 337] on button "button" at bounding box center [1214, 333] width 89 height 109
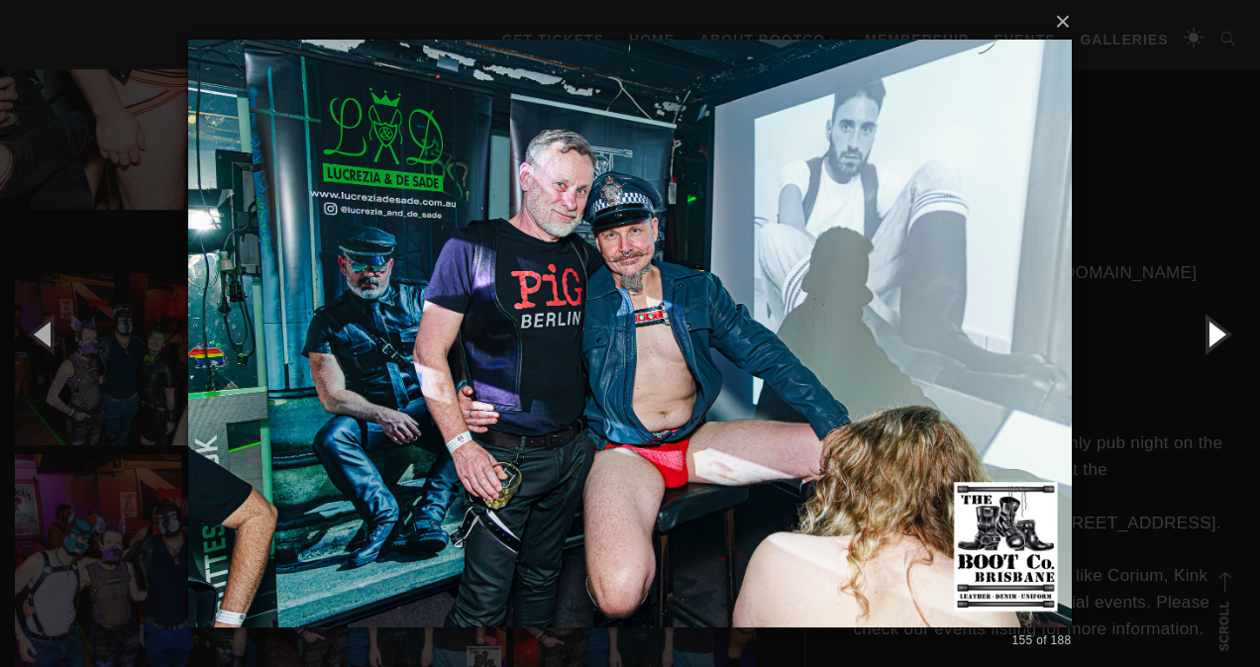
click at [1214, 337] on button "button" at bounding box center [1214, 333] width 89 height 109
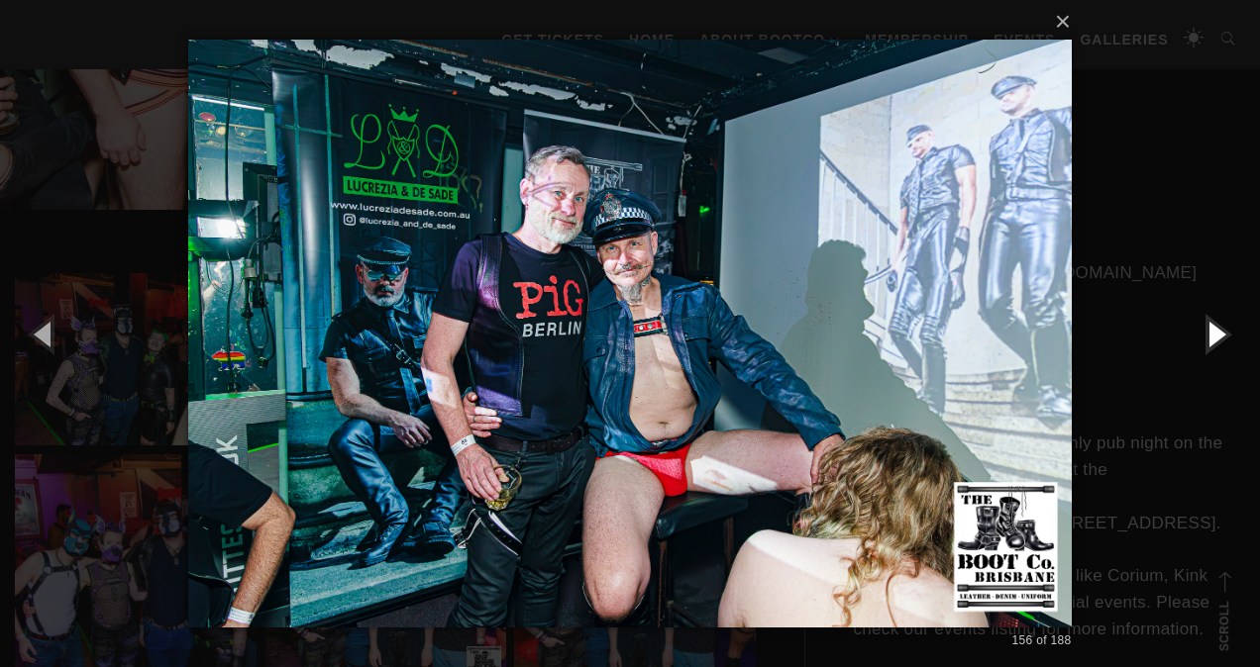
click at [1214, 337] on button "button" at bounding box center [1214, 333] width 89 height 109
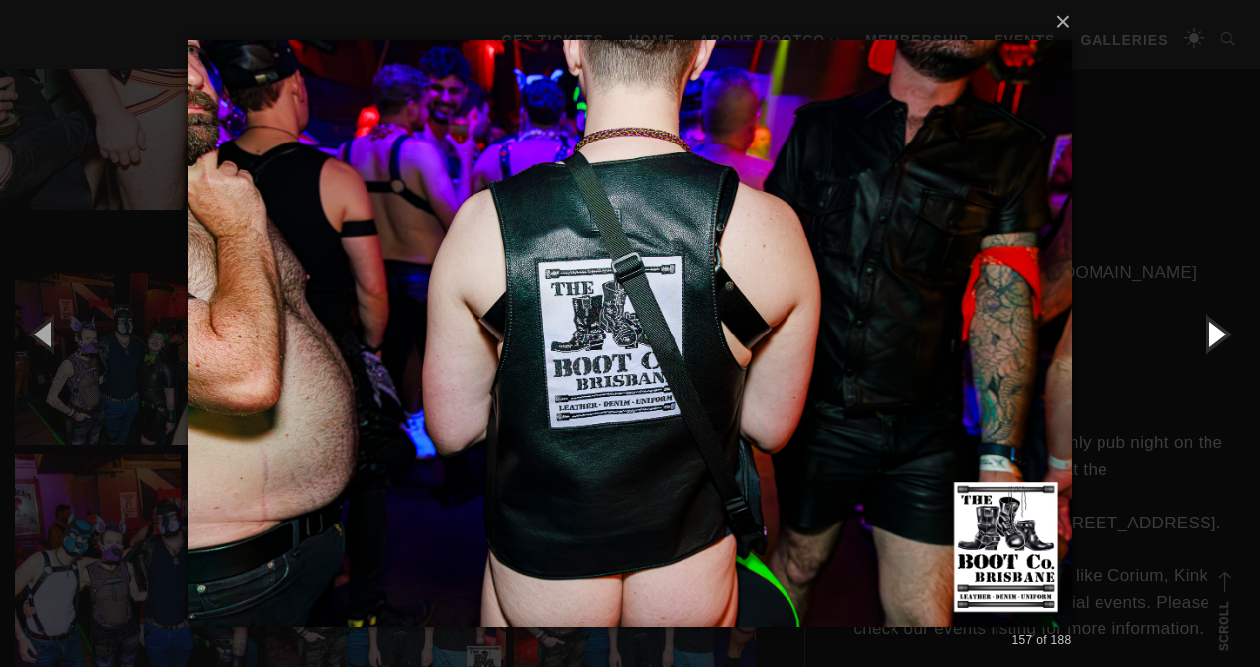
click at [1214, 337] on button "button" at bounding box center [1214, 333] width 89 height 109
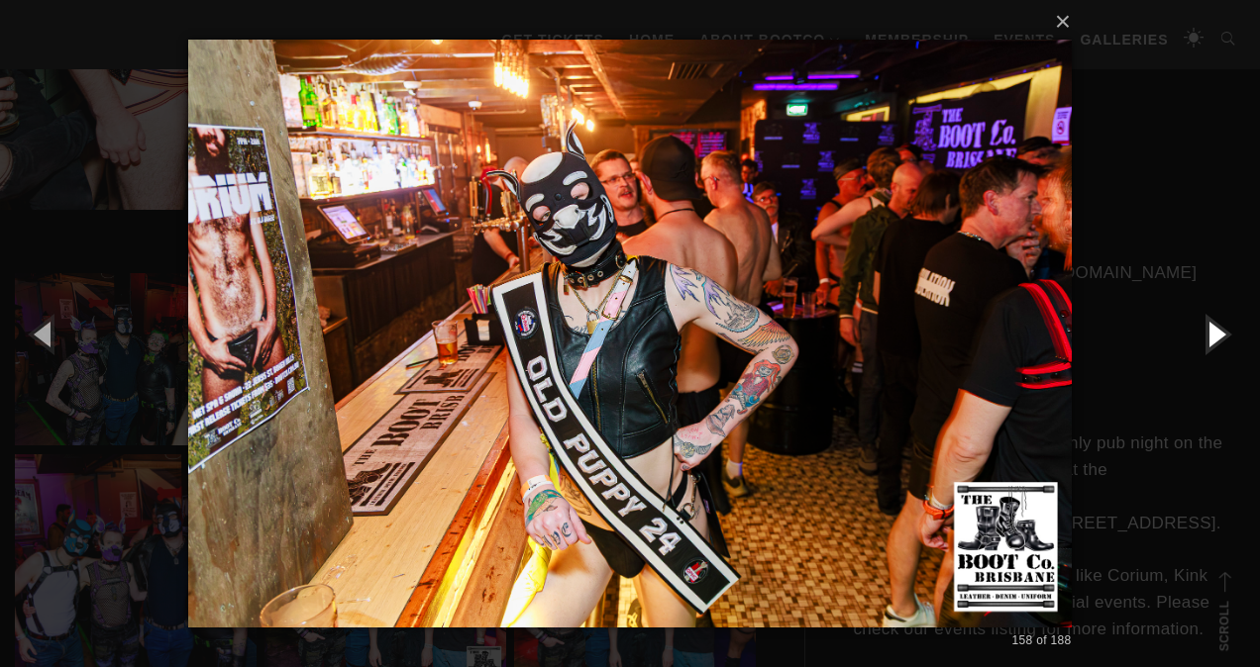
click at [1214, 337] on button "button" at bounding box center [1214, 333] width 89 height 109
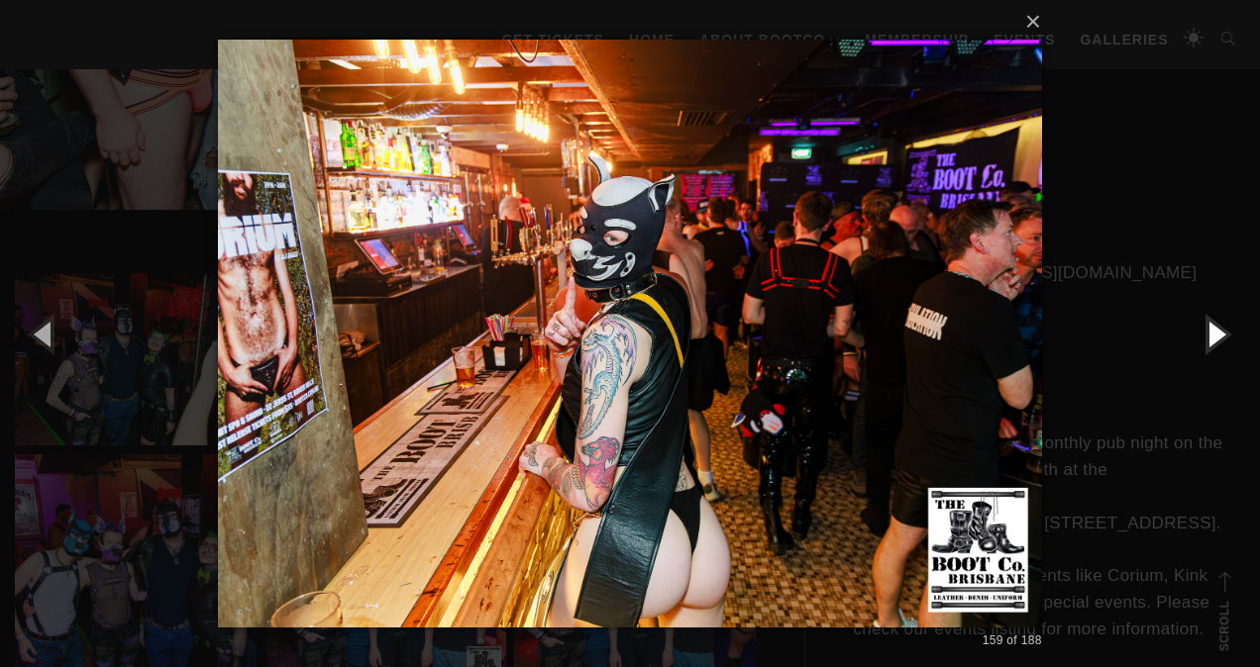
click at [1214, 337] on button "button" at bounding box center [1214, 333] width 89 height 109
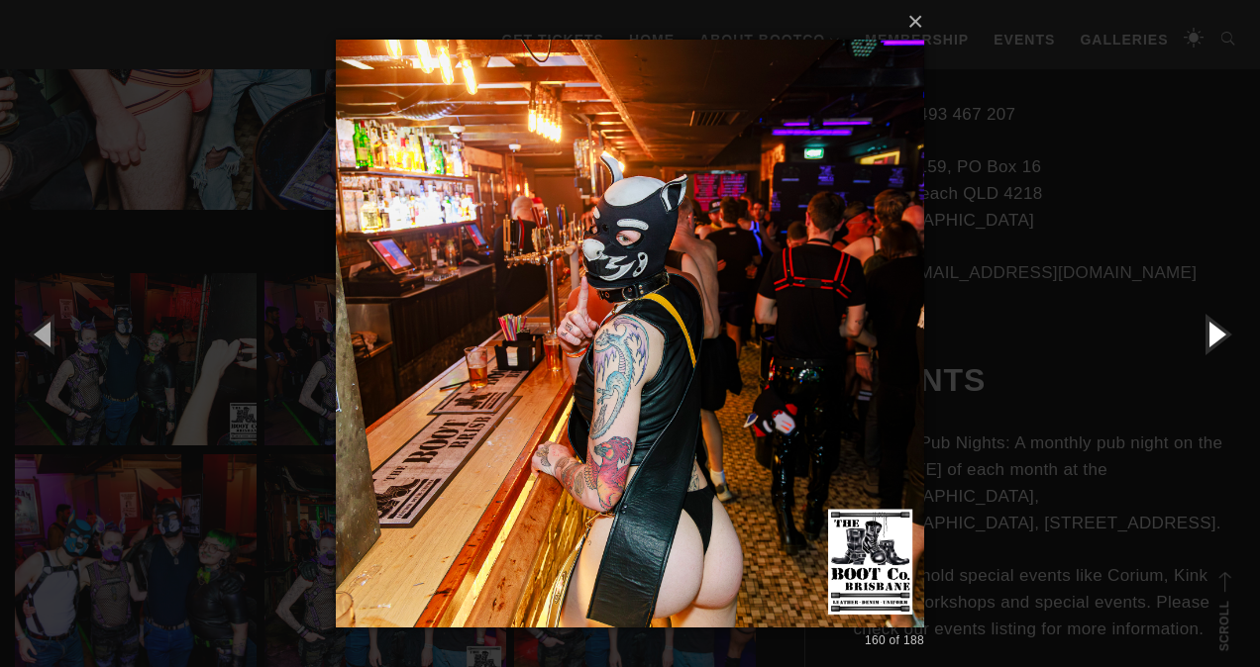
click at [1214, 337] on button "button" at bounding box center [1214, 333] width 89 height 109
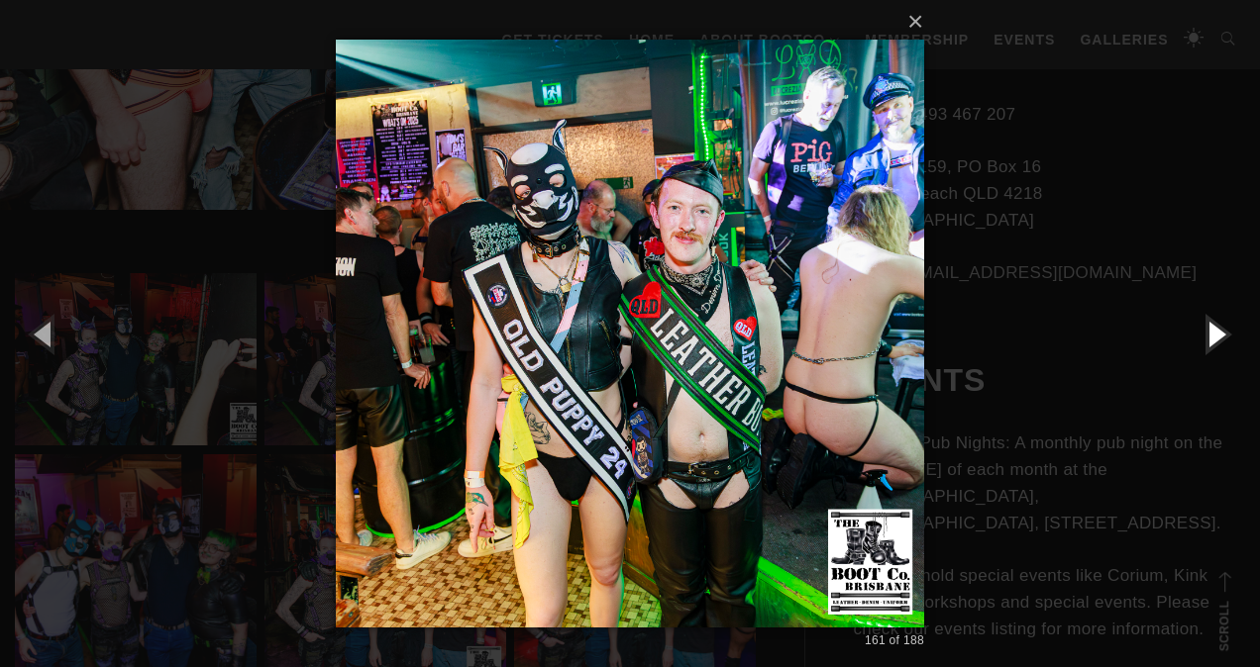
click at [1214, 337] on button "button" at bounding box center [1214, 333] width 89 height 109
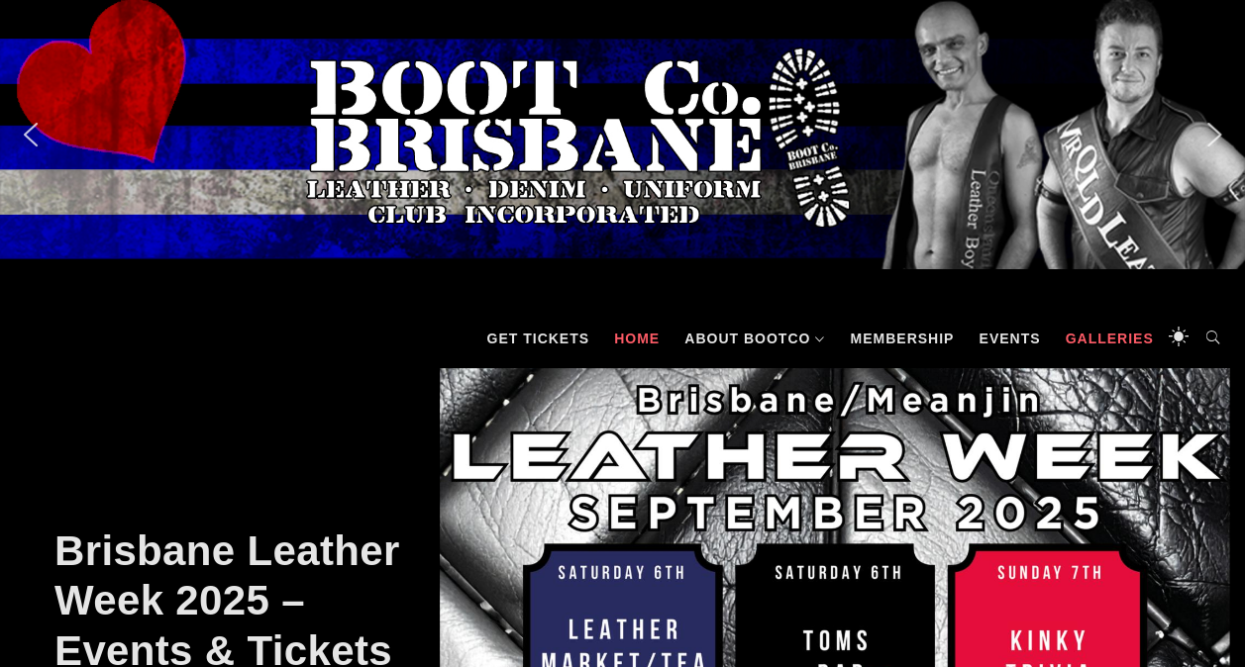
click at [1084, 342] on link "Galleries" at bounding box center [1109, 338] width 108 height 59
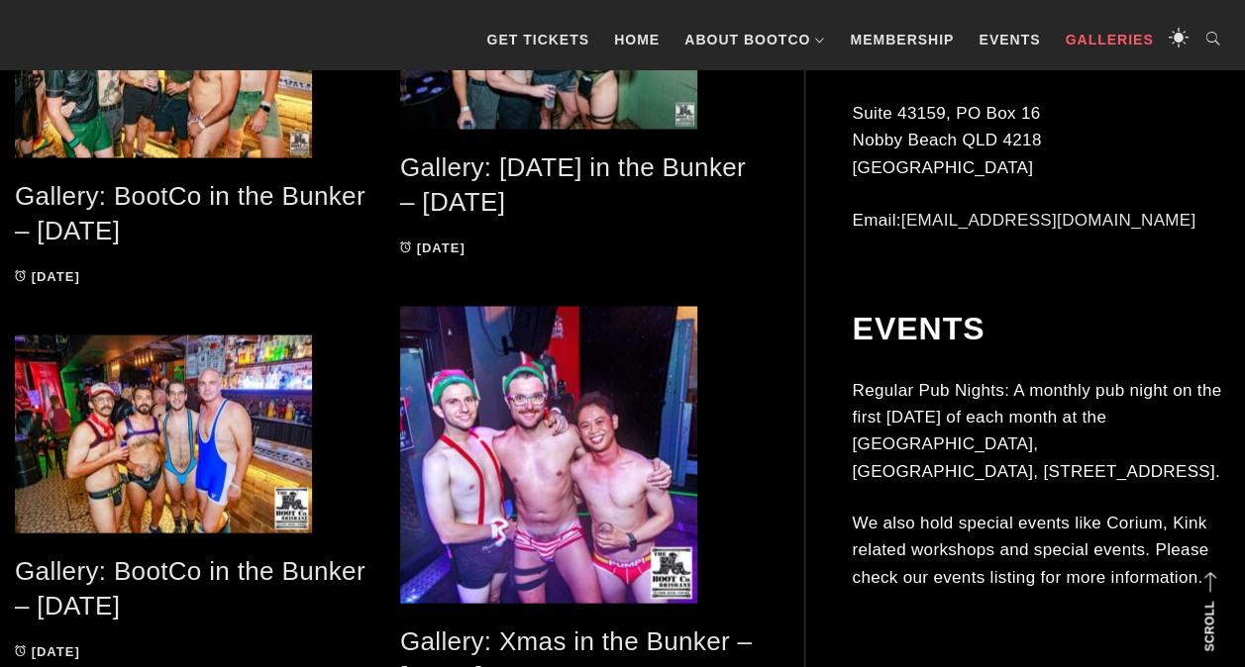
scroll to position [1862, 0]
